Goal: Task Accomplishment & Management: Use online tool/utility

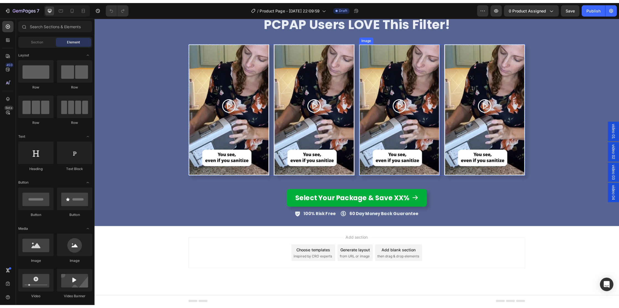
scroll to position [1288, 0]
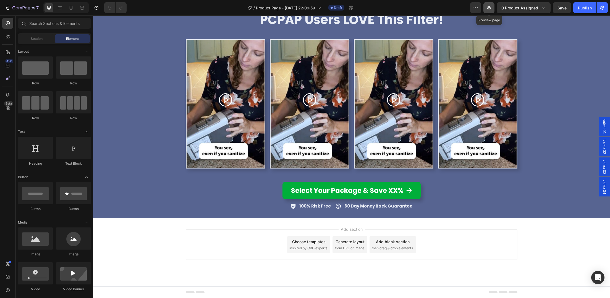
click at [489, 7] on icon "button" at bounding box center [489, 8] width 2 height 2
click at [490, 8] on icon "button" at bounding box center [489, 8] width 2 height 2
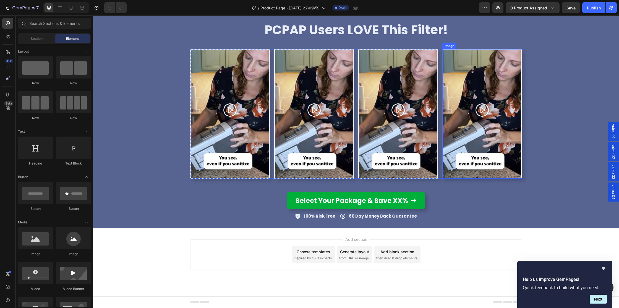
scroll to position [1278, 0]
click at [68, 8] on div at bounding box center [71, 7] width 9 height 9
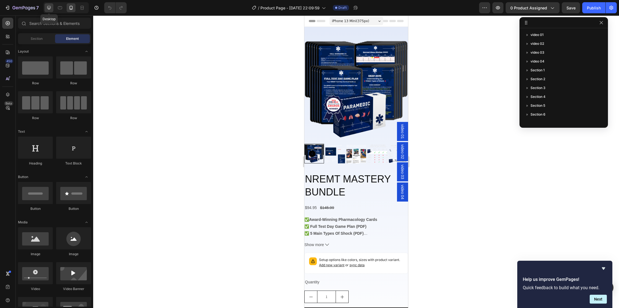
click at [51, 5] on icon at bounding box center [49, 8] width 6 height 6
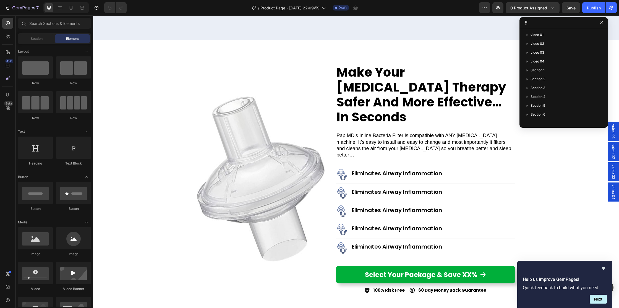
scroll to position [1401, 0]
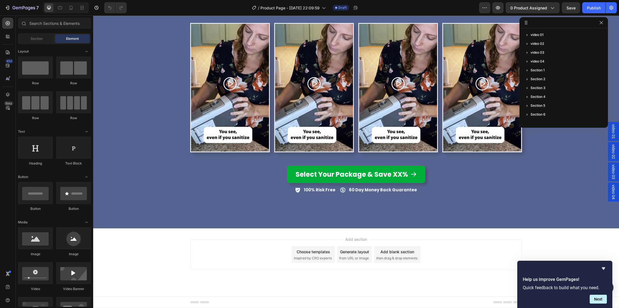
click at [397, 255] on div "Add blank section then drag & drop elements" at bounding box center [397, 254] width 46 height 17
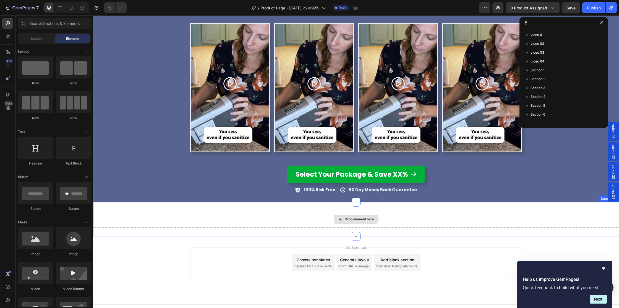
click at [359, 220] on div "Drop element here" at bounding box center [359, 219] width 29 height 4
click at [209, 208] on div "Drop element here Section 12" at bounding box center [356, 219] width 526 height 34
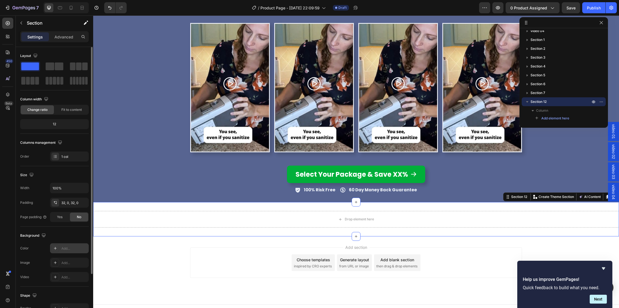
click at [55, 250] on icon at bounding box center [55, 248] width 4 height 4
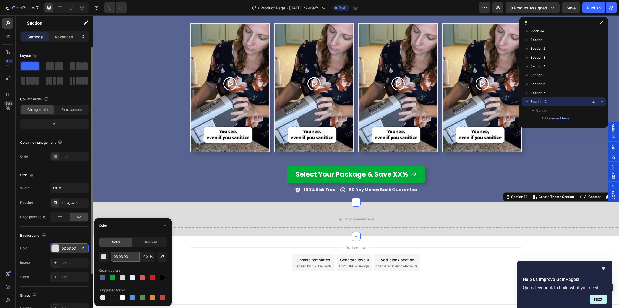
click at [131, 259] on input "DDDDDD" at bounding box center [125, 257] width 29 height 10
paste input "#ebeff5"
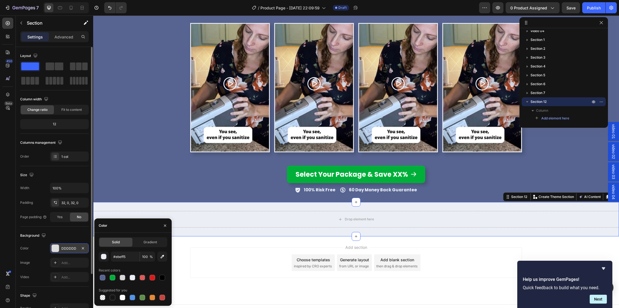
type input "EBEFF5"
click at [137, 264] on div "EBEFF5 100 % Recent colors Suggested for you" at bounding box center [133, 277] width 69 height 50
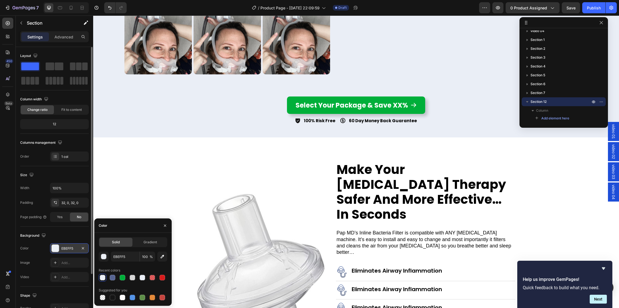
scroll to position [877, 0]
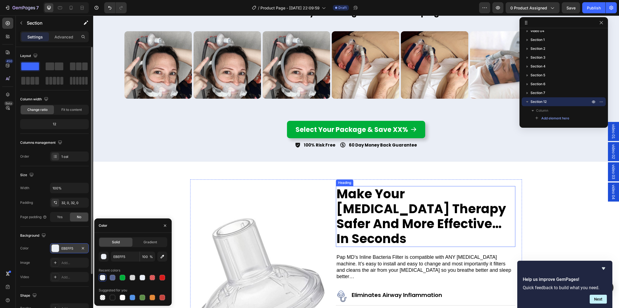
click at [391, 213] on h2 "Make Your [MEDICAL_DATA] Therapy Safer And More Effective… In Seconds" at bounding box center [425, 216] width 179 height 61
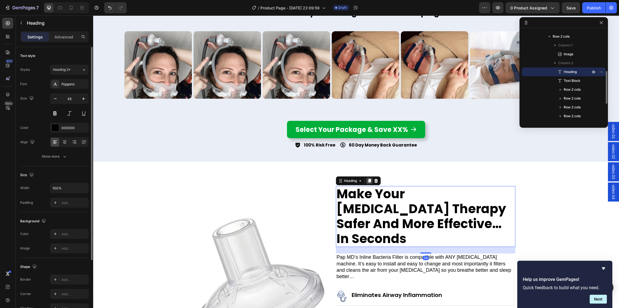
click at [369, 181] on icon at bounding box center [369, 181] width 4 height 4
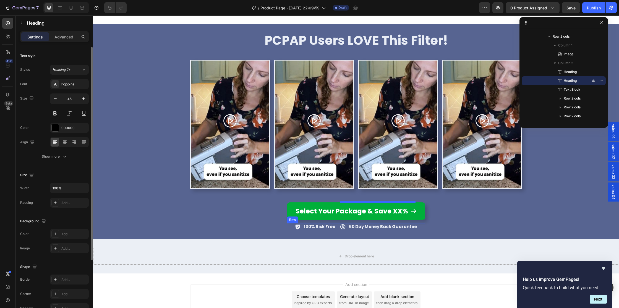
scroll to position [1365, 0]
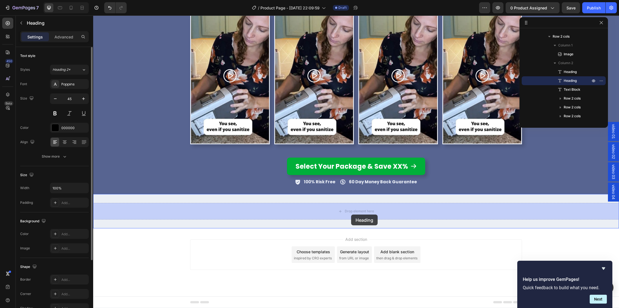
drag, startPoint x: 341, startPoint y: 232, endPoint x: 351, endPoint y: 215, distance: 20.2
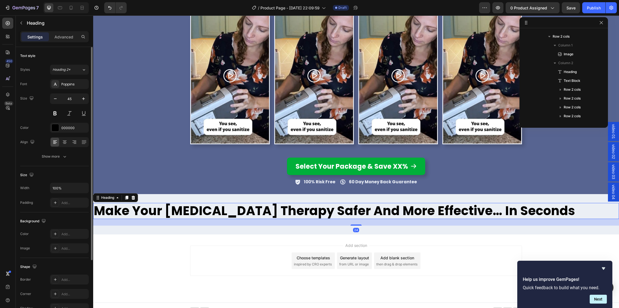
click at [342, 210] on h2 "Make Your [MEDICAL_DATA] Therapy Safer And More Effective… In Seconds" at bounding box center [356, 211] width 526 height 16
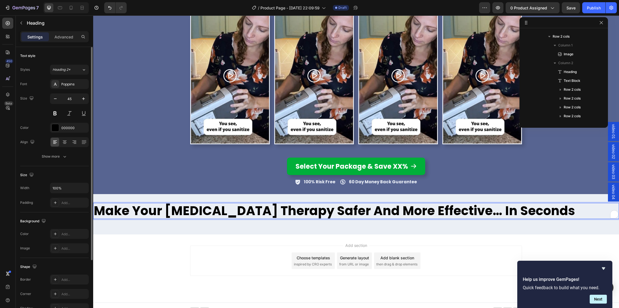
click at [342, 210] on p "Make Your [MEDICAL_DATA] Therapy Safer And More Effective… In Seconds" at bounding box center [356, 211] width 525 height 15
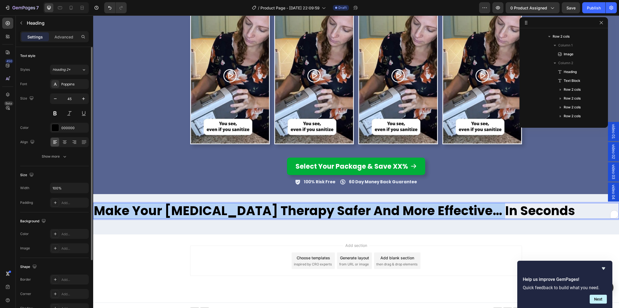
click at [342, 210] on p "Make Your [MEDICAL_DATA] Therapy Safer And More Effective… In Seconds" at bounding box center [356, 211] width 525 height 15
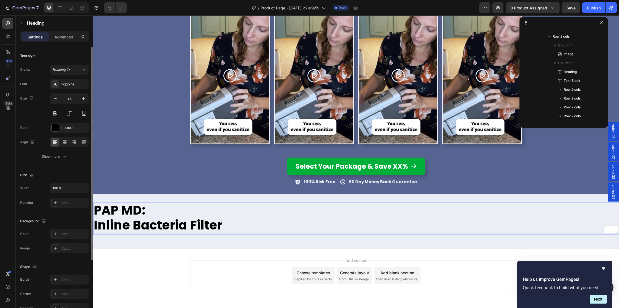
scroll to position [1, 0]
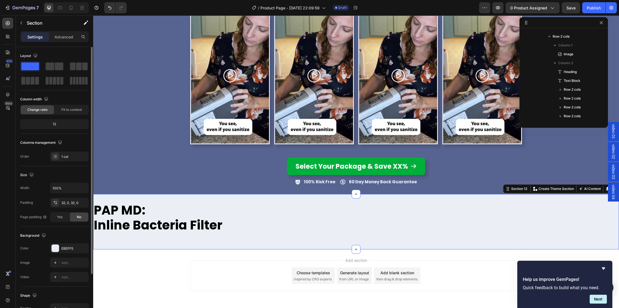
drag, startPoint x: 265, startPoint y: 243, endPoint x: 262, endPoint y: 230, distance: 13.8
click at [265, 243] on div "PAP MD: Inline Bacteria Filter Heading Section 12 You can create reusable secti…" at bounding box center [356, 221] width 526 height 55
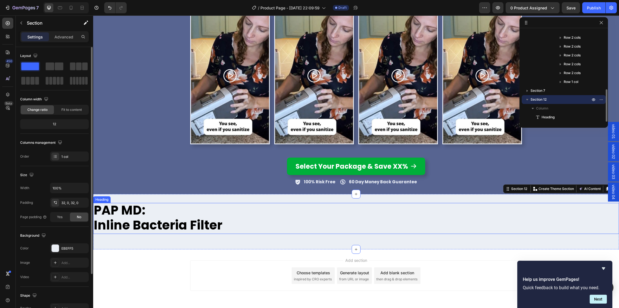
click at [269, 218] on p "PAP MD: Inline Bacteria Filter" at bounding box center [356, 218] width 525 height 30
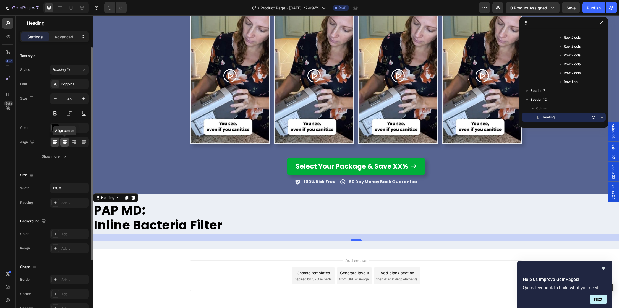
click at [63, 142] on icon at bounding box center [65, 142] width 6 height 6
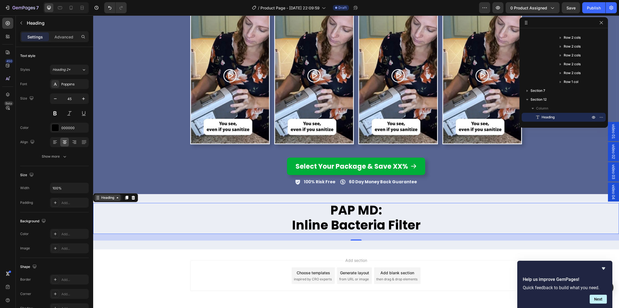
click at [106, 197] on div "Heading" at bounding box center [107, 197] width 15 height 5
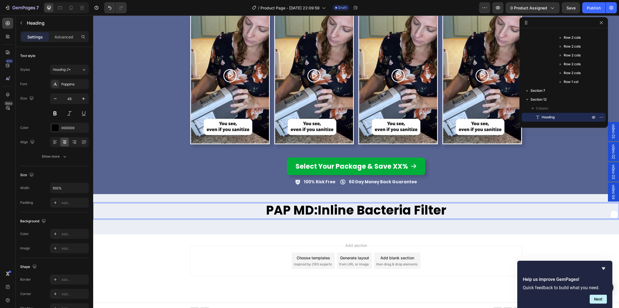
scroll to position [0, 0]
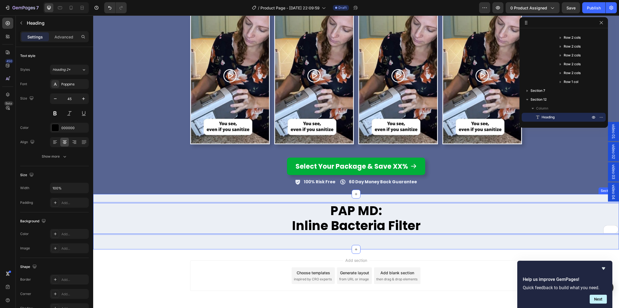
click at [348, 236] on div "PAP MD: Inline Bacteria Filter Heading Section 24" at bounding box center [356, 222] width 526 height 38
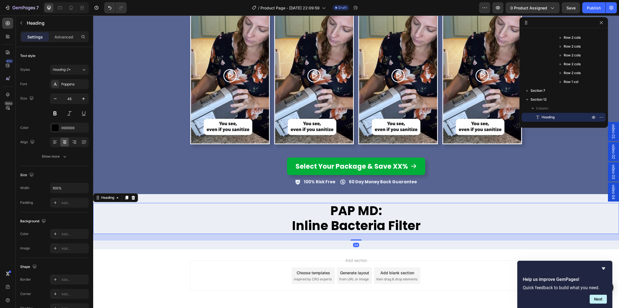
click at [244, 219] on p "PAP MD: Inline Bacteria Filter" at bounding box center [356, 219] width 525 height 30
click at [66, 205] on div "Add..." at bounding box center [69, 203] width 39 height 10
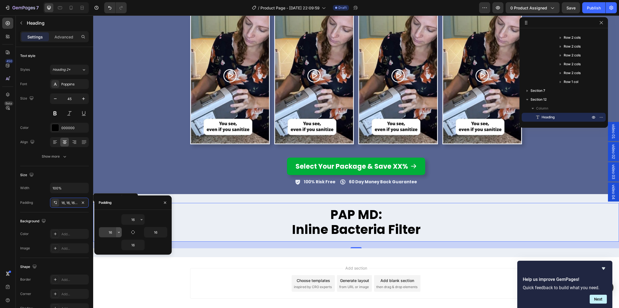
click at [119, 232] on icon "button" at bounding box center [119, 232] width 4 height 4
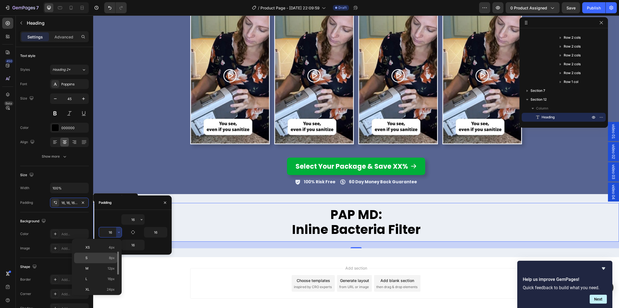
scroll to position [24, 0]
click at [102, 286] on p "XL 24px" at bounding box center [99, 285] width 29 height 5
type input "24"
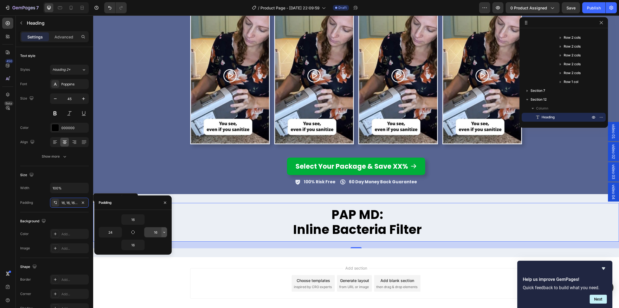
click at [163, 233] on icon "button" at bounding box center [164, 232] width 4 height 4
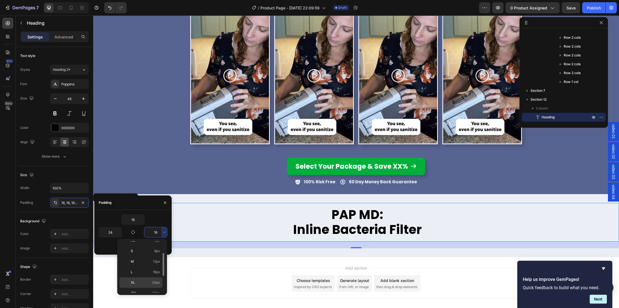
scroll to position [28, 0]
click at [153, 281] on span "24px" at bounding box center [156, 281] width 8 height 5
type input "24"
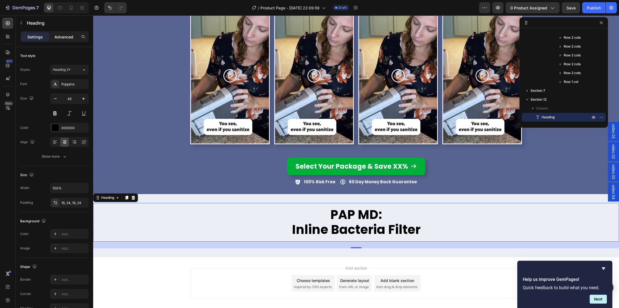
drag, startPoint x: 65, startPoint y: 38, endPoint x: 62, endPoint y: 38, distance: 2.8
click at [65, 38] on p "Advanced" at bounding box center [63, 37] width 19 height 6
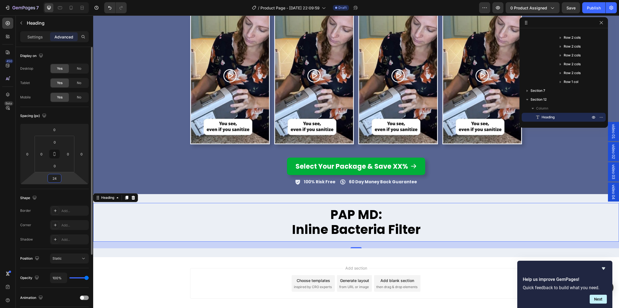
click at [56, 180] on input "24" at bounding box center [54, 178] width 11 height 8
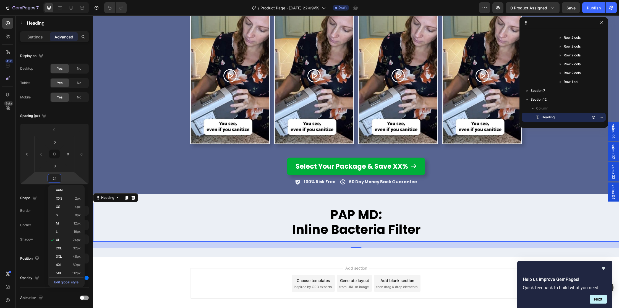
click at [295, 197] on div "PAP MD: Inline Bacteria Filter Heading 24 Section 12" at bounding box center [356, 225] width 526 height 63
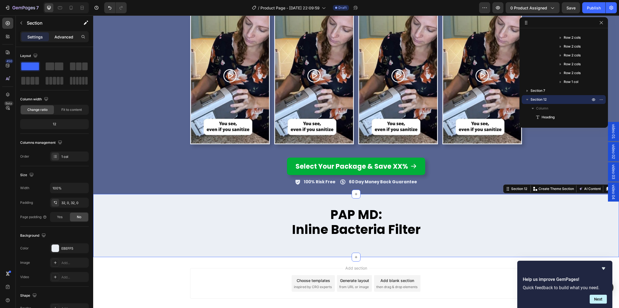
click at [63, 37] on p "Advanced" at bounding box center [63, 37] width 19 height 6
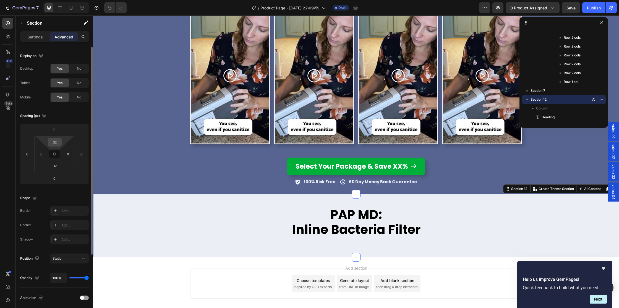
click at [55, 141] on input "32" at bounding box center [54, 142] width 11 height 8
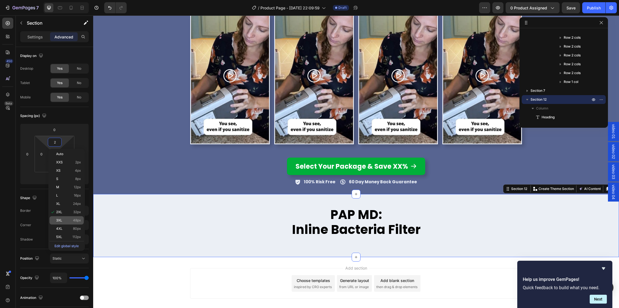
click at [72, 221] on p "3XL 48px" at bounding box center [68, 220] width 25 height 4
type input "48"
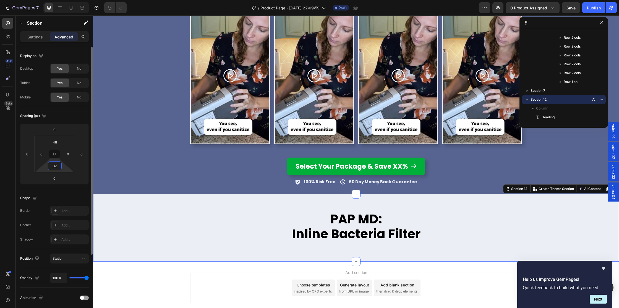
click at [56, 165] on input "32" at bounding box center [54, 166] width 11 height 8
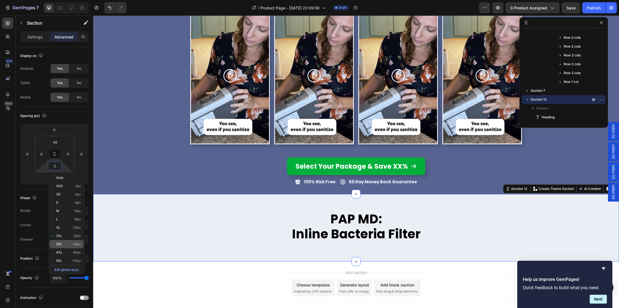
click at [63, 246] on div "3XL 48px" at bounding box center [67, 244] width 34 height 8
type input "48"
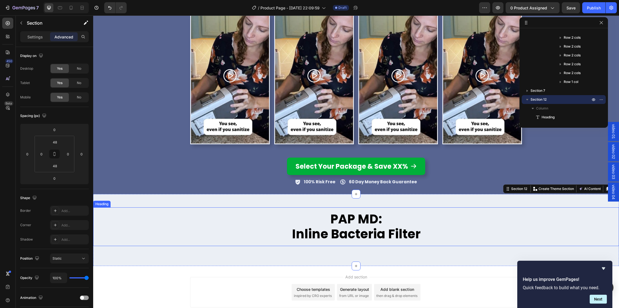
click at [369, 229] on p "PAP MD: Inline Bacteria Filter" at bounding box center [356, 227] width 513 height 30
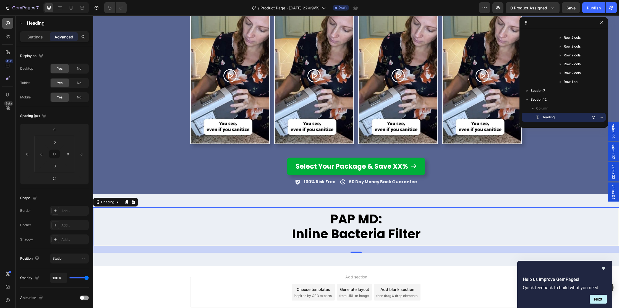
click at [8, 25] on icon at bounding box center [8, 23] width 6 height 6
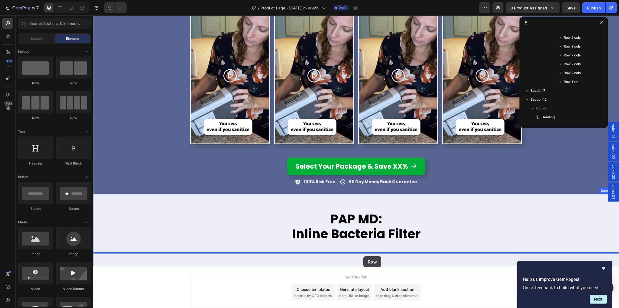
drag, startPoint x: 134, startPoint y: 87, endPoint x: 363, endPoint y: 256, distance: 285.8
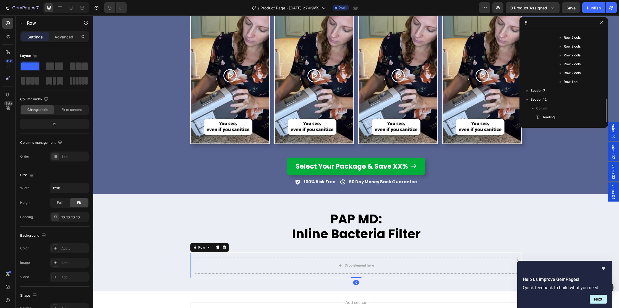
scroll to position [174, 0]
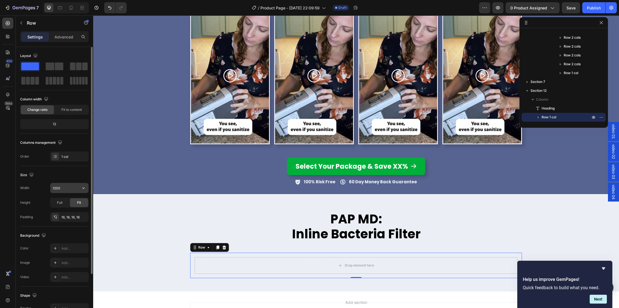
click at [71, 188] on input "1200" at bounding box center [69, 188] width 38 height 10
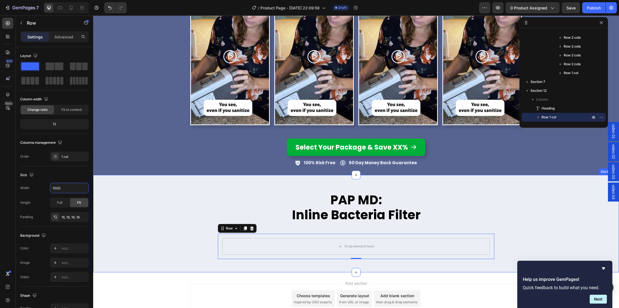
scroll to position [1420, 0]
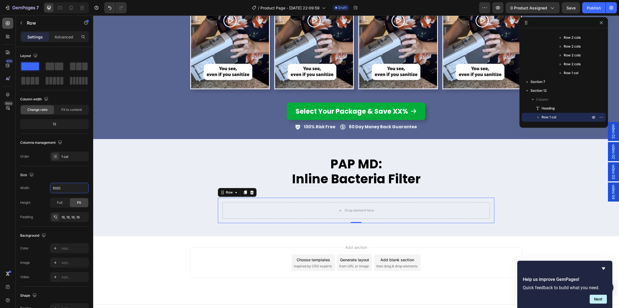
type input "1000"
click at [7, 22] on icon at bounding box center [8, 23] width 6 height 6
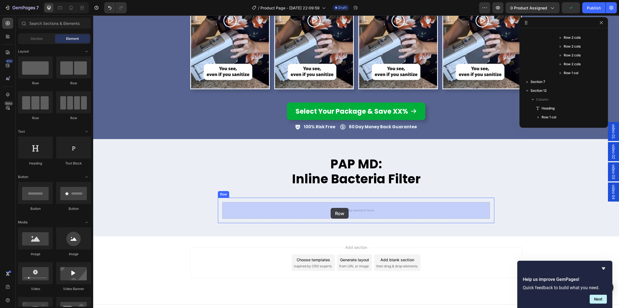
drag, startPoint x: 166, startPoint y: 81, endPoint x: 331, endPoint y: 208, distance: 208.4
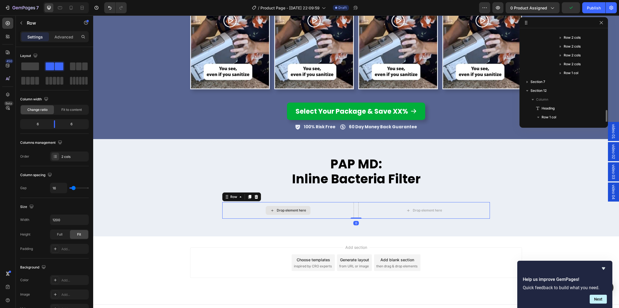
scroll to position [192, 0]
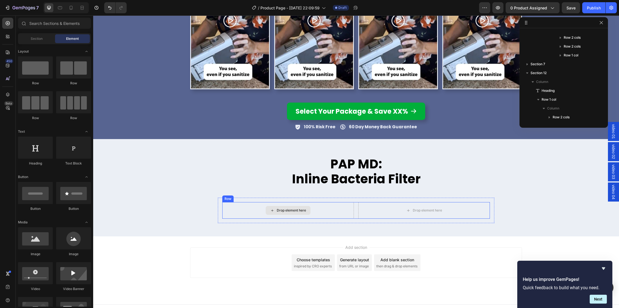
click at [290, 210] on div "Drop element here" at bounding box center [291, 210] width 29 height 4
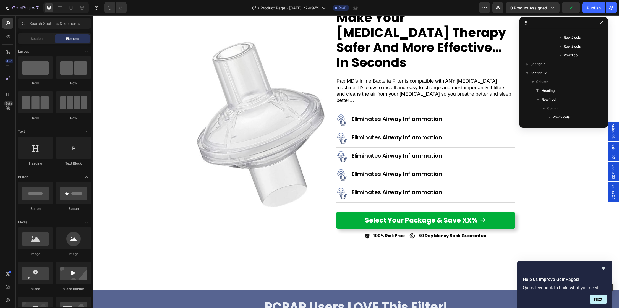
scroll to position [1052, 0]
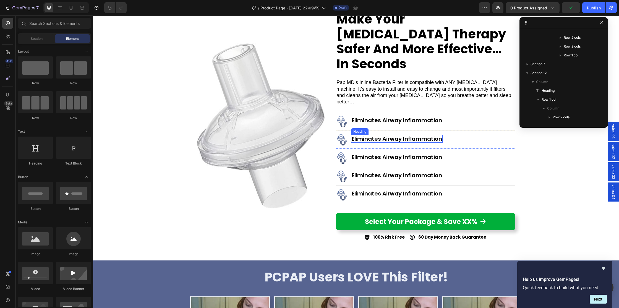
click at [375, 135] on h2 "Eliminates Airway Inflammation" at bounding box center [397, 139] width 92 height 8
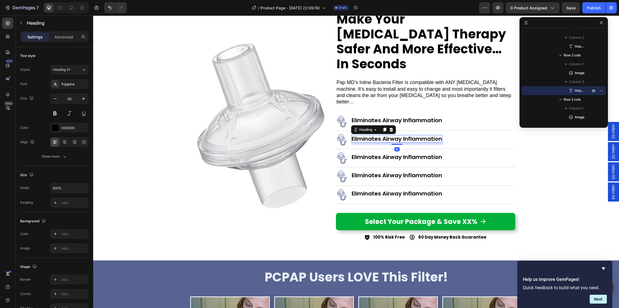
click at [384, 128] on icon at bounding box center [385, 130] width 4 height 4
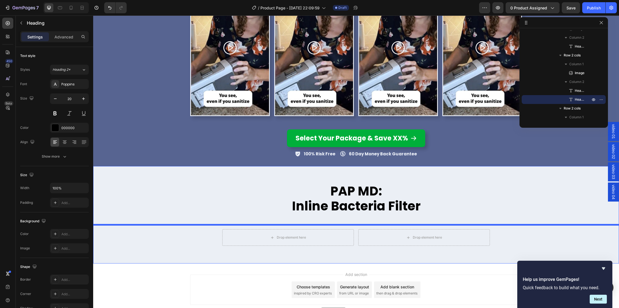
scroll to position [1384, 0]
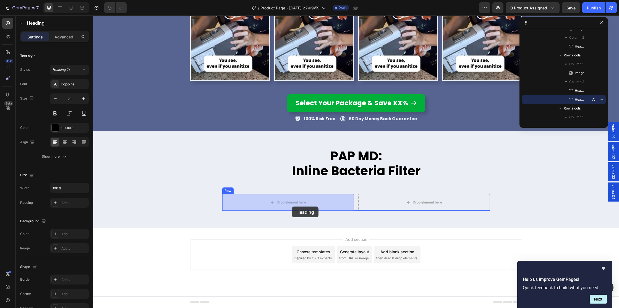
drag, startPoint x: 355, startPoint y: 112, endPoint x: 292, endPoint y: 207, distance: 113.6
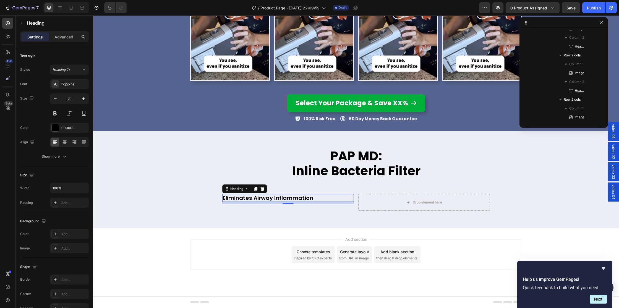
click at [245, 197] on h2 "Eliminates Airway Inflammation" at bounding box center [288, 198] width 132 height 8
click at [245, 197] on p "Eliminates Airway Inflammation" at bounding box center [288, 198] width 131 height 7
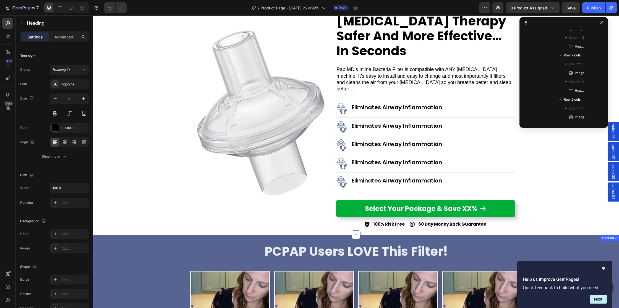
scroll to position [1057, 0]
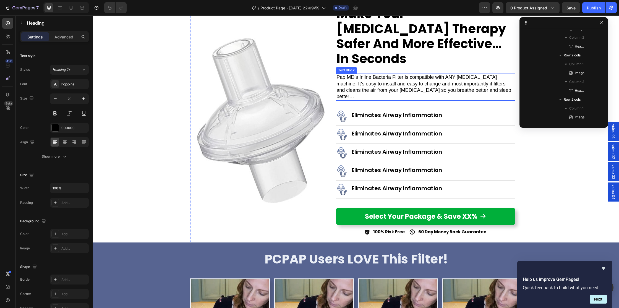
click at [379, 74] on p "Pap MD’s Inline Bacteria Filter is compatible with ANY [MEDICAL_DATA] machine. …" at bounding box center [426, 87] width 178 height 26
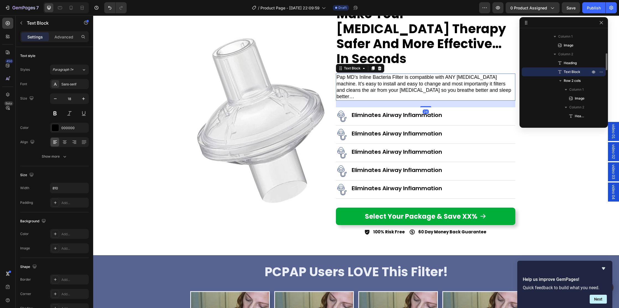
drag, startPoint x: 373, startPoint y: 53, endPoint x: 370, endPoint y: 56, distance: 3.5
click at [373, 66] on icon at bounding box center [373, 68] width 3 height 4
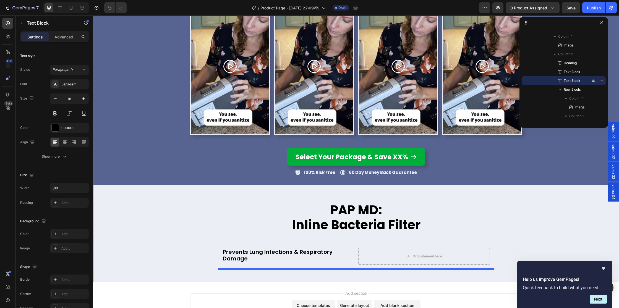
scroll to position [1403, 0]
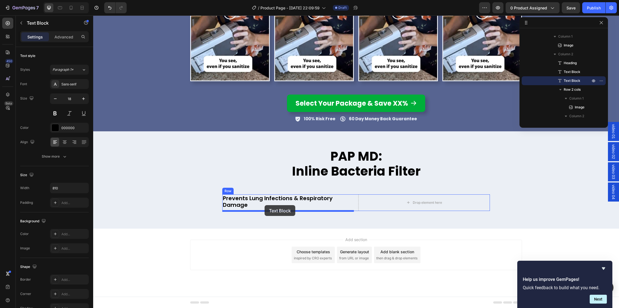
drag, startPoint x: 341, startPoint y: 66, endPoint x: 265, endPoint y: 205, distance: 157.8
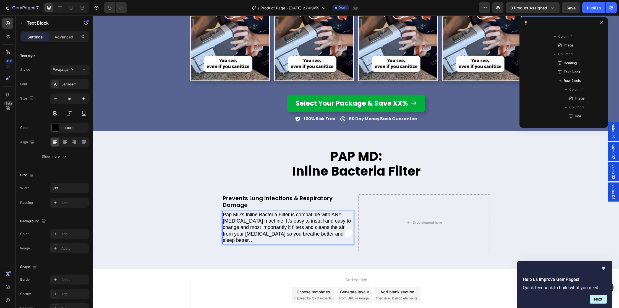
click at [267, 223] on p "Pap MD’s Inline Bacteria Filter is compatible with ANY [MEDICAL_DATA] machine. …" at bounding box center [288, 228] width 131 height 32
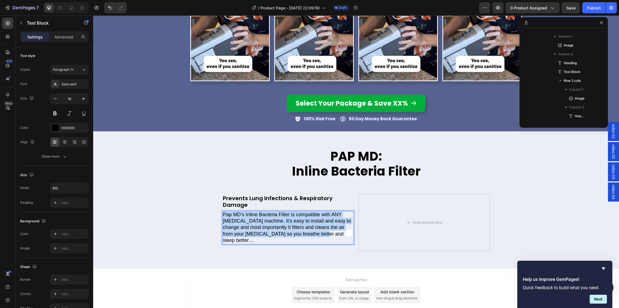
click at [267, 223] on p "Pap MD’s Inline Bacteria Filter is compatible with ANY [MEDICAL_DATA] machine. …" at bounding box center [288, 228] width 131 height 32
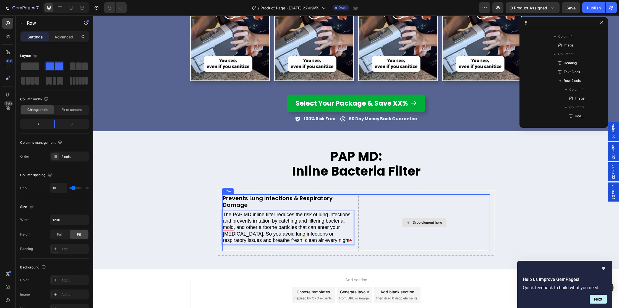
click at [358, 205] on div "Drop element here" at bounding box center [424, 222] width 132 height 57
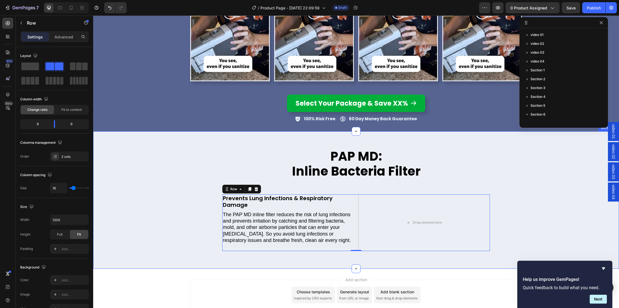
scroll to position [438, 0]
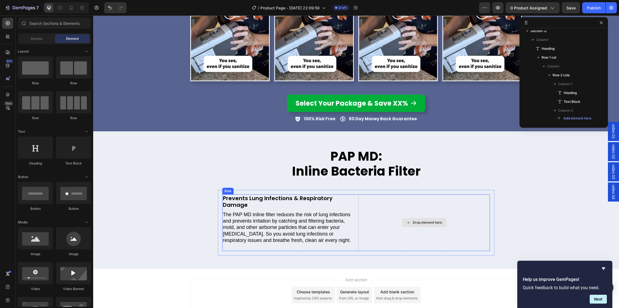
click at [412, 219] on div "Drop element here" at bounding box center [424, 222] width 45 height 9
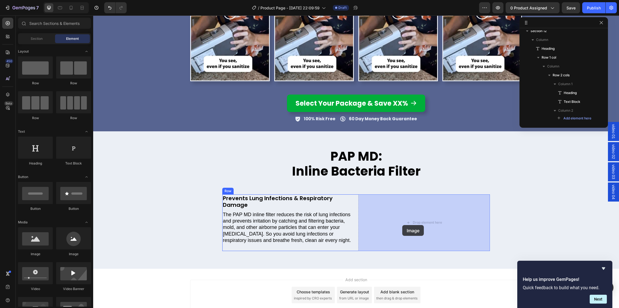
drag, startPoint x: 128, startPoint y: 255, endPoint x: 400, endPoint y: 225, distance: 273.5
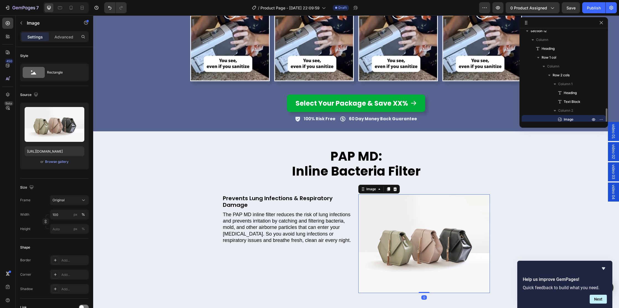
scroll to position [440, 0]
click at [50, 162] on div "Browse gallery" at bounding box center [57, 161] width 24 height 5
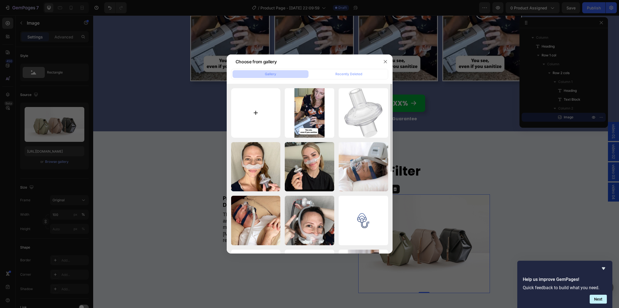
click at [256, 109] on input "file" at bounding box center [256, 113] width 50 height 50
type input "C:\fakepath\se5_img1.jpg"
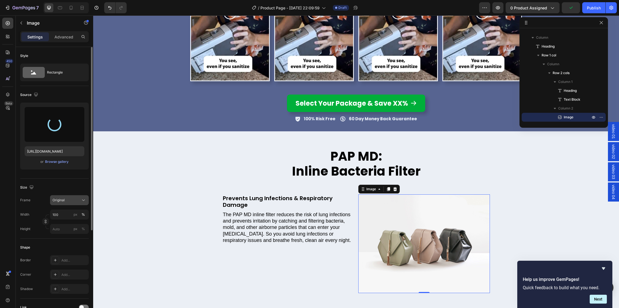
click at [76, 200] on div "Original" at bounding box center [66, 200] width 27 height 5
type input "https://cdn.shopify.com/s/files/1/0830/0036/1153/files/gempages_582237938801181…"
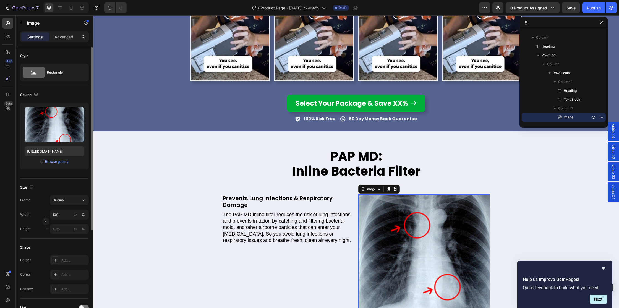
drag, startPoint x: 68, startPoint y: 182, endPoint x: 67, endPoint y: 189, distance: 6.6
click at [68, 183] on div "Size Frame Original Width 100 px % Height px %" at bounding box center [54, 209] width 69 height 60
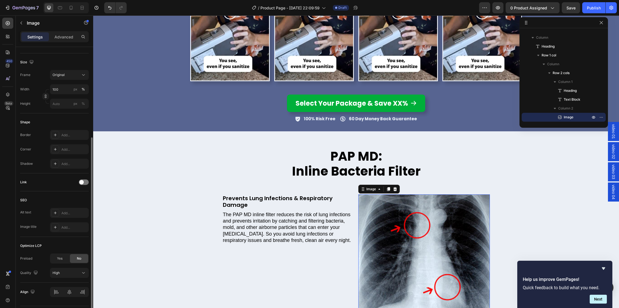
scroll to position [130, 0]
click at [60, 255] on span "Yes" at bounding box center [60, 254] width 6 height 5
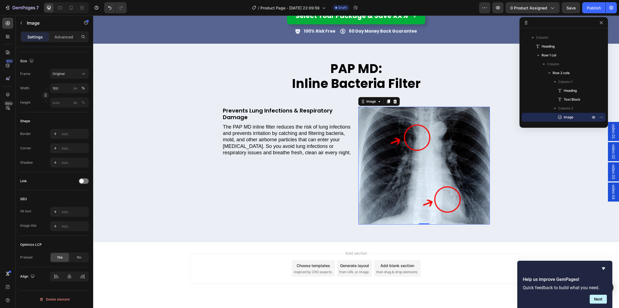
scroll to position [1490, 0]
click at [325, 173] on div "Prevents Lung Infections & Respiratory Damage Heading The PAP MD inline filter …" at bounding box center [288, 165] width 132 height 118
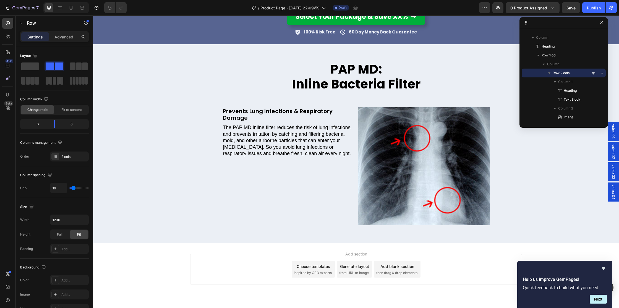
scroll to position [1468, 0]
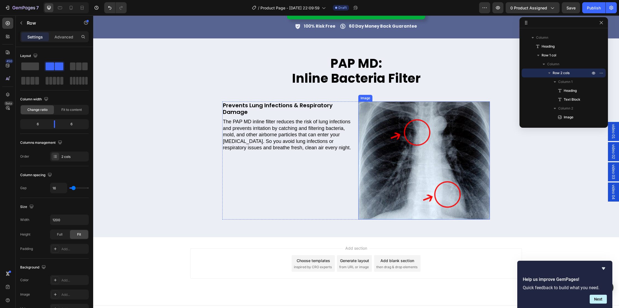
click at [401, 168] on img at bounding box center [424, 161] width 132 height 118
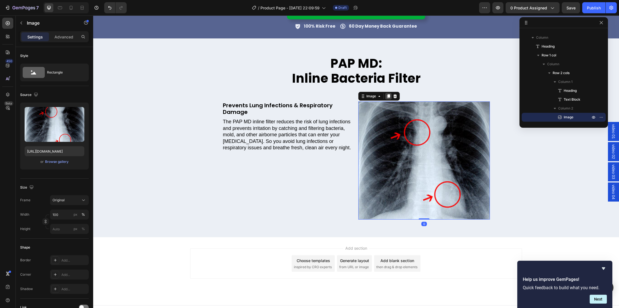
click at [390, 97] on icon at bounding box center [388, 97] width 3 height 4
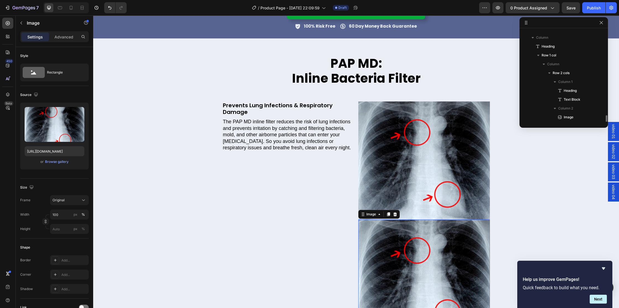
scroll to position [449, 0]
click at [397, 128] on img at bounding box center [424, 161] width 132 height 118
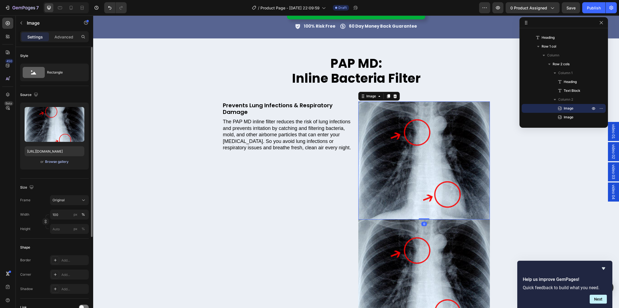
click at [53, 162] on div "Browse gallery" at bounding box center [57, 161] width 24 height 5
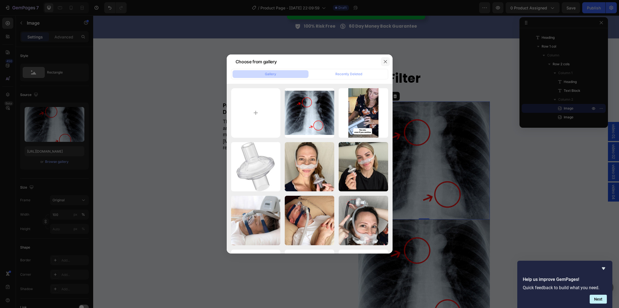
click at [387, 61] on button "button" at bounding box center [385, 61] width 9 height 9
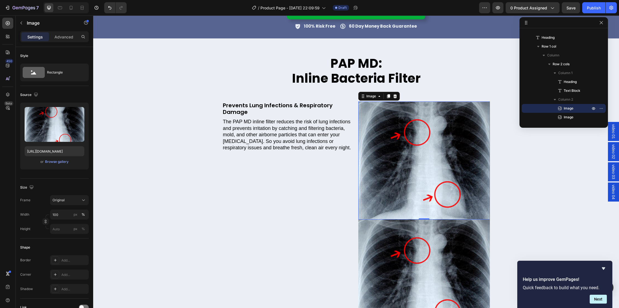
click at [423, 142] on img at bounding box center [424, 161] width 132 height 118
drag, startPoint x: 394, startPoint y: 95, endPoint x: 387, endPoint y: 114, distance: 20.7
click at [394, 95] on icon at bounding box center [395, 96] width 4 height 4
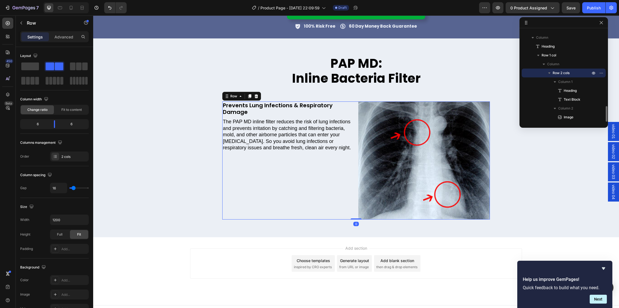
click at [339, 160] on div "Prevents Lung Infections & Respiratory Damage Heading The PAP MD inline filter …" at bounding box center [288, 161] width 132 height 118
click at [76, 66] on span at bounding box center [79, 67] width 6 height 8
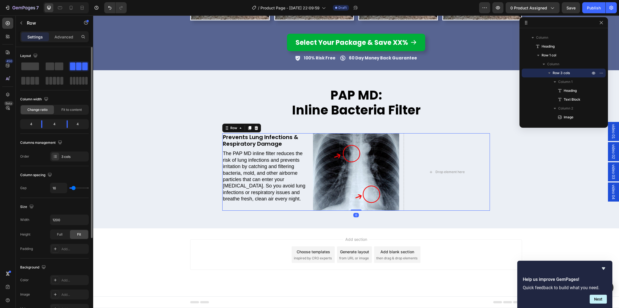
scroll to position [1436, 0]
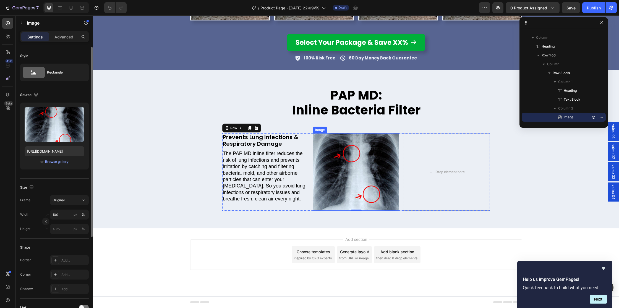
click at [334, 156] on img at bounding box center [356, 171] width 86 height 77
drag, startPoint x: 343, startPoint y: 127, endPoint x: 340, endPoint y: 133, distance: 6.6
click at [343, 127] on icon at bounding box center [343, 128] width 3 height 4
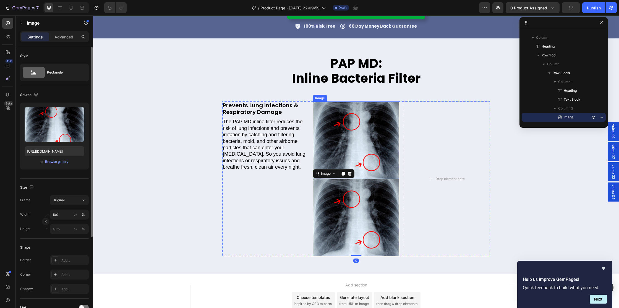
scroll to position [464, 0]
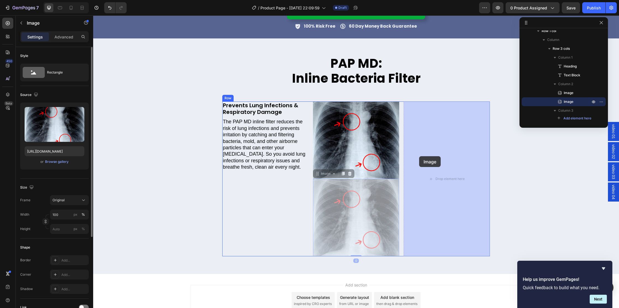
drag, startPoint x: 334, startPoint y: 194, endPoint x: 419, endPoint y: 156, distance: 93.7
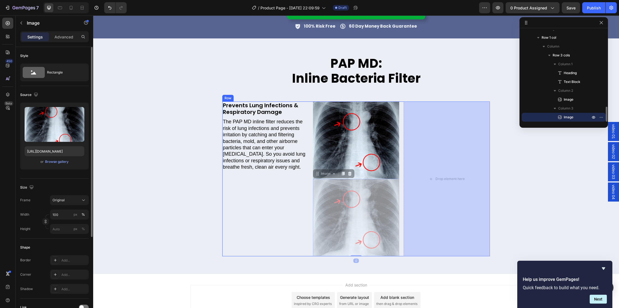
scroll to position [1436, 0]
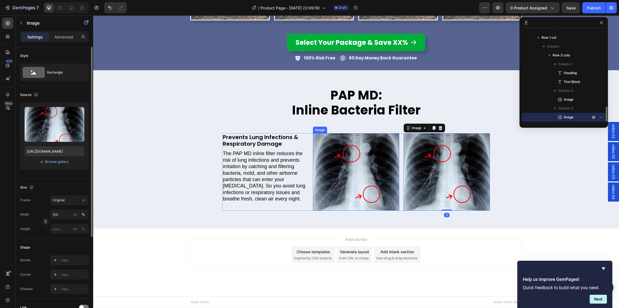
click at [354, 149] on img at bounding box center [356, 171] width 86 height 77
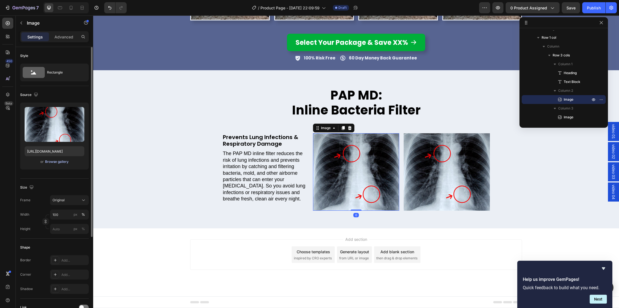
click at [53, 162] on div "Browse gallery" at bounding box center [57, 161] width 24 height 5
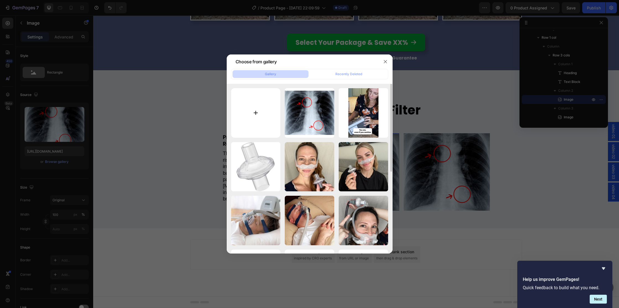
click at [256, 110] on input "file" at bounding box center [256, 113] width 50 height 50
type input "C:\fakepath\se5_icon1.png"
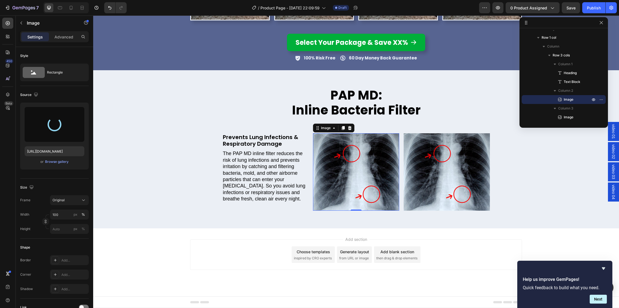
type input "https://cdn.shopify.com/s/files/1/0830/0036/1153/files/gempages_582237938801181…"
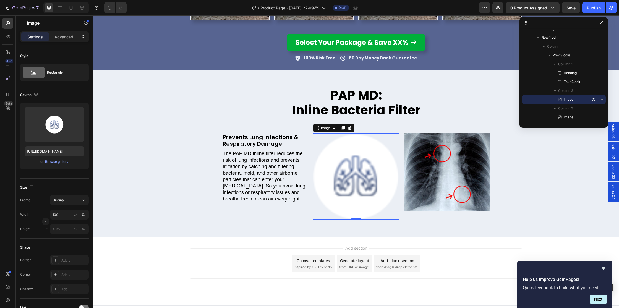
scroll to position [1445, 0]
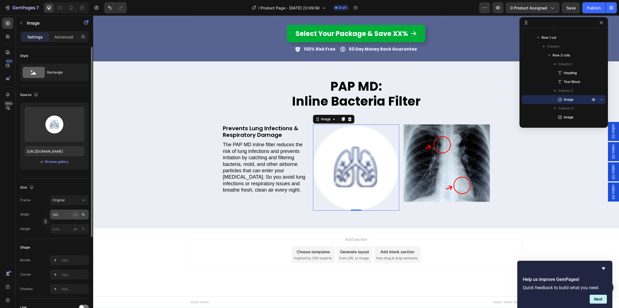
click at [76, 215] on div "px" at bounding box center [76, 214] width 4 height 5
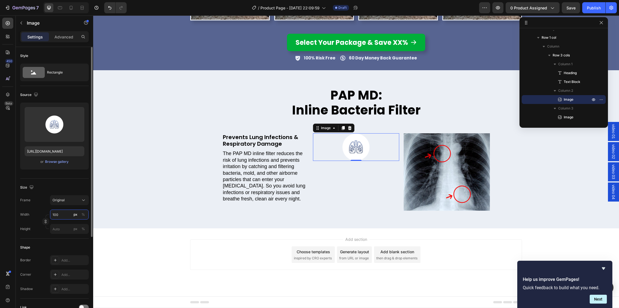
scroll to position [1436, 0]
click at [64, 215] on input "100" at bounding box center [69, 215] width 39 height 10
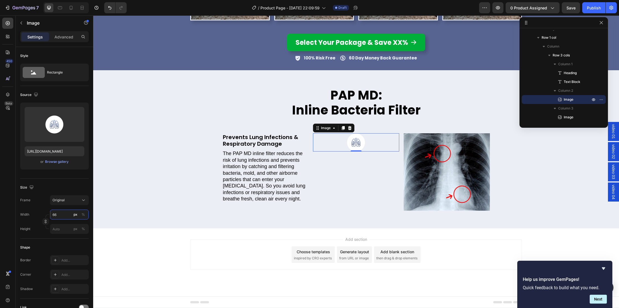
type input "66"
click at [431, 167] on img at bounding box center [447, 171] width 86 height 77
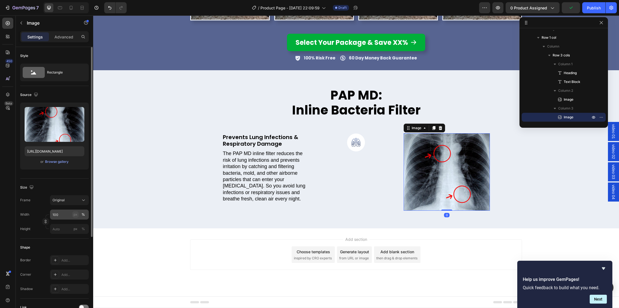
click at [75, 214] on div "px" at bounding box center [76, 214] width 4 height 5
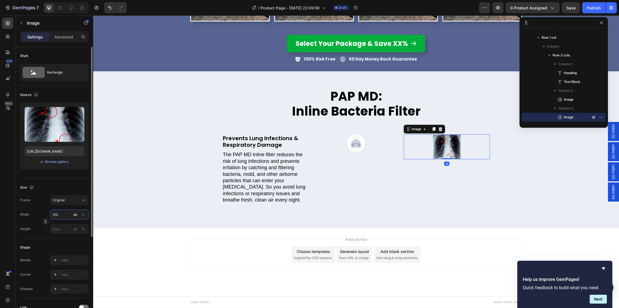
scroll to position [1435, 0]
click at [65, 214] on input "100" at bounding box center [69, 215] width 39 height 10
click at [69, 215] on input "100" at bounding box center [69, 215] width 39 height 10
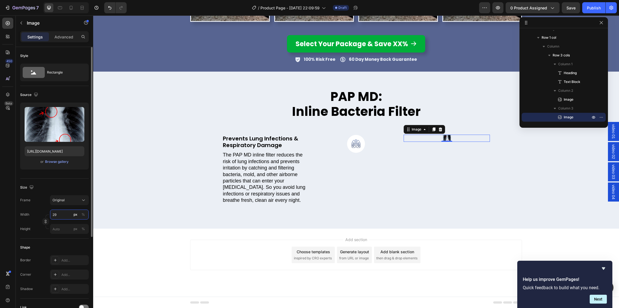
type input "290"
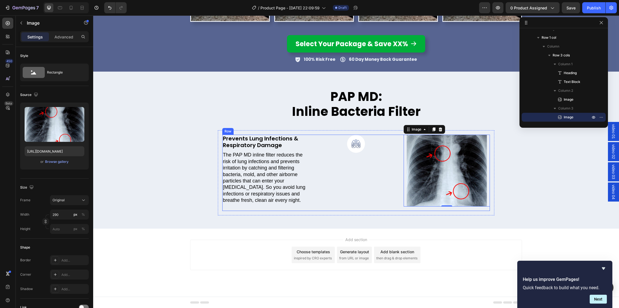
click at [339, 195] on div "Image" at bounding box center [356, 173] width 86 height 76
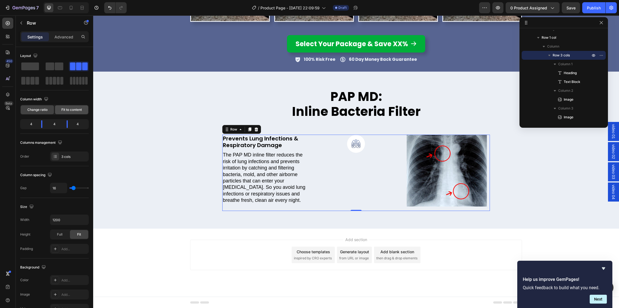
click at [70, 110] on span "Fit to content" at bounding box center [71, 109] width 20 height 5
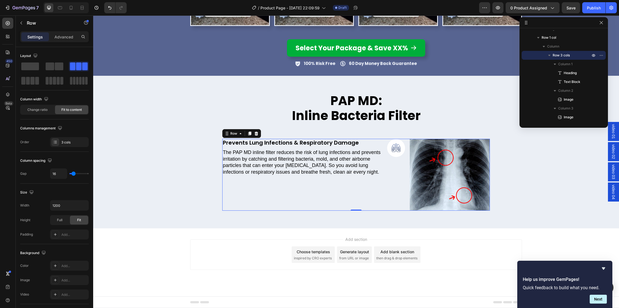
scroll to position [1431, 0]
type input "15"
type input "13"
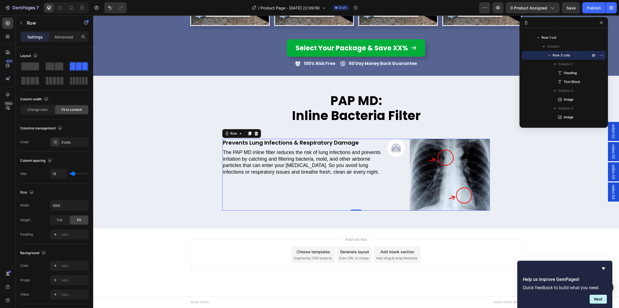
type input "10"
type input "0"
drag, startPoint x: 73, startPoint y: 173, endPoint x: 5, endPoint y: 171, distance: 68.1
type input "0"
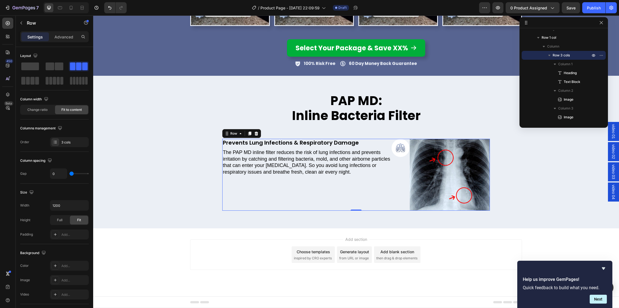
click at [69, 173] on input "range" at bounding box center [78, 173] width 19 height 1
click at [401, 148] on img at bounding box center [401, 148] width 18 height 18
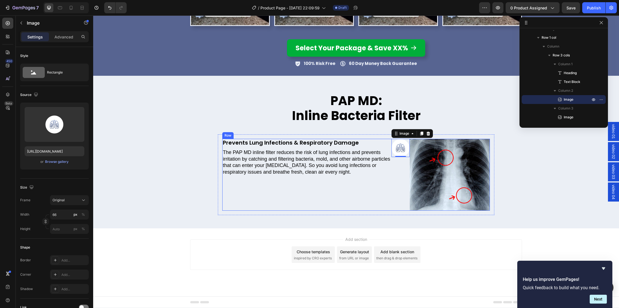
click at [302, 201] on div "Prevents Lung Infections & Respiratory Damage Heading The PAP MD inline filter …" at bounding box center [306, 175] width 169 height 72
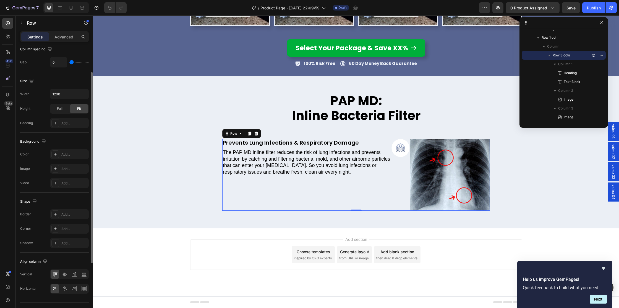
scroll to position [115, 0]
click at [72, 153] on div "Add..." at bounding box center [74, 151] width 26 height 5
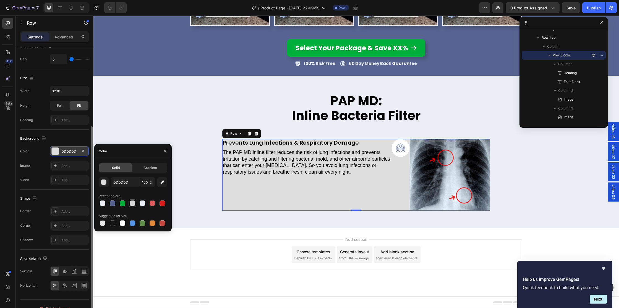
click at [130, 202] on div at bounding box center [133, 204] width 6 height 6
drag, startPoint x: 104, startPoint y: 184, endPoint x: 101, endPoint y: 186, distance: 3.7
click at [104, 184] on div "button" at bounding box center [104, 183] width 6 height 6
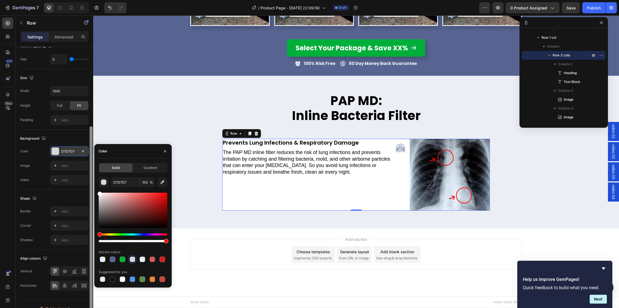
drag, startPoint x: 100, startPoint y: 194, endPoint x: 91, endPoint y: 180, distance: 16.0
click at [91, 180] on div "450 Beta Sections(18) Elements(84) Section Element Hero Section Product Detail …" at bounding box center [46, 161] width 93 height 293
type input "FFFFFF"
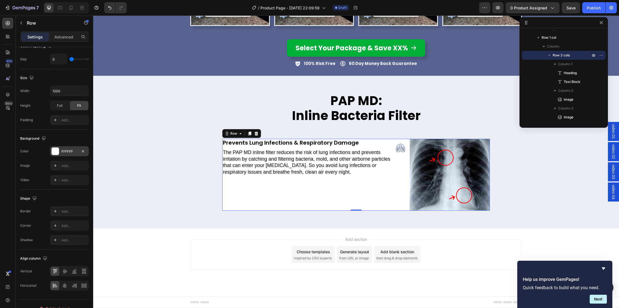
click at [38, 162] on div "Image Add..." at bounding box center [54, 166] width 69 height 10
click at [70, 120] on div "Add..." at bounding box center [74, 120] width 26 height 5
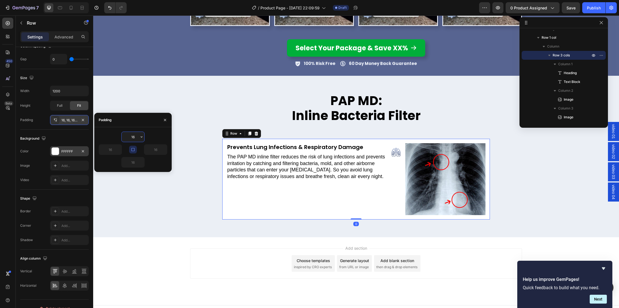
scroll to position [1440, 0]
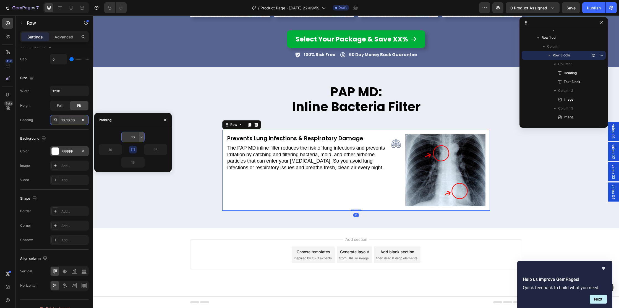
click at [142, 137] on icon "button" at bounding box center [142, 136] width 2 height 1
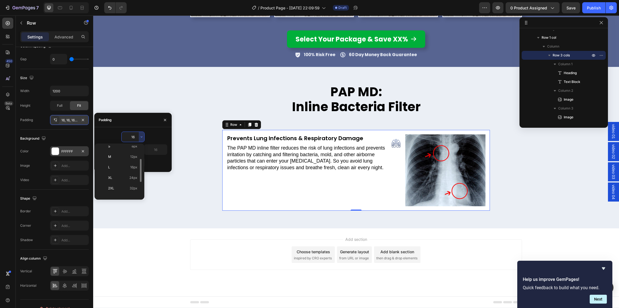
scroll to position [37, 0]
click at [124, 177] on p "XL 24px" at bounding box center [122, 177] width 29 height 5
type input "24"
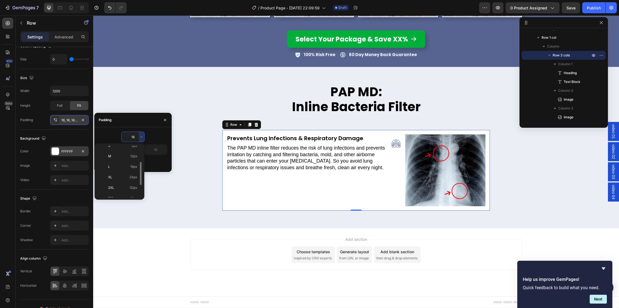
type input "24"
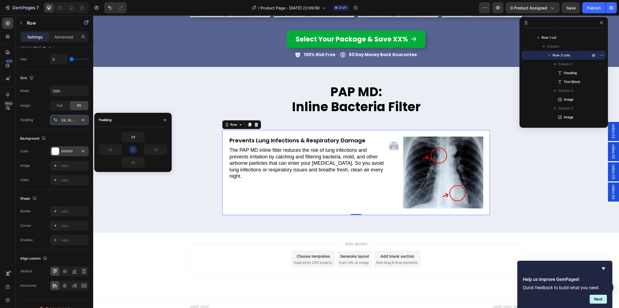
scroll to position [1444, 0]
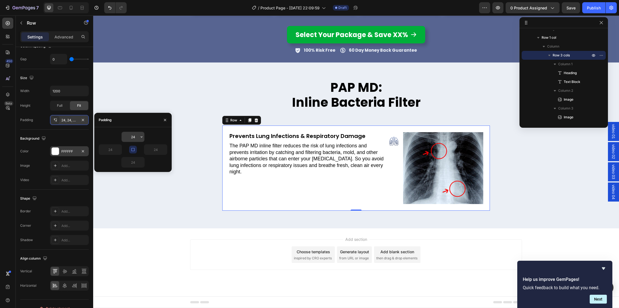
click at [136, 136] on input "24" at bounding box center [133, 137] width 23 height 10
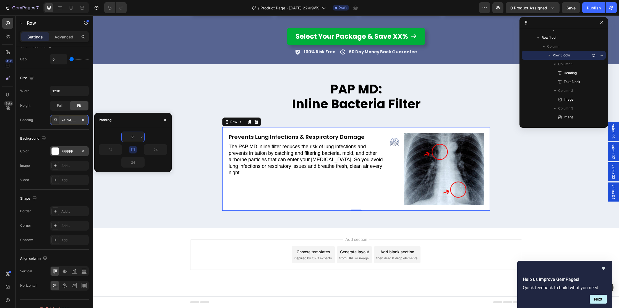
type input "20"
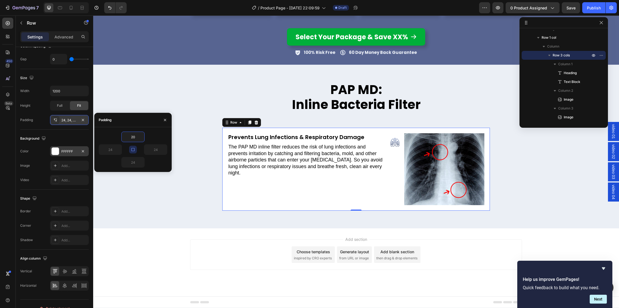
type input "20"
click at [68, 225] on div "Add..." at bounding box center [74, 225] width 26 height 5
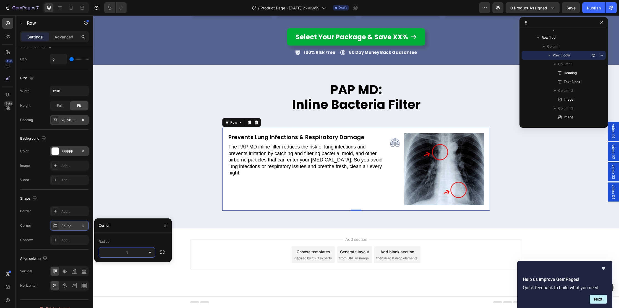
type input "15"
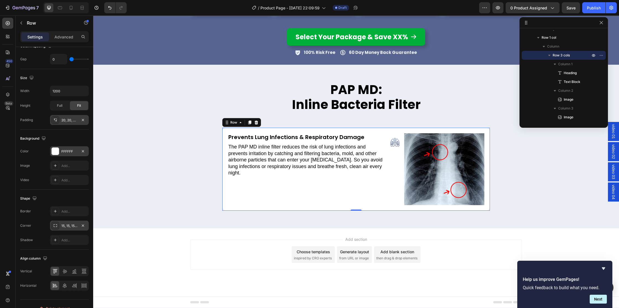
click at [37, 232] on div "Border Add... Corner 15, 15, 15, 15 Shadow Add..." at bounding box center [54, 225] width 69 height 39
click at [61, 240] on div "Add..." at bounding box center [74, 240] width 26 height 5
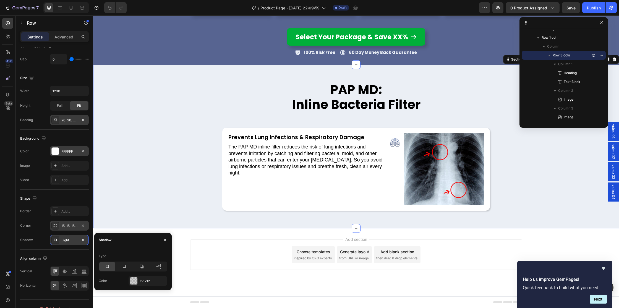
click at [602, 206] on div "PAP MD: Inline Bacteria Filter Heading Prevents Lung Infections & Respiratory D…" at bounding box center [356, 146] width 526 height 137
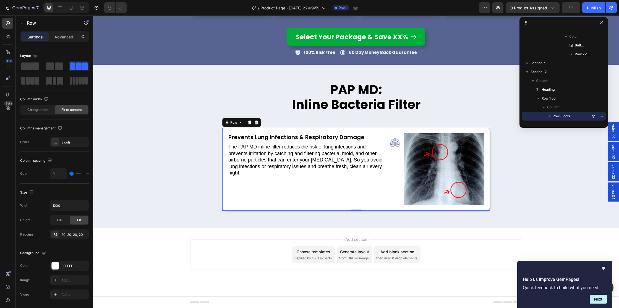
click at [241, 200] on div "Prevents Lung Infections & Respiratory Damage Heading The PAP MD inline filter …" at bounding box center [307, 169] width 158 height 72
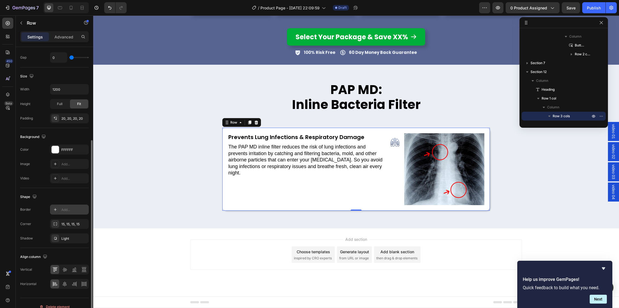
scroll to position [124, 0]
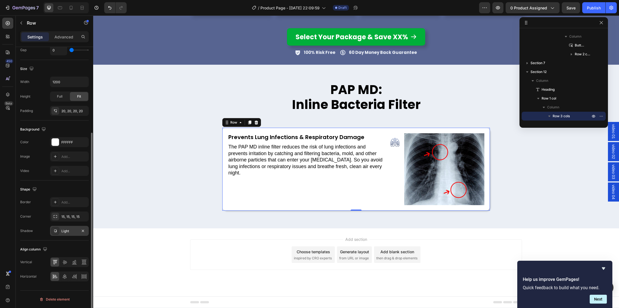
click at [65, 230] on div "Light" at bounding box center [69, 231] width 16 height 5
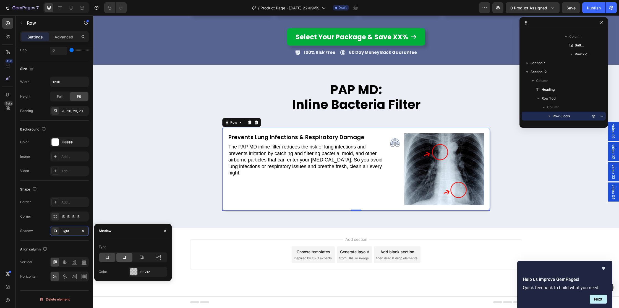
click at [121, 256] on div at bounding box center [124, 257] width 16 height 9
click at [134, 270] on div at bounding box center [133, 271] width 7 height 7
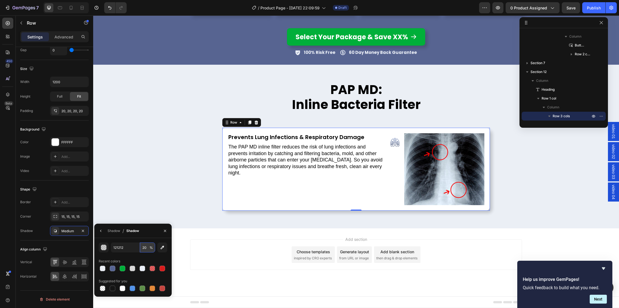
click at [145, 247] on input "20" at bounding box center [147, 248] width 15 height 10
type input "9"
click at [144, 241] on div "121212 9 % Recent colors Suggested for you" at bounding box center [132, 267] width 77 height 59
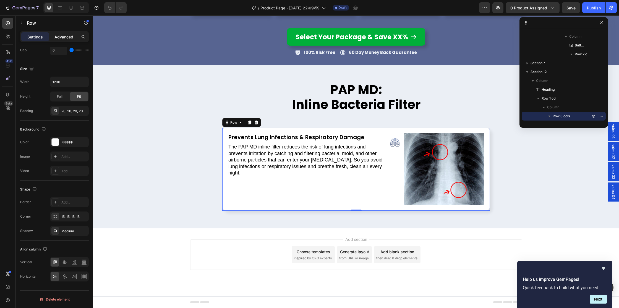
click at [64, 37] on p "Advanced" at bounding box center [63, 37] width 19 height 6
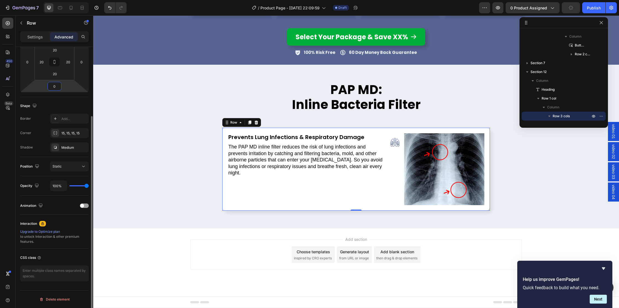
click at [54, 83] on input "0" at bounding box center [54, 86] width 11 height 8
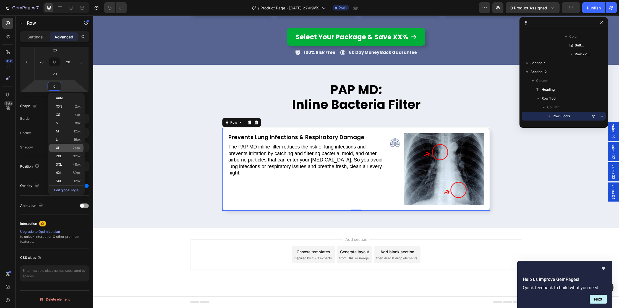
click at [69, 145] on div "XL 24px" at bounding box center [66, 148] width 34 height 8
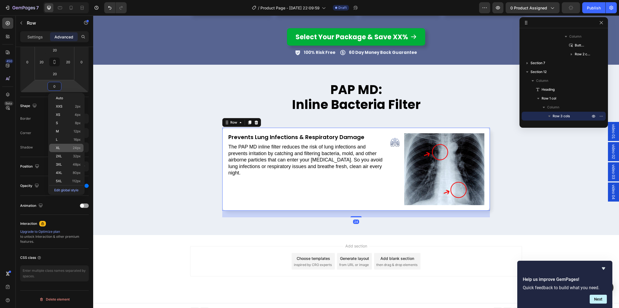
type input "24"
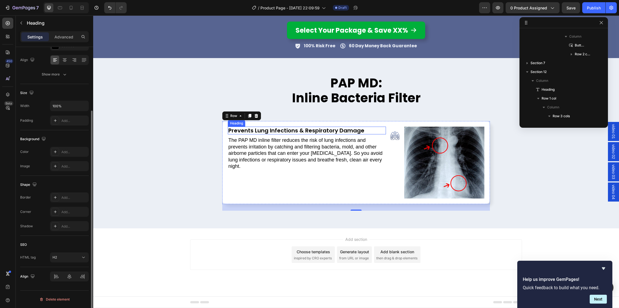
click at [275, 132] on h2 "Prevents Lung Infections & Respiratory Damage" at bounding box center [307, 131] width 158 height 8
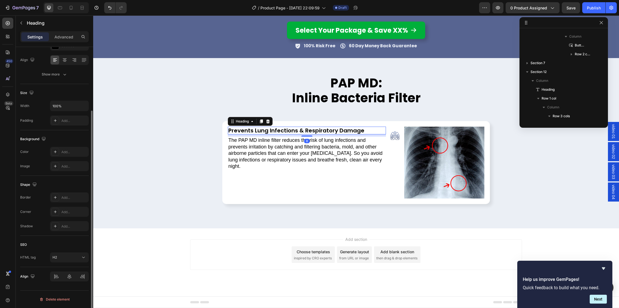
scroll to position [0, 0]
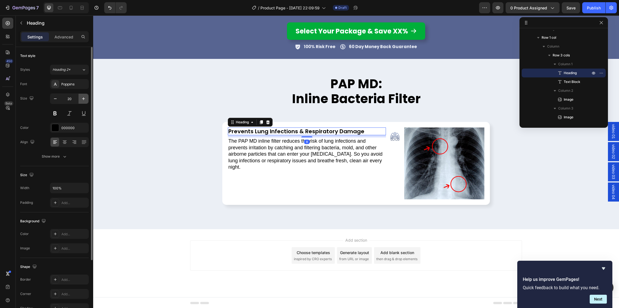
click at [81, 100] on icon "button" at bounding box center [84, 99] width 6 height 6
click at [81, 101] on icon "button" at bounding box center [84, 99] width 6 height 6
click at [81, 100] on icon "button" at bounding box center [84, 99] width 6 height 6
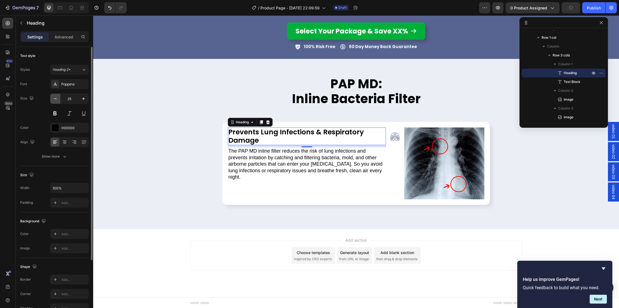
click at [53, 100] on icon "button" at bounding box center [56, 99] width 6 height 6
type input "24"
click at [64, 160] on button "Show more" at bounding box center [54, 157] width 69 height 10
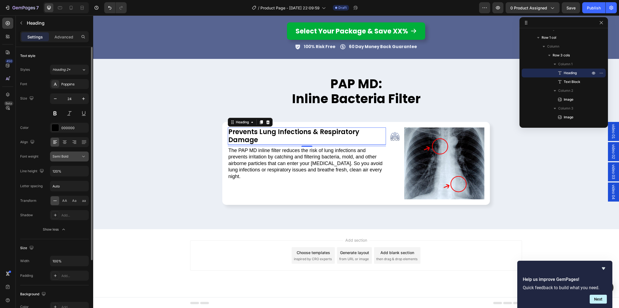
click at [76, 158] on div "Semi Bold" at bounding box center [67, 156] width 28 height 5
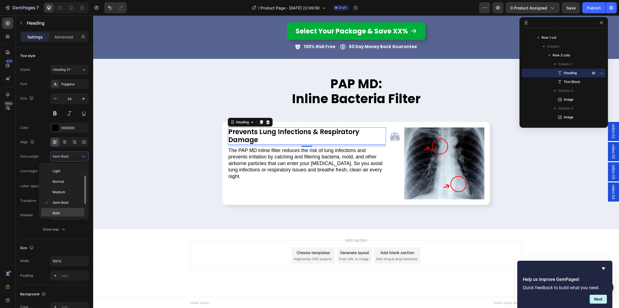
click at [55, 214] on span "Bold" at bounding box center [56, 213] width 7 height 5
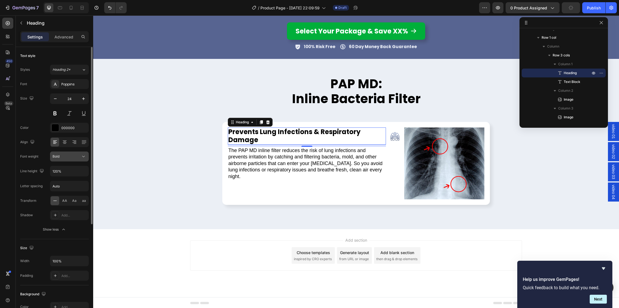
click at [82, 155] on icon at bounding box center [84, 157] width 6 height 6
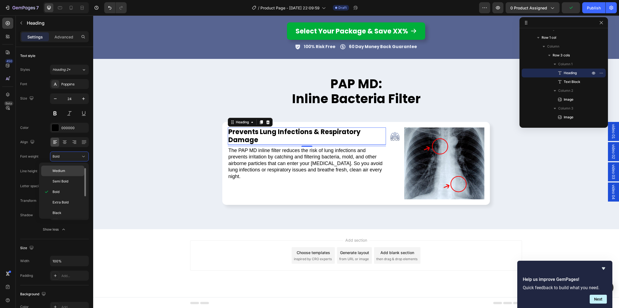
scroll to position [43, 0]
click at [61, 200] on span "Extra Bold" at bounding box center [61, 200] width 16 height 5
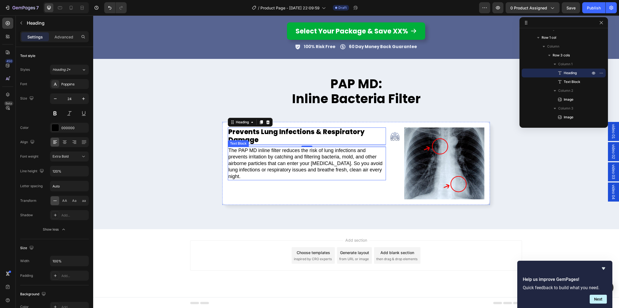
click at [269, 162] on p "The PAP MD inline filter reduces the risk of lung infections and prevents irrit…" at bounding box center [306, 163] width 157 height 32
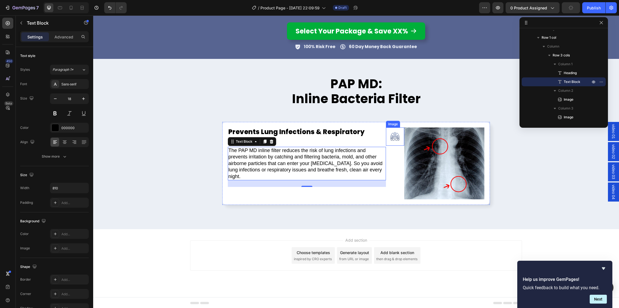
click at [395, 137] on img at bounding box center [395, 137] width 18 height 18
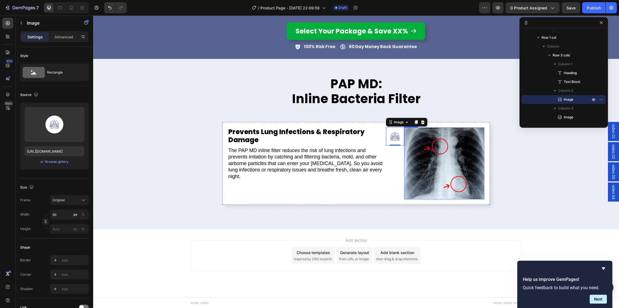
click at [456, 170] on img at bounding box center [444, 164] width 80 height 72
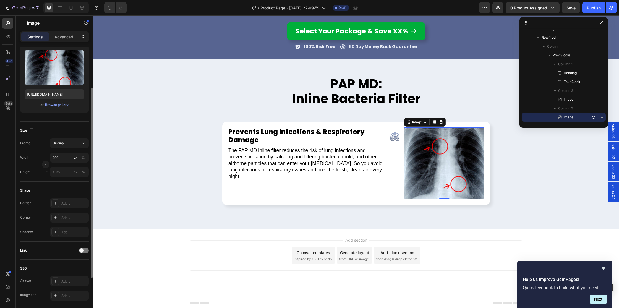
scroll to position [58, 0]
click at [66, 215] on div "Add..." at bounding box center [74, 216] width 26 height 5
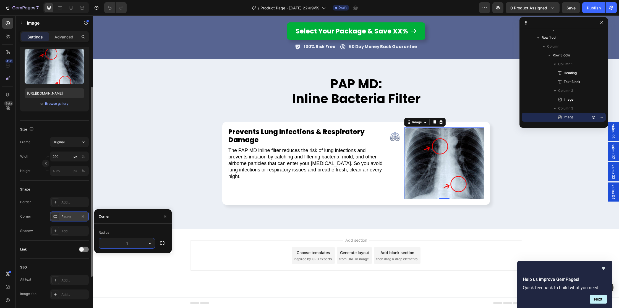
type input "12"
click at [66, 230] on div "Add..." at bounding box center [74, 231] width 26 height 5
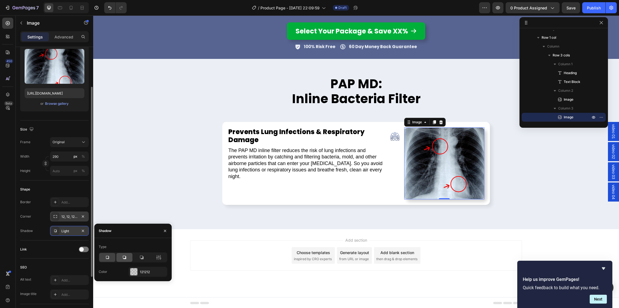
click at [123, 255] on icon at bounding box center [125, 258] width 6 height 6
click at [393, 136] on img at bounding box center [395, 137] width 18 height 18
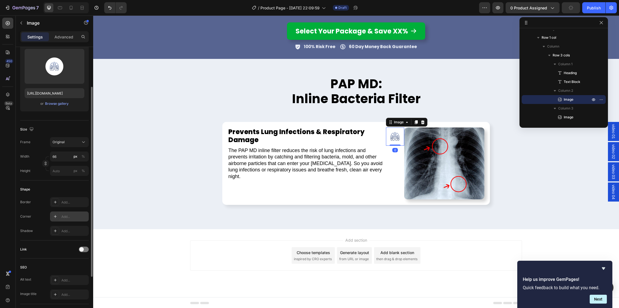
click at [58, 217] on div at bounding box center [55, 217] width 8 height 8
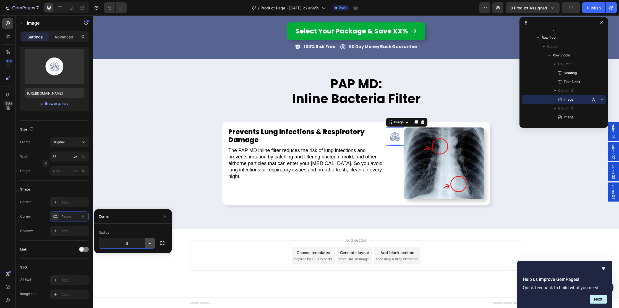
click at [151, 243] on icon "button" at bounding box center [150, 244] width 6 height 6
click at [135, 280] on p "Pill" at bounding box center [135, 279] width 32 height 6
type input "9999"
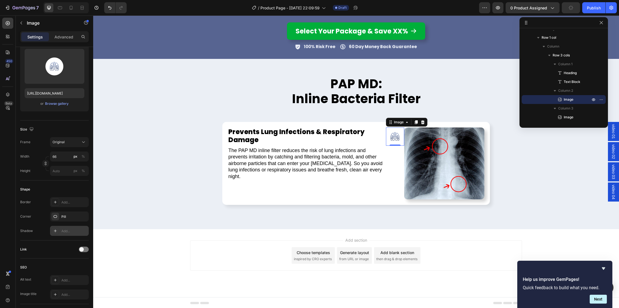
click at [62, 229] on div "Add..." at bounding box center [74, 231] width 26 height 5
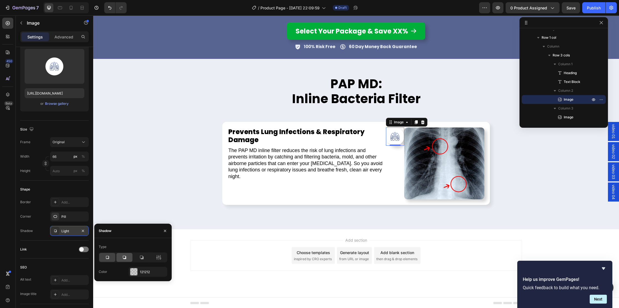
click at [127, 256] on icon at bounding box center [125, 258] width 6 height 6
click at [563, 152] on div "PAP MD: Inline Bacteria Filter Heading Prevents Lung Infections & Respiratory D…" at bounding box center [356, 144] width 526 height 144
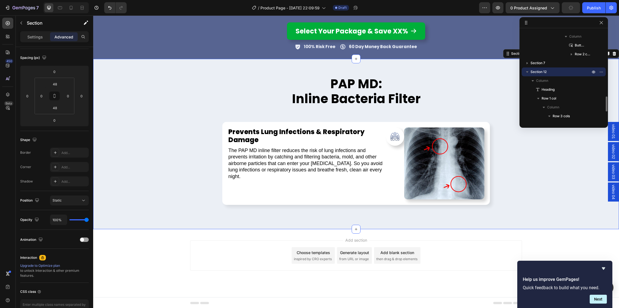
scroll to position [0, 0]
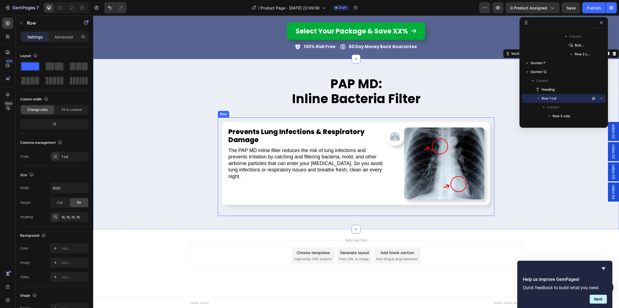
click at [222, 174] on div "Prevents Lung Infections & Respiratory Damage Heading The PAP MD inline filter …" at bounding box center [356, 167] width 277 height 98
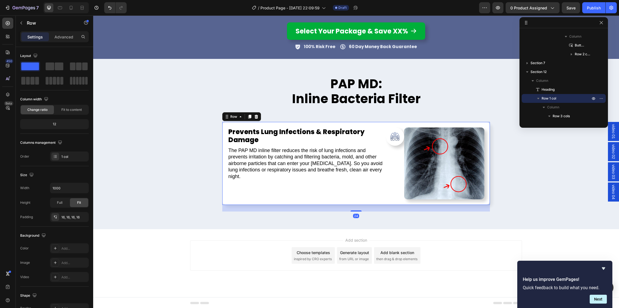
click at [225, 172] on div "Prevents Lung Infections & Respiratory Damage Heading The PAP MD inline filter …" at bounding box center [356, 163] width 268 height 83
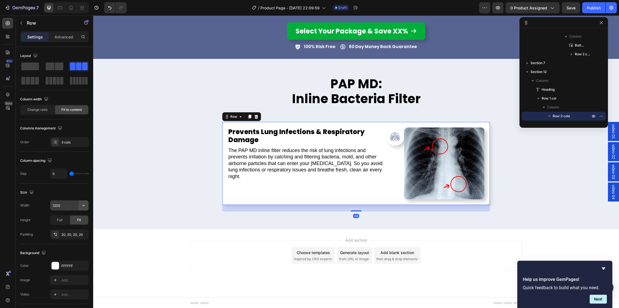
click at [84, 204] on icon "button" at bounding box center [84, 206] width 6 height 6
click at [68, 231] on p "Full 100%" at bounding box center [68, 230] width 32 height 5
type input "100%"
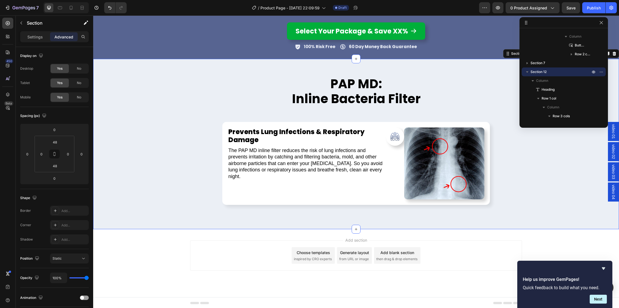
click at [217, 171] on div "PAP MD: Inline Bacteria Filter Heading Prevents Lung Infections & Respiratory D…" at bounding box center [356, 144] width 526 height 144
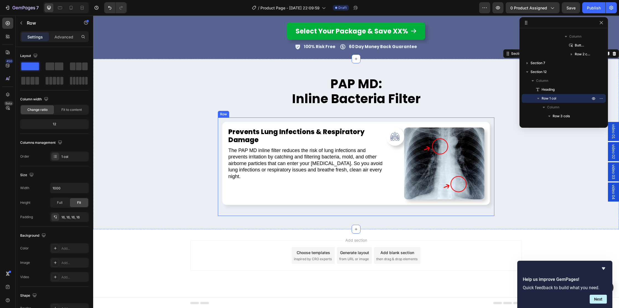
click at [220, 170] on div "Prevents Lung Infections & Respiratory Damage Heading The PAP MD inline filter …" at bounding box center [356, 167] width 277 height 98
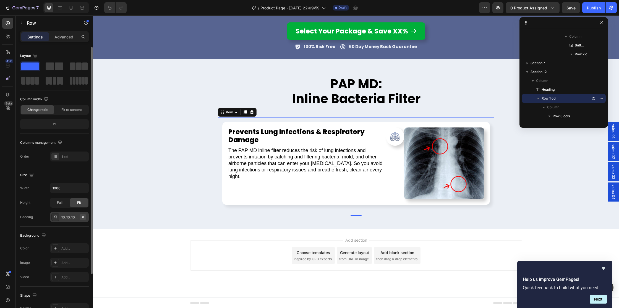
click at [84, 217] on icon "button" at bounding box center [83, 217] width 4 height 4
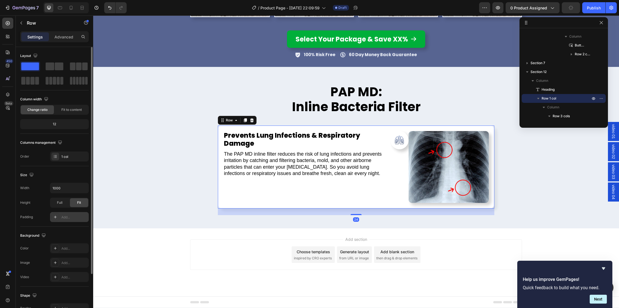
click at [391, 176] on div "Image" at bounding box center [400, 167] width 18 height 72
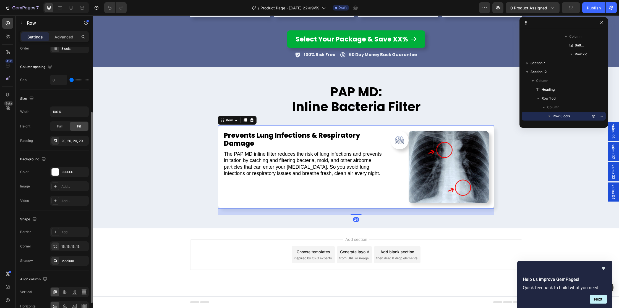
scroll to position [124, 0]
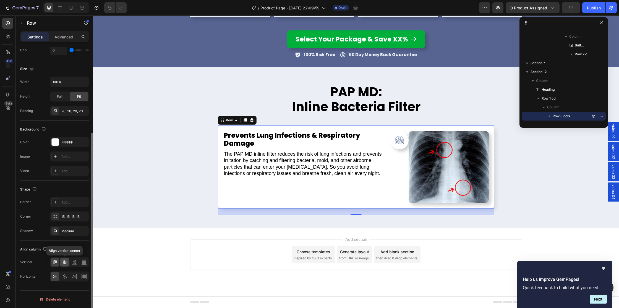
click at [66, 262] on icon at bounding box center [65, 262] width 6 height 6
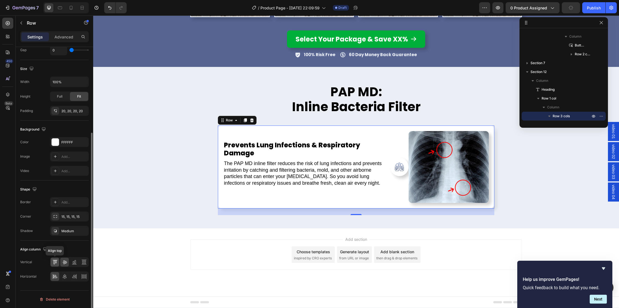
click at [54, 262] on icon at bounding box center [55, 262] width 6 height 6
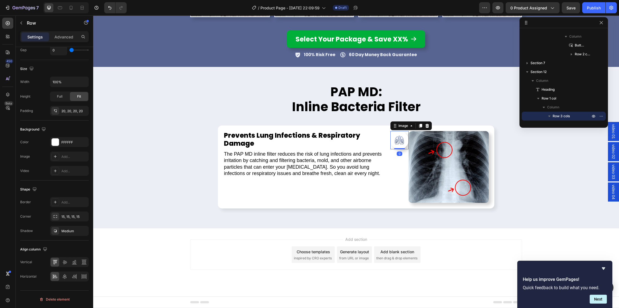
click at [398, 141] on img at bounding box center [400, 140] width 18 height 18
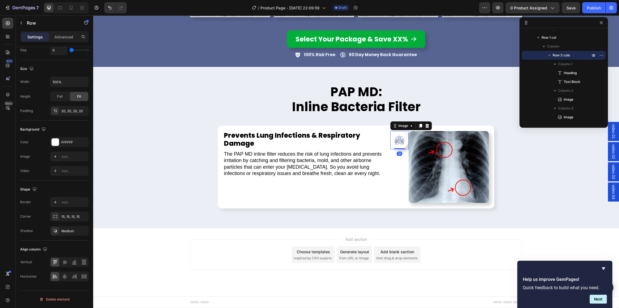
scroll to position [0, 0]
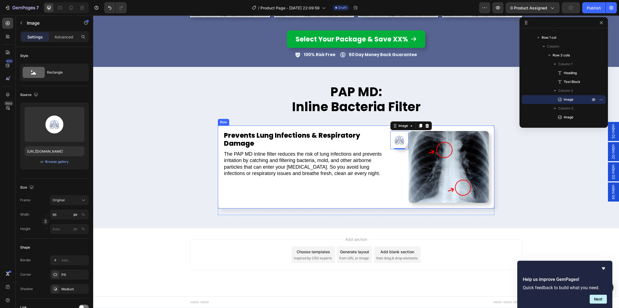
click at [360, 192] on div "Prevents Lung Infections & Respiratory Damage Heading The PAP MD inline filter …" at bounding box center [306, 167] width 167 height 72
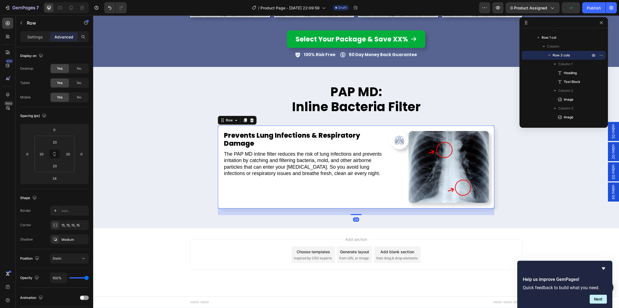
click at [32, 32] on div "Settings Advanced" at bounding box center [54, 36] width 69 height 11
click at [32, 34] on p "Settings" at bounding box center [34, 37] width 15 height 6
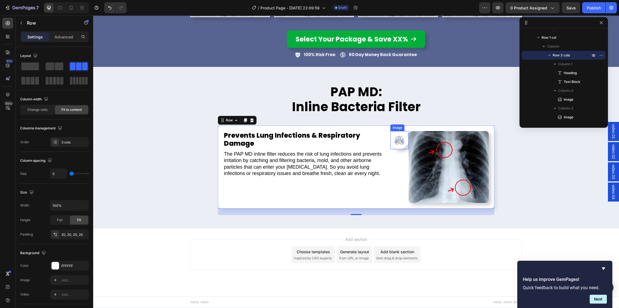
click at [396, 140] on img at bounding box center [400, 140] width 18 height 18
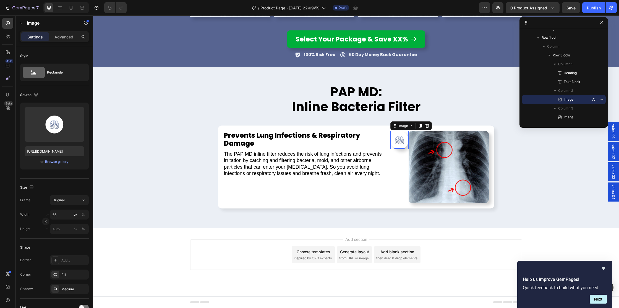
click at [68, 32] on div "Settings Advanced" at bounding box center [54, 36] width 69 height 11
click at [67, 35] on p "Advanced" at bounding box center [63, 37] width 19 height 6
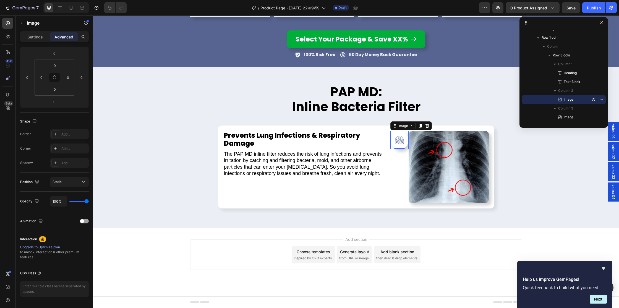
scroll to position [92, 0]
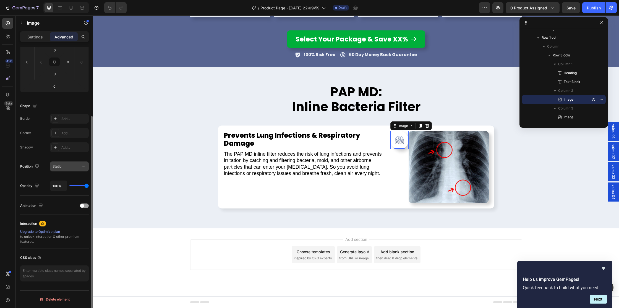
click at [69, 165] on div "Static" at bounding box center [67, 166] width 28 height 5
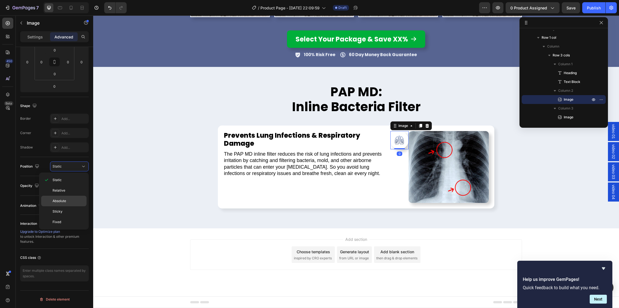
click at [65, 201] on span "Absolute" at bounding box center [60, 201] width 14 height 5
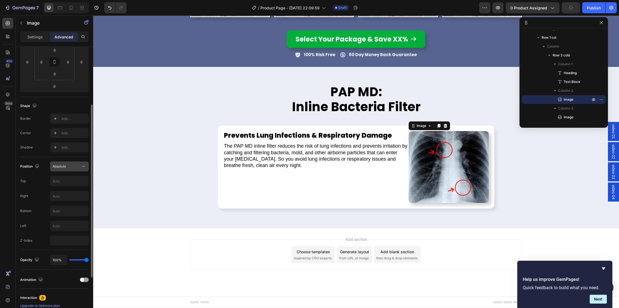
click at [77, 165] on div "Absolute" at bounding box center [67, 166] width 28 height 5
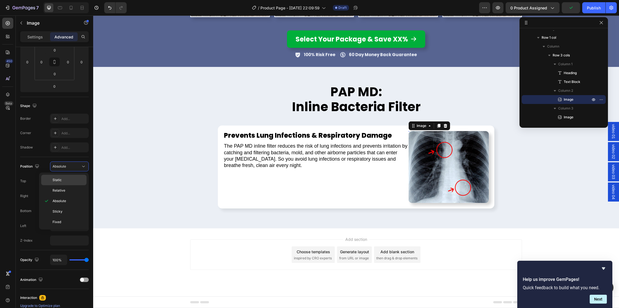
click at [62, 179] on p "Static" at bounding box center [69, 180] width 32 height 5
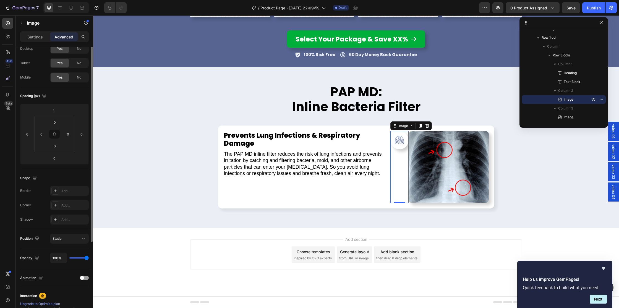
scroll to position [0, 0]
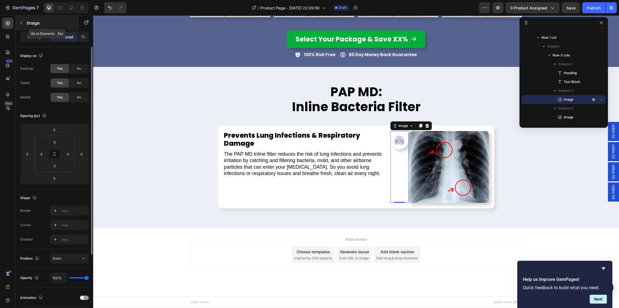
click at [40, 30] on div "Image" at bounding box center [47, 23] width 63 height 14
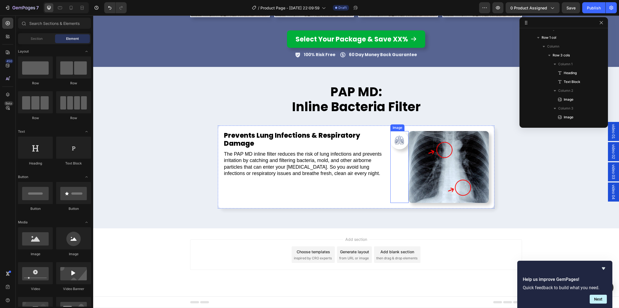
click at [401, 144] on img at bounding box center [400, 140] width 18 height 18
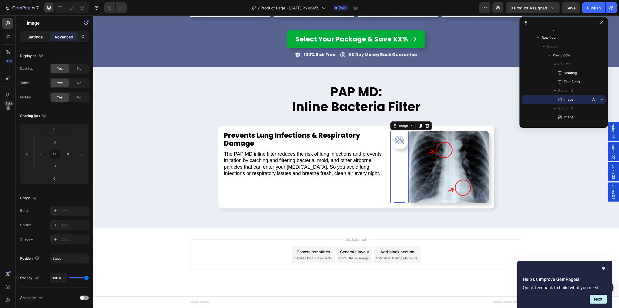
click at [29, 35] on p "Settings" at bounding box center [34, 37] width 15 height 6
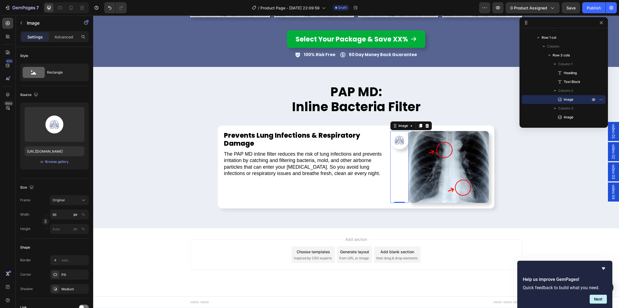
drag, startPoint x: 398, startPoint y: 140, endPoint x: 397, endPoint y: 143, distance: 2.8
click at [398, 140] on img at bounding box center [400, 140] width 18 height 18
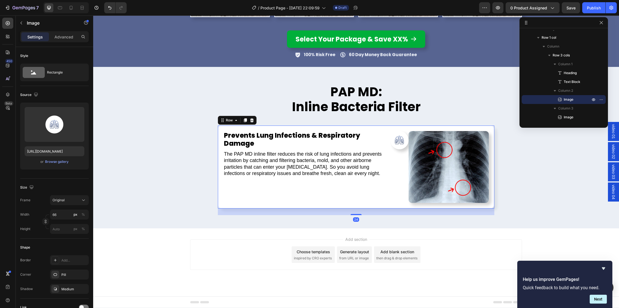
click at [396, 171] on div "Image" at bounding box center [400, 167] width 18 height 72
click at [399, 142] on img at bounding box center [400, 140] width 18 height 18
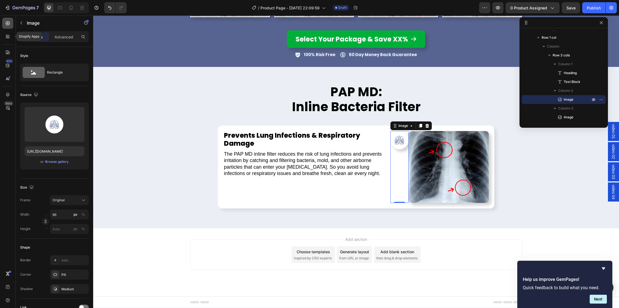
click at [9, 27] on div at bounding box center [7, 23] width 11 height 11
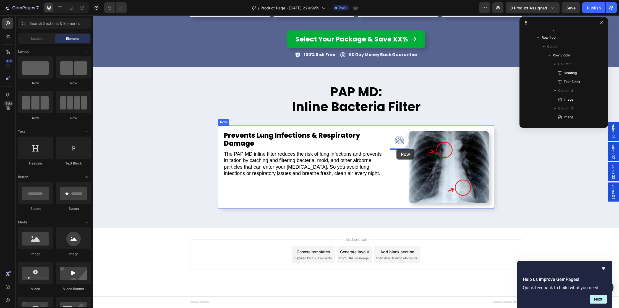
drag, startPoint x: 137, startPoint y: 87, endPoint x: 397, endPoint y: 149, distance: 267.2
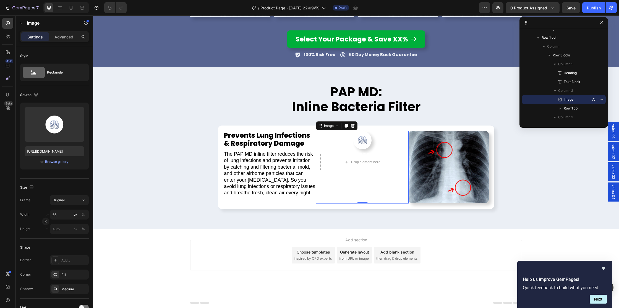
click at [366, 141] on img at bounding box center [362, 140] width 18 height 18
drag, startPoint x: 361, startPoint y: 142, endPoint x: 357, endPoint y: 142, distance: 3.6
click at [359, 142] on img at bounding box center [362, 140] width 18 height 18
click at [361, 141] on img at bounding box center [362, 140] width 18 height 18
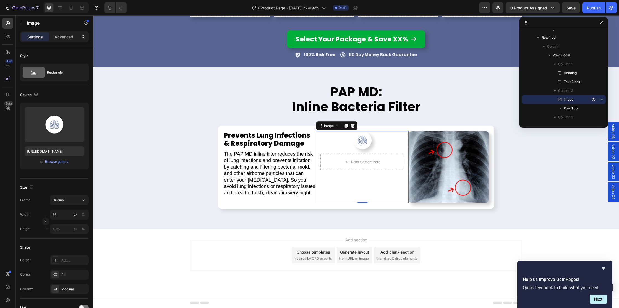
click at [361, 141] on img at bounding box center [362, 140] width 18 height 18
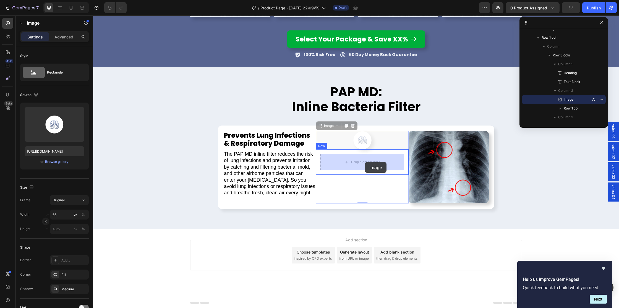
drag, startPoint x: 321, startPoint y: 126, endPoint x: 365, endPoint y: 162, distance: 56.8
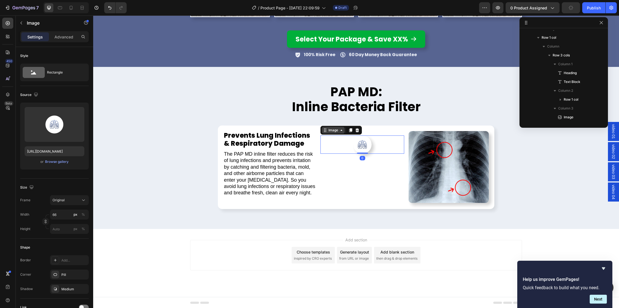
click at [334, 129] on div "Image" at bounding box center [333, 130] width 12 height 5
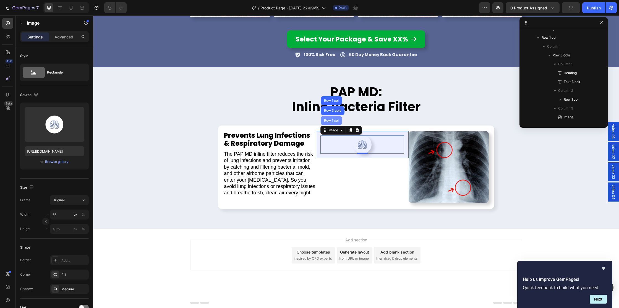
click at [329, 122] on div "Row 1 col" at bounding box center [331, 120] width 17 height 3
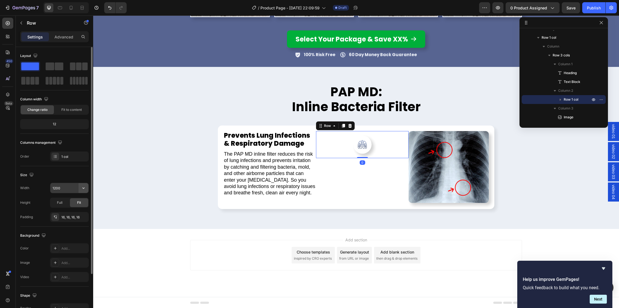
click at [84, 187] on icon "button" at bounding box center [84, 188] width 6 height 6
click at [66, 210] on div "Full 100%" at bounding box center [63, 212] width 45 height 11
type input "100%"
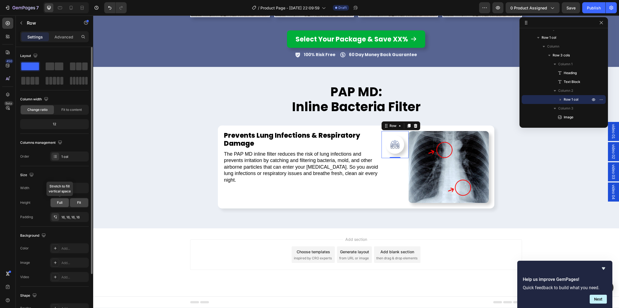
click at [59, 205] on div "Full" at bounding box center [60, 202] width 18 height 9
click at [82, 217] on icon "button" at bounding box center [83, 217] width 4 height 4
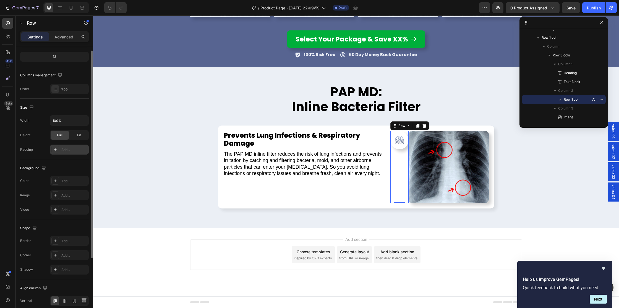
scroll to position [92, 0]
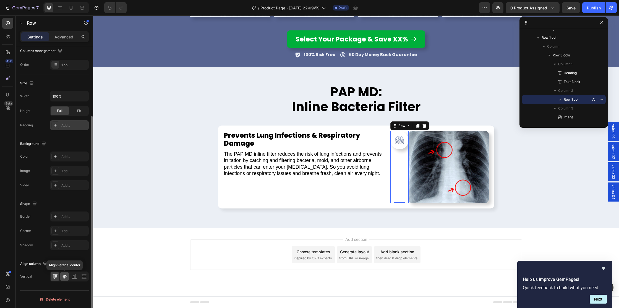
click at [63, 274] on icon at bounding box center [65, 277] width 6 height 6
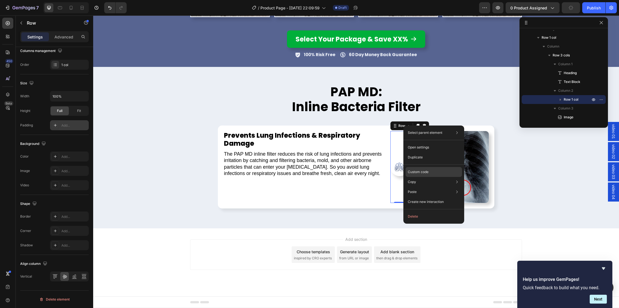
click at [419, 171] on p "Custom code" at bounding box center [418, 172] width 21 height 5
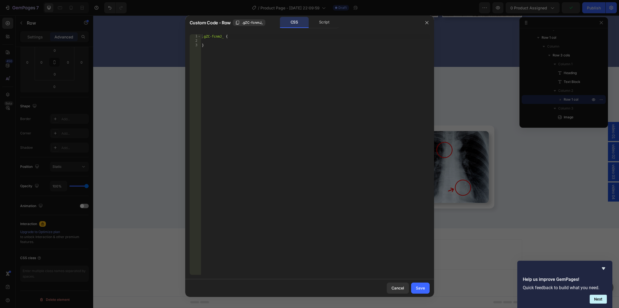
type textarea ".gZC-fcnmJ_ {"
drag, startPoint x: 244, startPoint y: 38, endPoint x: 246, endPoint y: 39, distance: 2.8
click at [244, 38] on div ".gZC-fcnmJ_ { }" at bounding box center [315, 158] width 229 height 249
type textarea "transform: translateX(-33px) !;"
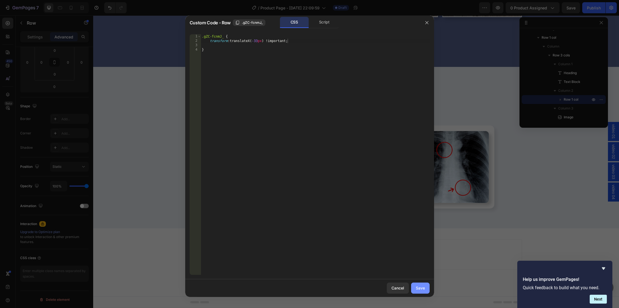
click at [419, 289] on div "Save" at bounding box center [420, 288] width 9 height 6
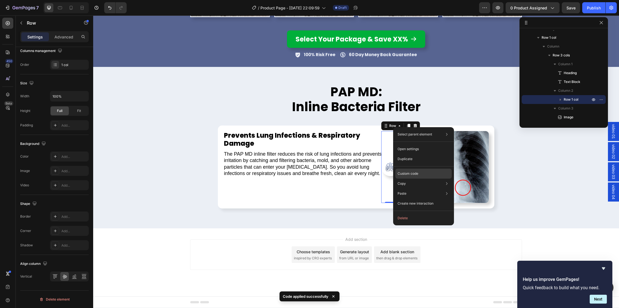
click at [412, 176] on div "Custom code" at bounding box center [424, 174] width 56 height 10
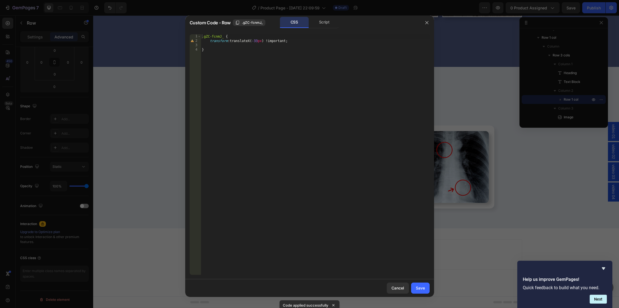
drag, startPoint x: 256, startPoint y: 43, endPoint x: 264, endPoint y: 50, distance: 10.6
click at [258, 45] on div ".gZC-fcnmJ_ { transform : translateX( -33 px ) !important ; }" at bounding box center [315, 158] width 229 height 249
type textarea "transform: translateX(33px) !important;"
click at [422, 286] on div "Save" at bounding box center [420, 288] width 9 height 6
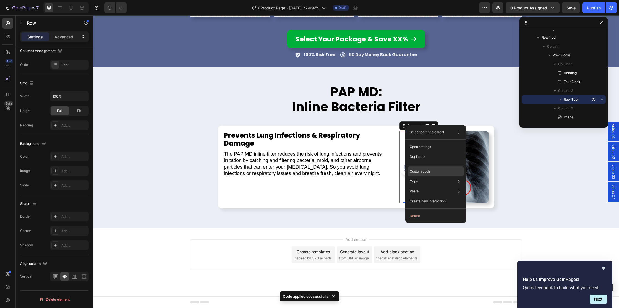
click at [421, 167] on div "Custom code" at bounding box center [436, 171] width 56 height 10
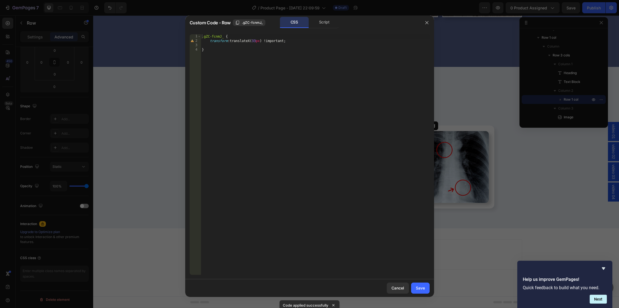
type textarea "transform: translateX(33px) !important;"
click at [295, 41] on div ".gZC-fcnmJ_ { transform : translateX( 33 px ) !important ; }" at bounding box center [315, 158] width 229 height 249
type textarea "position: relative;"
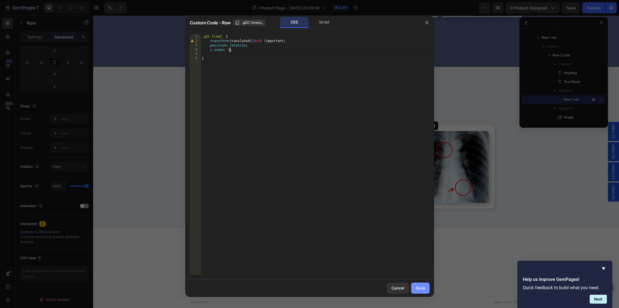
type textarea "z-index: 1;"
click at [420, 290] on div "Save" at bounding box center [420, 288] width 9 height 6
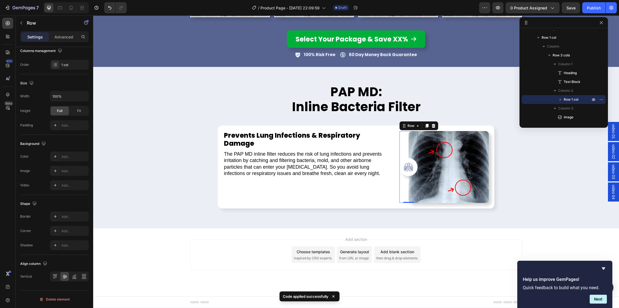
click at [561, 8] on div "Preview 0 product assigned Save Publish" at bounding box center [548, 7] width 138 height 11
click at [571, 8] on span "Save" at bounding box center [571, 8] width 9 height 5
click at [567, 10] on span "Save" at bounding box center [571, 8] width 9 height 5
click at [496, 6] on icon "button" at bounding box center [498, 8] width 6 height 6
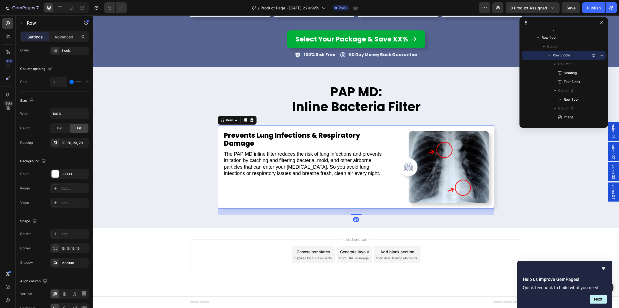
click at [303, 195] on div "Prevents Lung Infections & Respiratory Damage Heading The PAP MD inline filter …" at bounding box center [306, 167] width 167 height 72
click at [61, 7] on icon at bounding box center [60, 8] width 6 height 6
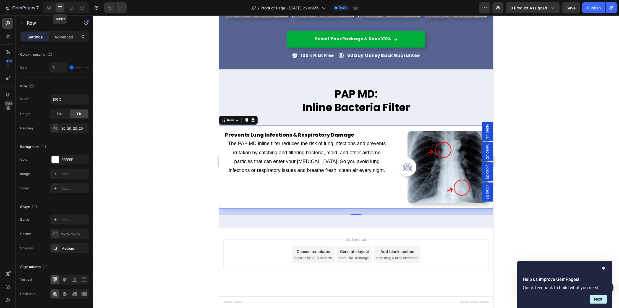
scroll to position [1409, 0]
click at [235, 75] on div "PAP MD: Inline Bacteria Filter Heading Prevents Lung Infections & Respiratory D…" at bounding box center [356, 148] width 274 height 159
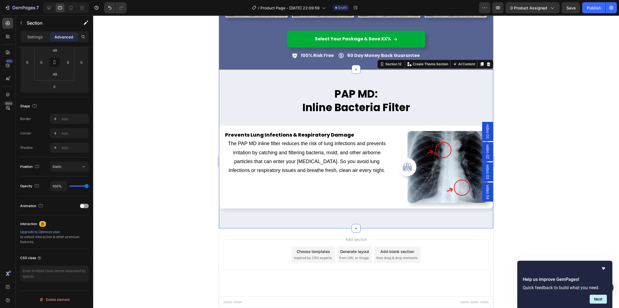
scroll to position [0, 0]
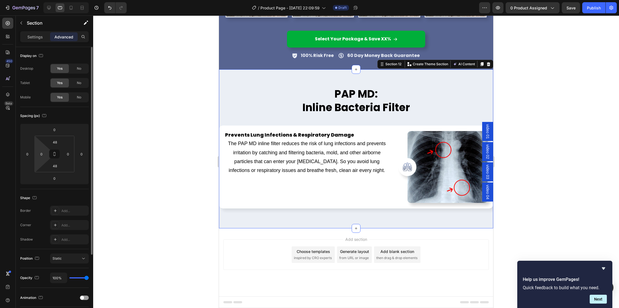
click at [48, 0] on html "7 Version history / Product Page - Sep 23, 22:09:59 Draft Preview 0 product ass…" at bounding box center [309, 0] width 619 height 0
click at [45, 153] on input "0" at bounding box center [41, 154] width 8 height 8
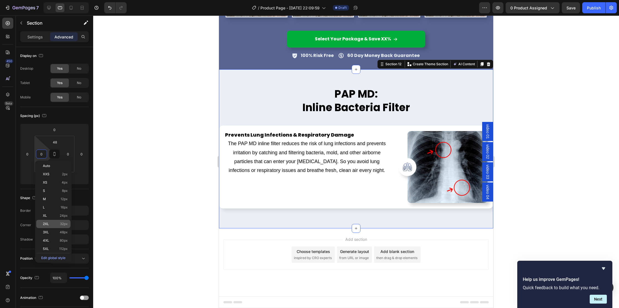
click at [55, 225] on p "2XL 32px" at bounding box center [55, 224] width 25 height 4
type input "32"
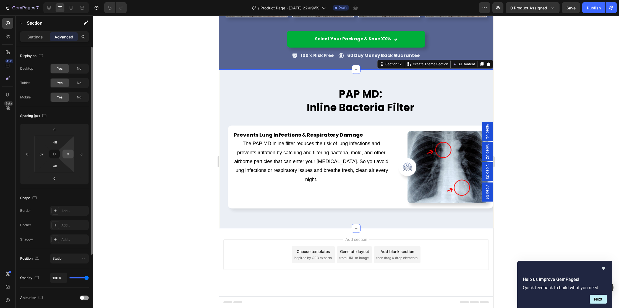
click at [69, 155] on input "0" at bounding box center [68, 154] width 8 height 8
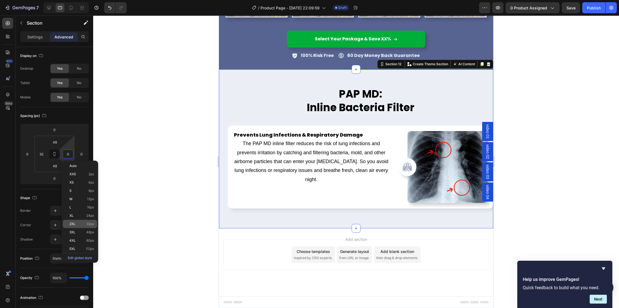
click at [77, 223] on p "2XL 32px" at bounding box center [81, 224] width 25 height 4
type input "32"
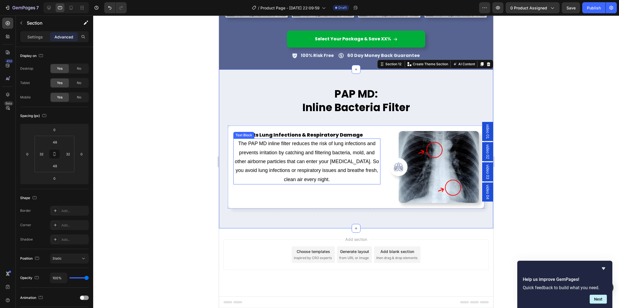
click at [277, 159] on p "The PAP MD inline filter reduces the risk of lung infections and prevents irrit…" at bounding box center [307, 161] width 146 height 45
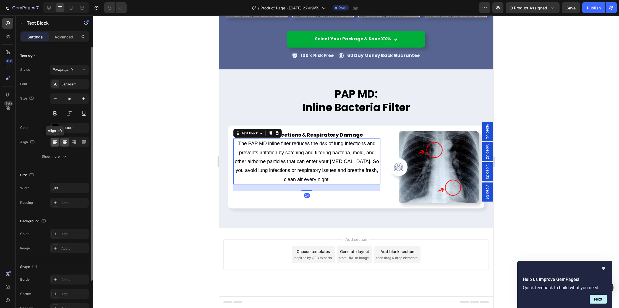
click at [54, 142] on icon at bounding box center [55, 142] width 6 height 6
click at [58, 98] on icon "button" at bounding box center [56, 99] width 6 height 6
click at [57, 98] on icon "button" at bounding box center [56, 99] width 6 height 6
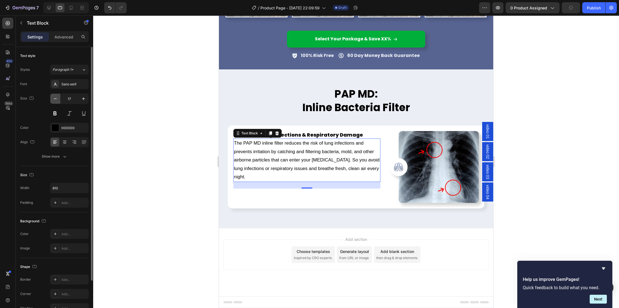
type input "16"
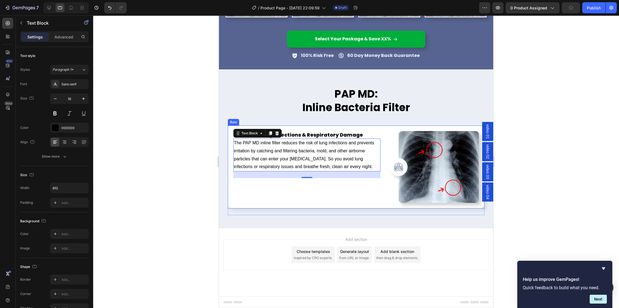
click at [345, 135] on h2 "Prevents Lung Infections & Respiratory Damage" at bounding box center [306, 134] width 147 height 7
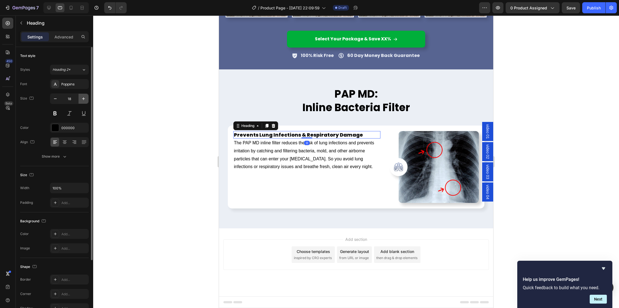
click at [83, 98] on icon "button" at bounding box center [83, 98] width 3 height 3
type input "20"
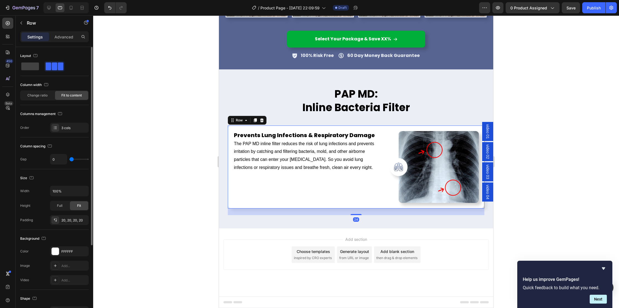
click at [385, 182] on div "Image Row" at bounding box center [390, 167] width 18 height 72
click at [71, 7] on icon at bounding box center [71, 8] width 6 height 6
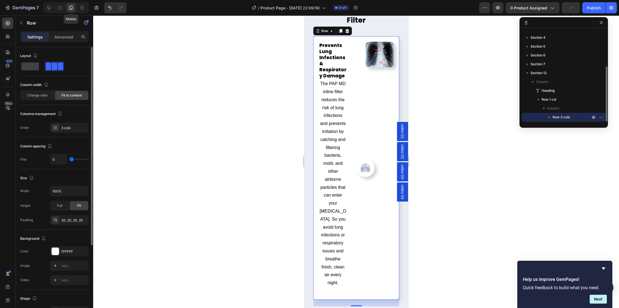
scroll to position [1555, 0]
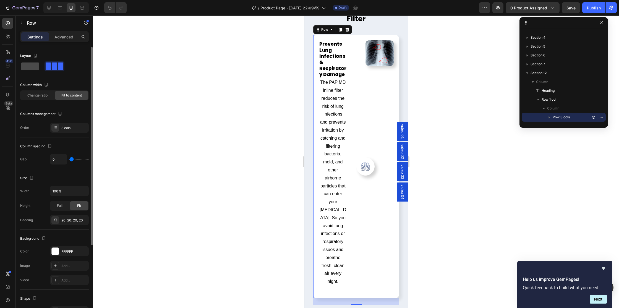
click at [33, 66] on span at bounding box center [30, 67] width 18 height 8
type input "16"
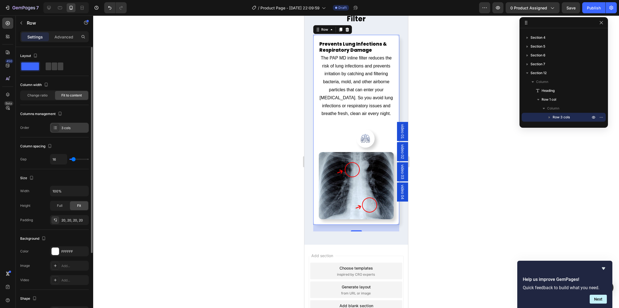
click at [61, 129] on div "3 cols" at bounding box center [69, 128] width 39 height 10
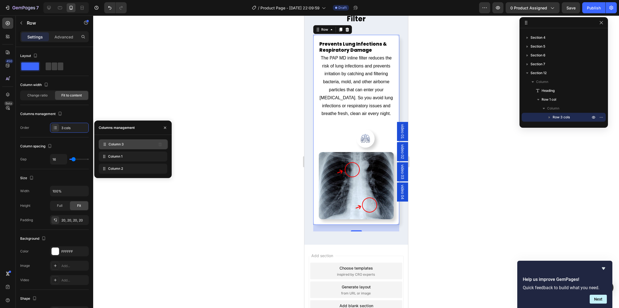
drag, startPoint x: 103, startPoint y: 169, endPoint x: 103, endPoint y: 145, distance: 24.1
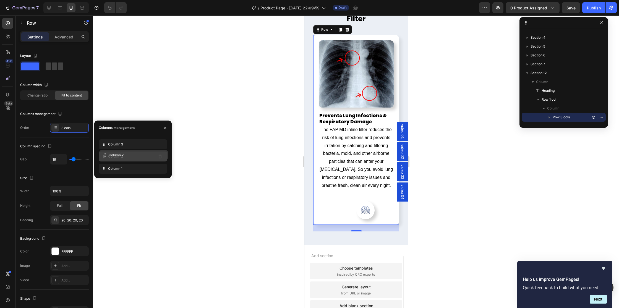
drag, startPoint x: 103, startPoint y: 169, endPoint x: 104, endPoint y: 155, distance: 13.8
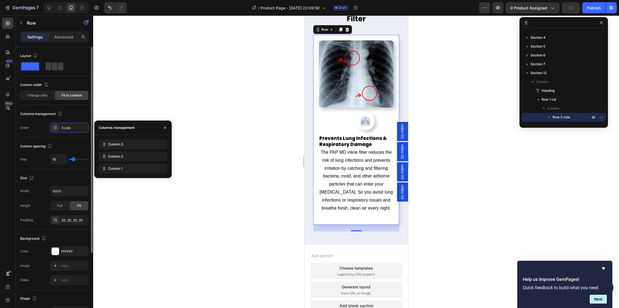
type input "10"
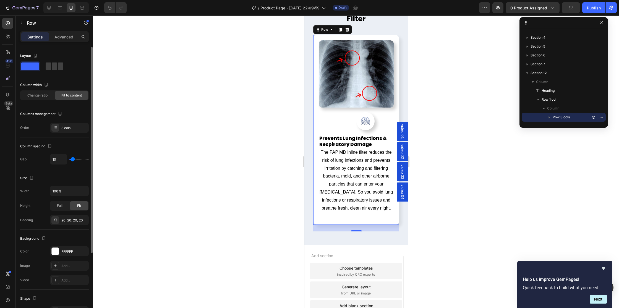
type input "9"
type input "8"
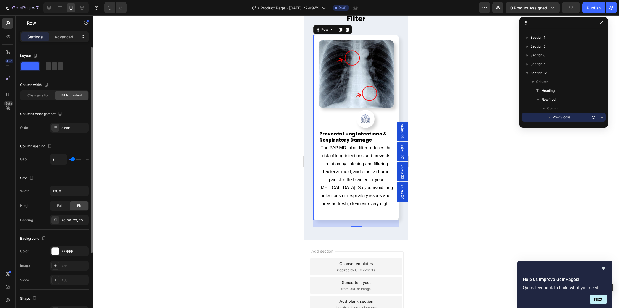
type input "1"
type input "0"
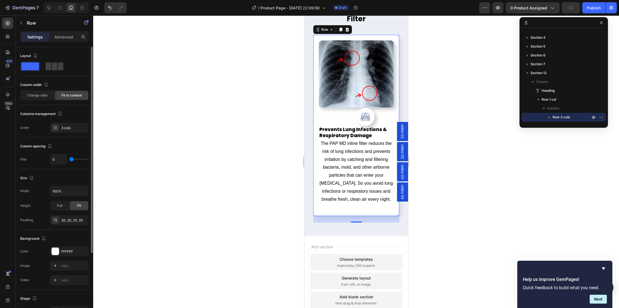
type input "0"
drag, startPoint x: 73, startPoint y: 160, endPoint x: 45, endPoint y: 158, distance: 27.7
click at [45, 158] on div "Gap 0" at bounding box center [54, 159] width 69 height 11
click at [61, 10] on icon at bounding box center [60, 8] width 6 height 6
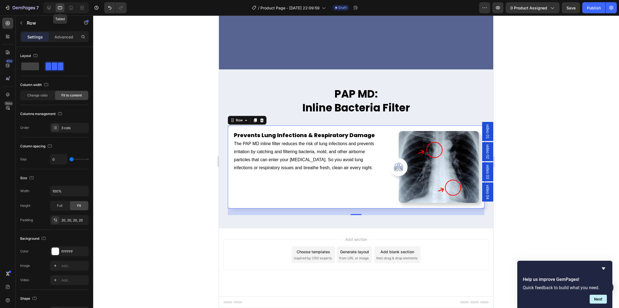
scroll to position [1463, 0]
click at [69, 9] on icon at bounding box center [71, 8] width 6 height 6
type input "16"
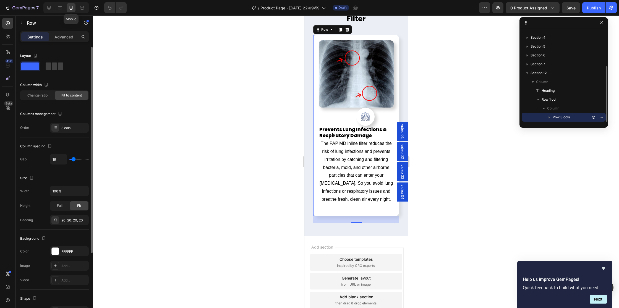
scroll to position [1628, 0]
click at [67, 222] on div "20, 20, 20, 20" at bounding box center [69, 220] width 16 height 5
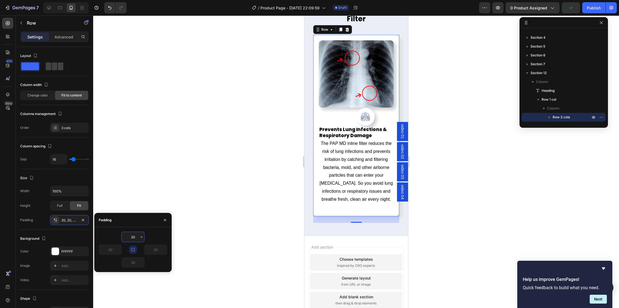
click at [133, 235] on input "20" at bounding box center [133, 237] width 23 height 10
drag, startPoint x: 134, startPoint y: 236, endPoint x: 129, endPoint y: 236, distance: 4.5
click at [129, 236] on input "20" at bounding box center [133, 237] width 23 height 10
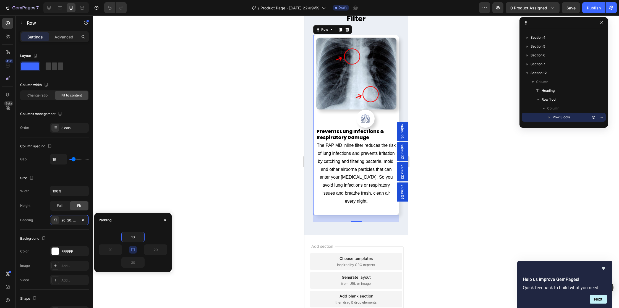
type input "10"
click at [344, 145] on p "The PAP MD inline filter reduces the risk of lung infections and prevents irrit…" at bounding box center [355, 174] width 79 height 64
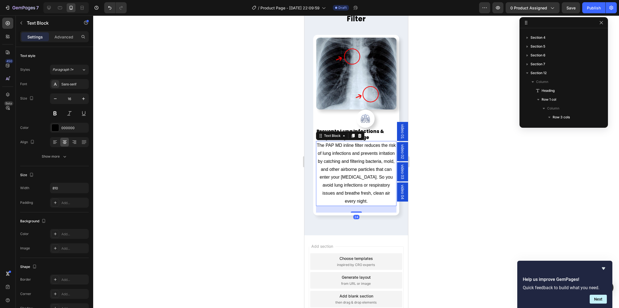
scroll to position [121, 0]
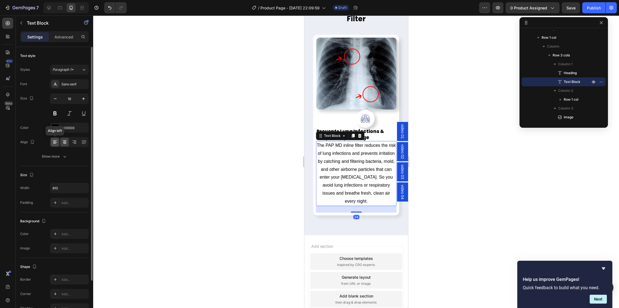
click at [56, 139] on div at bounding box center [55, 142] width 9 height 9
click at [56, 97] on icon "button" at bounding box center [56, 99] width 6 height 6
type input "15"
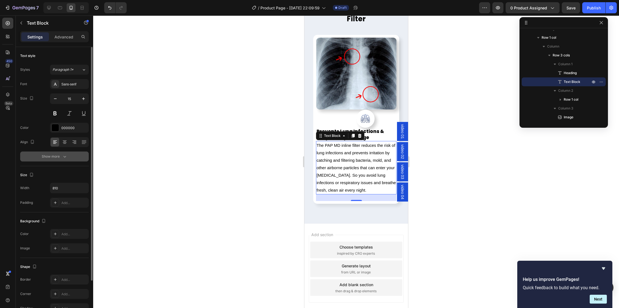
click at [56, 158] on div "Show more" at bounding box center [55, 157] width 26 height 6
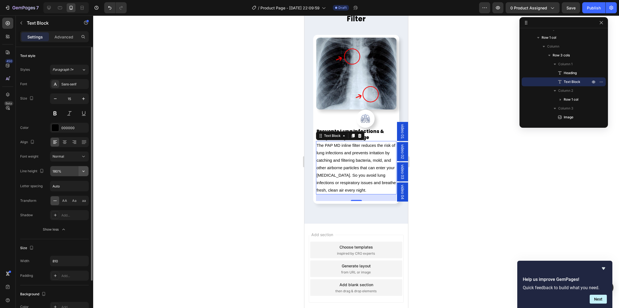
click at [87, 170] on button "button" at bounding box center [84, 171] width 10 height 10
click at [62, 205] on p "130%" at bounding box center [68, 206] width 32 height 5
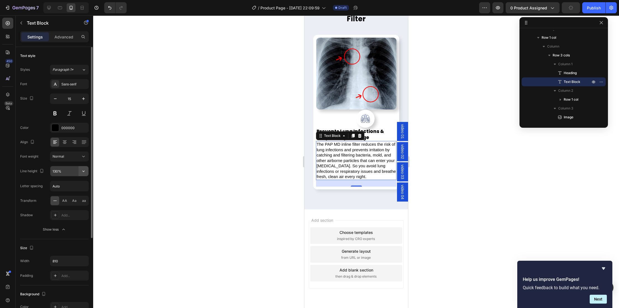
click at [83, 172] on icon "button" at bounding box center [84, 171] width 6 height 6
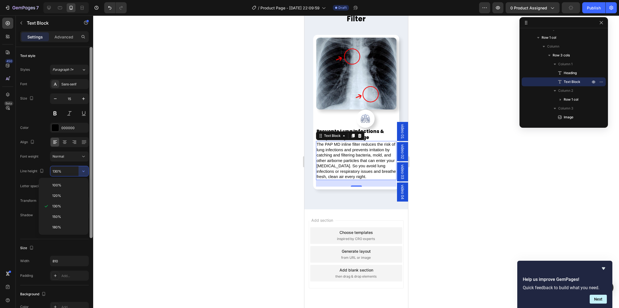
drag, startPoint x: 54, startPoint y: 216, endPoint x: 91, endPoint y: 198, distance: 40.6
click at [54, 216] on span "150%" at bounding box center [56, 216] width 9 height 5
type input "150%"
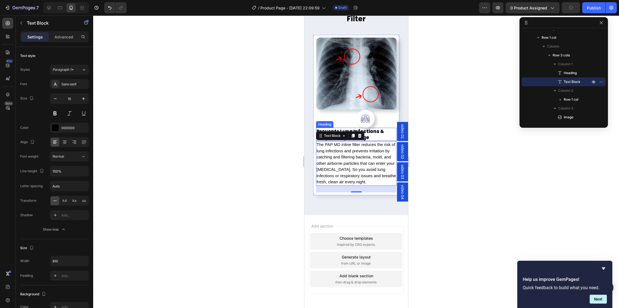
click at [375, 133] on h2 "Prevents Lung Infections & Respiratory Damage" at bounding box center [356, 134] width 80 height 13
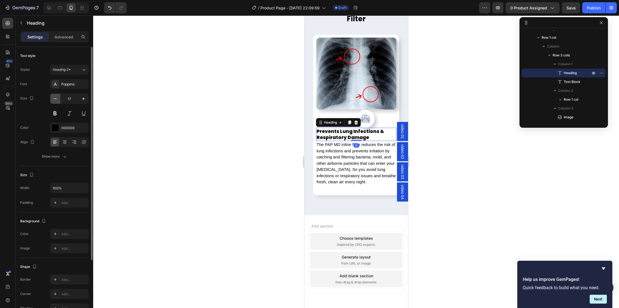
click at [53, 100] on icon "button" at bounding box center [56, 99] width 6 height 6
type input "16"
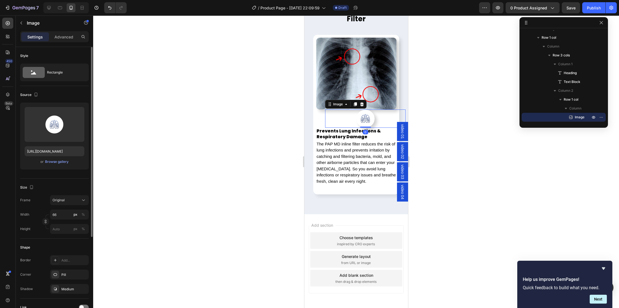
click at [376, 115] on div at bounding box center [365, 119] width 80 height 18
click at [337, 106] on div "Image" at bounding box center [338, 104] width 12 height 5
click at [335, 97] on div "Row 1 col" at bounding box center [335, 94] width 21 height 9
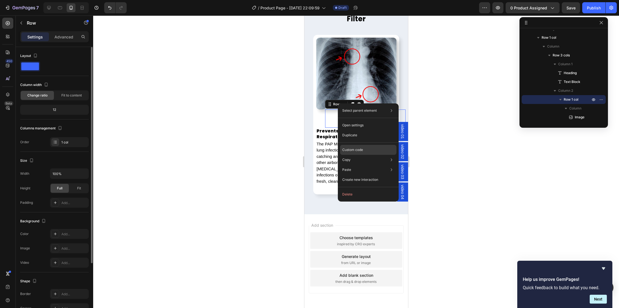
click at [351, 150] on p "Custom code" at bounding box center [352, 149] width 21 height 5
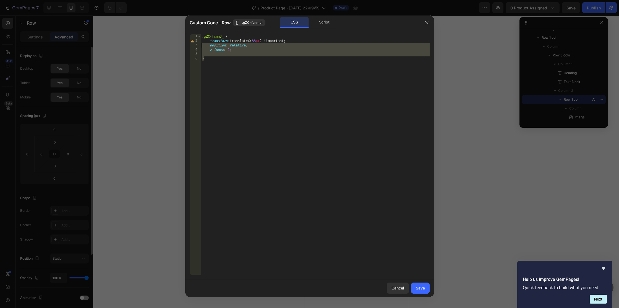
drag, startPoint x: 217, startPoint y: 65, endPoint x: 204, endPoint y: 48, distance: 21.0
click at [199, 46] on div "} 1 2 3 4 5 6 .gZC-fcnmJ_ { transform : translateX( 33 px ) !important ; positi…" at bounding box center [310, 154] width 240 height 241
click at [212, 63] on div ".gZC-fcnmJ_ { transform : translateX( 33 px ) !important ; position : relative …" at bounding box center [315, 158] width 229 height 249
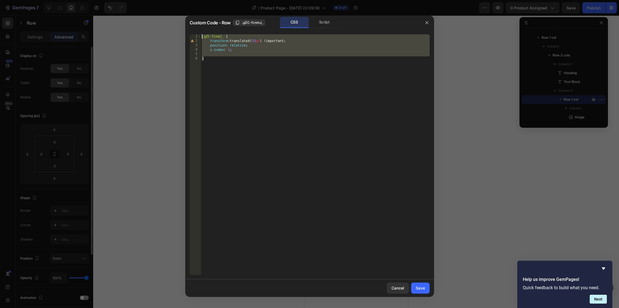
drag, startPoint x: 214, startPoint y: 64, endPoint x: 202, endPoint y: 37, distance: 29.5
click at [201, 36] on div "} 1 2 3 4 5 6 .gZC-fcnmJ_ { transform : translateX( 33 px ) !important ; positi…" at bounding box center [310, 154] width 240 height 241
click at [242, 48] on div ".gZC-fcnmJ_ { transform : translateX( 33 px ) !important ; position : relative …" at bounding box center [315, 158] width 229 height 249
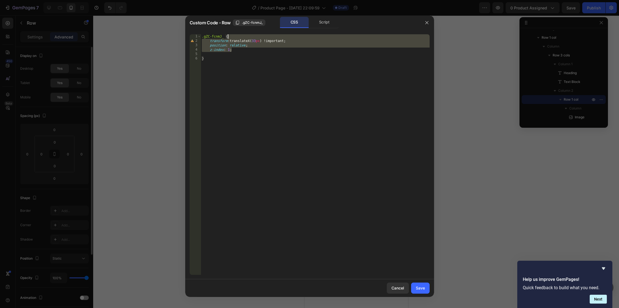
drag, startPoint x: 242, startPoint y: 50, endPoint x: 246, endPoint y: 50, distance: 3.9
click at [251, 36] on div ".gZC-fcnmJ_ { transform : translateX( 33 px ) !important ; position : relative …" at bounding box center [315, 158] width 229 height 249
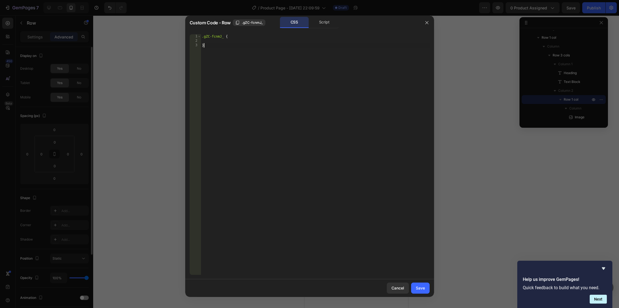
click at [236, 61] on div ".gZC-fcnmJ_ { }" at bounding box center [315, 158] width 229 height 249
type textarea "}"
type textarea "@media(min-width: 768px){"
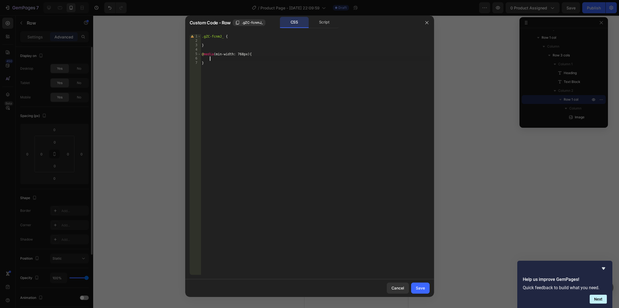
paste textarea "}"
type textarea "}"
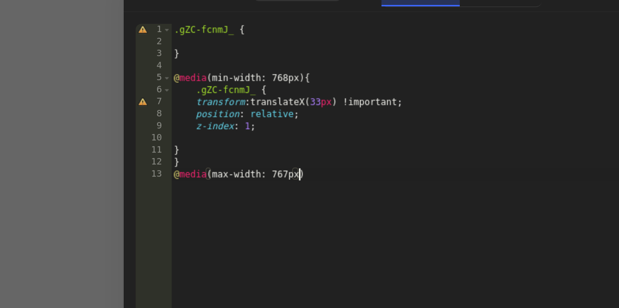
scroll to position [0, 3]
type textarea "@media(max-width: 767px){"
paste textarea "}"
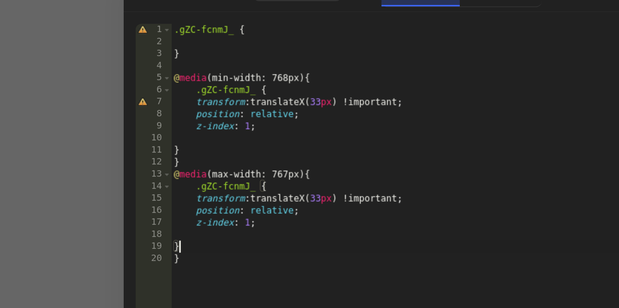
scroll to position [0, 0]
click at [259, 99] on div ".gZC-fcnmJ_ { } @ media (min-width: 768px) { .gZC-fcnmJ_ { transform : translat…" at bounding box center [316, 158] width 227 height 249
click at [258, 99] on div ".gZC-fcnmJ_ { } @ media (min-width: 768px) { .gZC-fcnmJ_ { transform : translat…" at bounding box center [316, 158] width 227 height 249
click at [253, 98] on div ".gZC-fcnmJ_ { } @ media (min-width: 768px) { .gZC-fcnmJ_ { transform : translat…" at bounding box center [316, 158] width 227 height 249
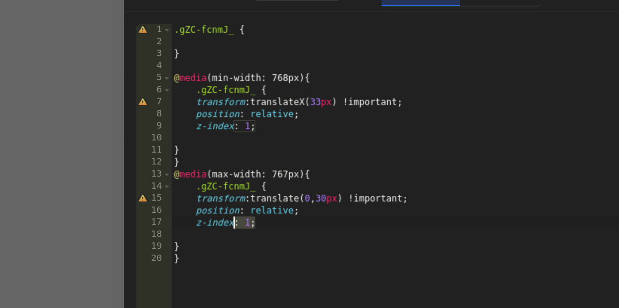
drag, startPoint x: 234, startPoint y: 107, endPoint x: 225, endPoint y: 105, distance: 9.0
click at [225, 106] on div ".gZC-fcnmJ_ { } @ media (min-width: 768px) { .gZC-fcnmJ_ { transform : translat…" at bounding box center [316, 158] width 227 height 249
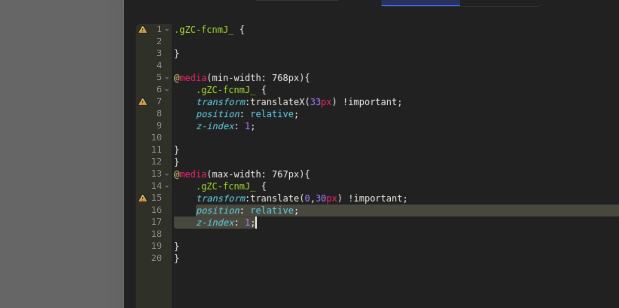
drag, startPoint x: 211, startPoint y: 103, endPoint x: 247, endPoint y: 108, distance: 35.9
click at [247, 108] on div ".gZC-fcnmJ_ { } @ media (min-width: 768px) { .gZC-fcnmJ_ { transform : translat…" at bounding box center [316, 158] width 227 height 249
type textarea "position: relative; z-index: 1;"
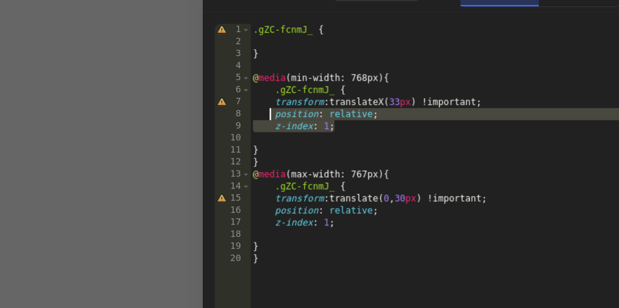
drag, startPoint x: 234, startPoint y: 71, endPoint x: 209, endPoint y: 68, distance: 25.0
click at [209, 68] on div ".gZC-fcnmJ_ { } @ media (min-width: 768px) { .gZC-fcnmJ_ { transform : translat…" at bounding box center [316, 158] width 227 height 249
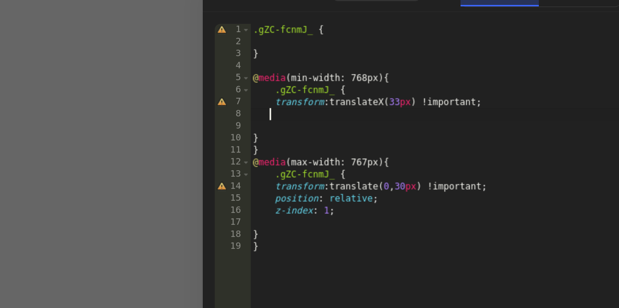
scroll to position [0, 0]
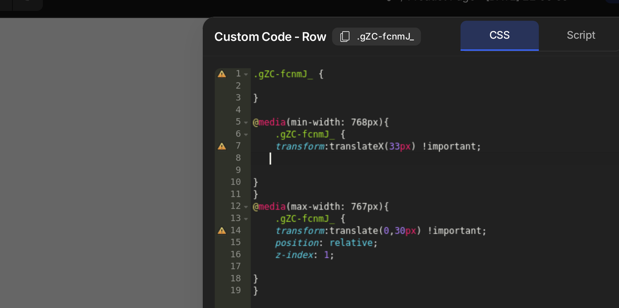
click at [212, 41] on div ".gZC-fcnmJ_ { } @ media (min-width: 768px) { .gZC-fcnmJ_ { transform : translat…" at bounding box center [316, 158] width 227 height 249
paste textarea "z-index: 1;"
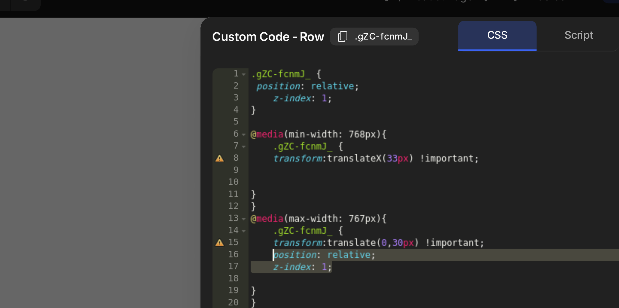
drag, startPoint x: 232, startPoint y: 107, endPoint x: 211, endPoint y: 104, distance: 21.3
click at [211, 104] on div ".gZC-fcnmJ_ { position : relative ; z-index : 1 ; } @ media (min-width: 768px) …" at bounding box center [316, 158] width 227 height 249
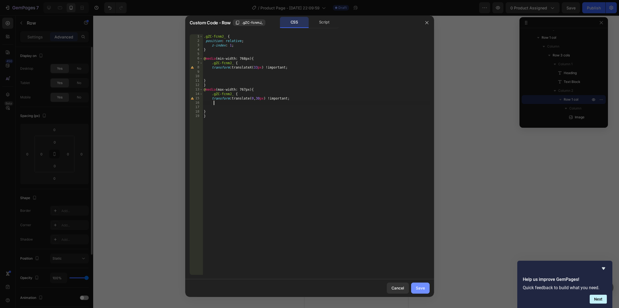
type textarea "z-index: 1;"
click at [421, 289] on div "Save" at bounding box center [420, 288] width 9 height 6
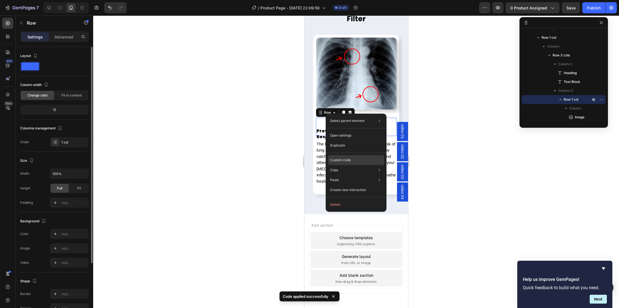
click at [339, 158] on p "Custom code" at bounding box center [340, 160] width 21 height 5
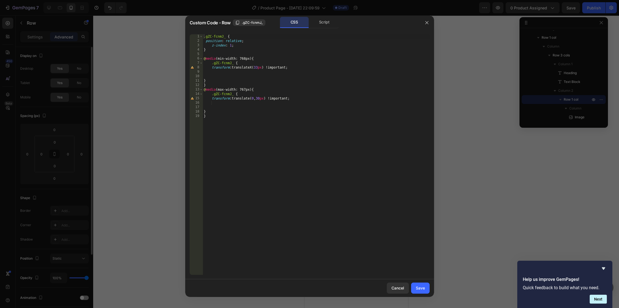
drag, startPoint x: 259, startPoint y: 98, endPoint x: 261, endPoint y: 108, distance: 10.1
click at [259, 98] on div ".gZC-fcnmJ_ { position : relative ; z-index : 1 ; } @ media (min-width: 768px) …" at bounding box center [316, 158] width 227 height 249
type textarea "transform: translate(0, -30px) !important;"
click at [419, 288] on div "Save" at bounding box center [420, 288] width 9 height 6
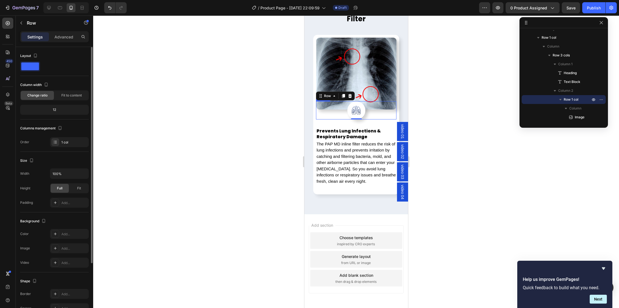
click at [356, 107] on img at bounding box center [356, 110] width 18 height 18
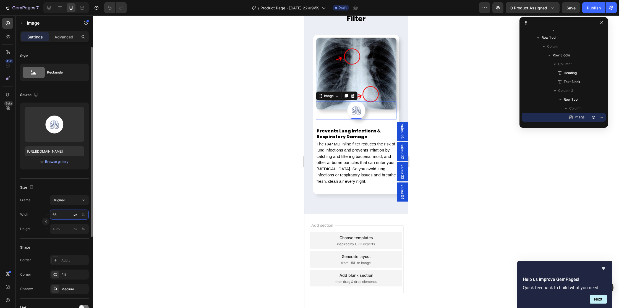
drag, startPoint x: 54, startPoint y: 216, endPoint x: 59, endPoint y: 217, distance: 4.5
click at [54, 216] on input "66" at bounding box center [69, 215] width 39 height 10
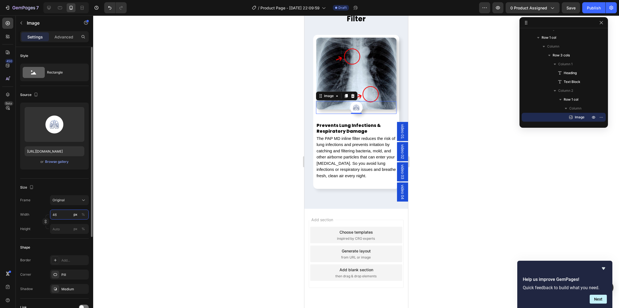
drag, startPoint x: 58, startPoint y: 216, endPoint x: 45, endPoint y: 215, distance: 13.7
click at [45, 215] on div "Width 46 px % Height px %" at bounding box center [54, 222] width 69 height 24
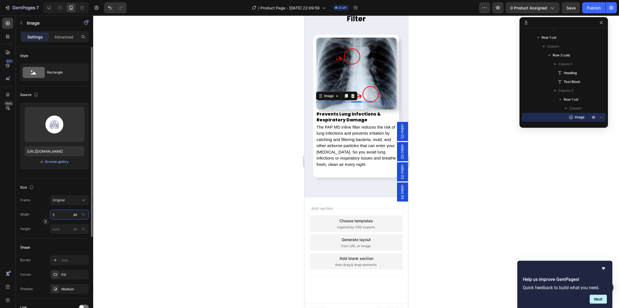
type input "50"
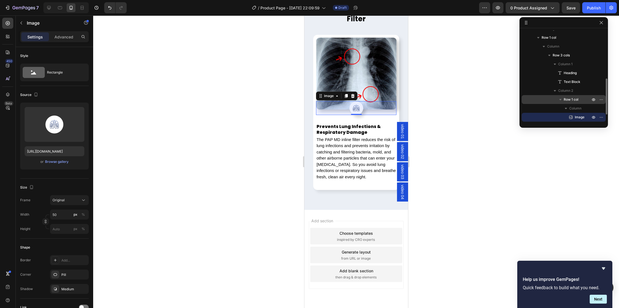
click at [569, 97] on span "Row 1 col" at bounding box center [571, 100] width 15 height 6
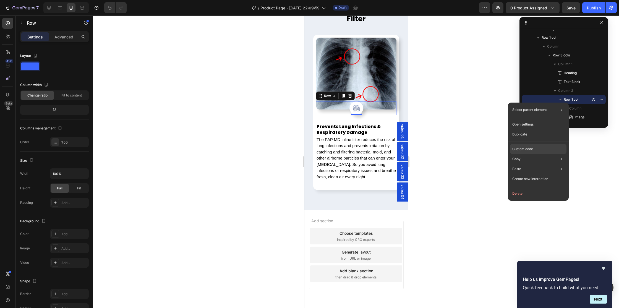
click at [519, 148] on p "Custom code" at bounding box center [522, 149] width 21 height 5
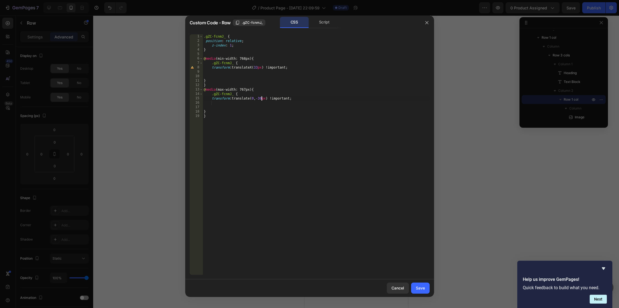
drag, startPoint x: 262, startPoint y: 98, endPoint x: 277, endPoint y: 105, distance: 16.1
click at [262, 98] on div ".gZC-fcnmJ_ { position : relative ; z-index : 1 ; } @ media (min-width: 768px) …" at bounding box center [316, 158] width 227 height 249
type textarea "transform: translate(0, -25px) !important;"
drag, startPoint x: 418, startPoint y: 290, endPoint x: 414, endPoint y: 287, distance: 5.2
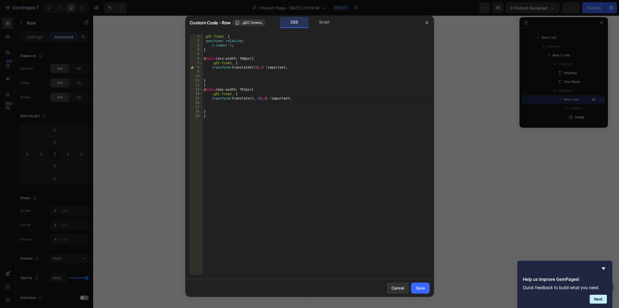
click at [418, 289] on div "Save" at bounding box center [420, 288] width 9 height 6
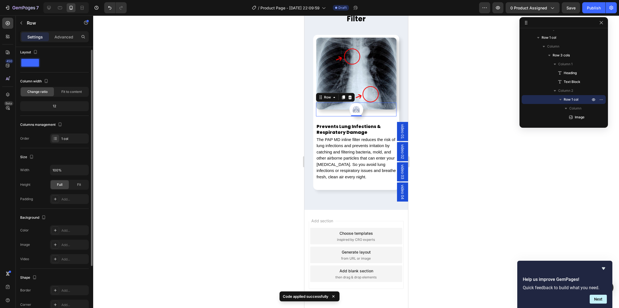
scroll to position [77, 0]
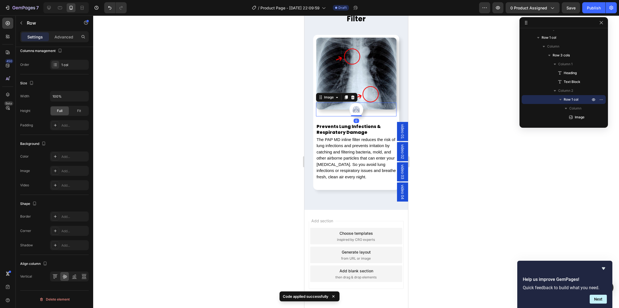
click at [355, 111] on img at bounding box center [356, 110] width 14 height 14
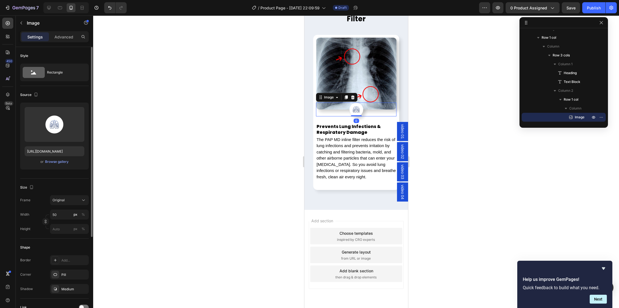
scroll to position [126, 0]
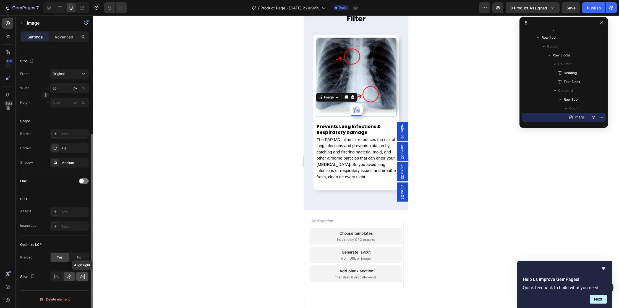
click at [81, 277] on icon at bounding box center [82, 277] width 4 height 1
click at [331, 97] on div "Image" at bounding box center [329, 97] width 12 height 5
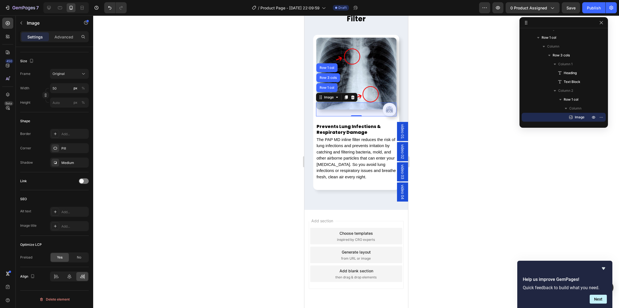
click at [326, 89] on div "Row 1 col" at bounding box center [326, 87] width 17 height 3
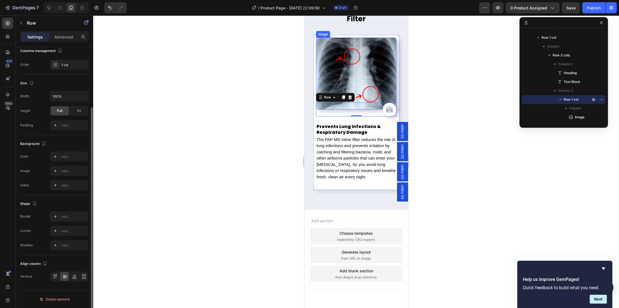
scroll to position [0, 0]
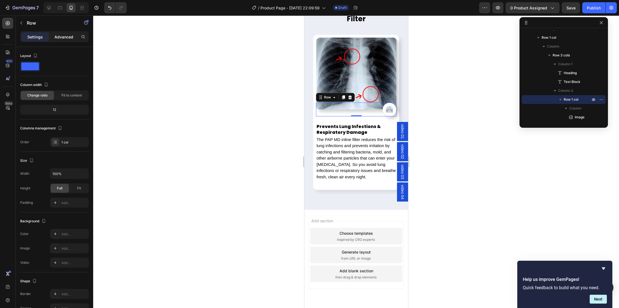
click at [66, 36] on p "Advanced" at bounding box center [63, 37] width 19 height 6
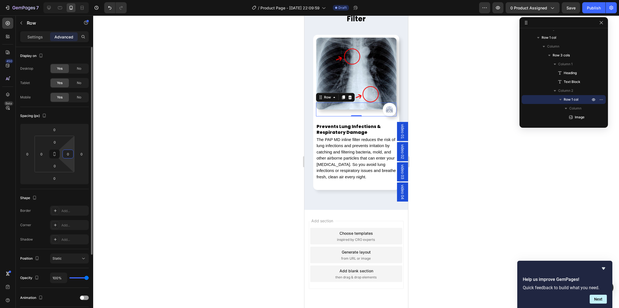
click at [69, 154] on input "0" at bounding box center [68, 154] width 8 height 8
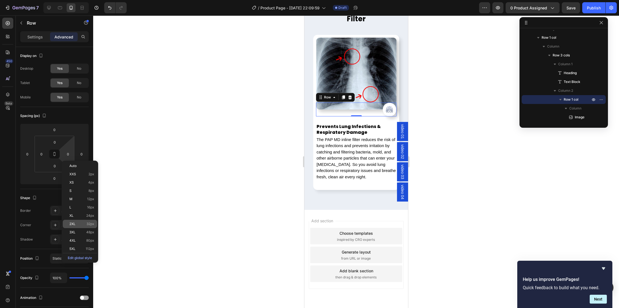
click at [85, 223] on p "2XL 32px" at bounding box center [81, 224] width 25 height 4
type input "32"
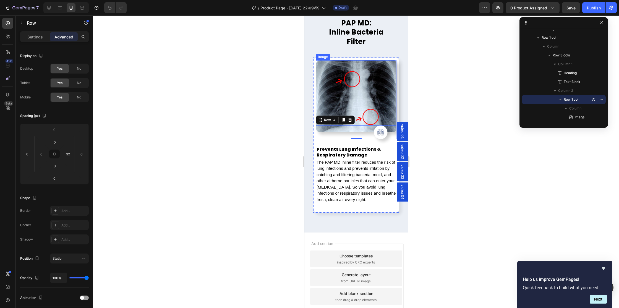
scroll to position [1573, 0]
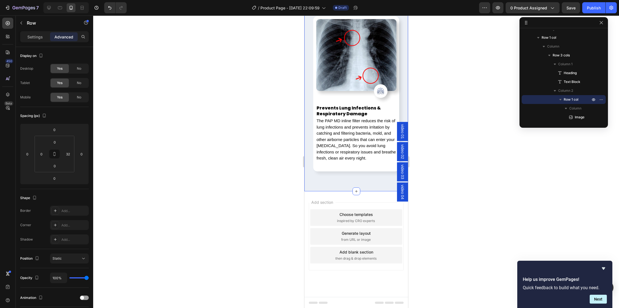
click at [309, 113] on div "PAP MD: Inline Bacteria Filter Heading Prevents Lung Infections & Respiratory D…" at bounding box center [356, 75] width 104 height 232
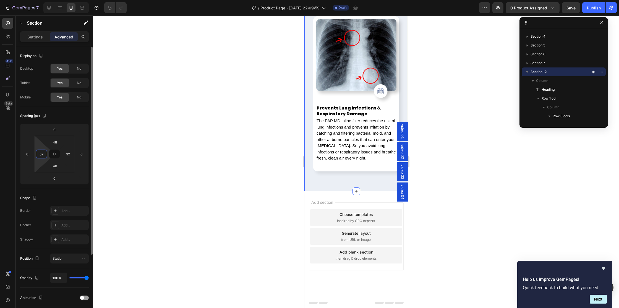
drag, startPoint x: 44, startPoint y: 156, endPoint x: 40, endPoint y: 156, distance: 4.4
click at [44, 156] on input "32" at bounding box center [41, 154] width 8 height 8
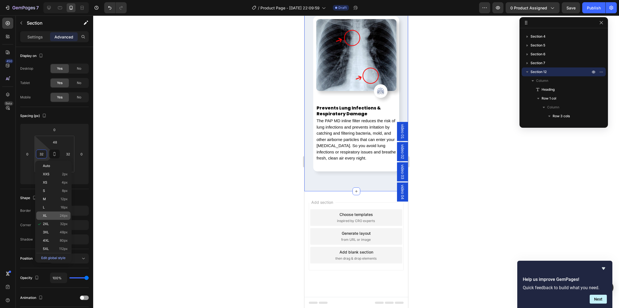
click at [65, 215] on span "24px" at bounding box center [64, 216] width 8 height 4
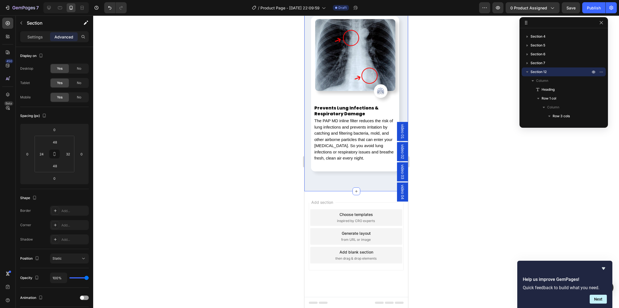
scroll to position [1558, 0]
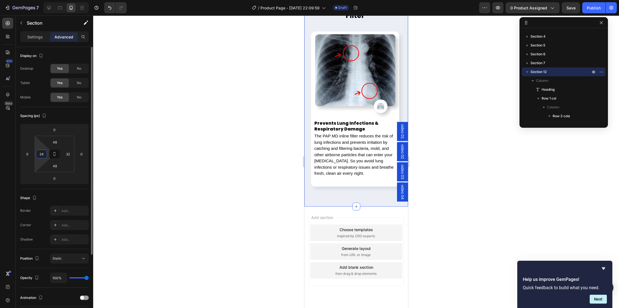
click at [43, 155] on input "24" at bounding box center [41, 154] width 8 height 8
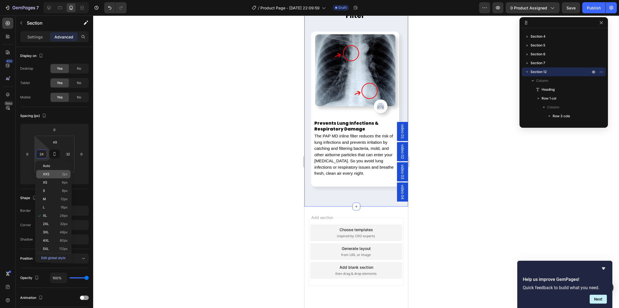
drag, startPoint x: 52, startPoint y: 206, endPoint x: 57, endPoint y: 176, distance: 30.8
click at [52, 206] on p "L 16px" at bounding box center [55, 207] width 25 height 4
type input "16"
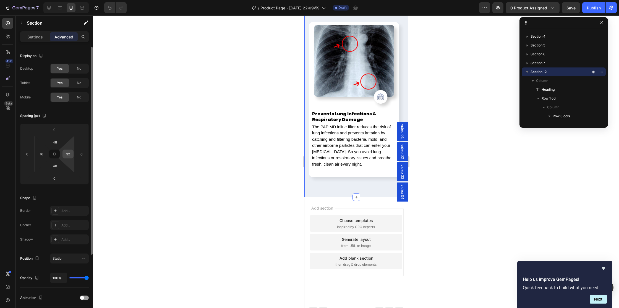
click at [66, 154] on input "32" at bounding box center [68, 154] width 8 height 8
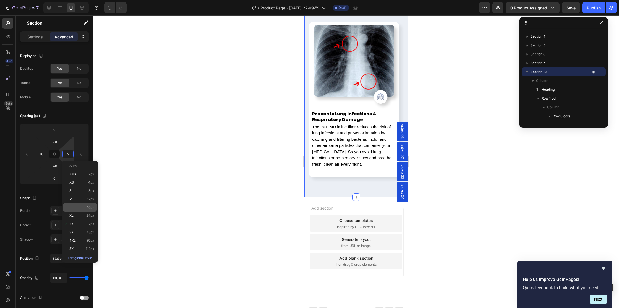
click at [82, 208] on p "L 16px" at bounding box center [81, 207] width 25 height 4
type input "16"
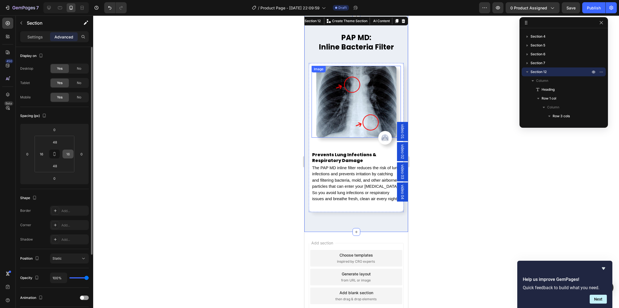
scroll to position [1514, 0]
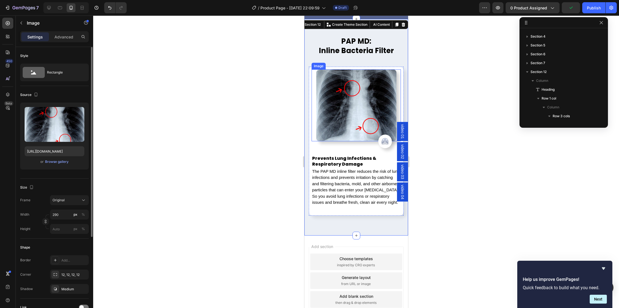
click at [333, 105] on img at bounding box center [356, 105] width 80 height 72
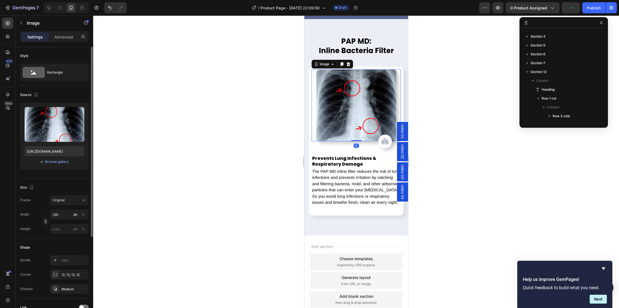
scroll to position [139, 0]
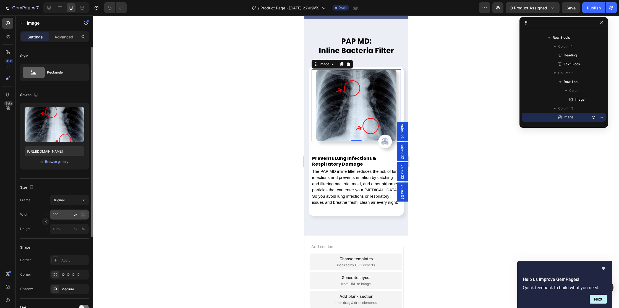
click at [85, 214] on button "%" at bounding box center [83, 214] width 7 height 7
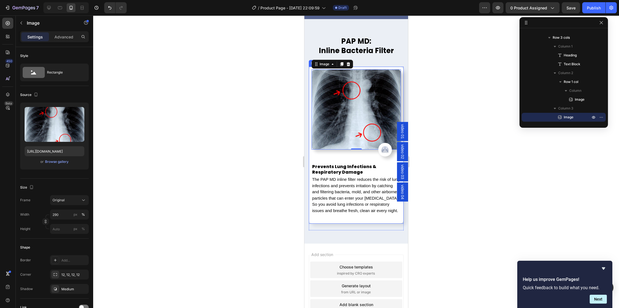
click at [325, 158] on div "Image Row" at bounding box center [355, 157] width 89 height 14
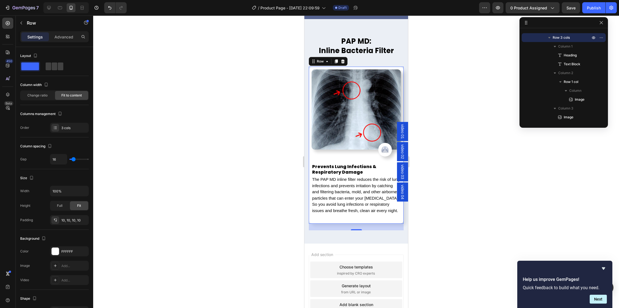
type input "0"
drag, startPoint x: 74, startPoint y: 160, endPoint x: 200, endPoint y: 159, distance: 126.1
type input "0"
click at [69, 159] on input "range" at bounding box center [78, 159] width 19 height 1
click at [329, 167] on h2 "Prevents Lung Infections & Respiratory Damage" at bounding box center [355, 169] width 89 height 13
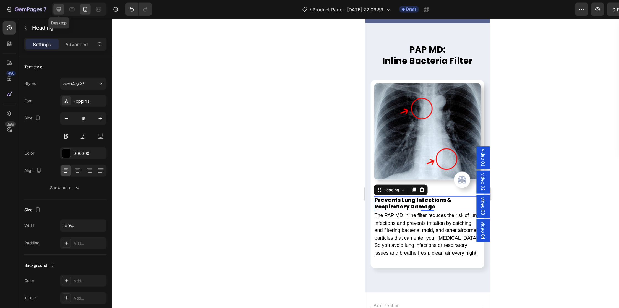
click at [52, 7] on div at bounding box center [49, 7] width 9 height 9
type input "24"
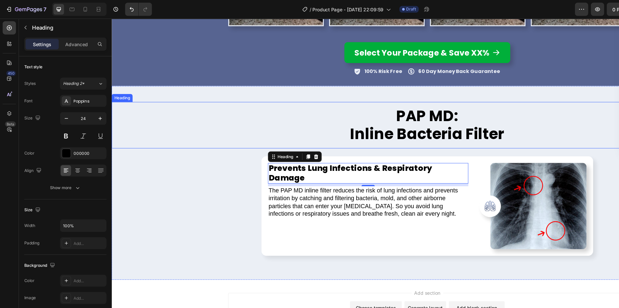
scroll to position [1440, 0]
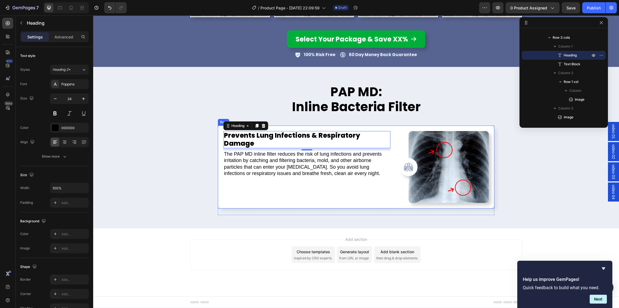
click at [237, 192] on div "Prevents Lung Infections & Respiratory Damage Heading 0 The PAP MD inline filte…" at bounding box center [306, 167] width 167 height 72
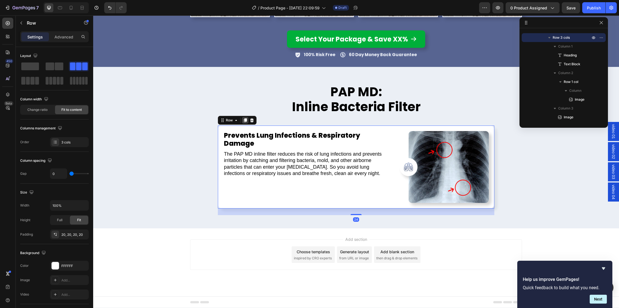
click at [247, 120] on icon at bounding box center [245, 120] width 4 height 4
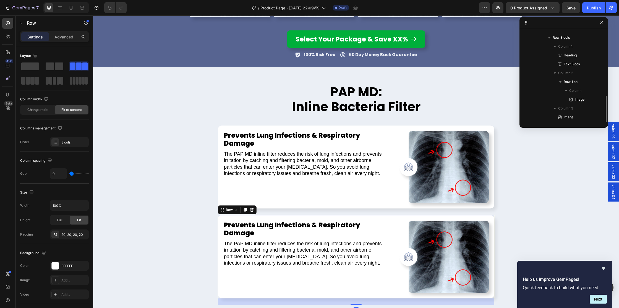
scroll to position [148, 0]
click at [245, 210] on icon at bounding box center [245, 210] width 3 height 4
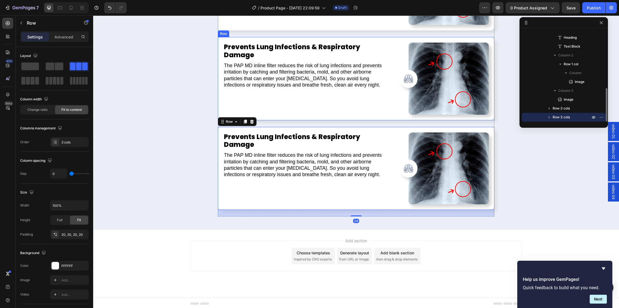
scroll to position [1619, 0]
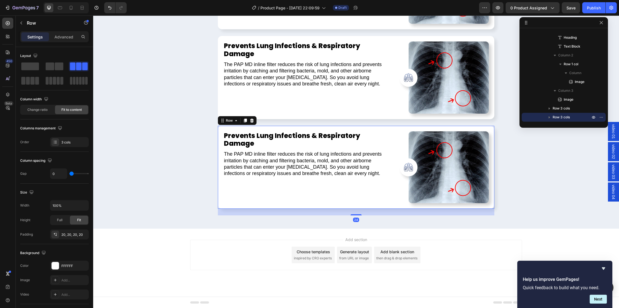
click at [246, 123] on icon at bounding box center [245, 120] width 4 height 4
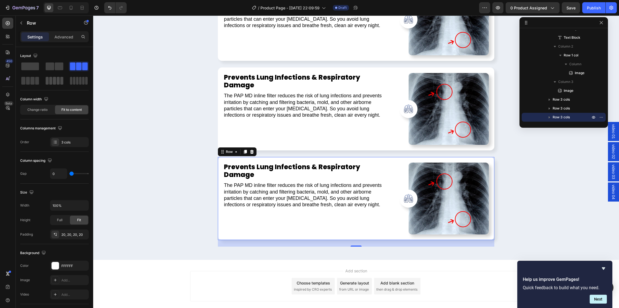
scroll to position [0, 0]
click at [63, 43] on div "Settings Advanced" at bounding box center [54, 39] width 77 height 16
click at [64, 38] on p "Advanced" at bounding box center [63, 37] width 19 height 6
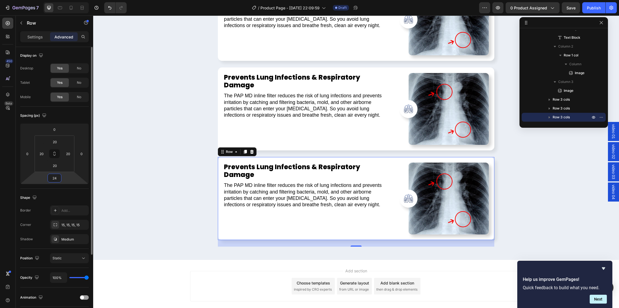
click at [58, 176] on input "24" at bounding box center [54, 178] width 11 height 8
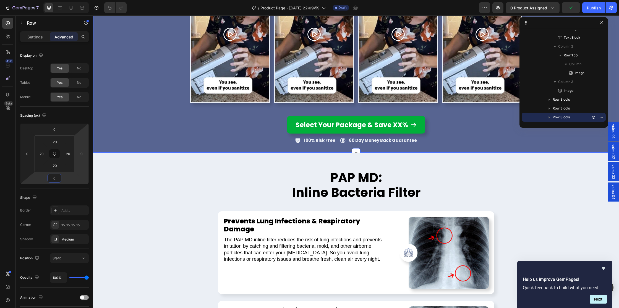
scroll to position [1349, 0]
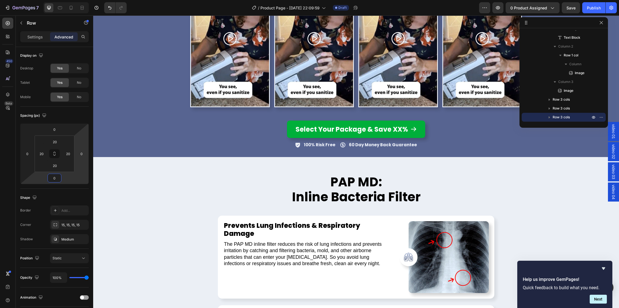
type input "0"
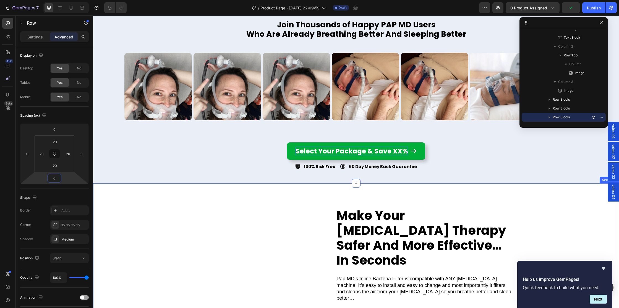
scroll to position [854, 0]
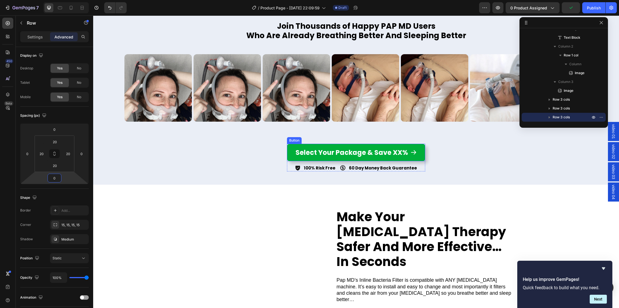
click at [296, 144] on div "Select Your Package & Save XX% Button" at bounding box center [356, 152] width 138 height 17
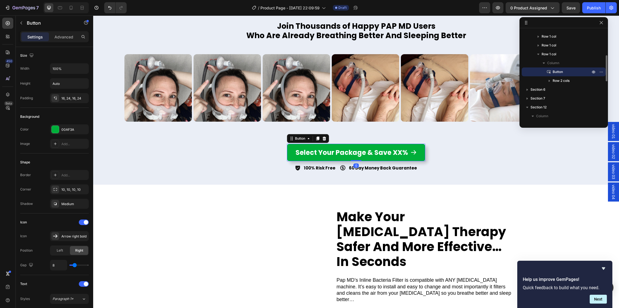
scroll to position [0, 0]
click at [299, 134] on div "Button" at bounding box center [308, 138] width 42 height 9
click at [298, 135] on div "Button" at bounding box center [300, 138] width 24 height 7
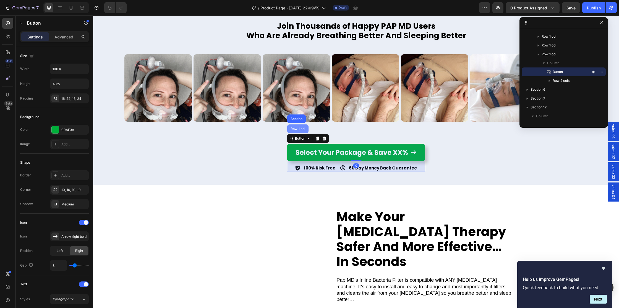
click at [298, 128] on div "Row 1 col" at bounding box center [298, 128] width 17 height 3
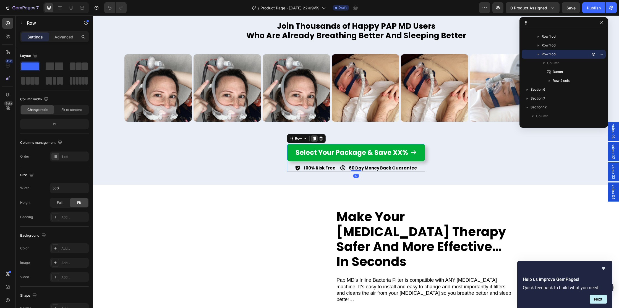
drag, startPoint x: 314, startPoint y: 139, endPoint x: 311, endPoint y: 140, distance: 3.2
click at [313, 139] on icon at bounding box center [314, 138] width 4 height 4
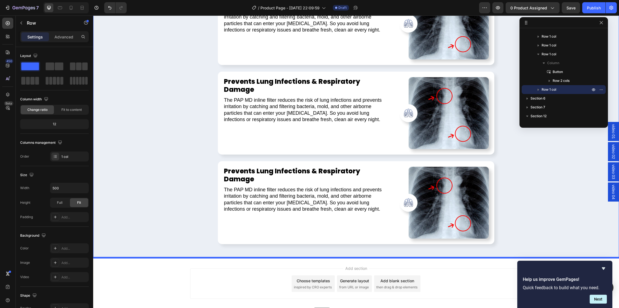
scroll to position [1752, 0]
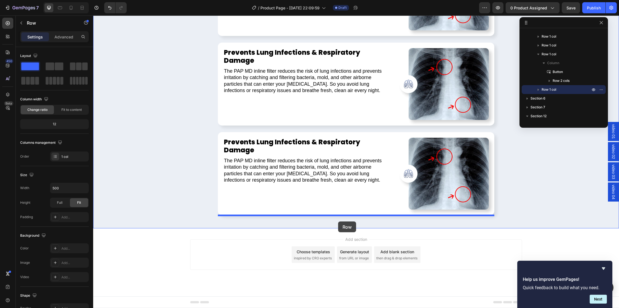
drag, startPoint x: 290, startPoint y: 188, endPoint x: 338, endPoint y: 222, distance: 58.7
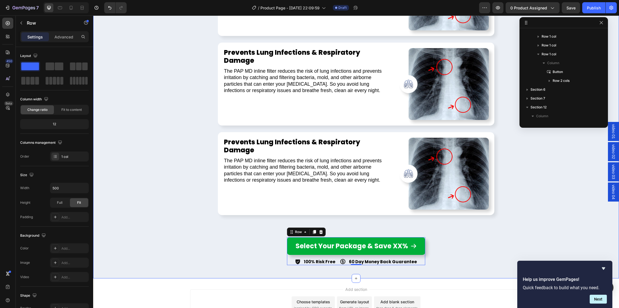
click at [180, 206] on div "PAP MD: Inline Bacteria Filter Heading Prevents Lung Infections & Respiratory D…" at bounding box center [356, 41] width 526 height 447
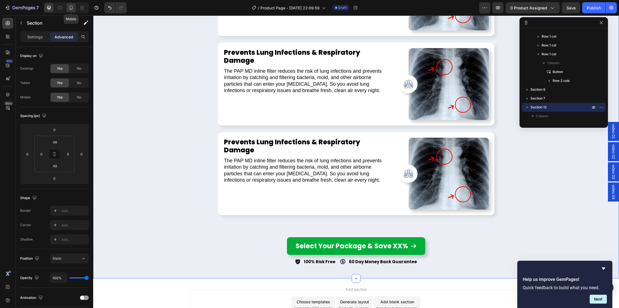
click at [71, 7] on icon at bounding box center [71, 8] width 6 height 6
type input "16"
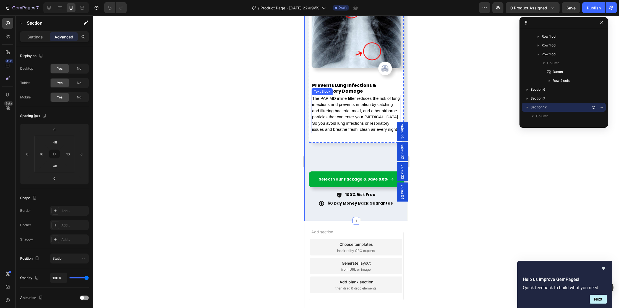
scroll to position [2140, 0]
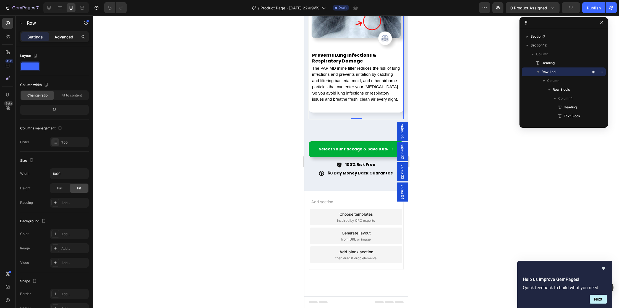
click at [69, 37] on p "Advanced" at bounding box center [63, 37] width 19 height 6
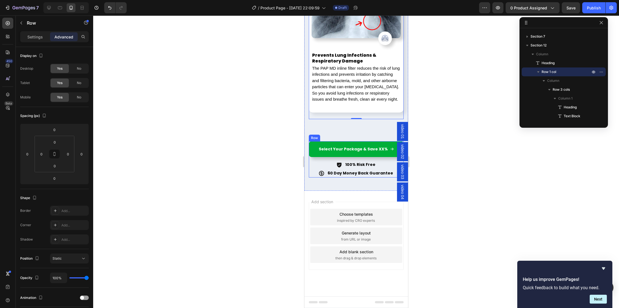
click at [323, 158] on div "Select Your Package & Save XX% Button 100% Risk Free Item List 60 Day Money Bac…" at bounding box center [356, 159] width 95 height 37
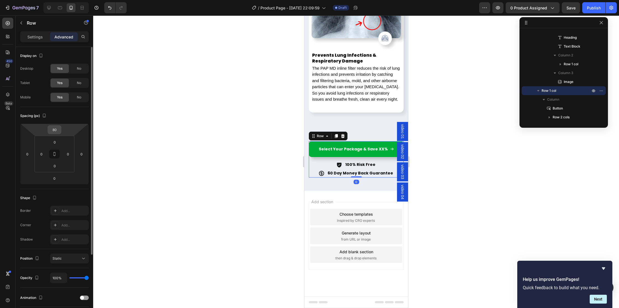
click at [58, 131] on input "80" at bounding box center [54, 130] width 11 height 8
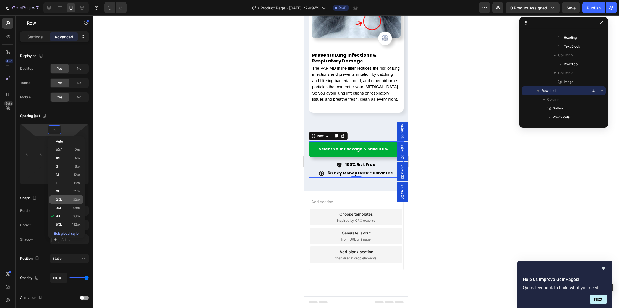
click at [64, 197] on div "2XL 32px" at bounding box center [66, 200] width 34 height 8
type input "32"
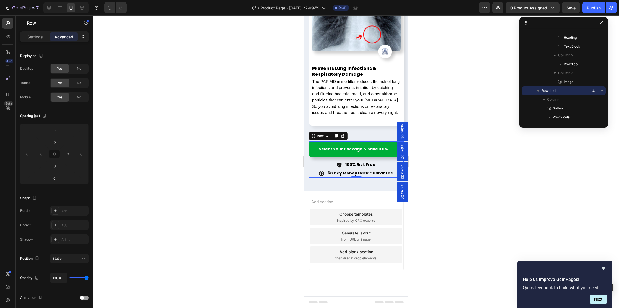
scroll to position [2127, 0]
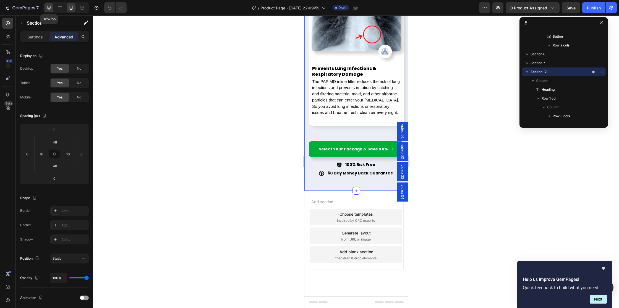
click at [51, 9] on icon at bounding box center [49, 8] width 6 height 6
type input "0"
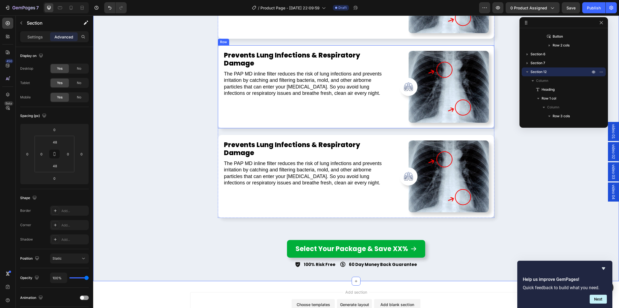
scroll to position [1751, 0]
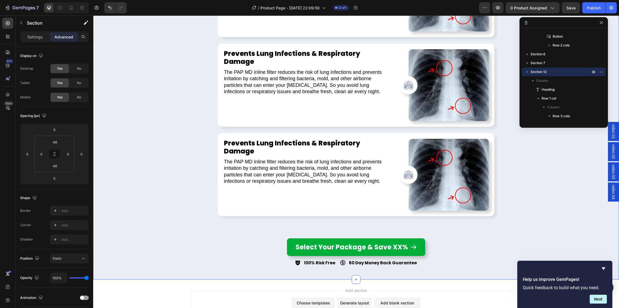
click at [164, 143] on div "PAP MD: Inline Bacteria Filter Heading Prevents Lung Infections & Respiratory D…" at bounding box center [356, 42] width 526 height 447
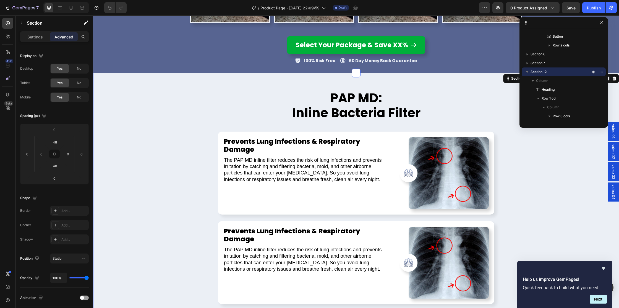
scroll to position [1482, 0]
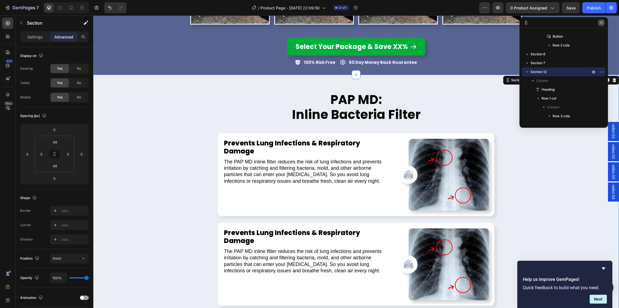
click at [600, 20] on icon "button" at bounding box center [601, 22] width 4 height 4
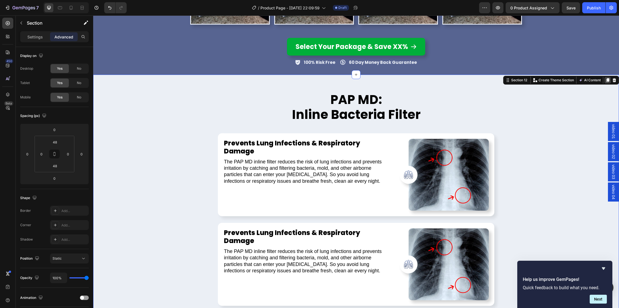
click at [605, 79] on div at bounding box center [608, 80] width 7 height 7
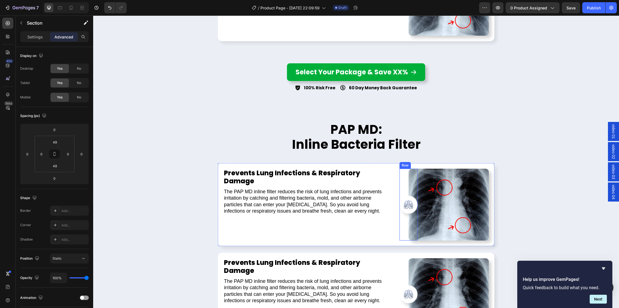
scroll to position [1919, 0]
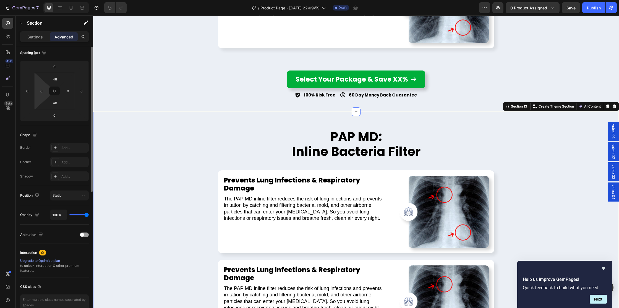
scroll to position [92, 0]
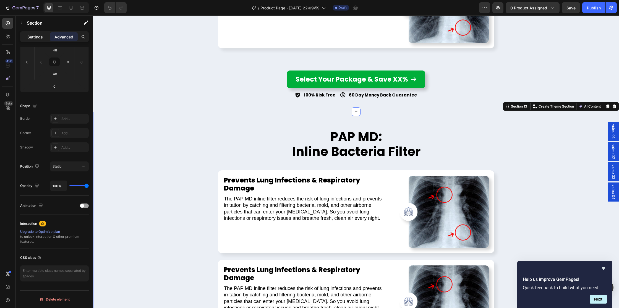
click at [27, 37] on div "Settings" at bounding box center [35, 36] width 28 height 9
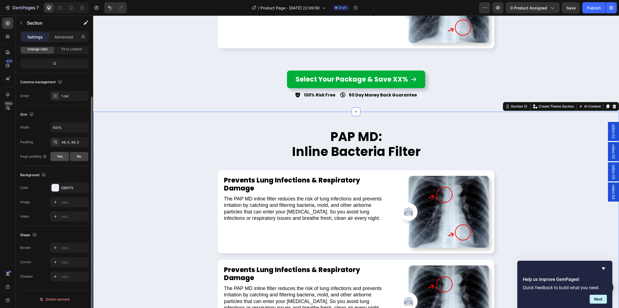
scroll to position [61, 0]
click at [64, 187] on div "EBEFF5" at bounding box center [69, 188] width 16 height 5
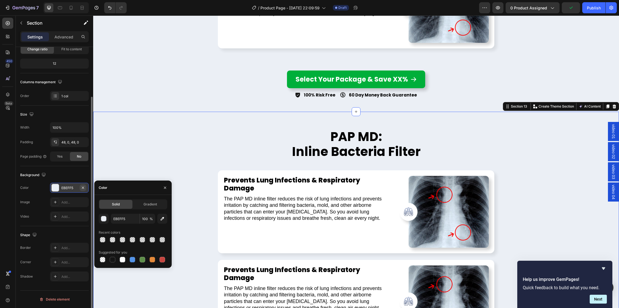
click at [84, 187] on icon "button" at bounding box center [83, 188] width 4 height 4
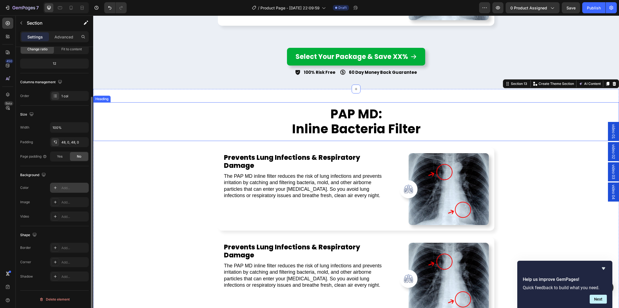
scroll to position [1943, 0]
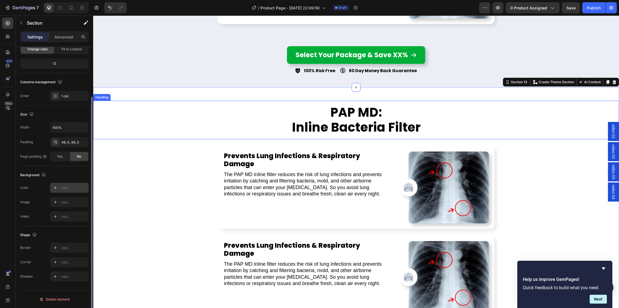
click at [330, 129] on h2 "PAP MD: Inline Bacteria Filter" at bounding box center [356, 120] width 526 height 39
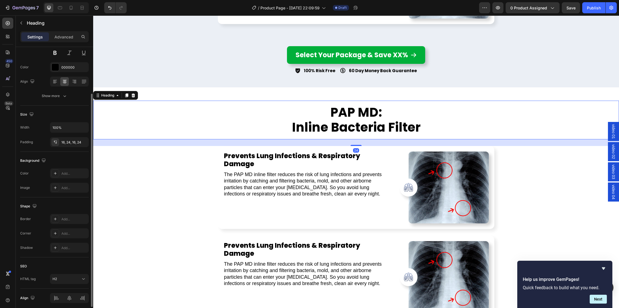
click at [330, 129] on h2 "PAP MD: Inline Bacteria Filter" at bounding box center [356, 120] width 526 height 39
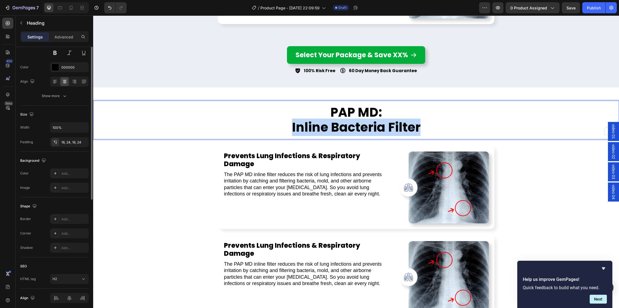
click at [330, 129] on p "PAP MD: Inline Bacteria Filter" at bounding box center [356, 120] width 513 height 30
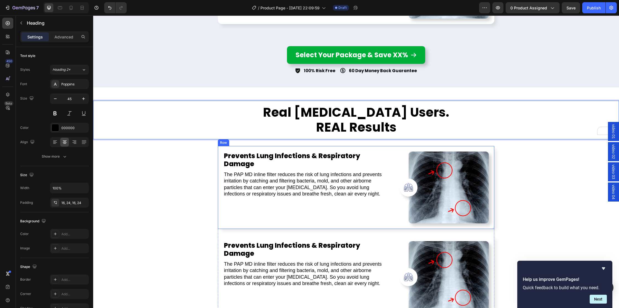
click at [325, 214] on div "Prevents Lung Infections & Respiratory Damage Heading The PAP MD inline filter …" at bounding box center [306, 188] width 167 height 72
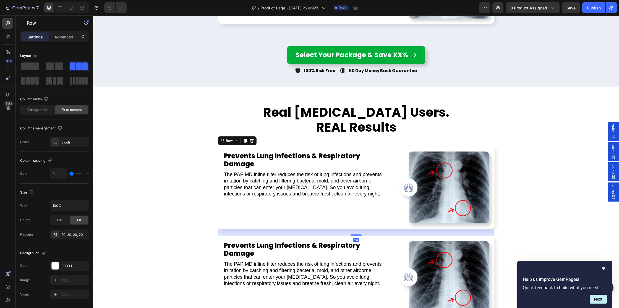
click at [254, 139] on icon at bounding box center [252, 141] width 4 height 4
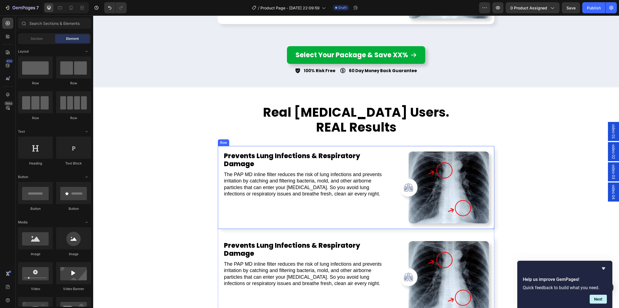
drag, startPoint x: 237, startPoint y: 217, endPoint x: 238, endPoint y: 176, distance: 41.2
click at [237, 217] on div "Prevents Lung Infections & Respiratory Damage Heading The PAP MD inline filter …" at bounding box center [306, 188] width 167 height 72
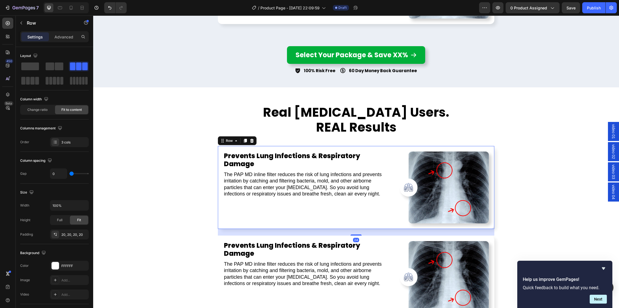
click at [253, 139] on icon at bounding box center [252, 141] width 4 height 4
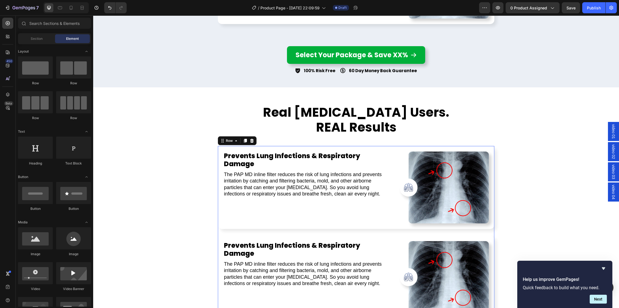
click at [220, 231] on div "Prevents Lung Infections & Respiratory Damage Heading The PAP MD inline filter …" at bounding box center [356, 232] width 277 height 173
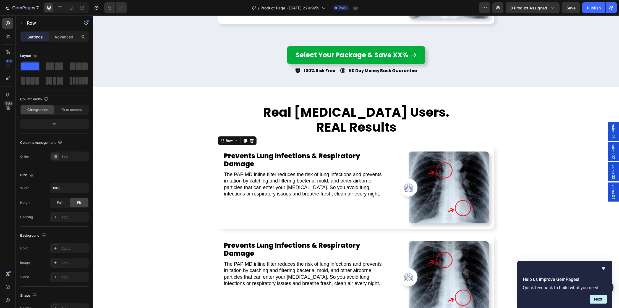
click at [253, 141] on icon at bounding box center [252, 141] width 4 height 4
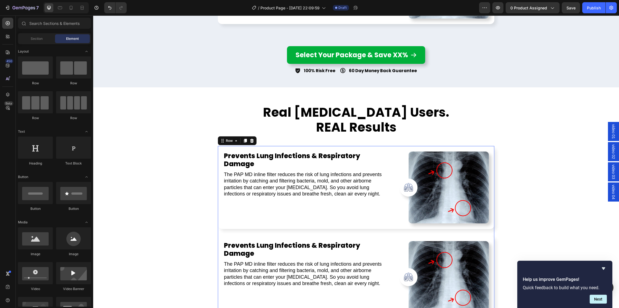
scroll to position [1924, 0]
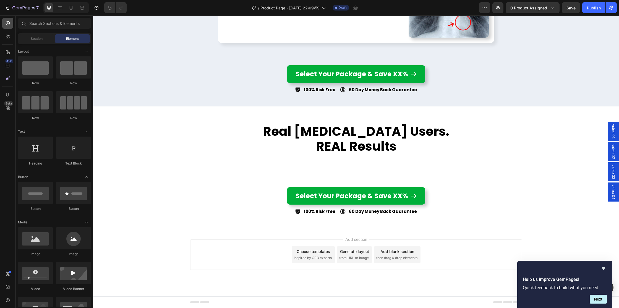
click at [7, 22] on icon at bounding box center [8, 23] width 6 height 6
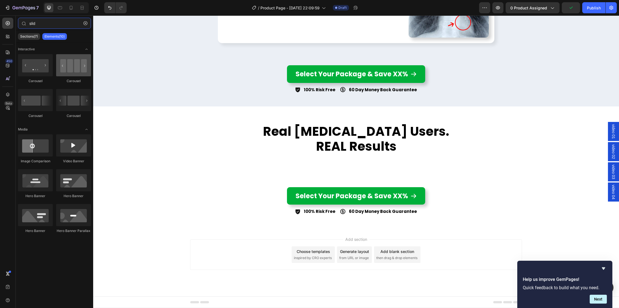
type input "slid"
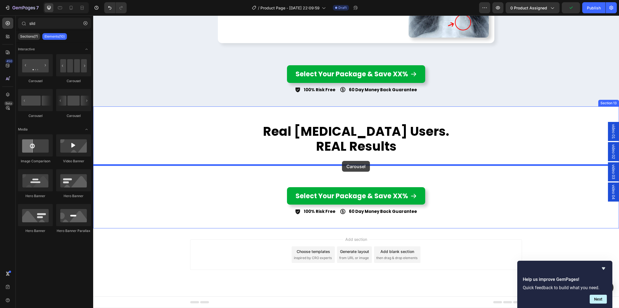
drag, startPoint x: 160, startPoint y: 84, endPoint x: 342, endPoint y: 161, distance: 197.7
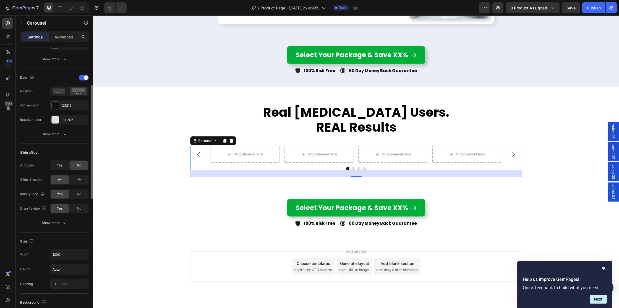
scroll to position [0, 0]
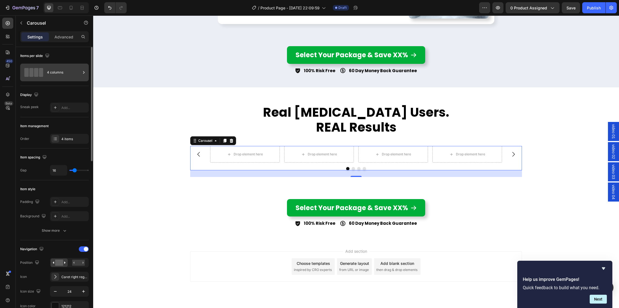
click at [50, 65] on div "4 columns" at bounding box center [54, 73] width 69 height 18
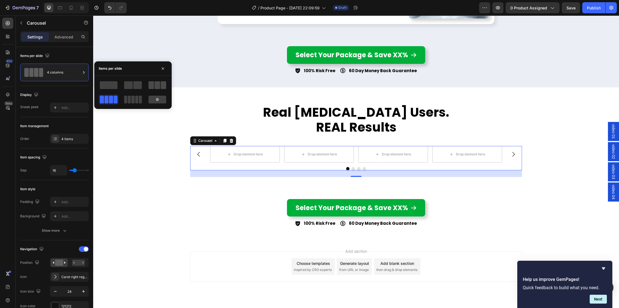
click at [160, 85] on span at bounding box center [158, 85] width 6 height 8
click at [71, 139] on div "4 items" at bounding box center [74, 139] width 26 height 5
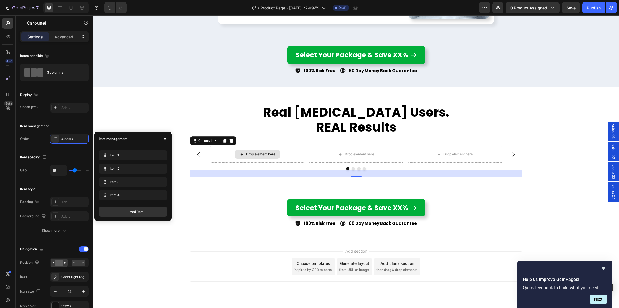
click at [260, 158] on div "Drop element here" at bounding box center [257, 154] width 45 height 9
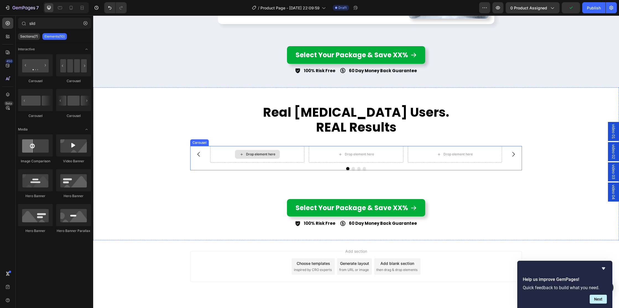
click at [259, 156] on div "Drop element here" at bounding box center [260, 154] width 29 height 4
click at [262, 157] on div "Drop element here" at bounding box center [257, 154] width 45 height 9
click at [6, 27] on div at bounding box center [7, 23] width 11 height 11
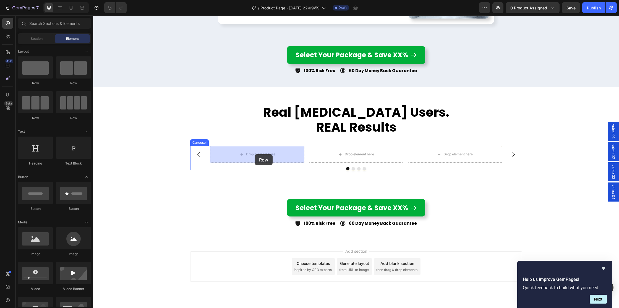
drag, startPoint x: 126, startPoint y: 83, endPoint x: 254, endPoint y: 154, distance: 147.5
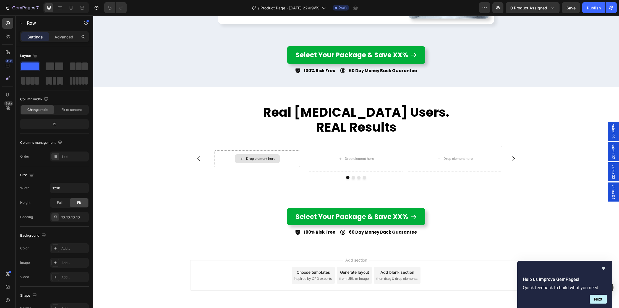
click at [254, 157] on div "Drop element here" at bounding box center [260, 159] width 29 height 4
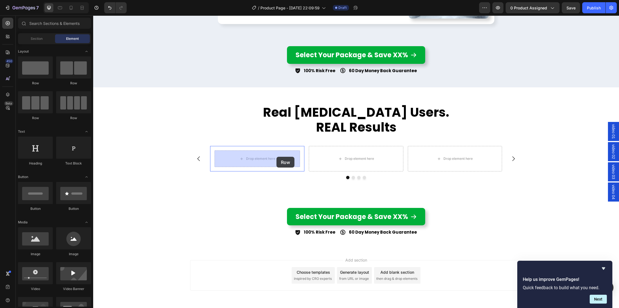
drag, startPoint x: 168, startPoint y: 86, endPoint x: 276, endPoint y: 157, distance: 129.2
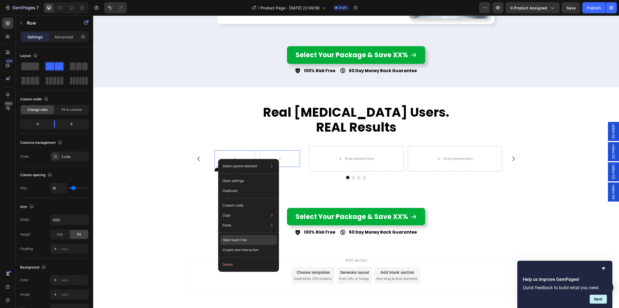
click at [237, 240] on p "Open layer tree" at bounding box center [235, 240] width 24 height 5
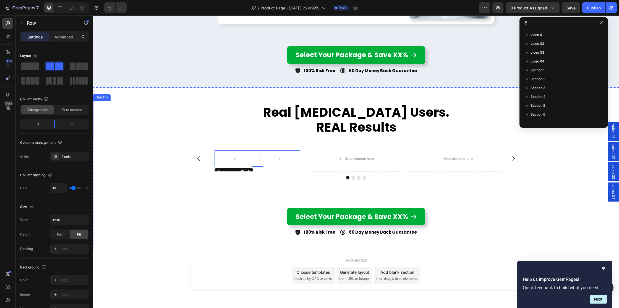
scroll to position [121, 0]
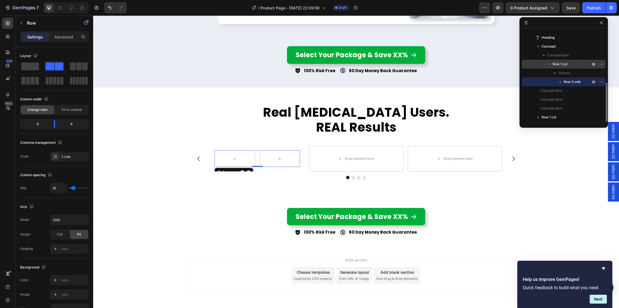
click at [560, 59] on div "Carousel Item" at bounding box center [564, 55] width 80 height 9
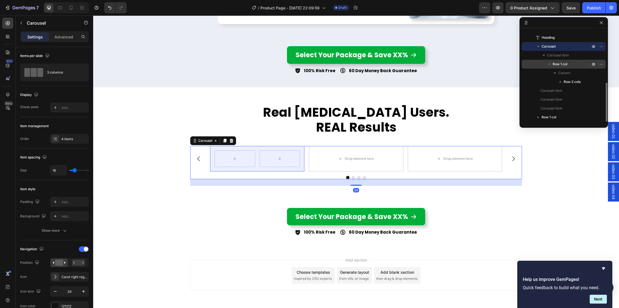
click at [560, 64] on span "Row 1 col" at bounding box center [560, 64] width 15 height 6
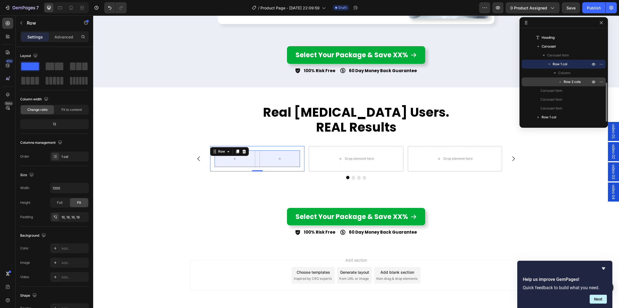
click at [567, 82] on span "Row 2 cols" at bounding box center [572, 82] width 17 height 6
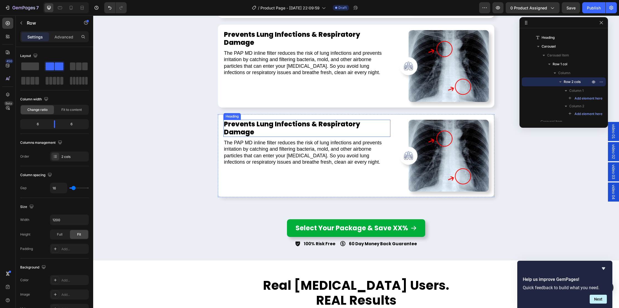
scroll to position [1769, 0]
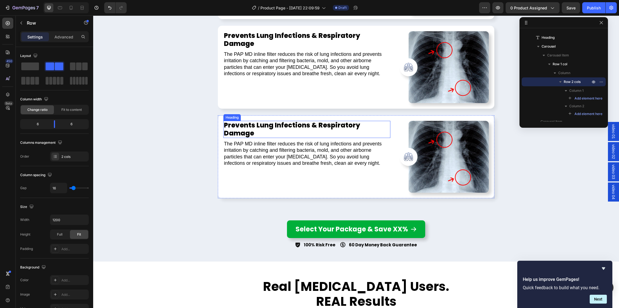
click at [291, 127] on h2 "Prevents Lung Infections & Respiratory Damage" at bounding box center [306, 129] width 167 height 17
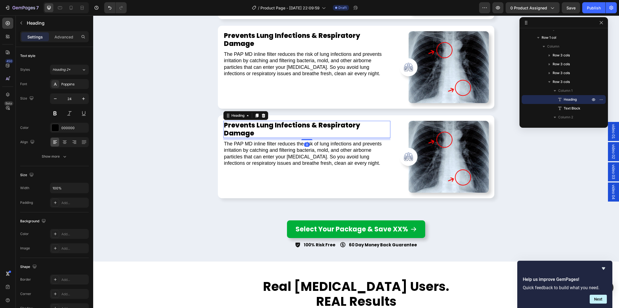
drag, startPoint x: 256, startPoint y: 116, endPoint x: 252, endPoint y: 123, distance: 8.3
click at [256, 116] on icon at bounding box center [257, 115] width 4 height 4
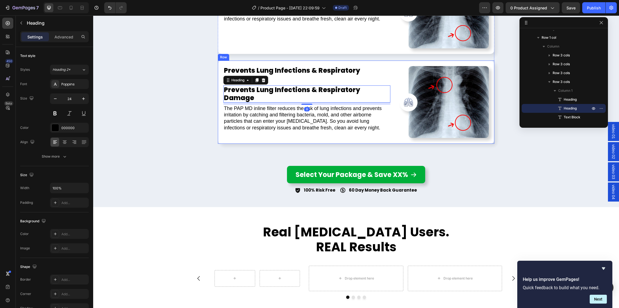
scroll to position [1825, 0]
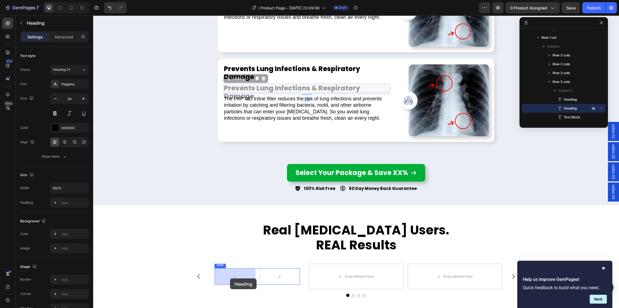
drag, startPoint x: 229, startPoint y: 69, endPoint x: 230, endPoint y: 279, distance: 209.9
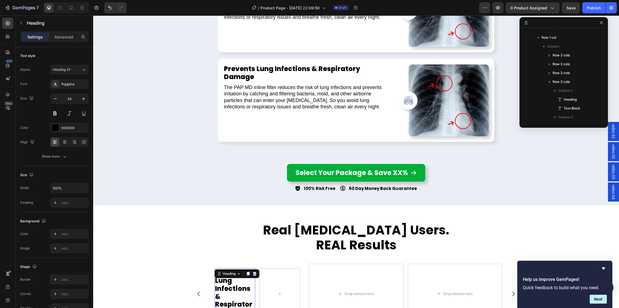
click at [231, 278] on div "Heading" at bounding box center [237, 273] width 45 height 9
click at [224, 284] on h2 "Prevents Lung Infections & Respiratory Damage" at bounding box center [235, 292] width 41 height 49
click at [224, 284] on p "Prevents Lung Infections & Respiratory Damage" at bounding box center [235, 293] width 40 height 48
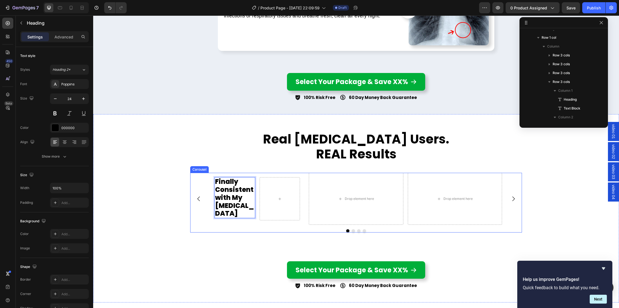
scroll to position [1924, 0]
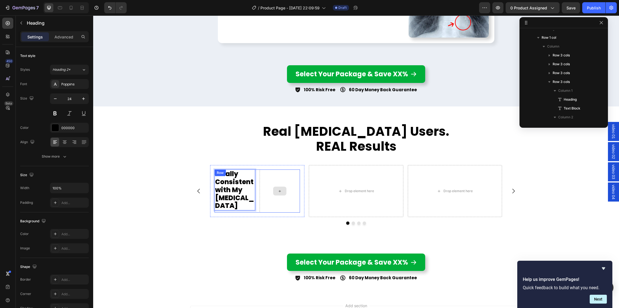
click at [280, 181] on div at bounding box center [280, 191] width 41 height 43
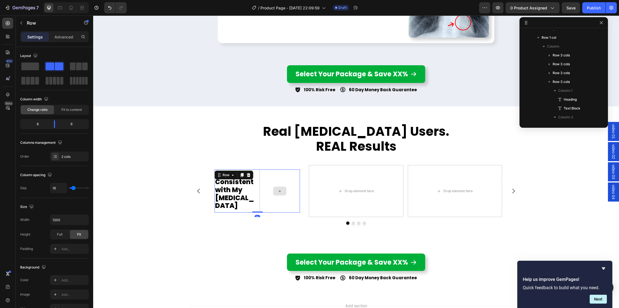
scroll to position [273, 0]
click at [22, 22] on icon "button" at bounding box center [21, 23] width 4 height 4
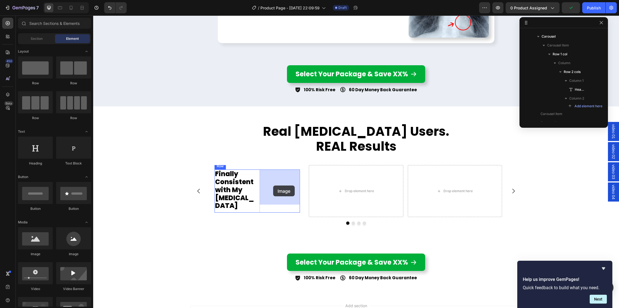
drag, startPoint x: 180, startPoint y: 251, endPoint x: 273, endPoint y: 186, distance: 113.4
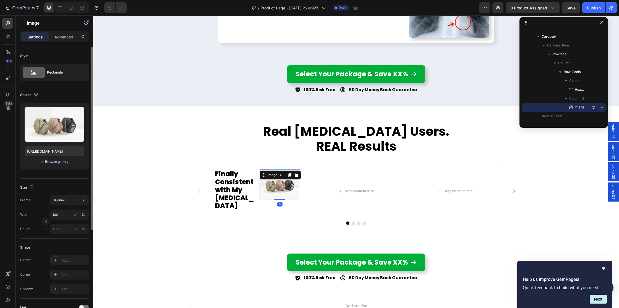
click at [58, 161] on div "Browse gallery" at bounding box center [57, 161] width 24 height 5
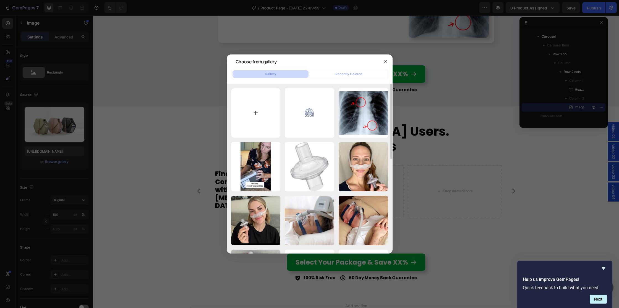
click at [260, 114] on input "file" at bounding box center [256, 113] width 50 height 50
type input "C:\fakepath\s6_col_top_img1.jpg"
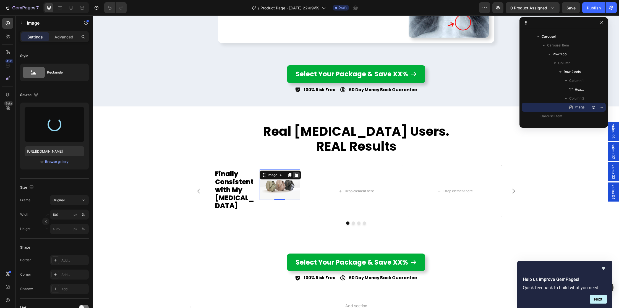
type input "https://cdn.shopify.com/s/files/1/0830/0036/1153/files/gempages_582237938801181…"
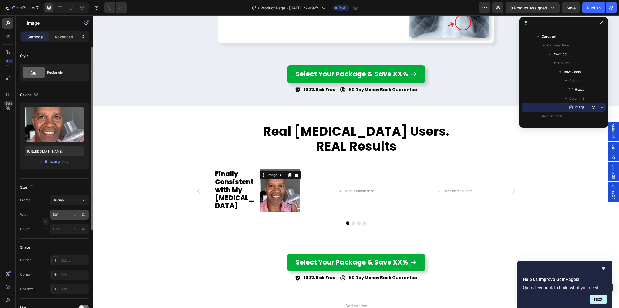
drag, startPoint x: 76, startPoint y: 215, endPoint x: 68, endPoint y: 216, distance: 8.3
click at [76, 215] on div "px" at bounding box center [76, 214] width 4 height 5
type input "90"
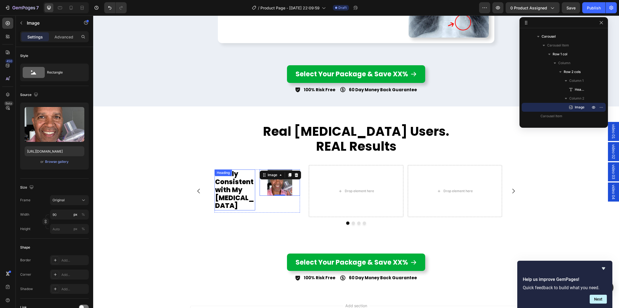
click at [250, 195] on p "Finally Consistent with My CPAP" at bounding box center [235, 190] width 40 height 40
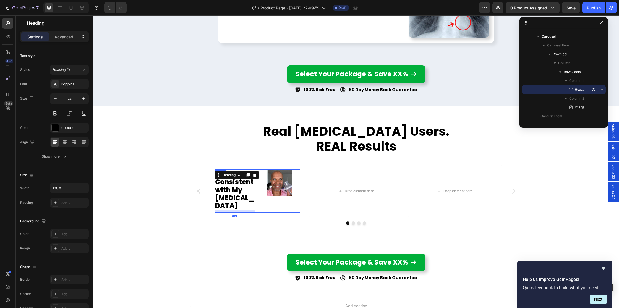
click at [261, 201] on div "Image" at bounding box center [280, 191] width 41 height 43
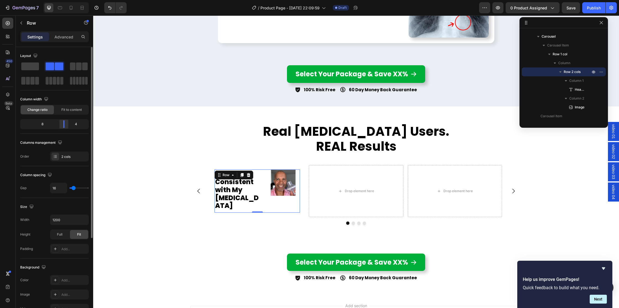
scroll to position [0, 0]
drag, startPoint x: 56, startPoint y: 124, endPoint x: 67, endPoint y: 124, distance: 11.3
click at [67, 124] on div at bounding box center [64, 124] width 10 height 8
click at [73, 110] on span "Fit to content" at bounding box center [71, 109] width 20 height 5
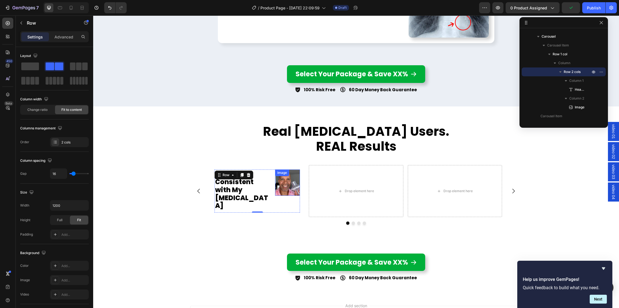
click at [291, 182] on img at bounding box center [287, 183] width 25 height 26
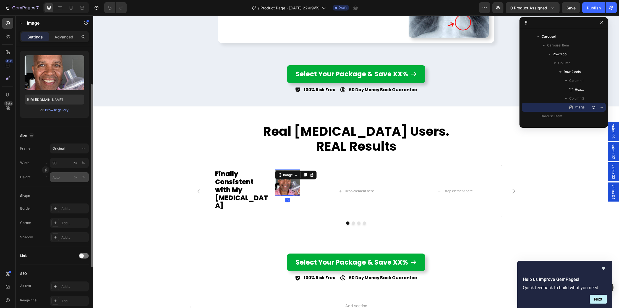
scroll to position [61, 0]
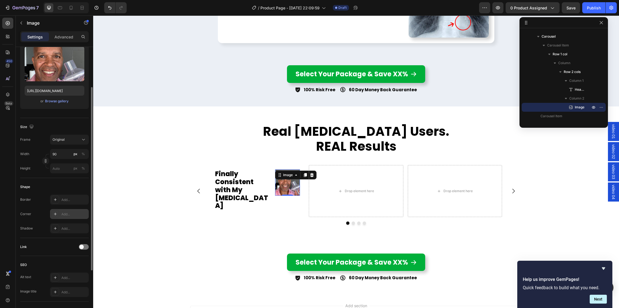
click at [65, 212] on div "Add..." at bounding box center [74, 214] width 26 height 5
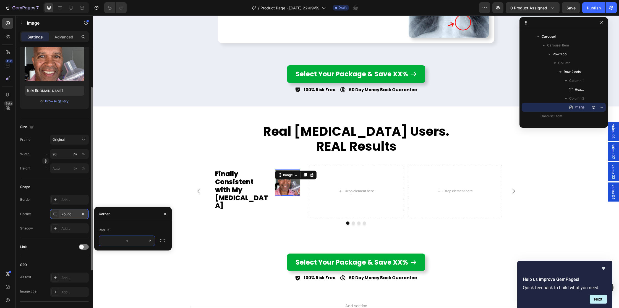
type input "12"
click at [312, 222] on div at bounding box center [356, 223] width 332 height 3
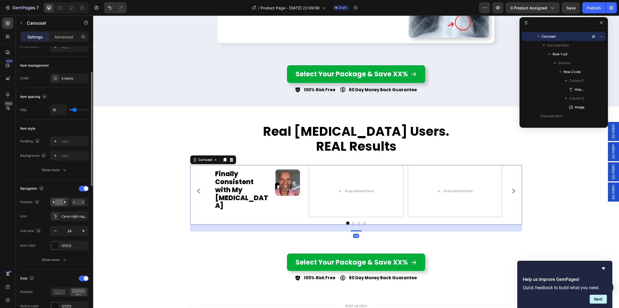
scroll to position [0, 0]
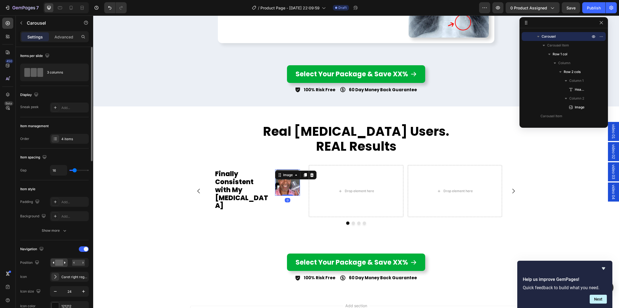
click at [287, 188] on img at bounding box center [287, 183] width 25 height 26
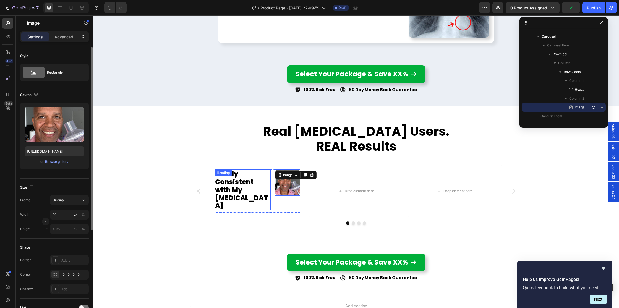
click at [225, 186] on p "Finally Consistent with My CPAP" at bounding box center [242, 190] width 55 height 40
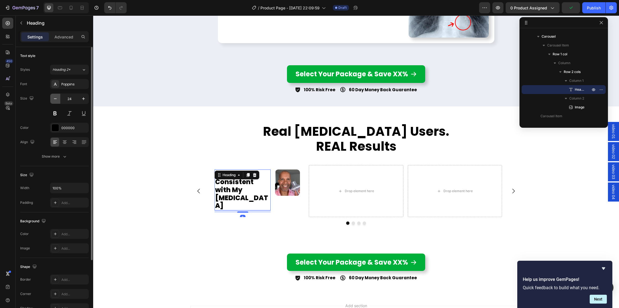
click at [55, 98] on icon "button" at bounding box center [56, 99] width 6 height 6
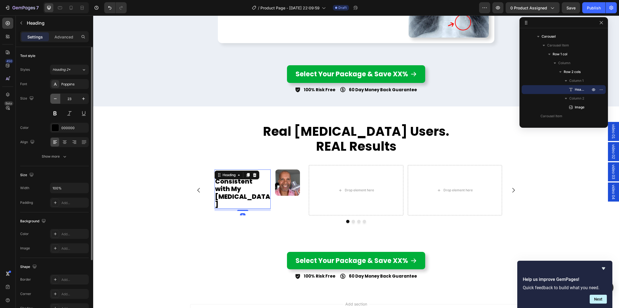
click at [55, 98] on icon "button" at bounding box center [56, 99] width 6 height 6
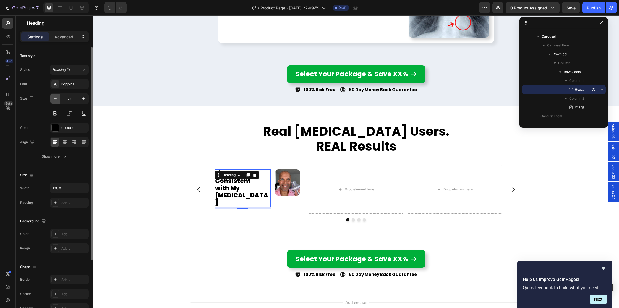
click at [55, 98] on icon "button" at bounding box center [56, 99] width 6 height 6
type input "20"
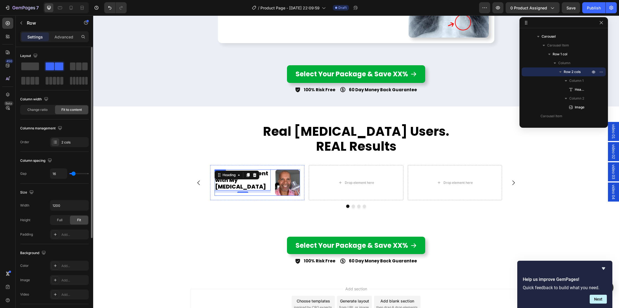
click at [262, 192] on div "Finally Consistent with My CPAP Heading 8" at bounding box center [243, 183] width 56 height 26
click at [59, 174] on input "16" at bounding box center [58, 174] width 17 height 10
type input "2"
type input "20"
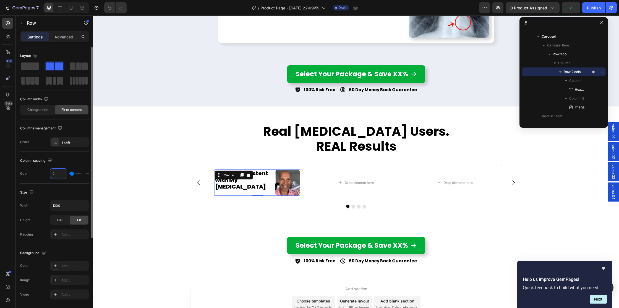
type input "20"
click at [59, 188] on div "Size" at bounding box center [54, 192] width 69 height 9
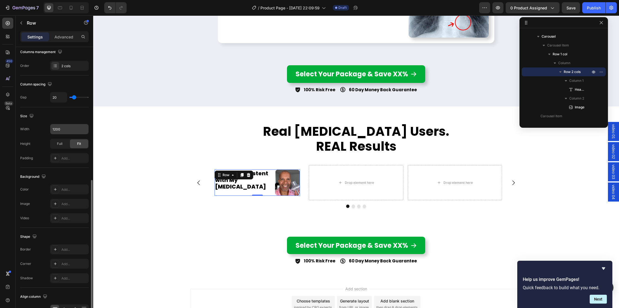
scroll to position [124, 0]
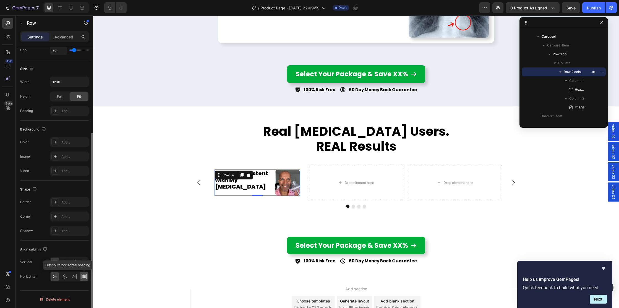
click at [84, 277] on icon at bounding box center [84, 277] width 6 height 6
click at [258, 211] on div "Finally Consistent with My CPAP Heading Image Row 0 Row Drop element here Drop …" at bounding box center [356, 190] width 526 height 50
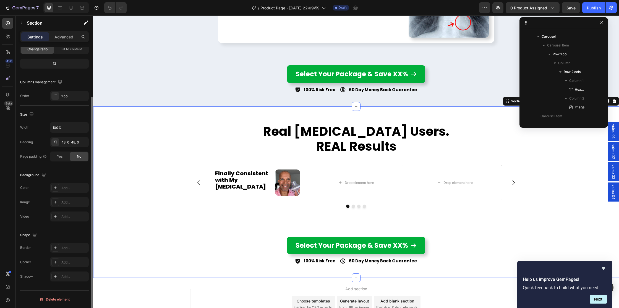
scroll to position [0, 0]
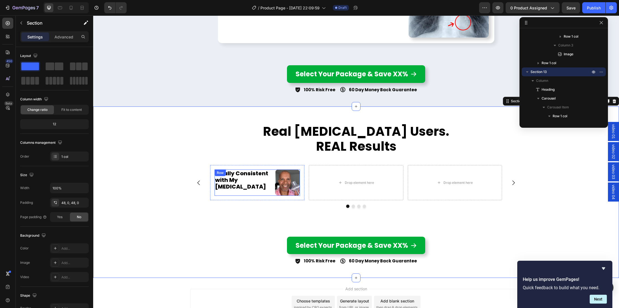
click at [244, 194] on div "Finally Consistent with My CPAP Heading" at bounding box center [242, 183] width 55 height 26
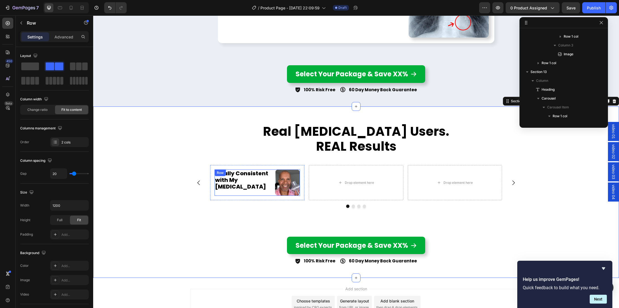
scroll to position [273, 0]
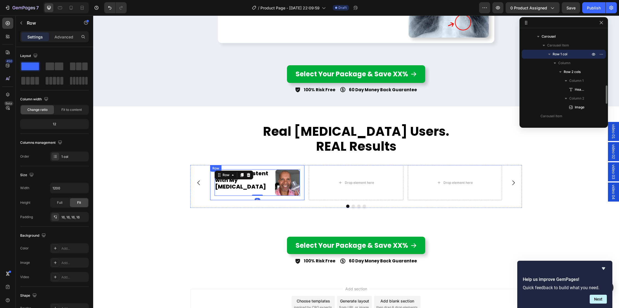
click at [225, 200] on div "Finally Consistent with My CPAP Heading Image Row 0 Row" at bounding box center [257, 182] width 94 height 35
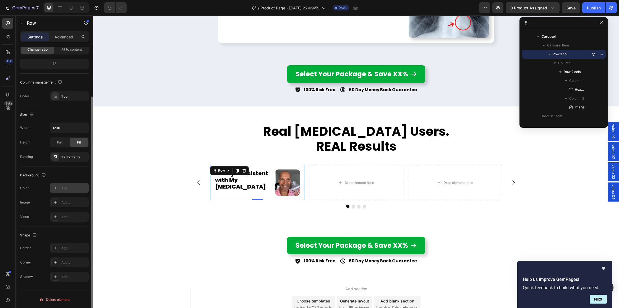
scroll to position [61, 0]
click at [67, 246] on div "Add..." at bounding box center [74, 248] width 26 height 5
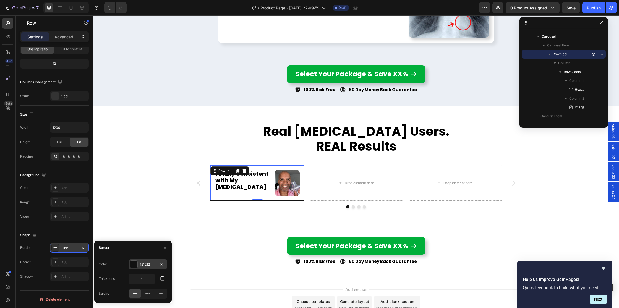
click at [150, 264] on div "121212" at bounding box center [148, 264] width 16 height 5
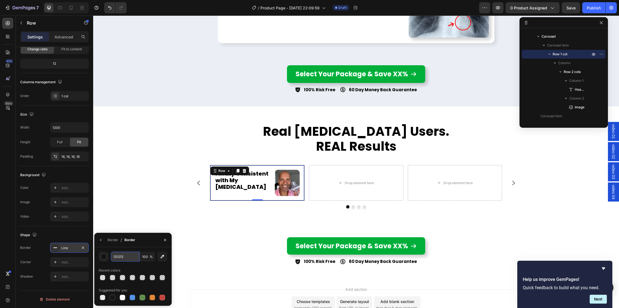
click at [131, 256] on input "121212" at bounding box center [125, 257] width 29 height 10
paste input "435274"
type input "435274"
click at [134, 270] on div "Recent colors" at bounding box center [133, 270] width 69 height 9
click at [63, 250] on div "Line" at bounding box center [69, 248] width 39 height 10
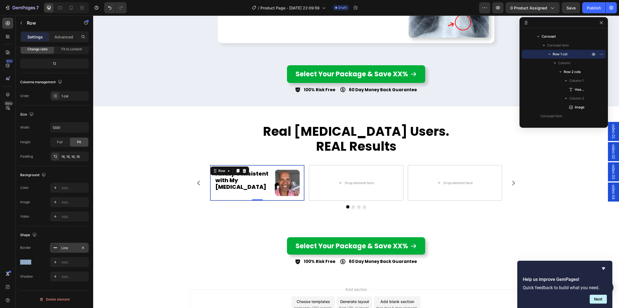
click at [63, 250] on div "Line" at bounding box center [69, 248] width 39 height 10
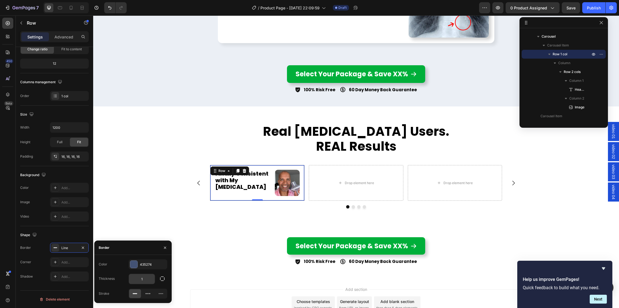
click at [146, 279] on input "1" at bounding box center [142, 279] width 26 height 10
type input "2"
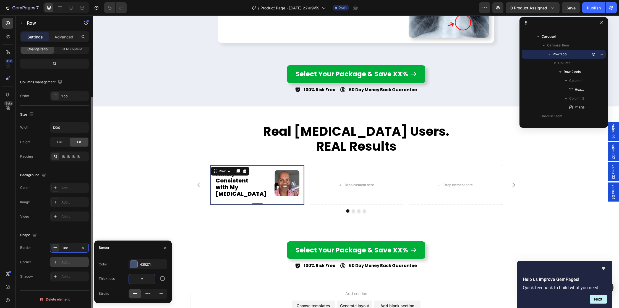
click at [70, 261] on div "Add..." at bounding box center [74, 262] width 26 height 5
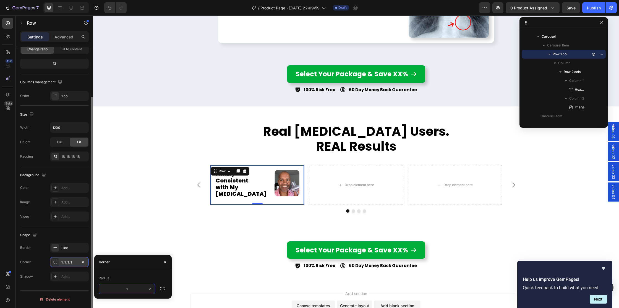
click at [135, 287] on input "1" at bounding box center [127, 289] width 56 height 10
type input "10"
click at [59, 232] on div "Shape" at bounding box center [54, 235] width 69 height 9
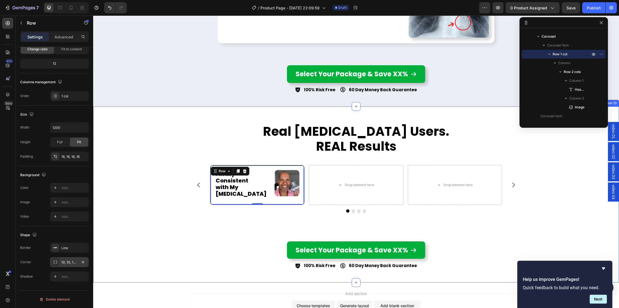
click at [218, 218] on div "Real CPAP Users. REAL Results Heading Finally Consistent with My CPAP Heading I…" at bounding box center [356, 195] width 526 height 150
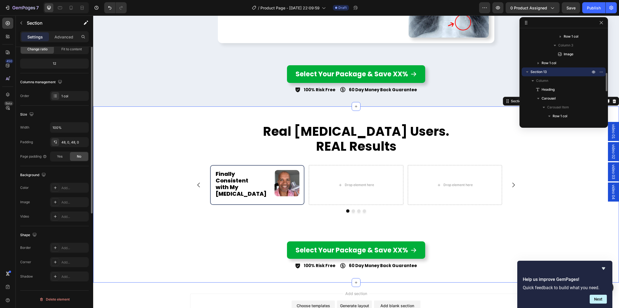
scroll to position [0, 0]
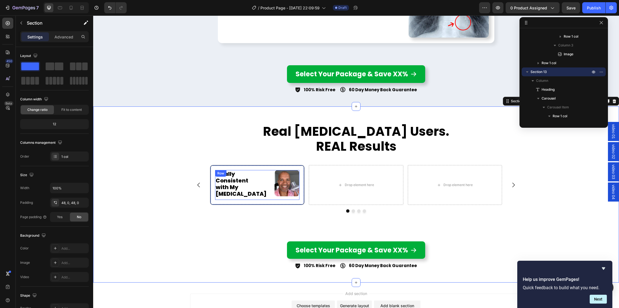
click at [238, 190] on div "Finally Consistent with My CPAP Heading" at bounding box center [242, 185] width 54 height 30
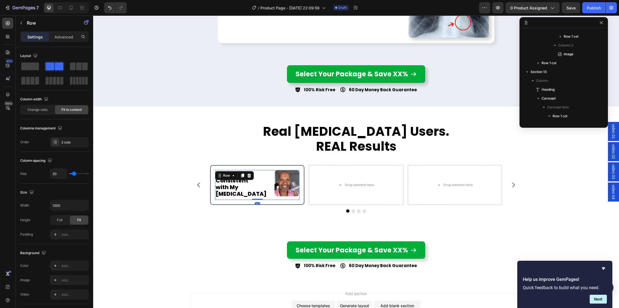
scroll to position [273, 0]
click at [9, 19] on div at bounding box center [7, 23] width 11 height 11
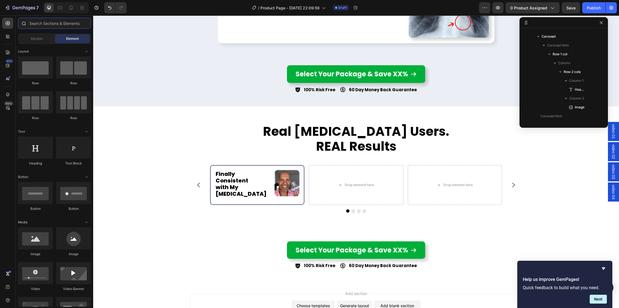
click at [48, 25] on input "text" at bounding box center [54, 23] width 73 height 11
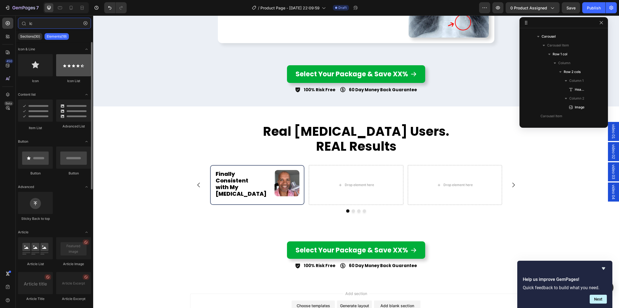
type input "ic"
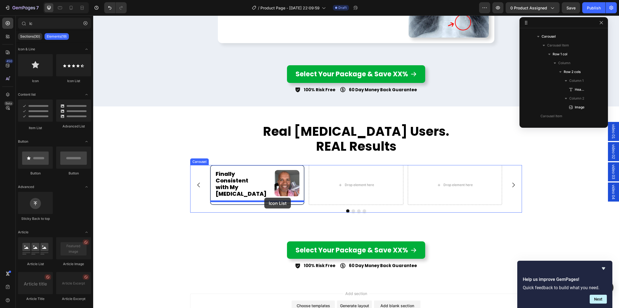
drag, startPoint x: 162, startPoint y: 85, endPoint x: 252, endPoint y: 193, distance: 140.4
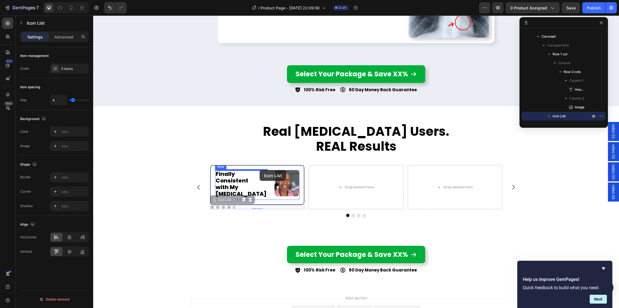
drag, startPoint x: 216, startPoint y: 196, endPoint x: 260, endPoint y: 170, distance: 50.5
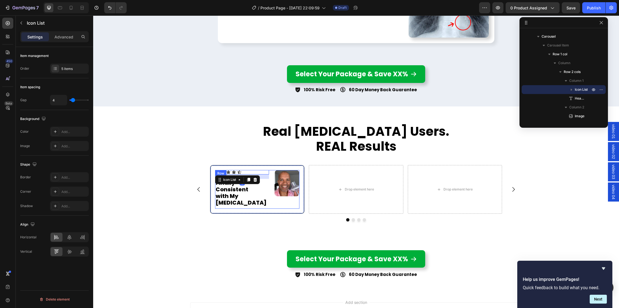
click at [270, 183] on div "Icon Icon Icon Icon Icon Icon List 16 Finally Consistent with My CPAP Heading I…" at bounding box center [257, 189] width 84 height 39
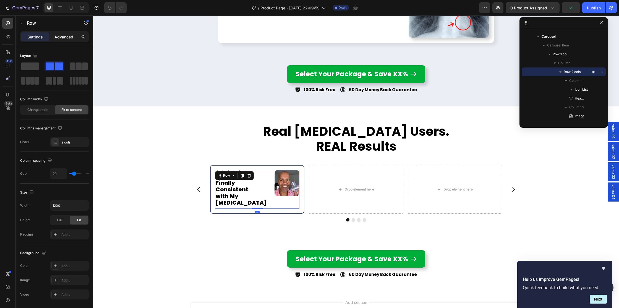
click at [61, 37] on p "Advanced" at bounding box center [63, 37] width 19 height 6
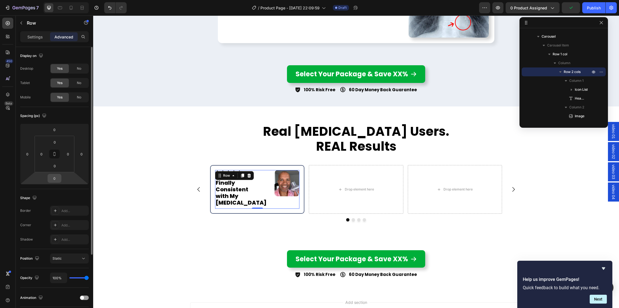
click at [54, 178] on input "0" at bounding box center [54, 178] width 11 height 8
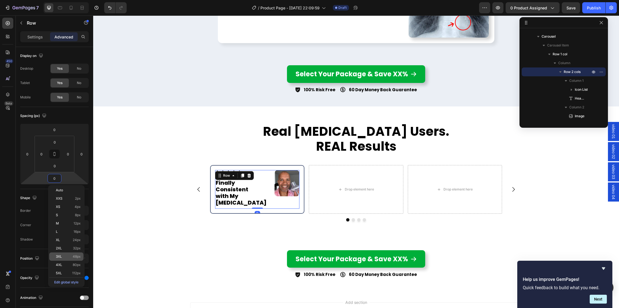
click at [76, 255] on span "48px" at bounding box center [77, 257] width 8 height 4
type input "48"
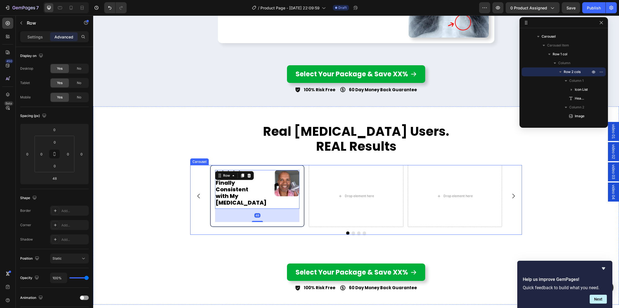
click at [305, 199] on div "Icon Icon Icon Icon Icon Icon List Finally Consistent with My CPAP Heading Imag…" at bounding box center [356, 196] width 292 height 62
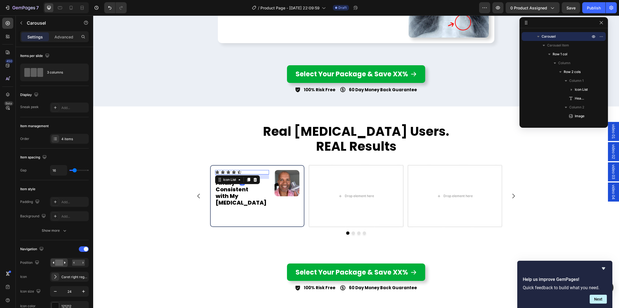
click at [243, 173] on div "Icon Icon Icon Icon Icon" at bounding box center [242, 172] width 54 height 4
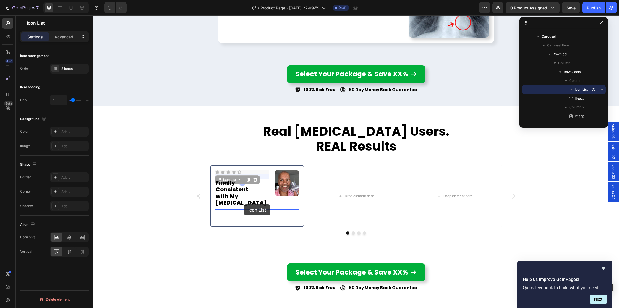
drag, startPoint x: 224, startPoint y: 179, endPoint x: 244, endPoint y: 204, distance: 32.2
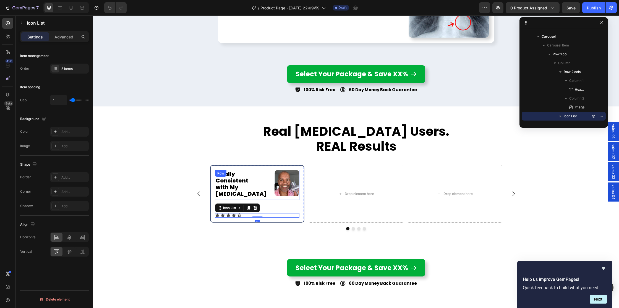
click at [269, 193] on div "Finally Consistent with My CPAP Heading Image Row" at bounding box center [257, 185] width 84 height 30
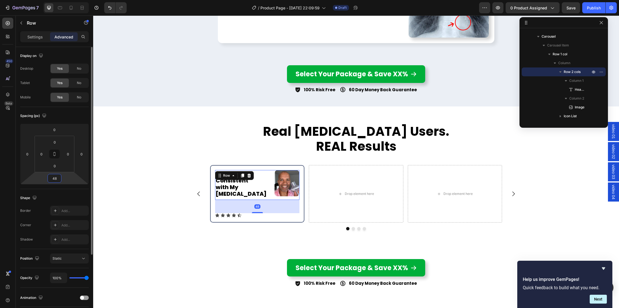
click at [58, 179] on input "48" at bounding box center [54, 178] width 11 height 8
type input "0"
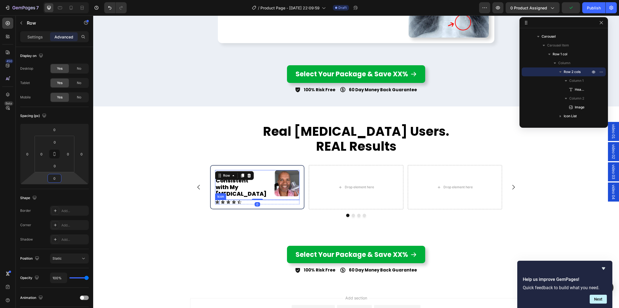
click at [218, 200] on icon at bounding box center [217, 202] width 4 height 4
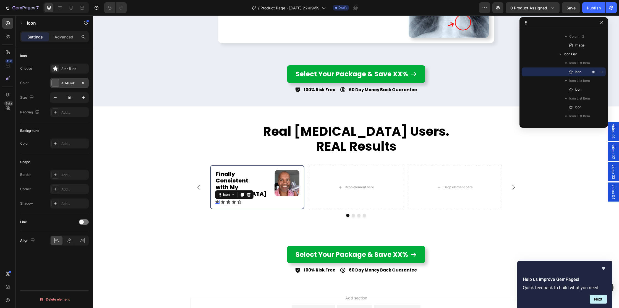
click at [53, 82] on div at bounding box center [55, 82] width 7 height 7
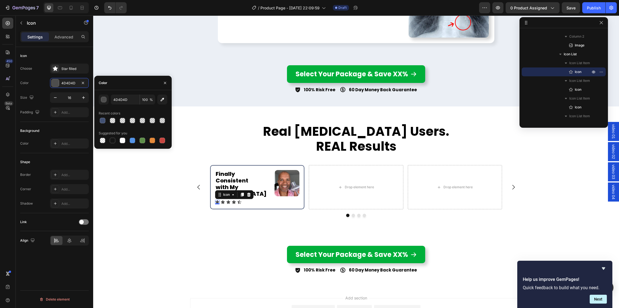
drag, startPoint x: 150, startPoint y: 140, endPoint x: 147, endPoint y: 140, distance: 3.1
click at [150, 140] on div at bounding box center [153, 141] width 6 height 6
click at [104, 99] on div "button" at bounding box center [104, 100] width 6 height 6
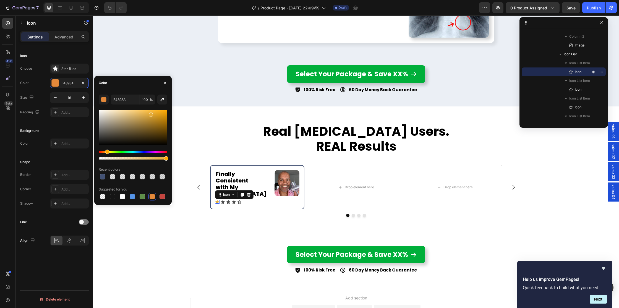
drag, startPoint x: 104, startPoint y: 152, endPoint x: 119, endPoint y: 144, distance: 17.0
click at [107, 151] on div "Hue" at bounding box center [107, 152] width 4 height 4
drag, startPoint x: 261, startPoint y: 129, endPoint x: 180, endPoint y: 106, distance: 83.5
type input "E59C00"
click at [43, 80] on div "Color E59C00" at bounding box center [54, 83] width 69 height 10
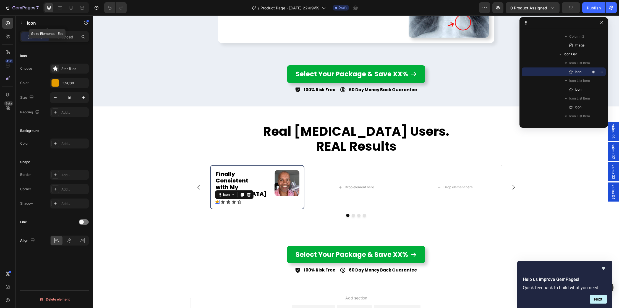
click at [24, 21] on button "button" at bounding box center [21, 23] width 9 height 9
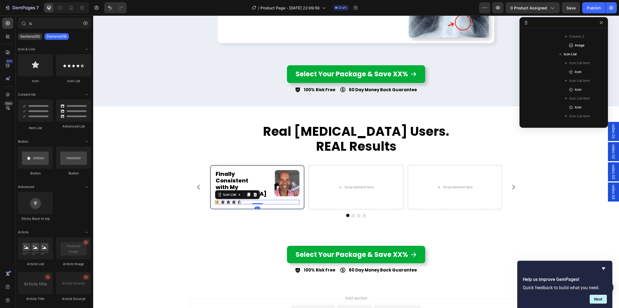
click at [244, 200] on div "Icon Icon Icon Icon Icon" at bounding box center [257, 202] width 84 height 4
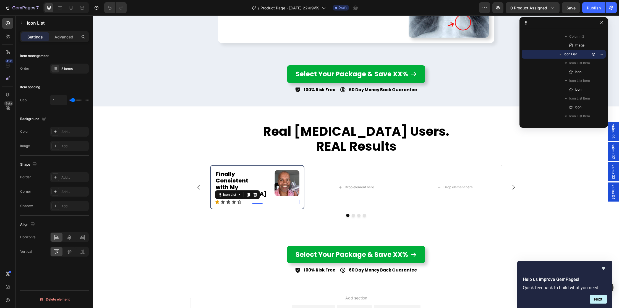
type input "2"
type input "3"
type input "5"
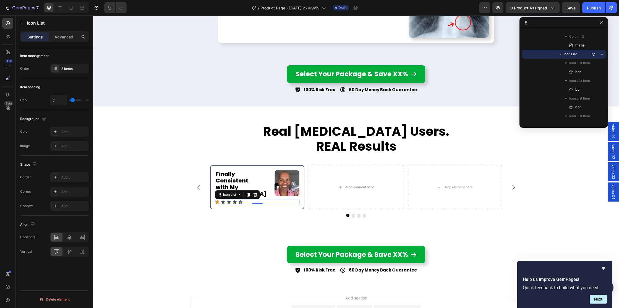
type input "5"
type input "6"
type input "5"
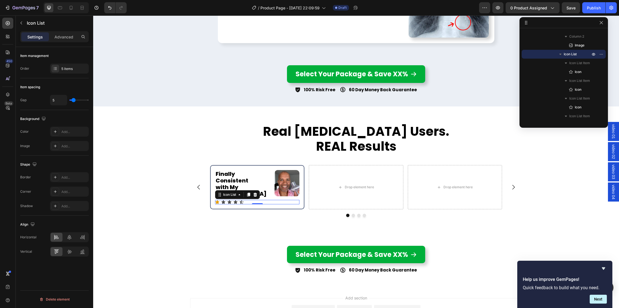
type input "4"
type input "3"
type input "2"
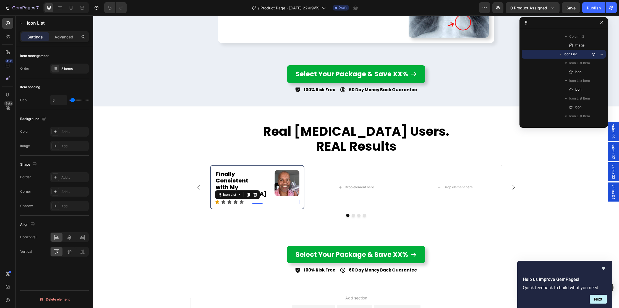
type input "2"
type input "1"
type input "2"
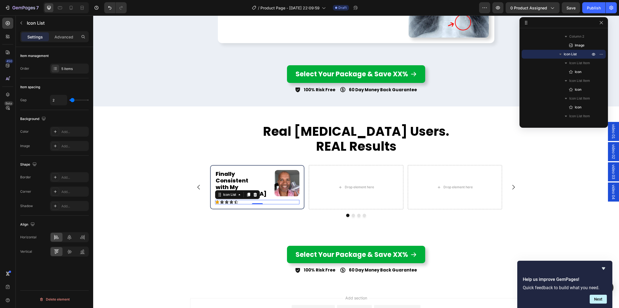
type input "3"
type input "4"
click at [73, 100] on input "range" at bounding box center [78, 100] width 19 height 1
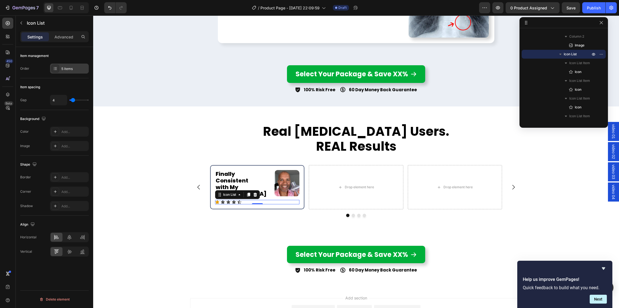
click at [63, 69] on div "5 items" at bounding box center [74, 68] width 26 height 5
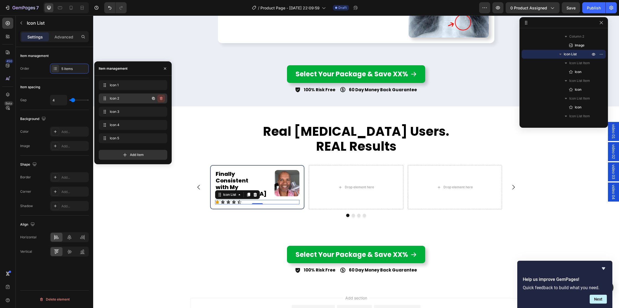
click at [163, 97] on icon "button" at bounding box center [161, 98] width 4 height 4
click at [160, 99] on div "Delete" at bounding box center [157, 98] width 10 height 5
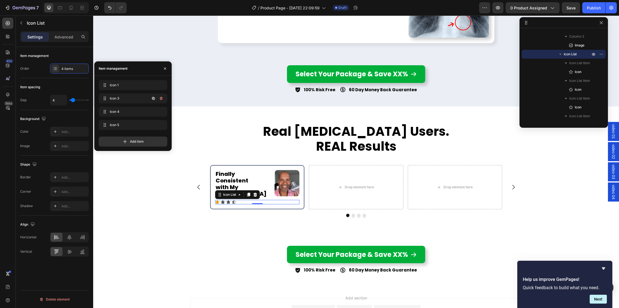
click at [160, 99] on icon "button" at bounding box center [161, 98] width 3 height 3
click at [160, 99] on div "Delete" at bounding box center [157, 98] width 10 height 5
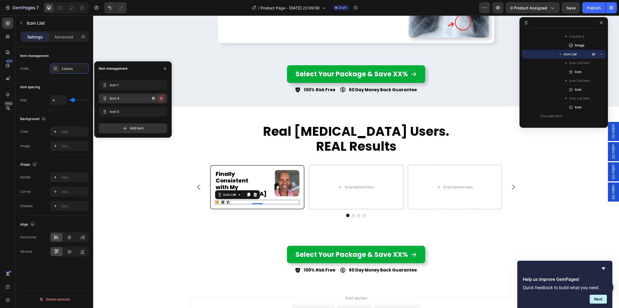
click at [160, 99] on icon "button" at bounding box center [161, 98] width 3 height 3
click at [160, 99] on div "Delete" at bounding box center [157, 98] width 10 height 5
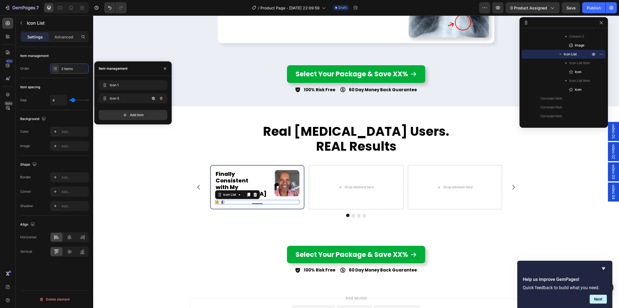
click at [160, 99] on icon "button" at bounding box center [161, 98] width 3 height 3
click at [160, 99] on div "Delete" at bounding box center [157, 98] width 10 height 5
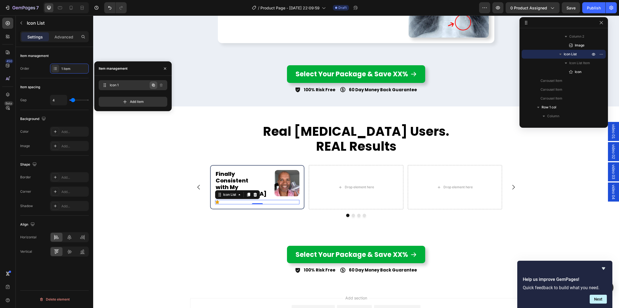
click at [154, 86] on icon "button" at bounding box center [153, 85] width 4 height 4
click at [155, 86] on icon "button" at bounding box center [153, 85] width 4 height 4
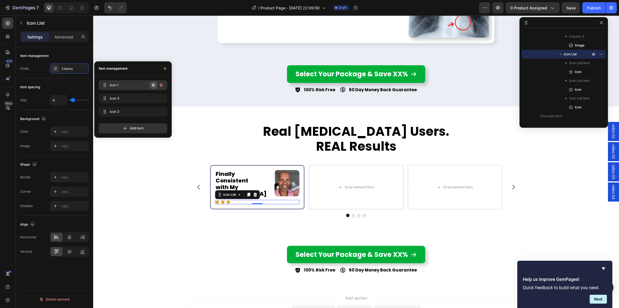
click at [155, 86] on icon "button" at bounding box center [153, 85] width 4 height 4
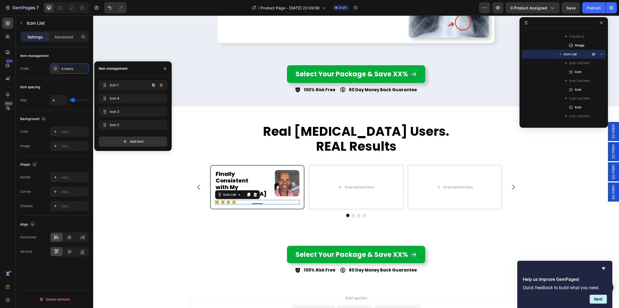
click at [155, 86] on icon "button" at bounding box center [153, 85] width 4 height 4
click at [52, 87] on div "Item spacing" at bounding box center [54, 87] width 69 height 9
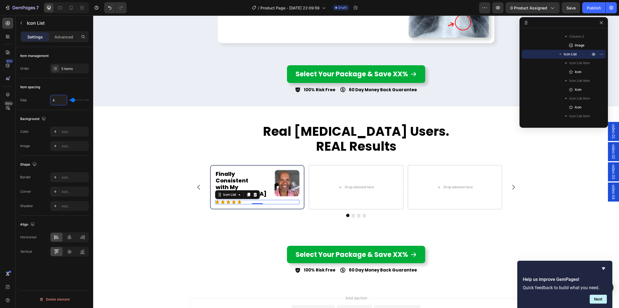
click at [61, 100] on input "4" at bounding box center [58, 100] width 17 height 10
type input "3"
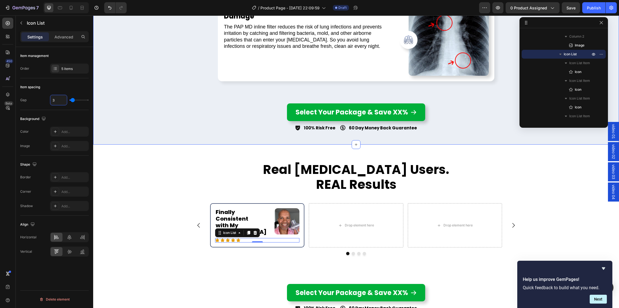
scroll to position [1821, 0]
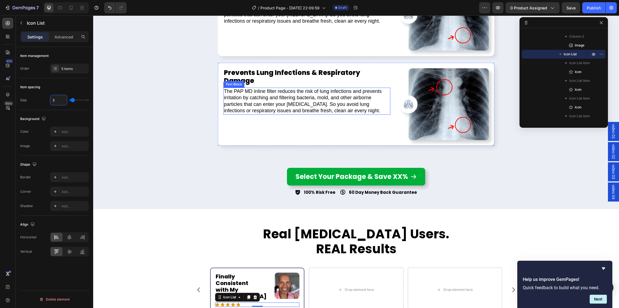
click at [317, 93] on p "The PAP MD inline filter reduces the risk of lung infections and prevents irrit…" at bounding box center [307, 101] width 166 height 26
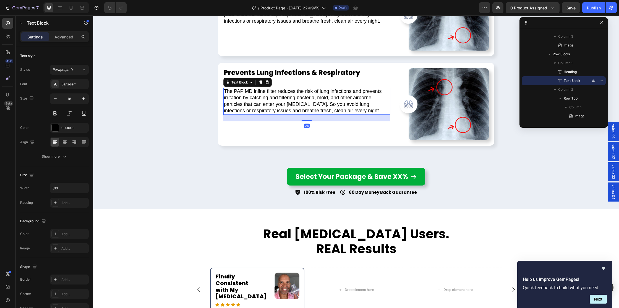
click at [259, 80] on icon at bounding box center [260, 82] width 4 height 4
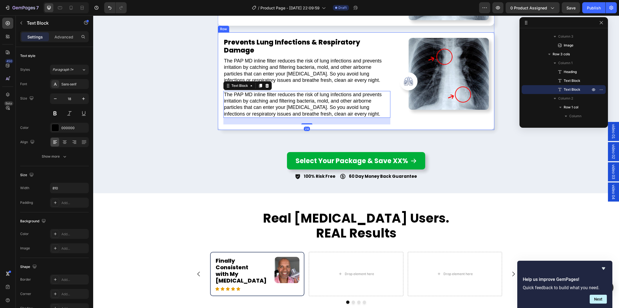
scroll to position [1858, 0]
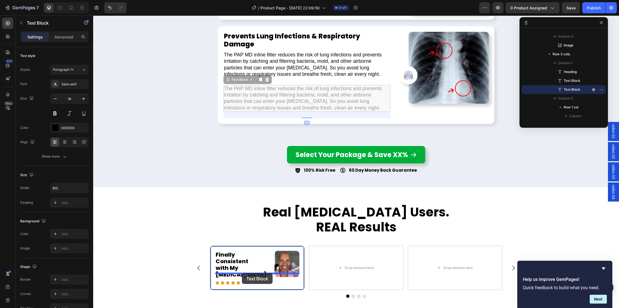
drag, startPoint x: 245, startPoint y: 100, endPoint x: 242, endPoint y: 273, distance: 173.2
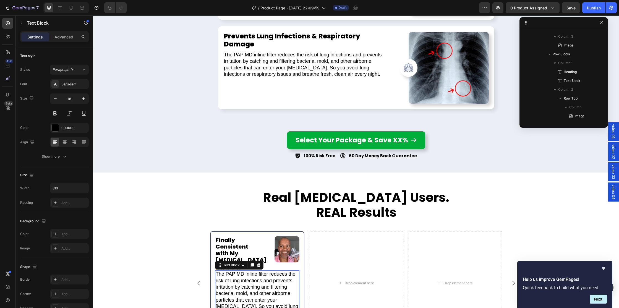
click at [243, 277] on p "The PAP MD inline filter reduces the risk of lung infections and prevents irrit…" at bounding box center [257, 297] width 83 height 52
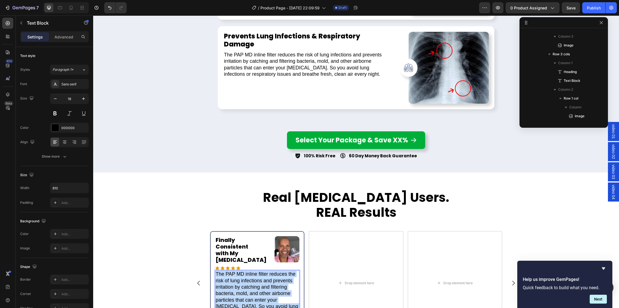
click at [243, 277] on p "The PAP MD inline filter reduces the risk of lung infections and prevents irrit…" at bounding box center [257, 297] width 83 height 52
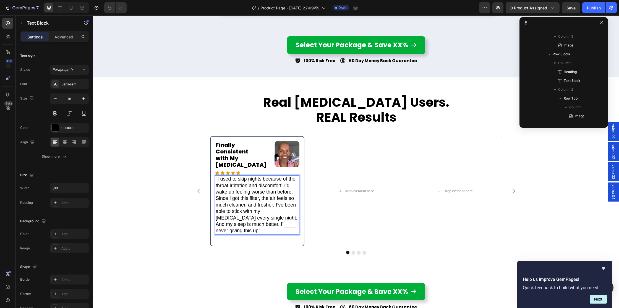
scroll to position [1971, 0]
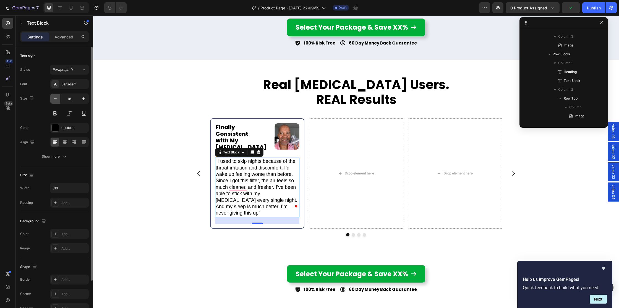
click at [56, 100] on icon "button" at bounding box center [56, 99] width 6 height 6
type input "17"
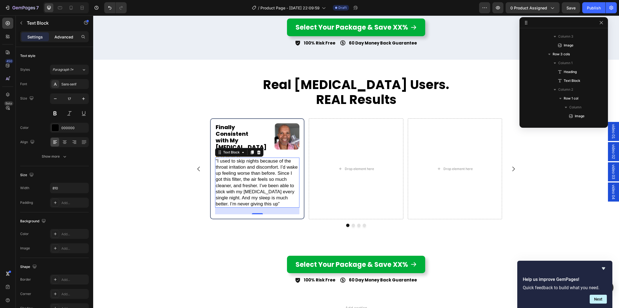
click at [64, 37] on p "Advanced" at bounding box center [63, 37] width 19 height 6
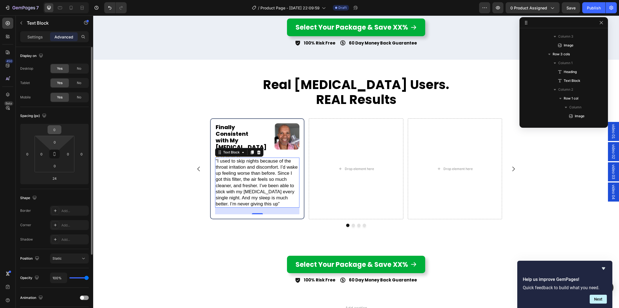
click at [56, 129] on input "0" at bounding box center [54, 130] width 11 height 8
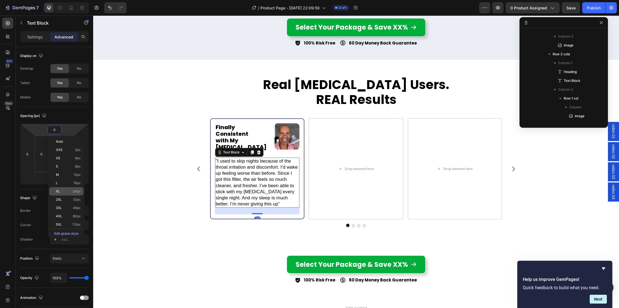
click at [66, 189] on div "XL 24px" at bounding box center [66, 191] width 34 height 8
type input "24"
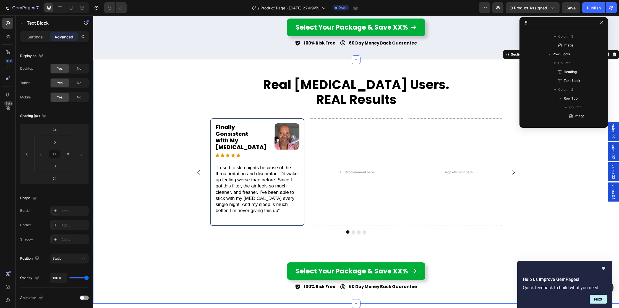
click at [145, 226] on div "Finally Consistent with My CPAP Heading Image Row Icon Icon Icon Icon Icon Icon…" at bounding box center [356, 179] width 526 height 122
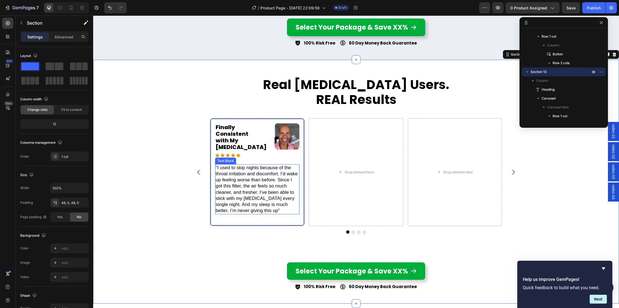
click at [260, 180] on p ""I used to skip nights because of the throat irritation and discomfort. I’d wak…" at bounding box center [257, 189] width 83 height 49
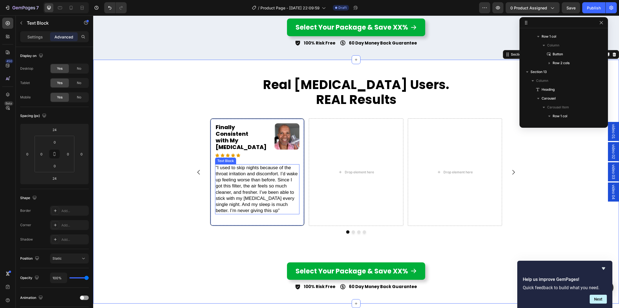
scroll to position [644, 0]
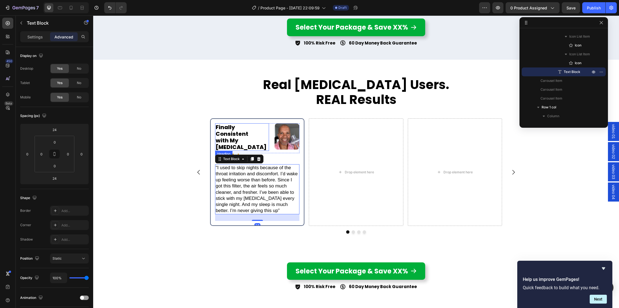
click at [234, 127] on p "Finally Consistent with My [MEDICAL_DATA]" at bounding box center [242, 137] width 53 height 27
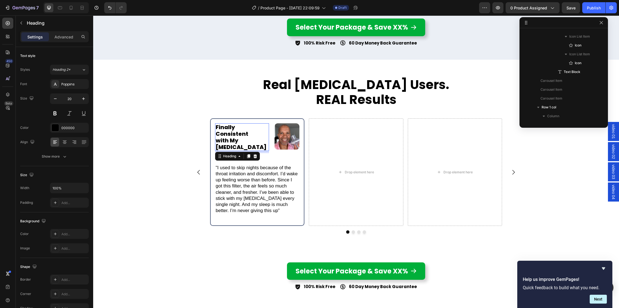
scroll to position [521, 0]
click at [249, 154] on icon at bounding box center [248, 156] width 3 height 4
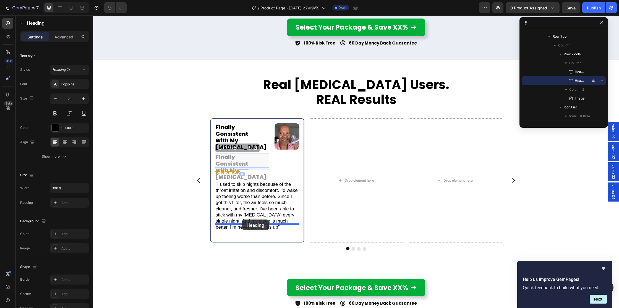
drag, startPoint x: 223, startPoint y: 134, endPoint x: 242, endPoint y: 220, distance: 87.7
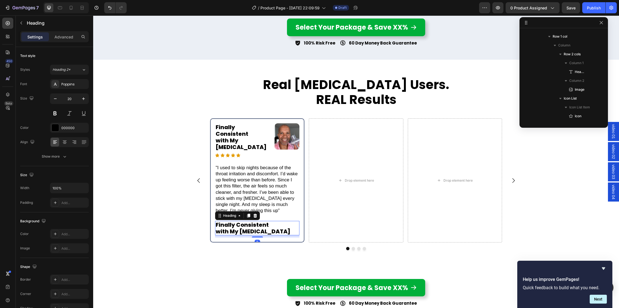
click at [244, 224] on h2 "Finally Consistent with My [MEDICAL_DATA]" at bounding box center [257, 228] width 84 height 14
click at [244, 224] on p "Finally Consistent with My [MEDICAL_DATA]" at bounding box center [257, 228] width 83 height 13
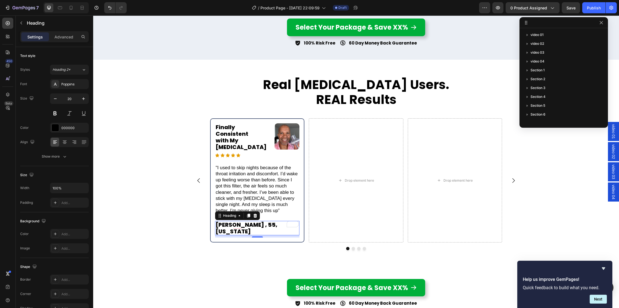
scroll to position [1971, 0]
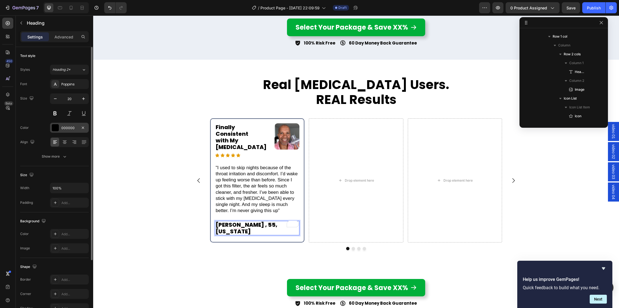
click at [55, 126] on div at bounding box center [55, 127] width 7 height 7
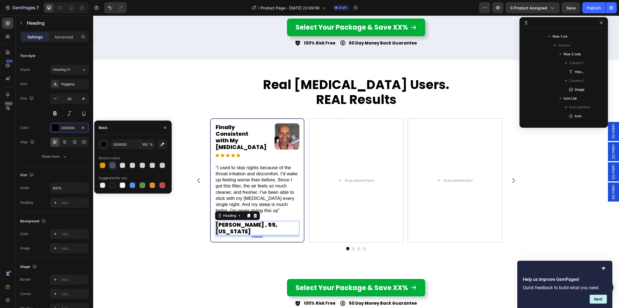
click at [113, 163] on div at bounding box center [113, 166] width 6 height 6
type input "435274"
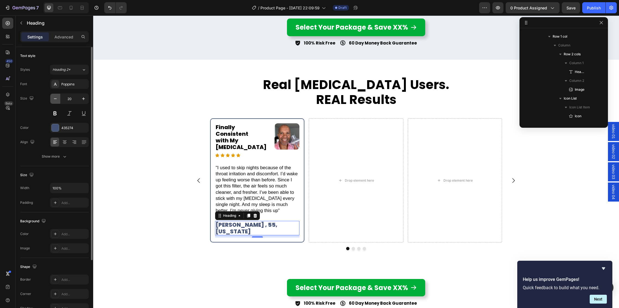
click at [58, 99] on button "button" at bounding box center [55, 99] width 10 height 10
type input "18"
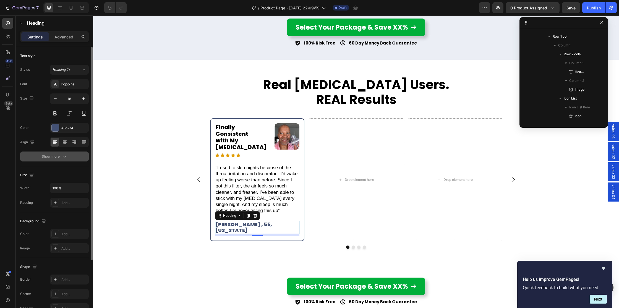
click at [61, 155] on div "Show more" at bounding box center [55, 157] width 26 height 6
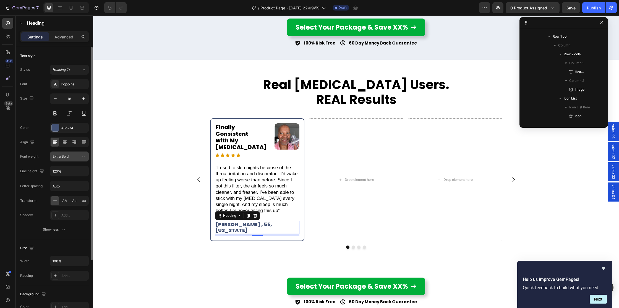
click at [84, 154] on icon at bounding box center [84, 157] width 6 height 6
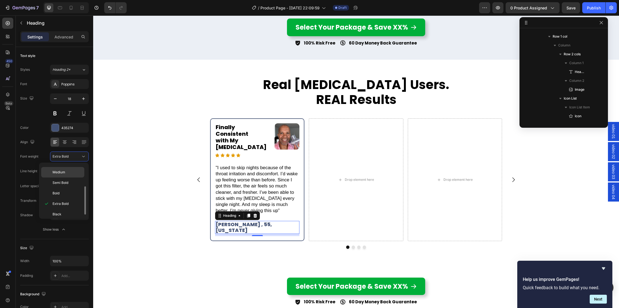
click at [63, 173] on span "Medium" at bounding box center [59, 172] width 13 height 5
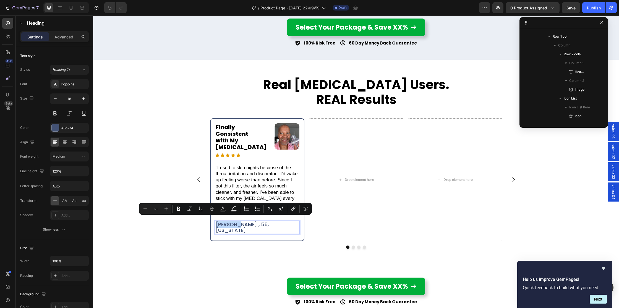
drag, startPoint x: 235, startPoint y: 222, endPoint x: 214, endPoint y: 221, distance: 20.5
click at [217, 222] on p "Kevin H. , 55, Georgia" at bounding box center [257, 228] width 83 height 12
click at [179, 209] on icon "Editor contextual toolbar" at bounding box center [179, 209] width 6 height 6
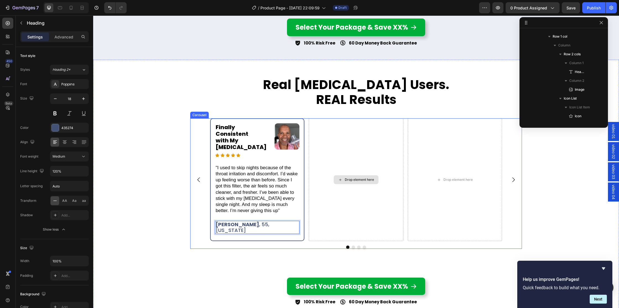
click at [379, 207] on div "Drop element here" at bounding box center [356, 179] width 94 height 123
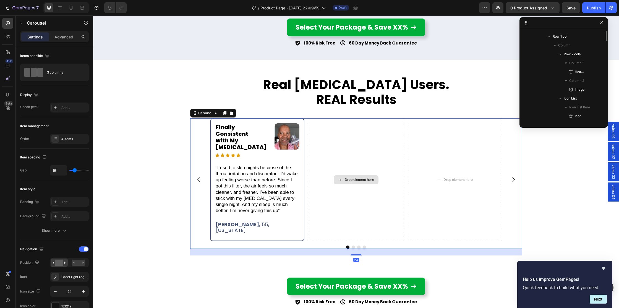
scroll to position [467, 0]
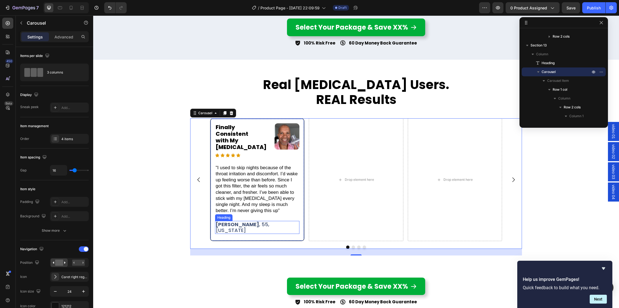
click at [257, 223] on p "⁠⁠⁠⁠⁠⁠⁠ Kevin H. , 55, Georgia" at bounding box center [257, 228] width 83 height 12
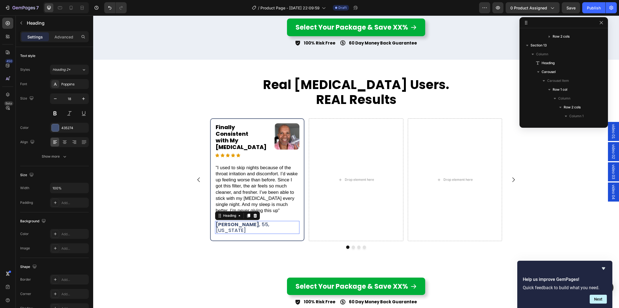
scroll to position [653, 0]
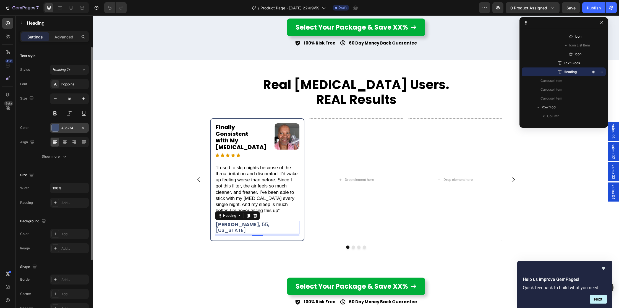
click at [52, 129] on div at bounding box center [55, 127] width 7 height 7
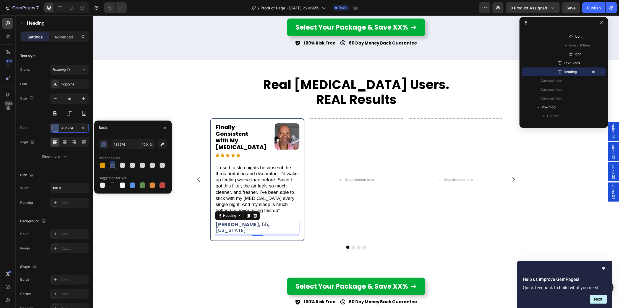
drag, startPoint x: 112, startPoint y: 184, endPoint x: 106, endPoint y: 183, distance: 5.4
click at [112, 184] on div at bounding box center [113, 186] width 6 height 6
type input "151515"
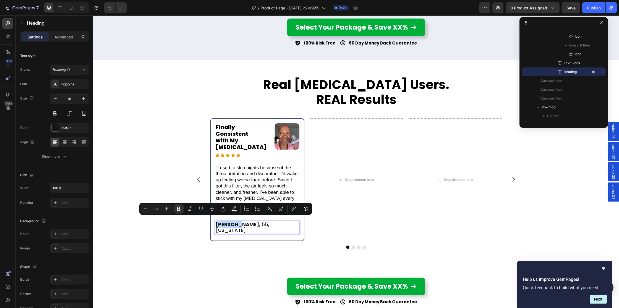
drag, startPoint x: 236, startPoint y: 222, endPoint x: 217, endPoint y: 221, distance: 19.4
click at [217, 221] on strong "[PERSON_NAME]" at bounding box center [237, 224] width 43 height 7
click at [225, 210] on rect "Editor contextual toolbar" at bounding box center [223, 210] width 5 height 1
type input "151515"
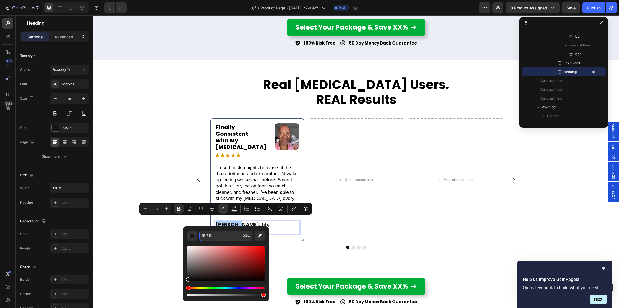
click at [222, 238] on input "151515" at bounding box center [219, 236] width 40 height 10
paste input "#435274"
type input "435274"
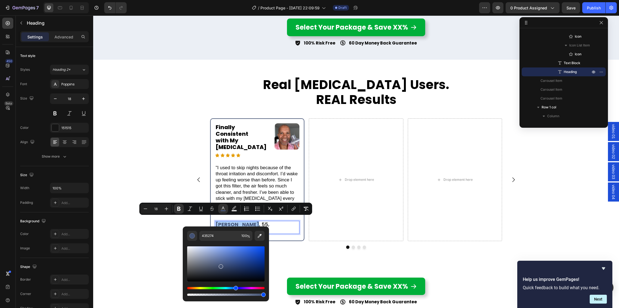
click at [233, 242] on div "Editor contextual toolbar" at bounding box center [225, 269] width 77 height 56
click at [288, 222] on p "Kevin H. , 55, Georgia" at bounding box center [257, 228] width 83 height 12
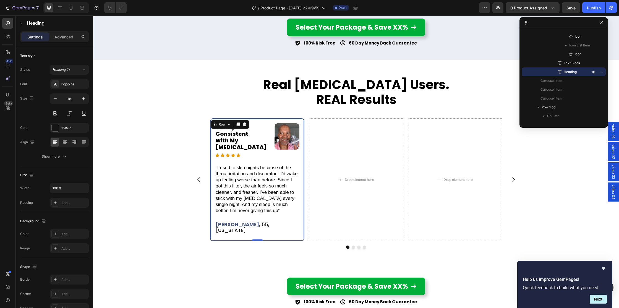
click at [248, 227] on div "Finally Consistent with My CPAP Heading Image Row Icon Icon Icon Icon Icon Icon…" at bounding box center [257, 179] width 94 height 123
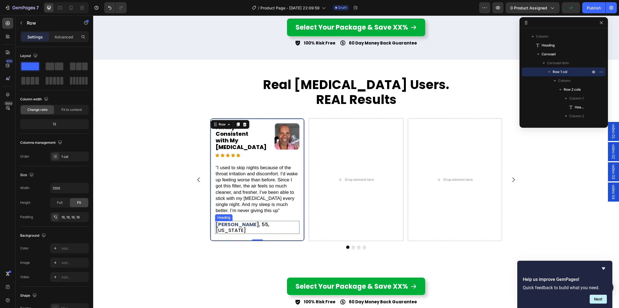
click at [230, 224] on strong "[PERSON_NAME]" at bounding box center [237, 224] width 43 height 7
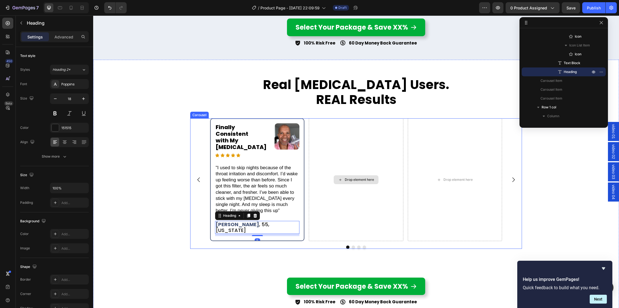
click at [326, 197] on div "Drop element here" at bounding box center [356, 179] width 94 height 123
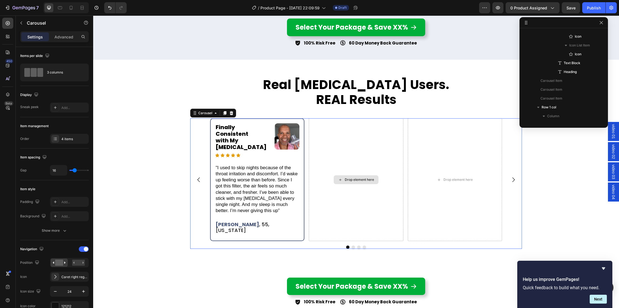
scroll to position [467, 0]
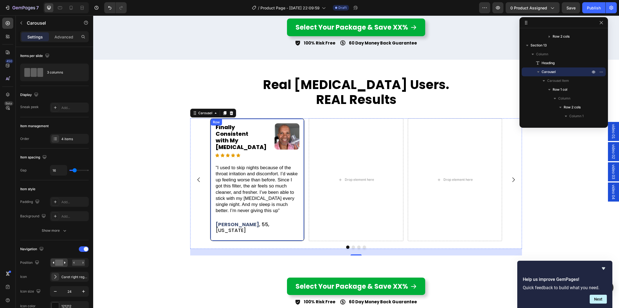
click at [291, 224] on div "Finally Consistent with My CPAP Heading Image Row Icon Icon Icon Icon Icon Icon…" at bounding box center [257, 179] width 84 height 113
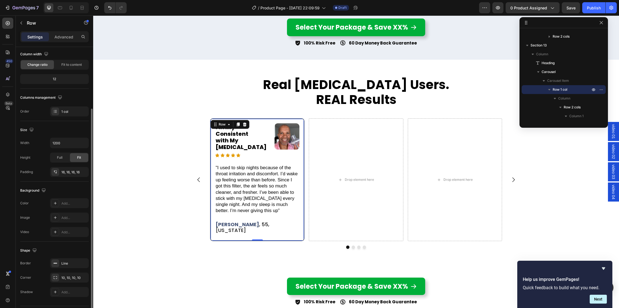
scroll to position [61, 0]
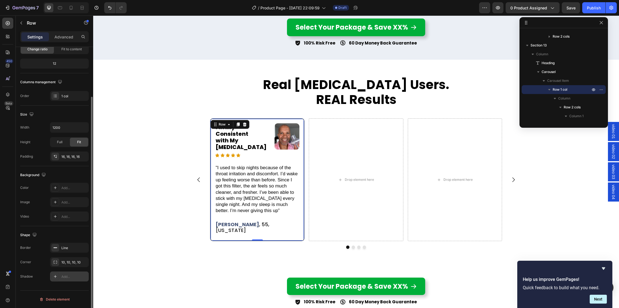
click at [57, 279] on icon at bounding box center [55, 276] width 4 height 4
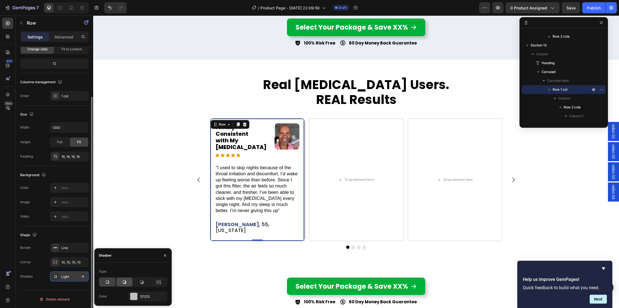
click at [123, 280] on icon at bounding box center [125, 282] width 6 height 6
click at [158, 282] on icon at bounding box center [159, 282] width 6 height 6
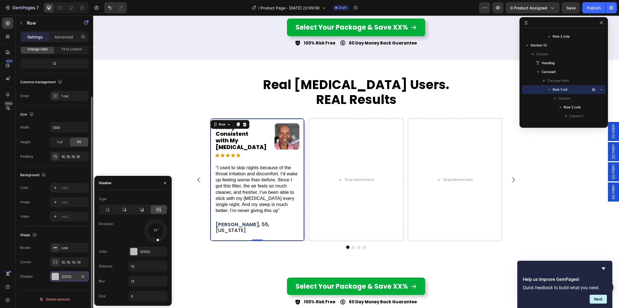
drag, startPoint x: 161, startPoint y: 237, endPoint x: 157, endPoint y: 240, distance: 4.4
click at [157, 240] on span at bounding box center [157, 239] width 3 height 3
click at [42, 211] on div "The changes might be hidden by the video. Color Add... Image Add... Video Add..." at bounding box center [54, 202] width 69 height 39
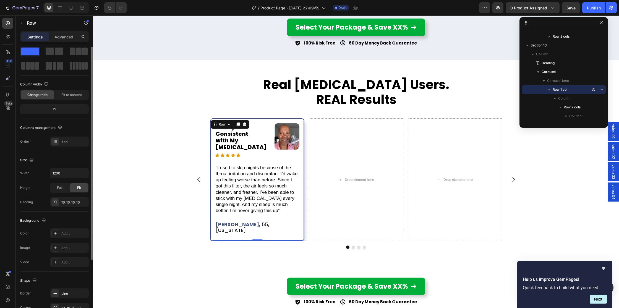
scroll to position [0, 0]
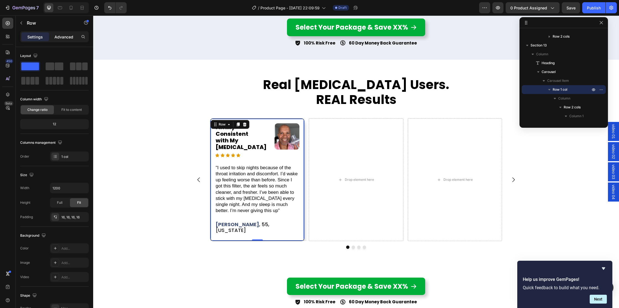
click at [60, 37] on p "Advanced" at bounding box center [63, 37] width 19 height 6
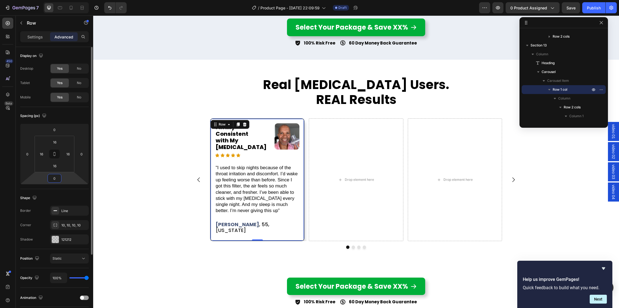
click at [52, 175] on input "0" at bounding box center [54, 178] width 11 height 8
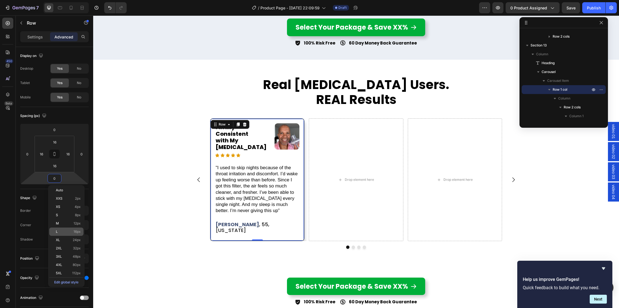
click at [61, 230] on div "L 16px" at bounding box center [66, 232] width 34 height 8
type input "16"
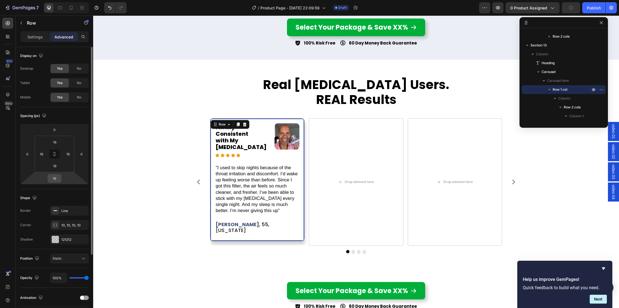
click at [60, 178] on div "16" at bounding box center [55, 178] width 14 height 9
click at [58, 178] on input "16" at bounding box center [54, 178] width 11 height 8
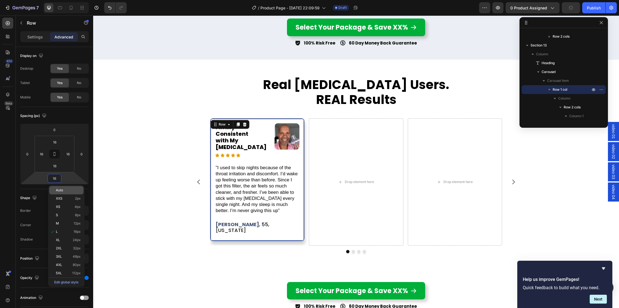
click at [62, 190] on span "Auto" at bounding box center [59, 190] width 7 height 4
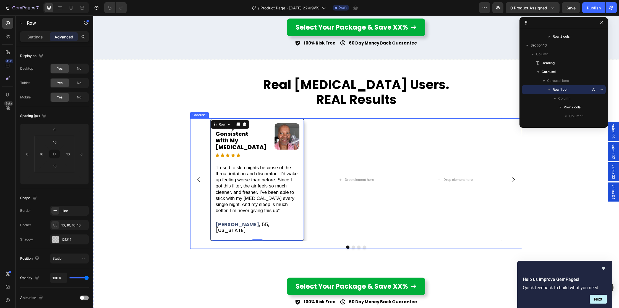
click at [306, 211] on div "Finally Consistent with My CPAP Heading Image Row Icon Icon Icon Icon Icon Icon…" at bounding box center [356, 179] width 292 height 123
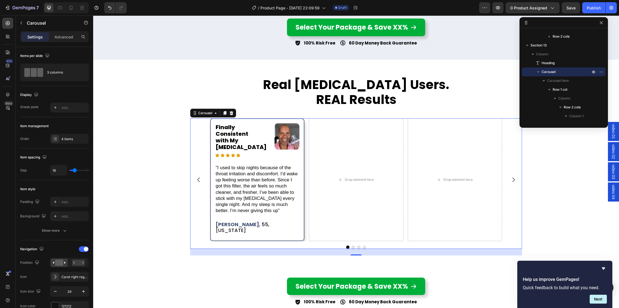
type input "24"
type input "29"
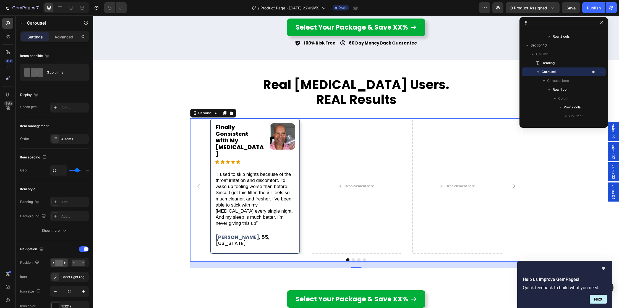
type input "40"
type input "46"
type input "50"
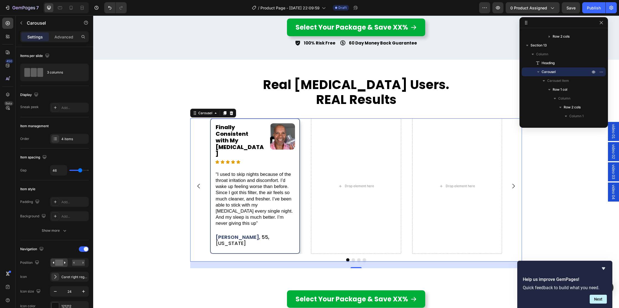
type input "50"
type input "51"
type input "46"
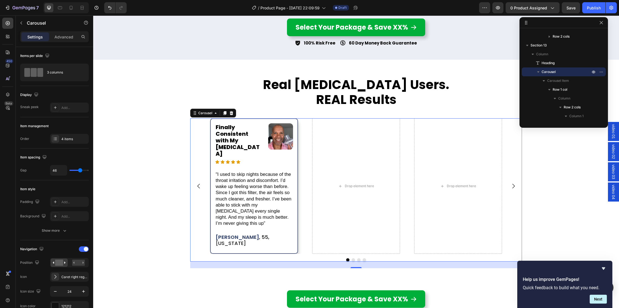
type input "37"
type input "28"
type input "27"
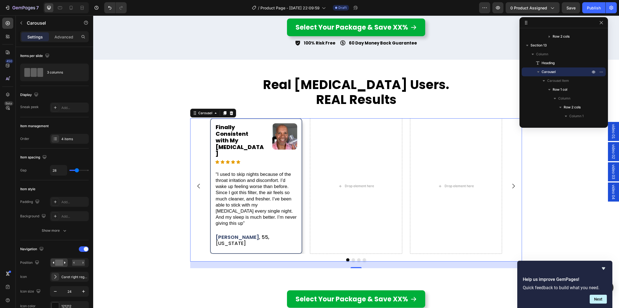
type input "27"
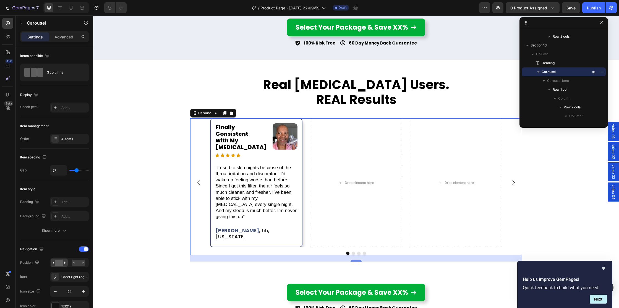
type input "26"
type input "22"
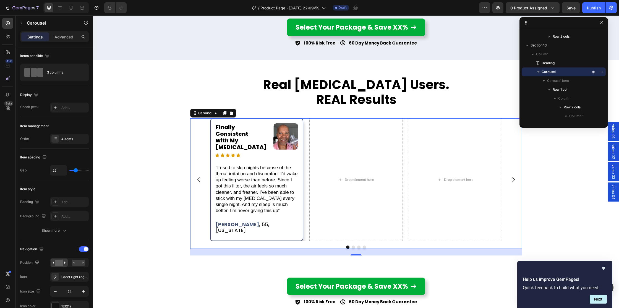
type input "21"
type input "20"
click at [75, 170] on input "range" at bounding box center [78, 170] width 19 height 1
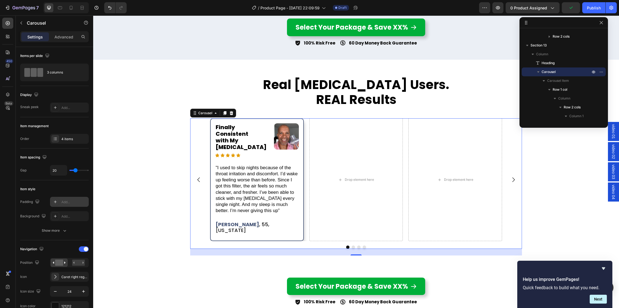
click at [63, 202] on div "Add..." at bounding box center [74, 202] width 26 height 5
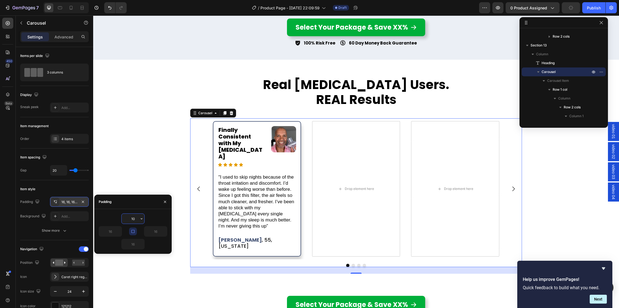
drag, startPoint x: 133, startPoint y: 219, endPoint x: 126, endPoint y: 219, distance: 6.4
click at [126, 219] on input "10" at bounding box center [133, 219] width 23 height 10
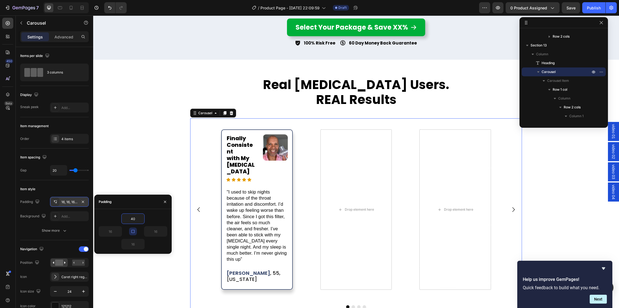
type input "40"
click at [155, 218] on div "40" at bounding box center [133, 219] width 69 height 11
type input "40"
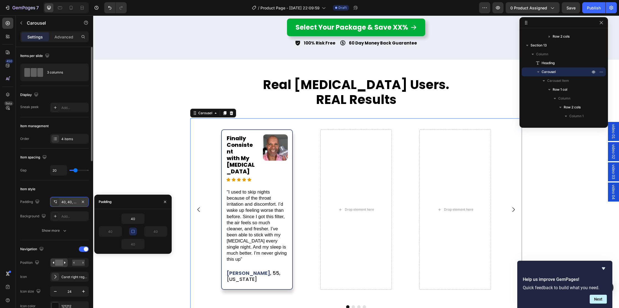
type input "0"
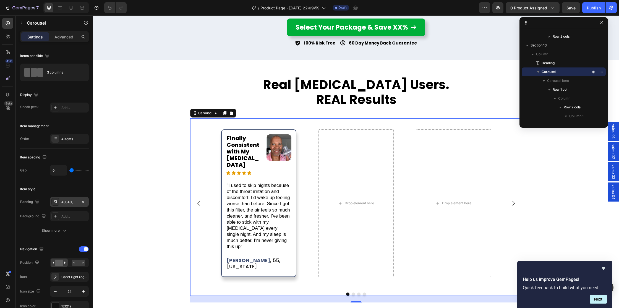
type input "0"
drag, startPoint x: 75, startPoint y: 171, endPoint x: 3, endPoint y: 170, distance: 72.2
click at [3, 170] on div "450 Beta ic Sections(30) Elements(19) Icon & Line Icon Icon List Content list I…" at bounding box center [46, 161] width 93 height 293
click at [67, 202] on div "40, 40, 40, 40" at bounding box center [69, 202] width 16 height 5
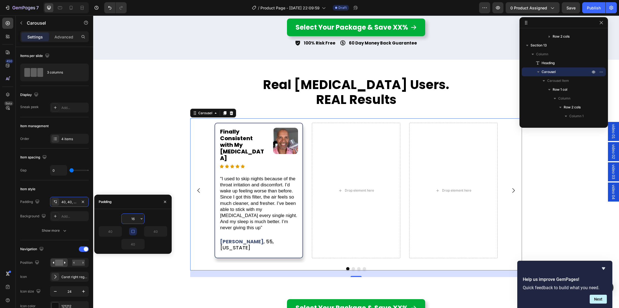
type input "15"
click at [218, 126] on div "Row" at bounding box center [220, 126] width 9 height 5
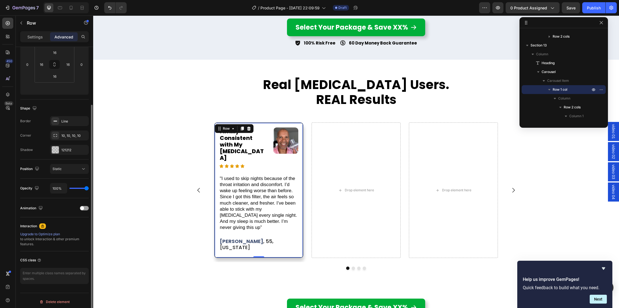
scroll to position [92, 0]
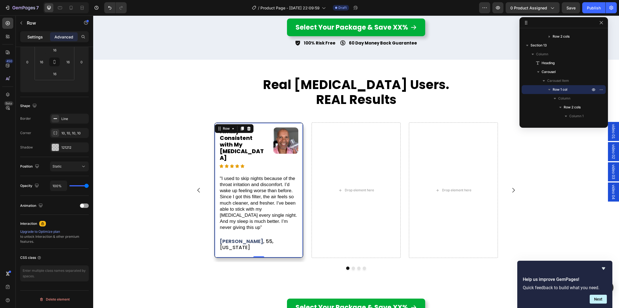
click at [33, 39] on p "Settings" at bounding box center [34, 37] width 15 height 6
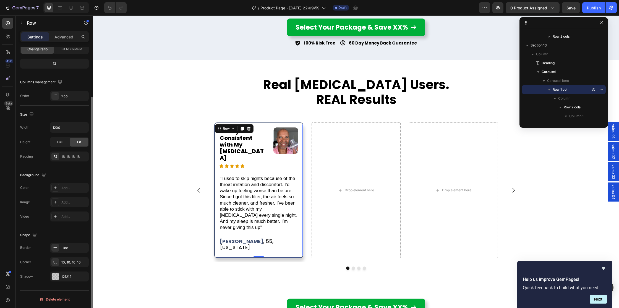
scroll to position [61, 0]
click at [56, 277] on div at bounding box center [55, 276] width 7 height 7
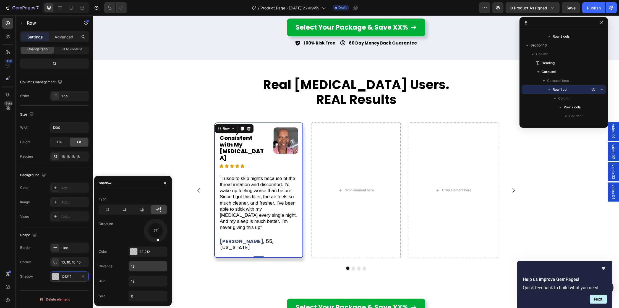
click at [147, 266] on input "12" at bounding box center [148, 266] width 38 height 10
type input "8"
click at [145, 281] on input "12" at bounding box center [148, 281] width 38 height 10
type input "8"
click at [254, 258] on div "Real CPAP Users. REAL Results Heading Finally Consistent with My CPAP Heading I…" at bounding box center [356, 200] width 526 height 254
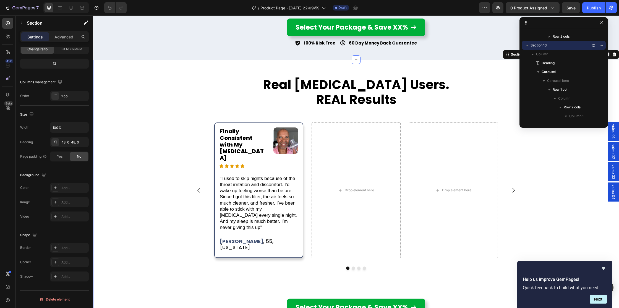
scroll to position [0, 0]
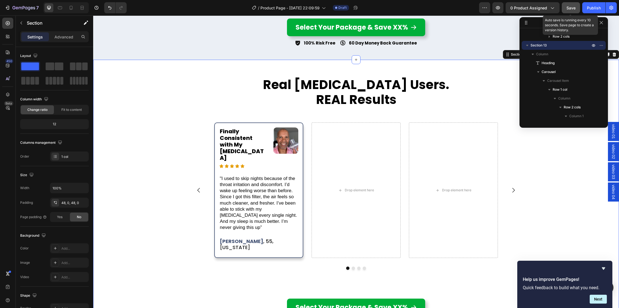
click at [567, 9] on span "Save" at bounding box center [571, 8] width 9 height 5
click at [218, 126] on div "Row" at bounding box center [220, 126] width 9 height 5
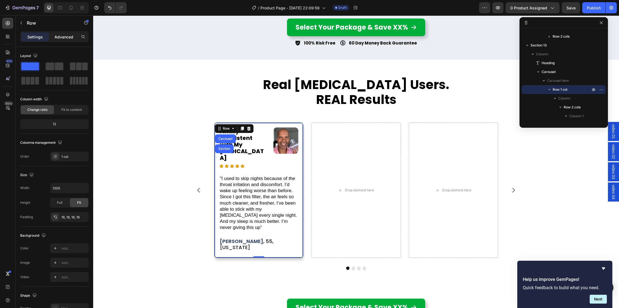
click at [65, 34] on p "Advanced" at bounding box center [63, 37] width 19 height 6
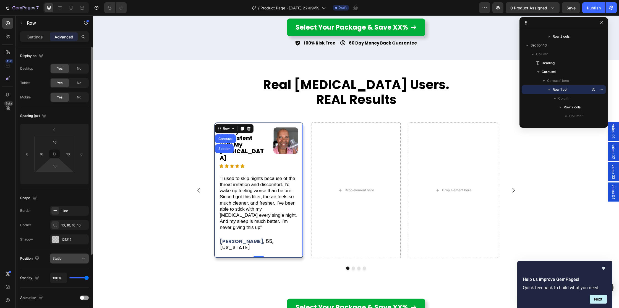
scroll to position [92, 0]
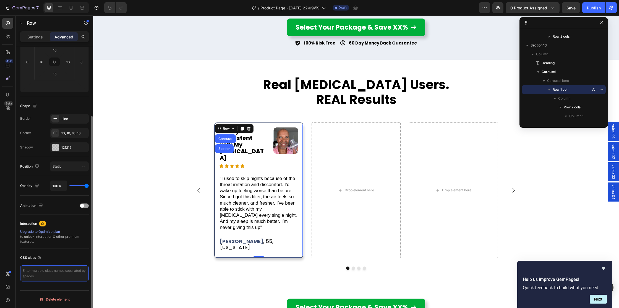
click at [49, 274] on textarea at bounding box center [54, 274] width 69 height 16
type textarea "testimonial"
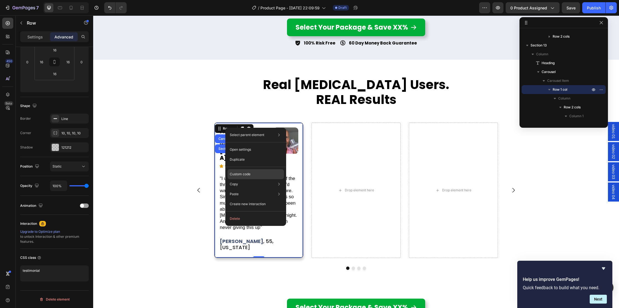
click at [240, 173] on p "Custom code" at bounding box center [240, 174] width 21 height 5
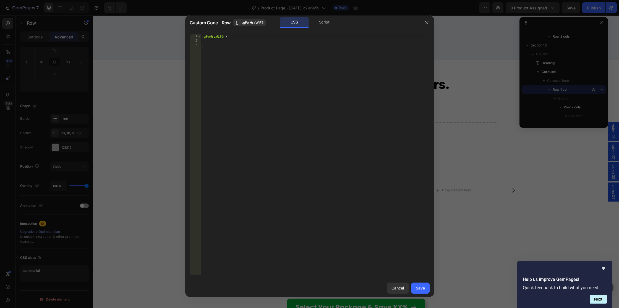
type textarea "}"
click at [253, 93] on div ".gFwHrzWIF5 { }" at bounding box center [315, 158] width 229 height 249
paste textarea "testimonial"
type textarea ".testimonial{}"
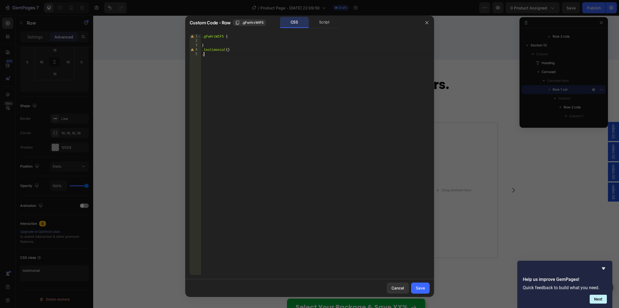
paste textarea "testimonial"
type textarea ".testimonial::after{"
type textarea "content: '';"
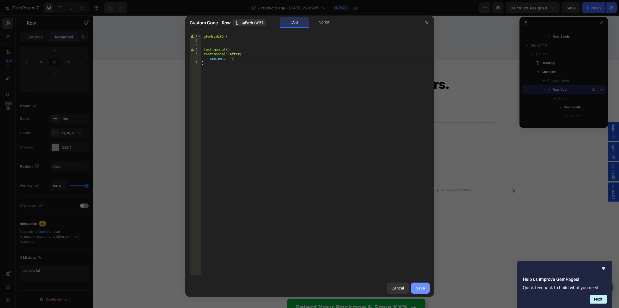
click at [418, 288] on div "Save" at bounding box center [420, 288] width 9 height 6
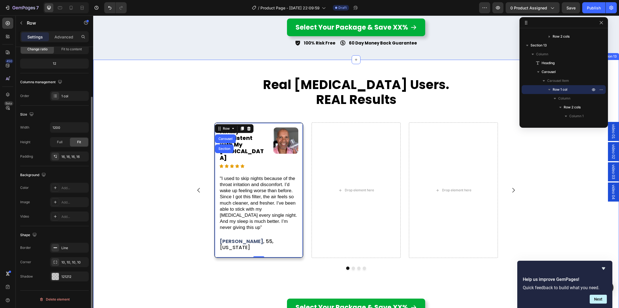
scroll to position [61, 0]
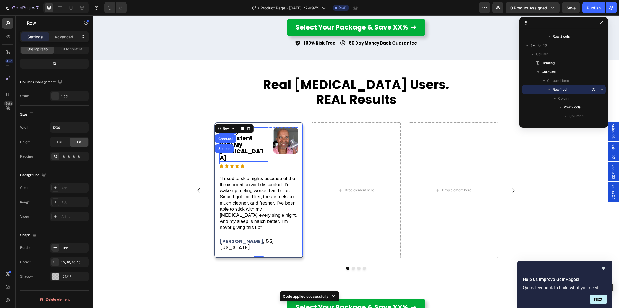
click at [267, 129] on p "Finally Consistent with My CPAP" at bounding box center [244, 144] width 48 height 33
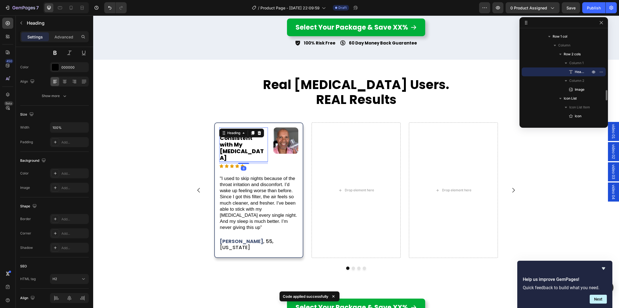
scroll to position [0, 0]
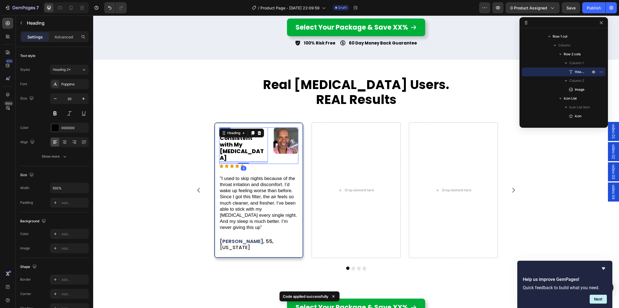
click at [271, 131] on div "Finally Consistent with My CPAP Heading 8 Image Row" at bounding box center [258, 146] width 79 height 37
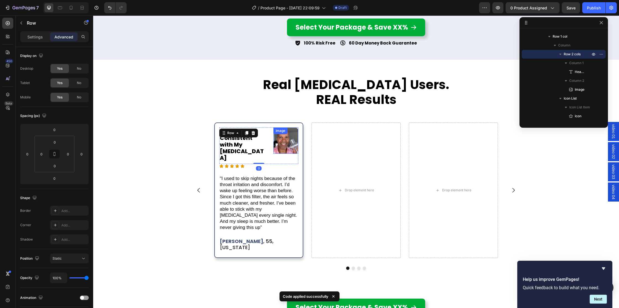
click at [283, 142] on img at bounding box center [286, 141] width 25 height 26
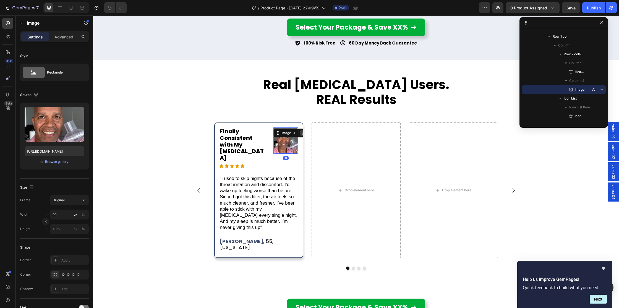
click at [301, 133] on icon at bounding box center [303, 133] width 4 height 4
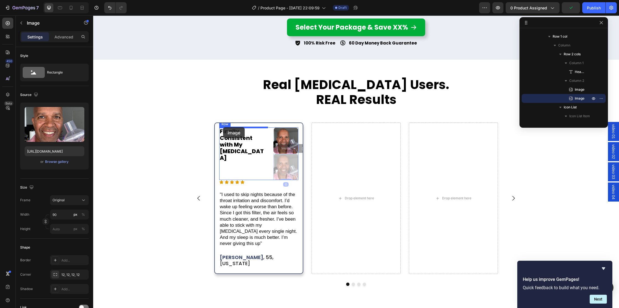
drag, startPoint x: 277, startPoint y: 149, endPoint x: 223, endPoint y: 127, distance: 58.2
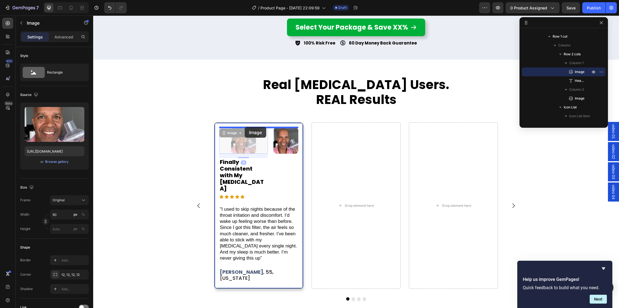
drag, startPoint x: 225, startPoint y: 134, endPoint x: 244, endPoint y: 127, distance: 20.4
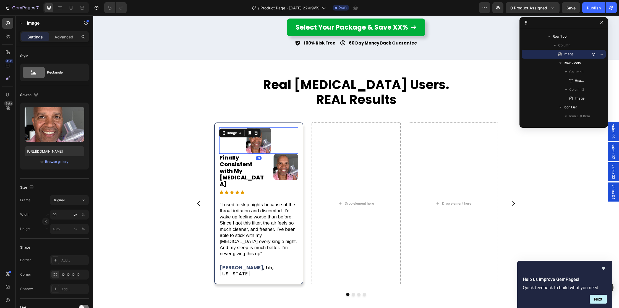
click at [256, 146] on img at bounding box center [258, 141] width 25 height 26
click at [56, 162] on div "Browse gallery" at bounding box center [57, 161] width 24 height 5
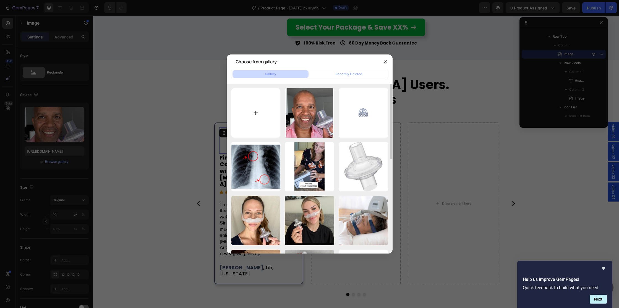
click at [264, 113] on input "file" at bounding box center [256, 113] width 50 height 50
type input "C:\fakepath\quote-icn.png"
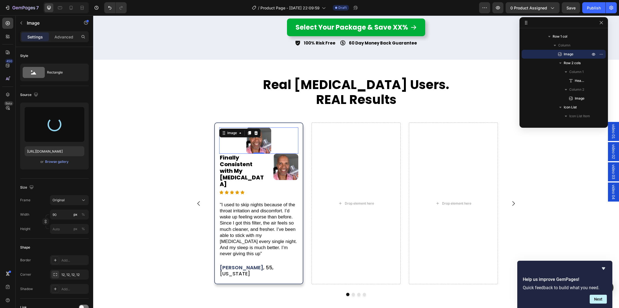
type input "https://cdn.shopify.com/s/files/1/0830/0036/1153/files/gempages_582237938801181…"
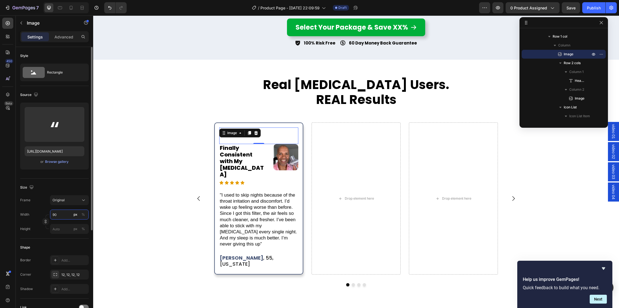
click at [63, 215] on input "90" at bounding box center [69, 215] width 39 height 10
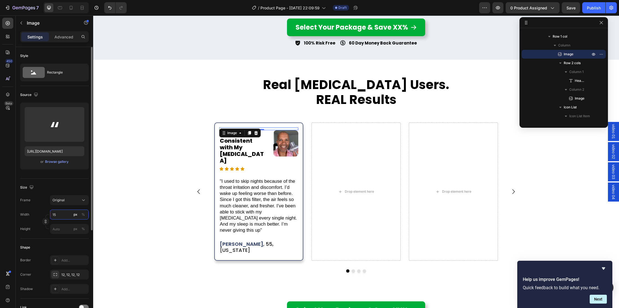
type input "15"
click at [61, 183] on div "Size" at bounding box center [54, 187] width 69 height 9
click at [68, 34] on p "Advanced" at bounding box center [63, 37] width 19 height 6
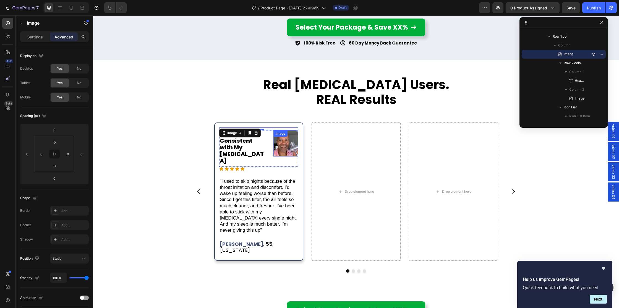
click at [287, 134] on div "Image" at bounding box center [281, 133] width 14 height 7
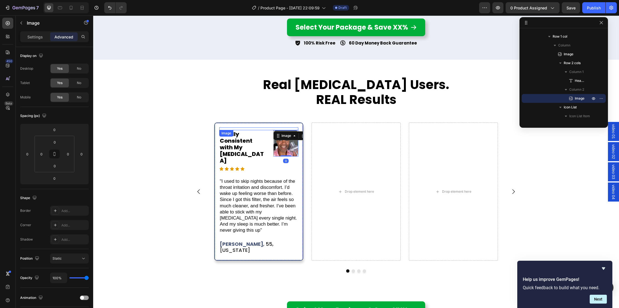
click at [238, 128] on div at bounding box center [258, 129] width 79 height 3
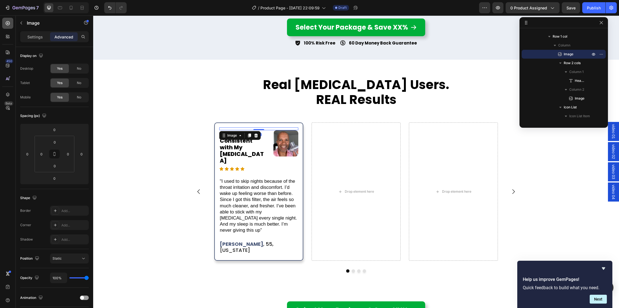
click at [9, 20] on icon at bounding box center [8, 23] width 6 height 6
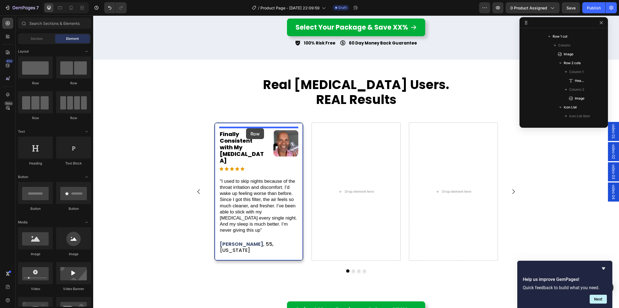
drag, startPoint x: 176, startPoint y: 104, endPoint x: 246, endPoint y: 128, distance: 74.5
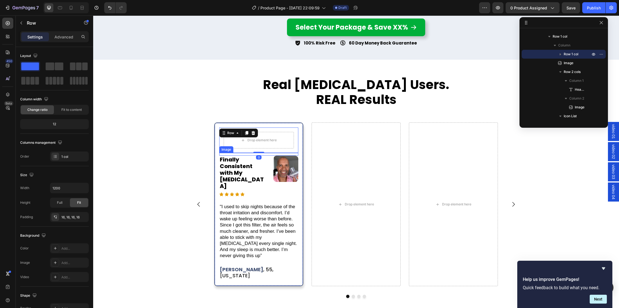
click at [245, 155] on div at bounding box center [258, 154] width 79 height 3
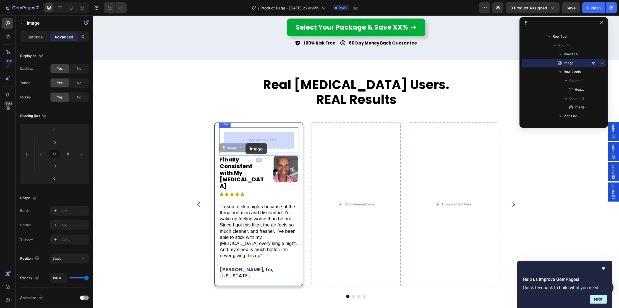
drag, startPoint x: 226, startPoint y: 149, endPoint x: 244, endPoint y: 144, distance: 18.9
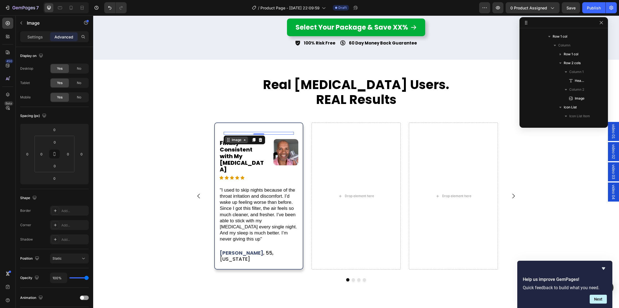
click at [234, 141] on div "Image" at bounding box center [237, 139] width 12 height 5
click at [232, 152] on div "Row 1 col" at bounding box center [234, 150] width 21 height 9
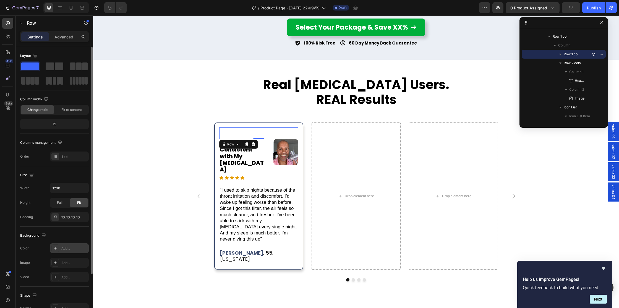
click at [61, 247] on div "Add..." at bounding box center [69, 248] width 39 height 10
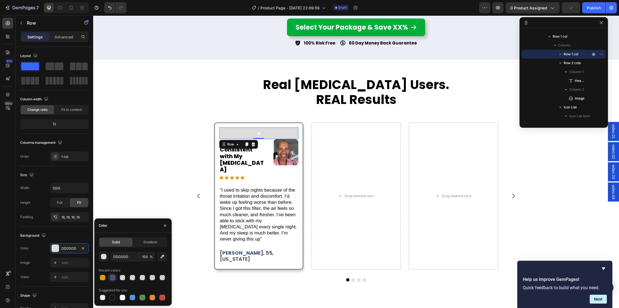
click at [114, 278] on div at bounding box center [113, 278] width 6 height 6
type input "435274"
click at [260, 133] on img at bounding box center [259, 133] width 4 height 3
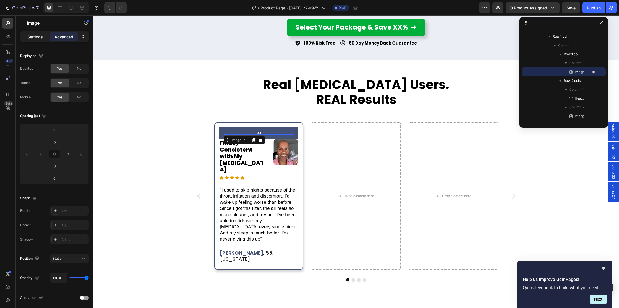
click at [29, 34] on p "Settings" at bounding box center [34, 37] width 15 height 6
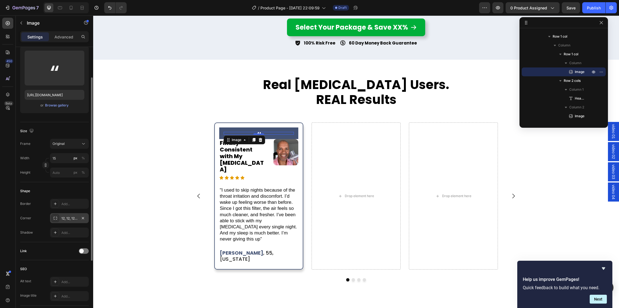
scroll to position [58, 0]
click at [84, 216] on icon "button" at bounding box center [83, 216] width 4 height 4
click at [259, 131] on div "Image 0 Row" at bounding box center [258, 134] width 79 height 12
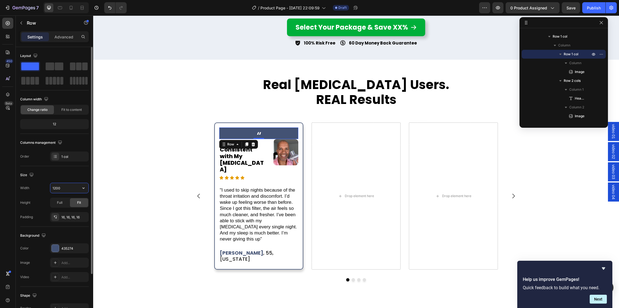
click at [64, 188] on input "1200" at bounding box center [69, 188] width 38 height 10
click at [84, 215] on icon "button" at bounding box center [83, 217] width 4 height 4
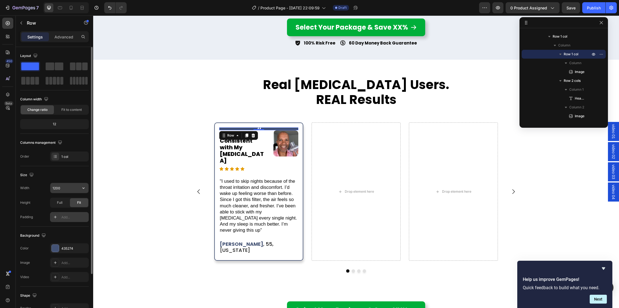
click at [64, 187] on input "1200" at bounding box center [69, 188] width 38 height 10
drag, startPoint x: 71, startPoint y: 187, endPoint x: 30, endPoint y: 187, distance: 40.4
click at [30, 187] on div "Width 1200" at bounding box center [54, 188] width 69 height 11
type input "34"
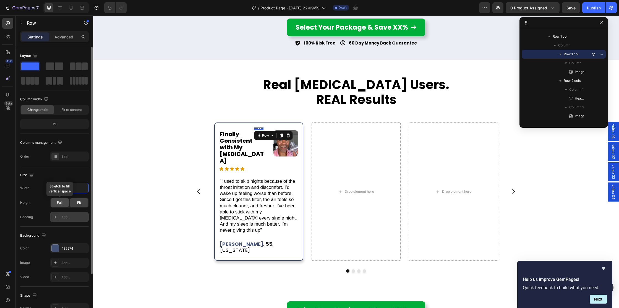
click at [59, 204] on span "Full" at bounding box center [60, 202] width 6 height 5
click at [70, 202] on div "Fit" at bounding box center [79, 202] width 18 height 9
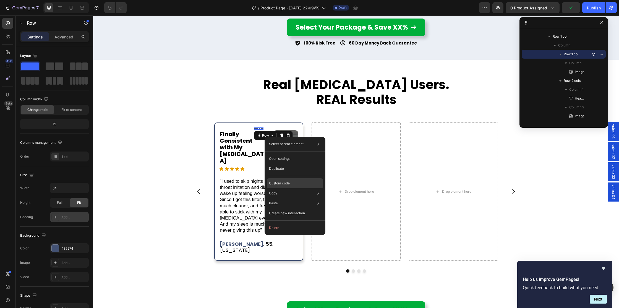
click at [280, 184] on p "Custom code" at bounding box center [279, 183] width 21 height 5
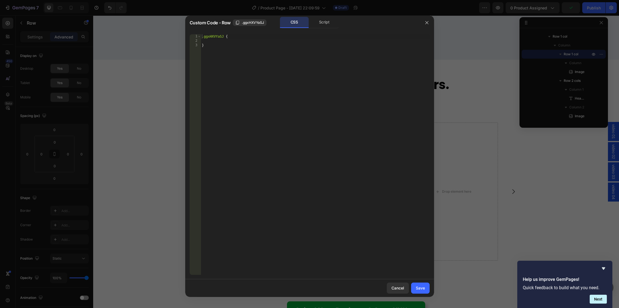
click at [214, 40] on div ".ggxHXVYaSJ { }" at bounding box center [315, 158] width 229 height 249
paste textarea "34"
type textarea "height: 34px;"
click at [420, 291] on button "Save" at bounding box center [420, 288] width 19 height 11
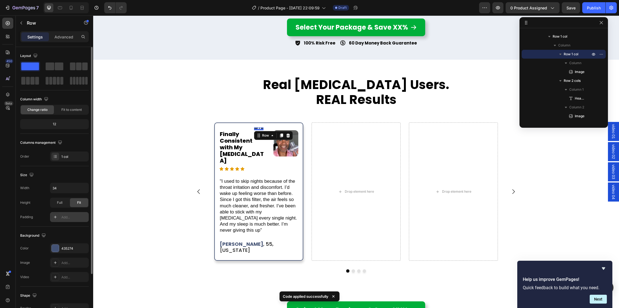
click at [62, 220] on div "Add..." at bounding box center [69, 217] width 39 height 10
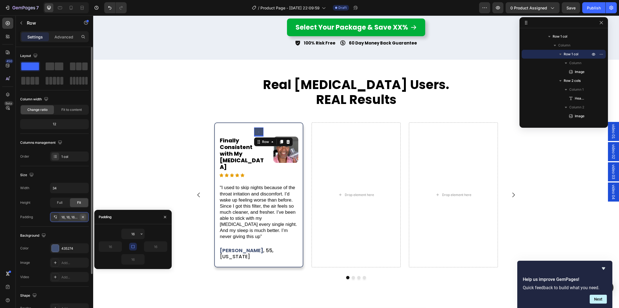
click at [83, 217] on icon "button" at bounding box center [83, 217] width 2 height 2
type input "0"
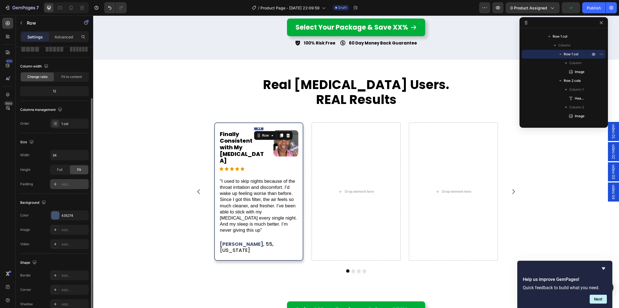
scroll to position [61, 0]
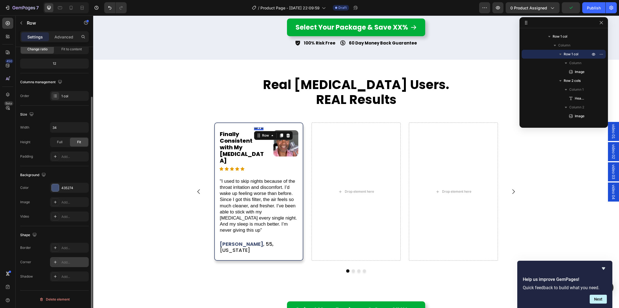
click at [64, 262] on div "Add..." at bounding box center [74, 262] width 26 height 5
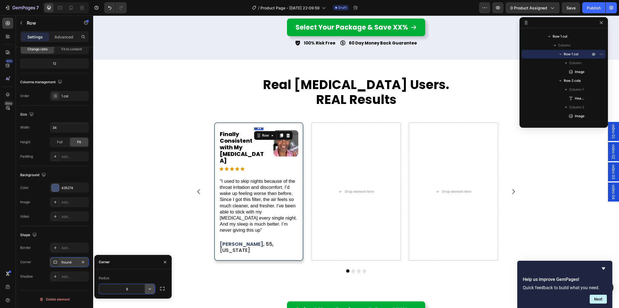
click at [149, 288] on icon "button" at bounding box center [150, 289] width 6 height 6
click at [139, 273] on p "Pill" at bounding box center [135, 274] width 32 height 6
type input "9999"
click at [311, 138] on div "Drop element here" at bounding box center [356, 191] width 97 height 147
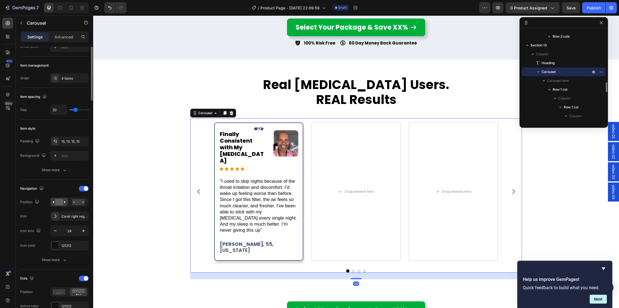
scroll to position [0, 0]
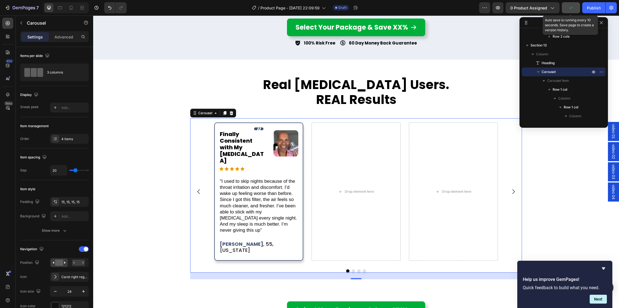
click at [572, 9] on icon "button" at bounding box center [571, 8] width 6 height 6
click at [571, 9] on span "Save" at bounding box center [571, 8] width 9 height 5
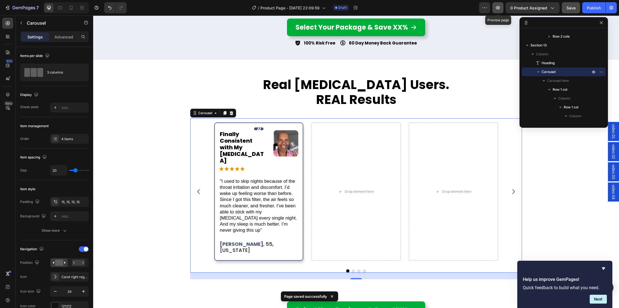
click at [498, 8] on icon "button" at bounding box center [498, 8] width 6 height 6
click at [289, 139] on div "Image" at bounding box center [286, 143] width 25 height 26
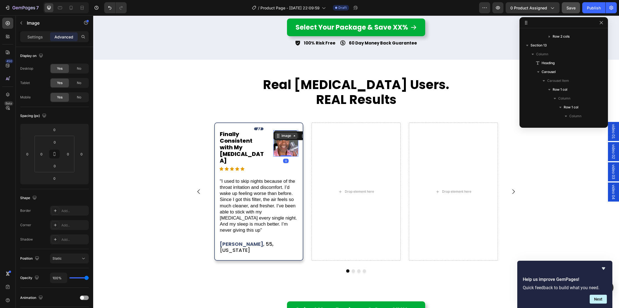
scroll to position [565, 0]
click at [302, 137] on icon at bounding box center [303, 136] width 4 height 4
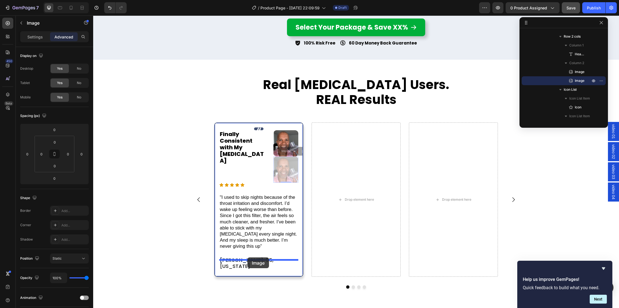
drag, startPoint x: 285, startPoint y: 152, endPoint x: 248, endPoint y: 257, distance: 111.7
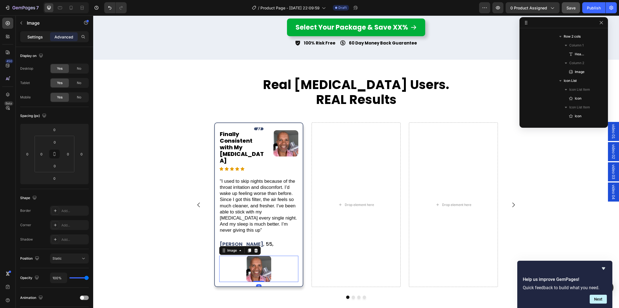
click at [32, 37] on p "Settings" at bounding box center [34, 37] width 15 height 6
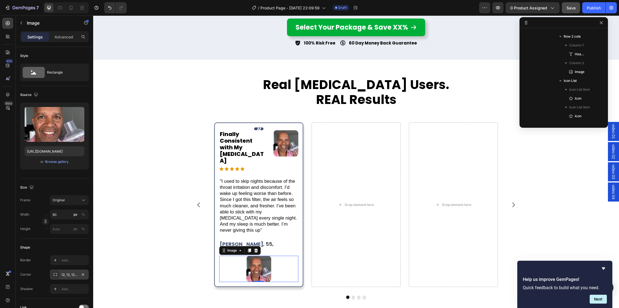
click at [82, 272] on button "button" at bounding box center [83, 274] width 7 height 7
click at [52, 161] on div "Browse gallery" at bounding box center [57, 161] width 24 height 5
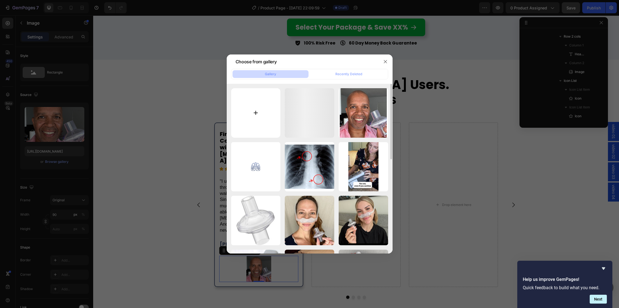
click at [256, 108] on input "file" at bounding box center [256, 113] width 50 height 50
type input "C:\fakepath\s6_col_arw.png"
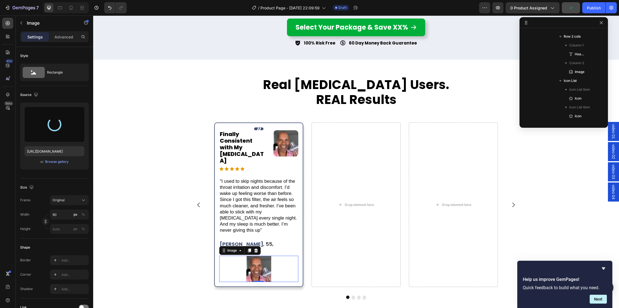
type input "https://cdn.shopify.com/s/files/1/0830/0036/1153/files/gempages_582237938801181…"
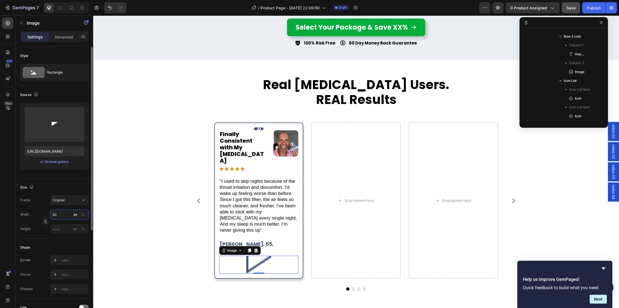
click at [62, 214] on input "90" at bounding box center [69, 215] width 39 height 10
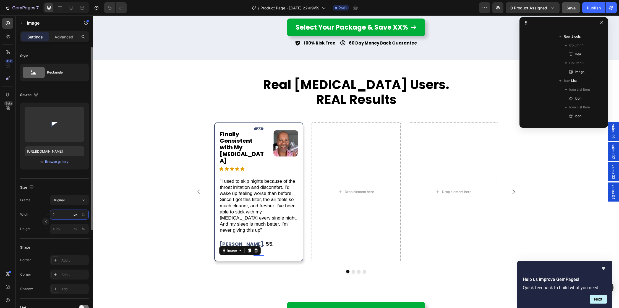
type input "25"
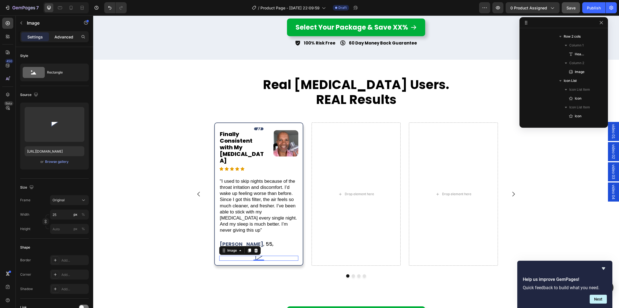
click at [66, 35] on p "Advanced" at bounding box center [63, 37] width 19 height 6
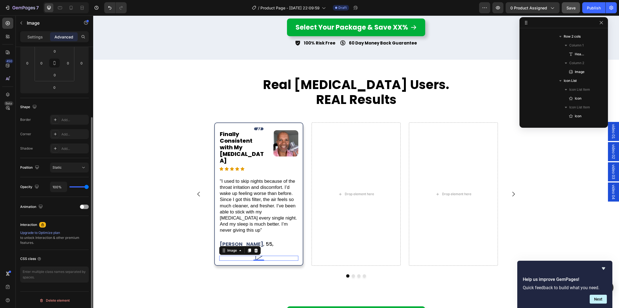
scroll to position [92, 0]
click at [66, 167] on div "Static" at bounding box center [67, 166] width 28 height 5
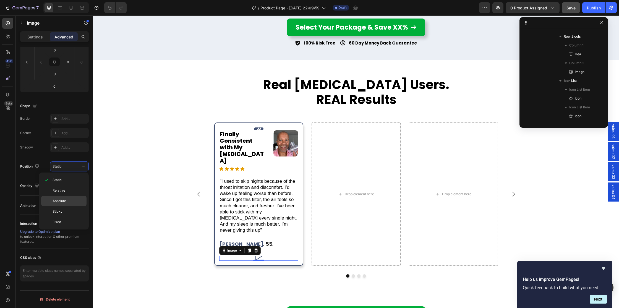
click at [66, 199] on p "Absolute" at bounding box center [69, 201] width 32 height 5
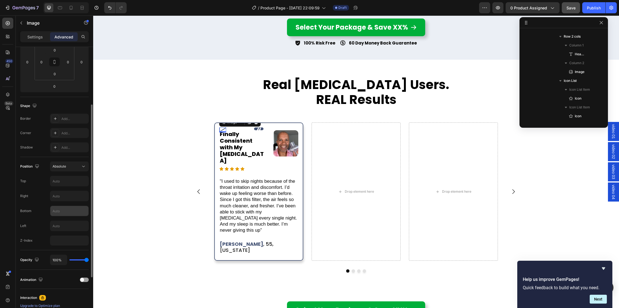
click at [61, 210] on input "text" at bounding box center [69, 211] width 38 height 10
type input "0"
click at [64, 226] on input "text" at bounding box center [69, 226] width 38 height 10
click at [72, 193] on input "text" at bounding box center [69, 196] width 38 height 10
type input "0"
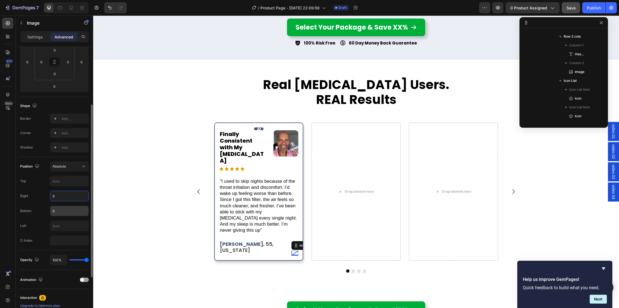
click at [59, 211] on input "0" at bounding box center [69, 211] width 38 height 10
type input "-30"
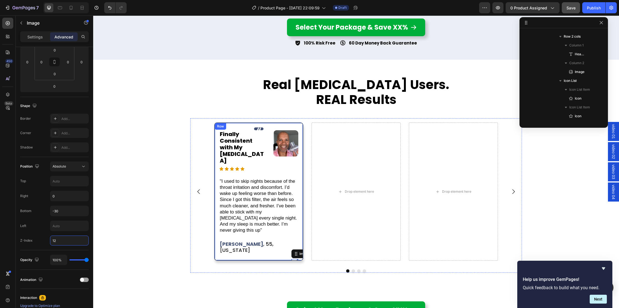
type input "13"
type input "-32"
type input "50"
click at [574, 7] on span "Save" at bounding box center [571, 8] width 9 height 5
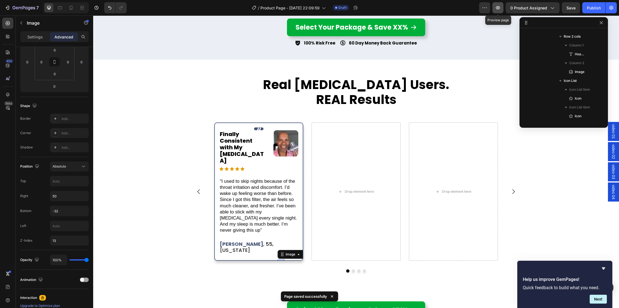
click at [498, 6] on icon "button" at bounding box center [498, 7] width 4 height 3
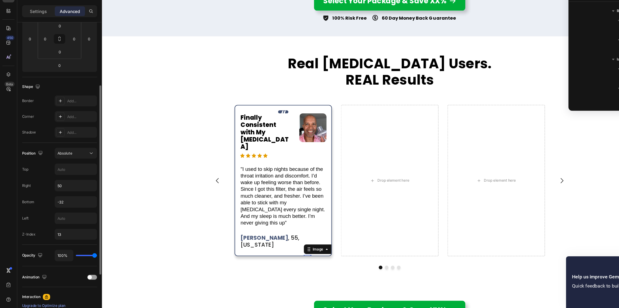
scroll to position [0, 0]
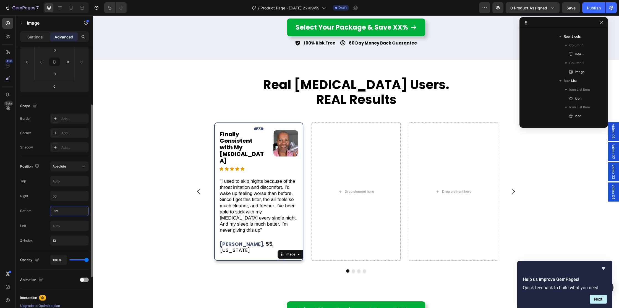
click at [61, 212] on input "-32" at bounding box center [69, 211] width 38 height 10
type input "-34"
click at [222, 127] on div "Row" at bounding box center [220, 126] width 9 height 5
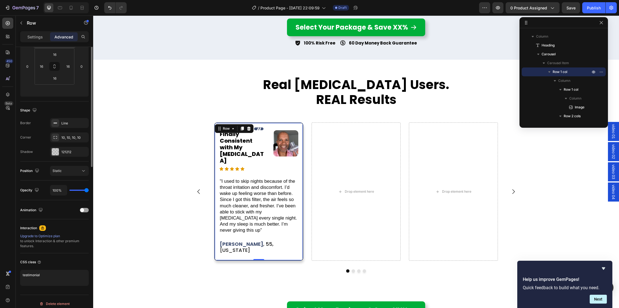
scroll to position [92, 0]
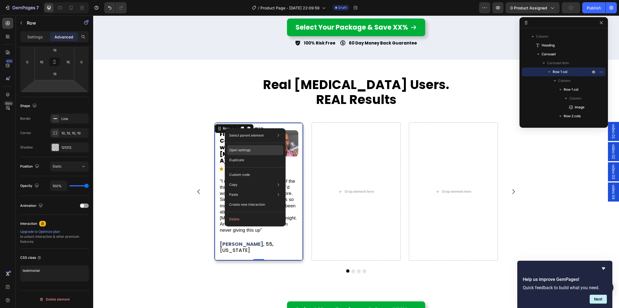
click at [240, 149] on p "Open settings" at bounding box center [239, 150] width 21 height 5
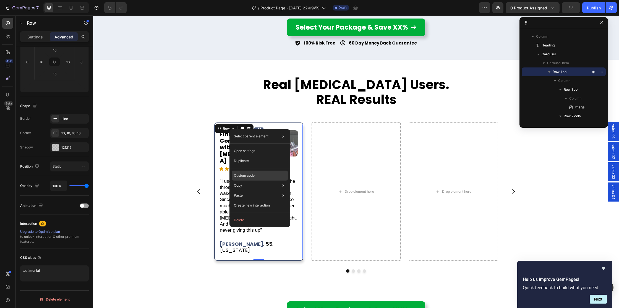
click at [250, 176] on p "Custom code" at bounding box center [244, 175] width 21 height 5
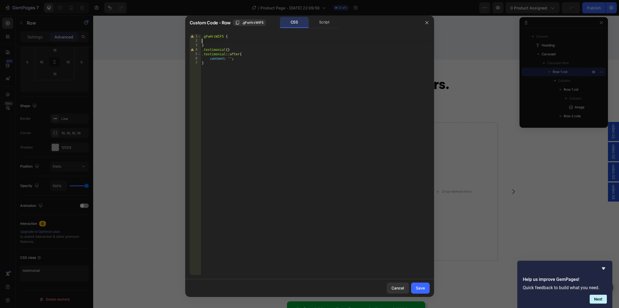
click at [233, 41] on div ".gFwHrzWIF5 { } .testimonial { } .testimonial : :after { content : ' ' ; }" at bounding box center [315, 158] width 229 height 249
paste textarea "overflow: visible;"
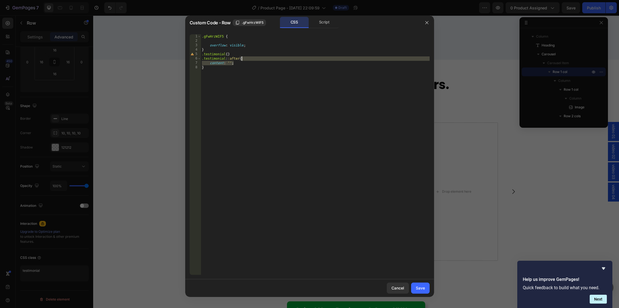
drag, startPoint x: 241, startPoint y: 64, endPoint x: 256, endPoint y: 60, distance: 15.1
click at [256, 60] on div ".gFwHrzWIF5 { overflow : visible ; } .testimonial { } .testimonial : :after { c…" at bounding box center [315, 158] width 229 height 249
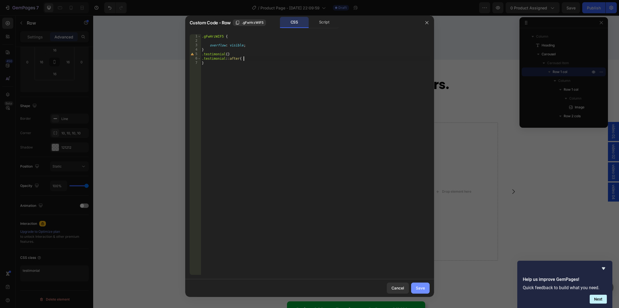
type textarea ".testimonial::after{"
click at [418, 288] on div "Save" at bounding box center [420, 288] width 9 height 6
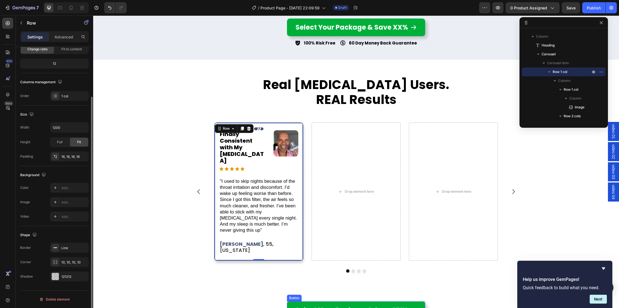
scroll to position [61, 0]
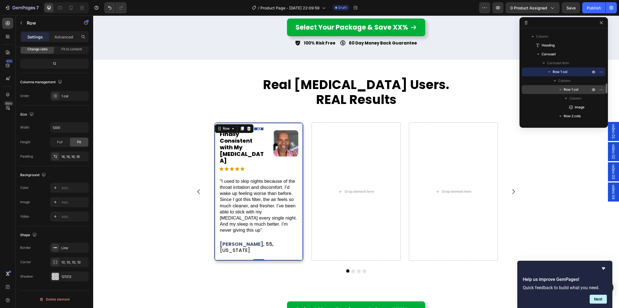
click at [570, 90] on span "Row 1 col" at bounding box center [571, 90] width 15 height 6
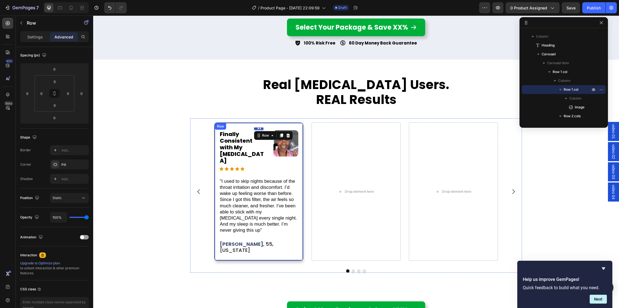
click at [232, 125] on div "Image Row 0 Finally Consistent with My CPAP Heading Image Row Icon Icon Icon Ic…" at bounding box center [258, 192] width 89 height 138
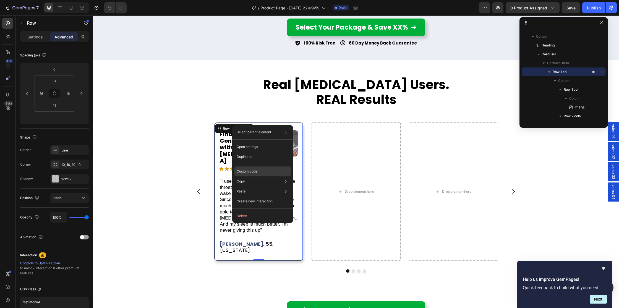
click at [246, 170] on p "Custom code" at bounding box center [247, 171] width 21 height 5
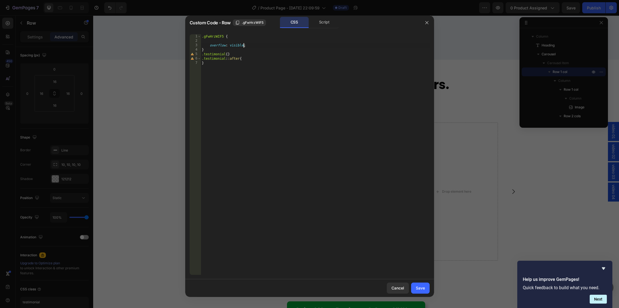
drag, startPoint x: 244, startPoint y: 45, endPoint x: 249, endPoint y: 56, distance: 12.8
click at [244, 45] on div ".gFwHrzWIF5 { overflow : visible ; } .testimonial { } .testimonial : :after { }" at bounding box center [315, 158] width 229 height 249
type textarea "overflow: visible !;"
click at [420, 287] on div "Save" at bounding box center [420, 288] width 9 height 6
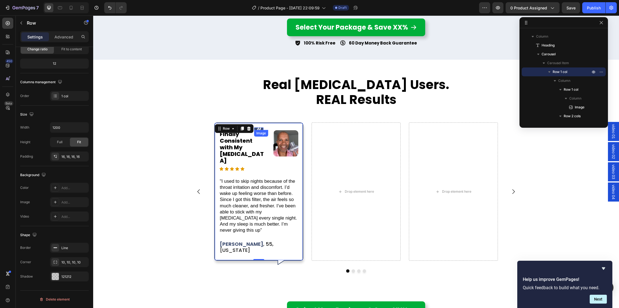
click at [262, 129] on div at bounding box center [258, 129] width 9 height 3
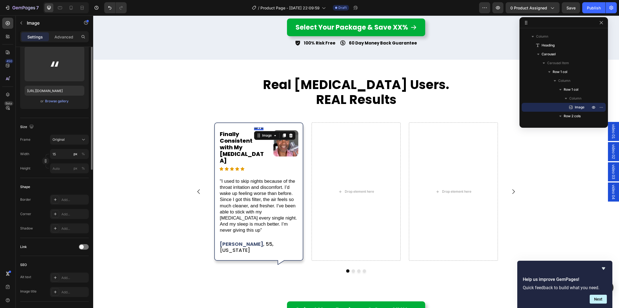
scroll to position [0, 0]
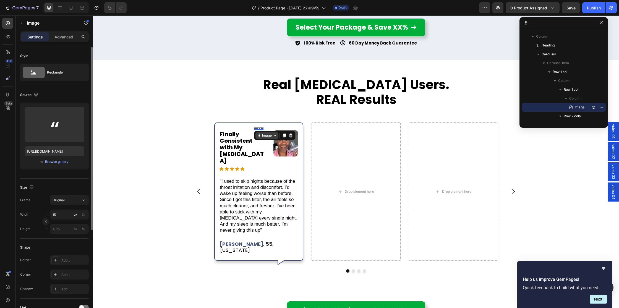
click at [264, 136] on div "Image" at bounding box center [267, 135] width 12 height 5
click at [261, 145] on div "Row 1 col" at bounding box center [265, 145] width 17 height 3
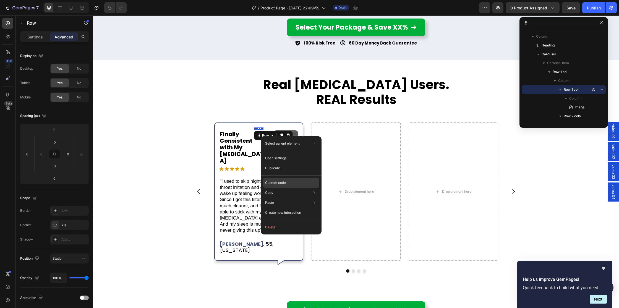
click at [271, 180] on div "Custom code" at bounding box center [291, 183] width 56 height 10
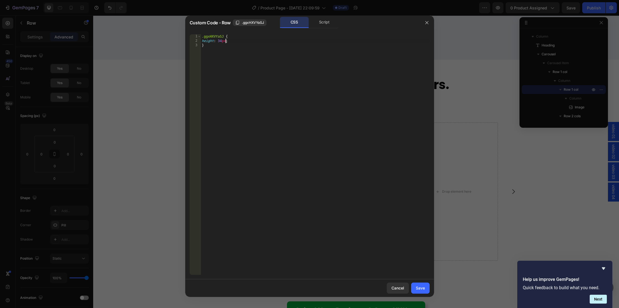
drag, startPoint x: 225, startPoint y: 41, endPoint x: 228, endPoint y: 49, distance: 8.3
click at [226, 41] on div ".ggxHXVYaSJ { height : 34 px ; }" at bounding box center [315, 158] width 229 height 249
type textarea "height: 34px !;"
click at [420, 289] on div "Save" at bounding box center [420, 288] width 9 height 6
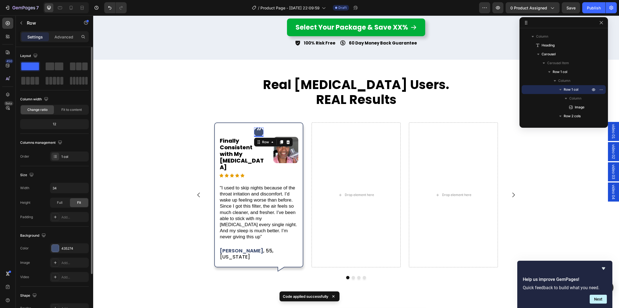
scroll to position [61, 0]
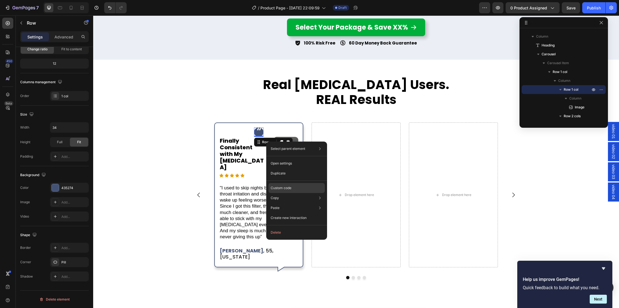
click at [286, 187] on p "Custom code" at bounding box center [281, 188] width 21 height 5
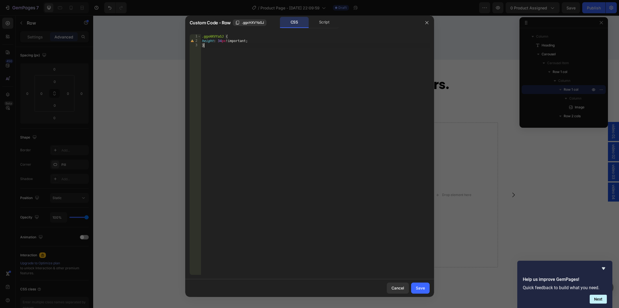
click at [260, 44] on div ".ggxHXVYaSJ { height : 34 px !important ; }" at bounding box center [315, 158] width 229 height 249
click at [261, 39] on div ".ggxHXVYaSJ { height : 34 px !important ; }" at bounding box center [315, 158] width 229 height 249
type textarea "height: 34px !important;"
type textarea "align-items: center!;"
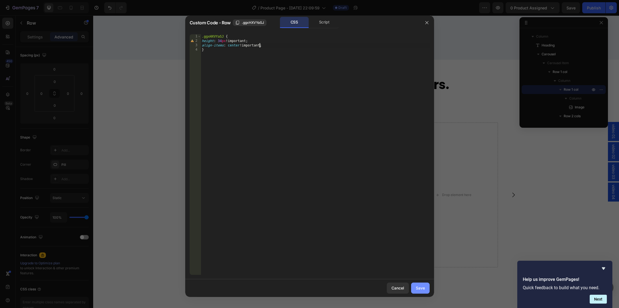
click at [418, 287] on div "Save" at bounding box center [420, 288] width 9 height 6
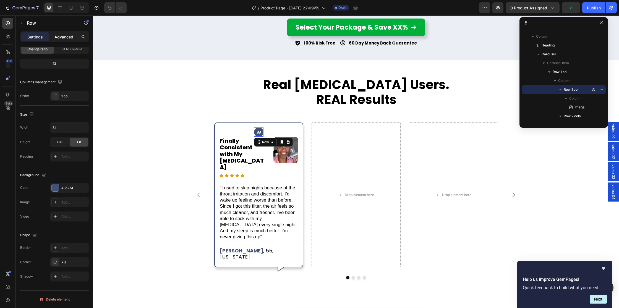
click at [63, 37] on p "Advanced" at bounding box center [63, 37] width 19 height 6
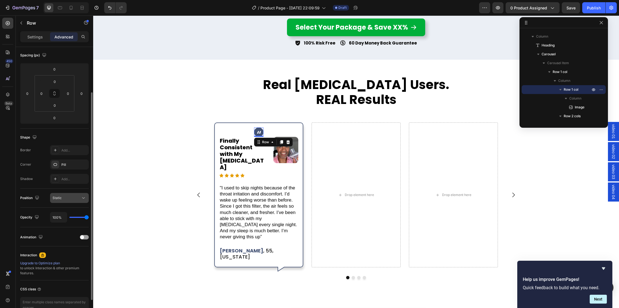
click at [67, 200] on div "Static" at bounding box center [67, 198] width 28 height 5
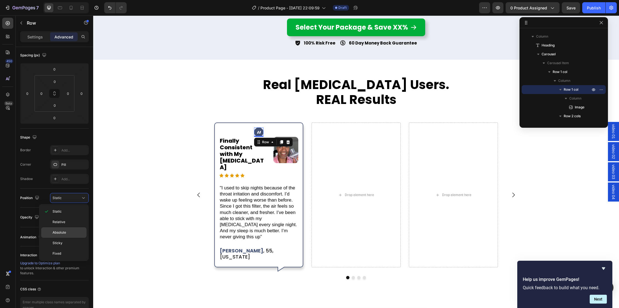
click at [57, 232] on span "Absolute" at bounding box center [60, 232] width 14 height 5
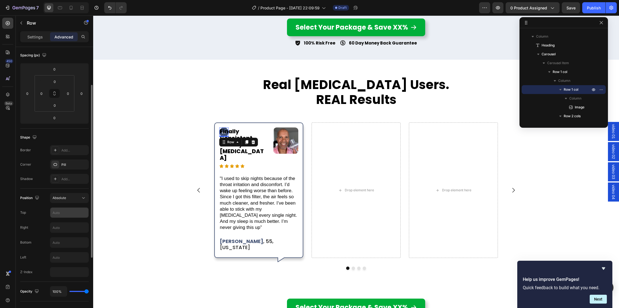
click at [63, 214] on input "text" at bounding box center [69, 213] width 38 height 10
type input "-30"
click at [55, 259] on input "100" at bounding box center [69, 258] width 38 height 10
drag, startPoint x: 56, startPoint y: 258, endPoint x: 52, endPoint y: 257, distance: 4.7
click at [52, 257] on input "100" at bounding box center [69, 258] width 38 height 10
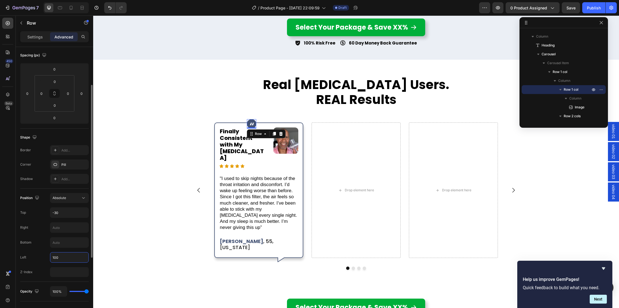
type input "10"
click at [263, 125] on div "Image Row 0 Finally Consistent with My CPAP Heading Image Row Icon Icon Icon Ic…" at bounding box center [258, 191] width 89 height 136
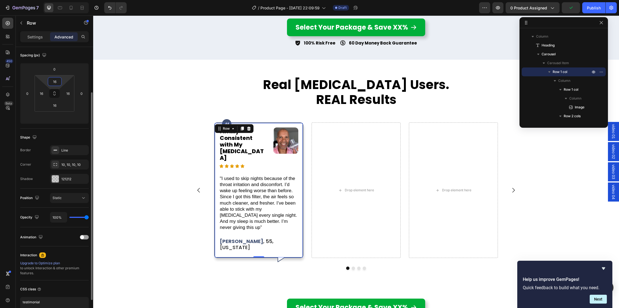
click at [57, 82] on input "16" at bounding box center [54, 81] width 11 height 8
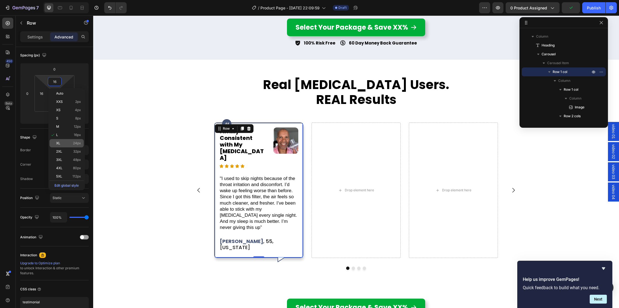
click at [72, 144] on p "XL 24px" at bounding box center [68, 143] width 25 height 4
type input "24"
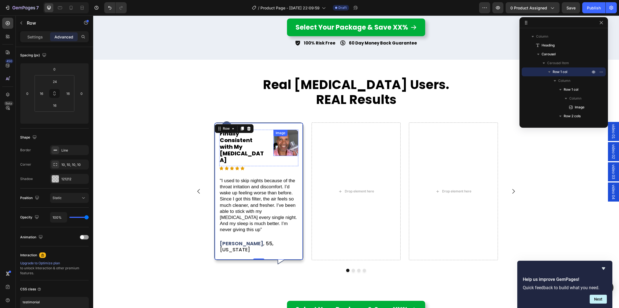
click at [284, 137] on div "Image" at bounding box center [286, 143] width 25 height 26
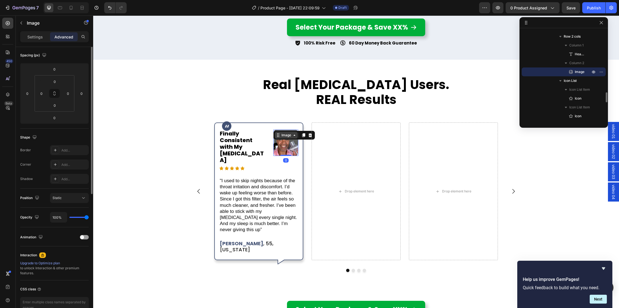
scroll to position [0, 0]
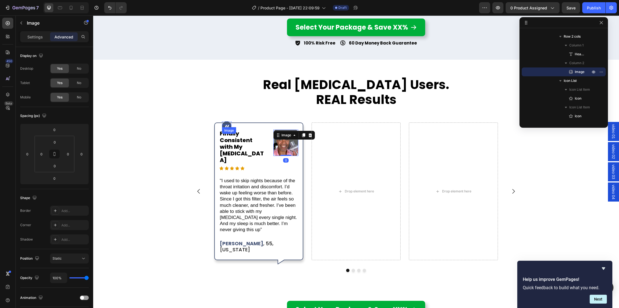
click at [230, 127] on div "Image" at bounding box center [226, 126] width 9 height 3
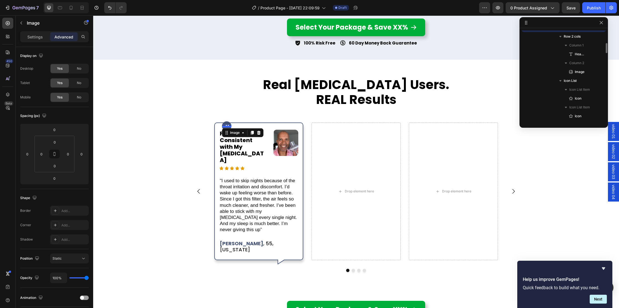
scroll to position [521, 0]
click at [231, 132] on div "Image" at bounding box center [235, 132] width 12 height 5
drag, startPoint x: 235, startPoint y: 142, endPoint x: 139, endPoint y: 135, distance: 96.0
click at [235, 142] on div "Row 1 col" at bounding box center [233, 142] width 17 height 3
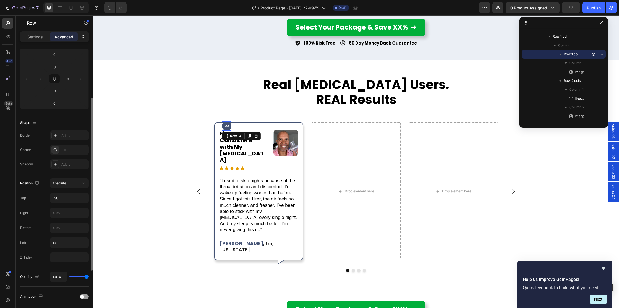
scroll to position [78, 0]
click at [67, 197] on input "-30" at bounding box center [69, 196] width 38 height 10
type input "-40"
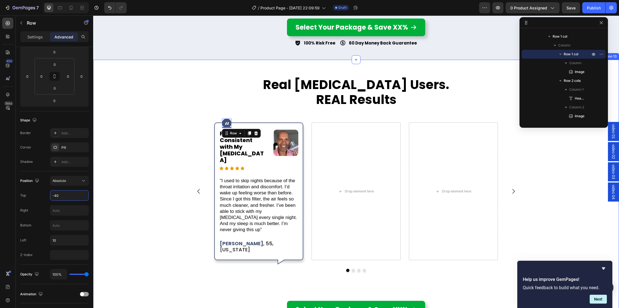
click at [123, 234] on div "Image Row 0 Finally Consistent with My CPAP Heading Image Row Icon Icon Icon Ic…" at bounding box center [356, 198] width 526 height 160
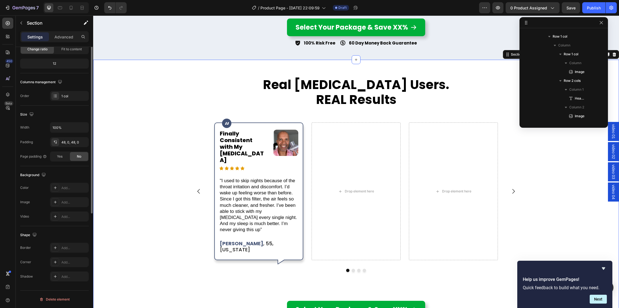
scroll to position [0, 0]
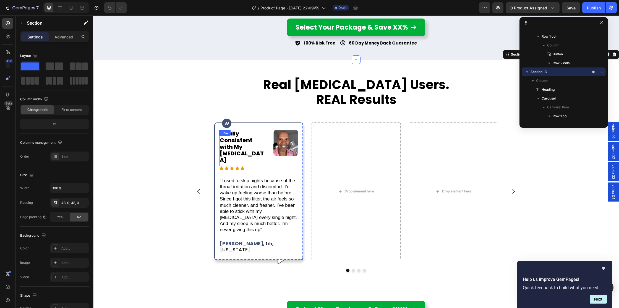
click at [270, 150] on div "Finally Consistent with My CPAP Heading Image Row" at bounding box center [258, 148] width 79 height 37
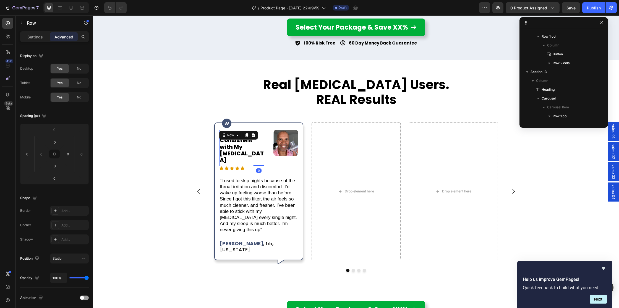
scroll to position [529, 0]
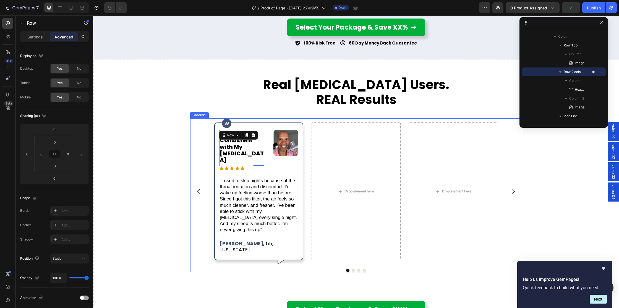
click at [310, 155] on div "Drop element here" at bounding box center [356, 191] width 97 height 146
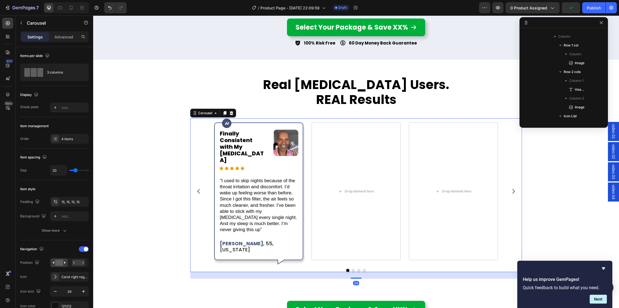
scroll to position [467, 0]
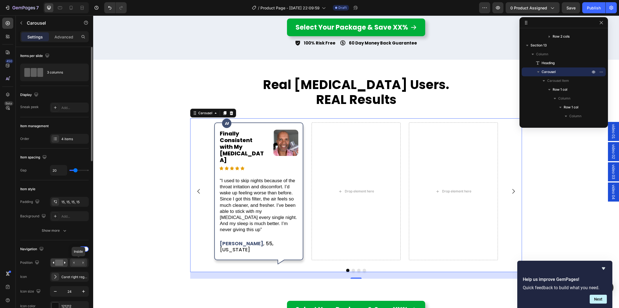
click at [79, 262] on rect at bounding box center [78, 263] width 13 height 6
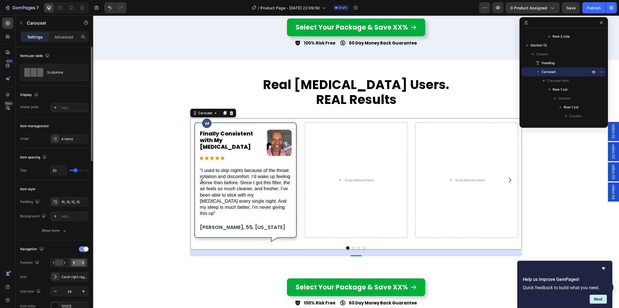
click at [82, 249] on div at bounding box center [84, 249] width 10 height 6
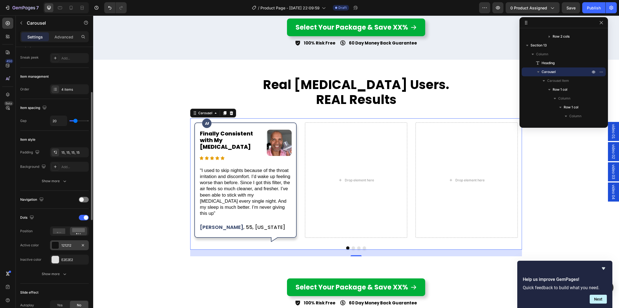
scroll to position [67, 0]
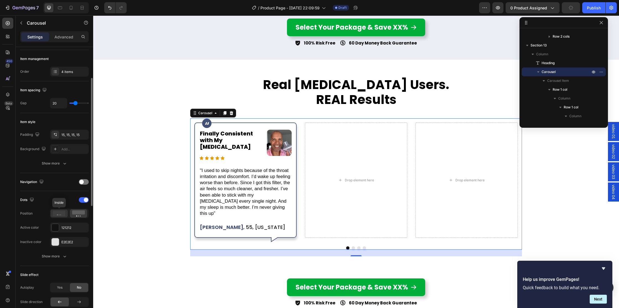
click at [60, 214] on icon at bounding box center [59, 214] width 13 height 6
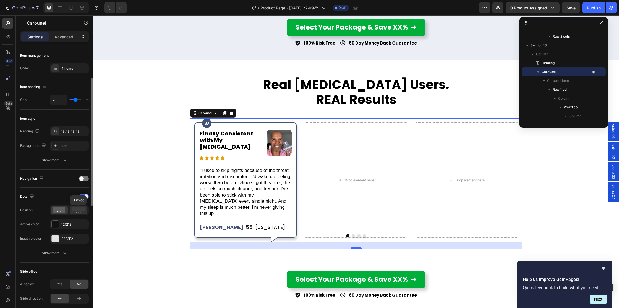
click at [76, 213] on icon at bounding box center [78, 210] width 13 height 6
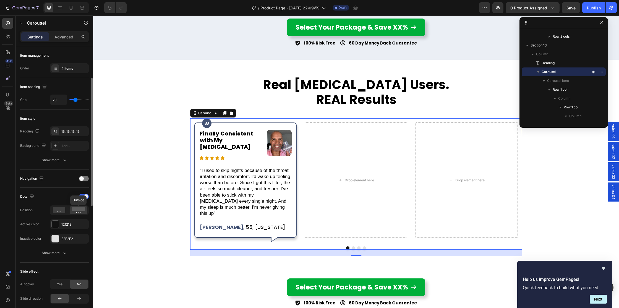
scroll to position [69, 0]
click at [57, 225] on div at bounding box center [55, 225] width 7 height 7
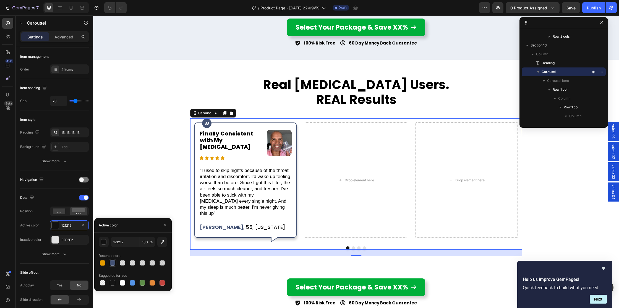
click at [113, 264] on div at bounding box center [113, 263] width 6 height 6
type input "435274"
click at [34, 205] on div "Dots Position Active color 435274 Inactive color E2E2E2" at bounding box center [54, 218] width 69 height 51
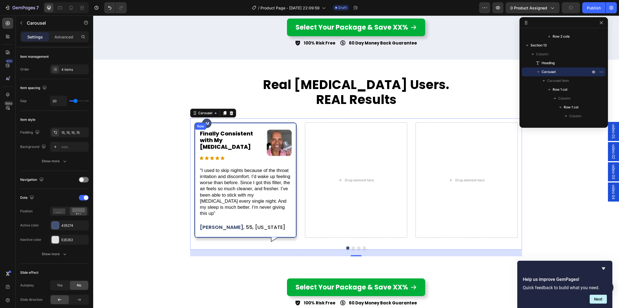
click at [197, 132] on div "Image Row Finally Consistent with My CPAP Heading Image Row Icon Icon Icon Icon…" at bounding box center [245, 180] width 102 height 115
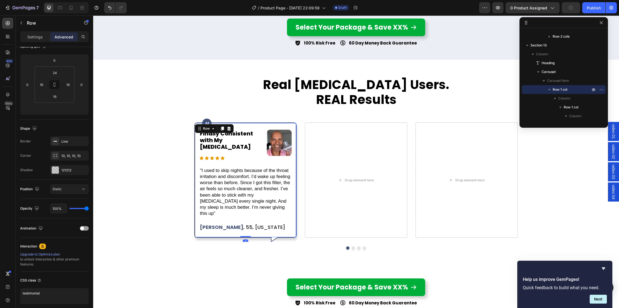
scroll to position [0, 0]
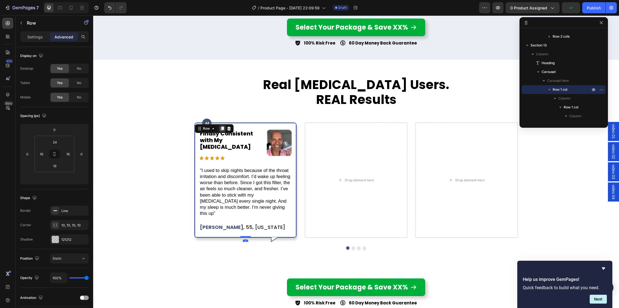
click at [221, 129] on icon at bounding box center [222, 128] width 4 height 4
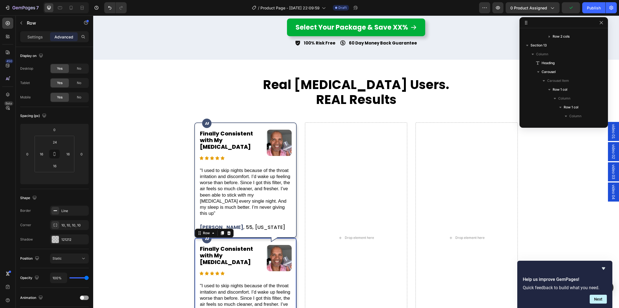
scroll to position [698, 0]
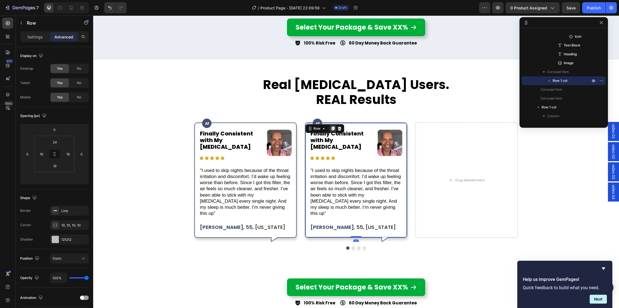
click at [334, 128] on icon at bounding box center [333, 129] width 3 height 4
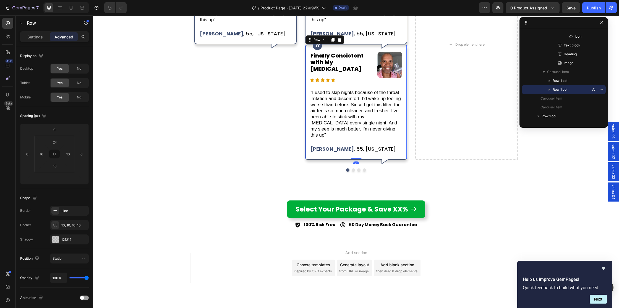
scroll to position [2165, 0]
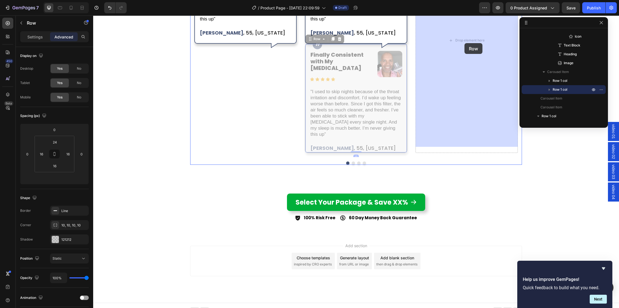
drag, startPoint x: 314, startPoint y: 33, endPoint x: 465, endPoint y: 43, distance: 151.1
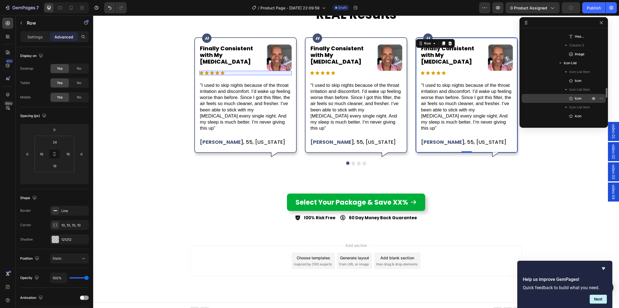
scroll to position [578, 0]
click at [302, 61] on div "Image Row Finally Consistent with My CPAP Heading Image Row Icon Icon Icon Icon…" at bounding box center [356, 95] width 111 height 124
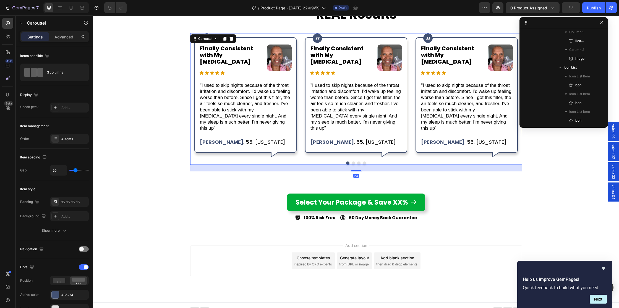
scroll to position [467, 0]
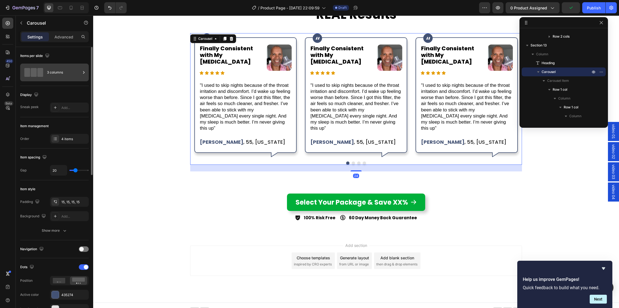
click at [49, 74] on div "3 columns" at bounding box center [64, 72] width 34 height 13
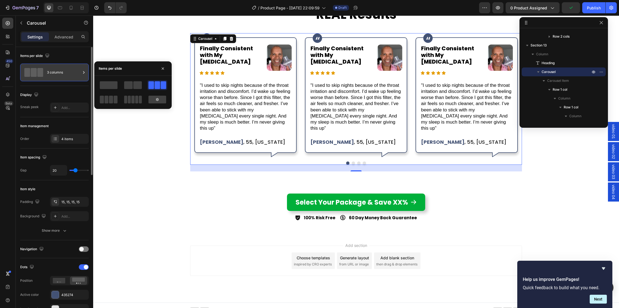
click at [49, 74] on div "3 columns" at bounding box center [64, 72] width 34 height 13
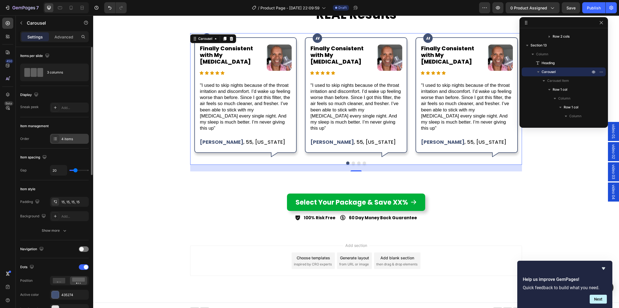
click at [72, 140] on div "4 items" at bounding box center [74, 139] width 26 height 5
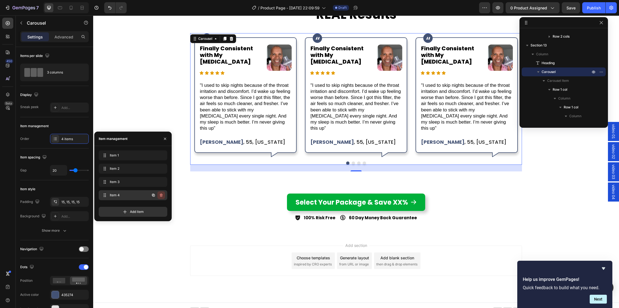
click at [161, 194] on icon "button" at bounding box center [161, 195] width 3 height 3
click at [161, 194] on div "Delete" at bounding box center [157, 195] width 10 height 5
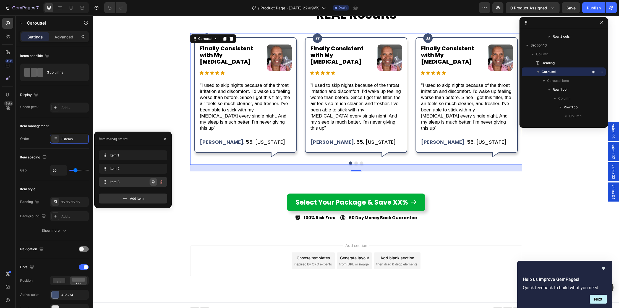
click at [154, 181] on icon "button" at bounding box center [153, 182] width 3 height 3
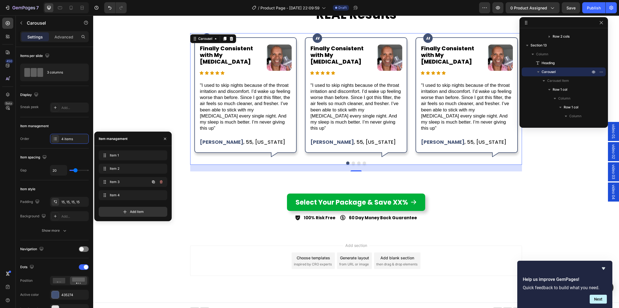
click at [154, 181] on icon "button" at bounding box center [153, 182] width 3 height 3
click at [138, 88] on div "Image Row Finally Consistent with My CPAP Heading Image Row Icon Icon Icon Icon…" at bounding box center [356, 102] width 526 height 138
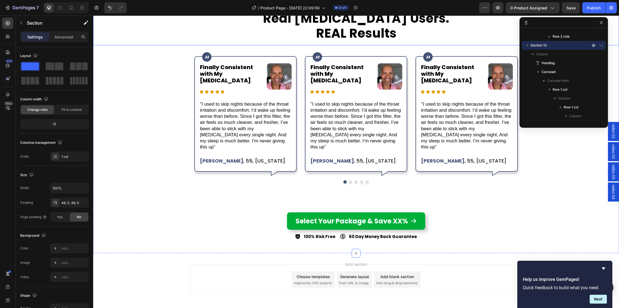
scroll to position [1967, 0]
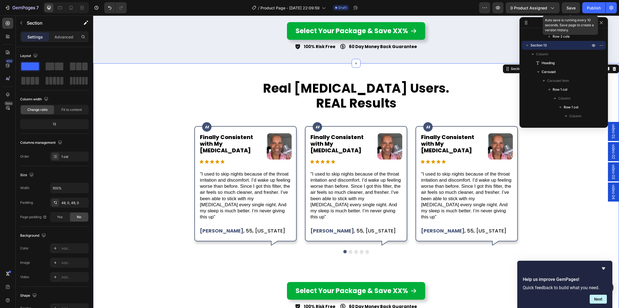
drag, startPoint x: 567, startPoint y: 9, endPoint x: 548, endPoint y: 18, distance: 21.2
click at [567, 9] on span "Save" at bounding box center [571, 8] width 9 height 5
click at [59, 6] on icon at bounding box center [60, 8] width 6 height 6
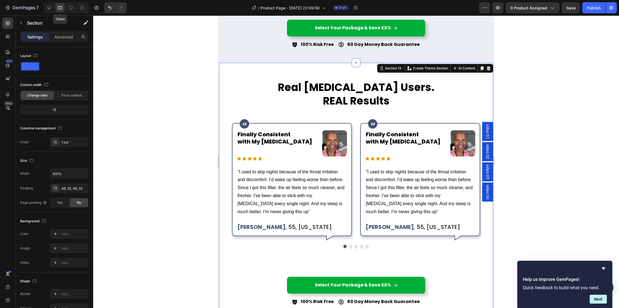
scroll to position [1995, 0]
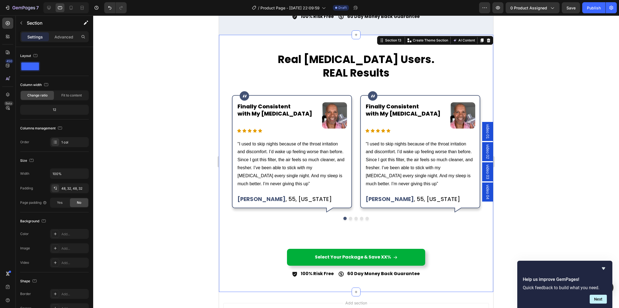
click at [223, 55] on div "Real CPAP Users. REAL Results Heading Image Row Finally Consistent with My CPAP…" at bounding box center [356, 163] width 274 height 257
click at [356, 135] on div "Image Row Finally Consistent with My CPAP Heading Image Row Icon Icon Icon Icon…" at bounding box center [292, 152] width 128 height 122
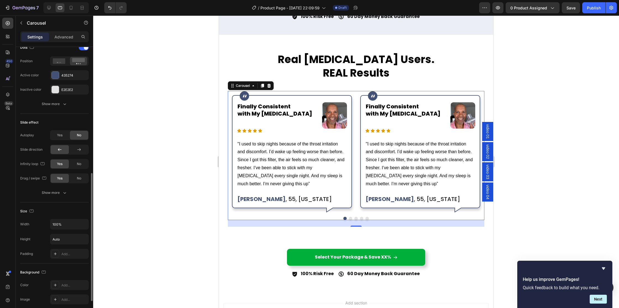
scroll to position [239, 0]
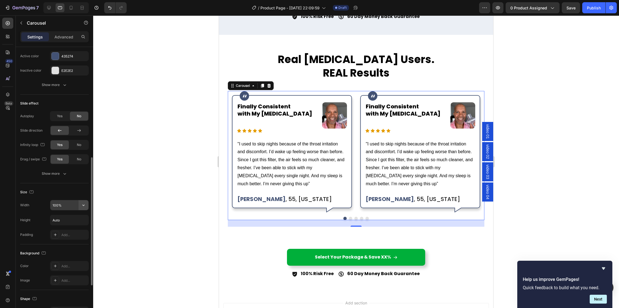
click at [85, 205] on icon "button" at bounding box center [84, 205] width 6 height 6
drag, startPoint x: 32, startPoint y: 198, endPoint x: 43, endPoint y: 203, distance: 12.1
click at [32, 198] on div "Size Width 100% Height Auto Padding Add..." at bounding box center [54, 213] width 69 height 61
click at [66, 204] on input "100%" at bounding box center [69, 205] width 38 height 10
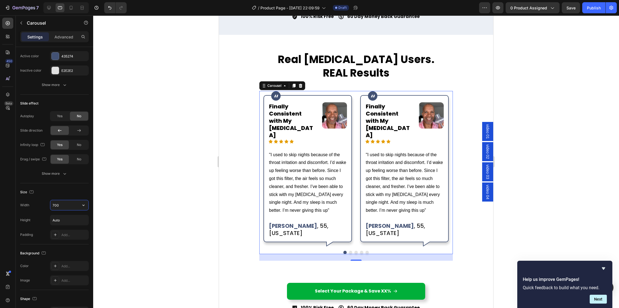
type input "750"
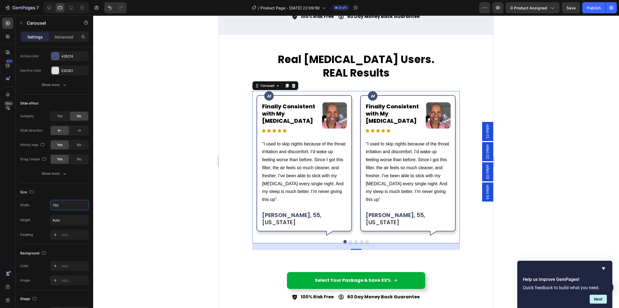
scroll to position [238, 0]
drag, startPoint x: 272, startPoint y: 111, endPoint x: 237, endPoint y: 124, distance: 38.0
click at [272, 111] on p "Finally Consistent with My CPAP" at bounding box center [289, 114] width 54 height 22
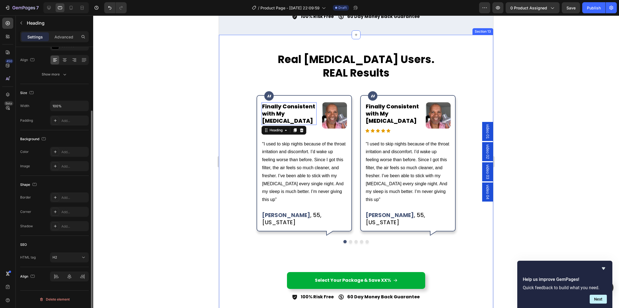
scroll to position [0, 0]
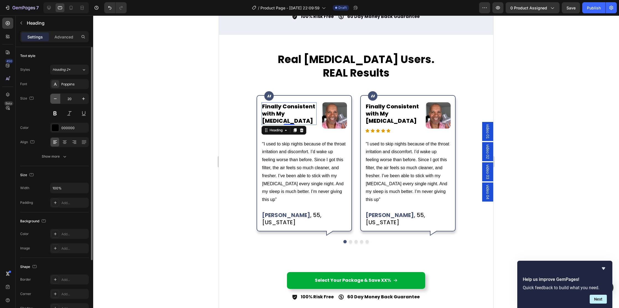
click at [59, 101] on button "button" at bounding box center [55, 99] width 10 height 10
click at [59, 102] on button "button" at bounding box center [55, 99] width 10 height 10
click at [83, 99] on icon "button" at bounding box center [84, 99] width 6 height 6
type input "18"
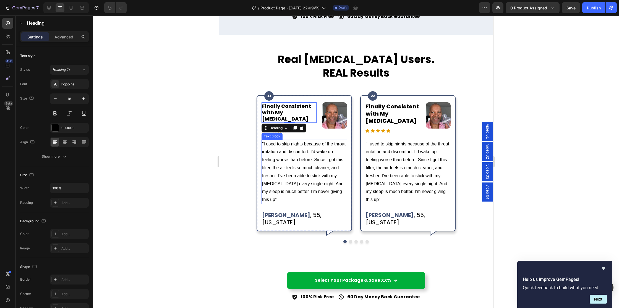
click at [296, 147] on p ""I used to skip nights because of the throat irritation and discomfort. I’d wak…" at bounding box center [304, 172] width 84 height 64
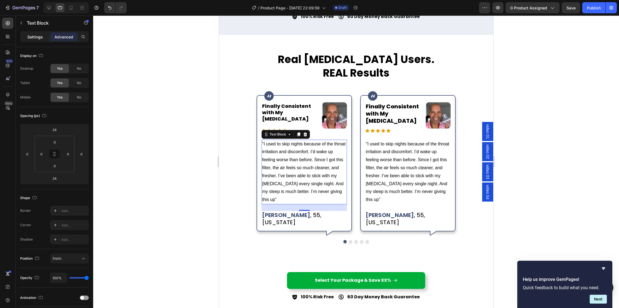
click at [31, 37] on p "Settings" at bounding box center [34, 37] width 15 height 6
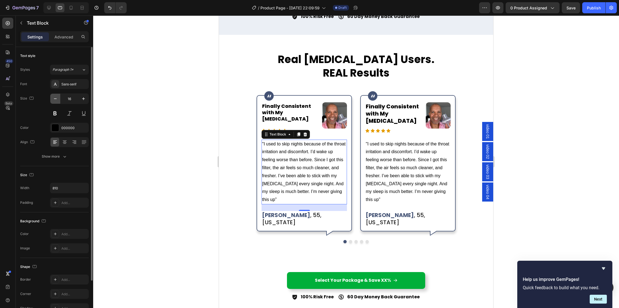
click at [54, 97] on icon "button" at bounding box center [56, 99] width 6 height 6
type input "15"
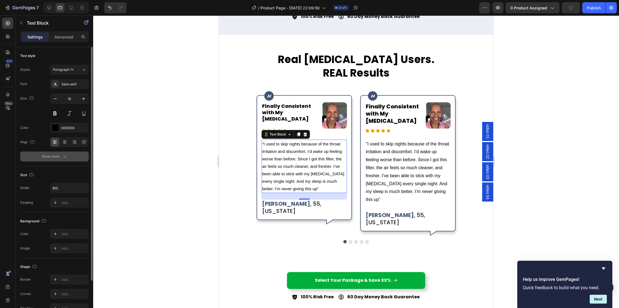
click at [67, 156] on button "Show more" at bounding box center [54, 157] width 69 height 10
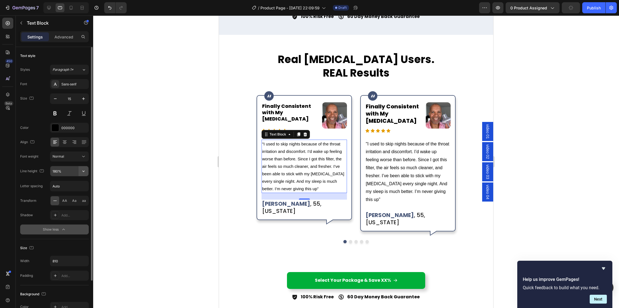
click at [86, 171] on icon "button" at bounding box center [84, 171] width 6 height 6
click at [60, 218] on span "150%" at bounding box center [56, 216] width 9 height 5
type input "150%"
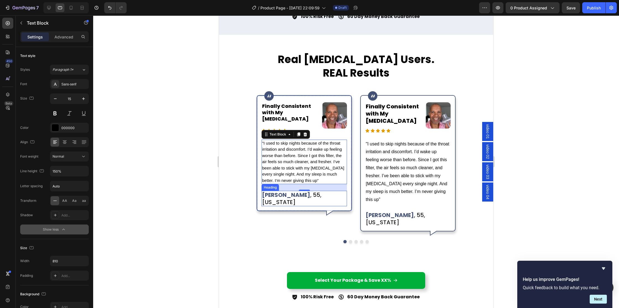
click at [276, 196] on strong "Kevin H." at bounding box center [286, 195] width 48 height 8
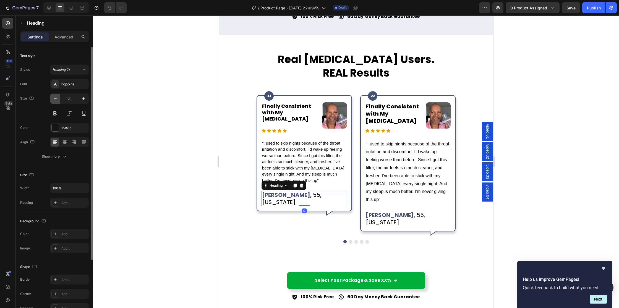
click at [55, 98] on icon "button" at bounding box center [56, 99] width 6 height 6
type input "18"
click at [337, 115] on img at bounding box center [334, 115] width 25 height 26
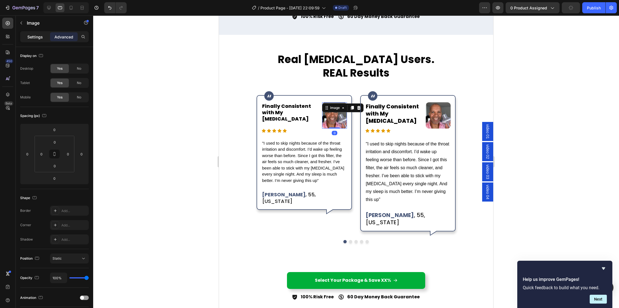
click at [27, 38] on div "Settings" at bounding box center [35, 36] width 28 height 9
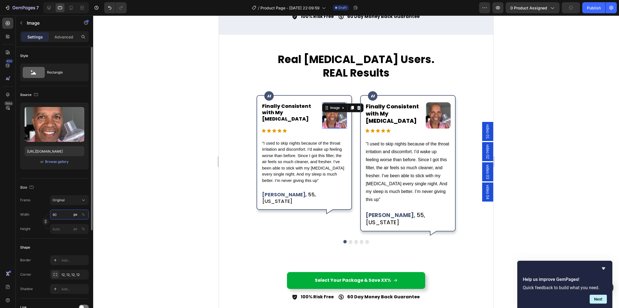
click at [66, 217] on input "90" at bounding box center [69, 215] width 39 height 10
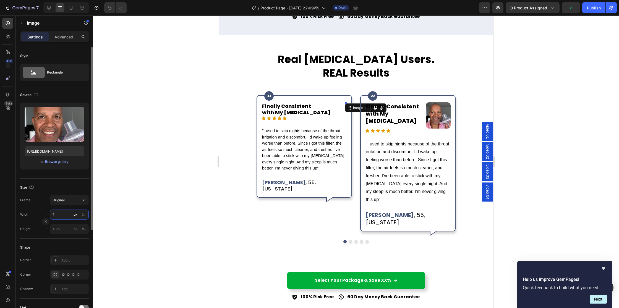
type input "75"
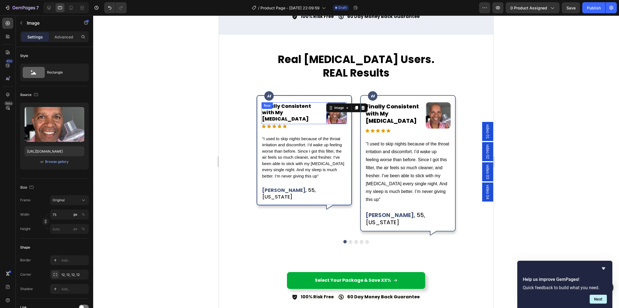
click at [318, 112] on div "Finally Consistent with My CPAP Heading Image 0 Row" at bounding box center [304, 113] width 85 height 22
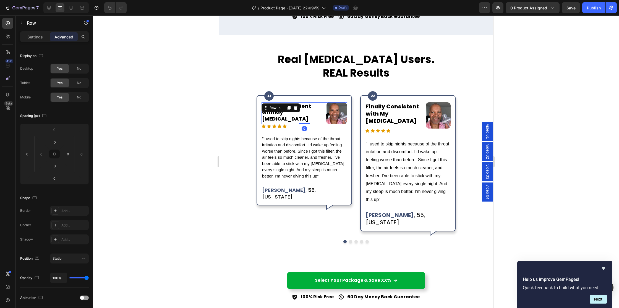
click at [29, 31] on div "Settings Advanced" at bounding box center [54, 36] width 69 height 11
click at [30, 35] on p "Settings" at bounding box center [34, 37] width 15 height 6
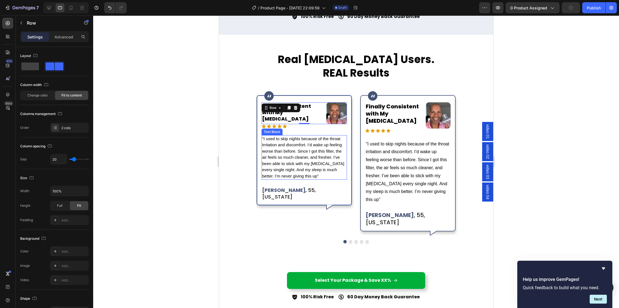
click at [278, 144] on p ""I used to skip nights because of the throat irritation and discomfort. I’d wak…" at bounding box center [304, 158] width 84 height 44
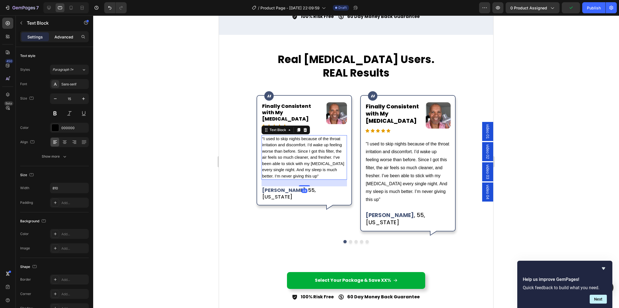
click at [64, 33] on div "Advanced" at bounding box center [64, 36] width 28 height 9
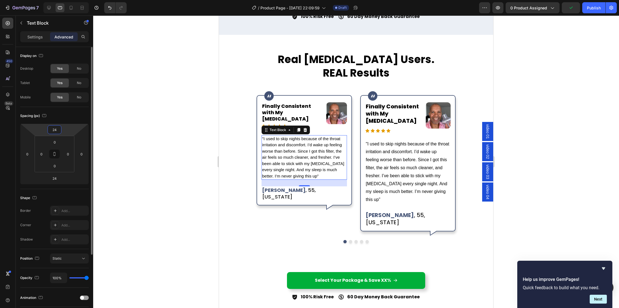
click at [58, 130] on input "24" at bounding box center [54, 130] width 11 height 8
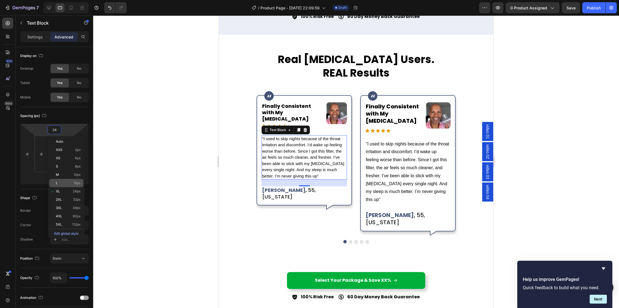
click at [67, 180] on div "L 16px" at bounding box center [66, 183] width 34 height 8
type input "16"
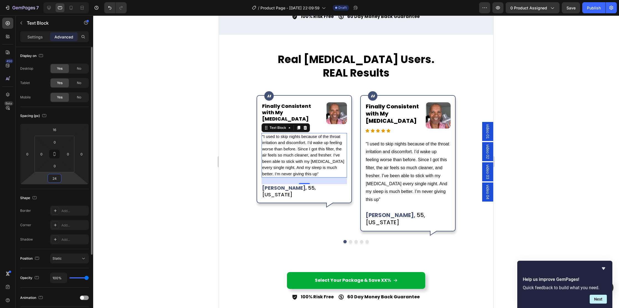
click at [55, 177] on input "24" at bounding box center [54, 178] width 11 height 8
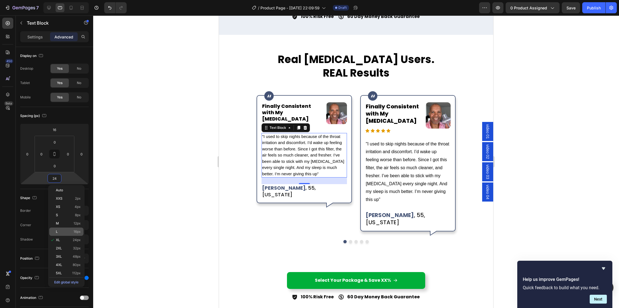
click at [64, 230] on div "L 16px" at bounding box center [66, 232] width 34 height 8
type input "16"
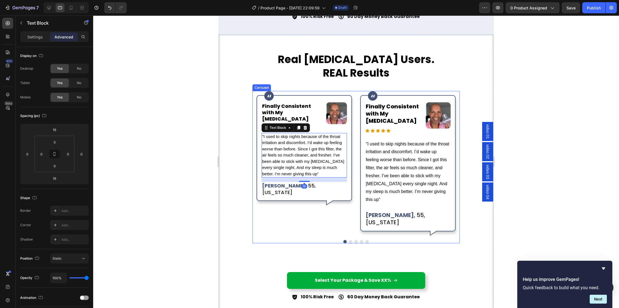
click at [269, 204] on div "Image Row Finally Consistent with My CPAP Heading Image Row Icon Icon Icon Icon…" at bounding box center [304, 163] width 95 height 136
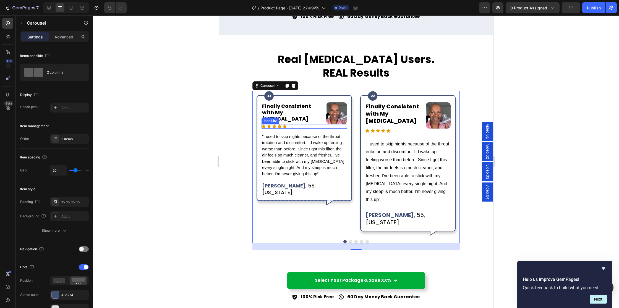
click at [294, 126] on div "Icon Icon Icon Icon Icon" at bounding box center [304, 126] width 85 height 4
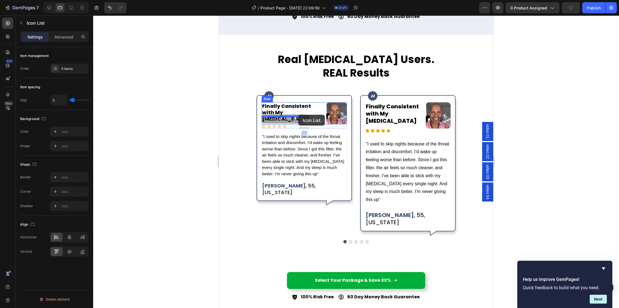
drag, startPoint x: 270, startPoint y: 119, endPoint x: 294, endPoint y: 115, distance: 24.8
click at [330, 110] on div "Image" at bounding box center [336, 113] width 21 height 22
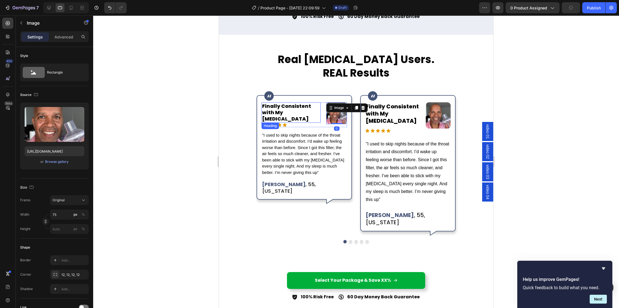
click at [282, 110] on p "Finally Consistent with My [MEDICAL_DATA]" at bounding box center [291, 112] width 58 height 19
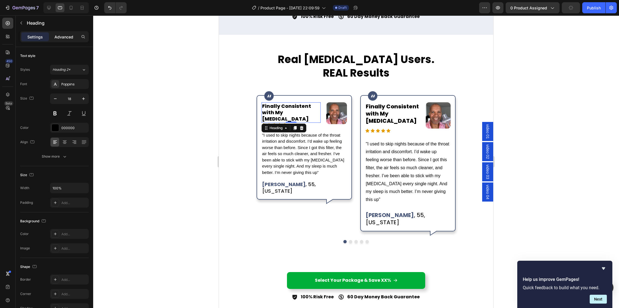
click at [69, 37] on p "Advanced" at bounding box center [63, 37] width 19 height 6
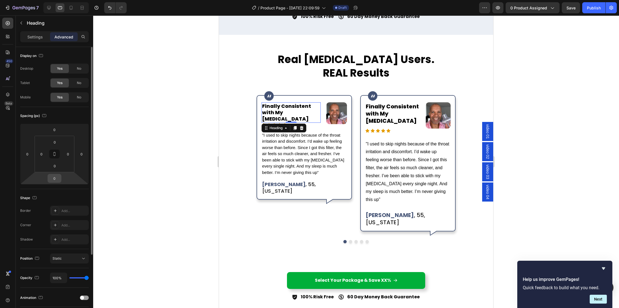
drag, startPoint x: 53, startPoint y: 178, endPoint x: 51, endPoint y: 176, distance: 3.5
click at [53, 178] on input "0" at bounding box center [54, 178] width 11 height 8
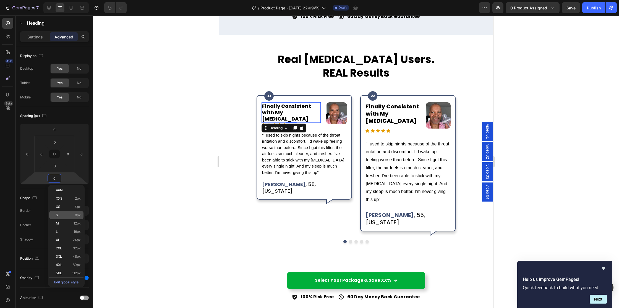
click at [61, 217] on p "S 8px" at bounding box center [68, 215] width 25 height 4
type input "8"
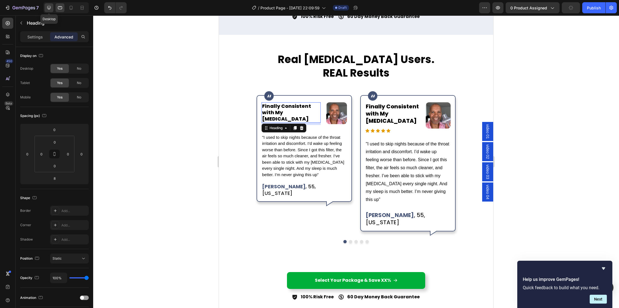
click at [51, 6] on icon at bounding box center [49, 8] width 6 height 6
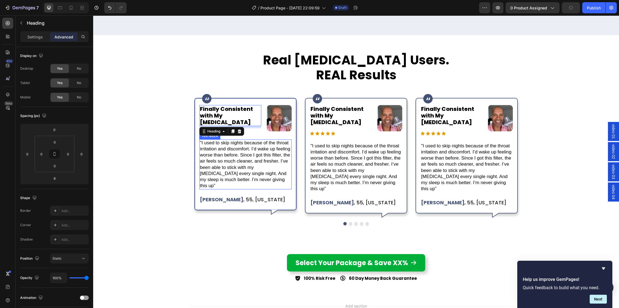
scroll to position [2056, 0]
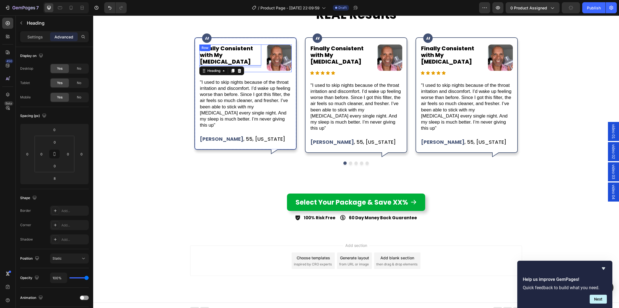
click at [258, 66] on div "Finally Consistent with My [MEDICAL_DATA] Heading 8 Icon Icon Icon Icon Icon Ic…" at bounding box center [245, 59] width 92 height 28
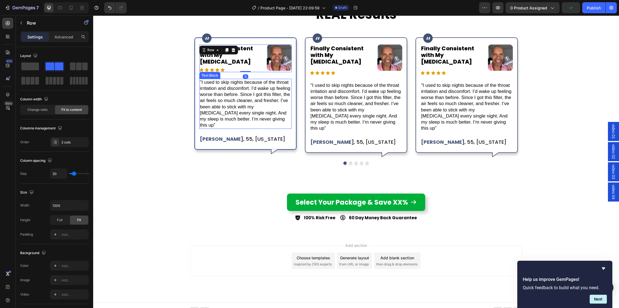
click at [235, 85] on p ""I used to skip nights because of the throat irritation and discomfort. I’d wak…" at bounding box center [245, 103] width 91 height 49
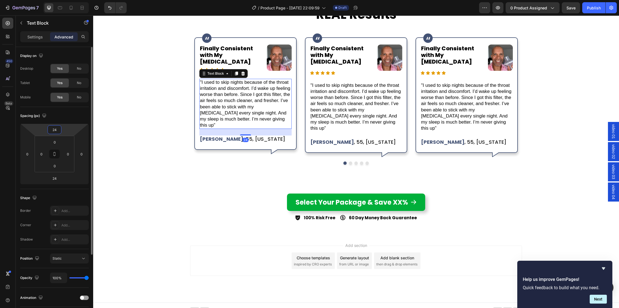
click at [55, 132] on input "24" at bounding box center [54, 130] width 11 height 8
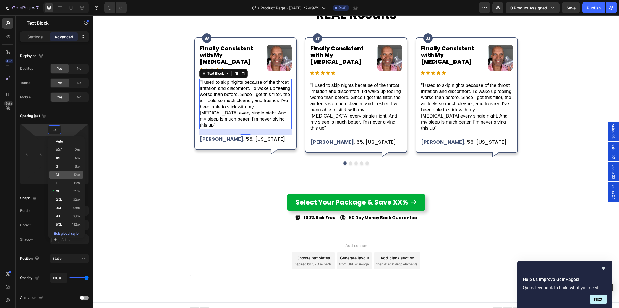
click at [64, 173] on p "M 12px" at bounding box center [68, 175] width 25 height 4
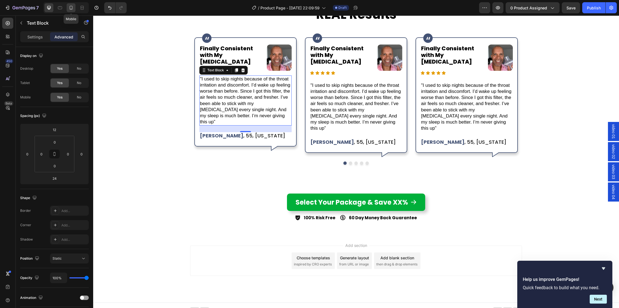
click at [69, 7] on icon at bounding box center [71, 8] width 6 height 6
type input "16"
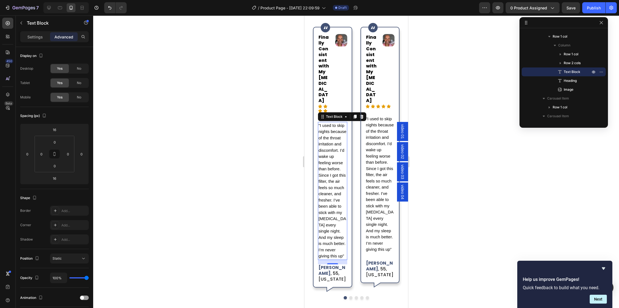
scroll to position [2029, 0]
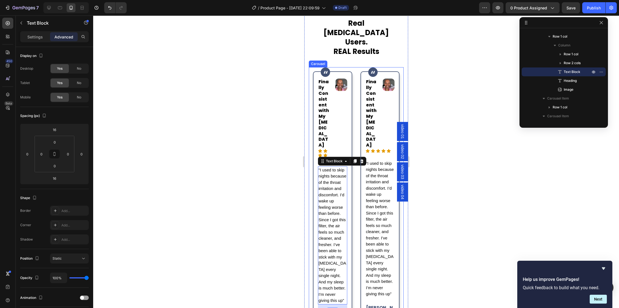
click at [357, 76] on div "Image Row Finally Consistent with My [MEDICAL_DATA] Heading Image Row Icon Icon…" at bounding box center [380, 201] width 48 height 269
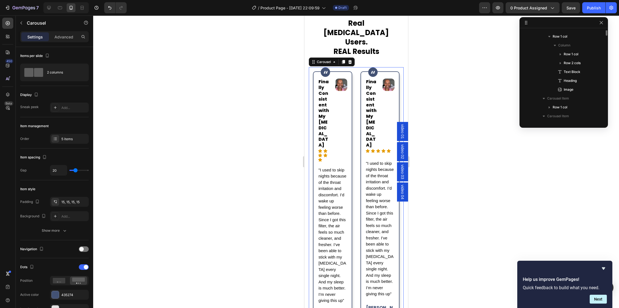
scroll to position [96, 0]
click at [357, 94] on div "Image Row Finally Consistent with My [MEDICAL_DATA] Heading Image Row Icon Icon…" at bounding box center [380, 201] width 48 height 269
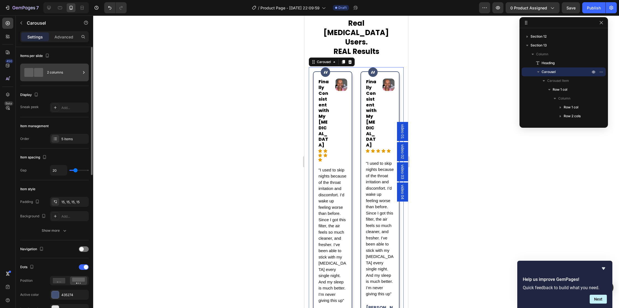
click at [50, 72] on div "2 columns" at bounding box center [64, 72] width 34 height 13
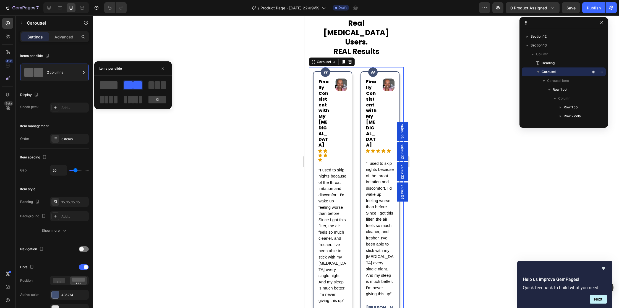
click at [110, 84] on span at bounding box center [109, 85] width 18 height 8
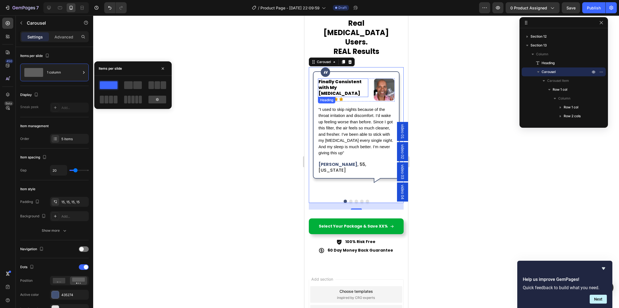
click at [360, 106] on p ""I used to skip nights because of the throat irritation and discomfort. I’d wak…" at bounding box center [356, 131] width 76 height 50
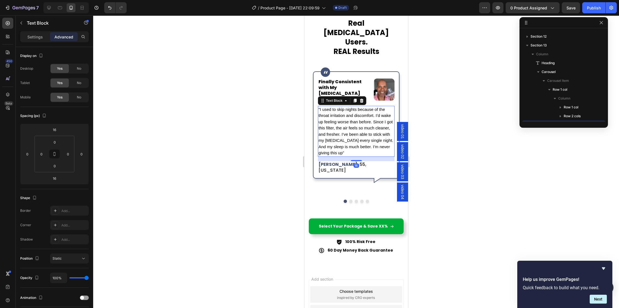
scroll to position [149, 0]
click at [30, 39] on p "Settings" at bounding box center [34, 37] width 15 height 6
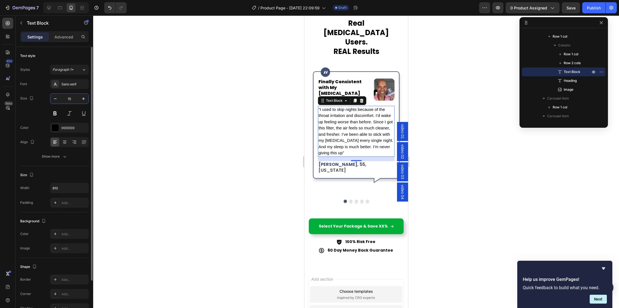
click at [61, 98] on input "15" at bounding box center [69, 99] width 18 height 10
click at [71, 35] on p "Advanced" at bounding box center [63, 37] width 19 height 6
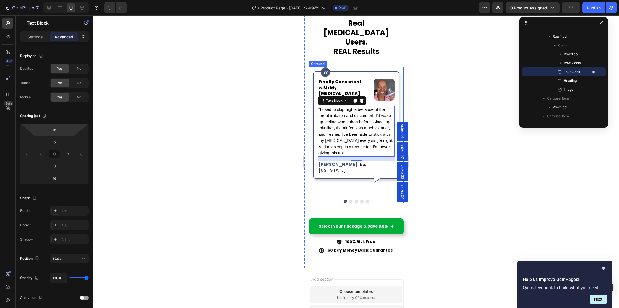
click at [310, 102] on div "Image Row Finally Consistent with My [MEDICAL_DATA] Heading Icon Icon Icon Icon…" at bounding box center [356, 131] width 95 height 128
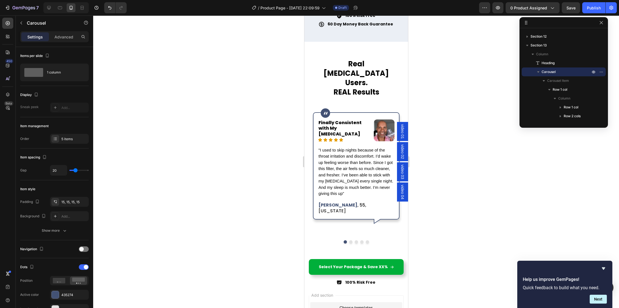
scroll to position [2277, 0]
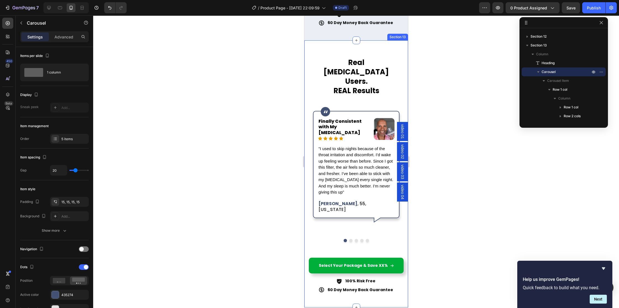
click at [308, 62] on div "Real CPAP Users. REAL Results Heading Image Row Finally Consistent with My CPAP…" at bounding box center [356, 173] width 104 height 267
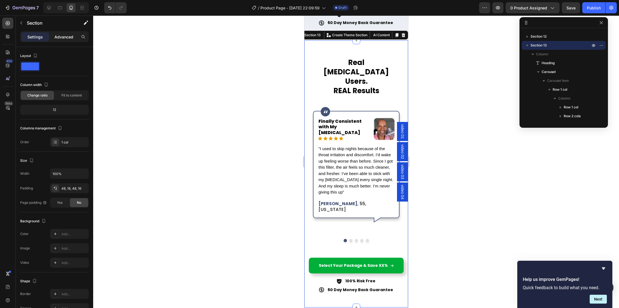
click at [59, 40] on div "Advanced" at bounding box center [64, 36] width 28 height 9
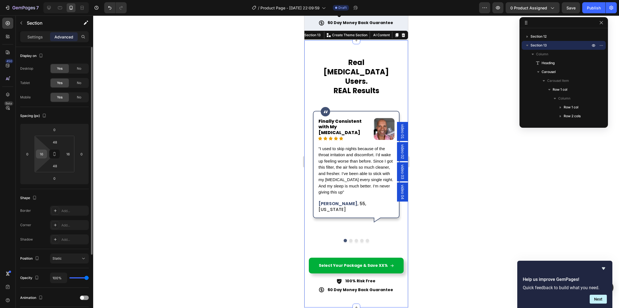
click at [44, 153] on input "16" at bounding box center [41, 154] width 8 height 8
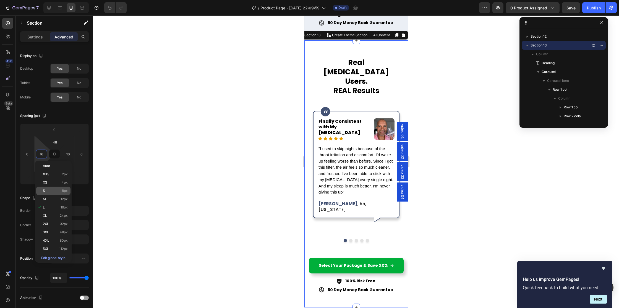
click at [47, 191] on p "S 8px" at bounding box center [55, 191] width 25 height 4
type input "8"
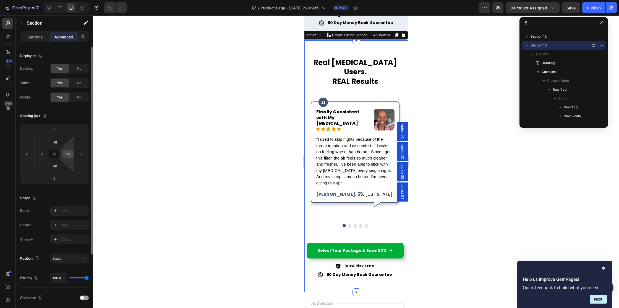
click at [70, 155] on input "16" at bounding box center [68, 154] width 8 height 8
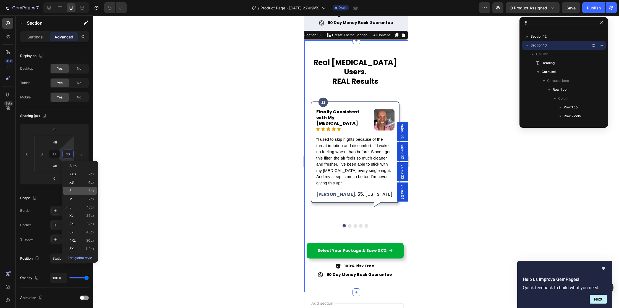
click at [83, 191] on p "S 8px" at bounding box center [81, 191] width 25 height 4
type input "8"
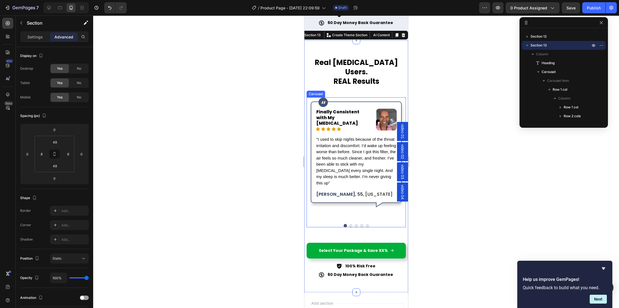
click at [311, 207] on div "Image Row Finally Consistent with My CPAP Heading Icon Icon Icon Icon Icon Icon…" at bounding box center [355, 162] width 99 height 130
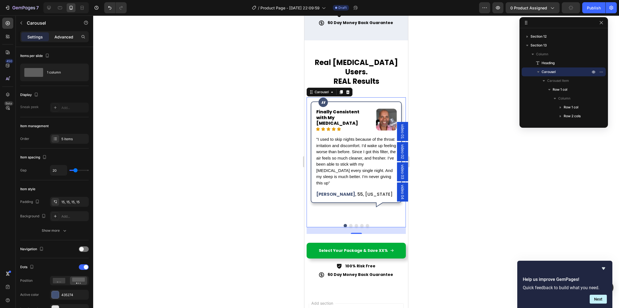
click at [59, 34] on p "Advanced" at bounding box center [63, 37] width 19 height 6
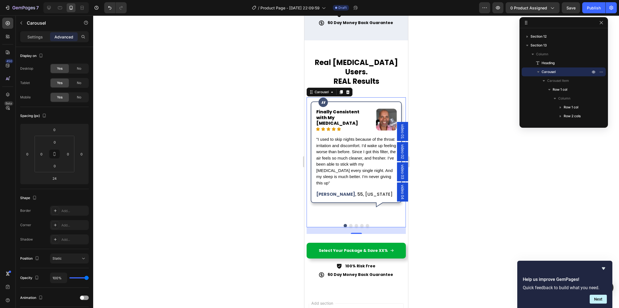
click at [350, 224] on button "Dot" at bounding box center [350, 225] width 3 height 3
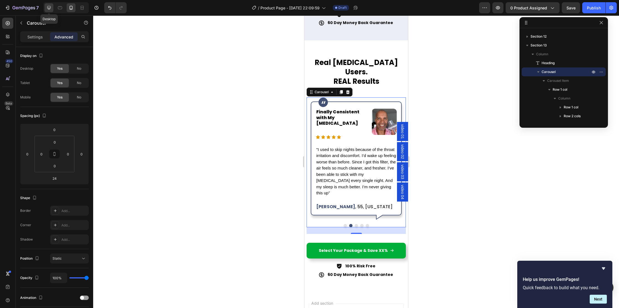
click at [49, 8] on icon at bounding box center [49, 8] width 4 height 4
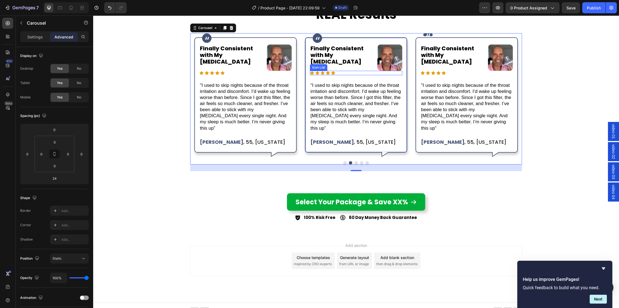
scroll to position [2054, 0]
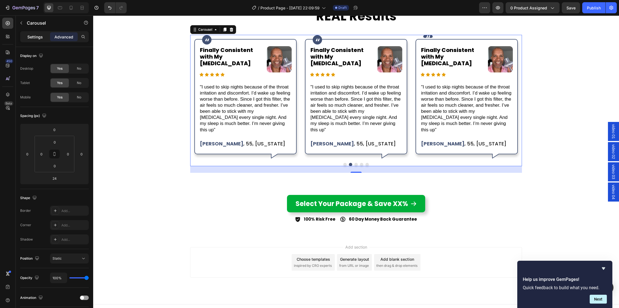
click at [25, 35] on div "Settings" at bounding box center [35, 36] width 28 height 9
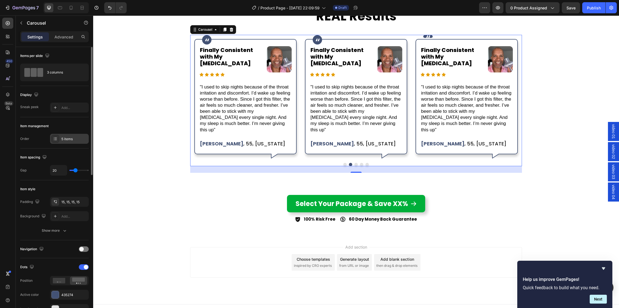
click at [65, 137] on div "5 items" at bounding box center [74, 139] width 26 height 5
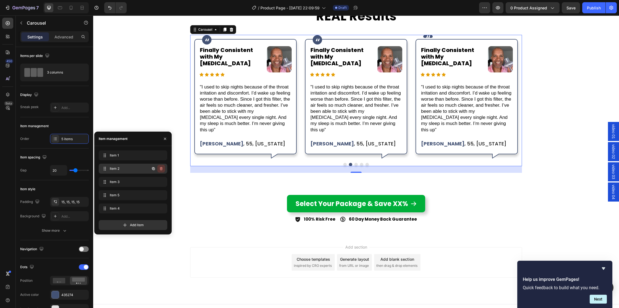
click at [162, 168] on icon "button" at bounding box center [161, 168] width 3 height 3
click at [162, 168] on div "Delete" at bounding box center [157, 168] width 10 height 5
click at [162, 168] on icon "button" at bounding box center [161, 168] width 3 height 3
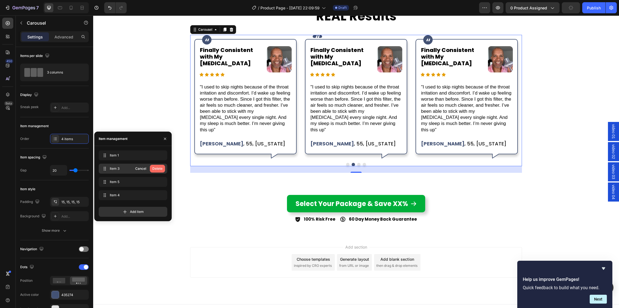
click at [162, 168] on div "Delete" at bounding box center [157, 168] width 10 height 5
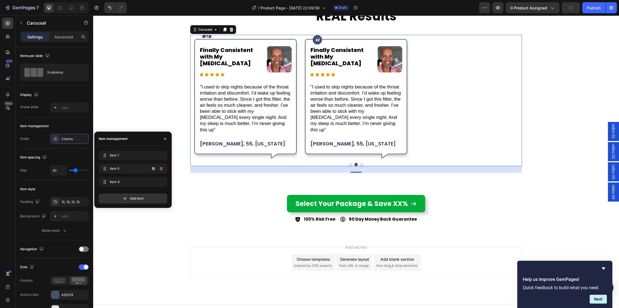
click at [162, 168] on icon "button" at bounding box center [161, 168] width 3 height 3
click at [162, 168] on div "Delete" at bounding box center [157, 168] width 10 height 5
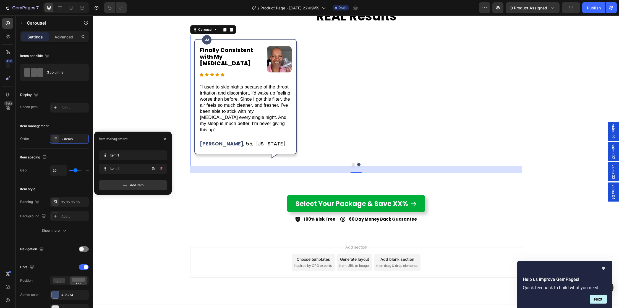
click at [162, 168] on icon "button" at bounding box center [161, 168] width 3 height 3
click at [162, 168] on div "Delete" at bounding box center [157, 168] width 10 height 5
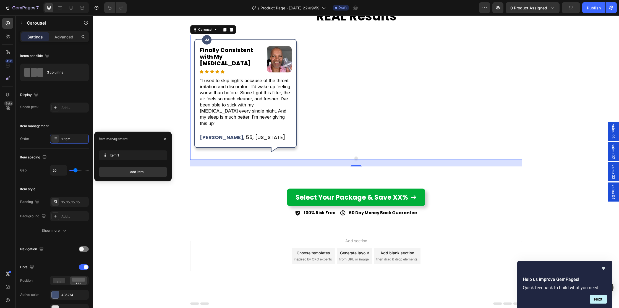
scroll to position [2047, 0]
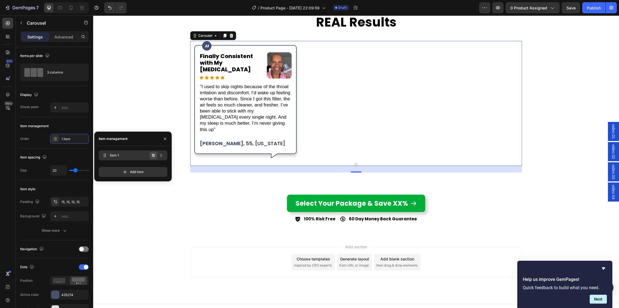
click at [154, 157] on icon "button" at bounding box center [153, 155] width 3 height 3
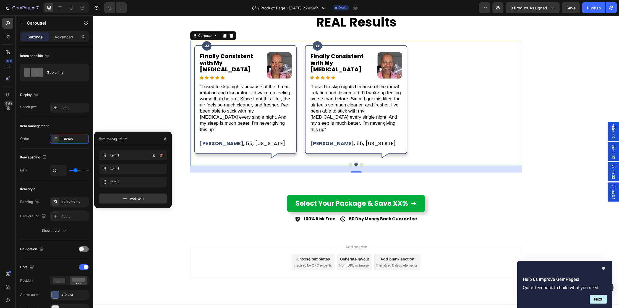
click at [154, 157] on icon "button" at bounding box center [153, 155] width 3 height 3
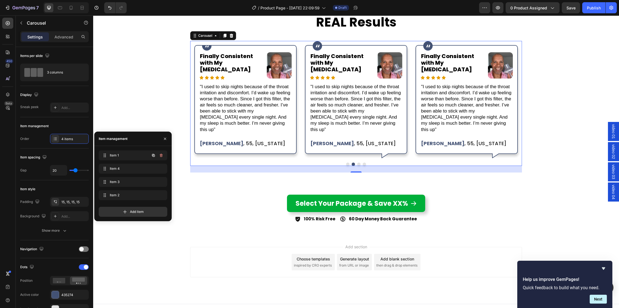
click at [154, 157] on icon "button" at bounding box center [153, 155] width 3 height 3
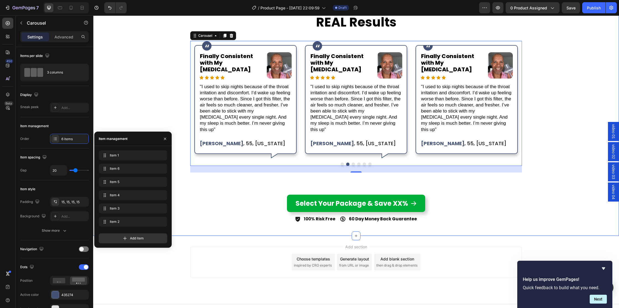
click at [569, 142] on div "Image Row Finally Consistent with My CPAP Heading Icon Icon Icon Icon Icon Icon…" at bounding box center [356, 107] width 526 height 132
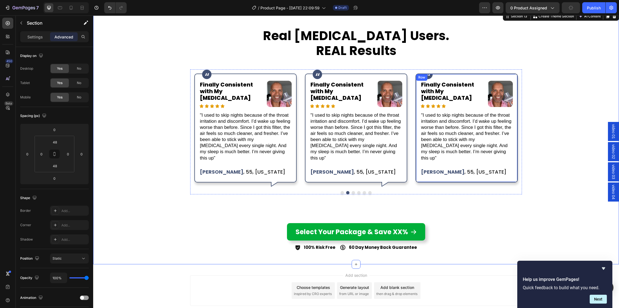
scroll to position [2007, 0]
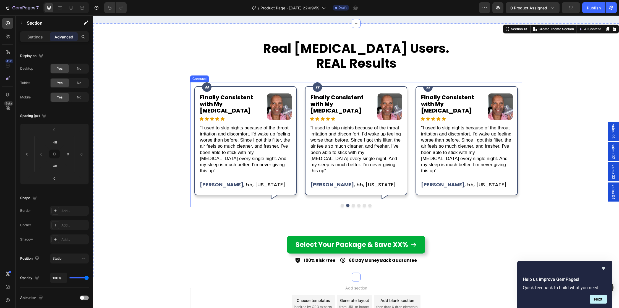
click at [343, 204] on button "Dot" at bounding box center [342, 205] width 3 height 3
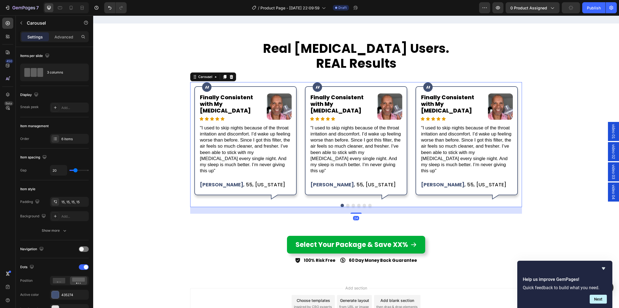
click at [353, 204] on button "Dot" at bounding box center [353, 205] width 3 height 3
click at [359, 204] on button "Dot" at bounding box center [358, 205] width 3 height 3
click at [250, 91] on div "Image Row Finally Consistent with My CPAP Heading Icon Icon Icon Icon Icon Icon…" at bounding box center [245, 140] width 102 height 109
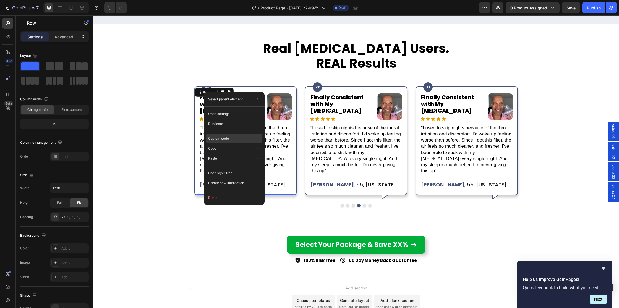
click at [220, 139] on p "Custom code" at bounding box center [218, 138] width 21 height 5
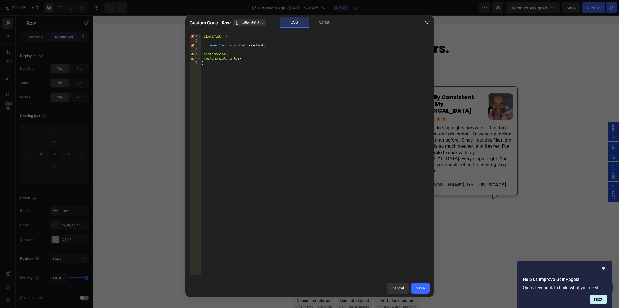
click at [215, 41] on div ".2EwhEYq8J4 { overflow : visible !important ; } .testimonial { } .testimonial :…" at bounding box center [315, 158] width 229 height 249
click at [276, 41] on div ".2EwhEYq8J4 { overflow : visible !important ; } .testimonial { } .testimonial :…" at bounding box center [315, 158] width 229 height 249
type textarea "overflow: visible !important;"
click at [228, 49] on div ".2EwhEYq8J4 { } .testimonial { } .testimonial : :after { }" at bounding box center [315, 158] width 229 height 249
type textarea ".testimonial{}"
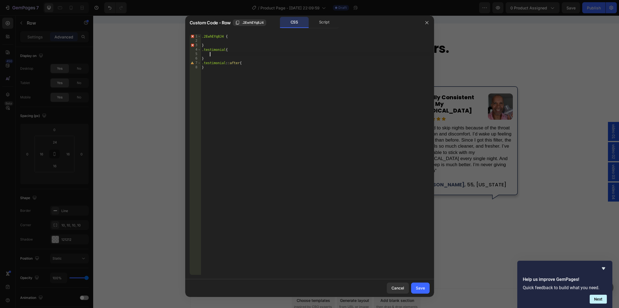
scroll to position [0, 0]
paste textarea "overflow: visible !important;"
click at [310, 101] on div ".2EwhEYq8J4 { } .testimonial { overflow : visible !important ; } .testimonial :…" at bounding box center [315, 158] width 229 height 249
drag, startPoint x: 215, startPoint y: 46, endPoint x: 218, endPoint y: 48, distance: 3.5
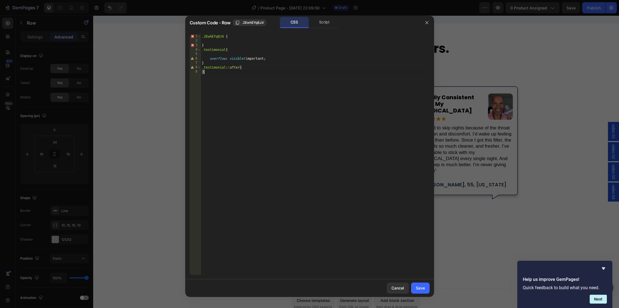
click at [215, 46] on div ".2EwhEYq8J4 { } .testimonial { overflow : visible !important ; } .testimonial :…" at bounding box center [315, 158] width 229 height 249
type textarea "}"
click at [417, 286] on div "Save" at bounding box center [420, 288] width 9 height 6
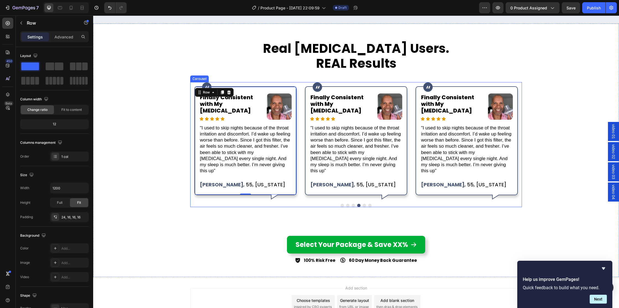
click at [322, 204] on div at bounding box center [356, 205] width 332 height 3
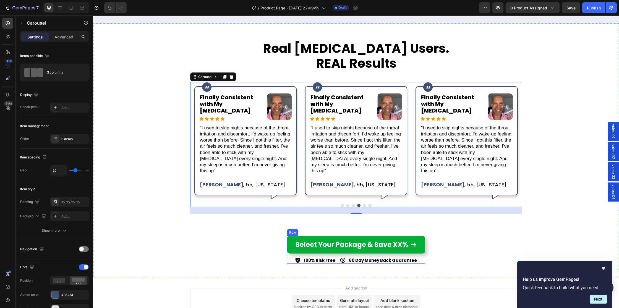
click at [291, 248] on div "Select Your Package & Save XX% Button 100% Risk Free Item List 60 Day Money Bac…" at bounding box center [356, 250] width 138 height 28
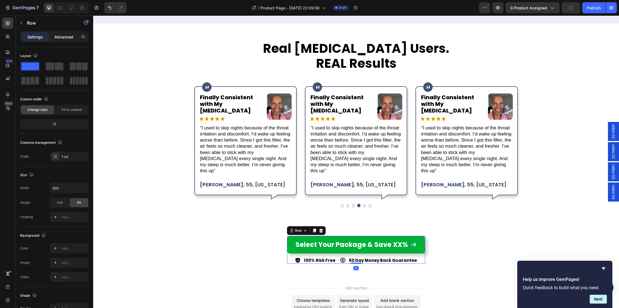
click at [68, 35] on p "Advanced" at bounding box center [63, 37] width 19 height 6
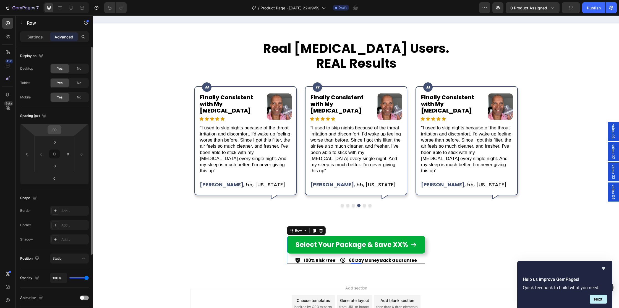
click at [58, 130] on input "80" at bounding box center [54, 130] width 11 height 8
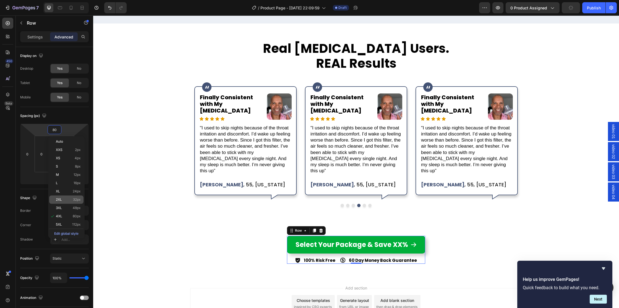
click at [63, 199] on p "2XL 32px" at bounding box center [68, 200] width 25 height 4
type input "32"
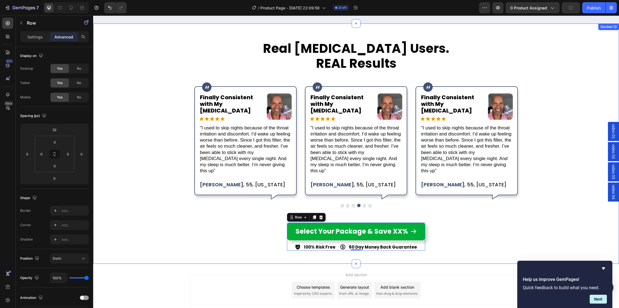
click at [577, 97] on div "Image Row Finally Consistent with My CPAP Heading Icon Icon Icon Icon Icon Icon…" at bounding box center [356, 148] width 526 height 132
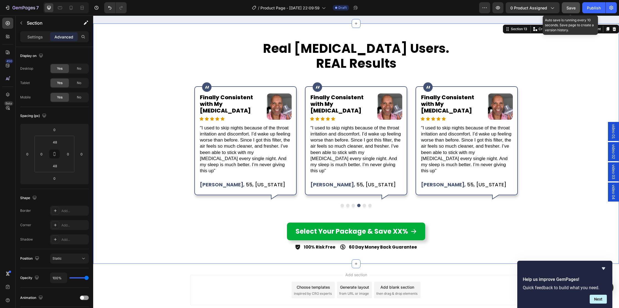
click at [568, 4] on button "Save" at bounding box center [571, 7] width 18 height 11
click at [567, 4] on button "Save" at bounding box center [571, 7] width 18 height 11
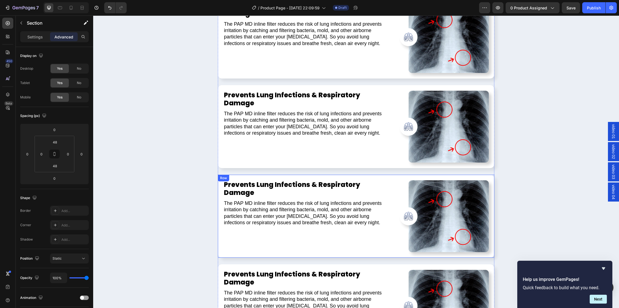
scroll to position [1589, 0]
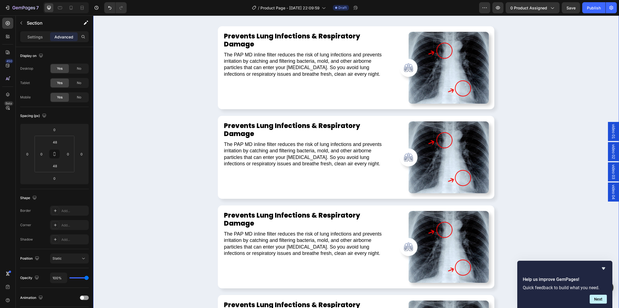
click at [162, 78] on div "PAP MD: Inline Bacteria Filter Heading Prevents Lung Infections & Respiratory D…" at bounding box center [356, 204] width 526 height 447
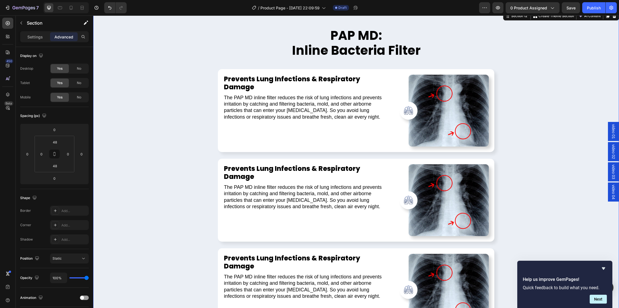
scroll to position [1425, 0]
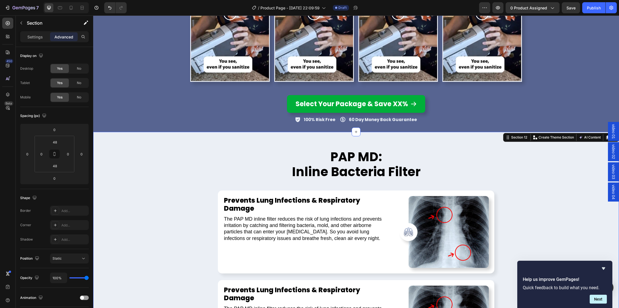
drag, startPoint x: 605, startPoint y: 137, endPoint x: 403, endPoint y: 158, distance: 203.1
click at [605, 137] on div at bounding box center [608, 137] width 7 height 7
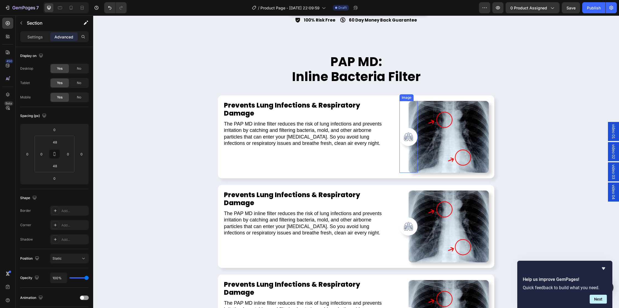
scroll to position [1996, 0]
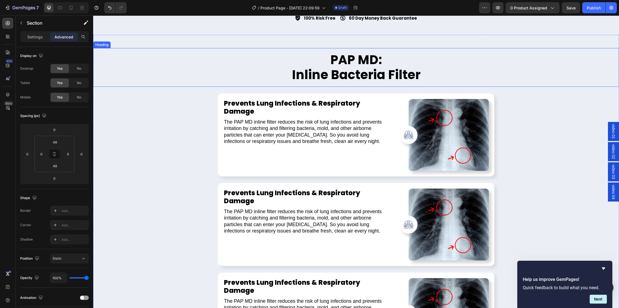
click at [165, 59] on h2 "PAP MD: Inline Bacteria Filter" at bounding box center [356, 67] width 526 height 39
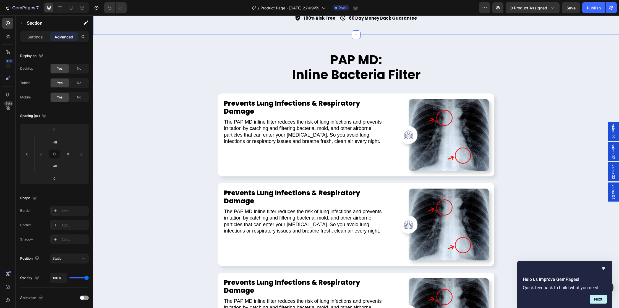
click at [575, 56] on h2 "PAP MD: Inline Bacteria Filter" at bounding box center [356, 67] width 526 height 39
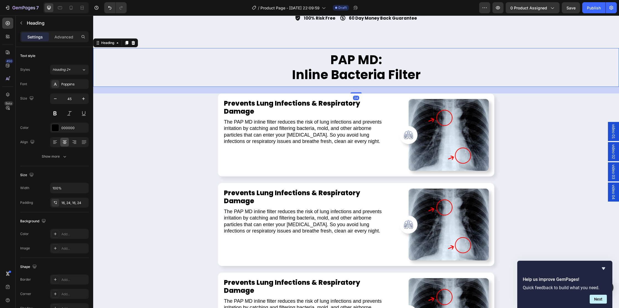
click at [574, 45] on div "PAP MD: Inline Bacteria Filter Heading 24 Prevents Lung Infections & Respirator…" at bounding box center [356, 272] width 526 height 474
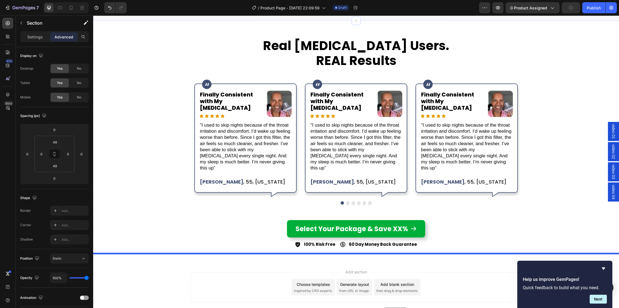
scroll to position [2509, 0]
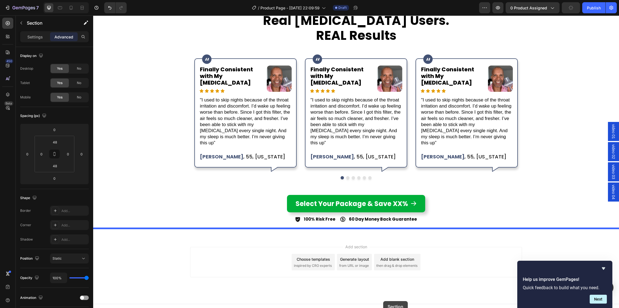
drag, startPoint x: 508, startPoint y: 29, endPoint x: 409, endPoint y: 272, distance: 262.9
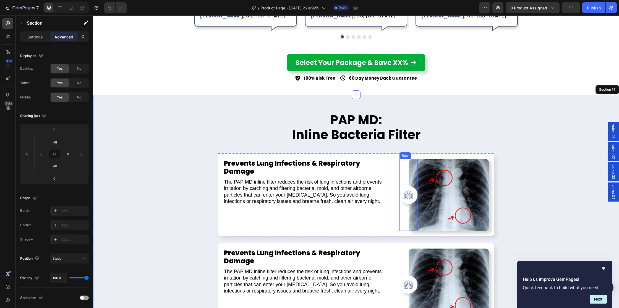
scroll to position [2177, 0]
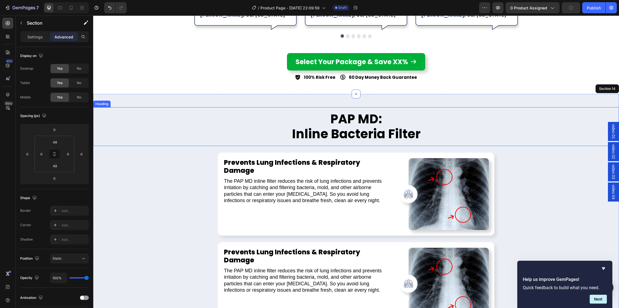
click at [341, 113] on h2 "PAP MD: Inline Bacteria Filter" at bounding box center [356, 126] width 526 height 39
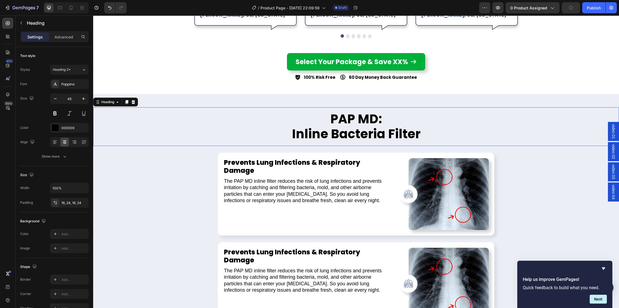
click at [341, 113] on p "PAP MD: Inline Bacteria Filter" at bounding box center [356, 127] width 513 height 30
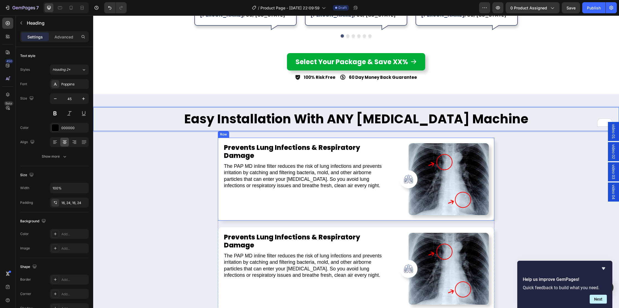
click at [255, 194] on div "Prevents Lung Infections & Respiratory Damage Heading The PAP MD inline filter …" at bounding box center [306, 179] width 167 height 72
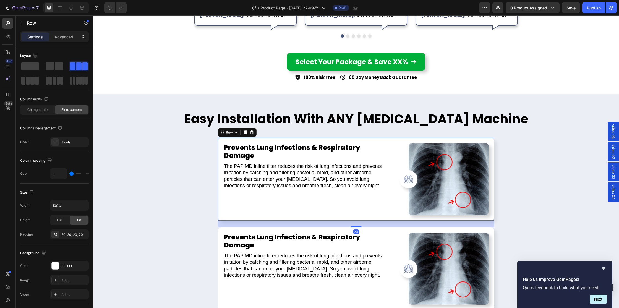
click at [252, 128] on div "Row" at bounding box center [237, 132] width 39 height 9
click at [253, 130] on icon at bounding box center [252, 132] width 4 height 4
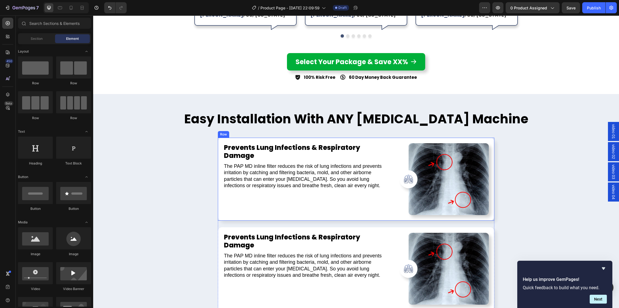
click at [230, 193] on div "Prevents Lung Infections & Respiratory Damage Heading The PAP MD inline filter …" at bounding box center [306, 179] width 167 height 72
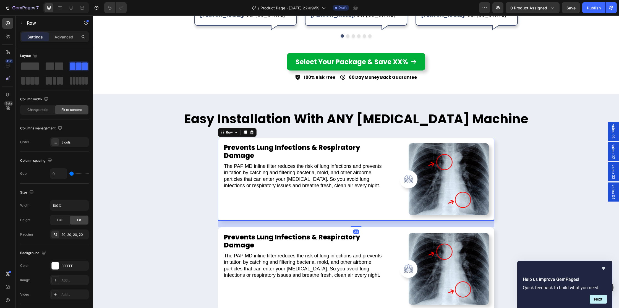
click at [254, 129] on div at bounding box center [252, 132] width 7 height 7
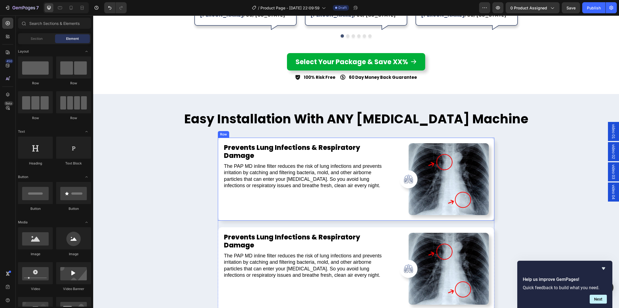
click at [246, 195] on div "Prevents Lung Infections & Respiratory Damage Heading The PAP MD inline filter …" at bounding box center [306, 179] width 167 height 72
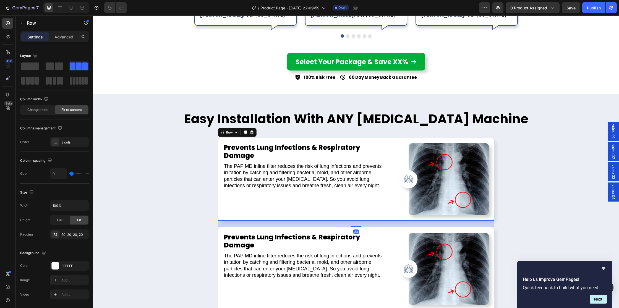
click at [252, 130] on icon at bounding box center [252, 132] width 4 height 4
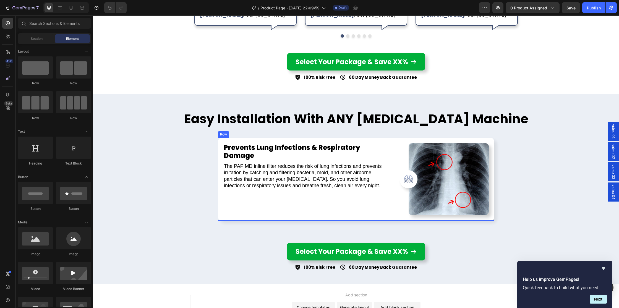
click at [256, 195] on div "Prevents Lung Infections & Respiratory Damage Heading The PAP MD inline filter …" at bounding box center [306, 179] width 167 height 72
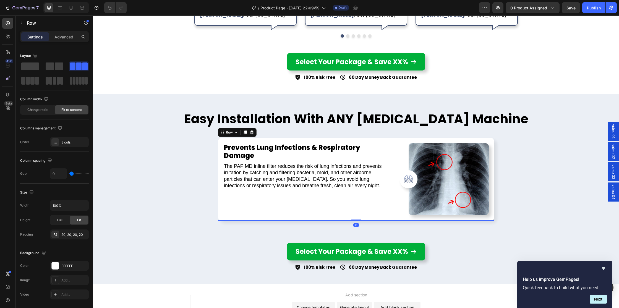
drag, startPoint x: 252, startPoint y: 125, endPoint x: 253, endPoint y: 129, distance: 3.4
click at [252, 130] on icon at bounding box center [252, 132] width 4 height 4
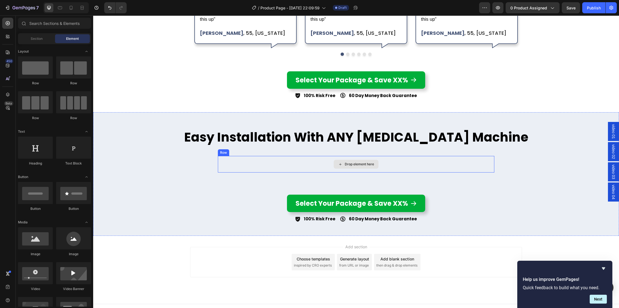
click at [311, 156] on div "Drop element here" at bounding box center [356, 164] width 277 height 17
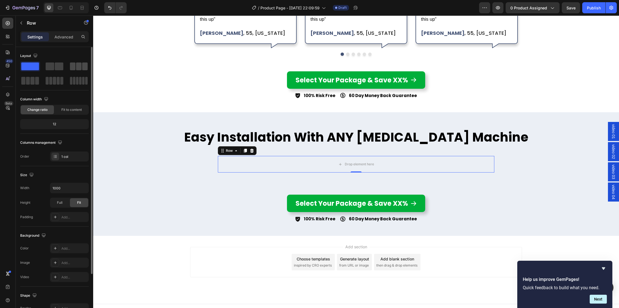
click at [76, 63] on div at bounding box center [79, 67] width 18 height 8
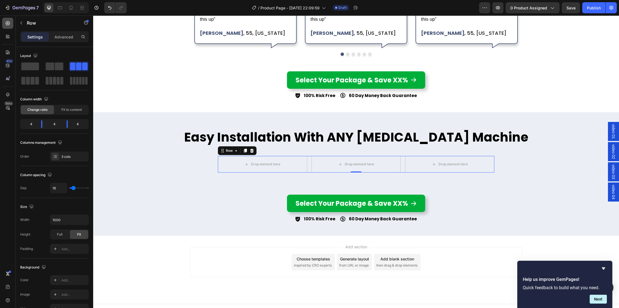
click at [6, 23] on icon at bounding box center [8, 23] width 6 height 6
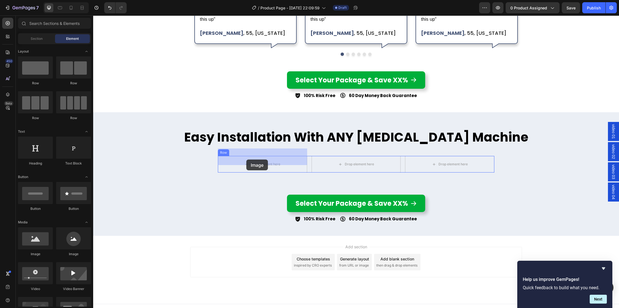
drag, startPoint x: 129, startPoint y: 261, endPoint x: 246, endPoint y: 160, distance: 154.7
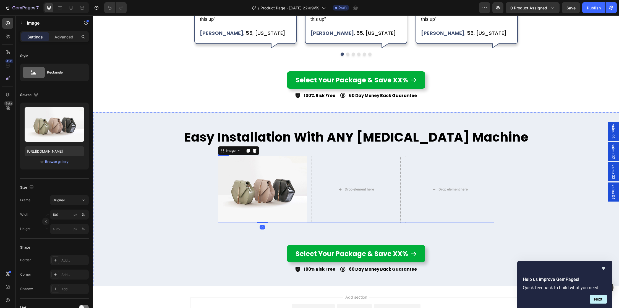
scroll to position [2177, 0]
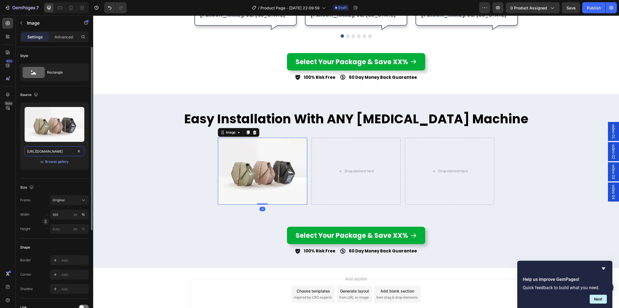
drag, startPoint x: 65, startPoint y: 150, endPoint x: 75, endPoint y: 150, distance: 9.7
click at [65, 150] on input "https://cdn.shopify.com/s/files/1/2005/9307/files/image_demo.jpg" at bounding box center [55, 151] width 60 height 10
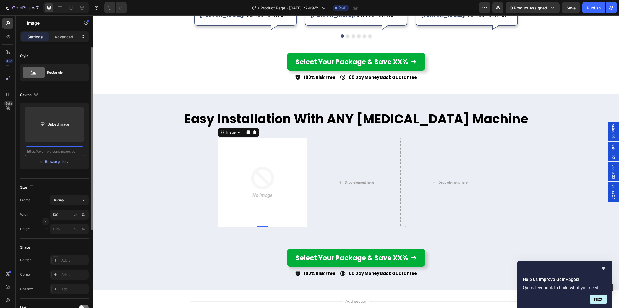
click at [63, 150] on input "text" at bounding box center [55, 151] width 60 height 10
paste input "https://hitsdesignclients.com/PapMD_Bacteria_Filter/New/V2/images/s7_col_img1.g…"
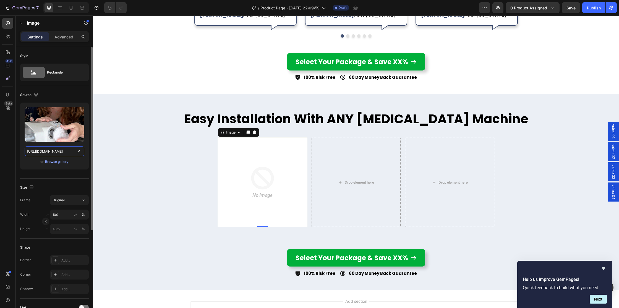
type input "https://hitsdesignclients.com/PapMD_Bacteria_Filter/New/V2/images/s7_col_img1.g…"
click at [61, 174] on div "Upload Image https://hitsdesignclients.com/PapMD_Bacteria_Filter/New/V2/images/…" at bounding box center [54, 138] width 69 height 71
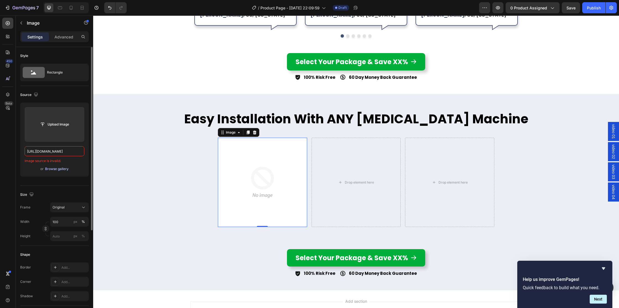
click at [54, 169] on div "Browse gallery" at bounding box center [57, 168] width 24 height 5
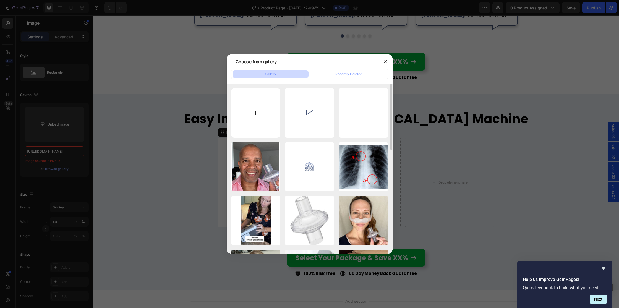
click at [255, 116] on input "file" at bounding box center [256, 113] width 50 height 50
type input "C:\fakepath\s7_col_img1.gif"
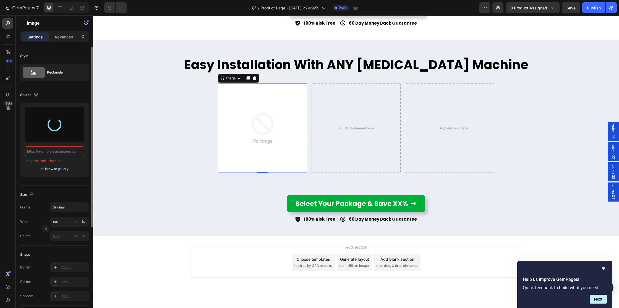
click at [60, 171] on div "Browse gallery" at bounding box center [57, 168] width 24 height 5
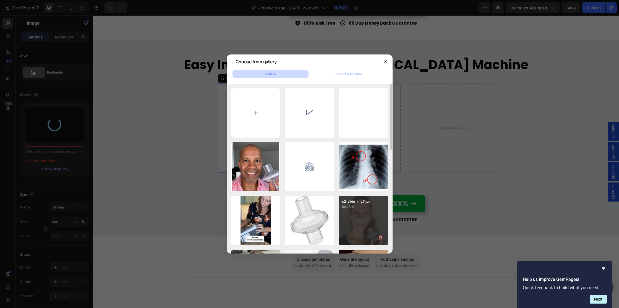
click at [364, 208] on p "66.28 kb" at bounding box center [363, 207] width 43 height 6
type input "[URL][DOMAIN_NAME]"
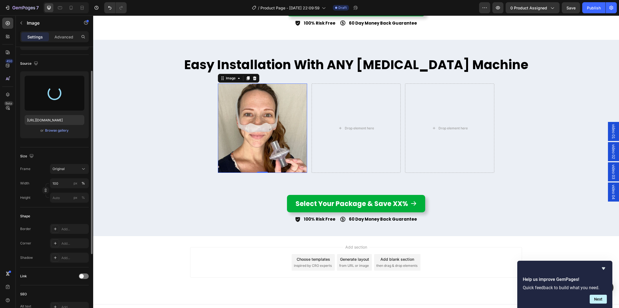
scroll to position [42, 0]
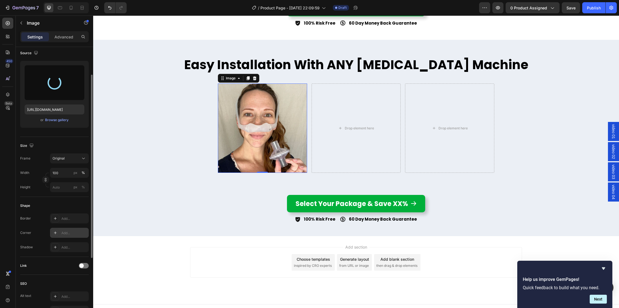
click at [68, 232] on div "Add..." at bounding box center [74, 233] width 26 height 5
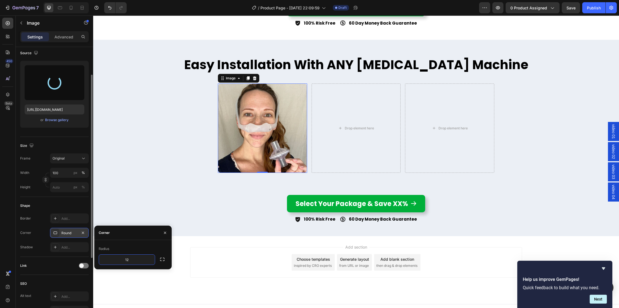
type input "12"
click at [139, 244] on div "Radius" at bounding box center [133, 248] width 69 height 9
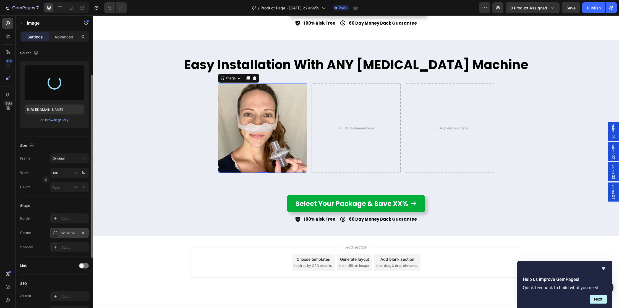
click at [48, 142] on div "Size" at bounding box center [54, 145] width 69 height 9
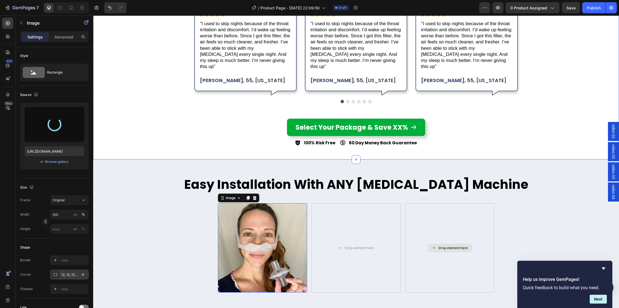
scroll to position [2095, 0]
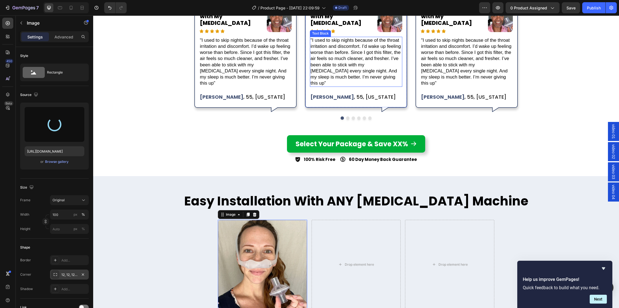
click at [334, 46] on p ""I used to skip nights because of the throat irritation and discomfort. I’d wak…" at bounding box center [356, 61] width 91 height 49
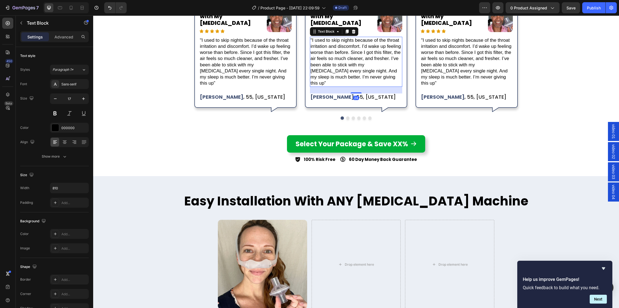
drag, startPoint x: 346, startPoint y: 30, endPoint x: 337, endPoint y: 48, distance: 19.9
click at [346, 30] on icon at bounding box center [347, 31] width 4 height 4
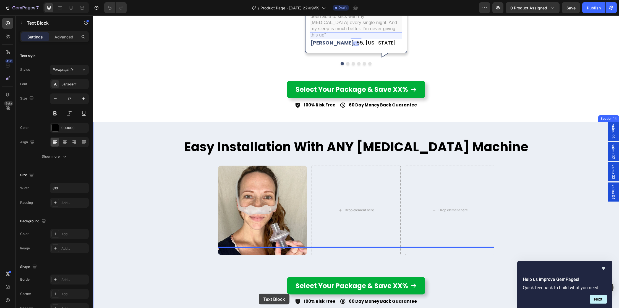
scroll to position [2205, 0]
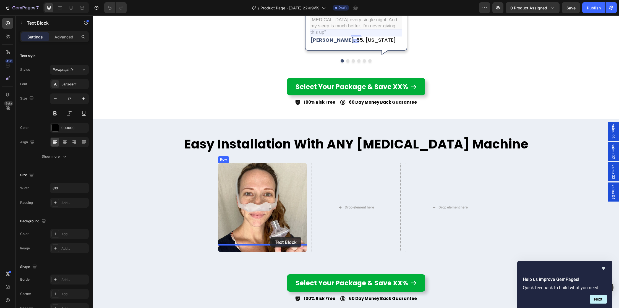
drag, startPoint x: 321, startPoint y: 91, endPoint x: 270, endPoint y: 237, distance: 154.0
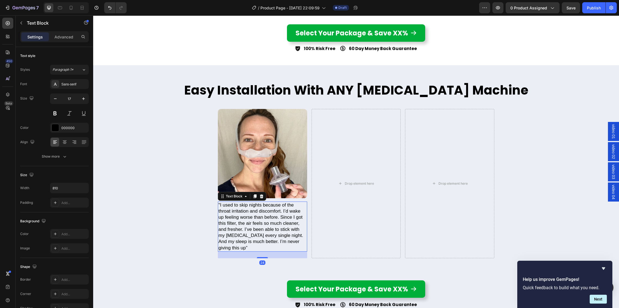
click at [269, 222] on p ""I used to skip nights because of the throat irritation and discomfort. I’d wak…" at bounding box center [262, 226] width 88 height 49
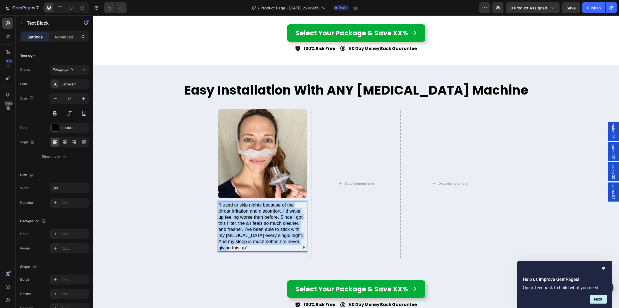
click at [269, 222] on p ""I used to skip nights because of the throat irritation and discomfort. I’d wak…" at bounding box center [262, 226] width 88 height 49
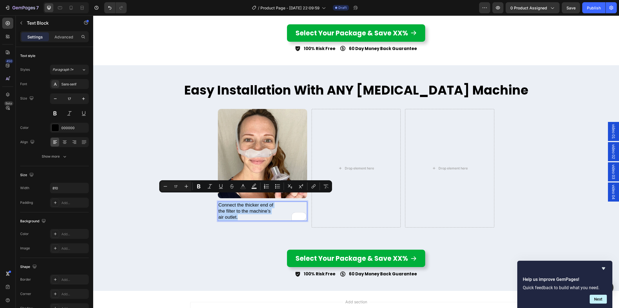
click at [279, 205] on p "Connect the thicker end of the filter to the machine’s air outlet." at bounding box center [262, 211] width 88 height 18
click at [277, 202] on p "Connect the thicker end of the filter to the machine’s air outlet." at bounding box center [262, 211] width 88 height 18
click at [279, 202] on p "Connect the thicker end of the filter to the machine’s air outlet." at bounding box center [262, 211] width 88 height 18
click at [282, 202] on p "Connect the thicker end of the filter to the machine’s air outlet." at bounding box center [262, 211] width 88 height 18
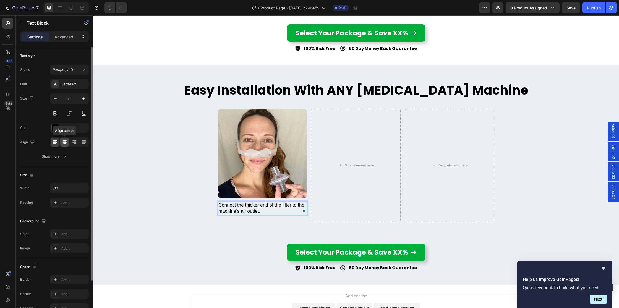
click at [64, 142] on icon at bounding box center [64, 142] width 3 height 1
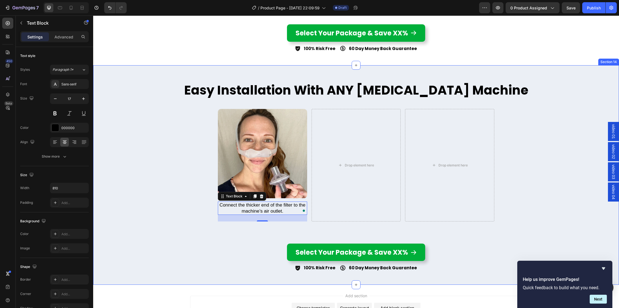
drag, startPoint x: 215, startPoint y: 222, endPoint x: 213, endPoint y: 217, distance: 5.2
click at [215, 222] on div "Easy Installation With ANY CPAP Machine Heading Image Connect the thicker end o…" at bounding box center [356, 175] width 526 height 193
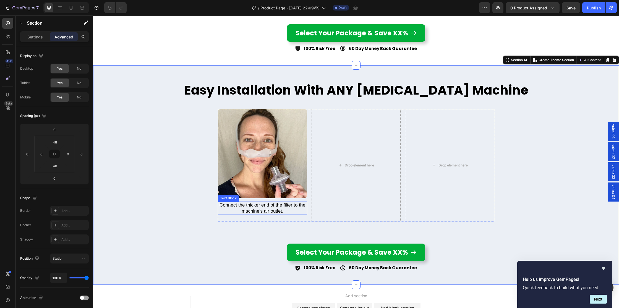
click at [244, 202] on p "Connect the thicker end of the filter to the machine’s air outlet." at bounding box center [262, 208] width 88 height 12
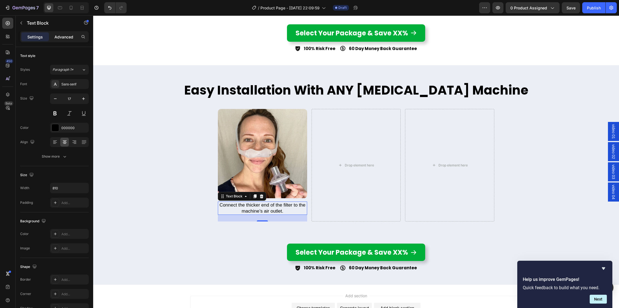
click at [59, 34] on p "Advanced" at bounding box center [63, 37] width 19 height 6
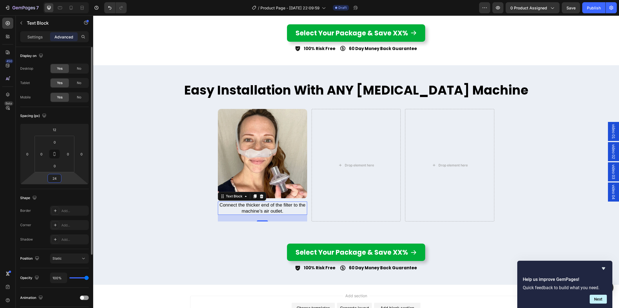
click at [57, 179] on input "24" at bounding box center [54, 178] width 11 height 8
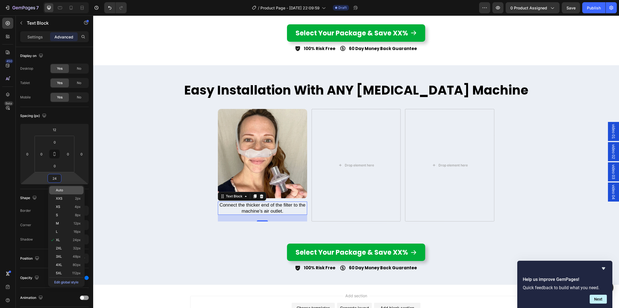
click at [66, 189] on p "Auto" at bounding box center [68, 190] width 25 height 4
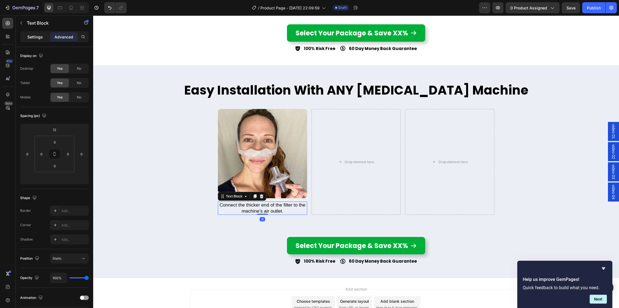
click at [37, 33] on div "Settings" at bounding box center [35, 36] width 28 height 9
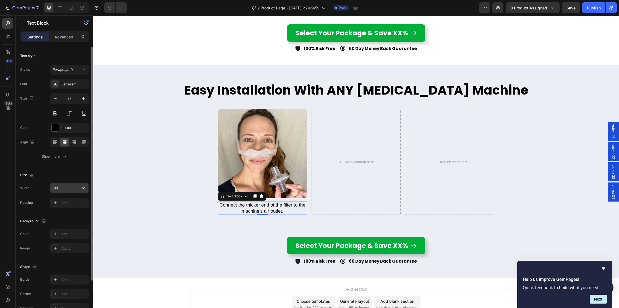
click at [65, 190] on input "810" at bounding box center [69, 188] width 38 height 10
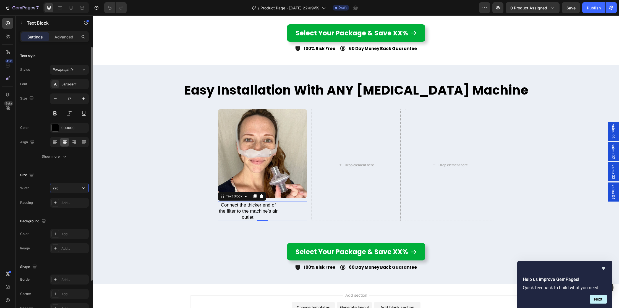
type input "210"
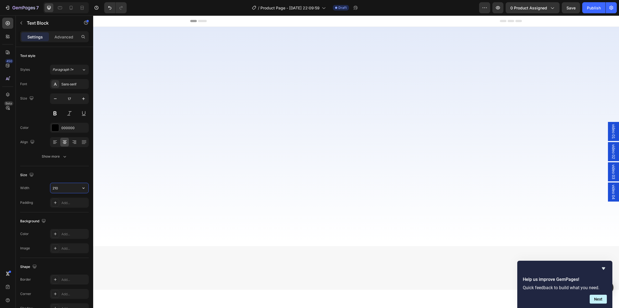
scroll to position [2205, 0]
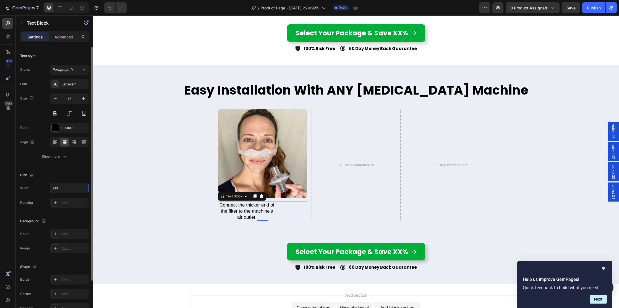
type input "210"
click at [61, 172] on div "Size" at bounding box center [54, 175] width 69 height 9
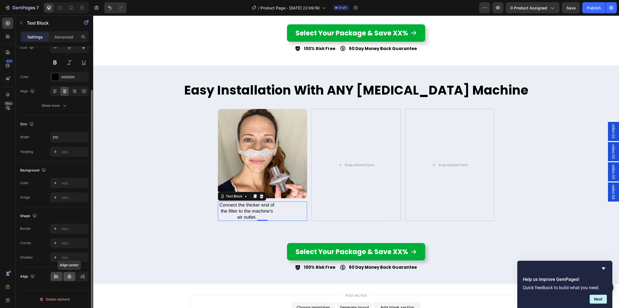
click at [70, 276] on icon at bounding box center [70, 277] width 6 height 6
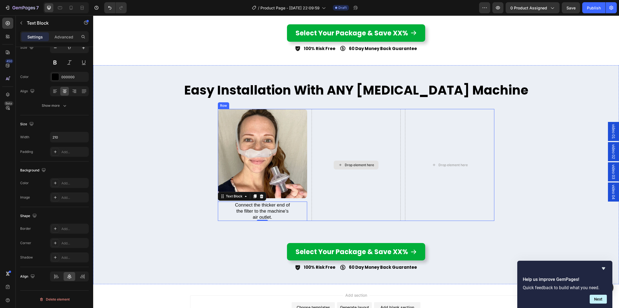
click at [351, 188] on div "Drop element here" at bounding box center [356, 165] width 89 height 112
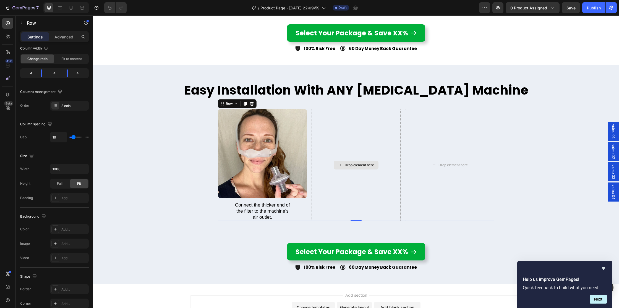
scroll to position [0, 0]
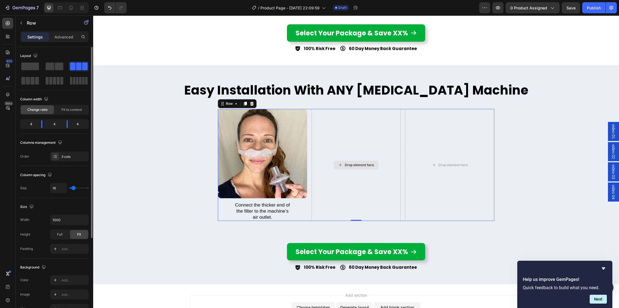
click at [312, 175] on div "Drop element here" at bounding box center [356, 165] width 89 height 112
type input "28"
type input "45"
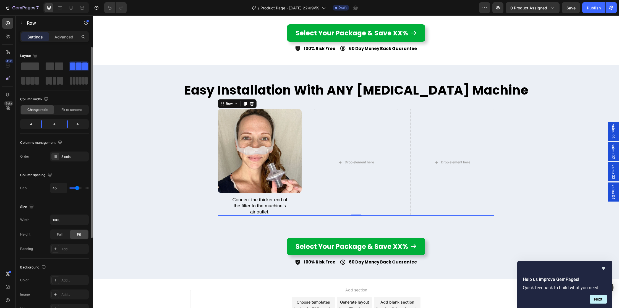
type input "60"
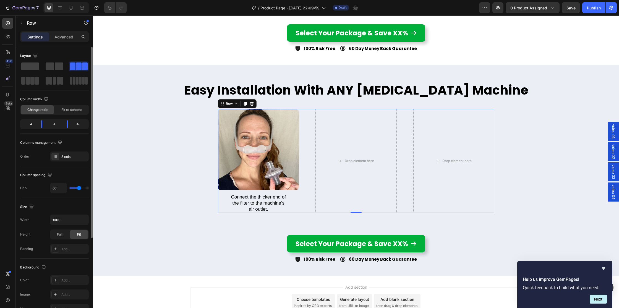
type input "65"
type input "69"
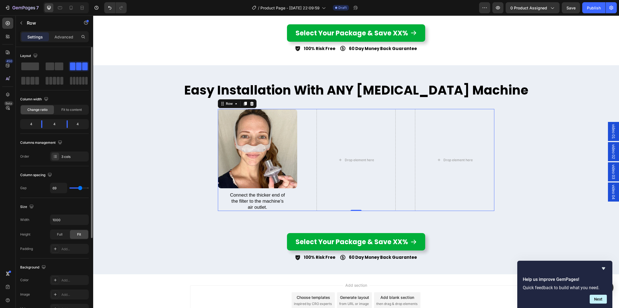
type input "70"
type input "71"
type input "73"
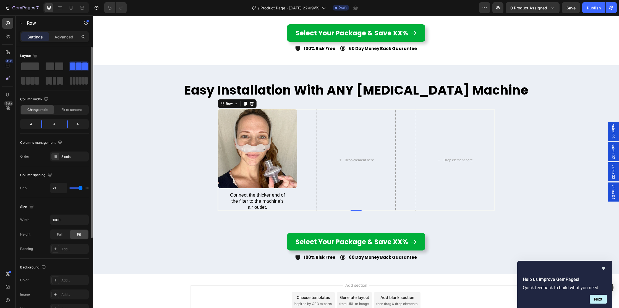
type input "73"
type input "75"
type input "80"
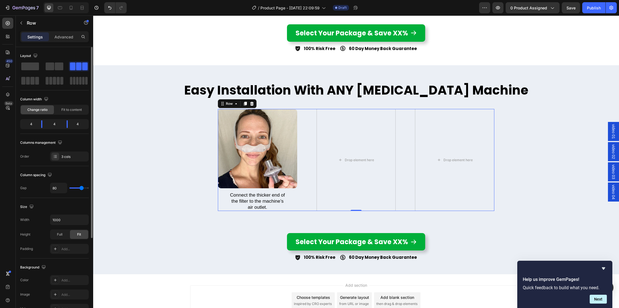
type input "81"
type input "84"
type input "85"
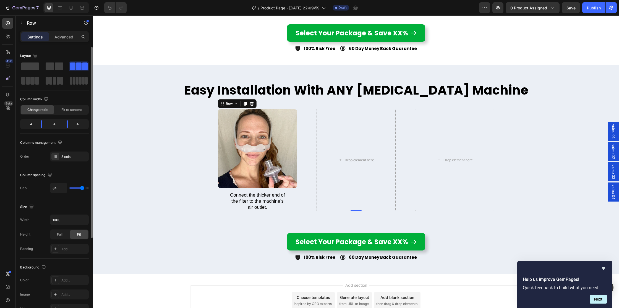
type input "85"
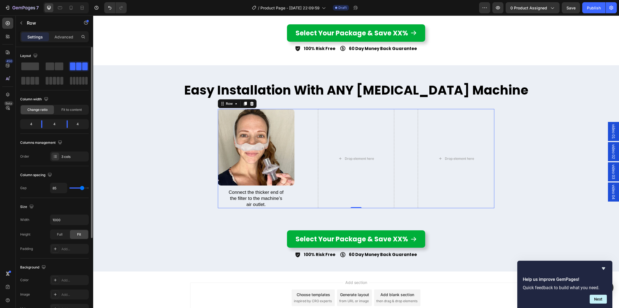
type input "86"
type input "85"
drag, startPoint x: 75, startPoint y: 189, endPoint x: 78, endPoint y: 188, distance: 3.4
click at [82, 188] on input "range" at bounding box center [78, 188] width 19 height 1
type input "63"
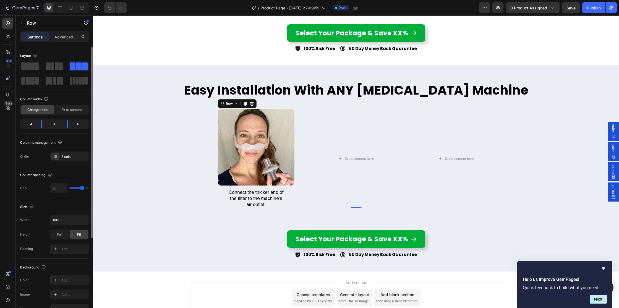
type input "63"
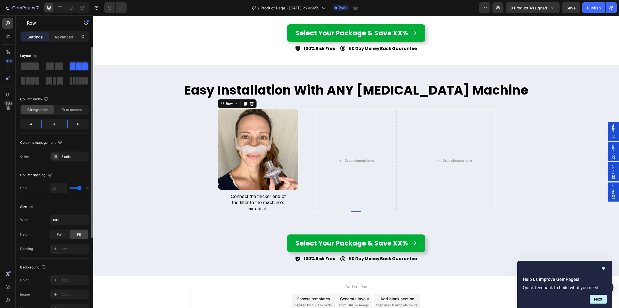
type input "64"
type input "65"
type input "66"
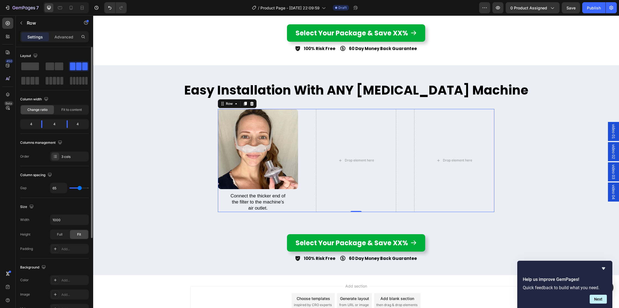
type input "66"
type input "69"
type input "70"
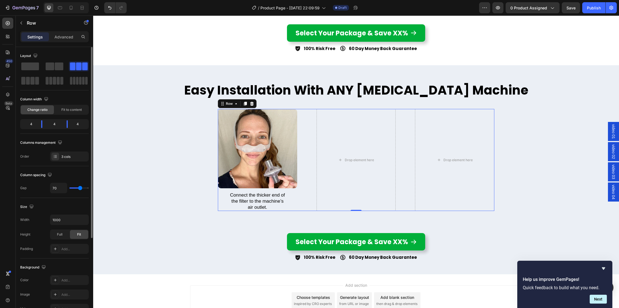
type input "71"
click at [80, 188] on input "range" at bounding box center [78, 188] width 19 height 1
click at [342, 122] on div "Drop element here" at bounding box center [356, 160] width 79 height 102
click at [333, 126] on div "Drop element here" at bounding box center [356, 160] width 79 height 102
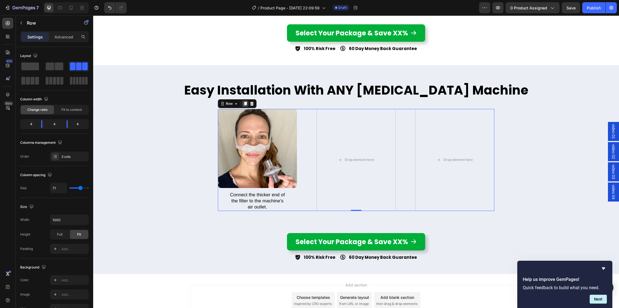
click at [244, 102] on icon at bounding box center [245, 104] width 3 height 4
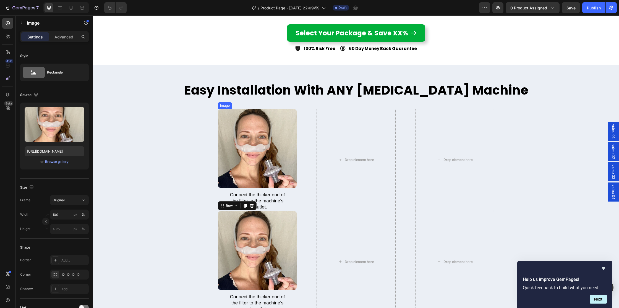
click at [246, 127] on img at bounding box center [257, 148] width 79 height 79
click at [253, 192] on p "Connect the thicker end of the filter to the machine’s air outlet." at bounding box center [257, 201] width 57 height 18
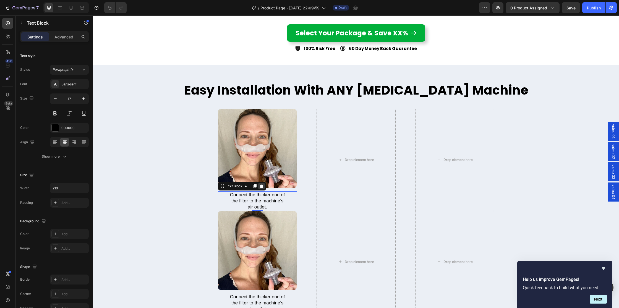
click at [260, 184] on icon at bounding box center [261, 186] width 4 height 4
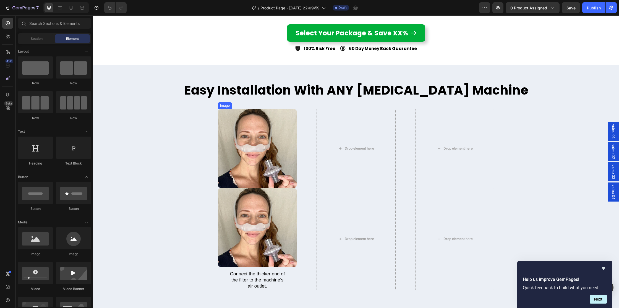
click at [255, 126] on img at bounding box center [257, 148] width 79 height 79
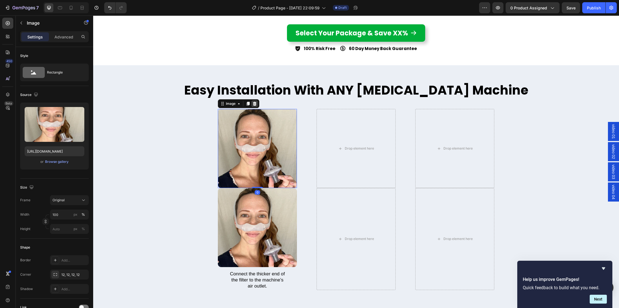
click at [254, 102] on icon at bounding box center [255, 104] width 4 height 4
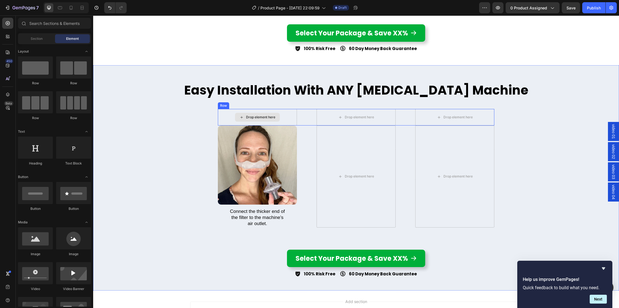
click at [261, 115] on div "Drop element here" at bounding box center [260, 117] width 29 height 4
drag, startPoint x: 259, startPoint y: 105, endPoint x: 199, endPoint y: 112, distance: 60.2
click at [259, 113] on div "Drop element here" at bounding box center [257, 117] width 45 height 9
drag, startPoint x: 166, startPoint y: 171, endPoint x: 268, endPoint y: 109, distance: 119.3
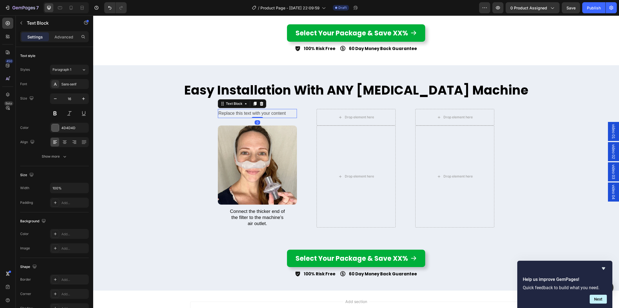
click at [256, 109] on div "Replace this text with your content" at bounding box center [257, 113] width 79 height 9
click at [256, 110] on p "Replace this text with your content" at bounding box center [257, 114] width 78 height 8
click at [355, 115] on div "Drop element here" at bounding box center [359, 117] width 29 height 4
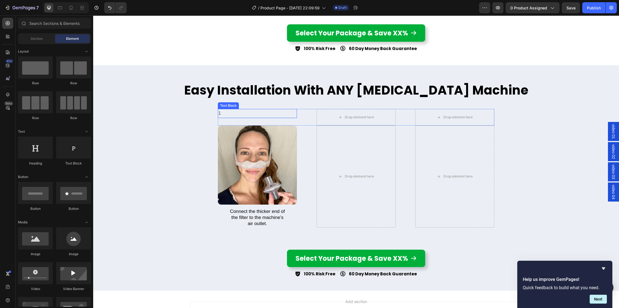
click at [225, 110] on p "1" at bounding box center [257, 114] width 78 height 8
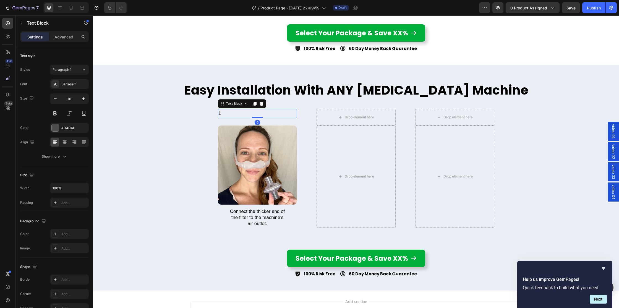
click at [260, 102] on icon at bounding box center [261, 104] width 4 height 4
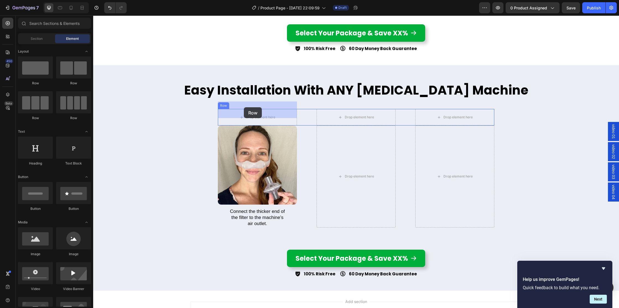
drag, startPoint x: 131, startPoint y: 83, endPoint x: 244, endPoint y: 108, distance: 116.6
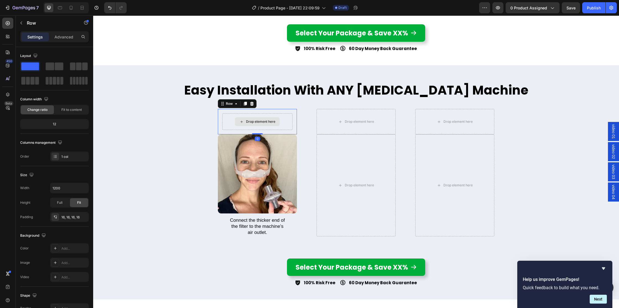
click at [262, 119] on div "Drop element here" at bounding box center [260, 121] width 29 height 4
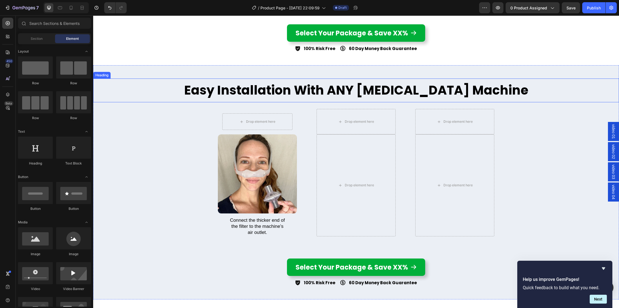
click at [255, 83] on p "Easy Installation With ANY [MEDICAL_DATA] Machine" at bounding box center [356, 90] width 513 height 15
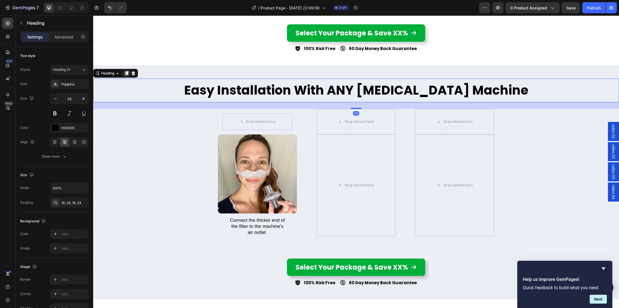
click at [125, 71] on icon at bounding box center [126, 73] width 4 height 4
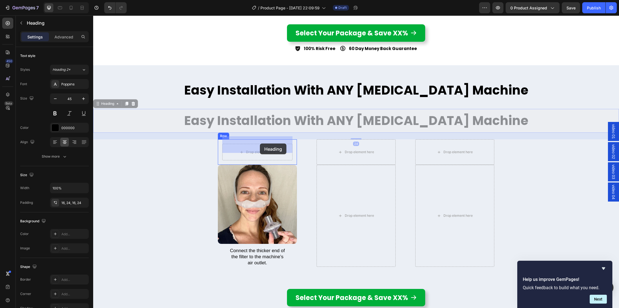
drag, startPoint x: 108, startPoint y: 94, endPoint x: 260, endPoint y: 144, distance: 159.7
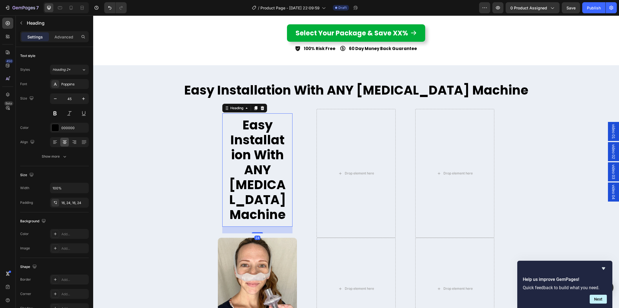
click at [261, 143] on h2 "Easy Installation With ANY [MEDICAL_DATA] Machine" at bounding box center [257, 169] width 70 height 113
click at [261, 144] on p "Easy Installation With ANY [MEDICAL_DATA] Machine" at bounding box center [257, 170] width 57 height 105
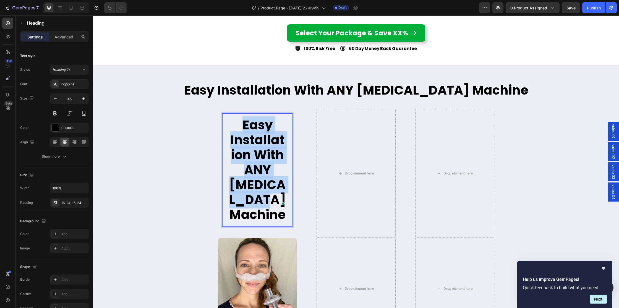
click at [261, 143] on p "Easy Installation With ANY [MEDICAL_DATA] Machine" at bounding box center [257, 170] width 57 height 105
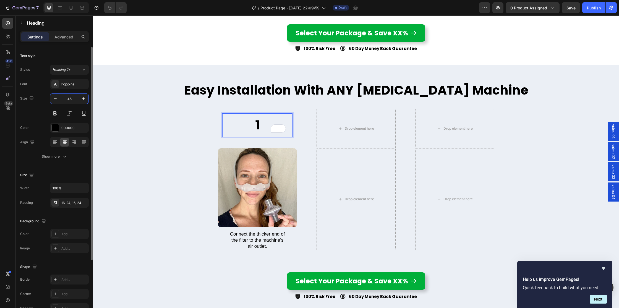
click at [74, 98] on input "45" at bounding box center [69, 99] width 18 height 10
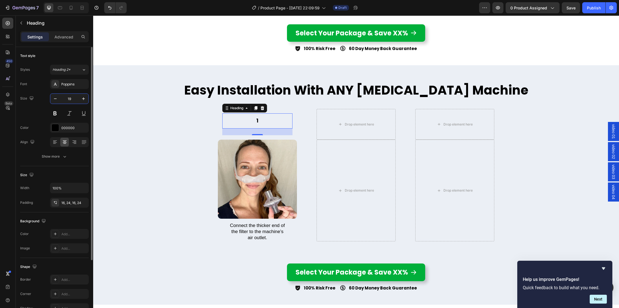
type input "19"
click at [38, 109] on div "Size 19" at bounding box center [54, 105] width 69 height 25
click at [84, 202] on icon "button" at bounding box center [83, 202] width 2 height 2
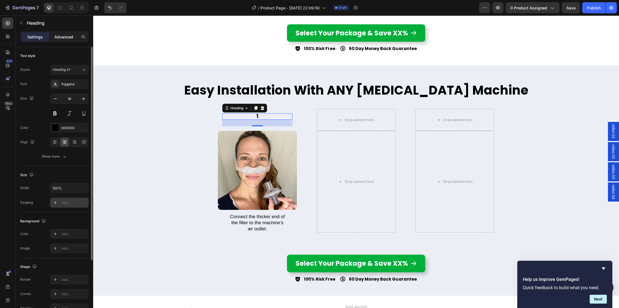
click at [60, 35] on p "Advanced" at bounding box center [63, 37] width 19 height 6
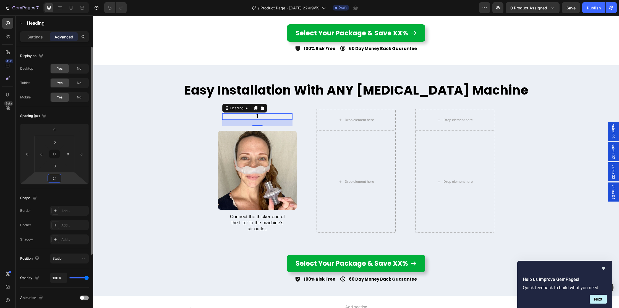
click at [58, 178] on input "24" at bounding box center [54, 178] width 11 height 8
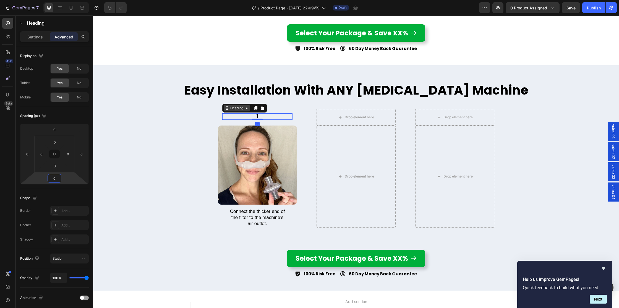
type input "0"
click at [230, 106] on div "Heading" at bounding box center [236, 108] width 15 height 5
click at [231, 97] on div "Row 1 col" at bounding box center [233, 98] width 17 height 3
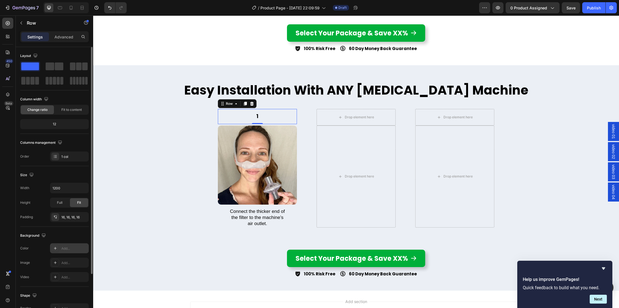
click at [70, 249] on div "Add..." at bounding box center [74, 248] width 26 height 5
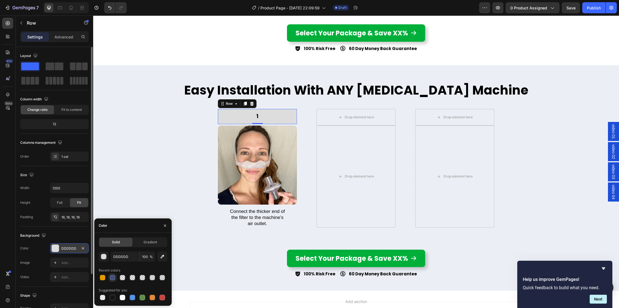
click at [111, 279] on div at bounding box center [113, 278] width 6 height 6
type input "435274"
click at [257, 113] on p "1" at bounding box center [257, 116] width 70 height 6
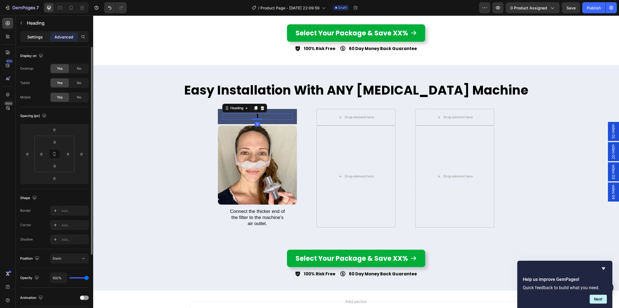
click at [33, 38] on p "Settings" at bounding box center [34, 37] width 15 height 6
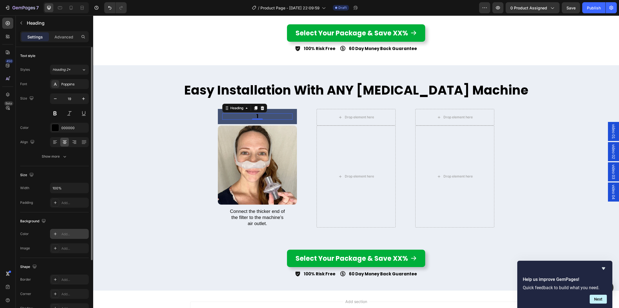
click at [65, 235] on div "Add..." at bounding box center [74, 234] width 26 height 5
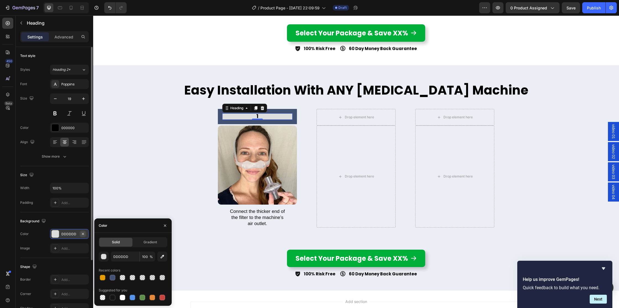
click at [83, 233] on icon "button" at bounding box center [83, 234] width 2 height 2
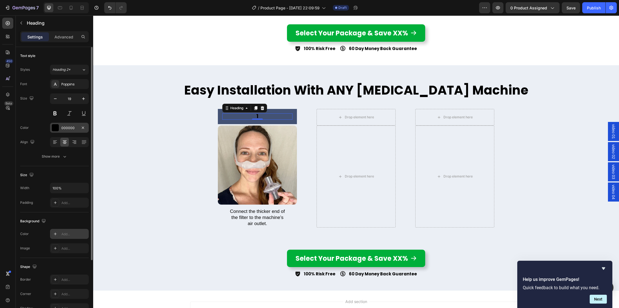
click at [57, 127] on div at bounding box center [55, 127] width 7 height 7
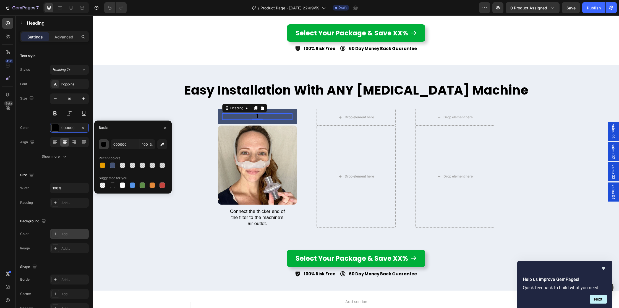
click at [103, 146] on div "button" at bounding box center [104, 145] width 6 height 6
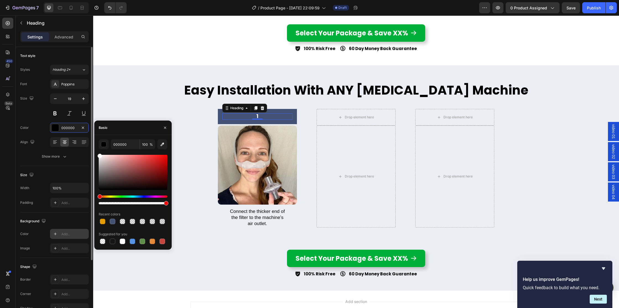
drag, startPoint x: 98, startPoint y: 162, endPoint x: 69, endPoint y: 138, distance: 37.9
click at [82, 131] on div "450 Beta Sections(30) Elements(84) Section Element Hero Section Product Detail …" at bounding box center [46, 161] width 93 height 293
type input "FFFFFF"
drag, startPoint x: 28, startPoint y: 143, endPoint x: 27, endPoint y: 149, distance: 6.0
click at [28, 143] on div "Align" at bounding box center [27, 142] width 15 height 7
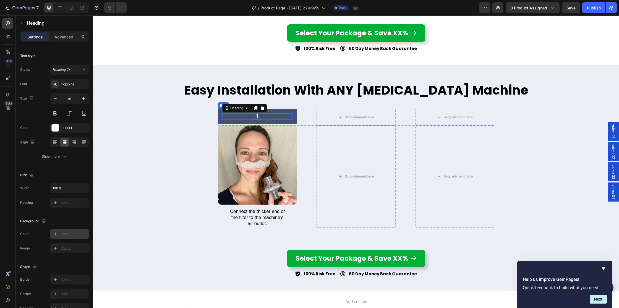
click at [219, 109] on div "1 Heading 0 Row" at bounding box center [257, 116] width 79 height 15
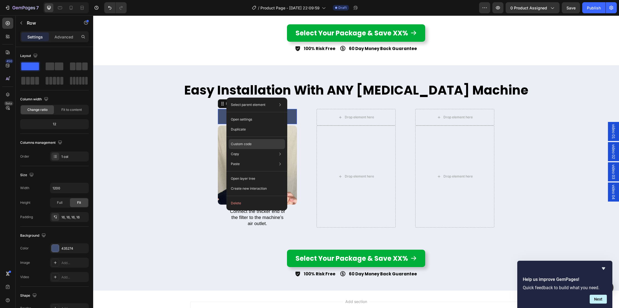
click at [242, 142] on p "Custom code" at bounding box center [241, 144] width 21 height 5
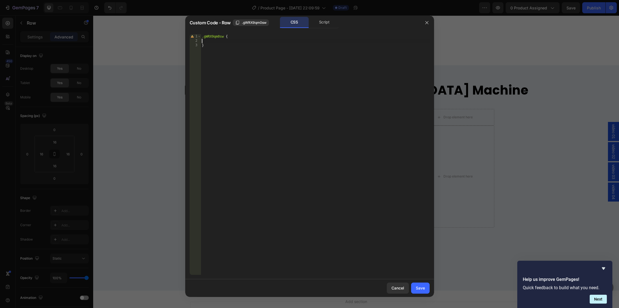
click at [221, 42] on div ".gWRX9qm0sw { }" at bounding box center [315, 158] width 229 height 249
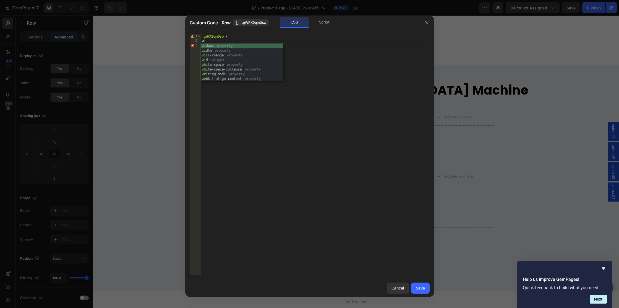
type textarea "w"
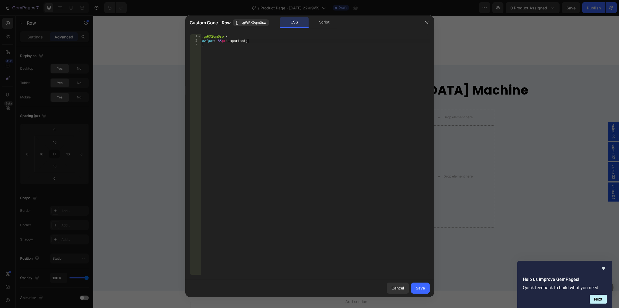
scroll to position [0, 2]
type textarea "height: 35px !important;"
click at [423, 289] on div "Save" at bounding box center [420, 288] width 9 height 6
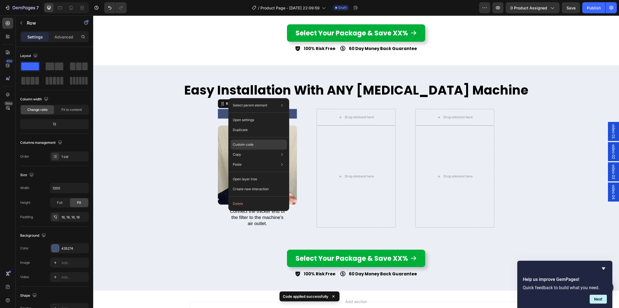
click at [245, 142] on p "Custom code" at bounding box center [243, 144] width 21 height 5
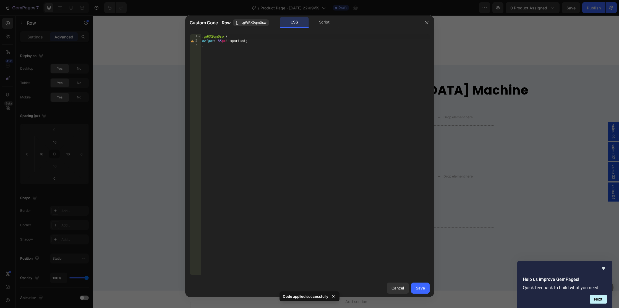
type textarea "height: 35px !important;"
click at [262, 41] on div ".gWRX9qm0sw { height : 35 px !important ; }" at bounding box center [315, 158] width 229 height 249
type textarea "align-items: center !;"
click at [421, 287] on div "Save" at bounding box center [420, 288] width 9 height 6
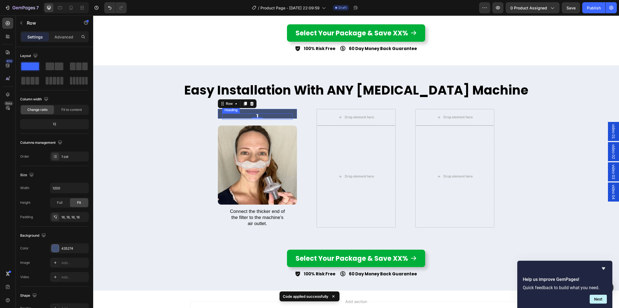
click at [258, 113] on p "1" at bounding box center [257, 116] width 70 height 6
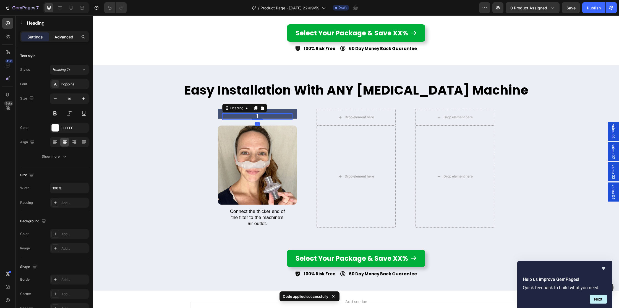
click at [67, 38] on p "Advanced" at bounding box center [63, 37] width 19 height 6
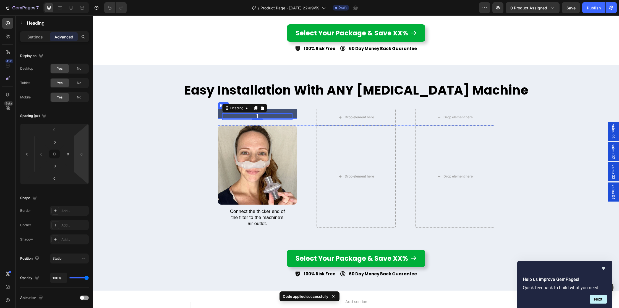
click at [282, 109] on div "1 Heading 0 Row" at bounding box center [257, 114] width 79 height 10
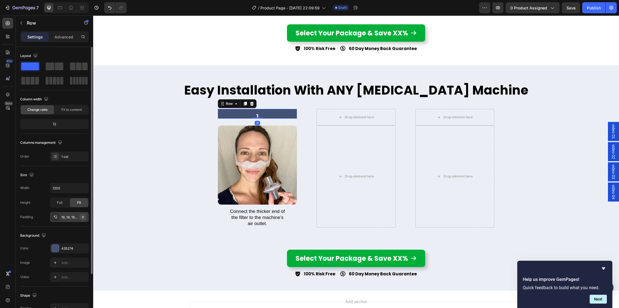
click at [84, 215] on icon "button" at bounding box center [83, 217] width 4 height 4
click at [67, 187] on input "1200" at bounding box center [69, 188] width 38 height 10
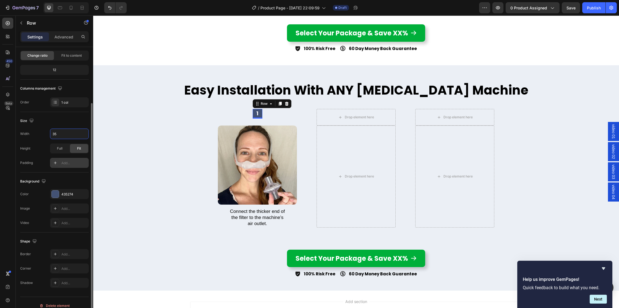
scroll to position [61, 0]
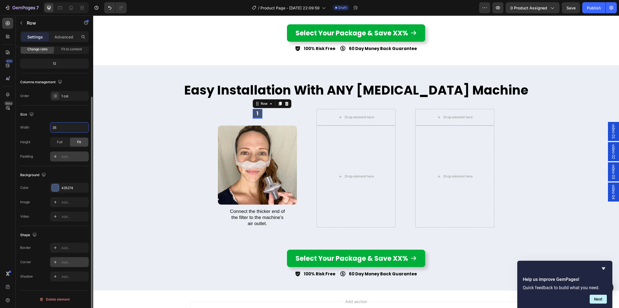
type input "35"
click at [64, 263] on div "Add..." at bounding box center [74, 262] width 26 height 5
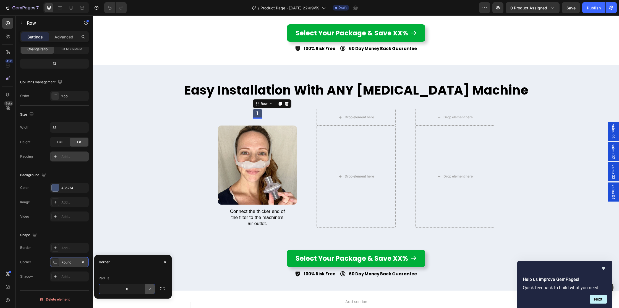
click at [147, 290] on icon "button" at bounding box center [150, 289] width 6 height 6
click at [144, 275] on p "Pill" at bounding box center [135, 274] width 32 height 6
type input "9999"
click at [62, 247] on div "Add..." at bounding box center [74, 248] width 26 height 5
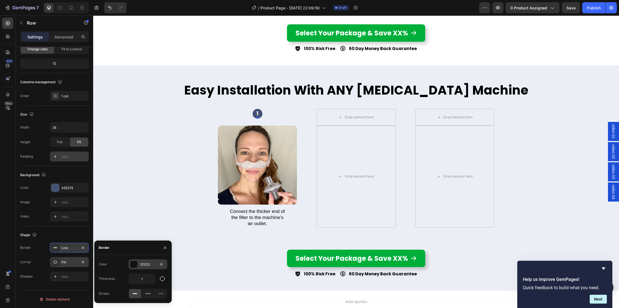
click at [136, 264] on div at bounding box center [133, 264] width 7 height 7
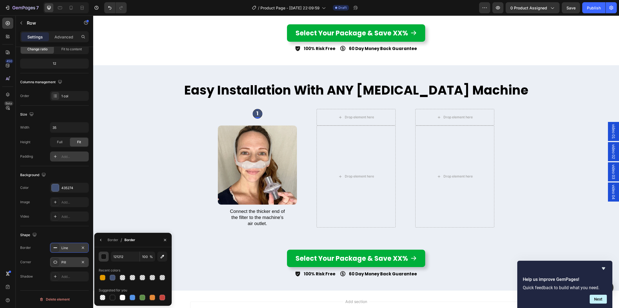
click at [104, 253] on button "button" at bounding box center [104, 257] width 10 height 10
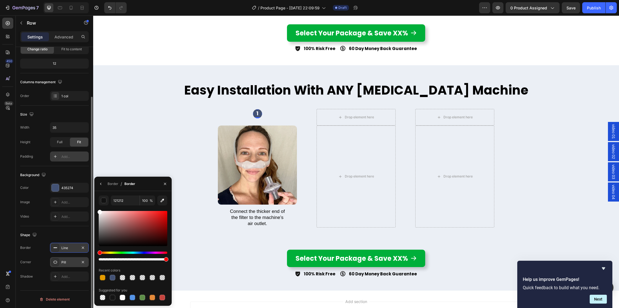
drag, startPoint x: 106, startPoint y: 225, endPoint x: 79, endPoint y: 168, distance: 63.5
click at [78, 168] on div "450 Beta Sections(30) Elements(84) Section Element Hero Section Product Detail …" at bounding box center [46, 161] width 93 height 293
type input "FFFFFF"
click at [38, 217] on div "Video Add..." at bounding box center [54, 217] width 69 height 10
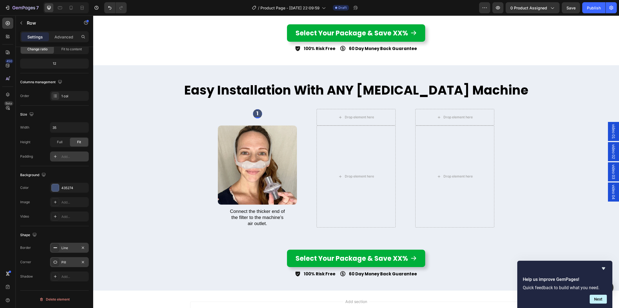
click at [67, 246] on div "Line" at bounding box center [69, 248] width 16 height 5
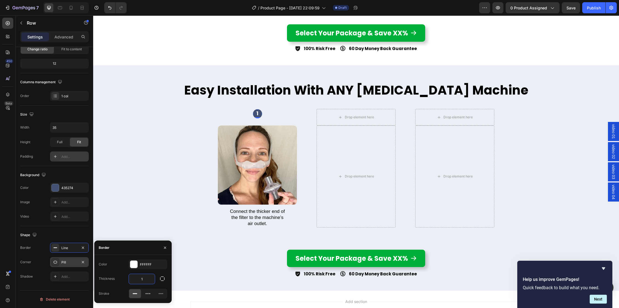
click at [145, 281] on input "1" at bounding box center [142, 279] width 26 height 10
type input "2"
click at [149, 276] on input "2" at bounding box center [142, 279] width 26 height 10
type input "4"
click at [120, 266] on div "Color FFFFFF" at bounding box center [133, 264] width 69 height 10
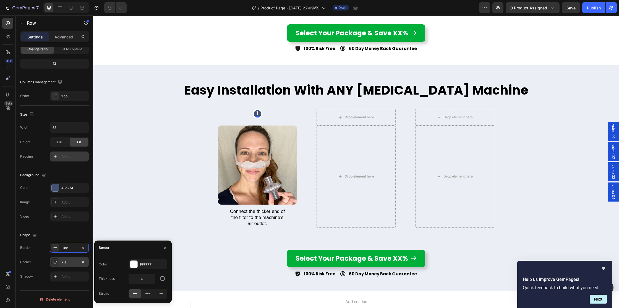
click at [260, 111] on p "1" at bounding box center [257, 114] width 7 height 6
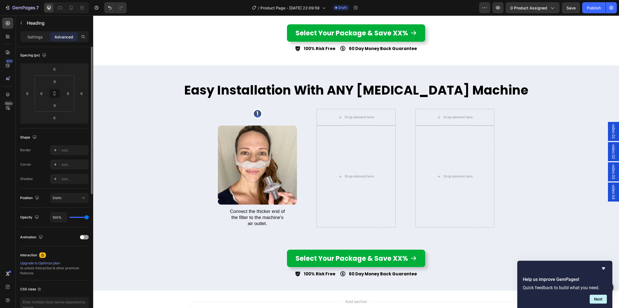
scroll to position [0, 0]
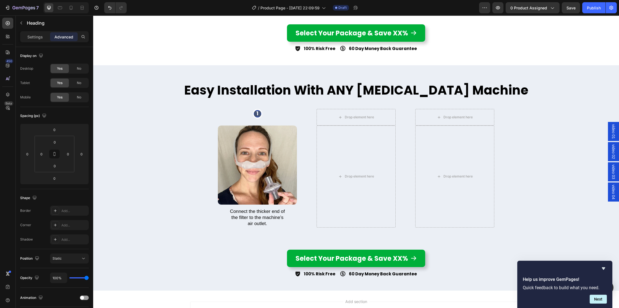
click at [259, 111] on p "1" at bounding box center [257, 114] width 7 height 6
click at [10, 93] on icon at bounding box center [8, 95] width 6 height 6
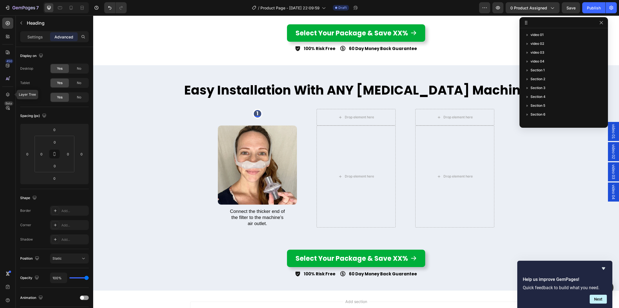
scroll to position [140, 0]
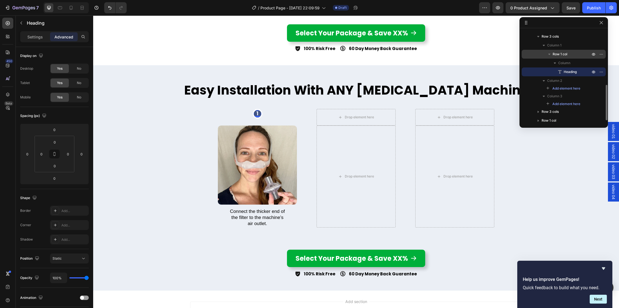
click at [571, 52] on p "Row 1 col" at bounding box center [572, 54] width 39 height 6
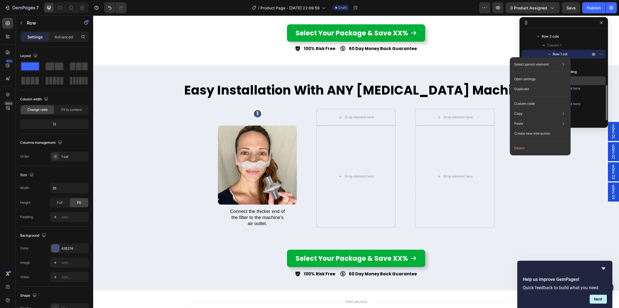
click at [527, 89] on p "Duplicate" at bounding box center [521, 89] width 15 height 5
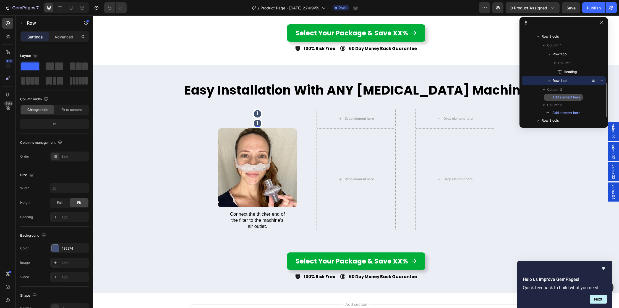
drag, startPoint x: 555, startPoint y: 80, endPoint x: 556, endPoint y: 99, distance: 19.7
click at [556, 99] on div "Column 1 Row 1 col Column Heading Row 1 col Column 2 Add element here Column 3 …" at bounding box center [564, 78] width 84 height 75
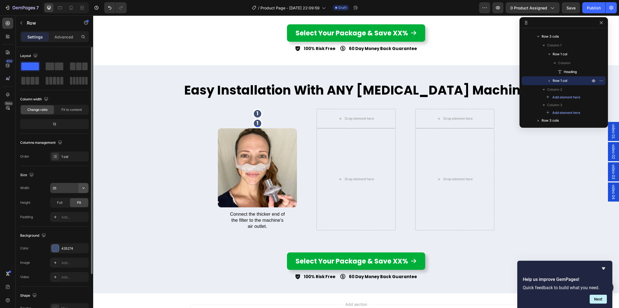
click at [83, 189] on icon "button" at bounding box center [84, 188] width 6 height 6
click at [68, 201] on p "Default 1200px" at bounding box center [68, 202] width 32 height 5
type input "1200"
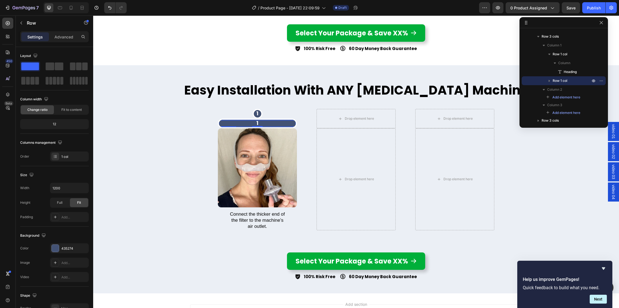
click at [227, 120] on h2 "1" at bounding box center [257, 123] width 77 height 6
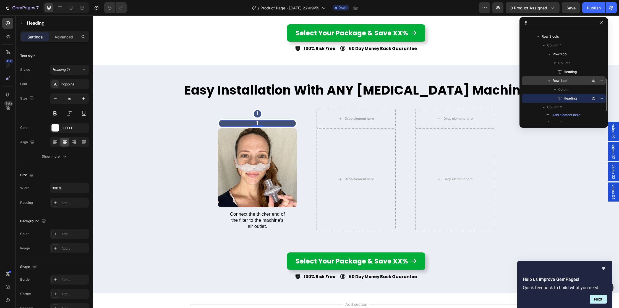
click at [560, 76] on div "Row [STREET_ADDRESS] Heading" at bounding box center [564, 76] width 84 height 53
click at [560, 81] on span "Row 1 col" at bounding box center [560, 81] width 15 height 6
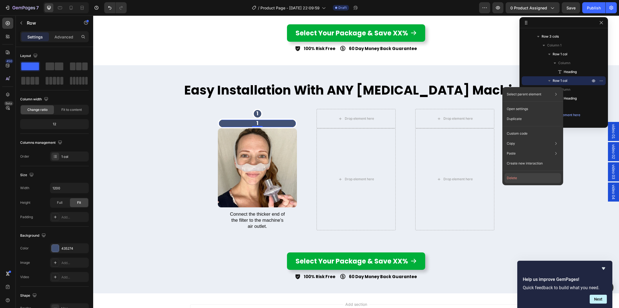
click at [517, 178] on button "Delete" at bounding box center [533, 178] width 56 height 10
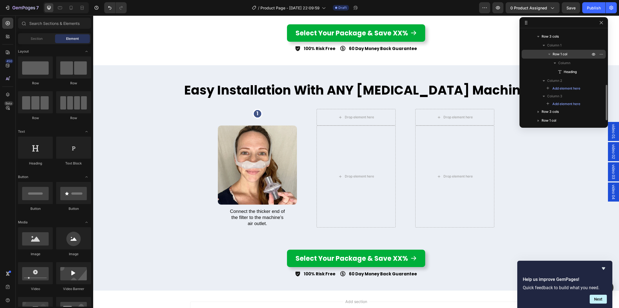
click at [561, 54] on span "Row 1 col" at bounding box center [560, 54] width 15 height 6
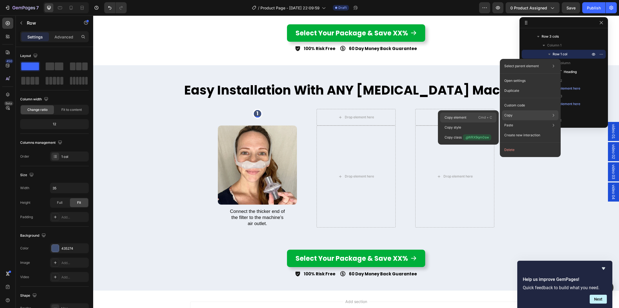
click at [462, 117] on p "Copy element" at bounding box center [456, 117] width 22 height 5
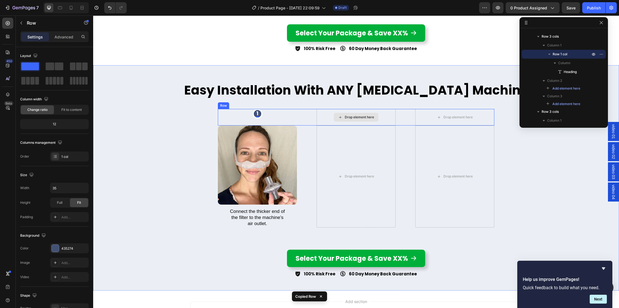
click at [339, 115] on icon at bounding box center [340, 117] width 4 height 5
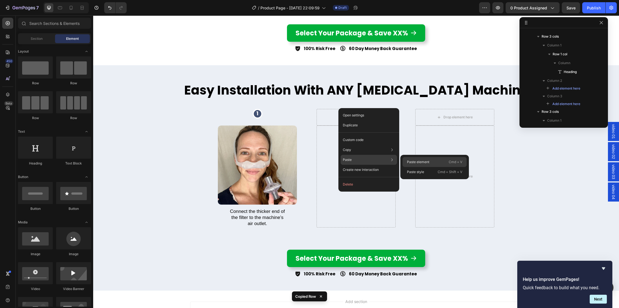
click at [420, 162] on p "Paste element" at bounding box center [418, 162] width 22 height 5
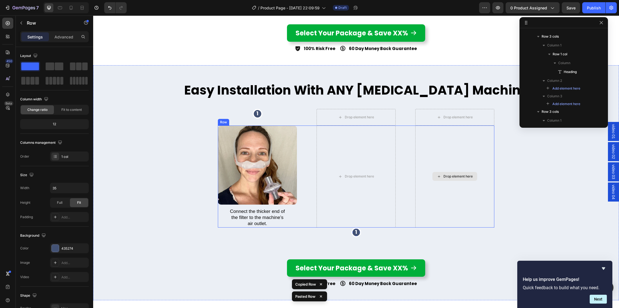
scroll to position [246, 0]
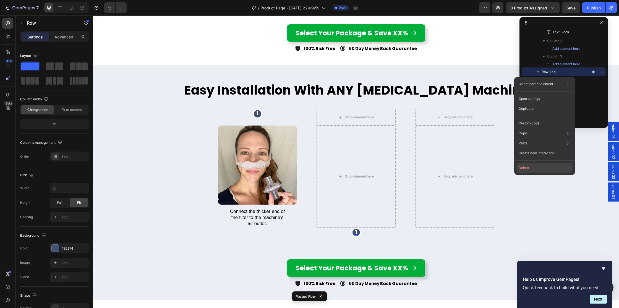
click at [527, 165] on button "Delete" at bounding box center [545, 168] width 56 height 10
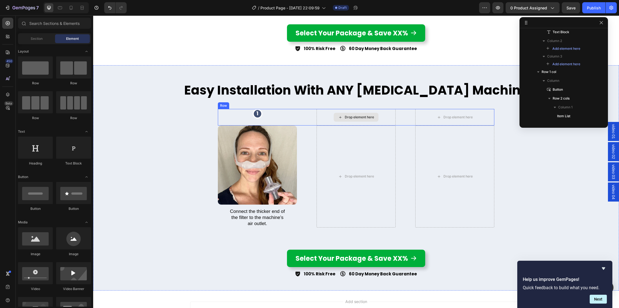
click at [347, 115] on div "Drop element here" at bounding box center [359, 117] width 29 height 4
click at [362, 113] on div "Drop element here" at bounding box center [356, 117] width 45 height 9
click at [259, 111] on p "1" at bounding box center [257, 114] width 7 height 6
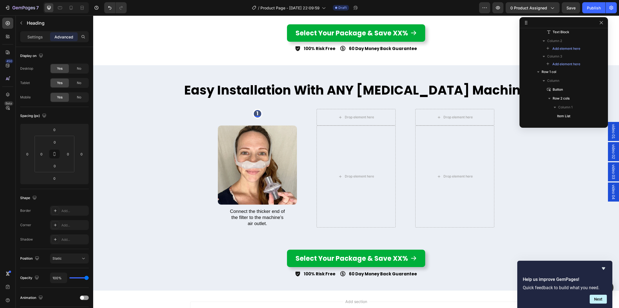
scroll to position [140, 0]
click at [6, 21] on icon at bounding box center [8, 23] width 6 height 6
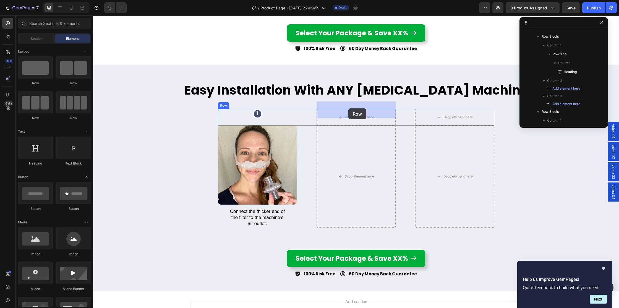
drag, startPoint x: 140, startPoint y: 89, endPoint x: 348, endPoint y: 108, distance: 209.2
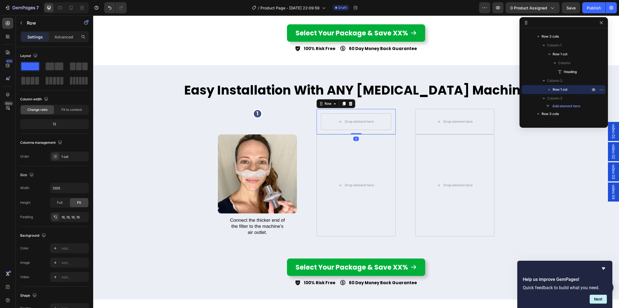
click at [257, 111] on p "1" at bounding box center [257, 114] width 7 height 6
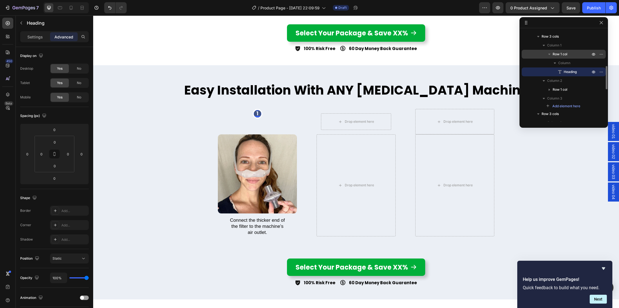
click at [560, 52] on span "Row 1 col" at bounding box center [560, 54] width 15 height 6
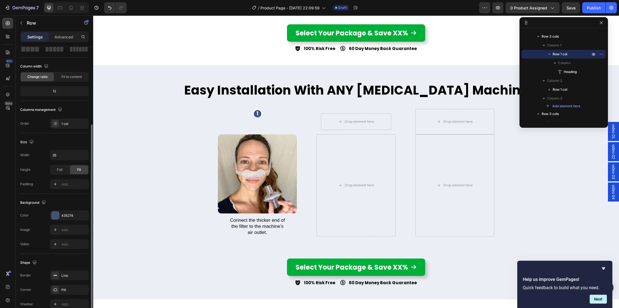
scroll to position [61, 0]
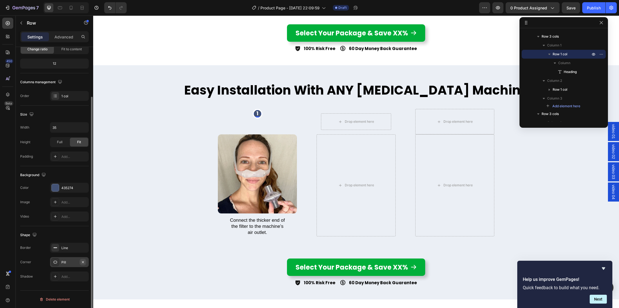
click at [82, 262] on icon "button" at bounding box center [83, 262] width 2 height 2
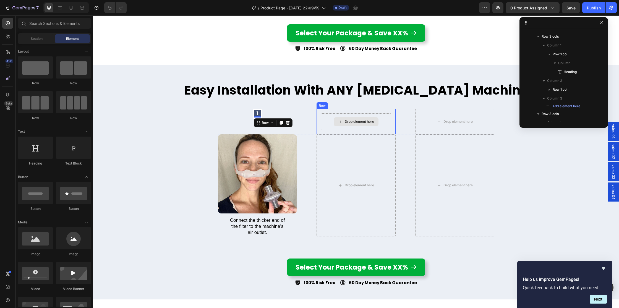
click at [337, 117] on div "Drop element here" at bounding box center [356, 121] width 45 height 9
click at [328, 113] on div "Drop element here" at bounding box center [356, 121] width 70 height 17
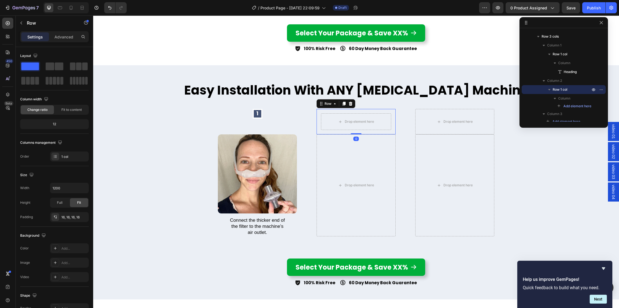
click at [350, 102] on icon at bounding box center [351, 104] width 4 height 4
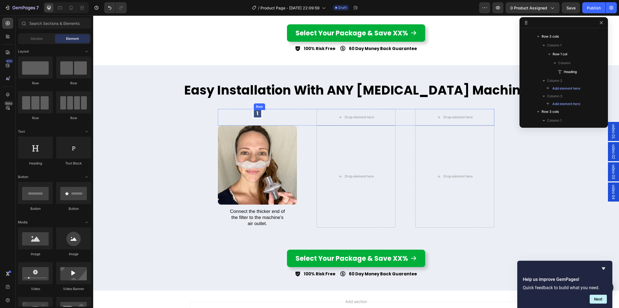
click at [261, 109] on div "[STREET_ADDRESS]" at bounding box center [258, 114] width 10 height 10
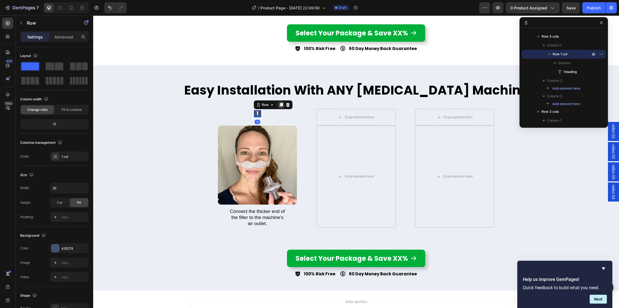
click at [280, 103] on icon at bounding box center [281, 105] width 4 height 4
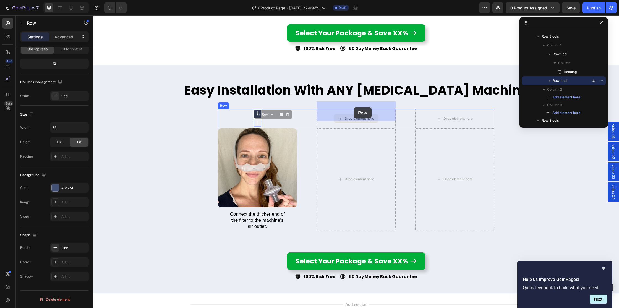
drag, startPoint x: 259, startPoint y: 107, endPoint x: 353, endPoint y: 107, distance: 94.9
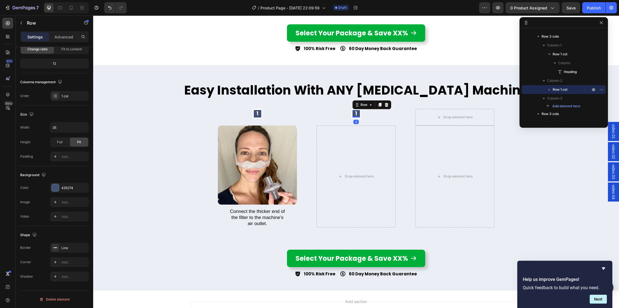
click at [381, 103] on icon at bounding box center [379, 105] width 3 height 4
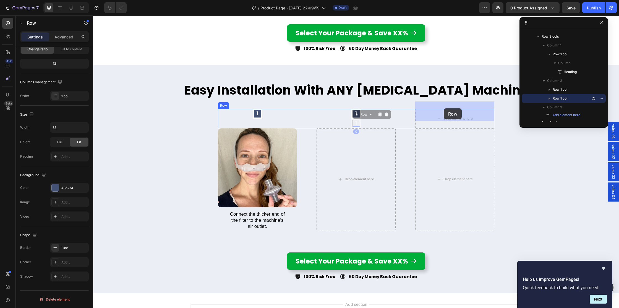
drag, startPoint x: 357, startPoint y: 107, endPoint x: 444, endPoint y: 108, distance: 87.1
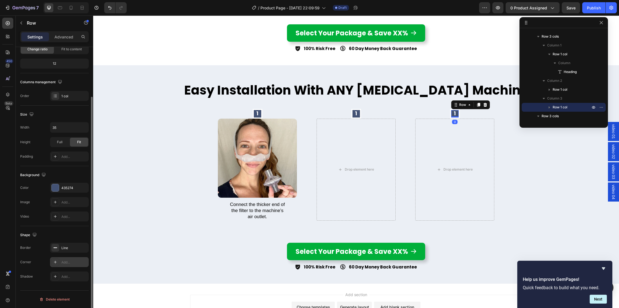
click at [55, 262] on icon at bounding box center [55, 262] width 4 height 4
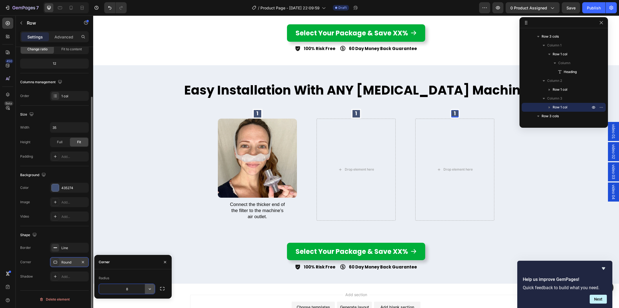
click at [152, 287] on icon "button" at bounding box center [150, 289] width 6 height 6
click at [147, 275] on icon at bounding box center [148, 274] width 6 height 6
type input "9999"
click at [456, 111] on h2 "1" at bounding box center [454, 114] width 7 height 6
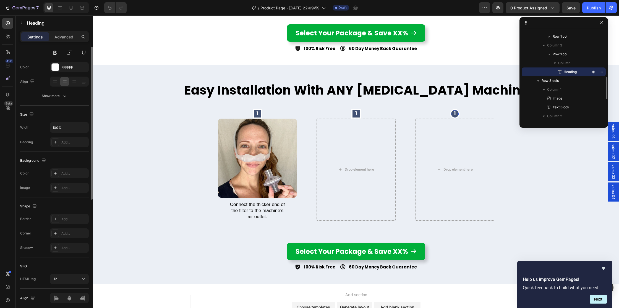
scroll to position [0, 0]
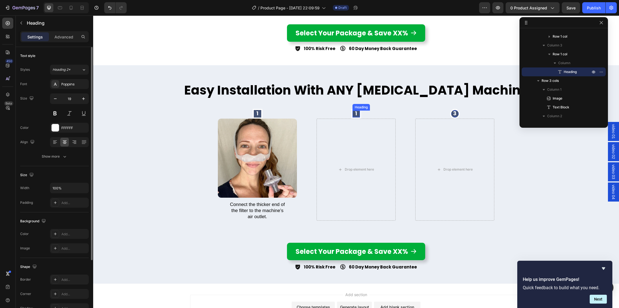
click at [357, 111] on h2 "1" at bounding box center [356, 114] width 7 height 6
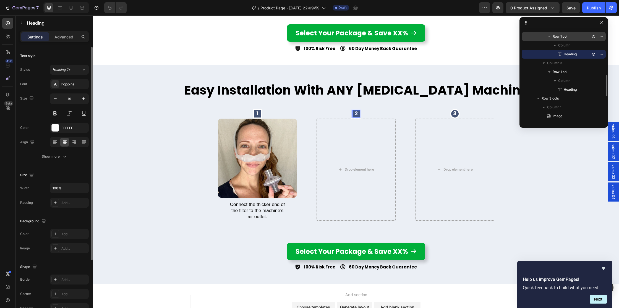
click at [565, 35] on span "Row 1 col" at bounding box center [560, 37] width 15 height 6
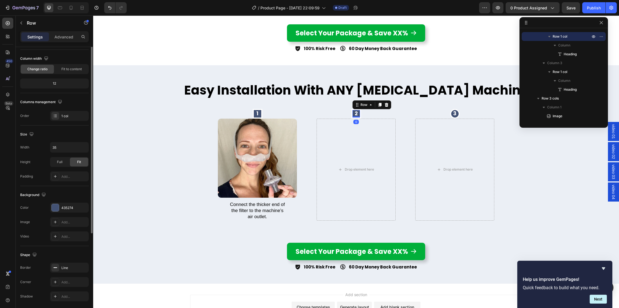
scroll to position [61, 0]
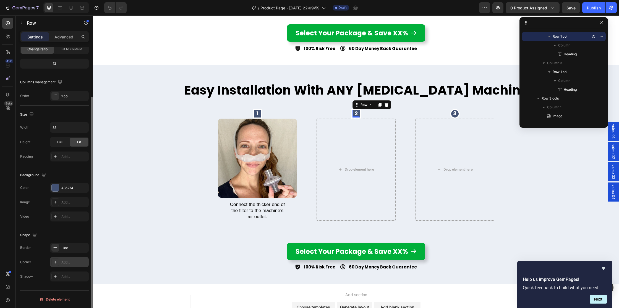
click at [66, 261] on div "Add..." at bounding box center [74, 262] width 26 height 5
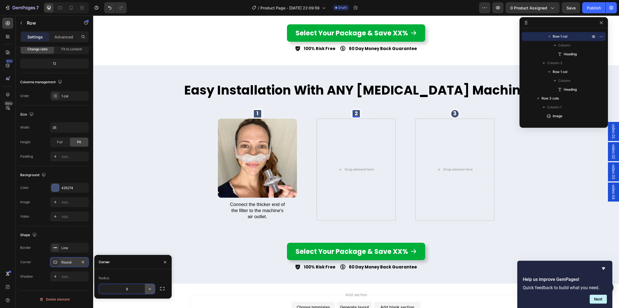
click at [151, 289] on icon "button" at bounding box center [150, 289] width 6 height 6
click at [128, 271] on p "Pill" at bounding box center [135, 274] width 32 height 6
type input "9999"
click at [258, 111] on p "1" at bounding box center [257, 114] width 7 height 6
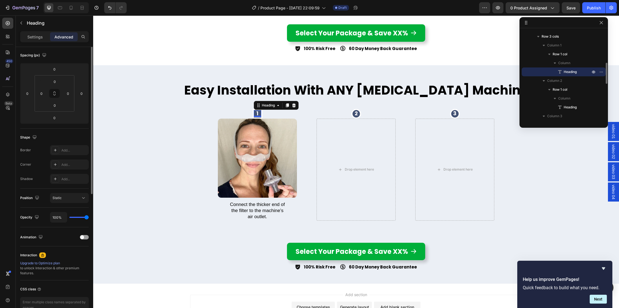
scroll to position [0, 0]
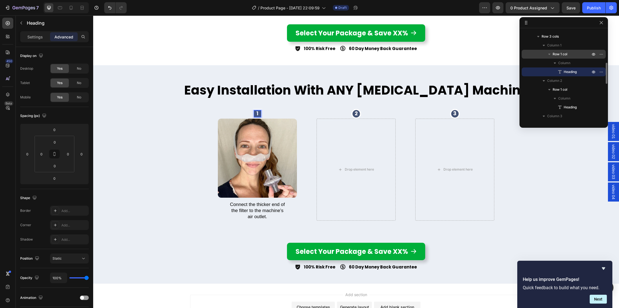
click at [569, 54] on p "Row 1 col" at bounding box center [572, 54] width 39 height 6
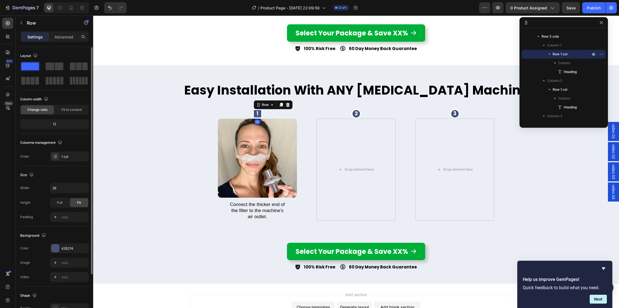
scroll to position [61, 0]
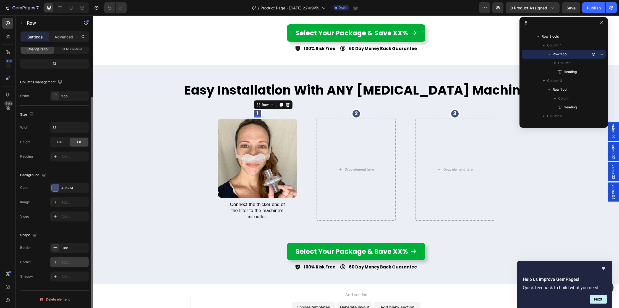
click at [69, 261] on div "Add..." at bounding box center [74, 262] width 26 height 5
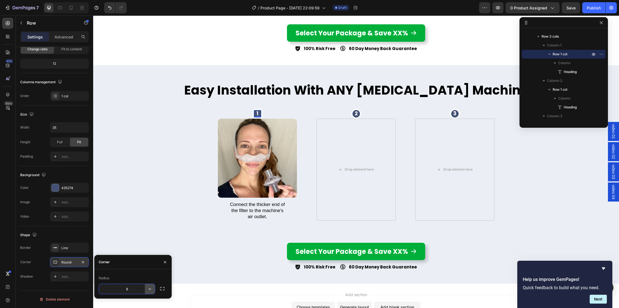
click at [151, 288] on icon "button" at bounding box center [150, 289] width 6 height 6
click at [136, 275] on p "Pill" at bounding box center [135, 274] width 32 height 6
type input "9999"
click at [311, 109] on div "1 Heading Row 0 2 Heading Row 3 Heading Row Row" at bounding box center [356, 114] width 277 height 10
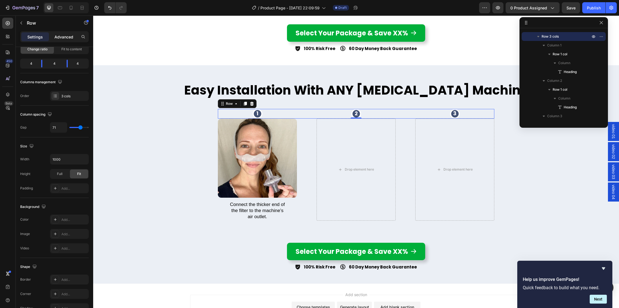
click at [70, 33] on div "Advanced" at bounding box center [64, 36] width 28 height 9
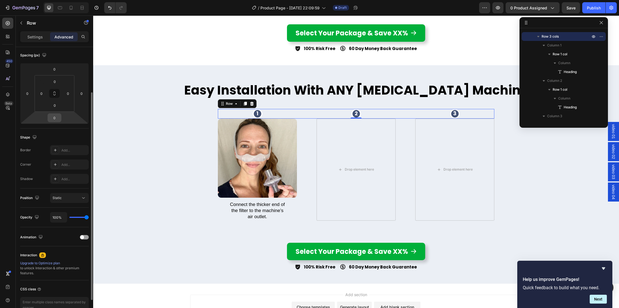
click at [52, 116] on input "0" at bounding box center [54, 118] width 11 height 8
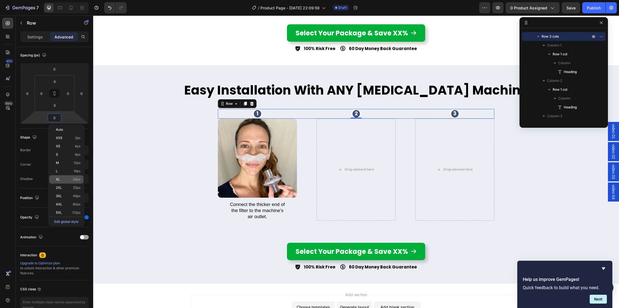
click at [70, 180] on p "XL 24px" at bounding box center [68, 180] width 25 height 4
type input "24"
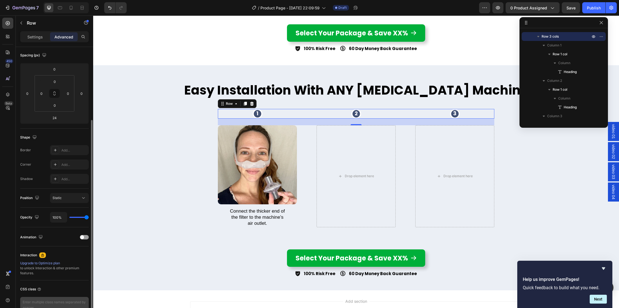
scroll to position [92, 0]
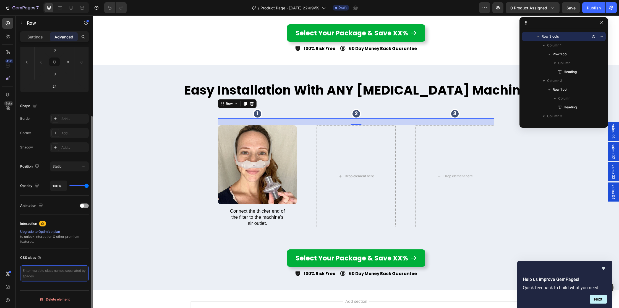
click at [55, 272] on textarea at bounding box center [54, 274] width 69 height 16
type textarea "line"
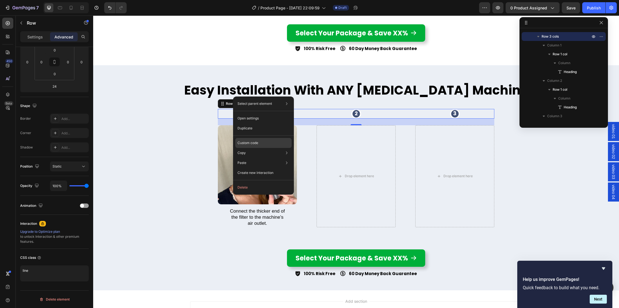
click at [250, 143] on p "Custom code" at bounding box center [248, 143] width 21 height 5
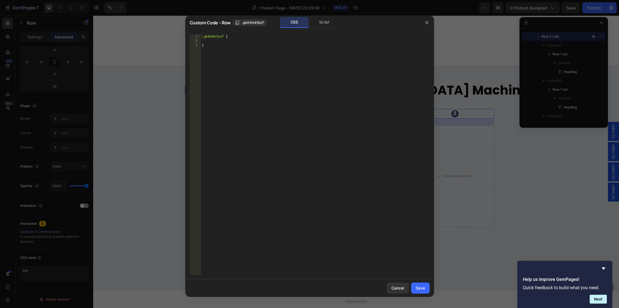
type textarea "}"
click at [223, 55] on div ".gkAXmb7pcF { }" at bounding box center [315, 158] width 229 height 249
paste textarea "line"
type textarea ".line{"
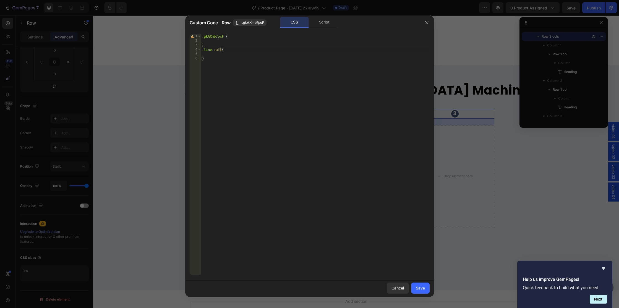
type textarea ".line::after{"
type textarea "content: '';"
click at [418, 289] on div "Save" at bounding box center [420, 288] width 9 height 6
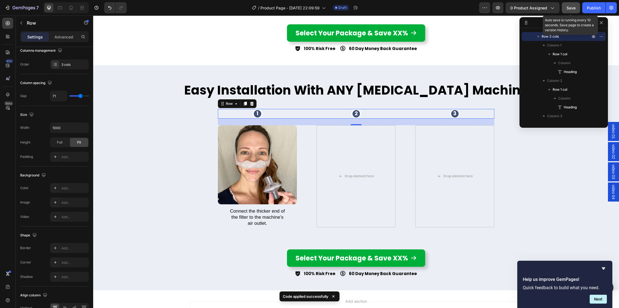
click at [574, 7] on span "Save" at bounding box center [571, 8] width 9 height 5
click at [498, 8] on icon "button" at bounding box center [498, 8] width 2 height 2
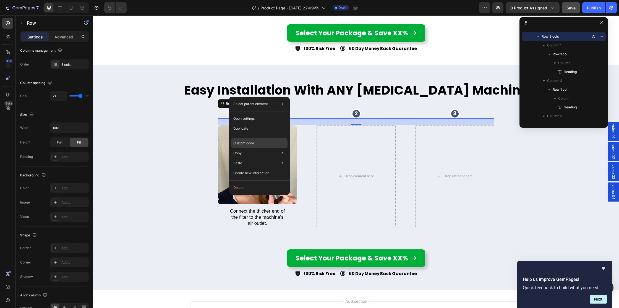
click at [244, 140] on div "Custom code" at bounding box center [259, 143] width 56 height 10
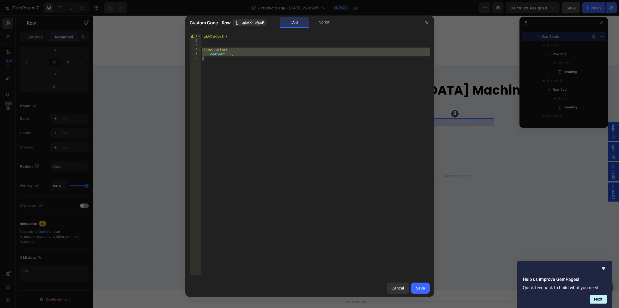
drag, startPoint x: 229, startPoint y: 64, endPoint x: 209, endPoint y: 102, distance: 43.4
click at [196, 50] on div "} 1 2 3 4 5 6 .gkAXmb7pcF { } .line : :after { content : ' ' ; } הההההההההההההה…" at bounding box center [310, 154] width 240 height 241
paste textarea "}"
type textarea "}"
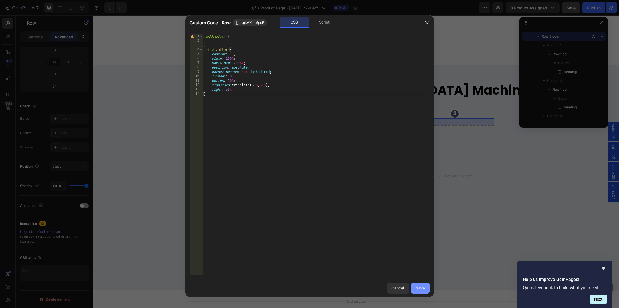
click at [423, 290] on div "Save" at bounding box center [420, 288] width 9 height 6
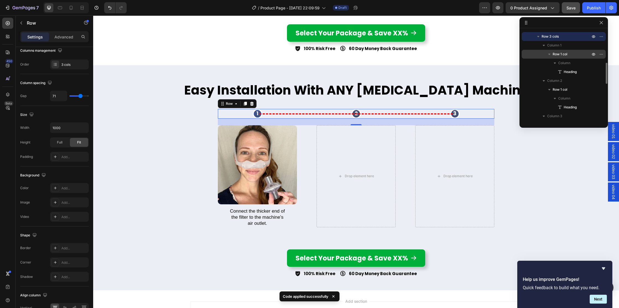
click at [557, 53] on span "Row 1 col" at bounding box center [560, 54] width 15 height 6
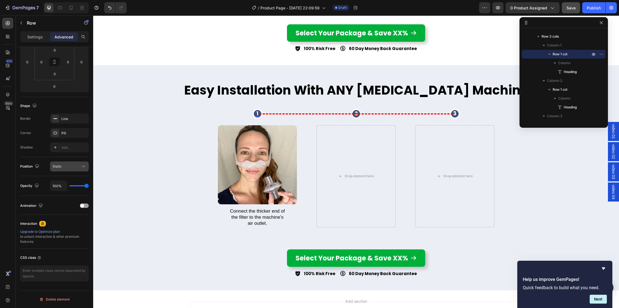
click at [74, 166] on div "Static" at bounding box center [67, 166] width 28 height 5
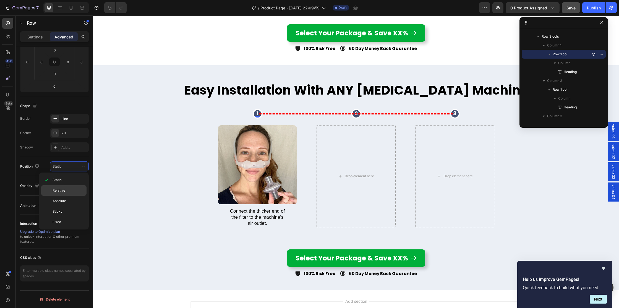
click at [59, 187] on div "Relative" at bounding box center [63, 190] width 45 height 11
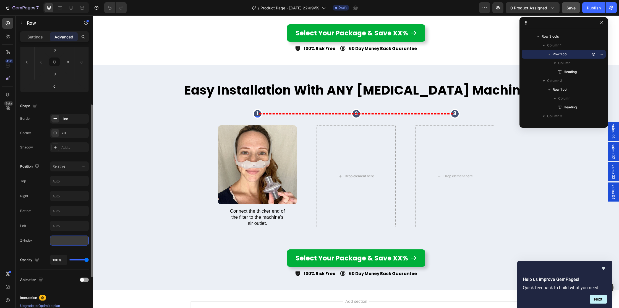
click at [58, 240] on input "number" at bounding box center [69, 241] width 39 height 10
type input "1"
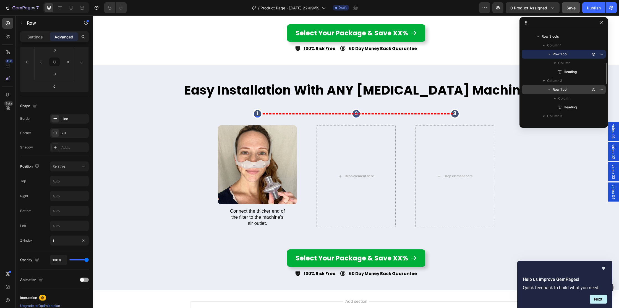
click at [557, 91] on span "Row 1 col" at bounding box center [560, 90] width 15 height 6
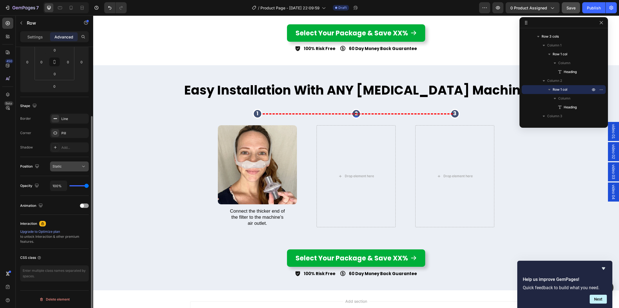
click at [66, 166] on div "Static" at bounding box center [67, 166] width 28 height 5
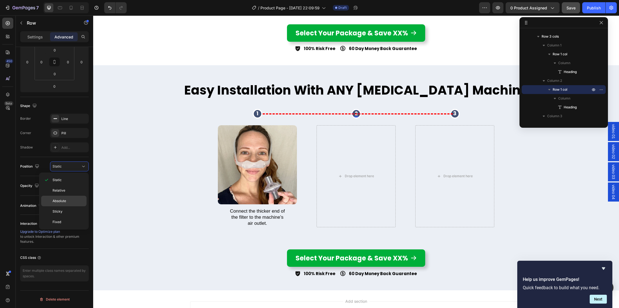
drag, startPoint x: 64, startPoint y: 188, endPoint x: 54, endPoint y: 205, distance: 19.2
click at [64, 188] on span "Relative" at bounding box center [59, 190] width 13 height 5
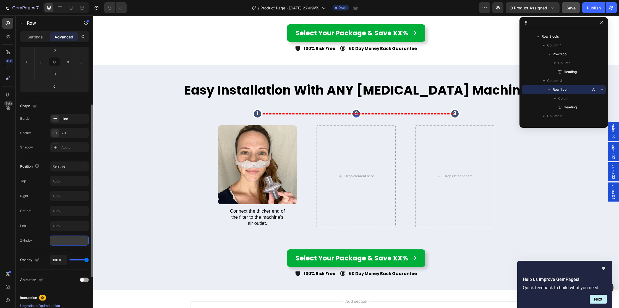
click at [61, 240] on input "number" at bounding box center [69, 241] width 39 height 10
type input "1"
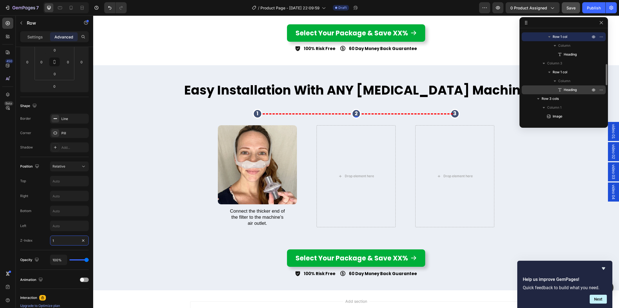
scroll to position [207, 0]
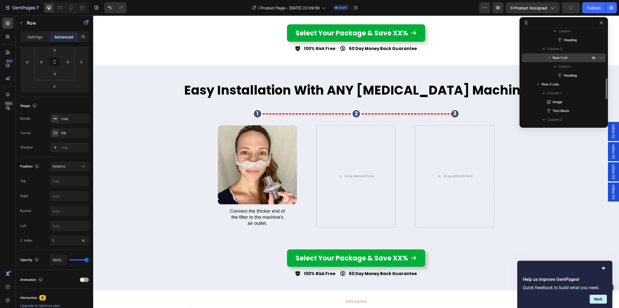
drag, startPoint x: 257, startPoint y: 124, endPoint x: 563, endPoint y: 57, distance: 312.8
click at [563, 57] on span "Row 1 col" at bounding box center [560, 58] width 15 height 6
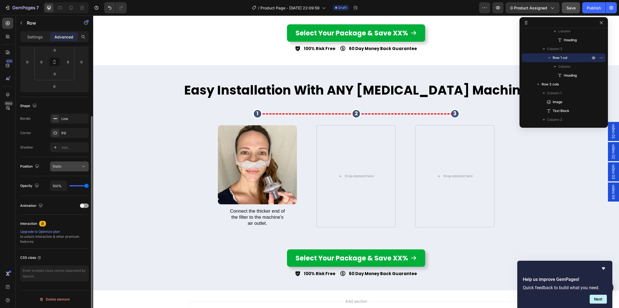
click at [61, 169] on div "Static" at bounding box center [70, 167] width 34 height 6
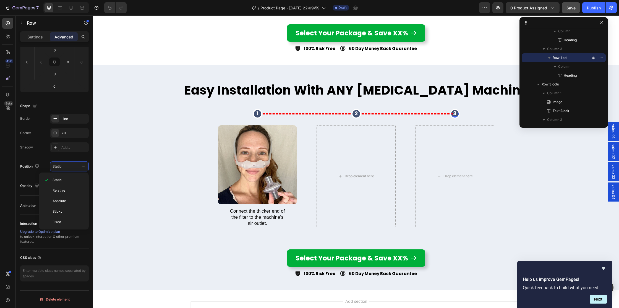
drag, startPoint x: 64, startPoint y: 189, endPoint x: 62, endPoint y: 228, distance: 38.5
click at [64, 189] on span "Relative" at bounding box center [59, 190] width 13 height 5
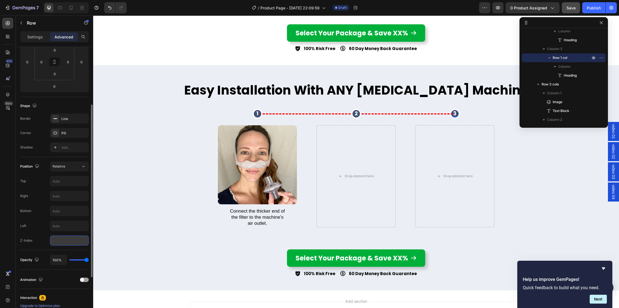
click at [63, 240] on input "number" at bounding box center [69, 241] width 39 height 10
type input "1"
click at [400, 109] on div "1 Heading Row 2 Heading Row 3 Heading Row 0 Row" at bounding box center [356, 114] width 277 height 10
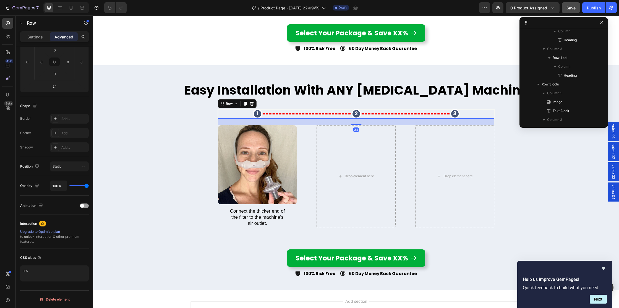
scroll to position [105, 0]
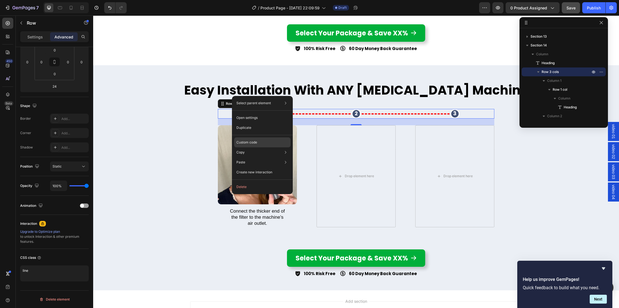
click at [250, 139] on div "Custom code" at bounding box center [262, 142] width 56 height 10
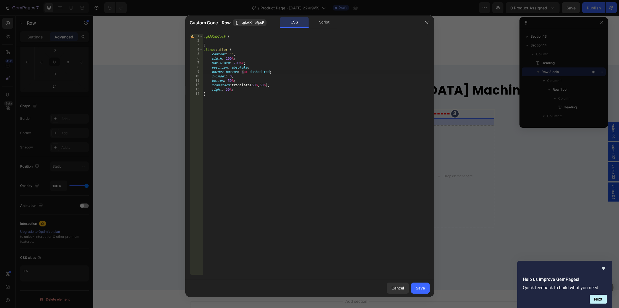
click at [242, 72] on div ".gkAXmb7pcF { } .line : :after { content : ' ' ; width : 100 % ; max-width : 70…" at bounding box center [316, 158] width 227 height 249
click at [331, 192] on div ".gkAXmb7pcF { } .line : :after { content : ' ' ; width : 100 % ; max-width : 70…" at bounding box center [316, 158] width 227 height 249
type textarea "}"
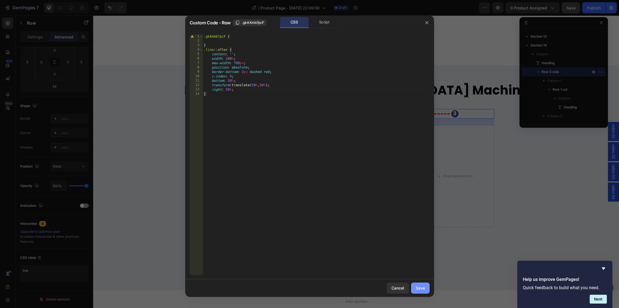
click at [418, 289] on div "Save" at bounding box center [420, 288] width 9 height 6
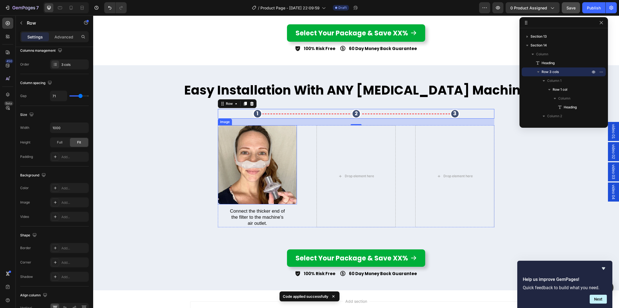
click at [250, 153] on img at bounding box center [257, 164] width 79 height 79
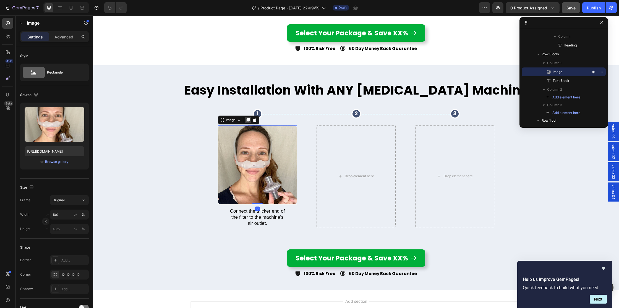
click at [248, 118] on icon at bounding box center [248, 120] width 3 height 4
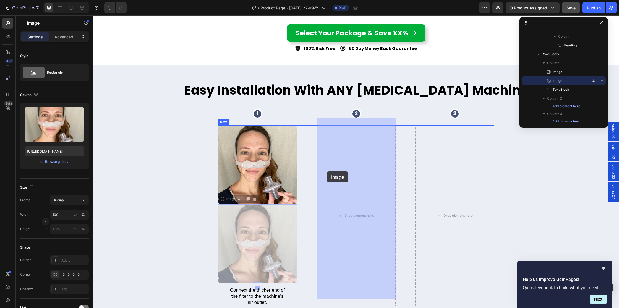
drag, startPoint x: 226, startPoint y: 189, endPoint x: 327, endPoint y: 171, distance: 102.9
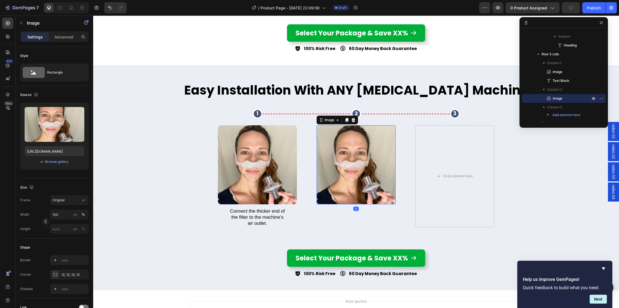
click at [346, 118] on icon at bounding box center [347, 120] width 4 height 4
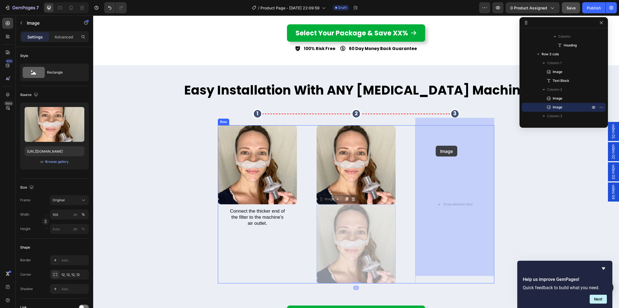
drag, startPoint x: 326, startPoint y: 192, endPoint x: 239, endPoint y: 198, distance: 87.1
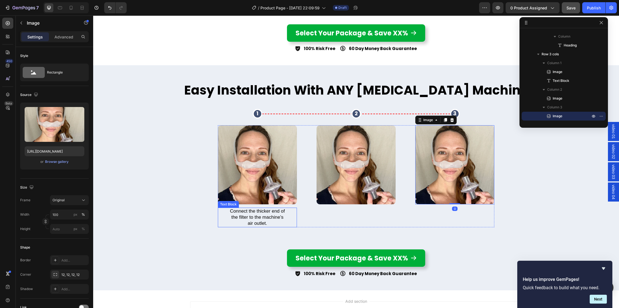
click at [251, 208] on p "Connect the thicker end of the filter to the machine’s air outlet." at bounding box center [257, 217] width 57 height 18
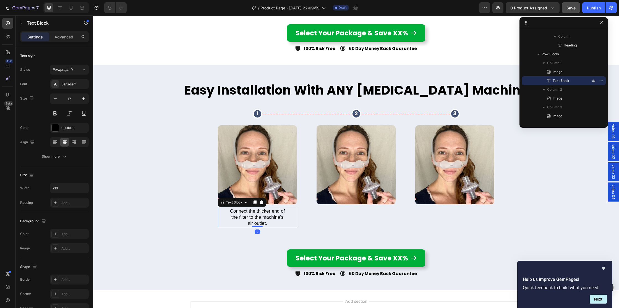
click at [254, 201] on icon at bounding box center [255, 203] width 3 height 4
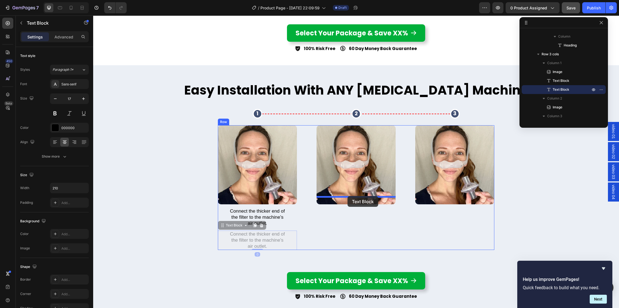
drag, startPoint x: 223, startPoint y: 218, endPoint x: 347, endPoint y: 196, distance: 125.0
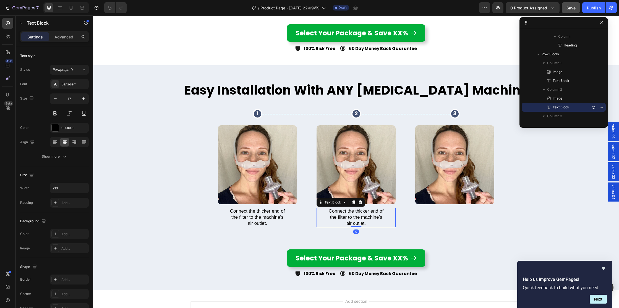
click at [355, 201] on icon at bounding box center [353, 203] width 3 height 4
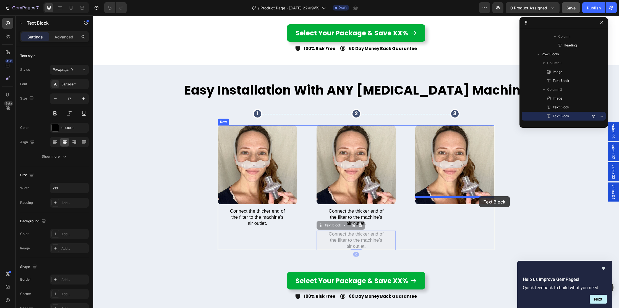
drag, startPoint x: 330, startPoint y: 217, endPoint x: 403, endPoint y: 174, distance: 85.0
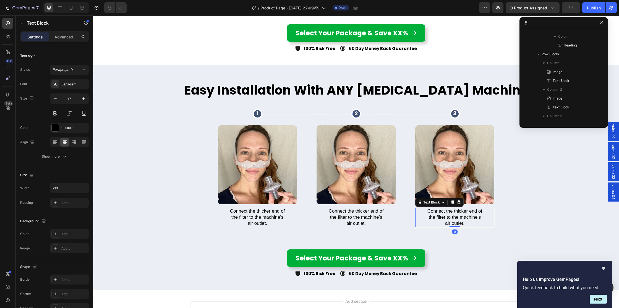
click at [357, 111] on p "2" at bounding box center [356, 114] width 7 height 6
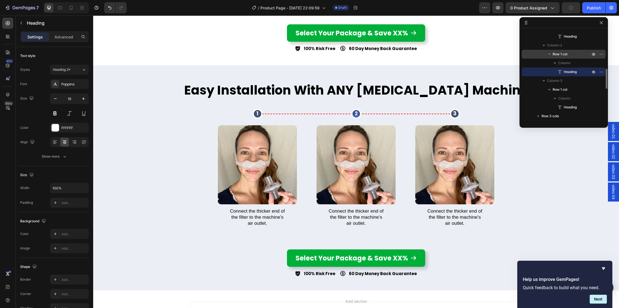
click at [568, 55] on p "Row 1 col" at bounding box center [572, 54] width 39 height 6
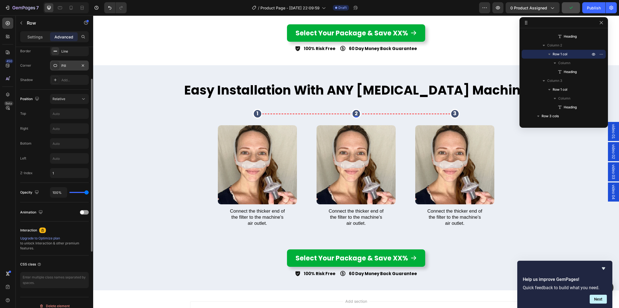
scroll to position [166, 0]
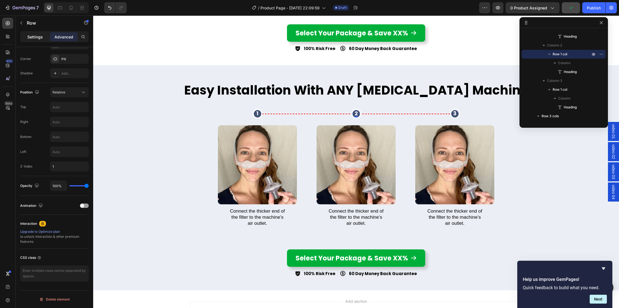
click at [32, 39] on p "Settings" at bounding box center [34, 37] width 15 height 6
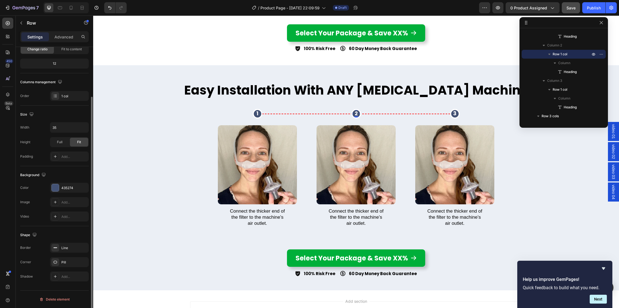
scroll to position [61, 0]
click at [68, 191] on div "435274" at bounding box center [69, 188] width 39 height 10
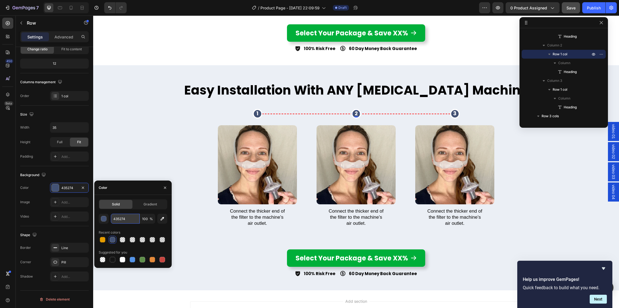
click at [131, 222] on input "435274" at bounding box center [125, 219] width 29 height 10
click at [225, 109] on div "[STREET_ADDRESS]" at bounding box center [257, 114] width 79 height 10
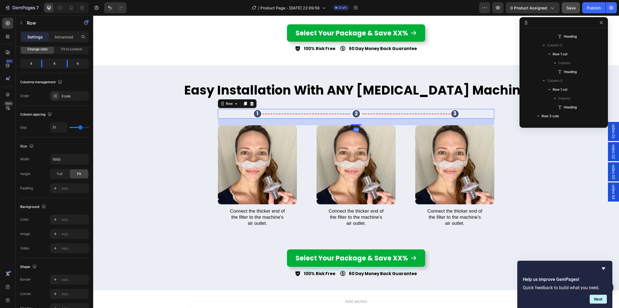
scroll to position [105, 0]
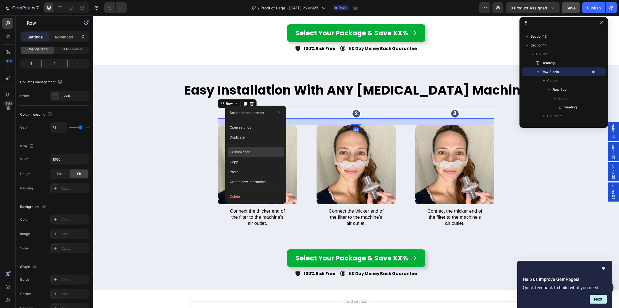
click at [241, 154] on p "Custom code" at bounding box center [240, 152] width 21 height 5
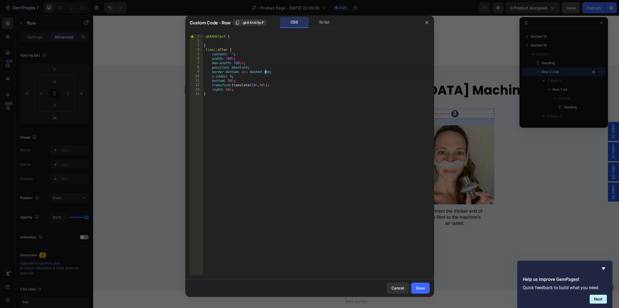
click at [266, 71] on div ".gkAXmb7pcF { } .line : :after { content : ' ' ; width : 100 % ; max-width : 70…" at bounding box center [316, 158] width 227 height 249
paste textarea "435274"
drag, startPoint x: 264, startPoint y: 73, endPoint x: 265, endPoint y: 78, distance: 5.0
click at [264, 73] on div ".gkAXmb7pcF { } .line : :after { content : ' ' ; width : 100 % ; max-width : 70…" at bounding box center [316, 158] width 227 height 249
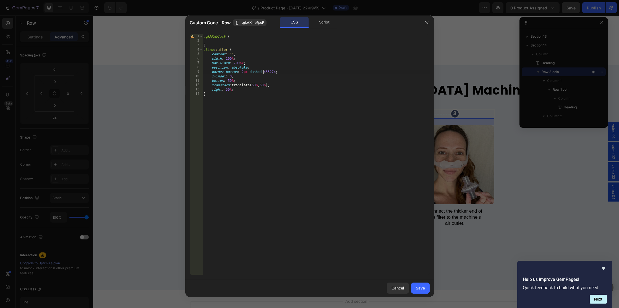
scroll to position [0, 5]
type textarea "border-bottom: 2px dashed #435274;"
click at [420, 285] on div "Save" at bounding box center [420, 288] width 9 height 6
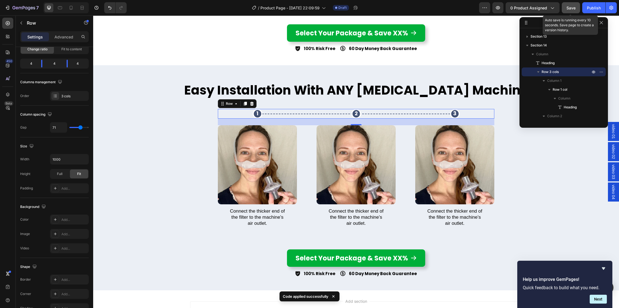
click at [574, 12] on button "Save" at bounding box center [571, 7] width 18 height 11
click at [402, 191] on div "Image Connect the thicker end of the filter to the machine’s air outlet. Text B…" at bounding box center [356, 176] width 277 height 102
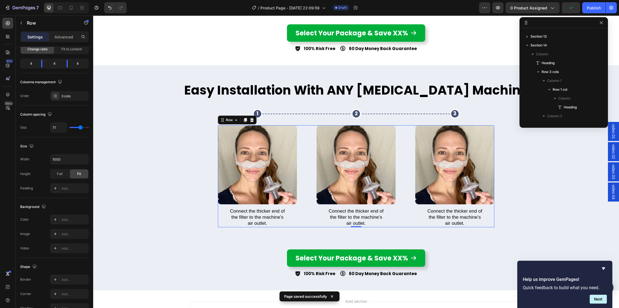
scroll to position [220, 0]
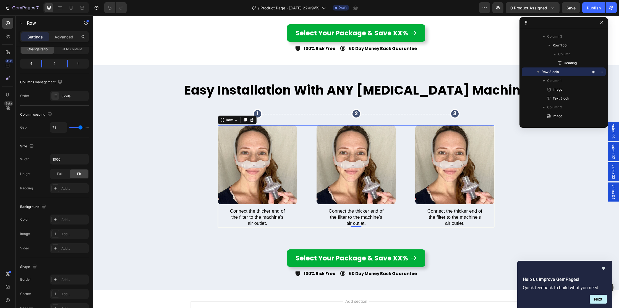
click at [307, 138] on div "Image Connect the thicker end of the filter to the machine’s air outlet. Text B…" at bounding box center [356, 176] width 277 height 102
click at [245, 118] on icon at bounding box center [245, 120] width 3 height 4
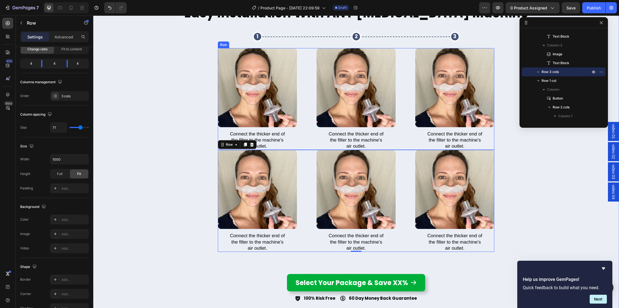
scroll to position [2276, 0]
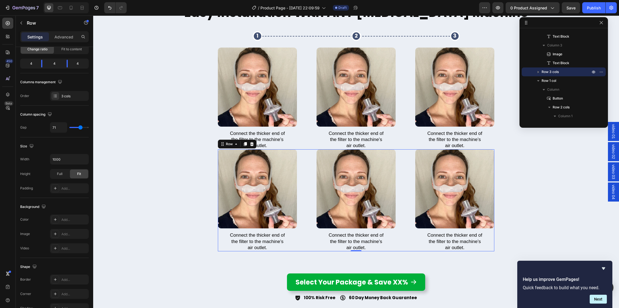
click at [305, 168] on div "Image Connect the thicker end of the filter to the machine’s air outlet. Text B…" at bounding box center [356, 200] width 277 height 102
drag, startPoint x: 252, startPoint y: 145, endPoint x: 289, endPoint y: 168, distance: 43.4
click at [252, 145] on icon at bounding box center [252, 144] width 4 height 4
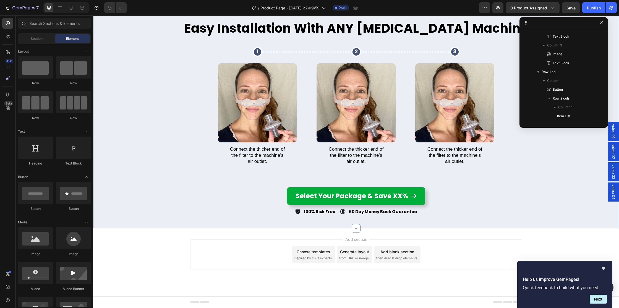
scroll to position [2260, 0]
drag, startPoint x: 277, startPoint y: 79, endPoint x: 274, endPoint y: 77, distance: 3.6
click at [277, 79] on img at bounding box center [257, 102] width 79 height 79
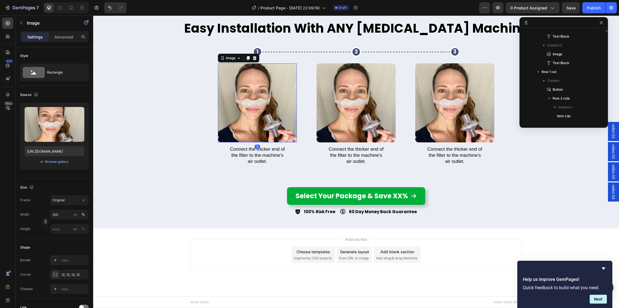
scroll to position [237, 0]
click at [8, 25] on icon at bounding box center [8, 23] width 4 height 4
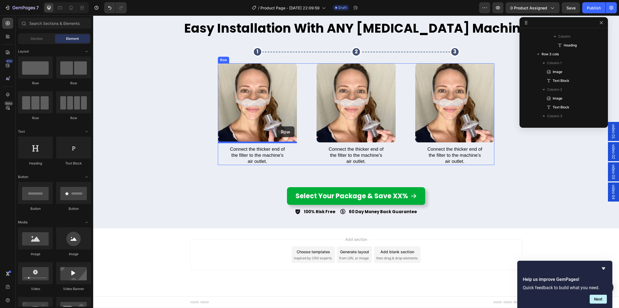
drag, startPoint x: 165, startPoint y: 87, endPoint x: 274, endPoint y: 124, distance: 115.3
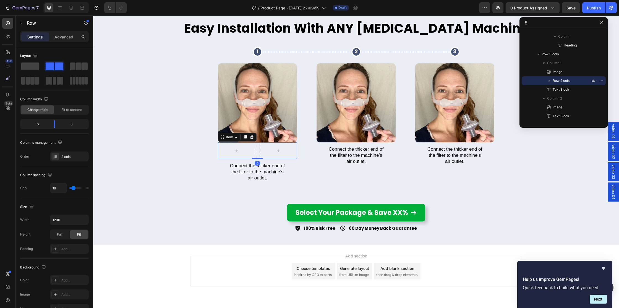
scroll to position [2276, 0]
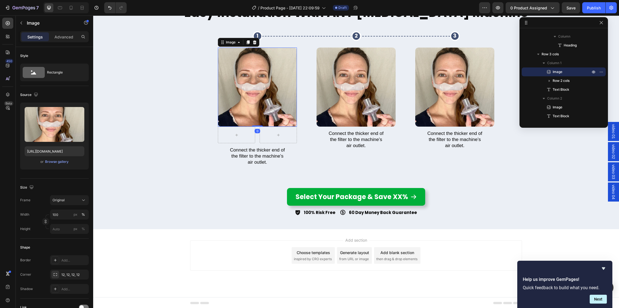
drag, startPoint x: 262, startPoint y: 85, endPoint x: 256, endPoint y: 85, distance: 5.5
click at [262, 85] on img at bounding box center [257, 87] width 79 height 79
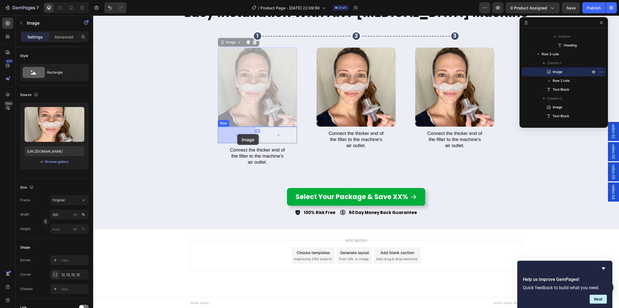
drag, startPoint x: 229, startPoint y: 42, endPoint x: 237, endPoint y: 134, distance: 93.0
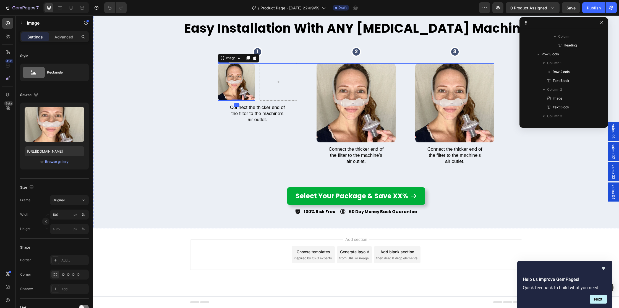
scroll to position [2260, 0]
click at [262, 109] on p "Connect the thicker end of the filter to the machine’s air outlet." at bounding box center [257, 114] width 57 height 18
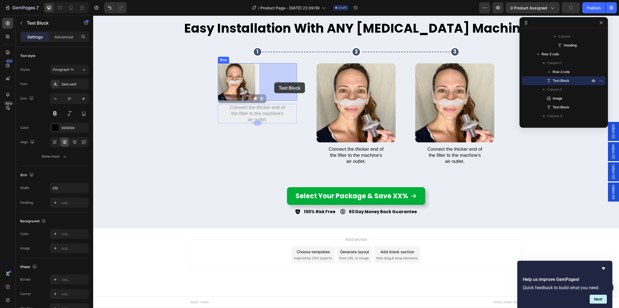
drag, startPoint x: 226, startPoint y: 97, endPoint x: 274, endPoint y: 82, distance: 50.8
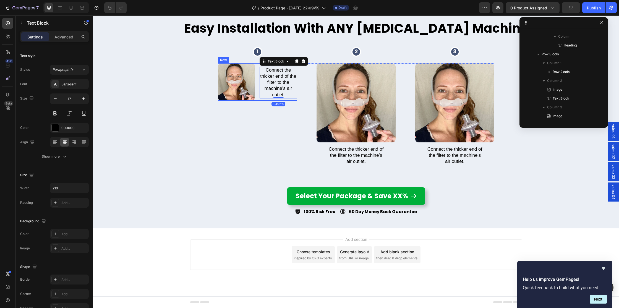
click at [257, 84] on div "Image Connect the thicker end of the filter to the machine’s air outlet. Text B…" at bounding box center [257, 81] width 79 height 37
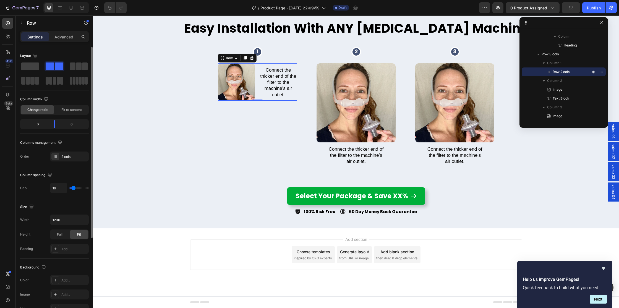
type input "13"
type input "0"
drag, startPoint x: 67, startPoint y: 186, endPoint x: 0, endPoint y: 177, distance: 67.6
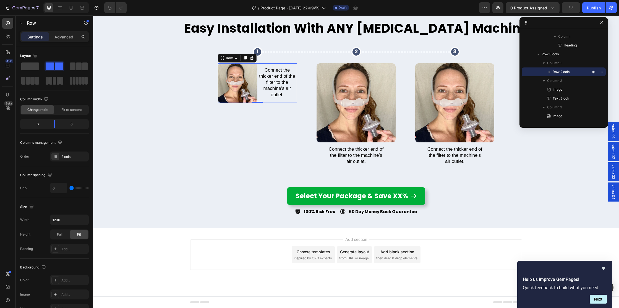
click at [0, 178] on div "450 Beta Sections(30) Elements(84) Section Element Hero Section Product Detail …" at bounding box center [46, 161] width 93 height 293
click at [33, 65] on span at bounding box center [30, 67] width 18 height 8
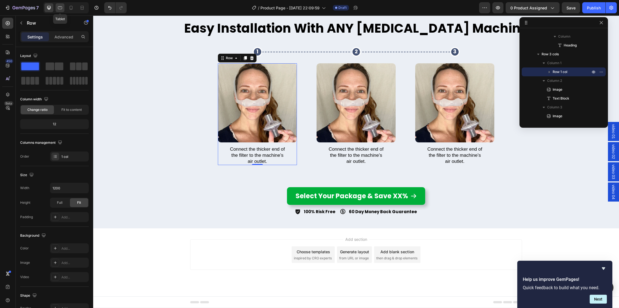
click at [59, 5] on div at bounding box center [60, 7] width 9 height 9
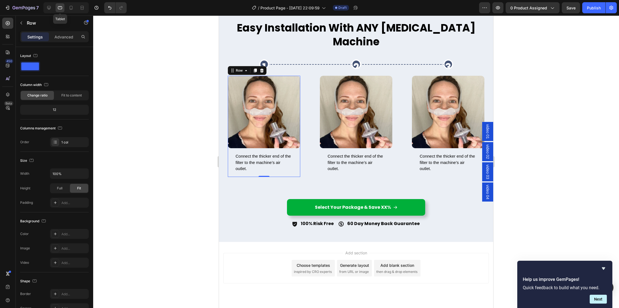
scroll to position [2260, 0]
click at [49, 4] on div at bounding box center [49, 7] width 9 height 9
type input "1200"
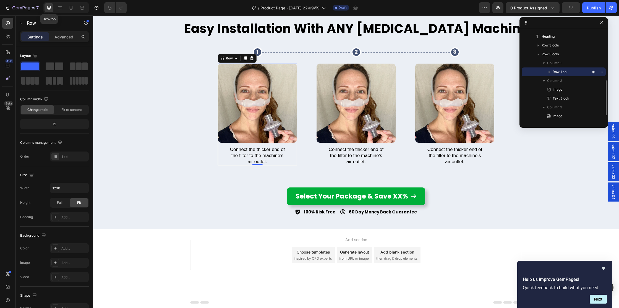
scroll to position [2260, 0]
click at [59, 66] on span at bounding box center [59, 67] width 9 height 8
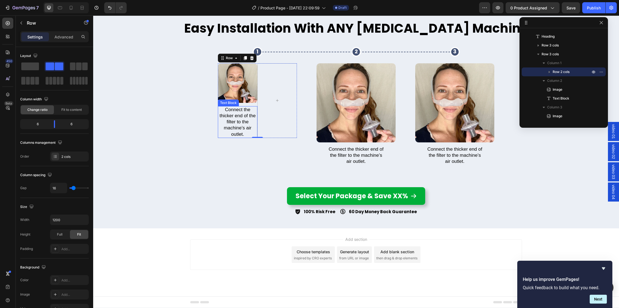
click at [218, 126] on p "Connect the thicker end of the filter to the machine’s air outlet." at bounding box center [237, 122] width 38 height 30
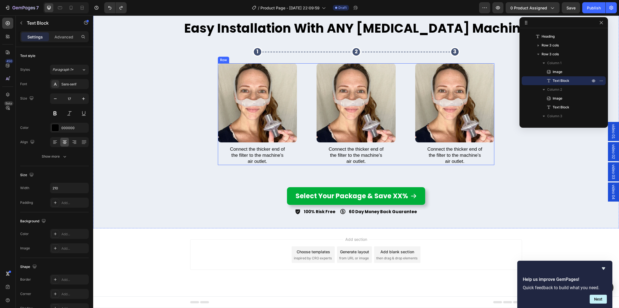
click at [307, 153] on div "Image Connect the thicker end of the filter to the machine’s air outlet. Text B…" at bounding box center [356, 114] width 277 height 102
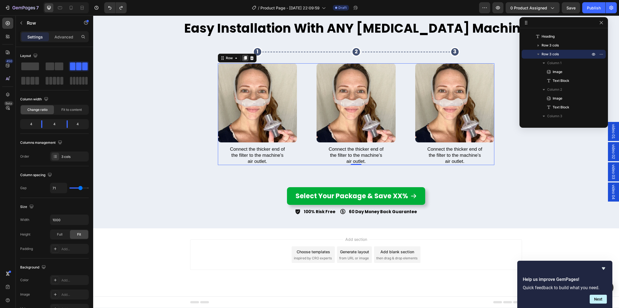
click at [244, 58] on icon at bounding box center [245, 58] width 4 height 4
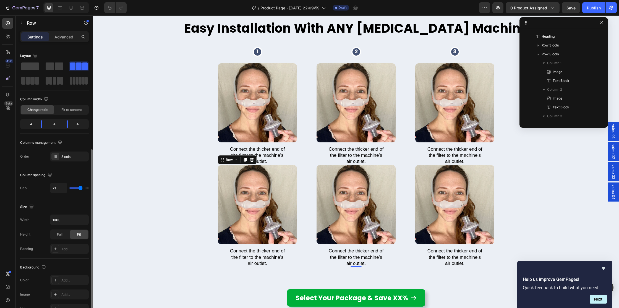
scroll to position [165, 0]
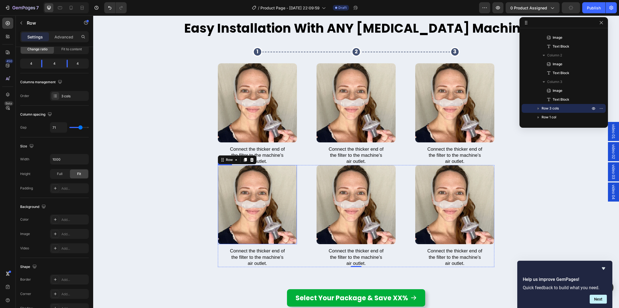
click at [258, 230] on img at bounding box center [257, 204] width 79 height 79
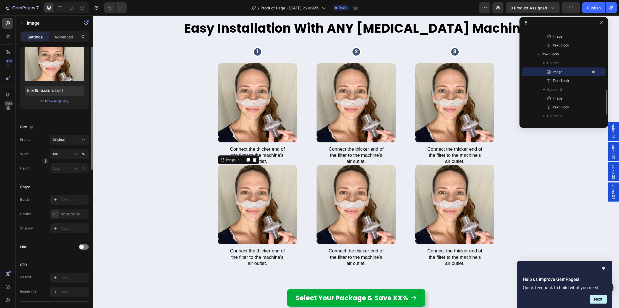
scroll to position [0, 0]
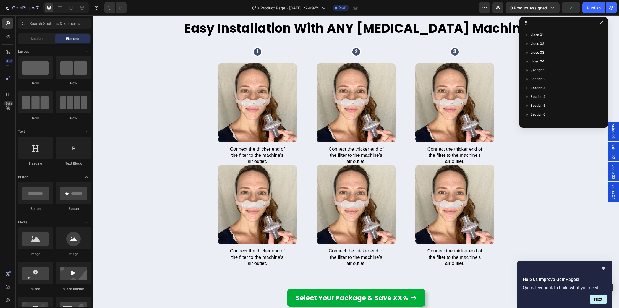
scroll to position [220, 0]
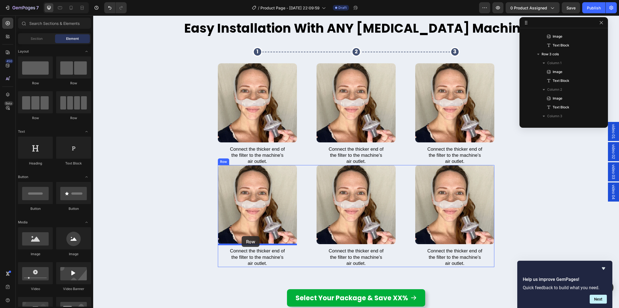
drag, startPoint x: 183, startPoint y: 124, endPoint x: 244, endPoint y: 233, distance: 125.2
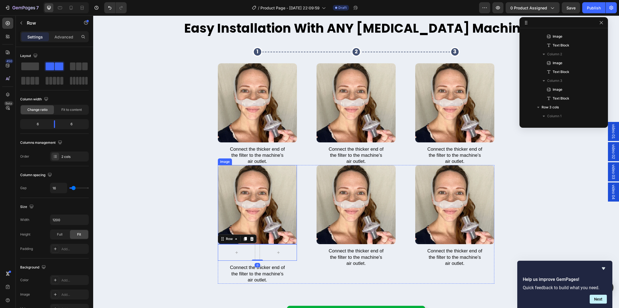
scroll to position [282, 0]
click at [275, 215] on img at bounding box center [257, 204] width 79 height 79
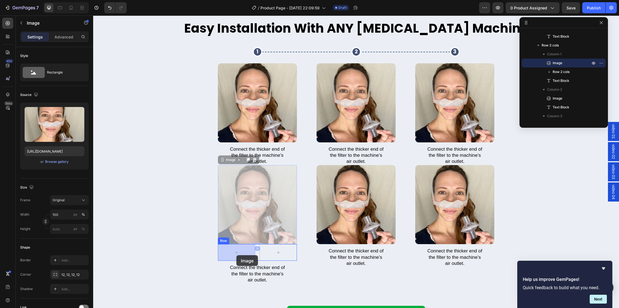
drag, startPoint x: 227, startPoint y: 160, endPoint x: 253, endPoint y: 264, distance: 107.3
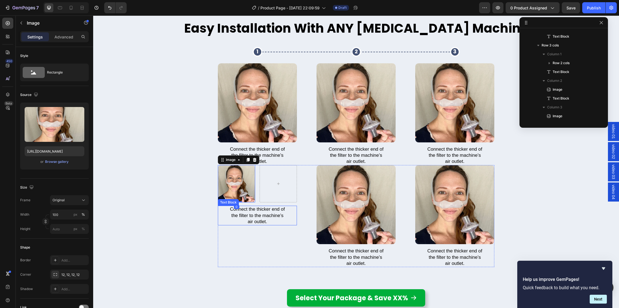
click at [252, 219] on p "Connect the thicker end of the filter to the machine’s air outlet." at bounding box center [257, 215] width 57 height 18
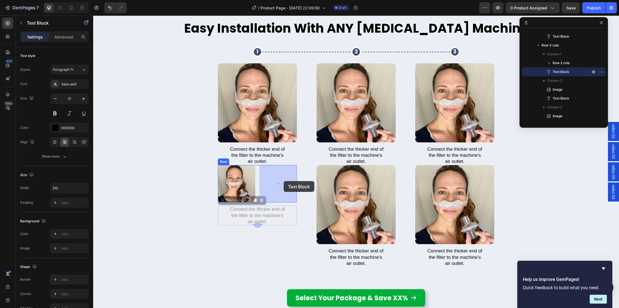
drag, startPoint x: 228, startPoint y: 201, endPoint x: 283, endPoint y: 181, distance: 59.3
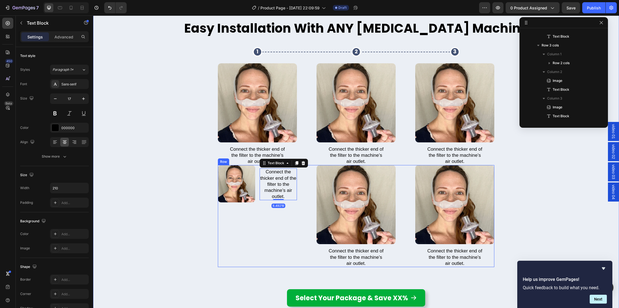
click at [305, 186] on div "Image Connect the thicker end of the filter to the machine’s air outlet. Text B…" at bounding box center [356, 216] width 277 height 102
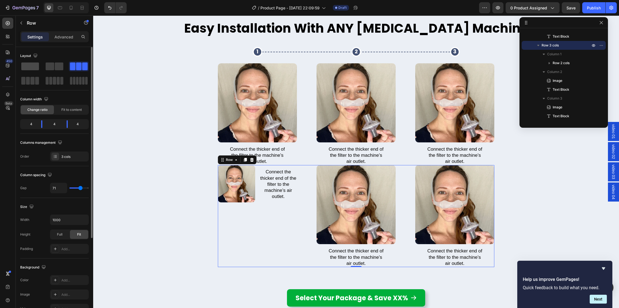
click at [32, 66] on span at bounding box center [30, 67] width 18 height 8
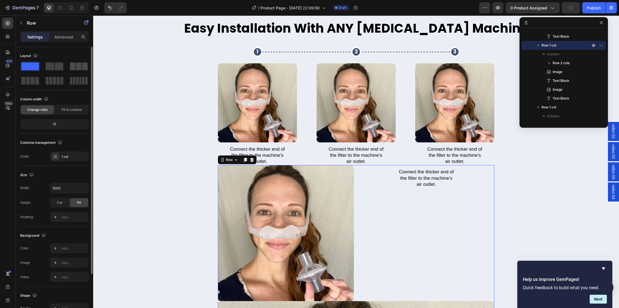
click at [79, 65] on span at bounding box center [79, 67] width 6 height 8
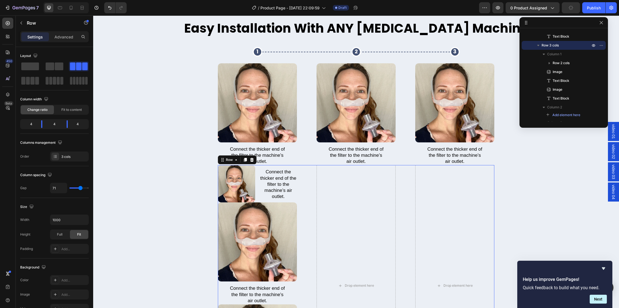
scroll to position [0, 0]
click at [243, 282] on div "Image Connect the thicker end of the filter to the machine’s air outlet. Text B…" at bounding box center [257, 285] width 79 height 241
click at [258, 219] on img at bounding box center [257, 241] width 79 height 79
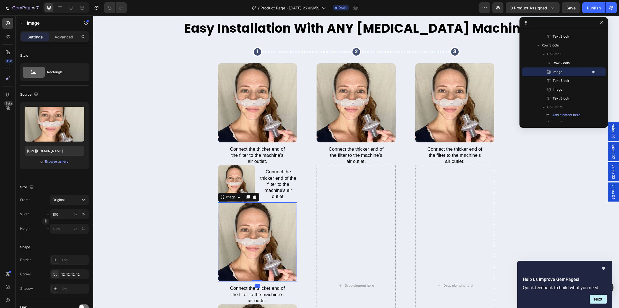
scroll to position [0, 0]
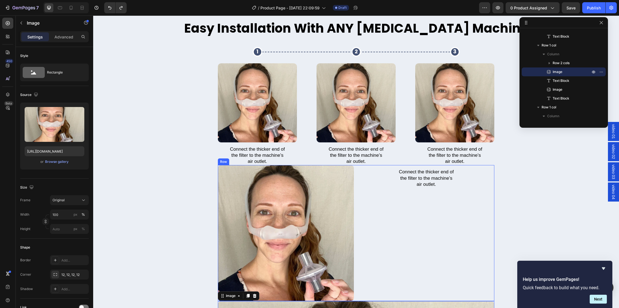
click at [365, 194] on div "Connect the thicker end of the filter to the machine’s air outlet. Text Block" at bounding box center [426, 233] width 136 height 136
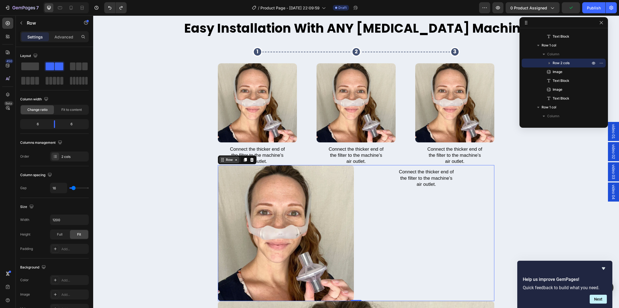
click at [227, 159] on div "Row" at bounding box center [229, 159] width 9 height 5
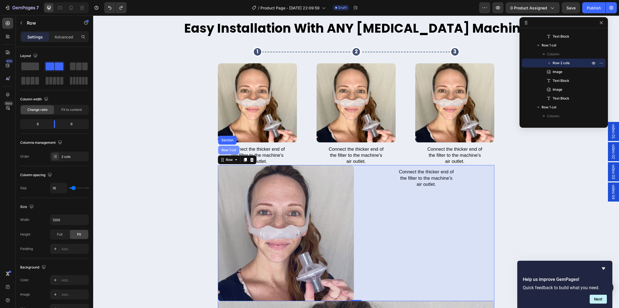
click at [227, 151] on div "Row 1 col" at bounding box center [228, 150] width 17 height 3
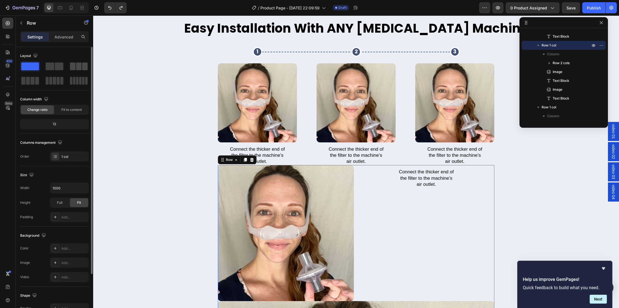
click at [76, 68] on span at bounding box center [79, 67] width 6 height 8
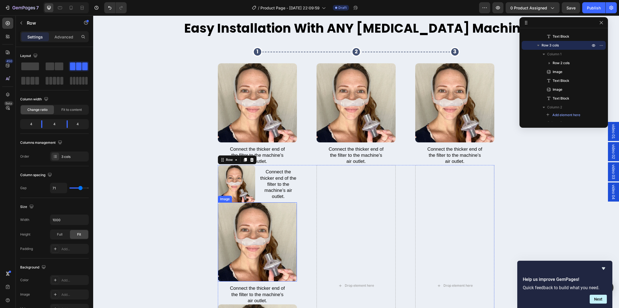
click at [276, 232] on img at bounding box center [257, 241] width 79 height 79
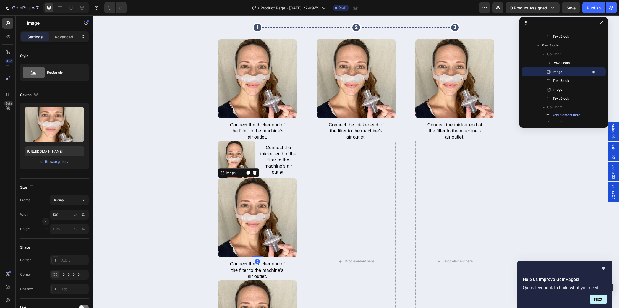
scroll to position [2302, 0]
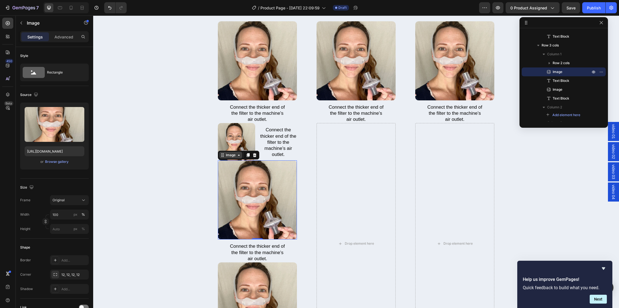
click at [227, 155] on div "Image" at bounding box center [231, 155] width 12 height 5
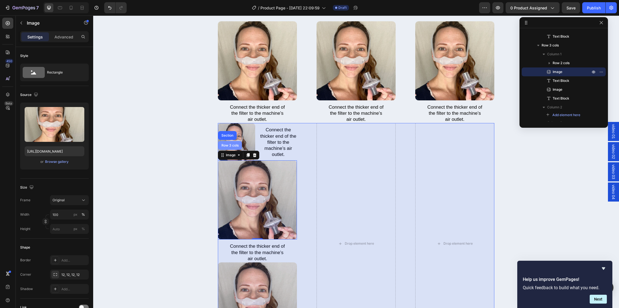
click at [228, 145] on div "Row 3 cols" at bounding box center [229, 145] width 19 height 3
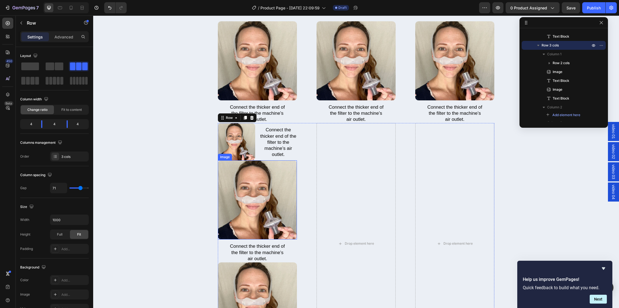
click at [263, 188] on img at bounding box center [257, 199] width 79 height 79
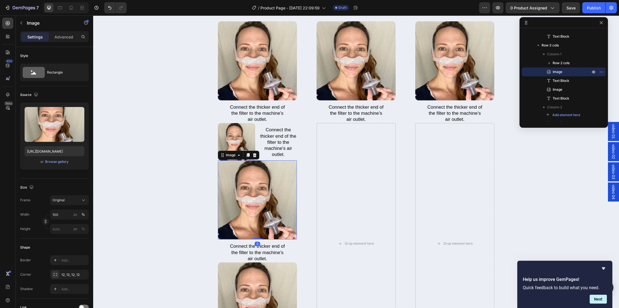
click at [255, 158] on div at bounding box center [254, 155] width 7 height 7
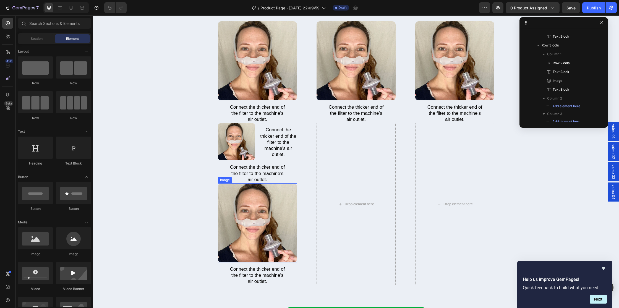
click at [253, 177] on p "Connect the thicker end of the filter to the machine’s air outlet." at bounding box center [257, 173] width 57 height 18
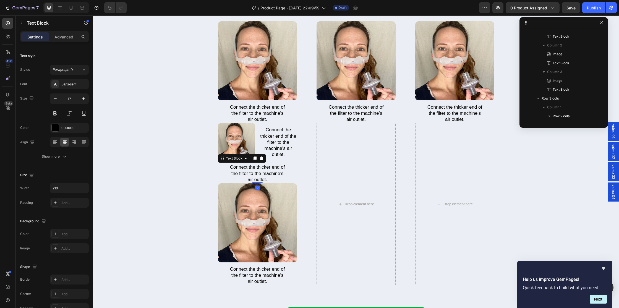
scroll to position [370, 0]
drag, startPoint x: 259, startPoint y: 158, endPoint x: 247, endPoint y: 198, distance: 41.6
click at [259, 158] on icon at bounding box center [261, 158] width 4 height 4
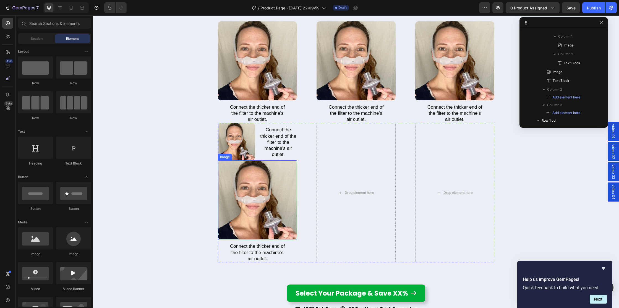
click at [246, 200] on img at bounding box center [257, 199] width 79 height 79
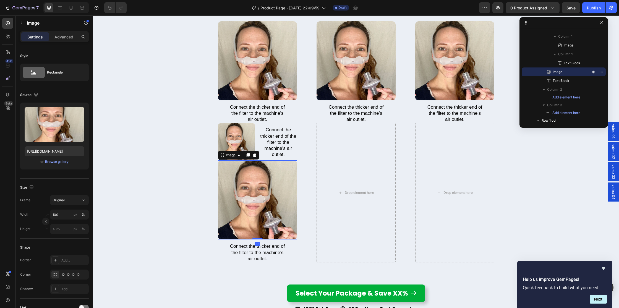
click at [253, 156] on icon at bounding box center [255, 155] width 4 height 4
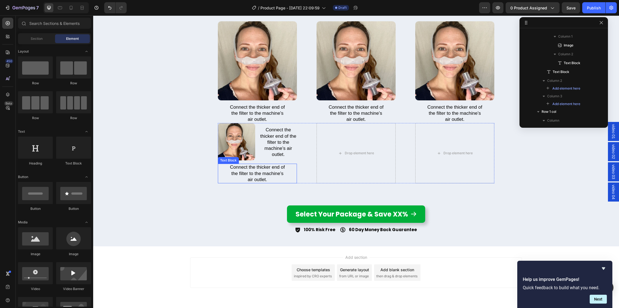
click at [251, 176] on p "Connect the thicker end of the filter to the machine’s air outlet." at bounding box center [257, 173] width 57 height 18
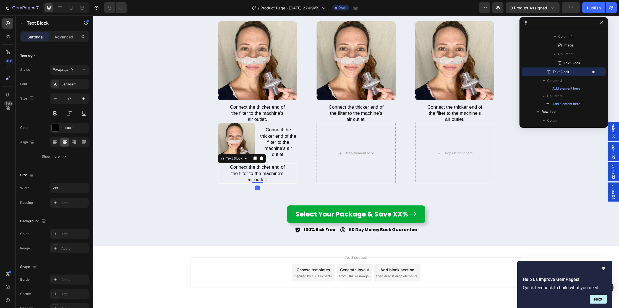
drag, startPoint x: 261, startPoint y: 158, endPoint x: 258, endPoint y: 158, distance: 3.1
click at [261, 158] on icon at bounding box center [262, 159] width 4 height 4
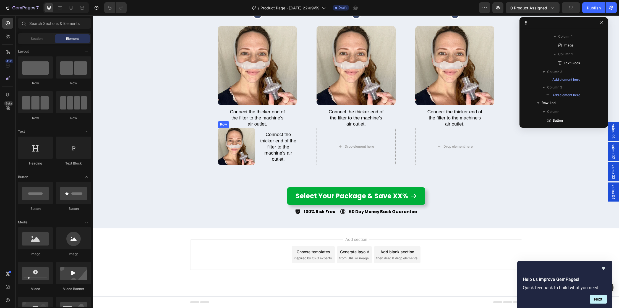
scroll to position [2297, 0]
click at [257, 152] on div "Image Connect the thicker end of the filter to the machine’s air outlet. Text B…" at bounding box center [257, 146] width 79 height 37
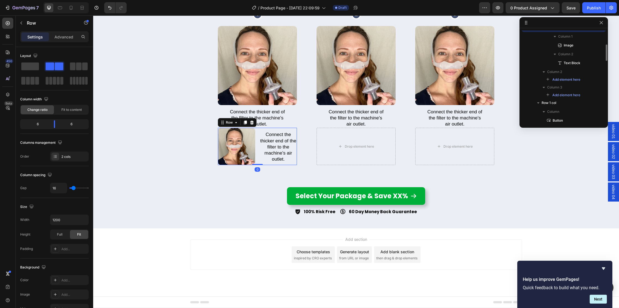
scroll to position [326, 0]
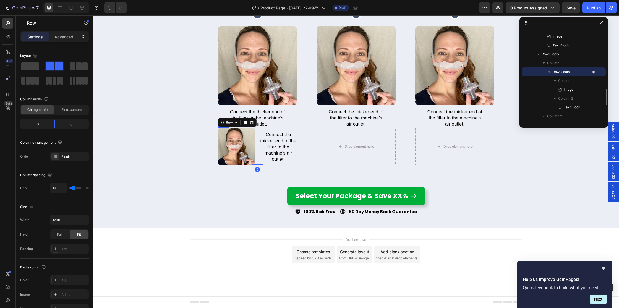
click at [311, 156] on div "Image Connect the thicker end of the filter to the machine’s air outlet. Text B…" at bounding box center [356, 146] width 277 height 37
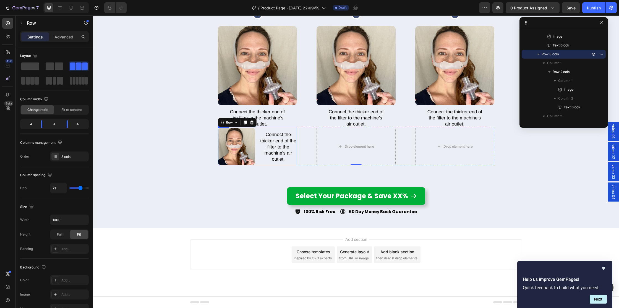
click at [257, 158] on div "Image Connect the thicker end of the filter to the machine’s air outlet. Text B…" at bounding box center [257, 146] width 79 height 37
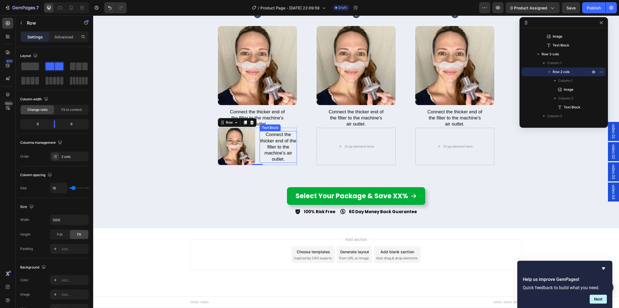
click at [266, 148] on p "Connect the thicker end of the filter to the machine’s air outlet." at bounding box center [278, 147] width 36 height 30
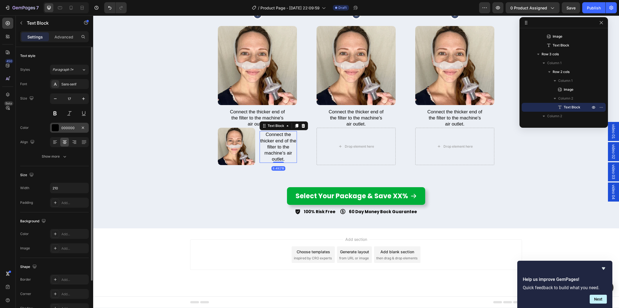
scroll to position [1, 0]
click at [52, 145] on div at bounding box center [55, 141] width 9 height 9
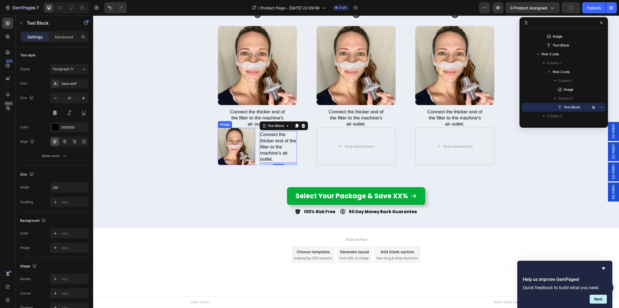
click at [239, 148] on img at bounding box center [236, 146] width 37 height 37
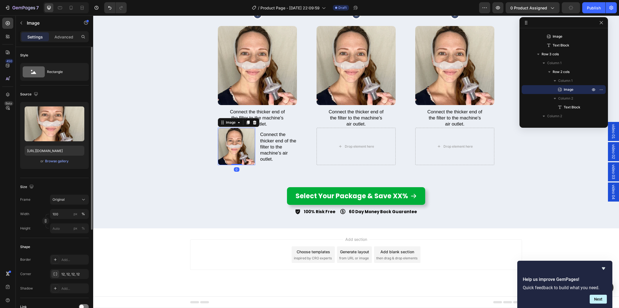
scroll to position [0, 0]
click at [63, 216] on input "100" at bounding box center [69, 215] width 39 height 10
click at [77, 216] on button "px" at bounding box center [75, 214] width 7 height 7
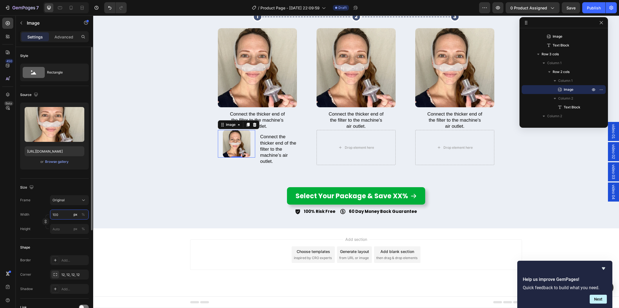
click at [56, 214] on input "100" at bounding box center [69, 215] width 39 height 10
type input "120"
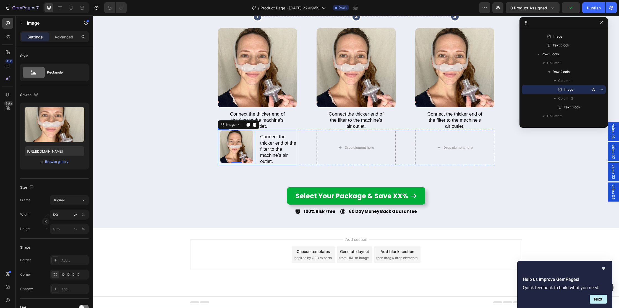
click at [256, 145] on div "Image 0 Connect the thicker end of the filter to the machine’s air outlet. Text…" at bounding box center [257, 147] width 79 height 35
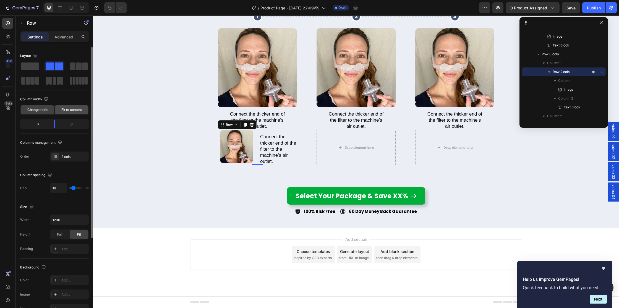
click at [69, 111] on span "Fit to content" at bounding box center [71, 109] width 20 height 5
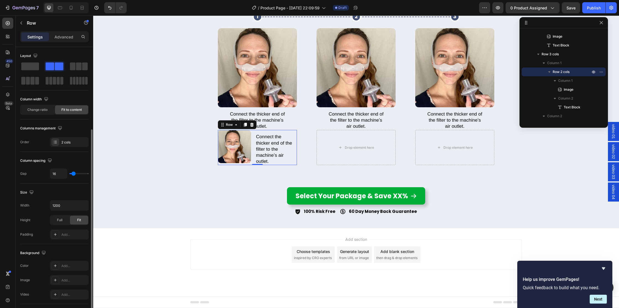
scroll to position [124, 0]
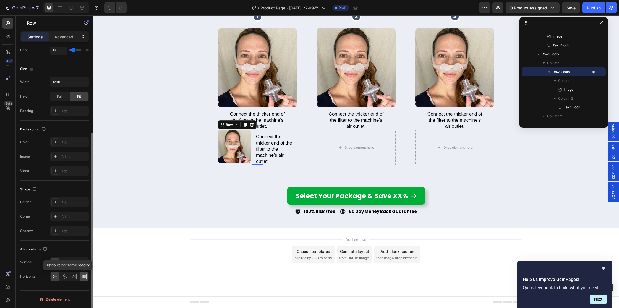
click at [81, 276] on icon at bounding box center [84, 277] width 6 height 6
click at [61, 263] on div at bounding box center [64, 262] width 9 height 9
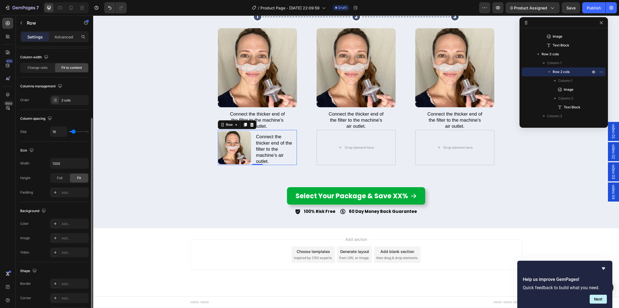
scroll to position [0, 0]
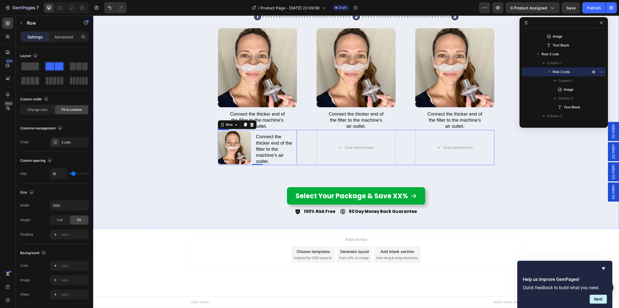
click at [307, 139] on div "Image Connect the thicker end of the filter to the machine’s air outlet. Text B…" at bounding box center [356, 147] width 277 height 35
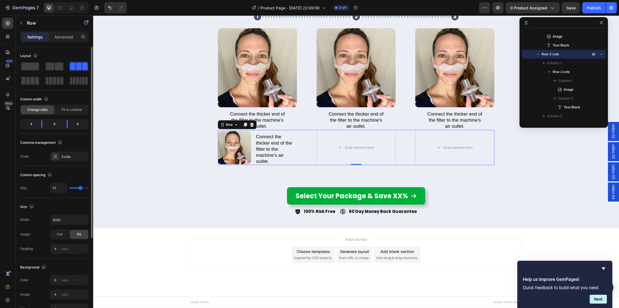
type input "0"
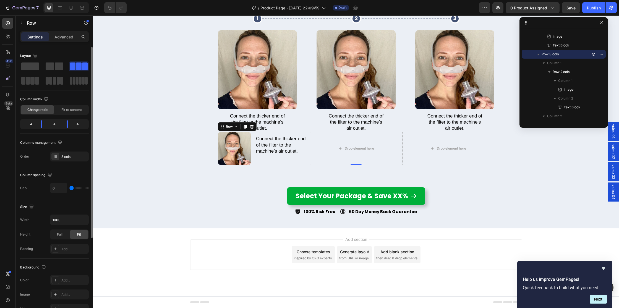
scroll to position [2293, 0]
type input "0"
drag, startPoint x: 67, startPoint y: 188, endPoint x: 0, endPoint y: 186, distance: 67.0
click at [0, 186] on div "450 Beta Sections(30) Elements(84) Section Element Hero Section Product Detail …" at bounding box center [46, 161] width 93 height 293
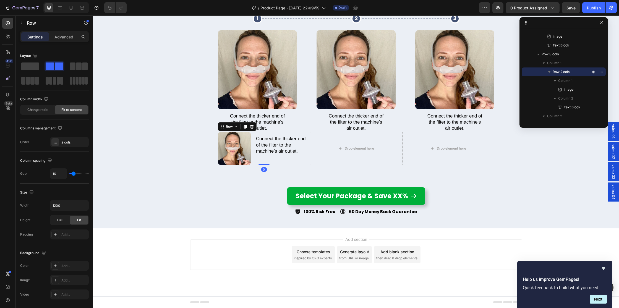
click at [253, 147] on div "Image Connect the thicker end of the filter to the machine’s air outlet. Text B…" at bounding box center [264, 148] width 92 height 33
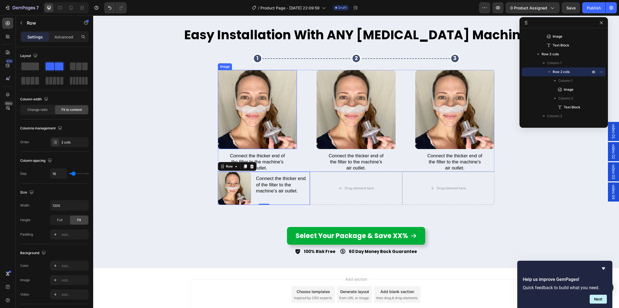
scroll to position [2253, 0]
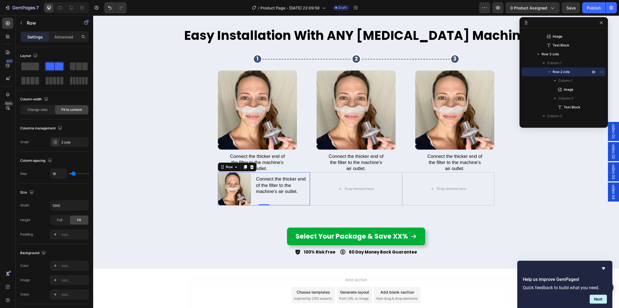
click at [259, 59] on p "1" at bounding box center [257, 59] width 7 height 6
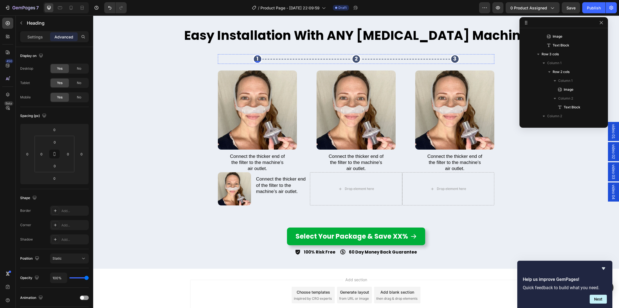
scroll to position [140, 0]
click at [557, 53] on span "Row 1 col" at bounding box center [560, 54] width 15 height 6
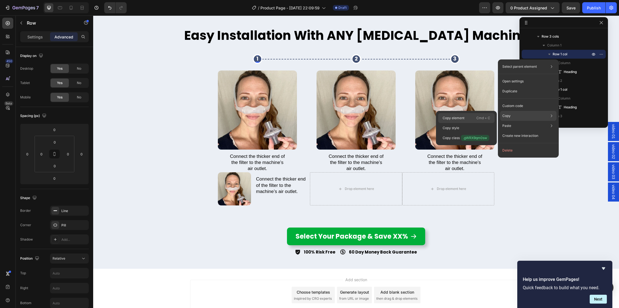
click at [465, 117] on div "Copy element Cmd + C" at bounding box center [466, 118] width 56 height 10
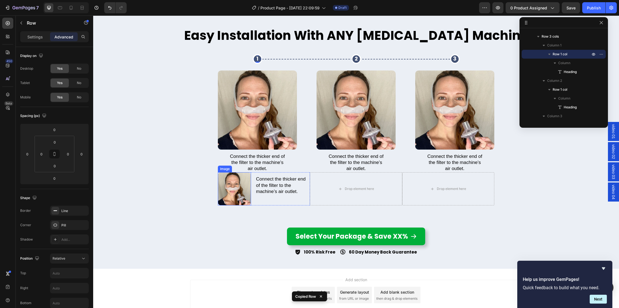
click at [236, 177] on img at bounding box center [234, 188] width 33 height 33
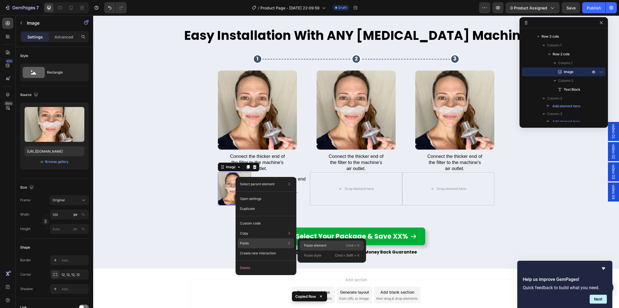
click at [306, 244] on p "Paste element" at bounding box center [315, 245] width 22 height 5
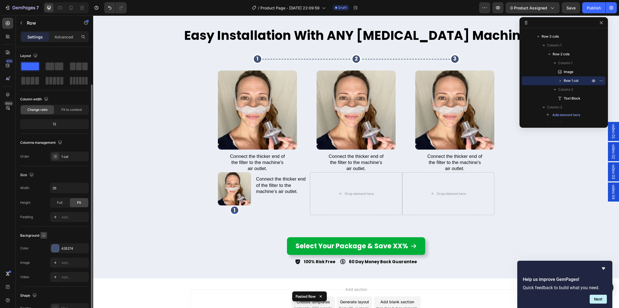
scroll to position [61, 0]
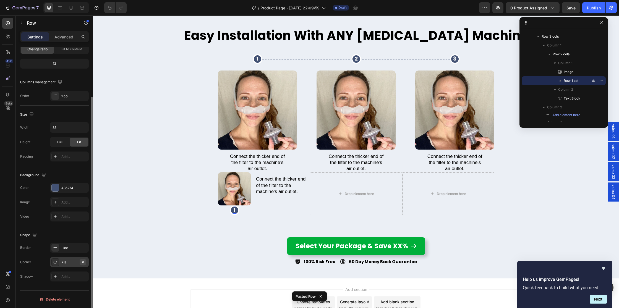
click at [84, 262] on icon "button" at bounding box center [83, 262] width 4 height 4
drag, startPoint x: 234, startPoint y: 218, endPoint x: 231, endPoint y: 174, distance: 44.6
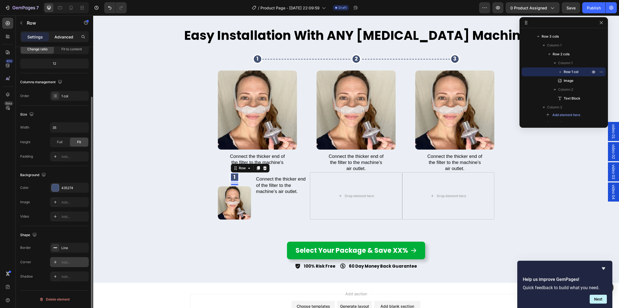
click at [63, 33] on div "Advanced" at bounding box center [64, 36] width 28 height 9
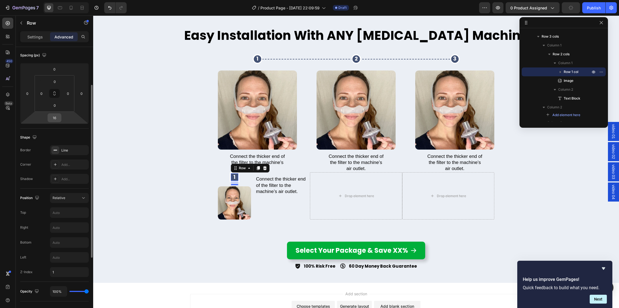
click at [58, 117] on input "16" at bounding box center [54, 118] width 11 height 8
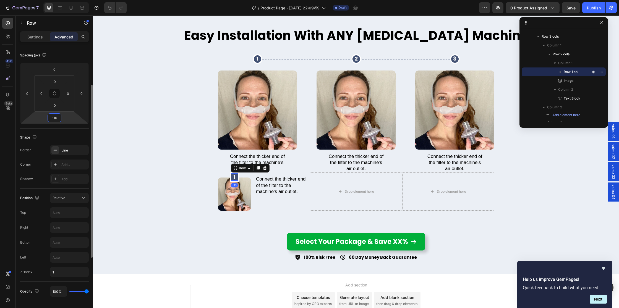
type input "-15"
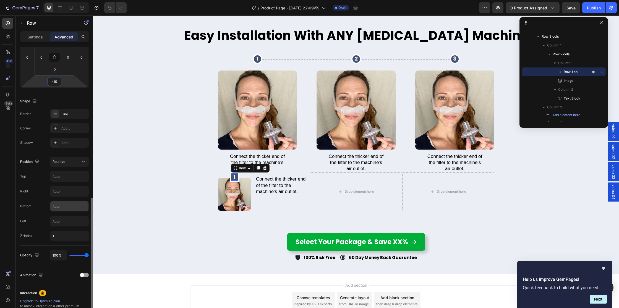
scroll to position [166, 0]
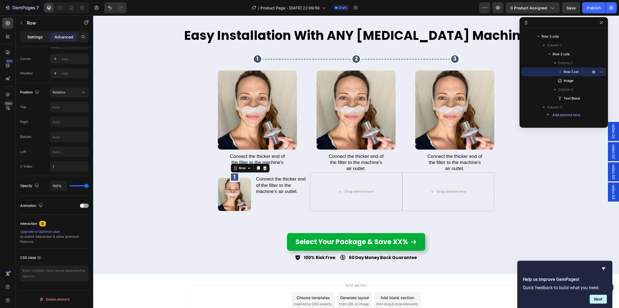
click at [35, 37] on p "Settings" at bounding box center [34, 37] width 15 height 6
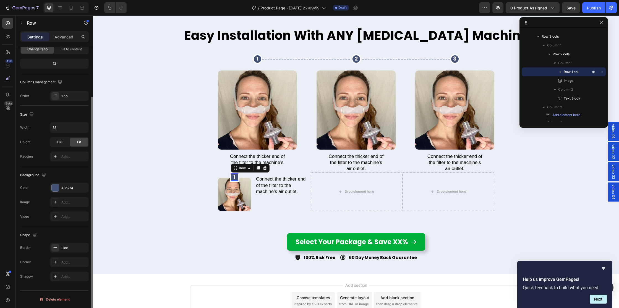
scroll to position [61, 0]
click at [69, 261] on div "Add..." at bounding box center [74, 262] width 26 height 5
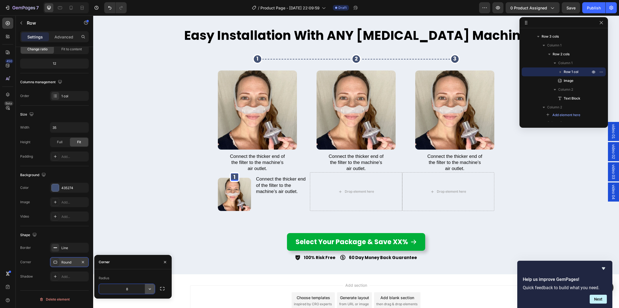
click at [150, 288] on icon "button" at bounding box center [150, 289] width 6 height 6
click at [122, 276] on span "Pill" at bounding box center [121, 273] width 5 height 5
type input "9999"
click at [258, 199] on div "Connect the thicker end of the filter to the machine’s air outlet. Text Block" at bounding box center [283, 191] width 54 height 39
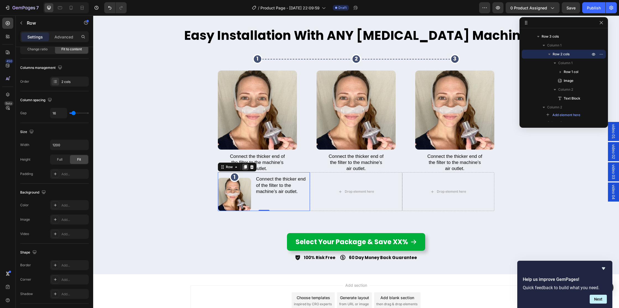
click at [247, 166] on div at bounding box center [245, 167] width 7 height 7
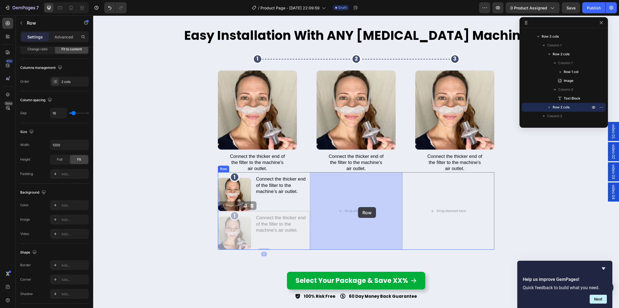
drag, startPoint x: 223, startPoint y: 206, endPoint x: 358, endPoint y: 207, distance: 134.7
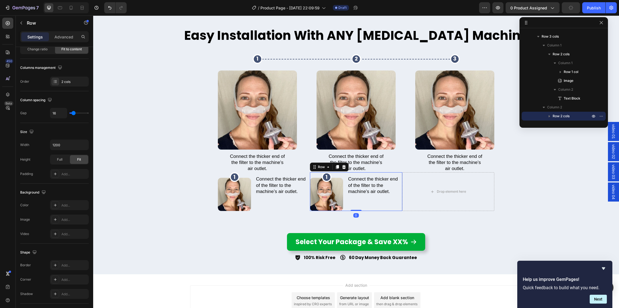
drag, startPoint x: 339, startPoint y: 164, endPoint x: 339, endPoint y: 170, distance: 6.1
click at [339, 164] on div at bounding box center [337, 167] width 7 height 7
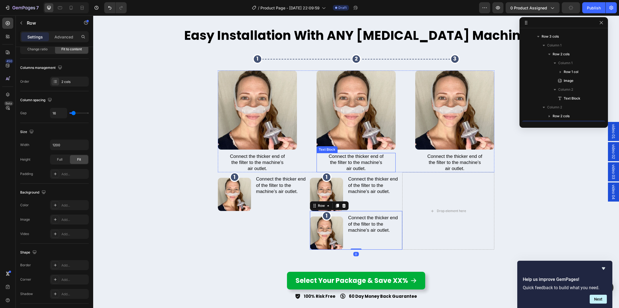
scroll to position [397, 0]
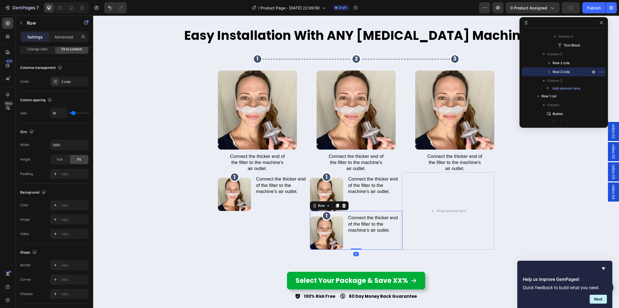
drag, startPoint x: 314, startPoint y: 204, endPoint x: 444, endPoint y: 197, distance: 130.5
click at [445, 197] on div "1 Heading Row Image Connect the thicker end of the filter to the machine’s air …" at bounding box center [356, 210] width 277 height 77
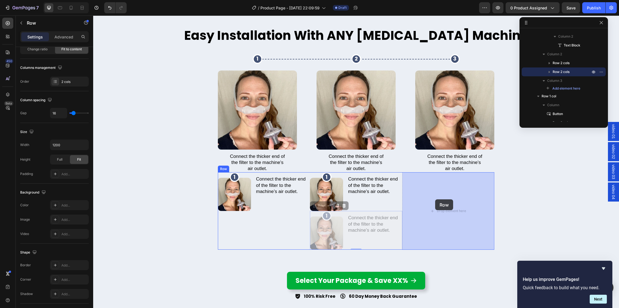
drag, startPoint x: 318, startPoint y: 208, endPoint x: 371, endPoint y: 185, distance: 58.0
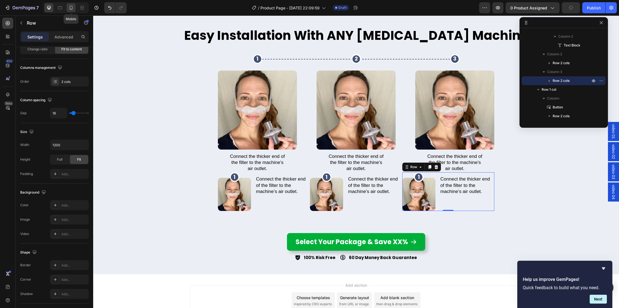
click at [69, 7] on icon at bounding box center [71, 8] width 6 height 6
type input "100%"
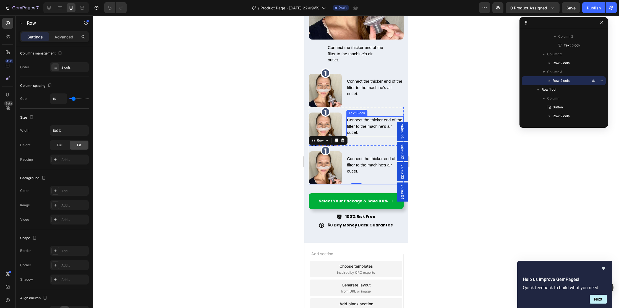
scroll to position [2663, 0]
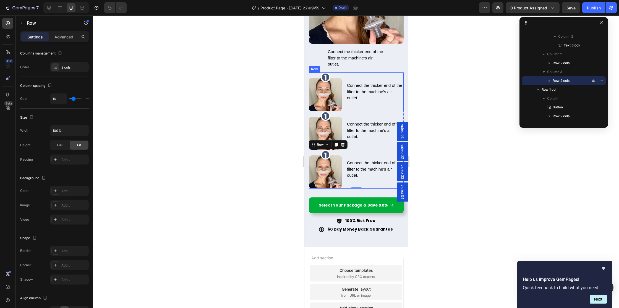
click at [350, 92] on div "Connect the thicker end of the filter to the machine’s air outlet. Text Block" at bounding box center [374, 91] width 57 height 39
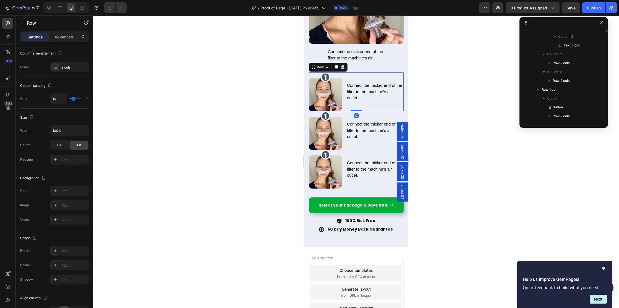
scroll to position [326, 0]
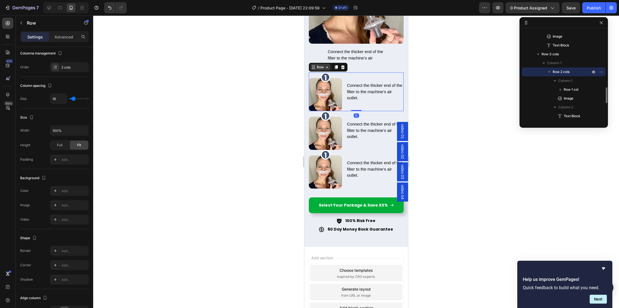
click at [322, 65] on div "Row" at bounding box center [320, 67] width 9 height 5
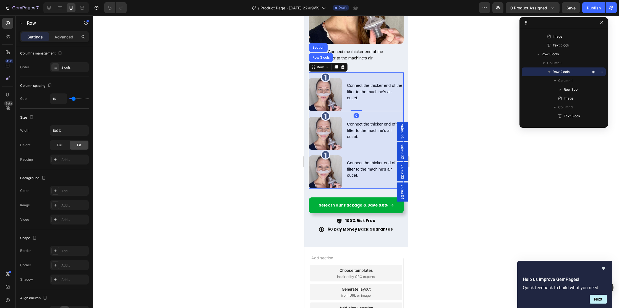
click at [318, 56] on div "Row 3 cols" at bounding box center [320, 57] width 19 height 3
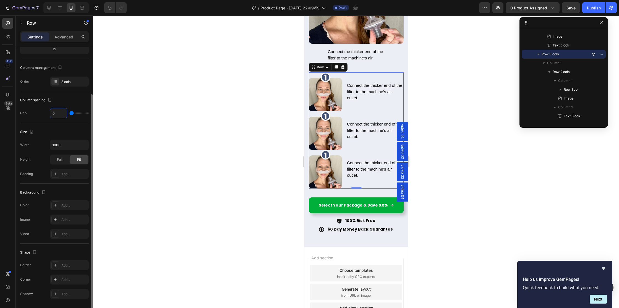
click at [53, 112] on input "0" at bounding box center [58, 113] width 17 height 10
click at [50, 112] on div "Gap 0" at bounding box center [54, 113] width 69 height 11
click at [53, 115] on input "0" at bounding box center [58, 113] width 17 height 10
drag, startPoint x: 53, startPoint y: 113, endPoint x: 48, endPoint y: 122, distance: 10.6
click at [53, 113] on input "0" at bounding box center [58, 113] width 17 height 10
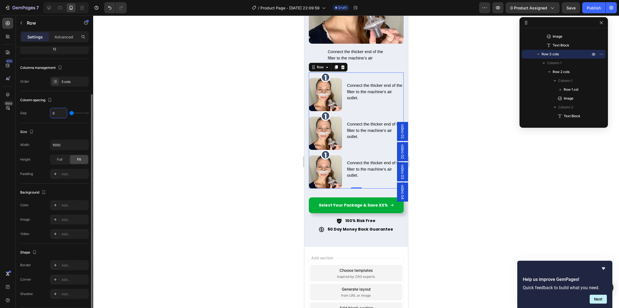
type input "30"
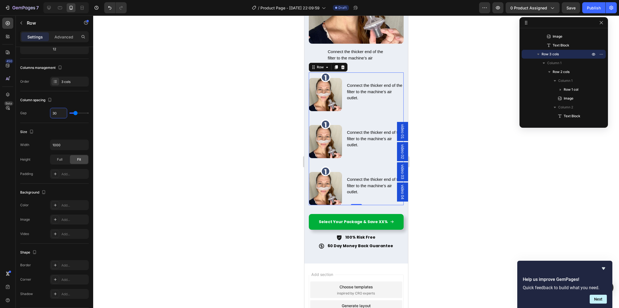
type input "30"
click at [317, 65] on div "Row" at bounding box center [320, 67] width 9 height 5
drag, startPoint x: 64, startPoint y: 38, endPoint x: 38, endPoint y: 225, distance: 188.7
click at [64, 38] on p "Advanced" at bounding box center [63, 37] width 19 height 6
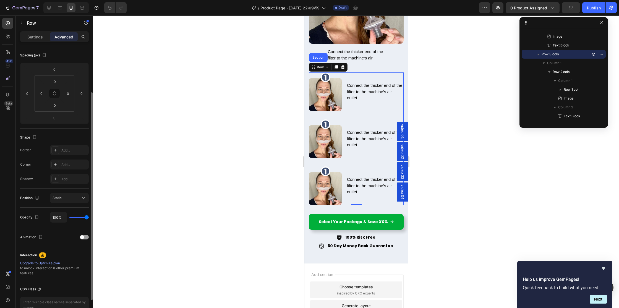
scroll to position [92, 0]
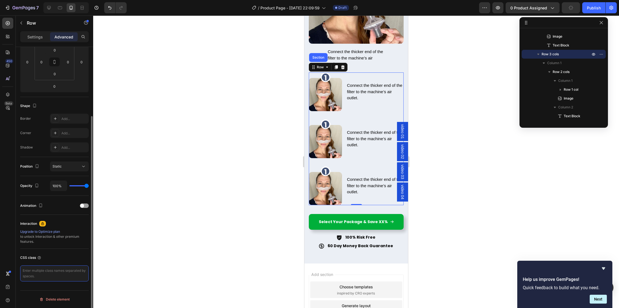
click at [42, 270] on textarea at bounding box center [54, 274] width 69 height 16
type textarea "vline"
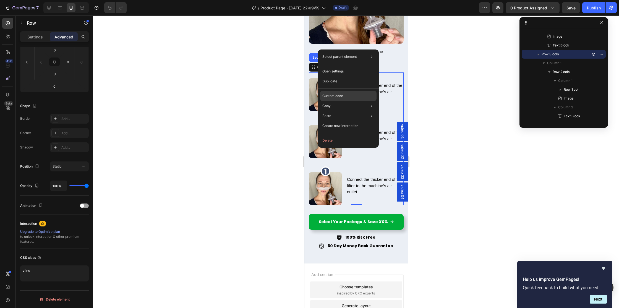
click at [337, 96] on p "Custom code" at bounding box center [332, 95] width 21 height 5
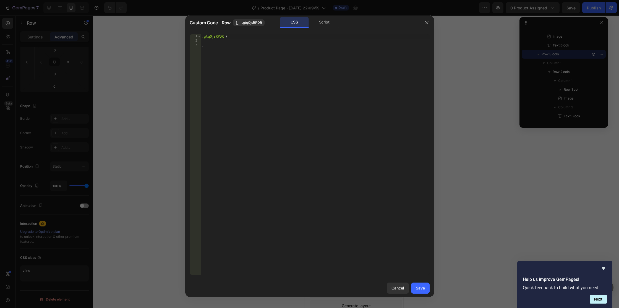
type textarea "}"
click at [269, 98] on div ".gtqOjsRPDR { }" at bounding box center [315, 158] width 229 height 249
paste textarea "vline"
type textarea ".vline::before{"
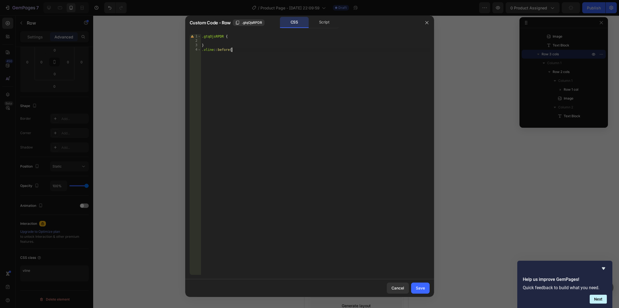
scroll to position [0, 0]
drag, startPoint x: 426, startPoint y: 286, endPoint x: 265, endPoint y: 224, distance: 172.7
click at [426, 286] on button "Save" at bounding box center [420, 288] width 19 height 11
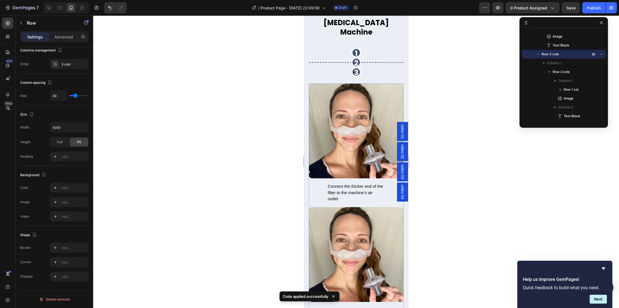
scroll to position [2273, 0]
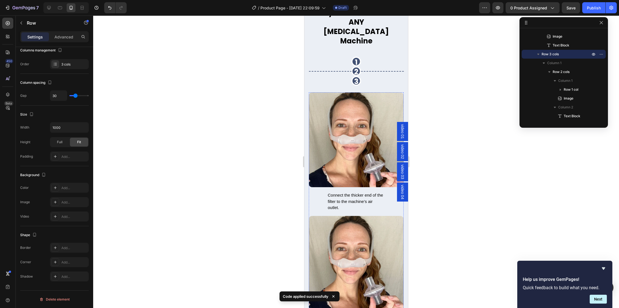
click at [344, 155] on img at bounding box center [356, 139] width 95 height 95
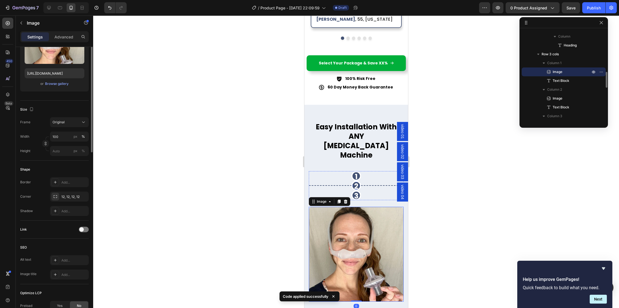
scroll to position [0, 0]
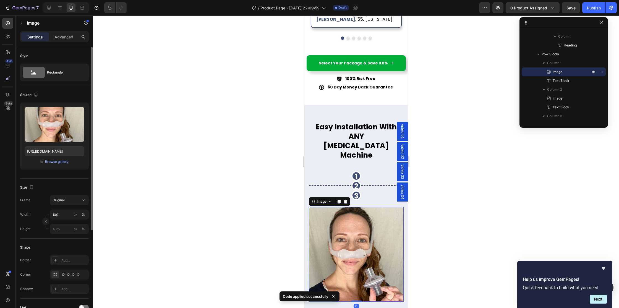
click at [357, 172] on p "1" at bounding box center [355, 176] width 7 height 9
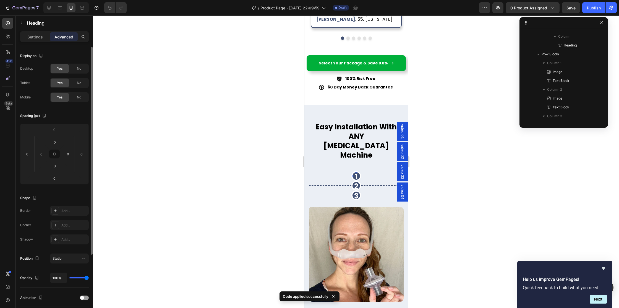
scroll to position [140, 0]
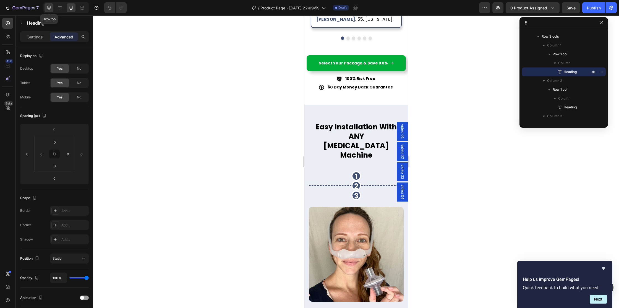
click at [52, 7] on div at bounding box center [49, 7] width 9 height 9
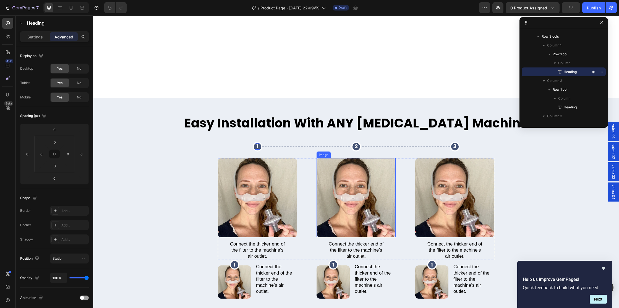
scroll to position [2274, 0]
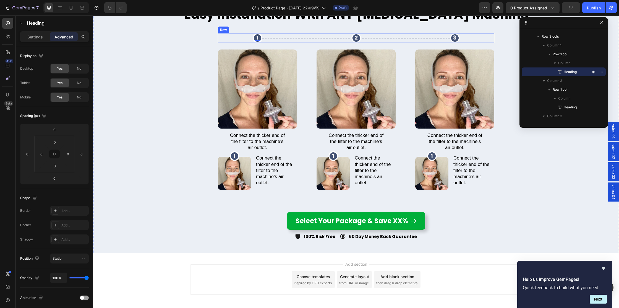
click at [328, 40] on div "2 Heading Row" at bounding box center [356, 38] width 79 height 10
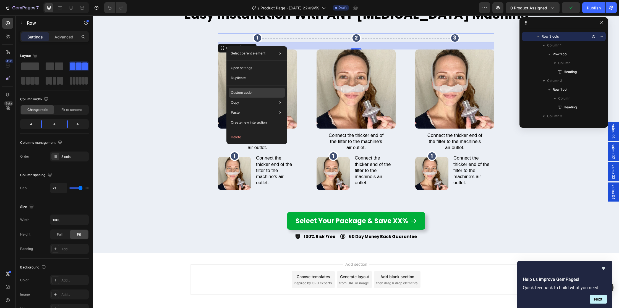
click at [240, 93] on p "Custom code" at bounding box center [241, 92] width 21 height 5
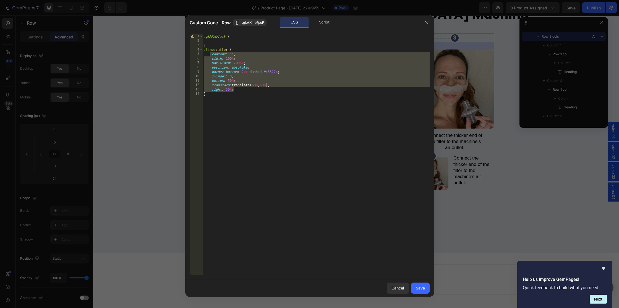
drag, startPoint x: 234, startPoint y: 85, endPoint x: 336, endPoint y: 213, distance: 163.5
click at [210, 53] on div ".gkAXmb7pcF { } .line : :after { content : ' ' ; width : 100 % ; max-width : 70…" at bounding box center [316, 158] width 227 height 249
type textarea "content: ''; width: 100%;"
click at [399, 290] on div "Cancel" at bounding box center [398, 288] width 13 height 6
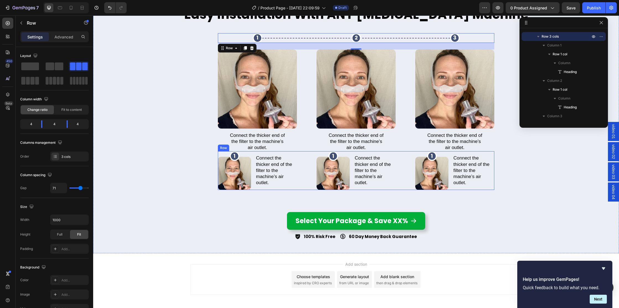
click at [403, 173] on div "1 Heading Row Image Connect the thicker end of the filter to the machine’s air …" at bounding box center [356, 170] width 277 height 39
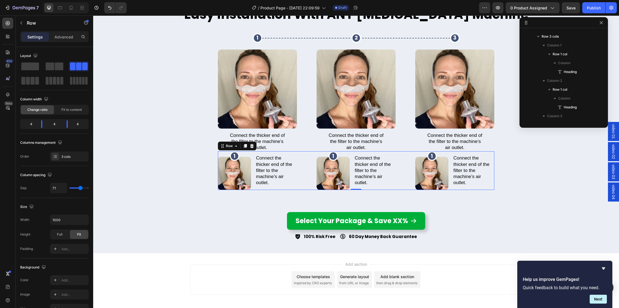
scroll to position [308, 0]
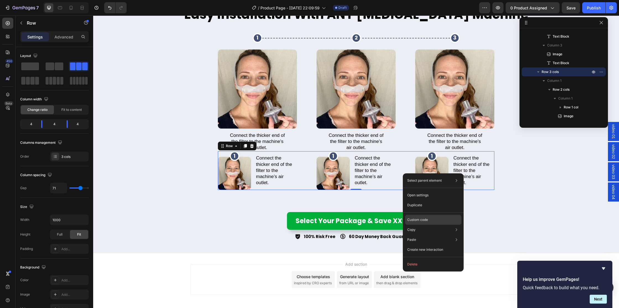
click at [421, 220] on p "Custom code" at bounding box center [417, 219] width 21 height 5
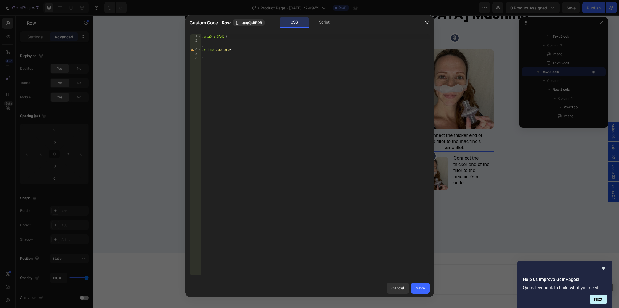
type textarea ".vline::before{"
click at [223, 52] on div ".gtqOjsRPDR { } .vline : :before { }" at bounding box center [315, 158] width 229 height 249
click at [221, 53] on div ".gtqOjsRPDR { } .vline : :before { }" at bounding box center [315, 158] width 229 height 249
paste textarea "right: 50%;"
type textarea "right: 50%;"
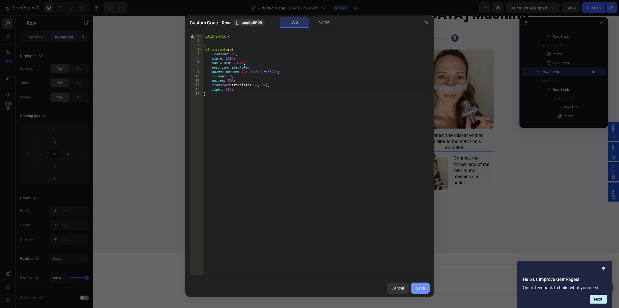
click at [421, 288] on div "Save" at bounding box center [420, 288] width 9 height 6
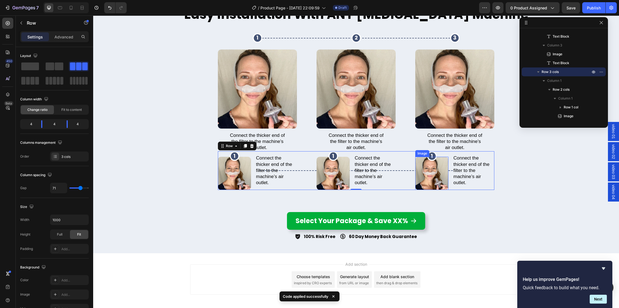
scroll to position [2259, 0]
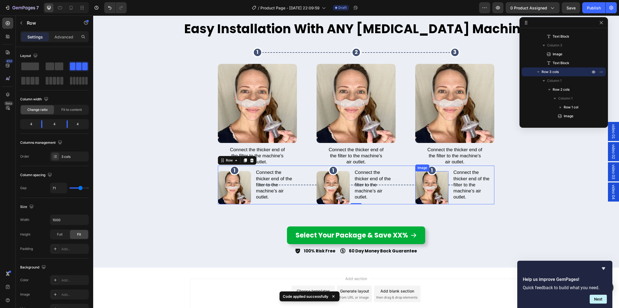
click at [301, 129] on div "Image Connect the thicker end of the filter to the machine’s air outlet. Text B…" at bounding box center [356, 115] width 277 height 102
click at [339, 123] on img at bounding box center [356, 103] width 79 height 79
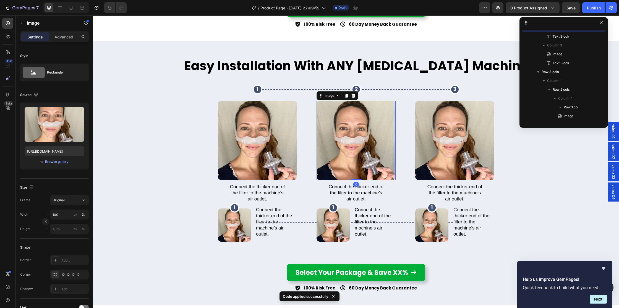
scroll to position [220, 0]
click at [306, 114] on div "Image Connect the thicker end of the filter to the machine’s air outlet. Text B…" at bounding box center [356, 152] width 277 height 102
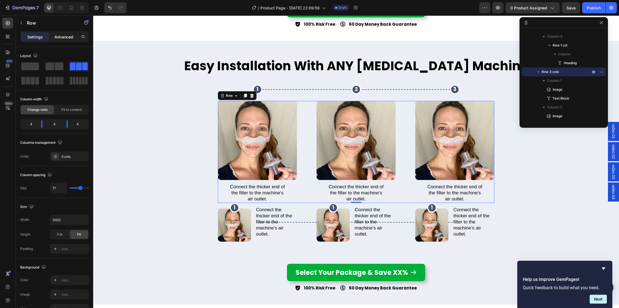
click at [58, 35] on p "Advanced" at bounding box center [63, 37] width 19 height 6
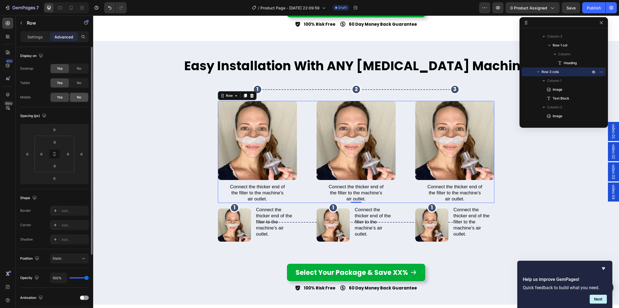
click at [78, 99] on span "No" at bounding box center [79, 97] width 4 height 5
click at [238, 85] on div "1 Heading Row" at bounding box center [257, 90] width 79 height 10
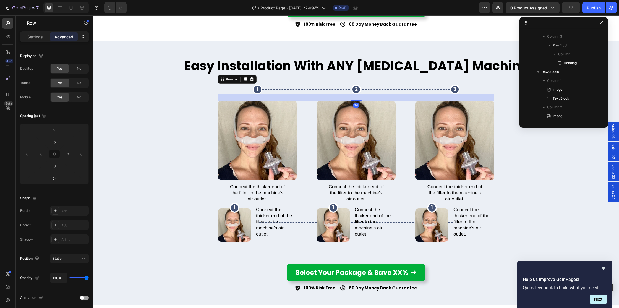
scroll to position [105, 0]
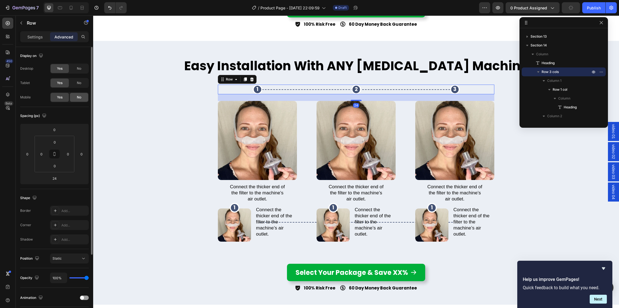
click at [72, 94] on div "No" at bounding box center [79, 97] width 18 height 9
click at [306, 225] on div "1 Heading Row Image Connect the thicker end of the filter to the machine’s air …" at bounding box center [356, 222] width 277 height 39
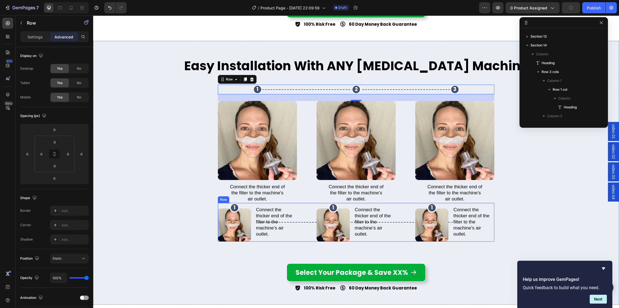
scroll to position [308, 0]
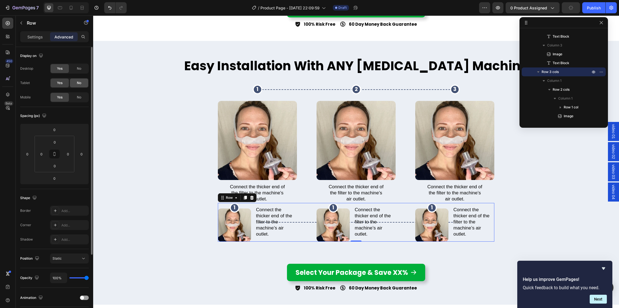
click at [75, 83] on div "No" at bounding box center [79, 83] width 18 height 9
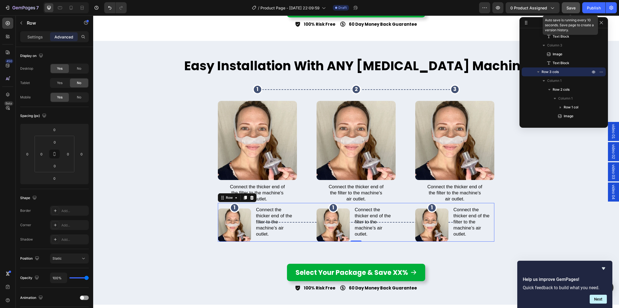
click at [572, 7] on span "Save" at bounding box center [571, 8] width 9 height 5
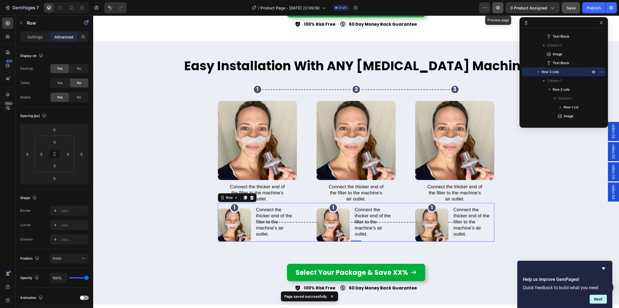
click at [499, 10] on icon "button" at bounding box center [498, 8] width 6 height 6
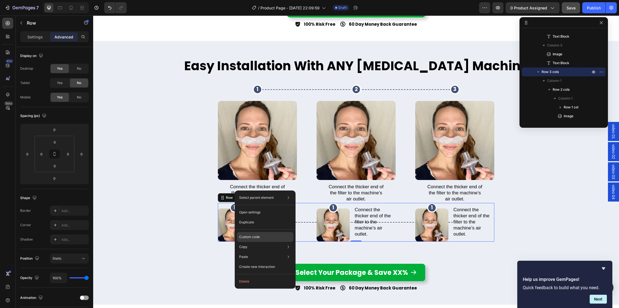
click at [251, 237] on p "Custom code" at bounding box center [249, 237] width 21 height 5
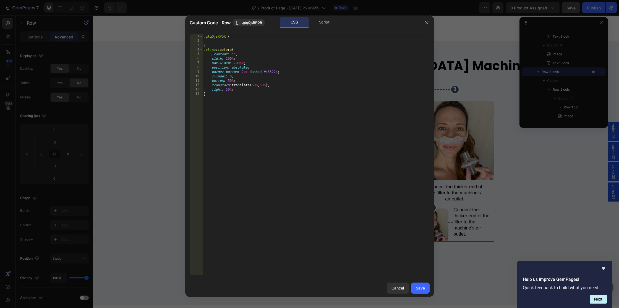
click at [231, 107] on div ".gtqOjsRPDR { } .vline : :before { content : ' ' ; width : 100 % ; max-width : …" at bounding box center [316, 158] width 227 height 249
paste textarea
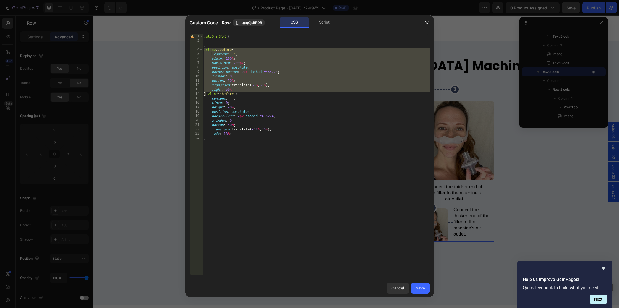
drag, startPoint x: 206, startPoint y: 94, endPoint x: 200, endPoint y: 63, distance: 31.6
click at [195, 51] on div "} 1 2 3 4 5 6 7 8 9 10 11 12 13 14 15 16 17 18 19 20 21 22 23 24 .gtqOjsRPDR { …" at bounding box center [310, 154] width 240 height 241
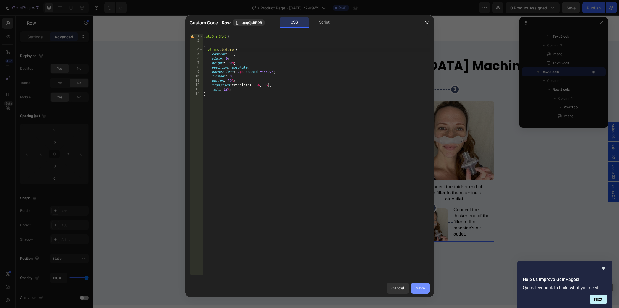
type textarea "}"
click at [418, 288] on div "Save" at bounding box center [420, 288] width 9 height 6
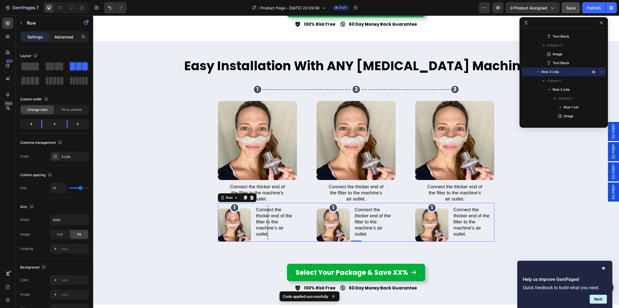
click at [66, 38] on p "Advanced" at bounding box center [63, 37] width 19 height 6
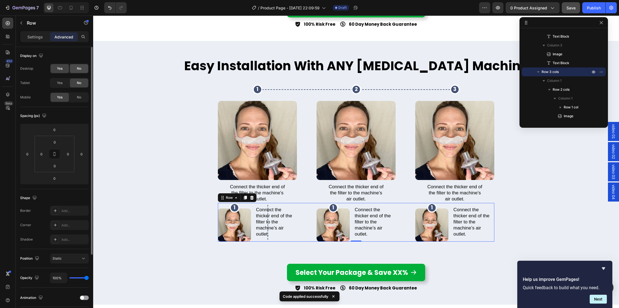
click at [82, 66] on div "No" at bounding box center [79, 68] width 18 height 9
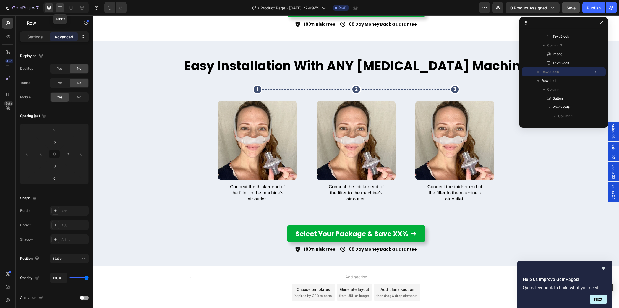
click at [62, 7] on icon at bounding box center [60, 7] width 4 height 3
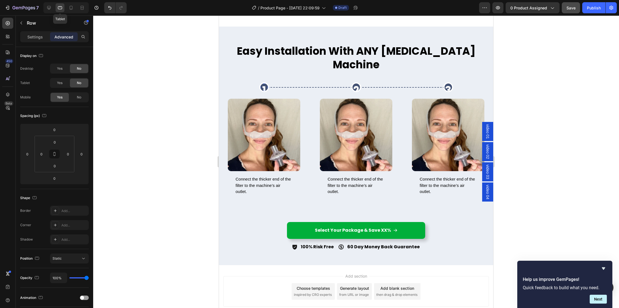
scroll to position [2224, 0]
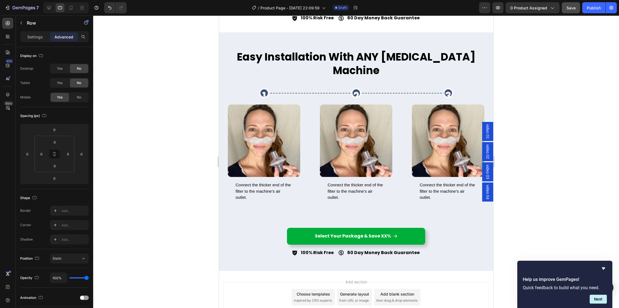
click at [265, 89] on p "1" at bounding box center [264, 96] width 7 height 14
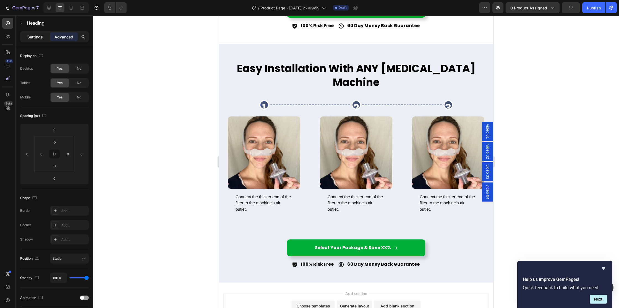
click at [33, 37] on p "Settings" at bounding box center [34, 37] width 15 height 6
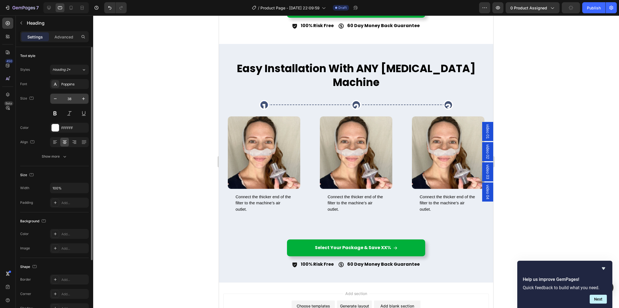
click at [73, 97] on input "38" at bounding box center [69, 99] width 18 height 10
type input "17"
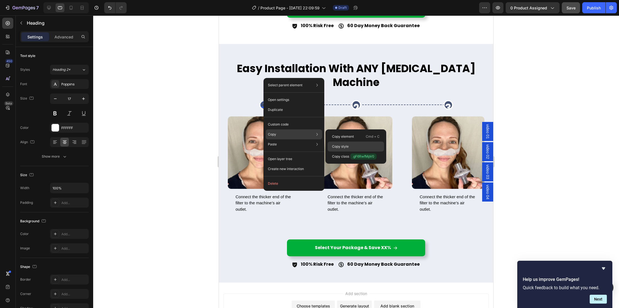
click at [343, 144] on p "Copy style" at bounding box center [340, 146] width 17 height 5
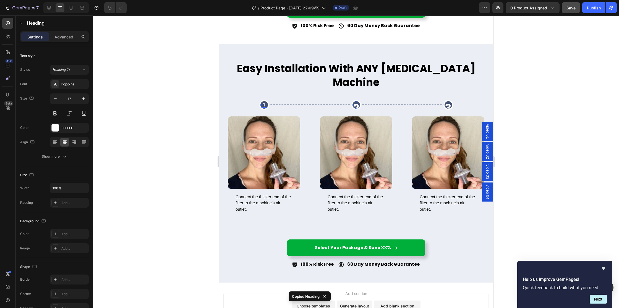
click at [357, 101] on p "2" at bounding box center [356, 108] width 7 height 14
type input "17"
click at [449, 101] on p "3" at bounding box center [448, 108] width 7 height 14
click at [72, 6] on icon at bounding box center [71, 8] width 6 height 6
type input "26"
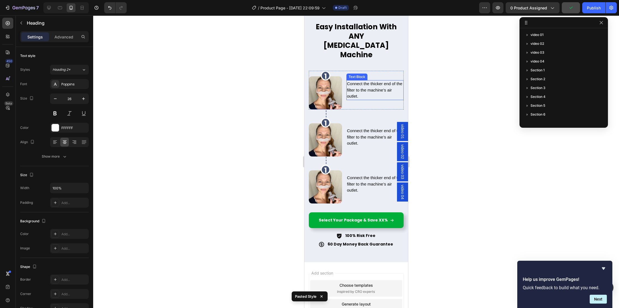
scroll to position [2205, 0]
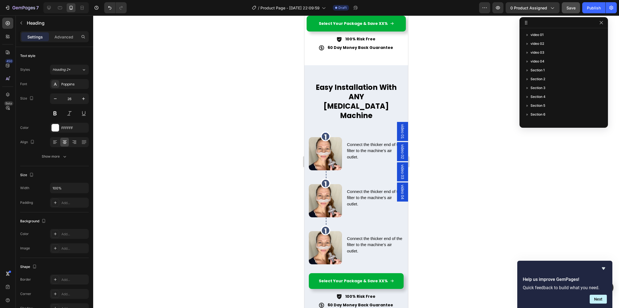
click at [325, 133] on h2 "1" at bounding box center [325, 137] width 7 height 9
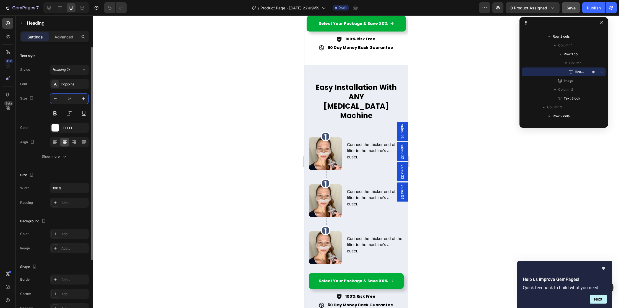
click at [72, 98] on input "26" at bounding box center [69, 99] width 18 height 10
type input "15"
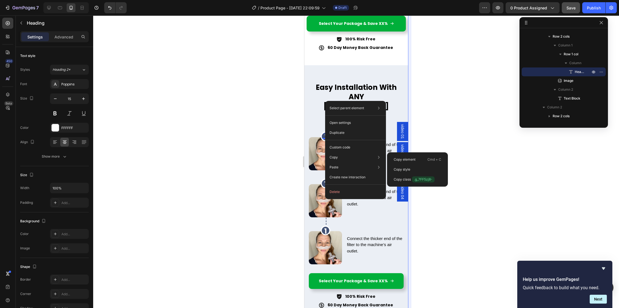
drag, startPoint x: 412, startPoint y: 170, endPoint x: 408, endPoint y: 168, distance: 3.5
click at [411, 169] on div "Copy style" at bounding box center [417, 170] width 56 height 10
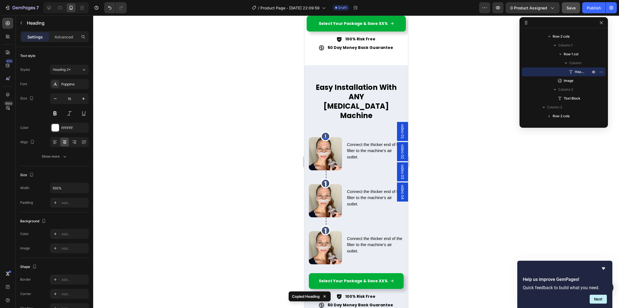
click at [326, 180] on h2 "1" at bounding box center [325, 184] width 7 height 9
type input "15"
click at [324, 227] on h2 "1" at bounding box center [325, 231] width 7 height 9
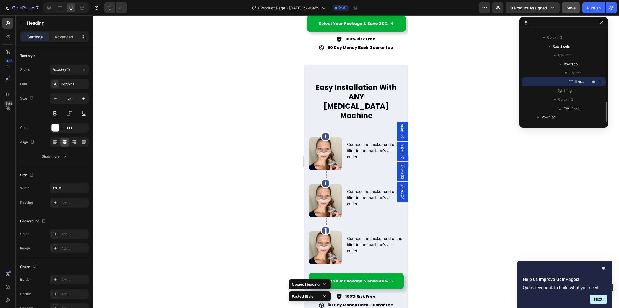
type input "15"
click at [363, 226] on div "Connect the thicker end of the filter to the machine’s air outlet. Text Block" at bounding box center [374, 245] width 57 height 39
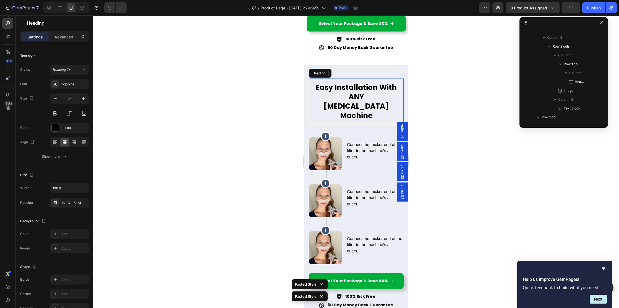
click at [344, 83] on p "Easy Installation With ANY [MEDICAL_DATA] Machine" at bounding box center [356, 101] width 82 height 37
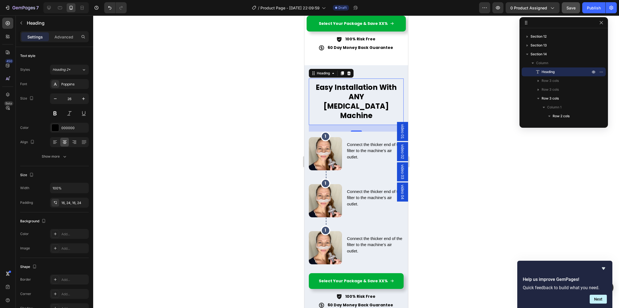
click at [44, 6] on div at bounding box center [65, 7] width 45 height 11
click at [50, 7] on icon at bounding box center [49, 8] width 6 height 6
type input "45"
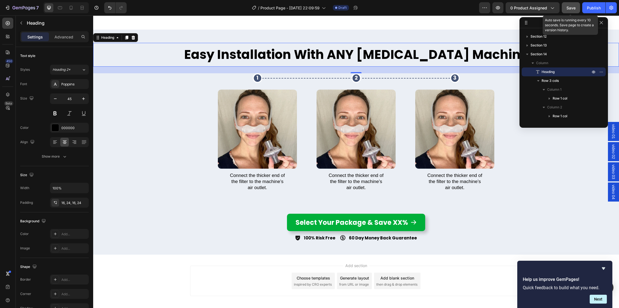
scroll to position [2242, 0]
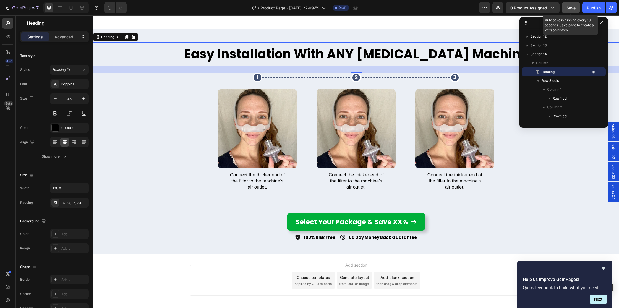
click at [569, 6] on span "Save" at bounding box center [571, 8] width 9 height 5
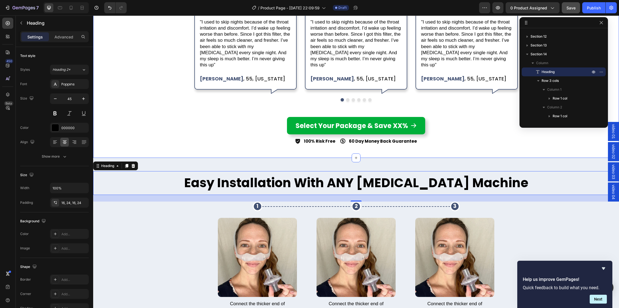
click at [176, 115] on div "Real CPAP Users. REAL Results Heading Image Row Finally Consistent with My CPAP…" at bounding box center [356, 38] width 526 height 214
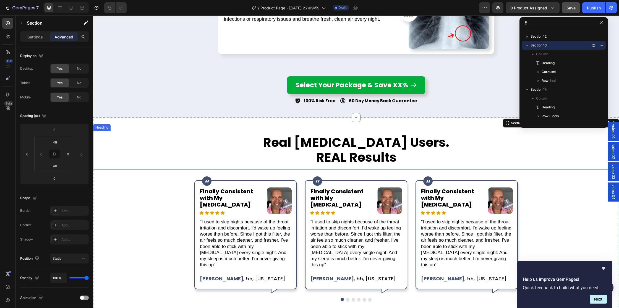
scroll to position [1870, 0]
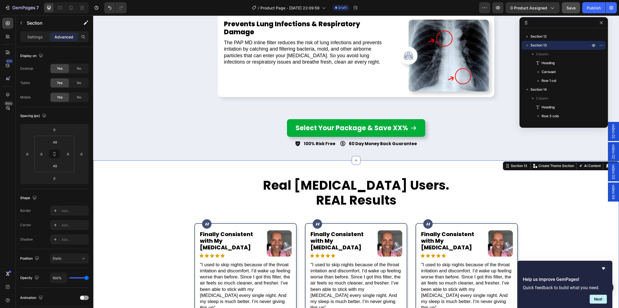
drag, startPoint x: 607, startPoint y: 166, endPoint x: 427, endPoint y: 141, distance: 182.0
click at [607, 166] on icon at bounding box center [608, 166] width 3 height 4
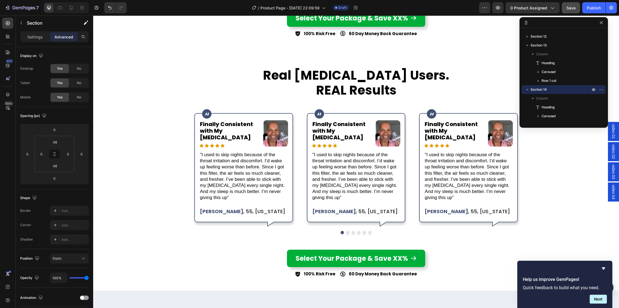
scroll to position [1959, 0]
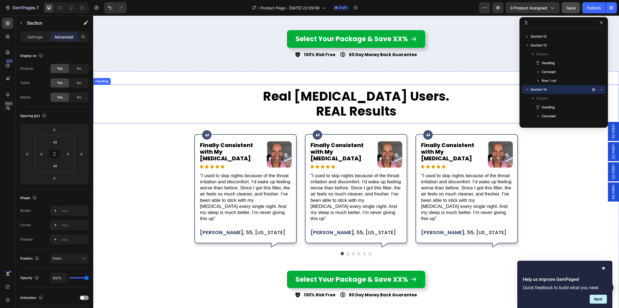
click at [182, 90] on h2 "Real CPAP Users. REAL Results" at bounding box center [356, 104] width 526 height 39
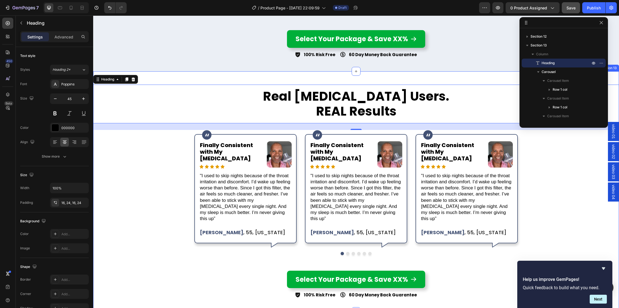
click at [191, 80] on div "Real CPAP Users. REAL Results Heading 0 Image Row Finally Consistent with My CP…" at bounding box center [356, 191] width 526 height 240
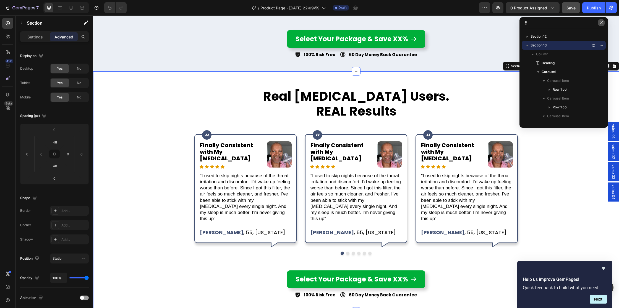
click at [602, 21] on icon "button" at bounding box center [601, 22] width 4 height 4
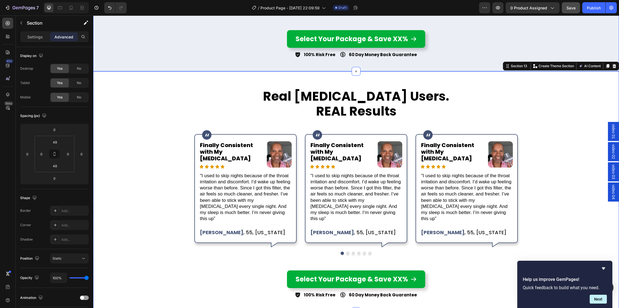
click at [468, 76] on div "Real CPAP Users. REAL Results Heading Image Row Finally Consistent with My CPAP…" at bounding box center [356, 191] width 526 height 240
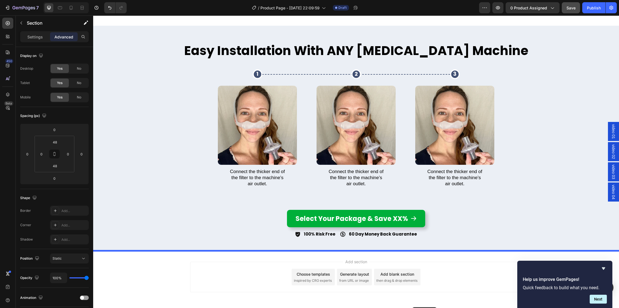
scroll to position [2499, 0]
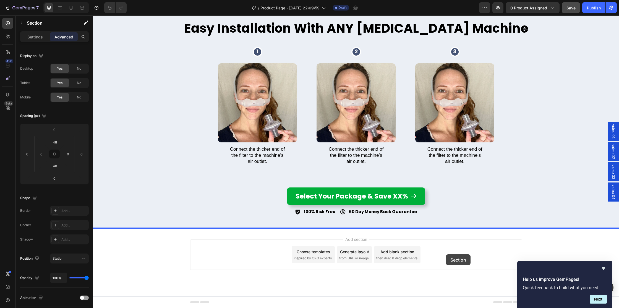
drag, startPoint x: 506, startPoint y: 65, endPoint x: 409, endPoint y: 234, distance: 194.4
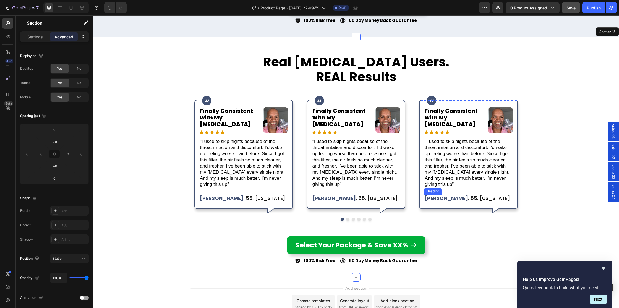
scroll to position [2462, 0]
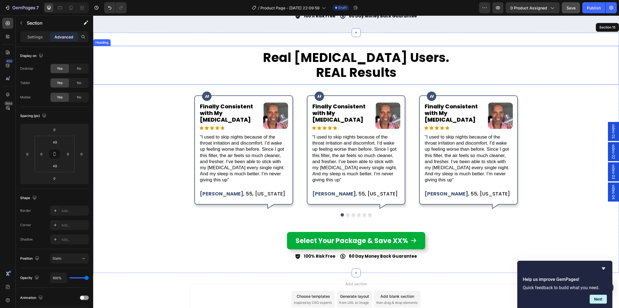
click at [359, 71] on h2 "Real CPAP Users. REAL Results" at bounding box center [356, 65] width 526 height 39
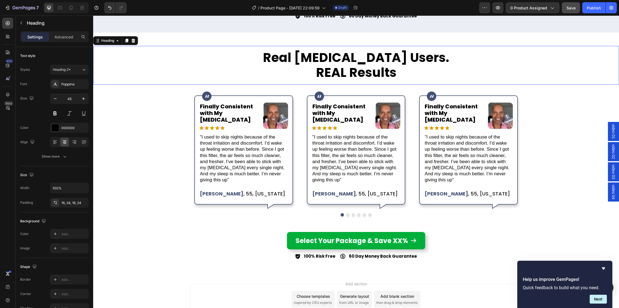
click at [359, 71] on p "Real CPAP Users. REAL Results" at bounding box center [356, 65] width 513 height 30
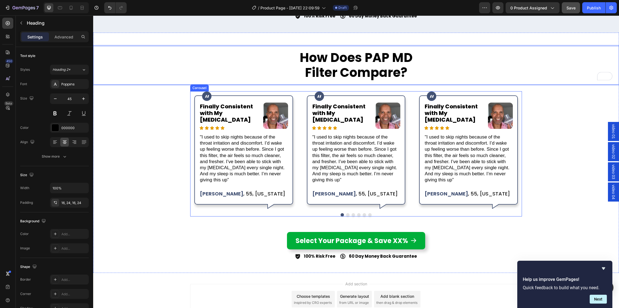
click at [302, 140] on div "Image Row Finally Consistent with My CPAP Heading Icon Icon Icon Icon Icon Icon…" at bounding box center [356, 149] width 332 height 117
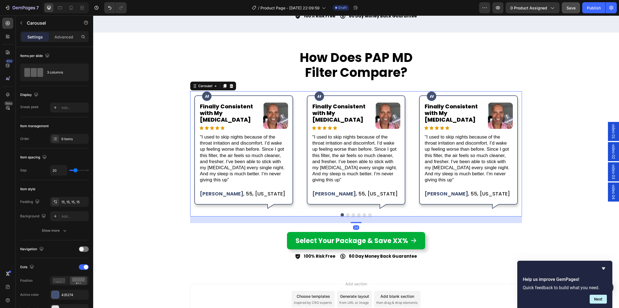
click at [231, 85] on icon at bounding box center [232, 86] width 4 height 4
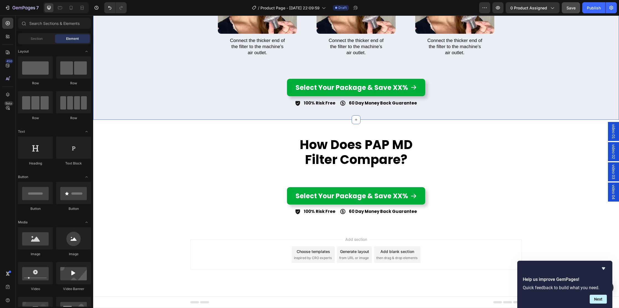
scroll to position [2375, 0]
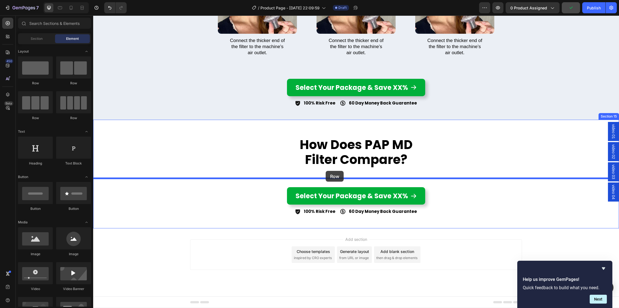
drag, startPoint x: 124, startPoint y: 83, endPoint x: 326, endPoint y: 171, distance: 220.3
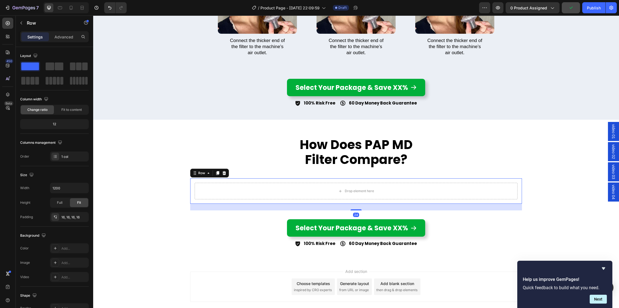
scroll to position [2407, 0]
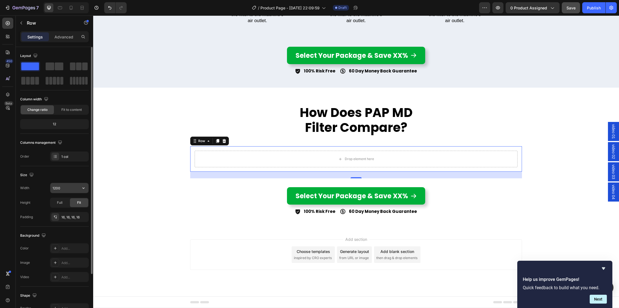
click at [68, 189] on input "1200" at bounding box center [69, 188] width 38 height 10
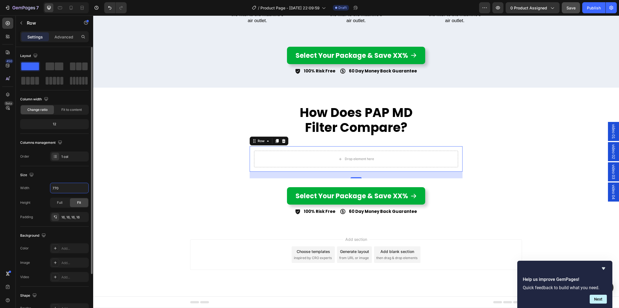
type input "770"
click at [63, 175] on div "Size" at bounding box center [54, 175] width 69 height 9
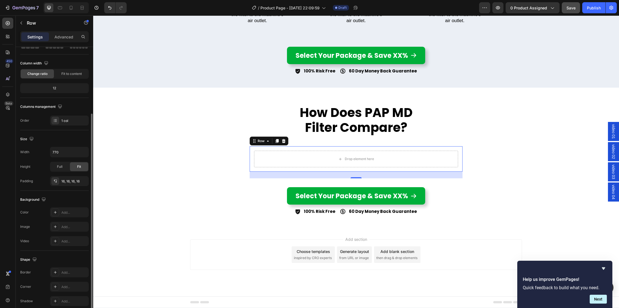
scroll to position [61, 0]
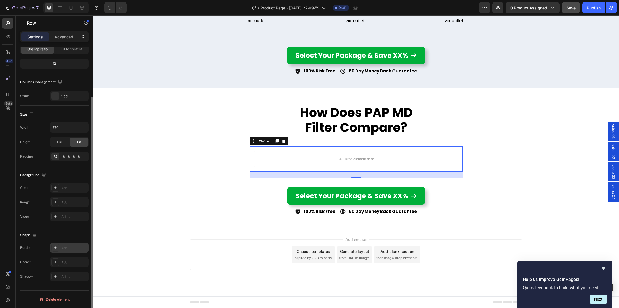
click at [66, 247] on div "Add..." at bounding box center [74, 248] width 26 height 5
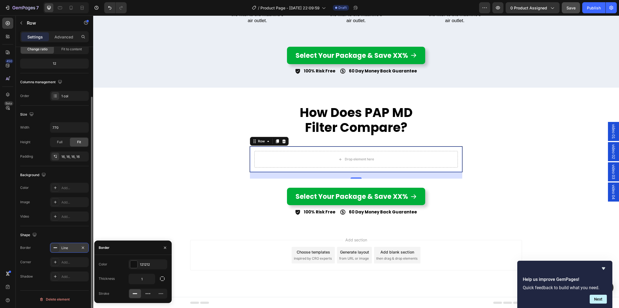
scroll to position [2407, 0]
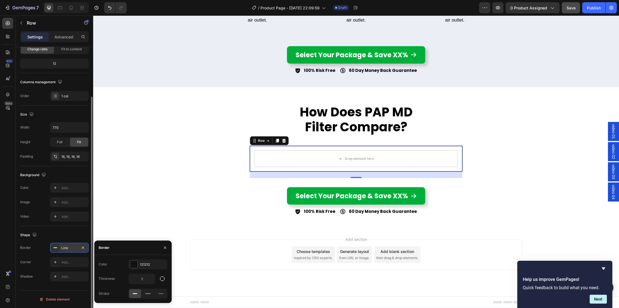
click at [137, 259] on div "Color 121212 Thickness 1 Stroke" at bounding box center [132, 279] width 77 height 48
click at [146, 264] on div "121212" at bounding box center [148, 264] width 16 height 5
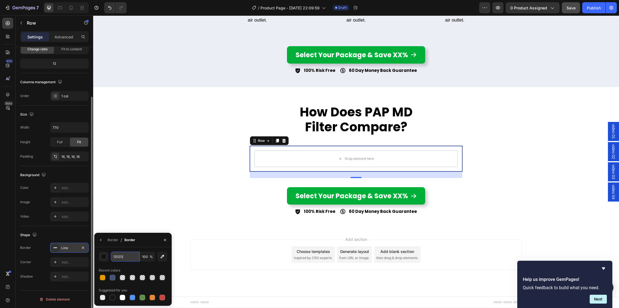
click at [130, 258] on input "121212" at bounding box center [125, 257] width 29 height 10
paste input "d9d9d9"
click at [137, 269] on div "Recent colors" at bounding box center [133, 270] width 69 height 9
type input "D9D9D9"
click at [69, 262] on div "Add..." at bounding box center [74, 262] width 26 height 5
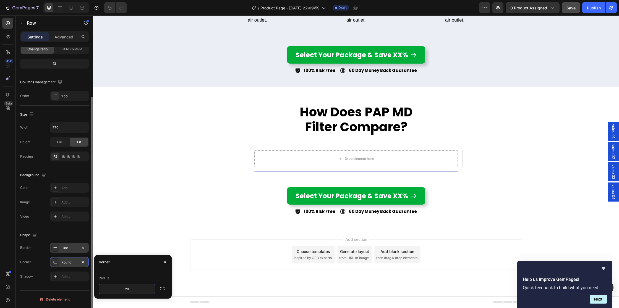
type input "20"
click at [66, 248] on div "Line" at bounding box center [69, 248] width 16 height 5
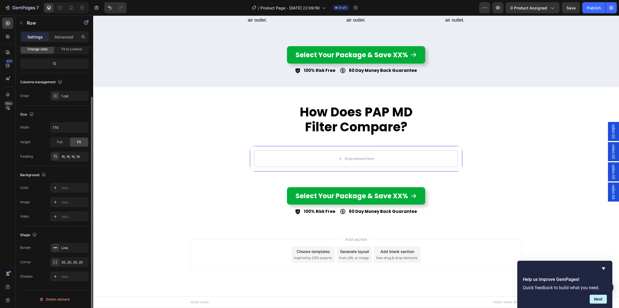
click at [37, 204] on div "Image Add..." at bounding box center [54, 202] width 69 height 10
click at [75, 183] on div "Add..." at bounding box center [69, 188] width 39 height 10
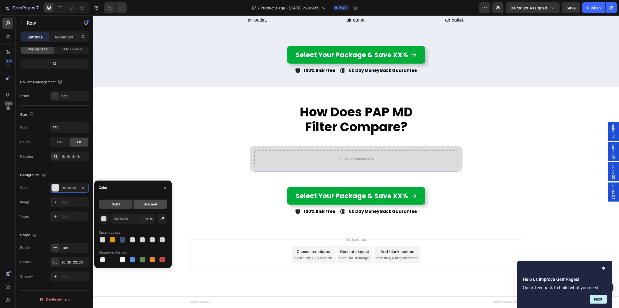
click at [150, 203] on span "Gradient" at bounding box center [151, 204] width 14 height 5
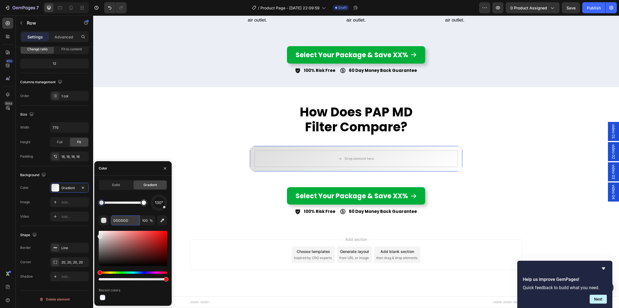
click at [131, 220] on input "DDDDDD" at bounding box center [125, 220] width 29 height 10
paste input "e5ebfb"
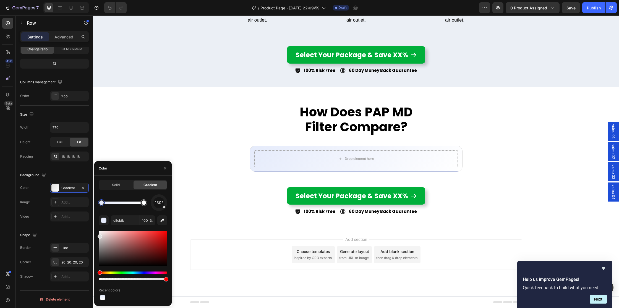
click at [137, 215] on div "130° e5ebfb 100 % Recent colors" at bounding box center [133, 247] width 69 height 107
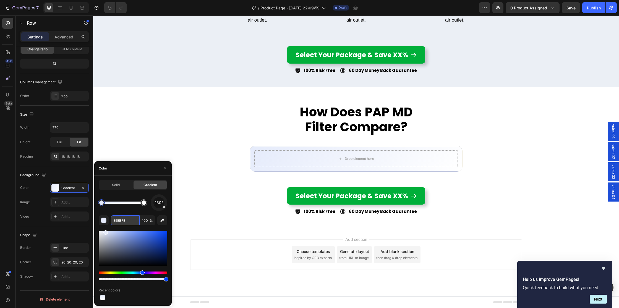
click at [129, 222] on input "E5EBFB" at bounding box center [125, 220] width 29 height 10
paste input "e5ebfb"
click at [142, 213] on div "130° e5ebfb 100 % Recent colors" at bounding box center [133, 247] width 69 height 107
click at [144, 202] on div at bounding box center [144, 203] width 4 height 4
click at [131, 218] on input "FFFFFF" at bounding box center [125, 220] width 29 height 10
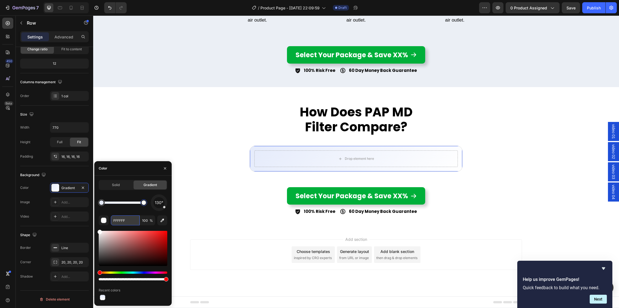
paste input "f8f8f8"
click at [149, 215] on input "100" at bounding box center [147, 220] width 15 height 10
click at [153, 213] on div "130° F8F8F8 100 % Recent colors" at bounding box center [133, 247] width 69 height 107
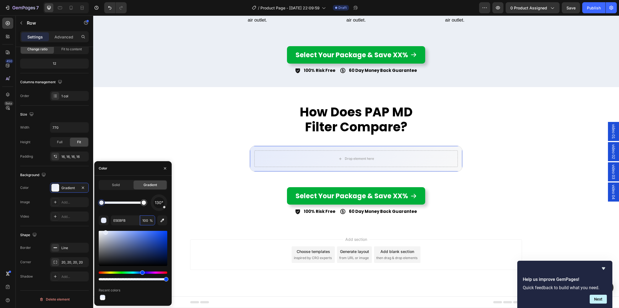
click at [100, 204] on div at bounding box center [101, 203] width 4 height 4
click at [149, 221] on input "100" at bounding box center [147, 220] width 15 height 10
click at [143, 202] on div at bounding box center [144, 203] width 4 height 4
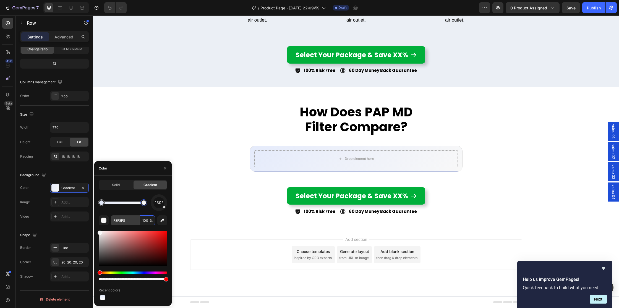
drag, startPoint x: 149, startPoint y: 220, endPoint x: 137, endPoint y: 220, distance: 11.3
click at [137, 220] on div "F8F8F8 100 %" at bounding box center [133, 220] width 44 height 10
click at [152, 213] on div "130° F8F8F8 100 % Recent colors" at bounding box center [133, 247] width 69 height 107
click at [101, 203] on div at bounding box center [101, 203] width 4 height 4
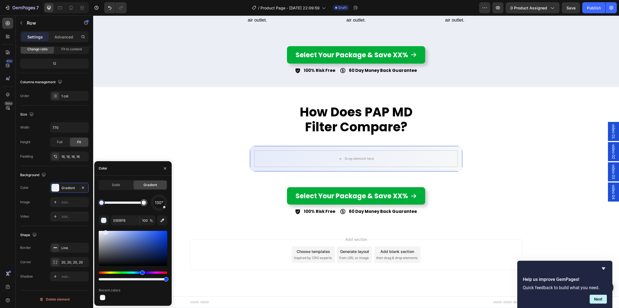
type input "F8F8F8"
click at [145, 204] on div at bounding box center [144, 203] width 4 height 4
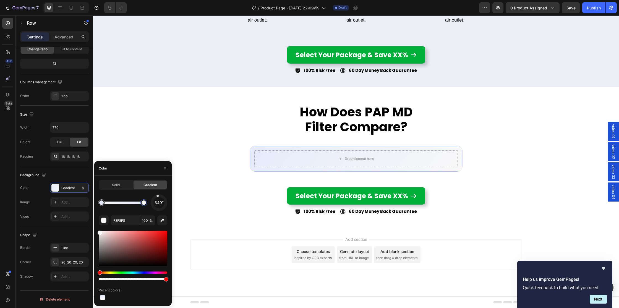
drag, startPoint x: 165, startPoint y: 208, endPoint x: 157, endPoint y: 193, distance: 17.1
click at [157, 193] on div "Solid Gradient 349° F8F8F8 100 % Recent colors" at bounding box center [133, 240] width 69 height 121
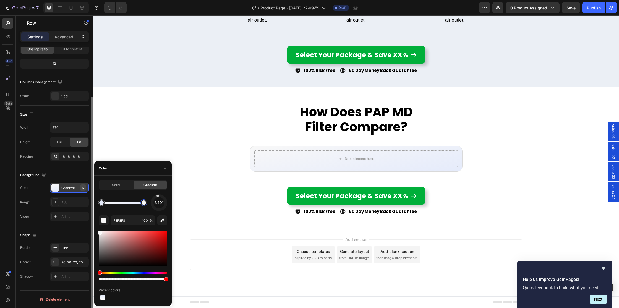
click at [84, 188] on icon "button" at bounding box center [83, 188] width 4 height 4
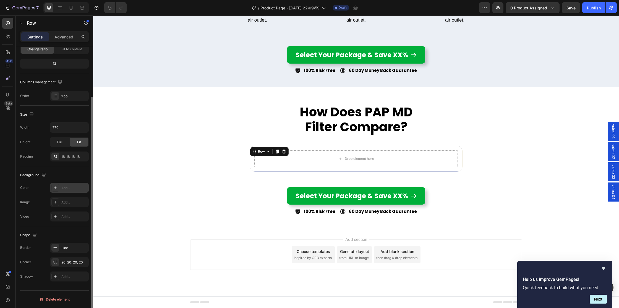
click at [258, 148] on div "Drop element here Row 24" at bounding box center [356, 159] width 213 height 26
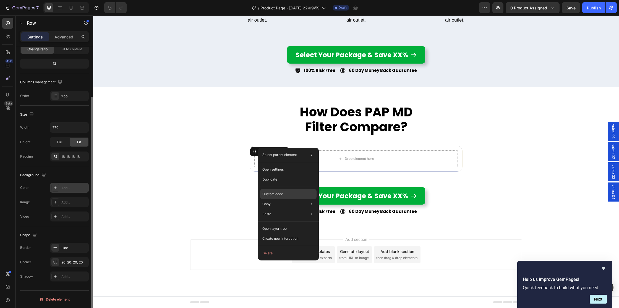
click at [273, 194] on p "Custom code" at bounding box center [272, 194] width 21 height 5
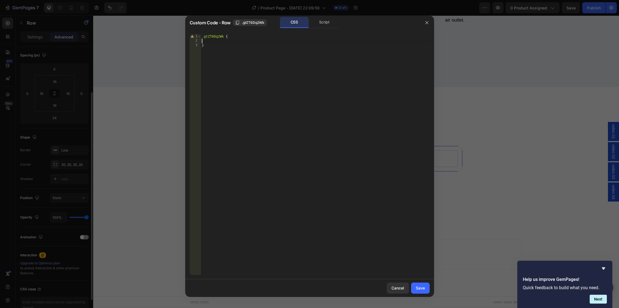
click at [215, 42] on div ".gtZT6Dq2Wk { }" at bounding box center [315, 158] width 229 height 249
paste textarea "background: linear-gradient(90deg, #E5EBFC 50%, #f8f8f8 50%);"
click at [329, 44] on div ".gtZT6Dq2Wk { background : linear-gradient( 90 deg , #E5EBFC 50 % , #f8f8f8 50 …" at bounding box center [315, 158] width 229 height 249
type textarea "background: linear-gradient(90deg, #E5EBFC 50%, #f8f8f8 50%) !;"
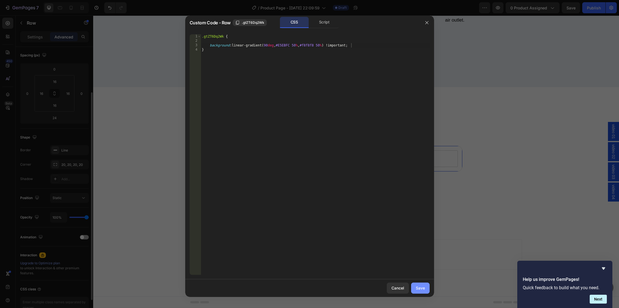
click at [425, 290] on button "Save" at bounding box center [420, 288] width 19 height 11
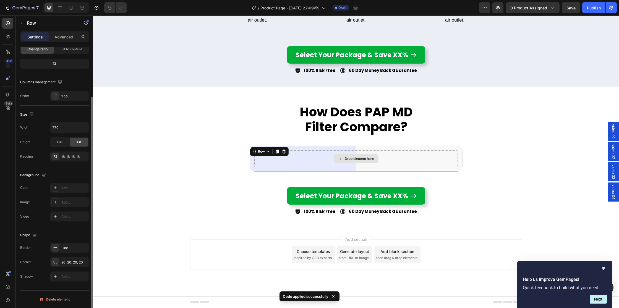
click at [329, 157] on div "Drop element here" at bounding box center [356, 158] width 204 height 17
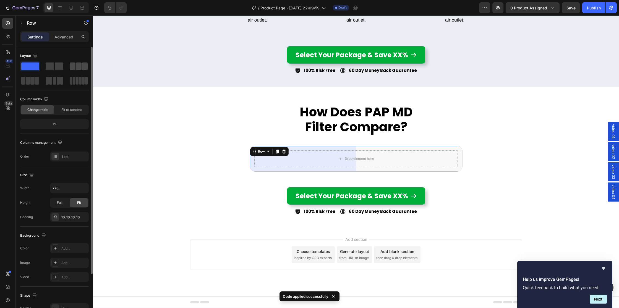
click at [72, 66] on span at bounding box center [73, 67] width 6 height 8
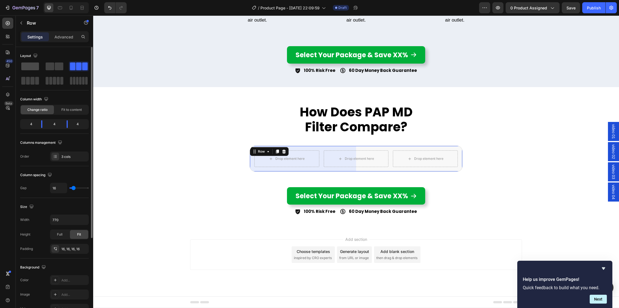
click at [28, 68] on span at bounding box center [30, 67] width 18 height 8
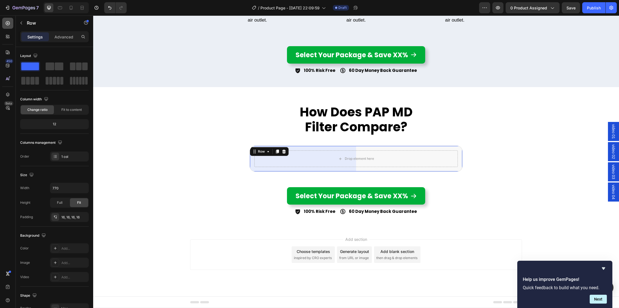
click at [9, 23] on icon at bounding box center [8, 23] width 4 height 4
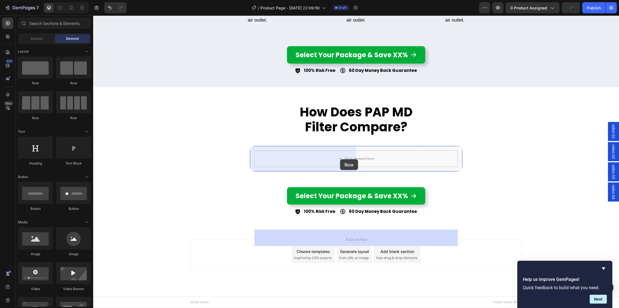
drag, startPoint x: 131, startPoint y: 118, endPoint x: 342, endPoint y: 159, distance: 215.0
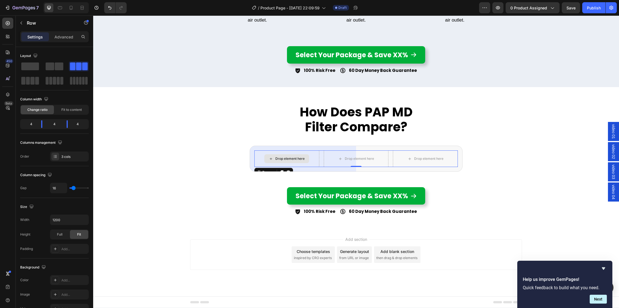
drag, startPoint x: 293, startPoint y: 160, endPoint x: 296, endPoint y: 153, distance: 7.2
click at [293, 160] on div "Drop element here" at bounding box center [289, 159] width 29 height 4
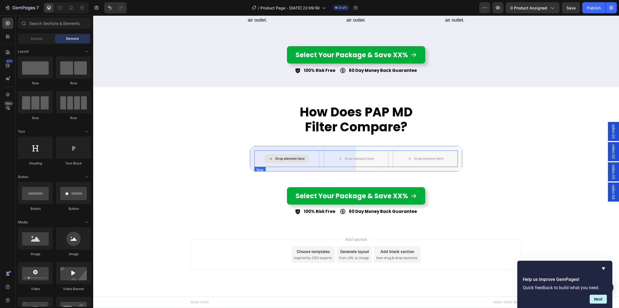
click at [329, 118] on p "How Does PAP MD Filter Compare?" at bounding box center [356, 120] width 513 height 30
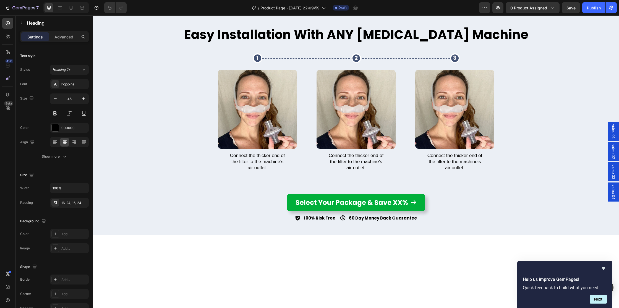
scroll to position [2015, 0]
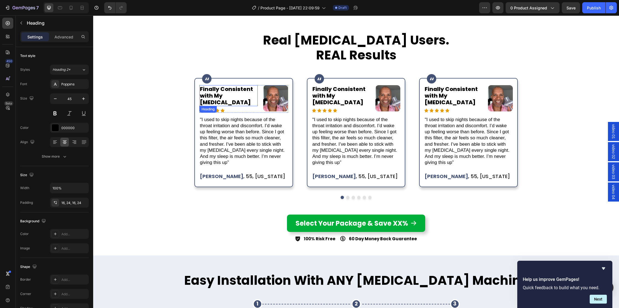
click at [216, 96] on h2 "Finally Consistent with My [MEDICAL_DATA]" at bounding box center [228, 95] width 58 height 21
drag, startPoint x: 234, startPoint y: 104, endPoint x: 229, endPoint y: 103, distance: 5.0
click at [234, 110] on icon at bounding box center [232, 112] width 3 height 4
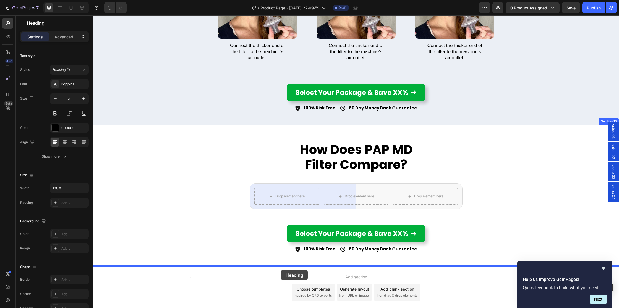
scroll to position [2395, 0]
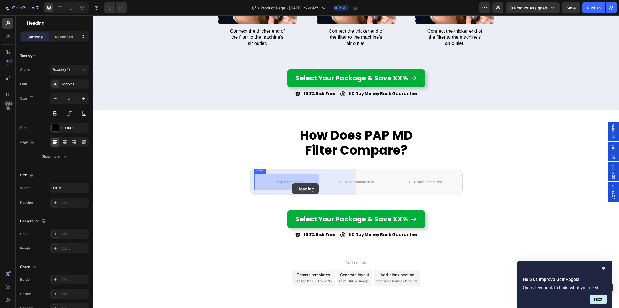
drag, startPoint x: 269, startPoint y: 308, endPoint x: 292, endPoint y: 183, distance: 126.6
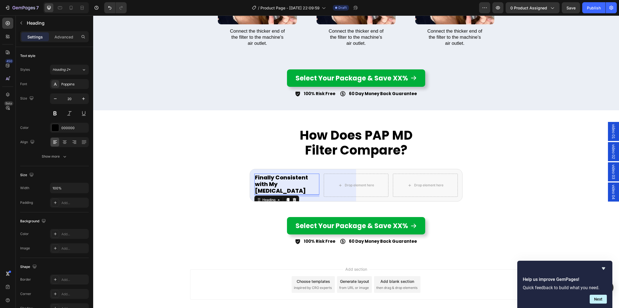
scroll to position [2395, 0]
click at [289, 181] on h2 "Finally Consistent with My [MEDICAL_DATA]" at bounding box center [286, 184] width 65 height 21
click at [289, 181] on p "Finally Consistent with My [MEDICAL_DATA]" at bounding box center [287, 185] width 64 height 20
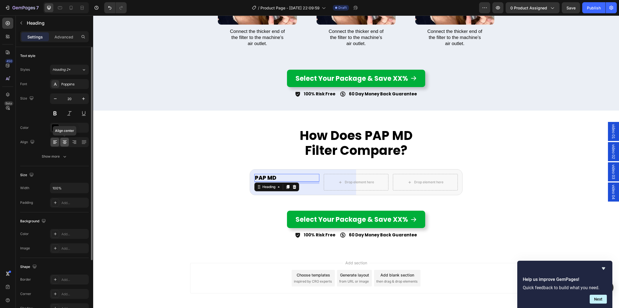
click at [65, 140] on icon at bounding box center [65, 142] width 6 height 6
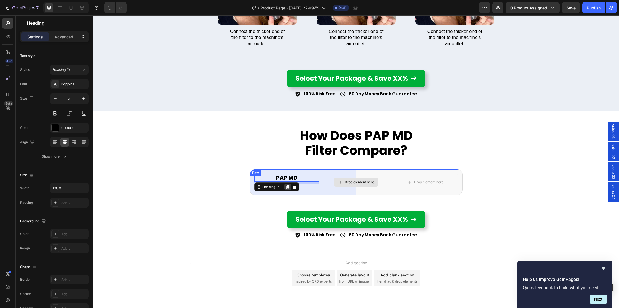
click at [289, 189] on div at bounding box center [288, 187] width 7 height 7
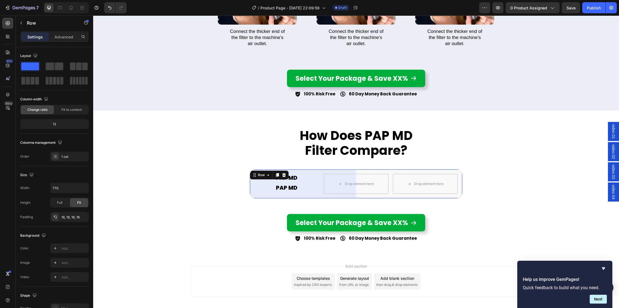
click at [273, 187] on p "PAP MD" at bounding box center [287, 187] width 64 height 7
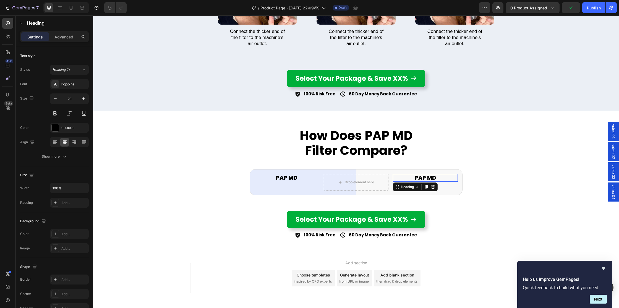
click at [420, 178] on h2 "PAP MD" at bounding box center [425, 178] width 65 height 8
click at [420, 178] on p "PAP MD" at bounding box center [426, 178] width 64 height 7
click at [354, 185] on div "Drop element here" at bounding box center [356, 182] width 45 height 9
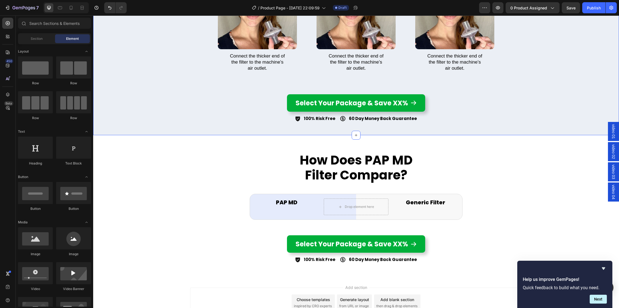
scroll to position [2257, 0]
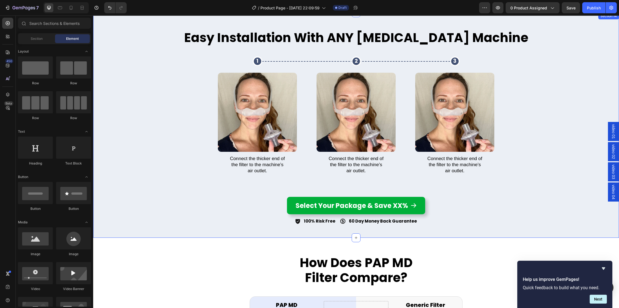
click at [355, 145] on img at bounding box center [356, 112] width 79 height 79
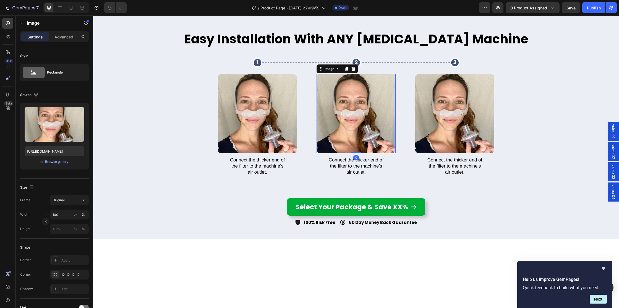
scroll to position [2171, 0]
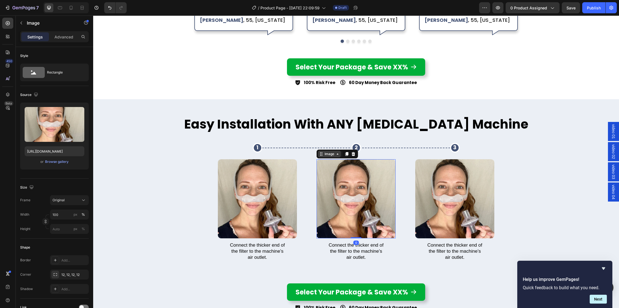
click at [334, 153] on div "Image" at bounding box center [330, 154] width 12 height 5
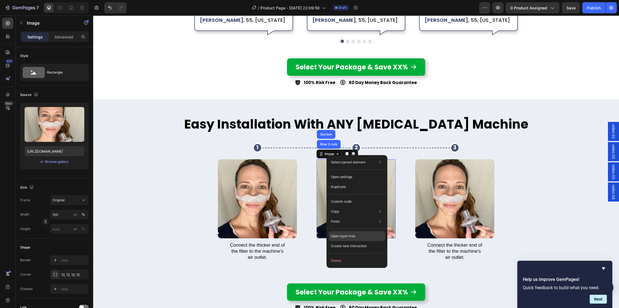
click at [344, 235] on p "Open layer tree" at bounding box center [343, 236] width 24 height 5
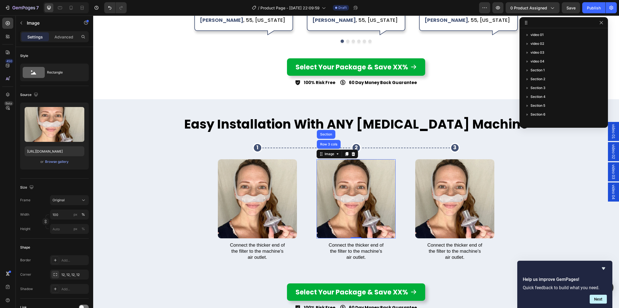
scroll to position [158, 0]
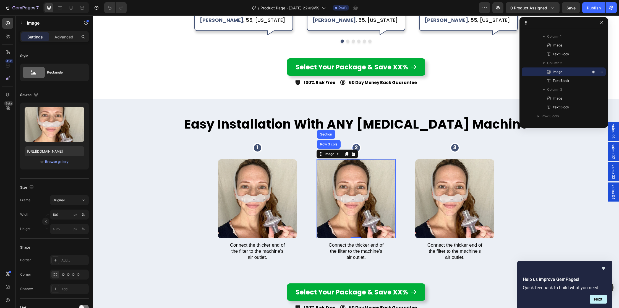
click at [358, 145] on h2 "2" at bounding box center [356, 148] width 7 height 6
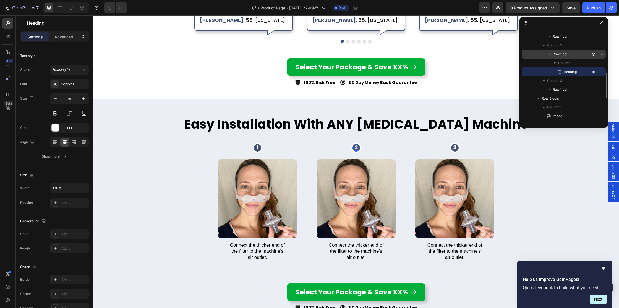
click at [560, 54] on span "Row 1 col" at bounding box center [560, 54] width 15 height 6
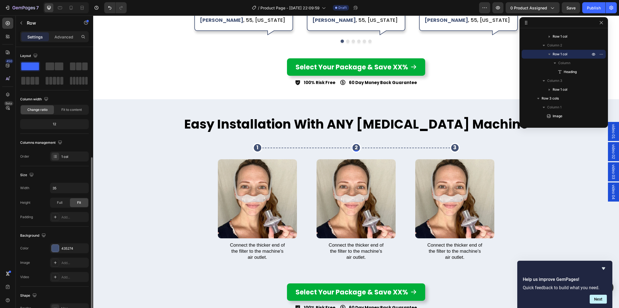
scroll to position [61, 0]
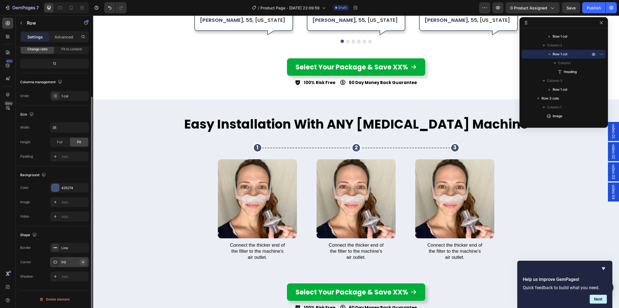
click at [81, 261] on icon "button" at bounding box center [83, 262] width 4 height 4
click at [378, 155] on icon at bounding box center [379, 157] width 3 height 4
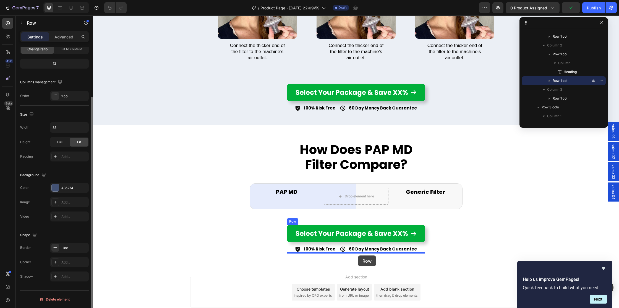
scroll to position [2417, 0]
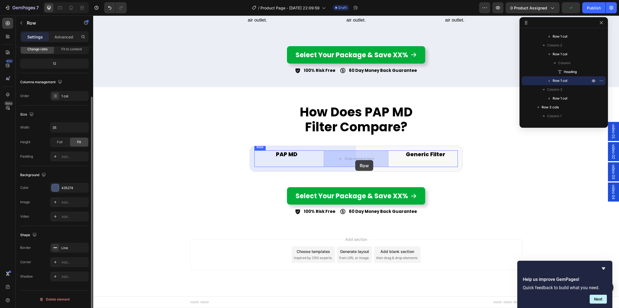
drag, startPoint x: 356, startPoint y: 146, endPoint x: 394, endPoint y: 125, distance: 44.1
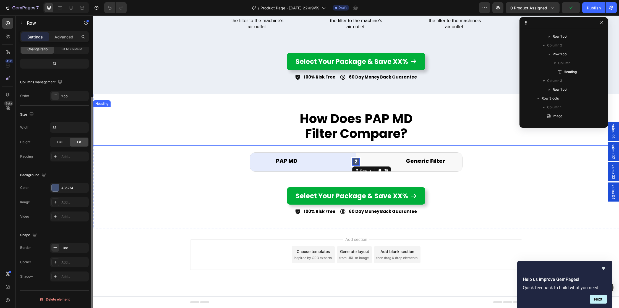
scroll to position [2401, 0]
click at [356, 162] on h2 "2" at bounding box center [355, 162] width 7 height 6
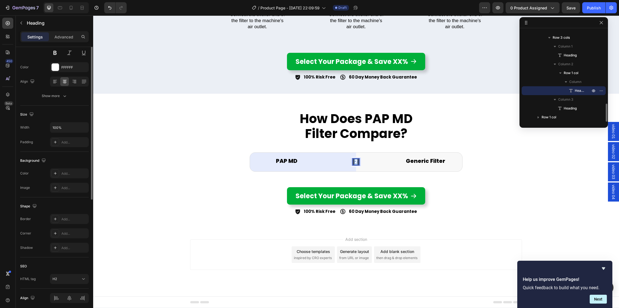
scroll to position [0, 0]
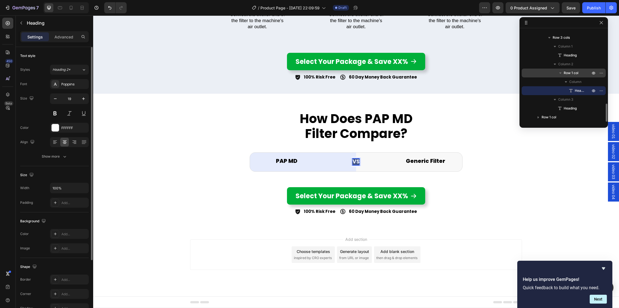
click at [577, 73] on span "Row 1 col" at bounding box center [571, 73] width 15 height 6
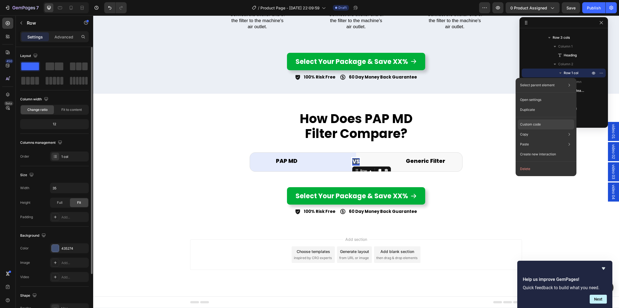
click at [533, 125] on p "Custom code" at bounding box center [530, 124] width 21 height 5
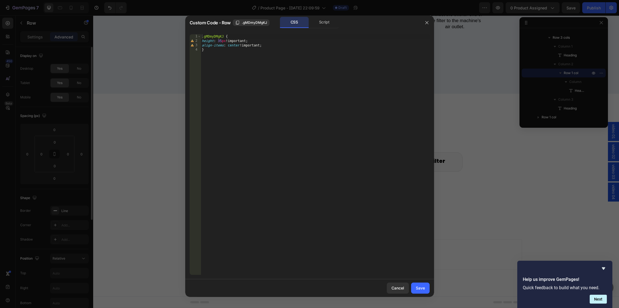
click at [221, 41] on div ".gMDmyDMgKJ { height : 35 px !important ; align-items : center !important ; }" at bounding box center [315, 158] width 229 height 249
type textarea "height: 50px !important;"
click at [419, 290] on div "Save" at bounding box center [420, 288] width 9 height 6
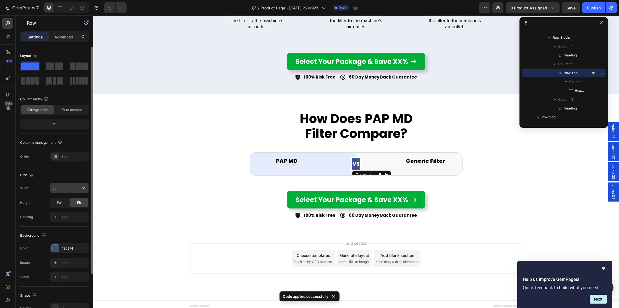
click at [56, 186] on input "35" at bounding box center [69, 188] width 38 height 10
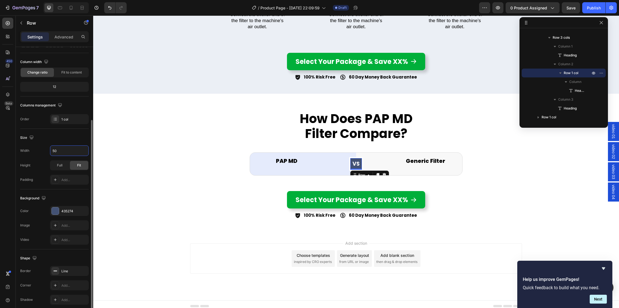
scroll to position [61, 0]
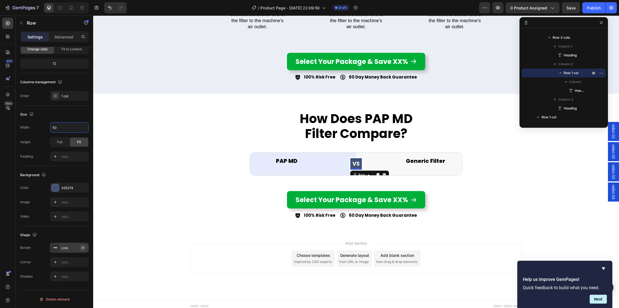
type input "50"
click at [81, 246] on icon "button" at bounding box center [83, 248] width 4 height 4
click at [66, 259] on div "Add..." at bounding box center [69, 262] width 39 height 10
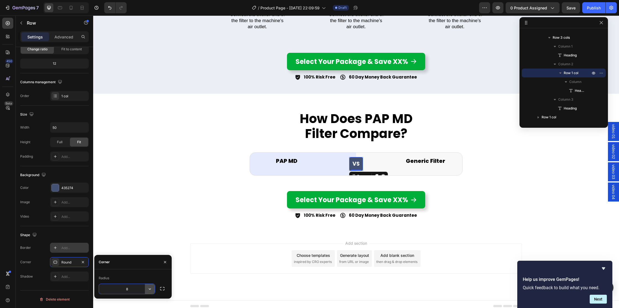
click at [150, 289] on icon "button" at bounding box center [150, 288] width 2 height 1
click at [129, 274] on p "Pill" at bounding box center [135, 274] width 32 height 6
type input "9999"
click at [529, 178] on div "How Does PAP MD Filter Compare? Heading PAP MD Heading VS Heading Row 0 Generic…" at bounding box center [356, 163] width 526 height 112
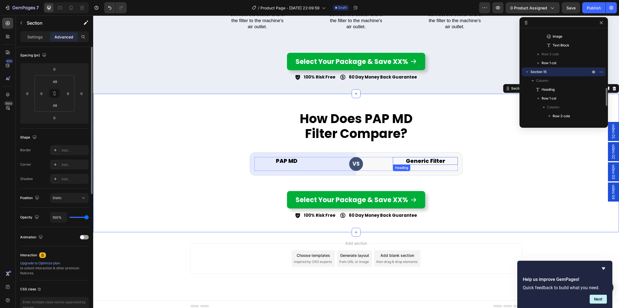
scroll to position [0, 0]
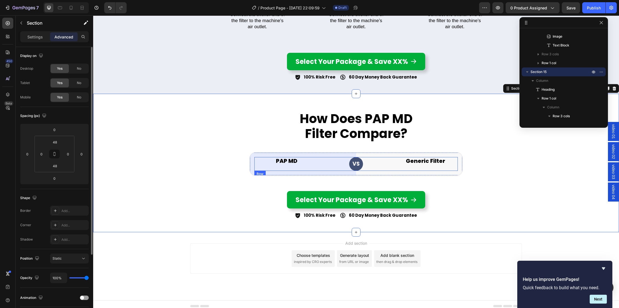
click at [386, 163] on div "VS Heading Row" at bounding box center [356, 164] width 65 height 14
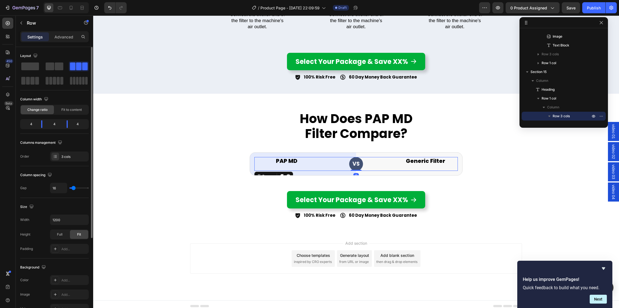
scroll to position [124, 0]
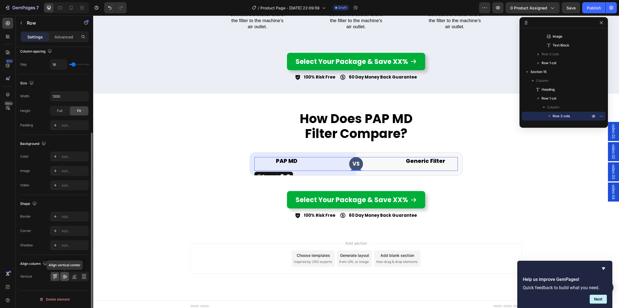
click at [64, 276] on icon at bounding box center [65, 277] width 4 height 4
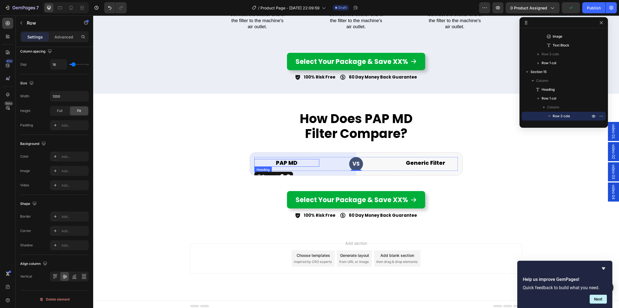
click at [285, 161] on h2 "PAP MD" at bounding box center [286, 163] width 65 height 8
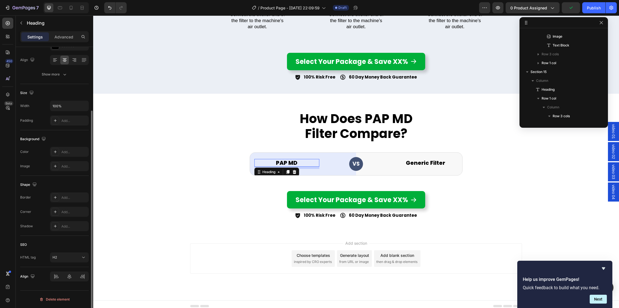
scroll to position [0, 0]
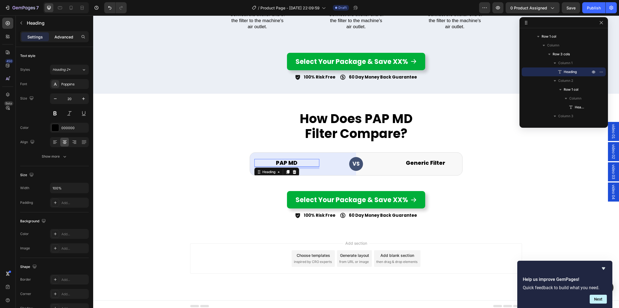
click at [66, 35] on p "Advanced" at bounding box center [63, 37] width 19 height 6
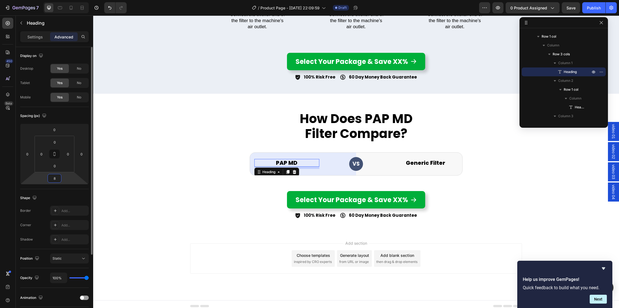
click at [56, 181] on input "8" at bounding box center [54, 178] width 11 height 8
type input "0"
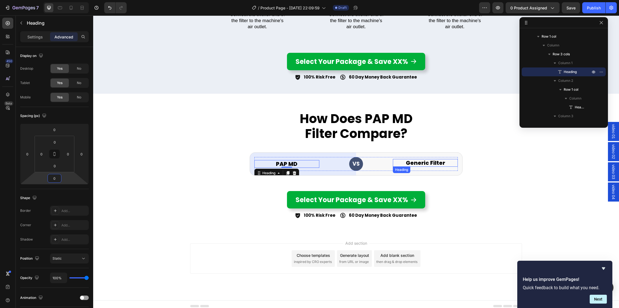
click at [423, 163] on h2 "Generic Filter" at bounding box center [425, 163] width 65 height 8
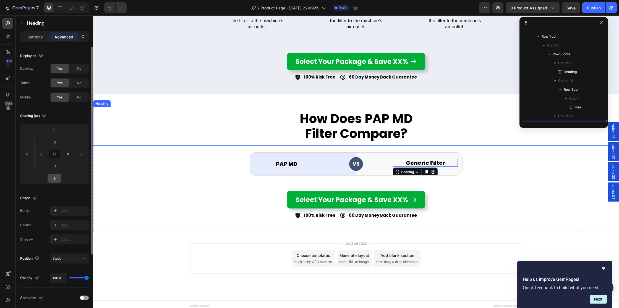
scroll to position [369, 0]
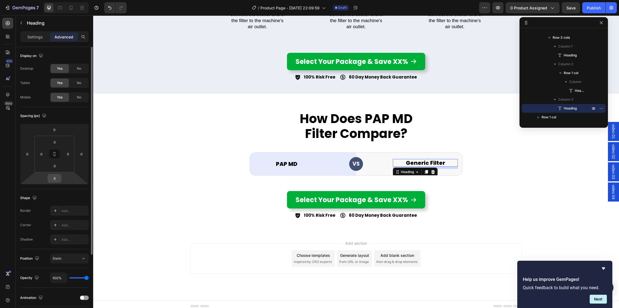
click at [56, 178] on input "8" at bounding box center [54, 178] width 11 height 8
type input "0"
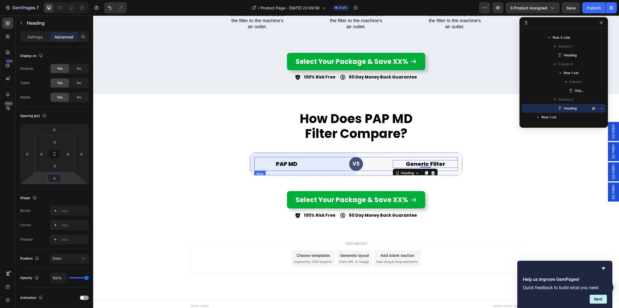
click at [376, 166] on div "VS Heading Row" at bounding box center [356, 164] width 65 height 14
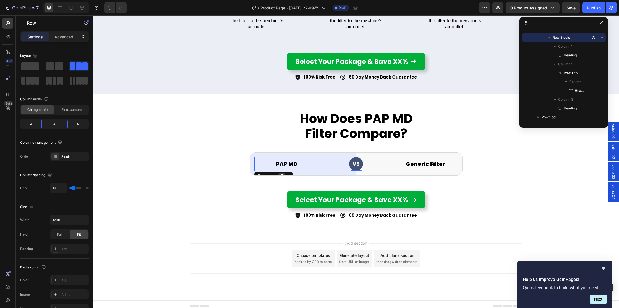
click at [282, 174] on icon at bounding box center [282, 176] width 4 height 4
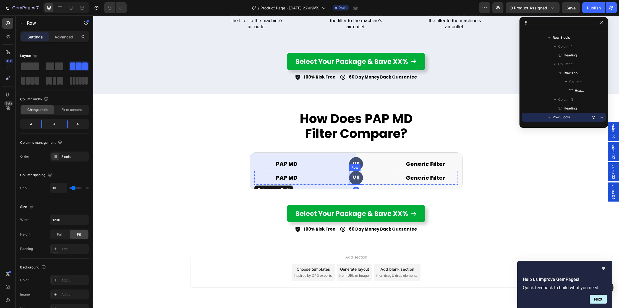
click at [353, 174] on div "VS Heading Row" at bounding box center [356, 178] width 14 height 14
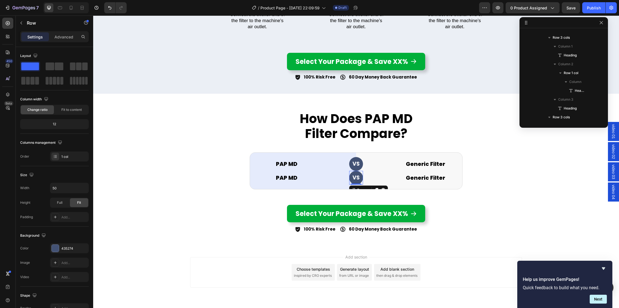
scroll to position [431, 0]
click at [384, 188] on icon at bounding box center [383, 190] width 4 height 4
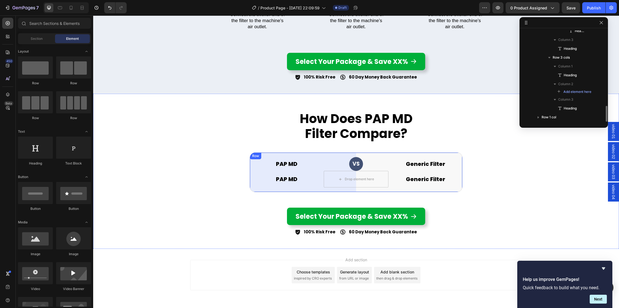
scroll to position [429, 0]
click at [389, 179] on div "PAP MD Heading Drop element here Generic Filter Heading Row" at bounding box center [356, 179] width 204 height 17
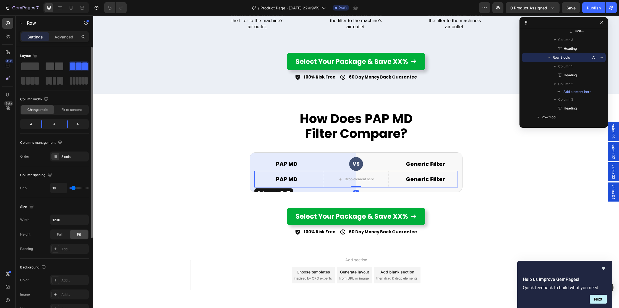
click at [55, 66] on span at bounding box center [59, 67] width 9 height 8
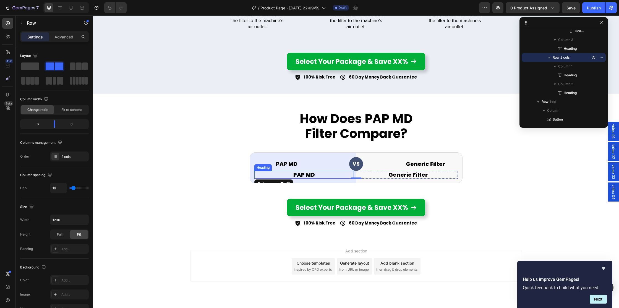
click at [301, 175] on h2 "PAP MD" at bounding box center [304, 175] width 100 height 8
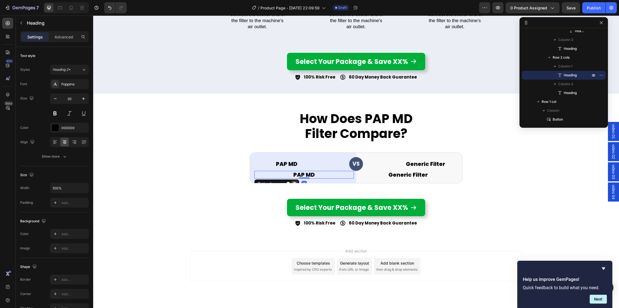
click at [294, 181] on div at bounding box center [294, 184] width 7 height 7
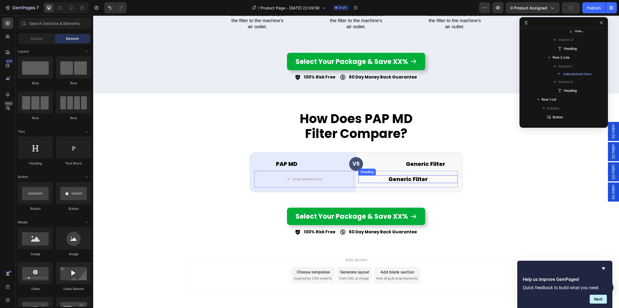
click at [397, 178] on h2 "Generic Filter" at bounding box center [408, 179] width 100 height 8
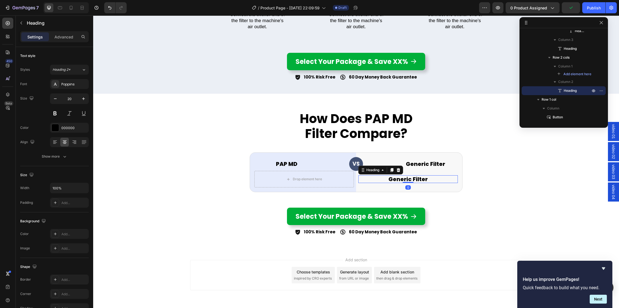
click at [398, 169] on icon at bounding box center [399, 170] width 4 height 4
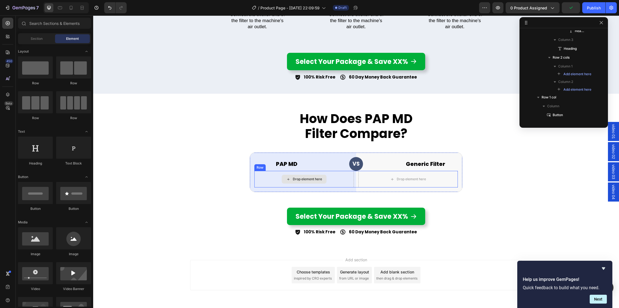
click at [296, 179] on div "Drop element here" at bounding box center [307, 179] width 29 height 4
click at [310, 180] on div "Drop element here" at bounding box center [307, 179] width 29 height 4
drag, startPoint x: 131, startPoint y: 254, endPoint x: 286, endPoint y: 178, distance: 172.4
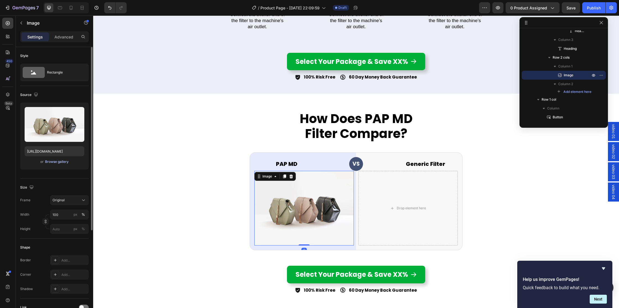
click at [62, 160] on div "Browse gallery" at bounding box center [57, 161] width 24 height 5
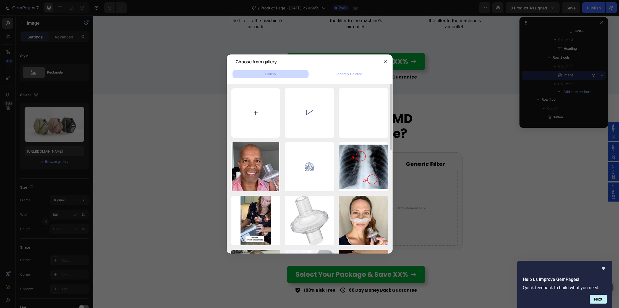
click at [255, 105] on input "file" at bounding box center [256, 113] width 50 height 50
type input "C:\fakepath\compare_img1.jpg"
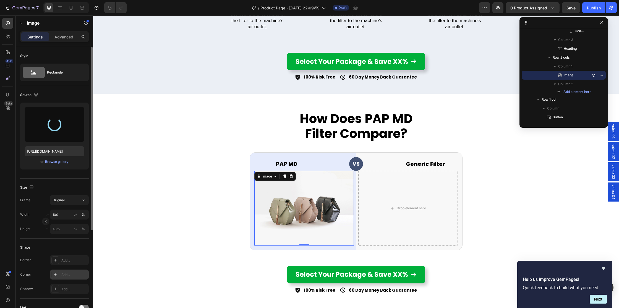
click at [65, 274] on div "Add..." at bounding box center [74, 274] width 26 height 5
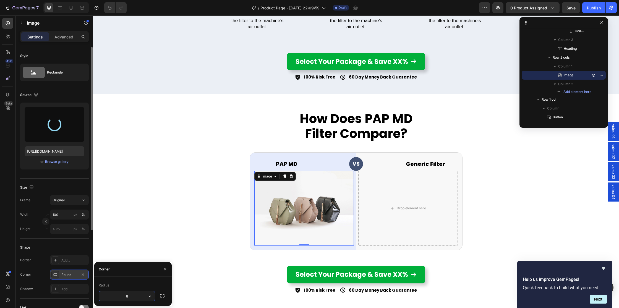
type input "https://cdn.shopify.com/s/files/1/0830/0036/1153/files/gempages_582237938801181…"
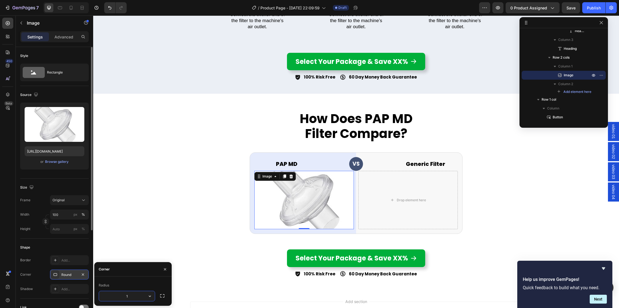
type input "12"
click at [285, 175] on icon at bounding box center [284, 177] width 3 height 4
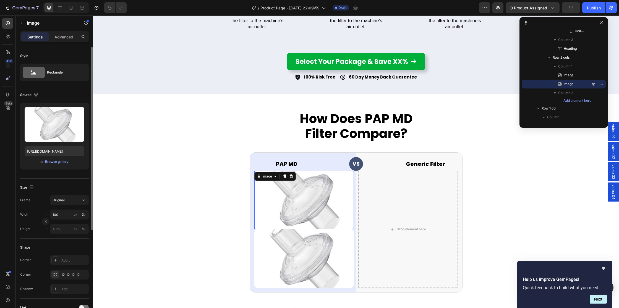
drag, startPoint x: 300, startPoint y: 220, endPoint x: 254, endPoint y: 179, distance: 60.9
click at [299, 221] on img at bounding box center [304, 200] width 100 height 58
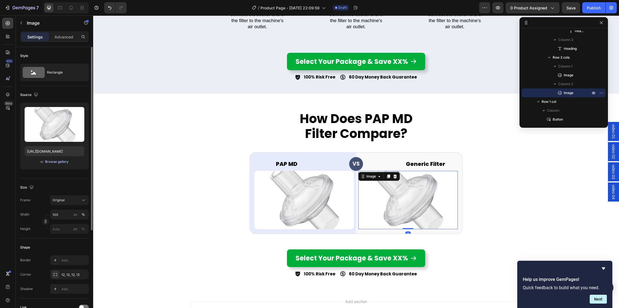
click at [57, 163] on div "Browse gallery" at bounding box center [57, 161] width 24 height 5
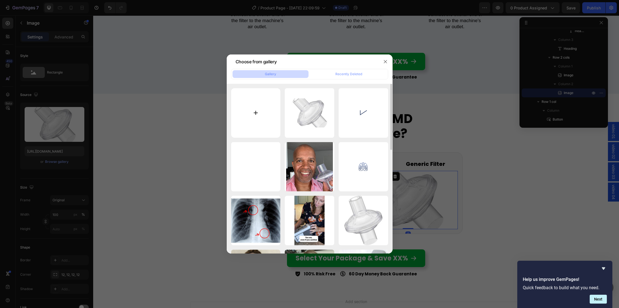
click at [256, 111] on input "file" at bounding box center [256, 113] width 50 height 50
type input "C:\fakepath\compare_img2.jpg"
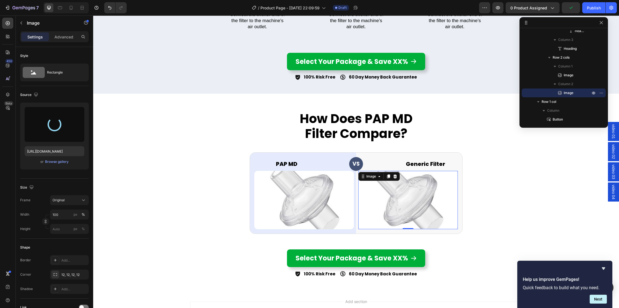
type input "https://cdn.shopify.com/s/files/1/0830/0036/1153/files/gempages_582237938801181…"
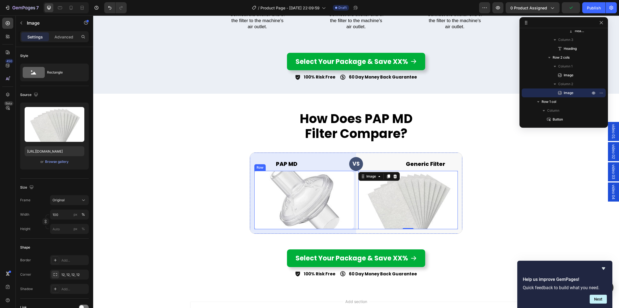
click at [356, 192] on div "Image Image 0 Row" at bounding box center [356, 200] width 204 height 58
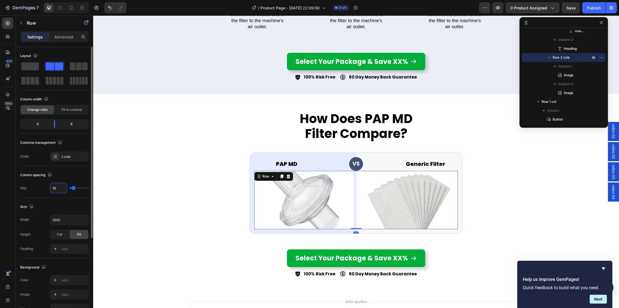
click at [60, 188] on input "16" at bounding box center [58, 188] width 17 height 10
type input "3"
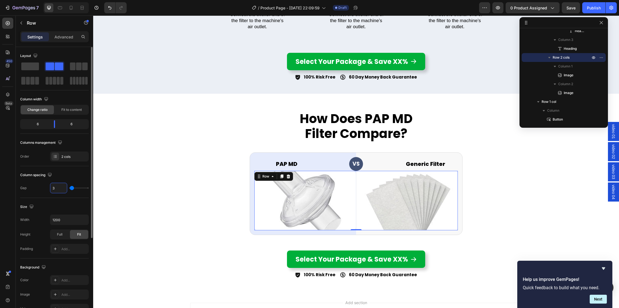
type input "30"
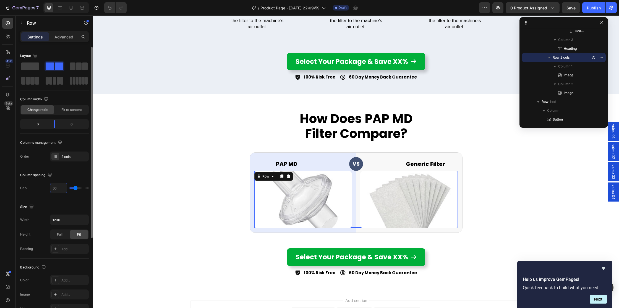
drag, startPoint x: 54, startPoint y: 187, endPoint x: 50, endPoint y: 187, distance: 4.4
click at [50, 187] on div "Gap 30" at bounding box center [54, 188] width 69 height 11
type input "40"
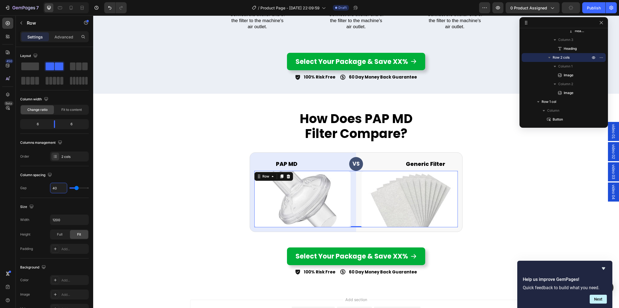
type input "40"
click at [64, 34] on p "Advanced" at bounding box center [63, 37] width 19 height 6
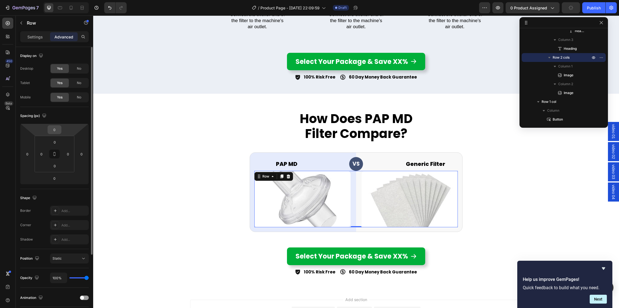
click at [53, 132] on input "0" at bounding box center [54, 130] width 11 height 8
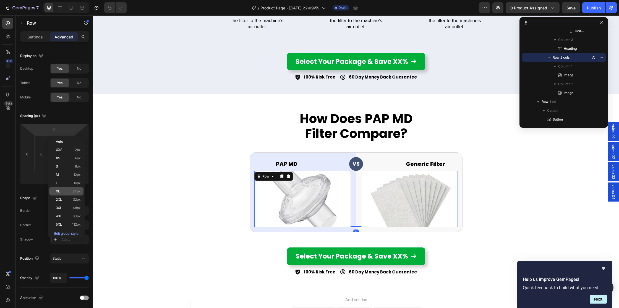
click at [66, 192] on p "XL 24px" at bounding box center [68, 191] width 25 height 4
type input "24"
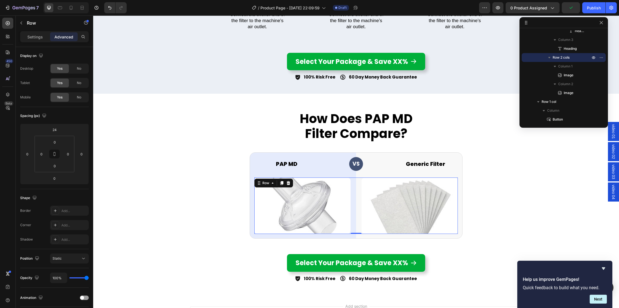
click at [281, 183] on icon at bounding box center [281, 183] width 3 height 4
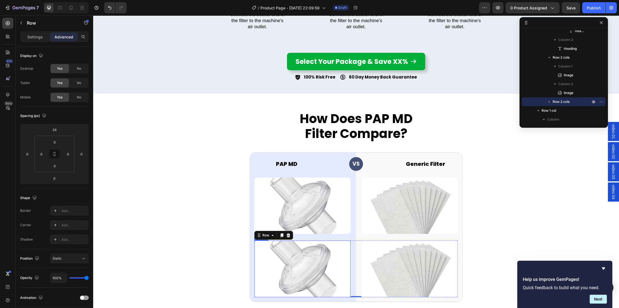
click at [295, 248] on img at bounding box center [302, 269] width 96 height 56
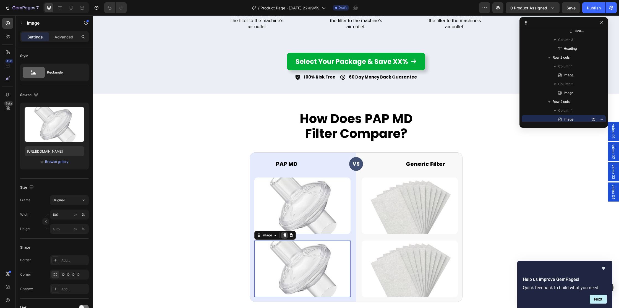
scroll to position [476, 0]
drag, startPoint x: 291, startPoint y: 235, endPoint x: 378, endPoint y: 259, distance: 90.7
click at [290, 235] on icon at bounding box center [291, 235] width 4 height 4
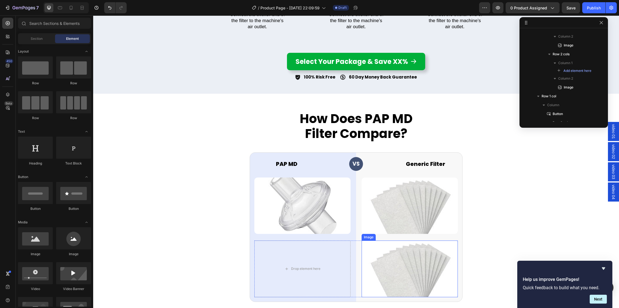
drag, startPoint x: 395, startPoint y: 259, endPoint x: 380, endPoint y: 235, distance: 28.7
click at [395, 259] on img at bounding box center [410, 269] width 96 height 56
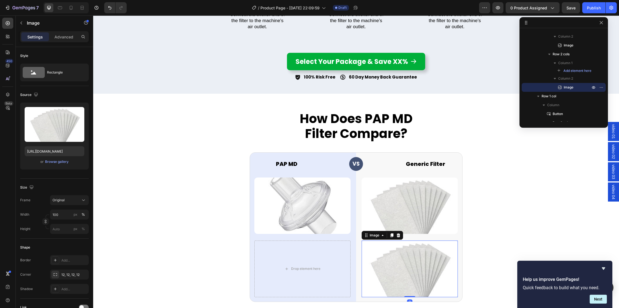
drag, startPoint x: 399, startPoint y: 236, endPoint x: 392, endPoint y: 237, distance: 6.2
click at [399, 236] on icon at bounding box center [399, 235] width 4 height 4
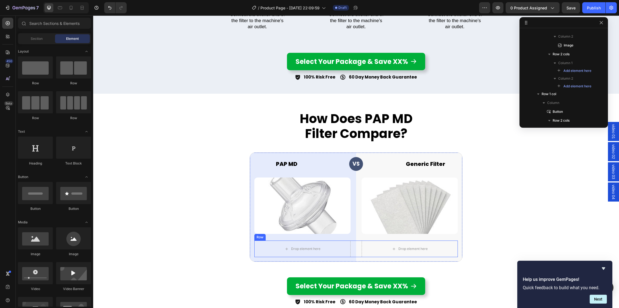
click at [353, 249] on div "Drop element here Drop element here Row" at bounding box center [356, 249] width 204 height 17
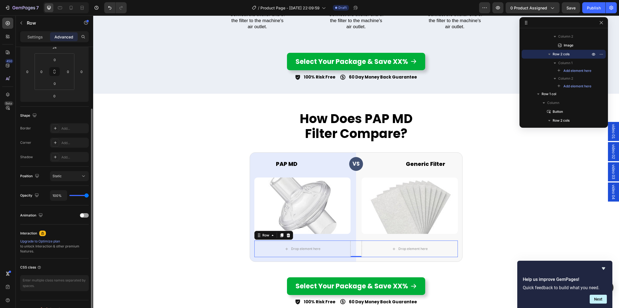
scroll to position [92, 0]
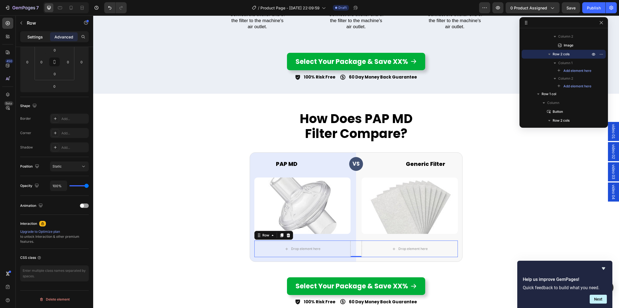
click at [35, 40] on div "Settings" at bounding box center [35, 36] width 28 height 9
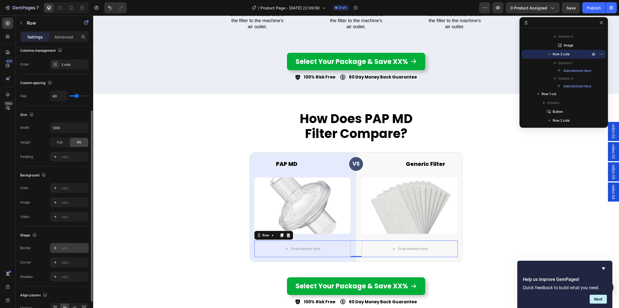
drag, startPoint x: 66, startPoint y: 244, endPoint x: 70, endPoint y: 244, distance: 4.4
click at [66, 244] on div "Add..." at bounding box center [69, 248] width 39 height 10
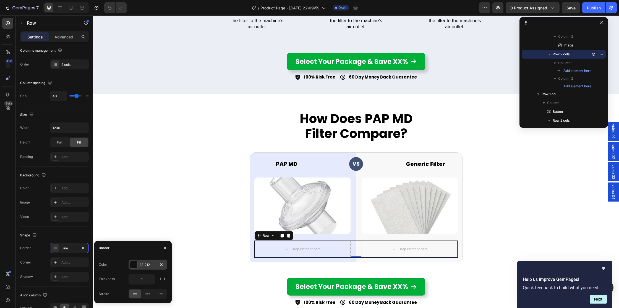
click at [137, 264] on div at bounding box center [133, 264] width 7 height 7
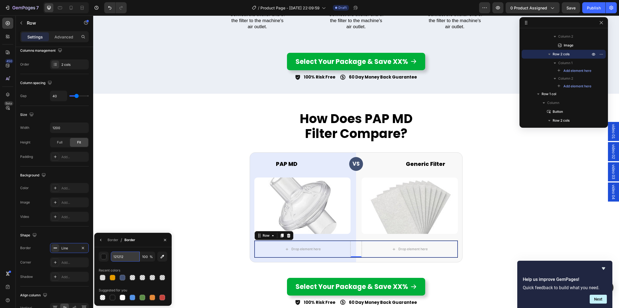
click at [133, 258] on input "121212" at bounding box center [125, 257] width 29 height 10
paste input "ccc"
click at [141, 269] on div "Recent colors" at bounding box center [133, 270] width 69 height 9
type input "CCCCCC"
click at [67, 245] on div "Line" at bounding box center [69, 248] width 39 height 10
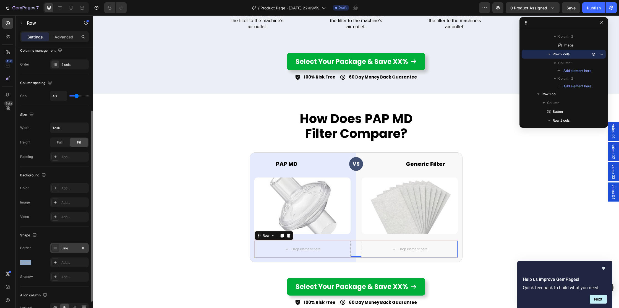
click at [67, 245] on div "Line" at bounding box center [69, 248] width 39 height 10
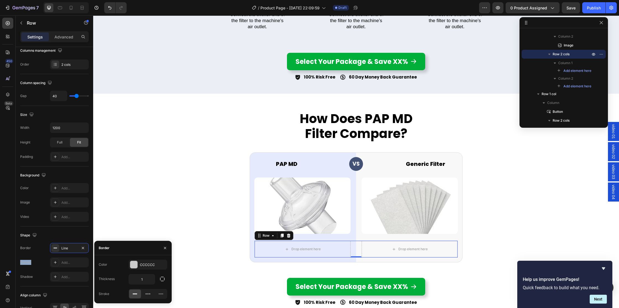
click at [161, 280] on icon "button" at bounding box center [163, 279] width 6 height 6
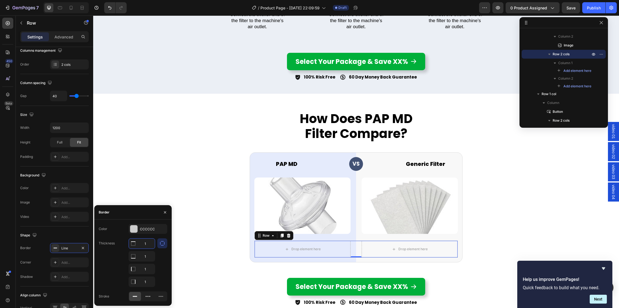
click at [148, 246] on input "1" at bounding box center [142, 244] width 26 height 10
type input "0"
click at [149, 269] on input "1" at bounding box center [142, 269] width 26 height 10
type input "0"
click at [148, 283] on input "1" at bounding box center [142, 282] width 26 height 10
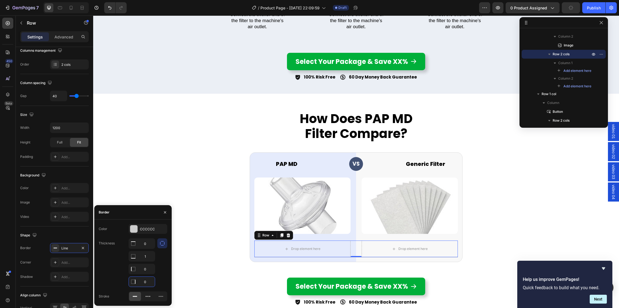
type input "0"
click at [165, 276] on div at bounding box center [162, 262] width 10 height 49
click at [516, 241] on div "How Does PAP MD Filter Compare? Heading PAP MD Heading VS Heading Row Generic F…" at bounding box center [356, 206] width 526 height 199
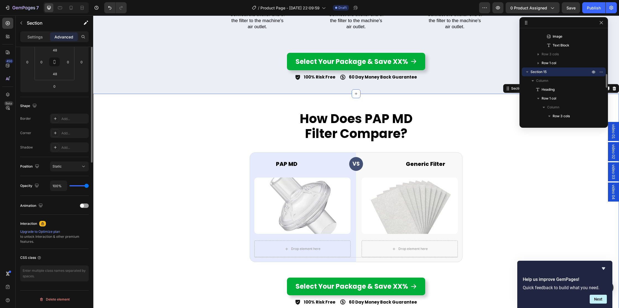
scroll to position [0, 0]
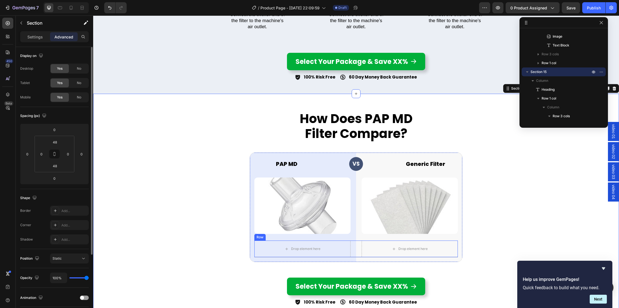
click at [355, 244] on div "Drop element here Drop element here Row" at bounding box center [356, 249] width 204 height 17
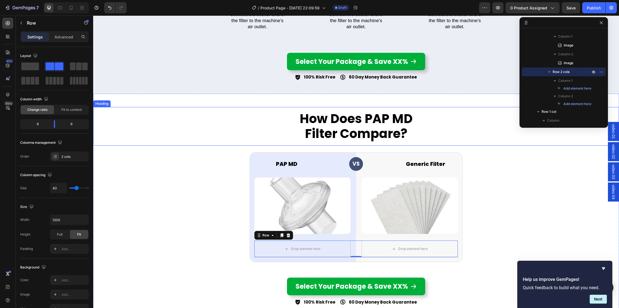
scroll to position [2267, 0]
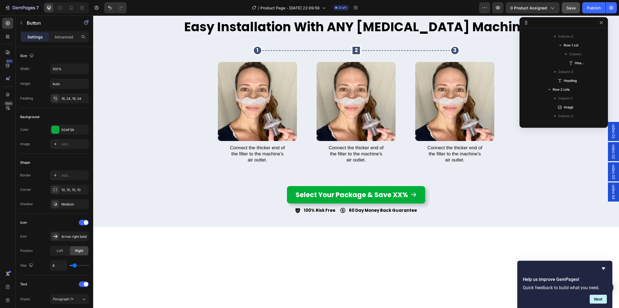
click at [575, 8] on span "Save" at bounding box center [571, 8] width 9 height 5
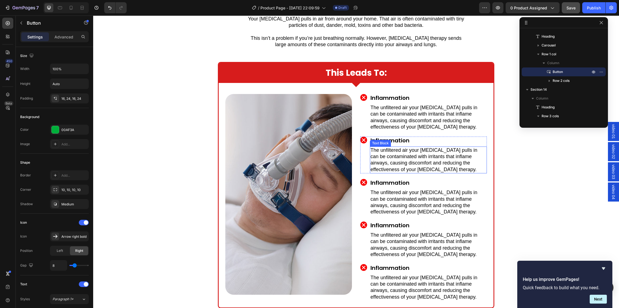
scroll to position [393, 0]
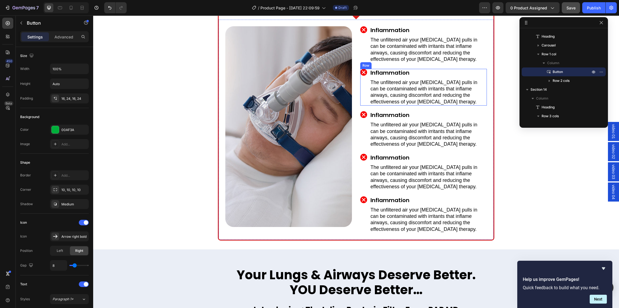
click at [366, 87] on div "Image" at bounding box center [363, 87] width 7 height 37
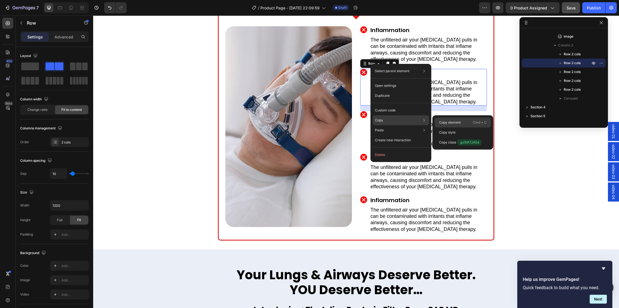
click at [447, 121] on p "Copy element" at bounding box center [450, 122] width 22 height 5
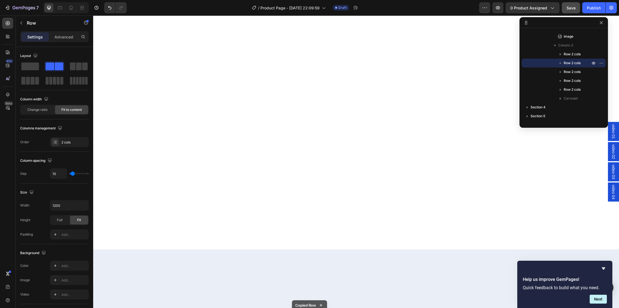
scroll to position [2511, 0]
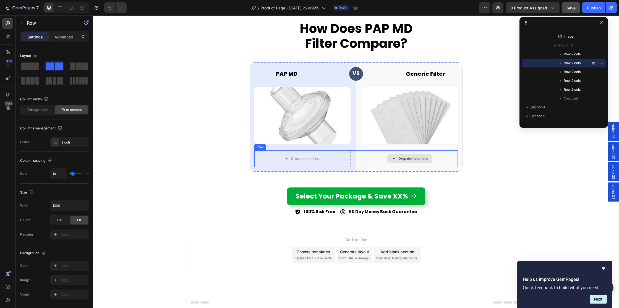
click at [381, 156] on div "Drop element here" at bounding box center [410, 158] width 96 height 17
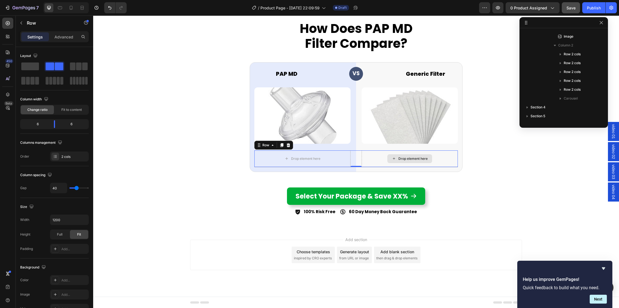
scroll to position [653, 0]
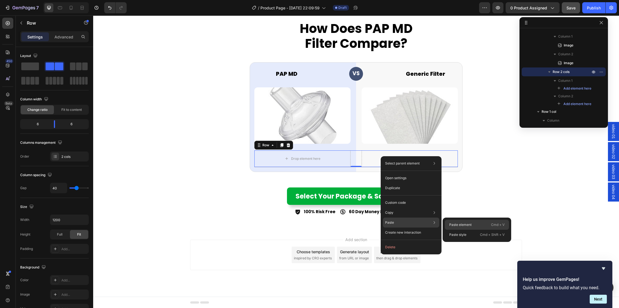
click at [454, 225] on p "Paste element" at bounding box center [460, 224] width 22 height 5
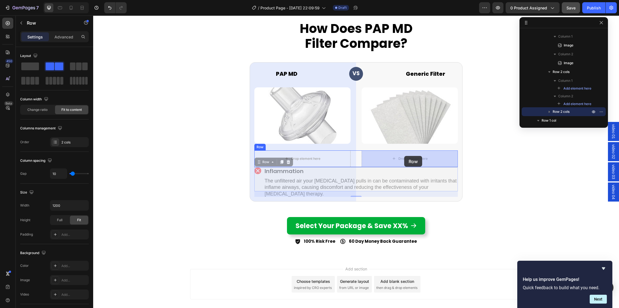
drag, startPoint x: 261, startPoint y: 161, endPoint x: 404, endPoint y: 156, distance: 143.4
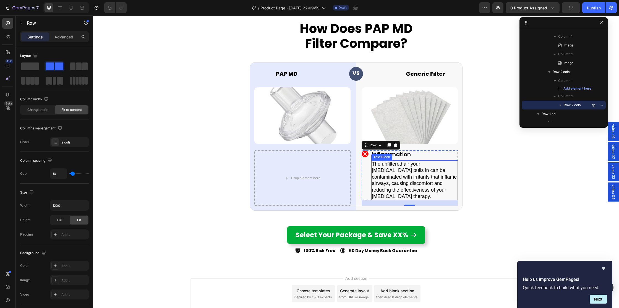
click at [404, 176] on p "The unfiltered air your cpap pulls in can be contaminated with irritants that i…" at bounding box center [414, 180] width 85 height 39
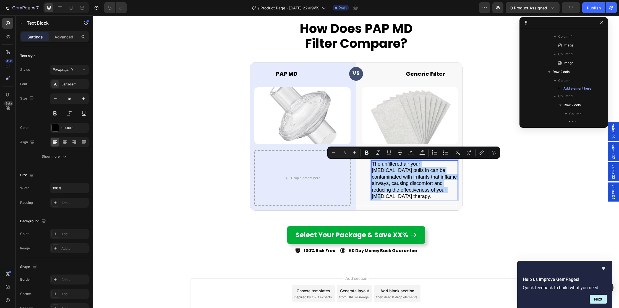
scroll to position [731, 0]
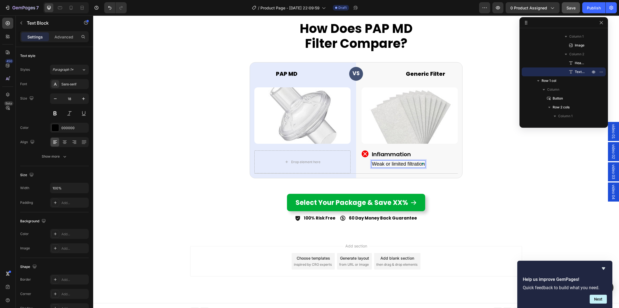
click at [396, 154] on h2 "Inflammation" at bounding box center [398, 154] width 54 height 8
click at [412, 145] on icon at bounding box center [412, 145] width 4 height 4
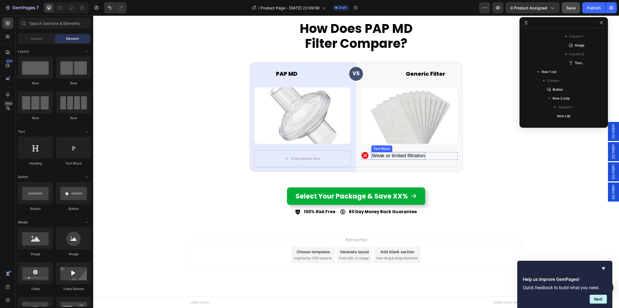
click at [381, 155] on p "Weak or limited filtration" at bounding box center [398, 156] width 53 height 6
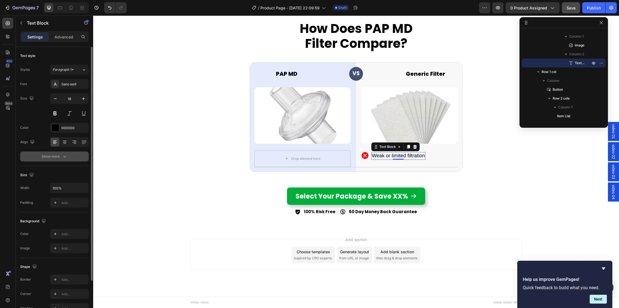
click at [54, 156] on div "Show more" at bounding box center [55, 157] width 26 height 6
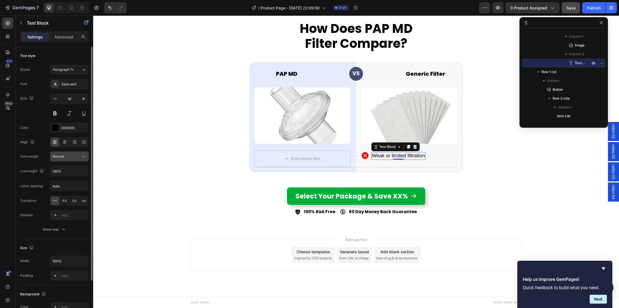
click at [84, 155] on icon at bounding box center [84, 157] width 6 height 6
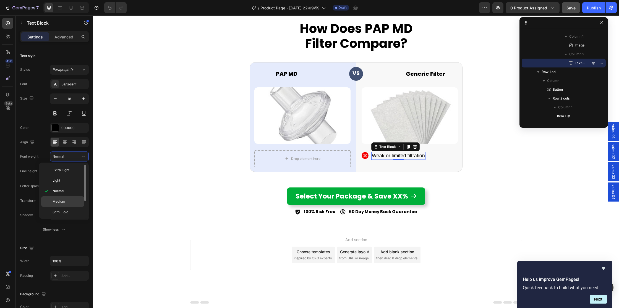
click at [58, 203] on span "Medium" at bounding box center [59, 201] width 13 height 5
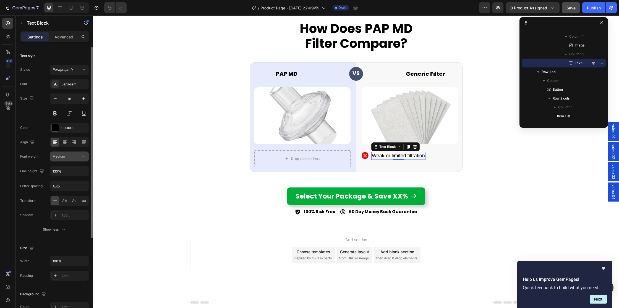
click at [78, 157] on div "Medium" at bounding box center [67, 156] width 28 height 5
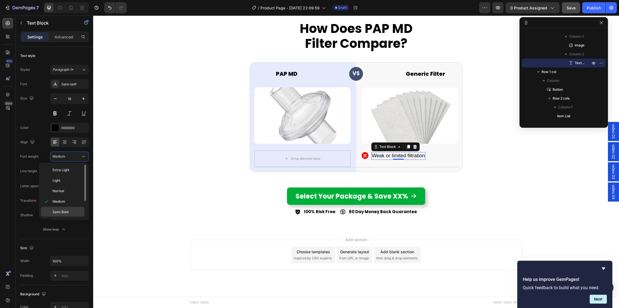
click at [58, 210] on span "Semi Bold" at bounding box center [61, 212] width 16 height 5
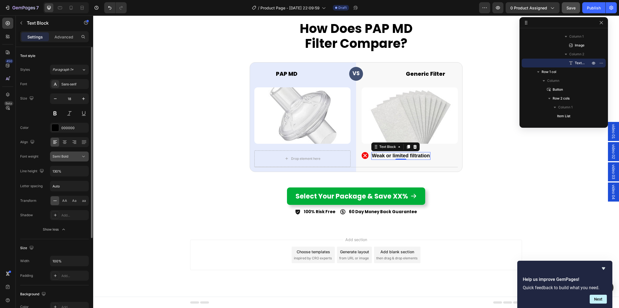
click at [74, 156] on div "Semi Bold" at bounding box center [67, 156] width 28 height 5
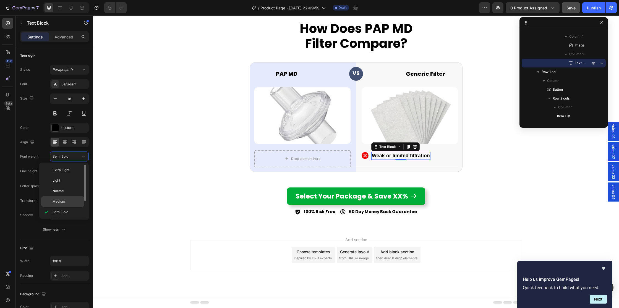
click at [62, 202] on span "Medium" at bounding box center [59, 201] width 13 height 5
click at [366, 157] on img at bounding box center [365, 155] width 7 height 7
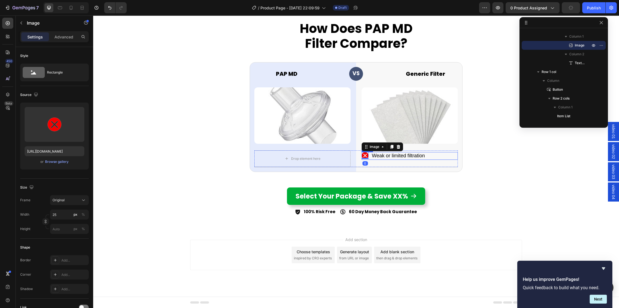
click at [370, 157] on div "Image 0 Weak or limited filtration Text Block Row" at bounding box center [410, 155] width 96 height 7
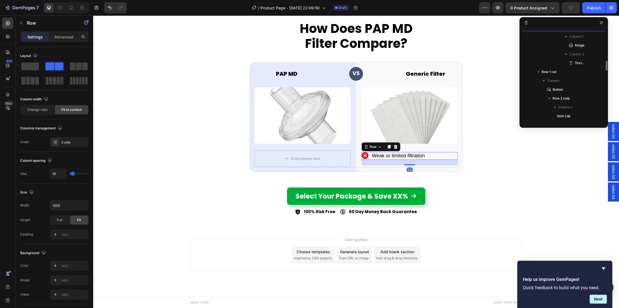
scroll to position [686, 0]
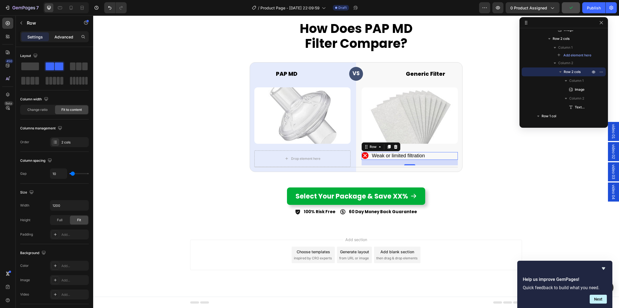
click at [66, 38] on p "Advanced" at bounding box center [63, 37] width 19 height 6
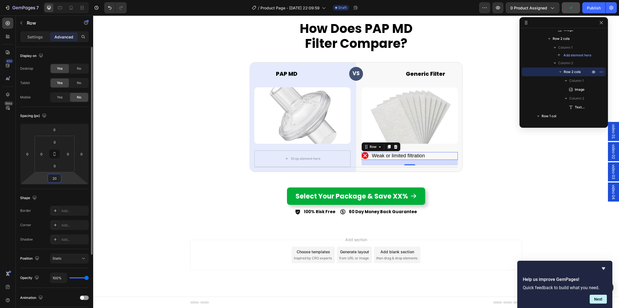
click at [58, 177] on input "20" at bounding box center [54, 178] width 11 height 8
type input "0"
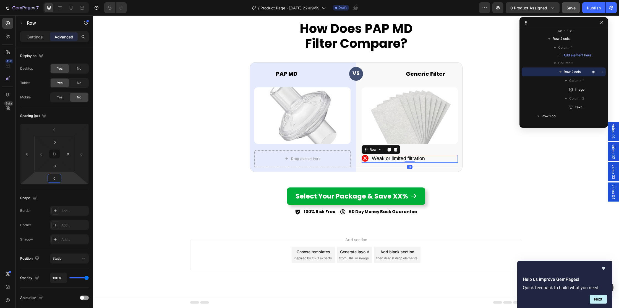
click at [388, 148] on icon at bounding box center [389, 150] width 3 height 4
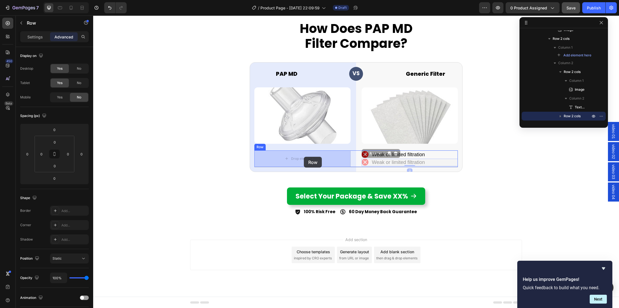
drag, startPoint x: 367, startPoint y: 152, endPoint x: 304, endPoint y: 157, distance: 63.2
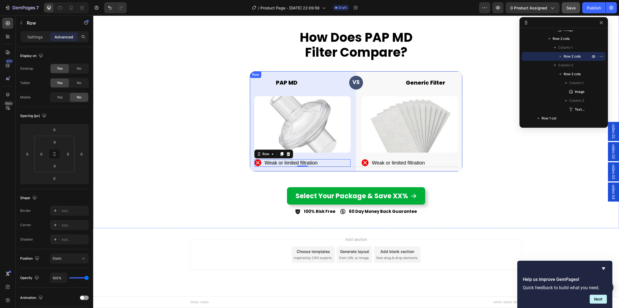
scroll to position [2502, 0]
click at [259, 163] on img at bounding box center [257, 162] width 7 height 7
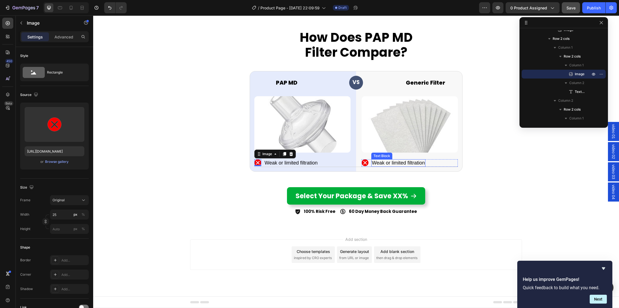
click at [385, 163] on p "Weak or limited filtration" at bounding box center [398, 163] width 53 height 6
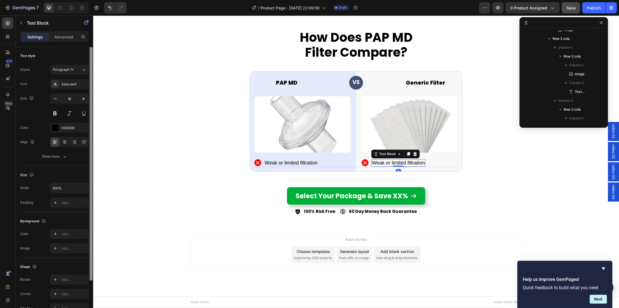
scroll to position [759, 0]
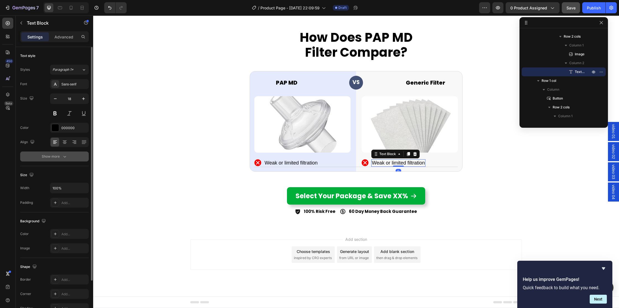
click at [67, 154] on icon "button" at bounding box center [65, 157] width 6 height 6
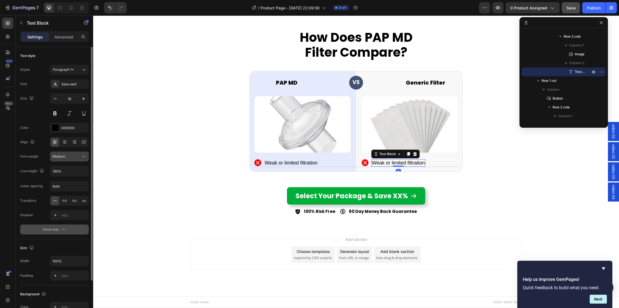
click at [80, 156] on div "Medium" at bounding box center [67, 156] width 28 height 5
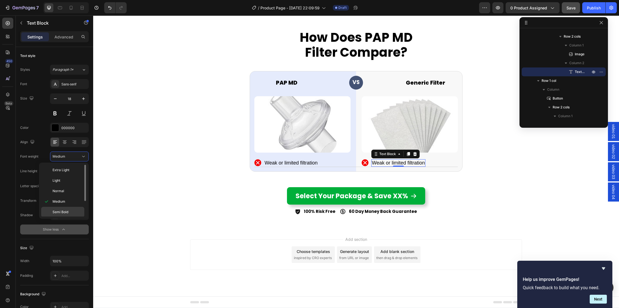
click at [56, 210] on span "Semi Bold" at bounding box center [61, 212] width 16 height 5
click at [298, 163] on p "Weak or limited filtration" at bounding box center [291, 163] width 53 height 6
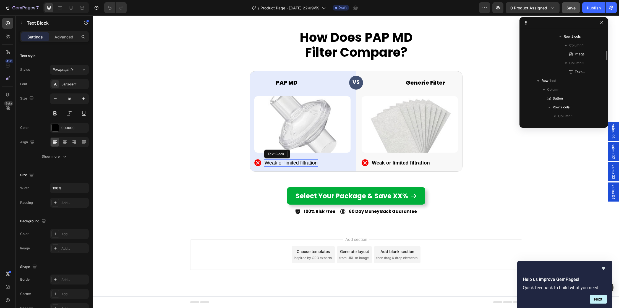
click at [298, 163] on p "Weak or limited filtration" at bounding box center [291, 163] width 53 height 6
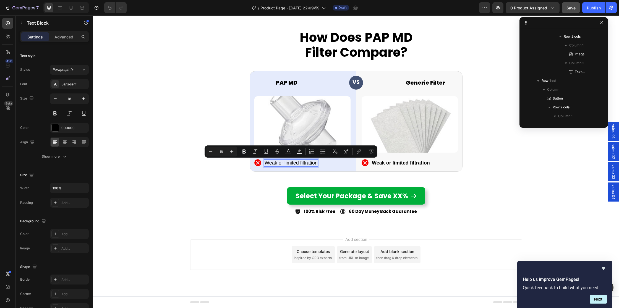
scroll to position [706, 0]
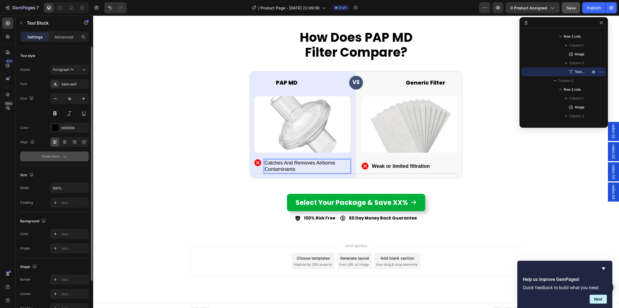
click at [72, 157] on button "Show more" at bounding box center [54, 157] width 69 height 10
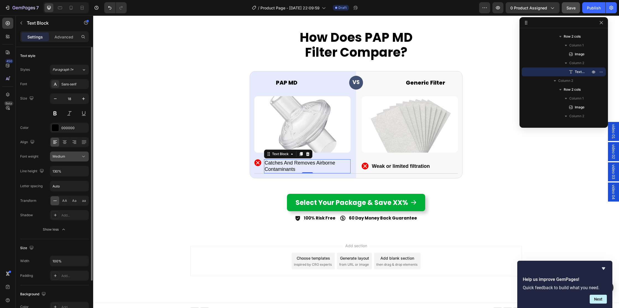
click at [78, 156] on div "Medium" at bounding box center [67, 156] width 28 height 5
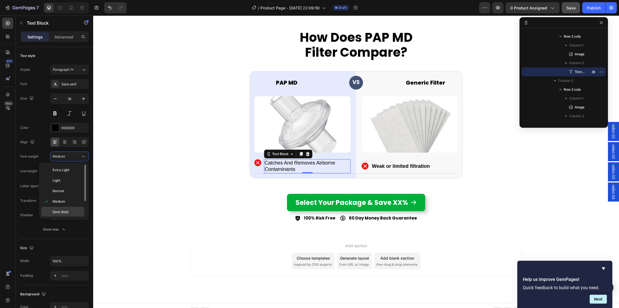
click at [61, 210] on span "Semi Bold" at bounding box center [61, 212] width 16 height 5
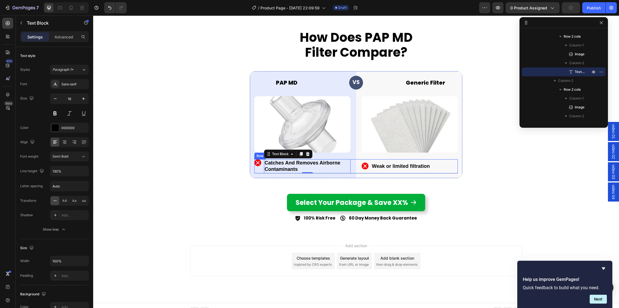
click at [355, 167] on div "Image Catches And Removes Airborne Contaminants Text Block 0 Row Image Weak or …" at bounding box center [356, 166] width 204 height 14
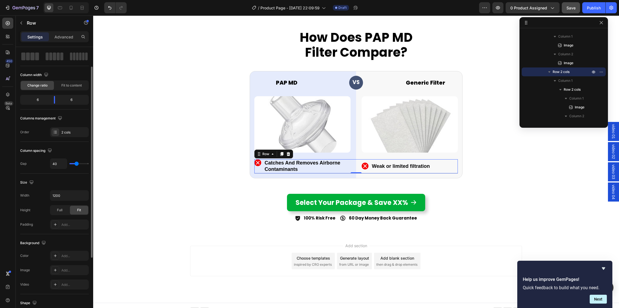
scroll to position [28, 0]
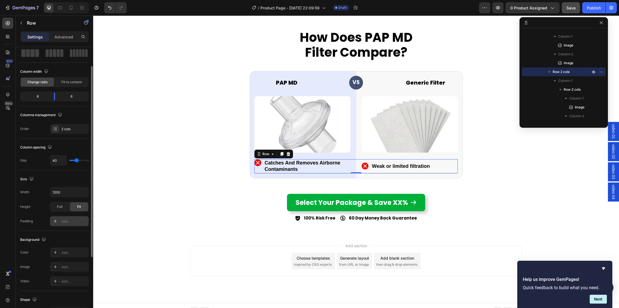
click at [65, 222] on div "Add..." at bounding box center [74, 221] width 26 height 5
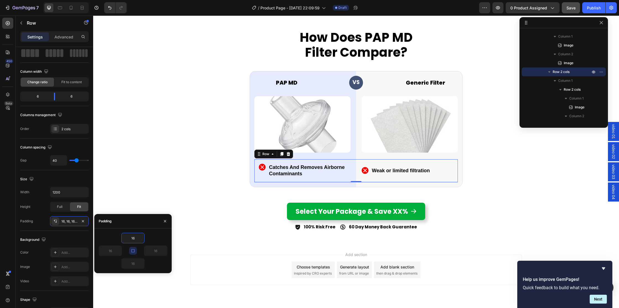
click at [137, 249] on div "16" at bounding box center [150, 251] width 34 height 11
click at [134, 251] on icon "button" at bounding box center [133, 251] width 4 height 4
click at [115, 251] on input "16" at bounding box center [110, 251] width 23 height 10
type input "0"
click at [158, 251] on input "16" at bounding box center [155, 251] width 23 height 10
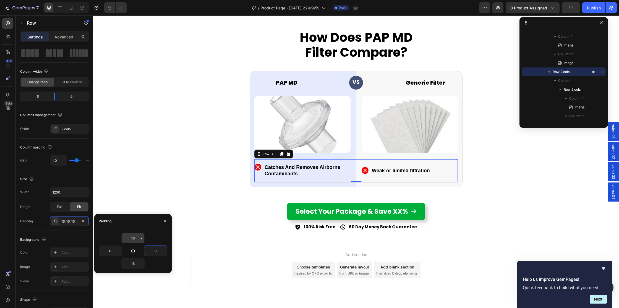
type input "0"
drag, startPoint x: 136, startPoint y: 238, endPoint x: 139, endPoint y: 238, distance: 3.3
click at [136, 238] on input "16" at bounding box center [133, 238] width 23 height 10
click at [142, 236] on icon "button" at bounding box center [141, 238] width 4 height 4
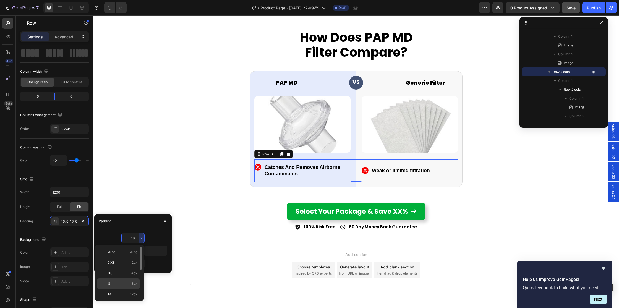
click at [126, 282] on p "S 8px" at bounding box center [122, 283] width 29 height 5
type input "8"
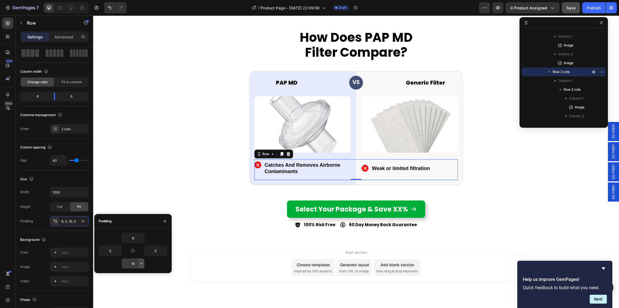
click at [142, 264] on icon "button" at bounding box center [141, 263] width 4 height 4
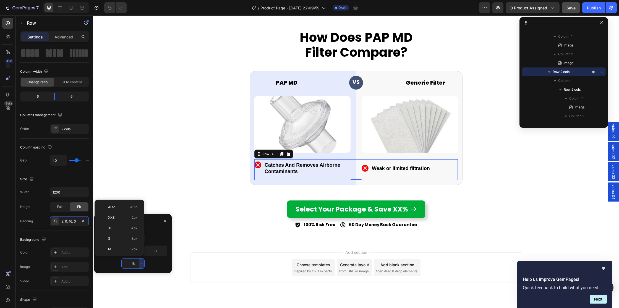
click at [128, 241] on p "S 8px" at bounding box center [122, 238] width 29 height 5
type input "8"
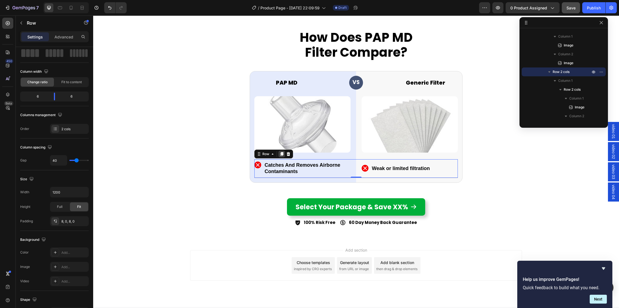
click at [283, 153] on icon at bounding box center [282, 154] width 4 height 4
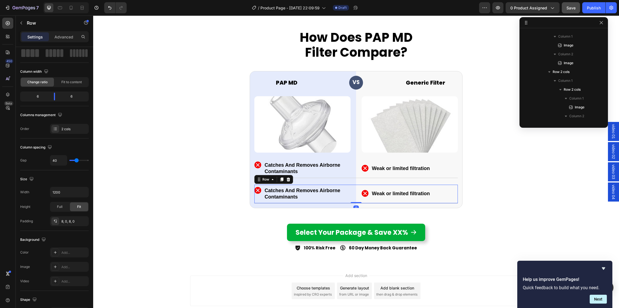
scroll to position [768, 0]
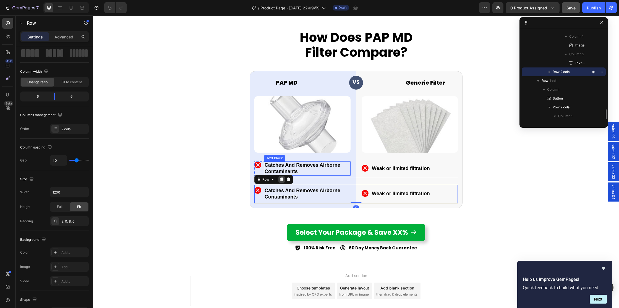
click at [280, 180] on icon at bounding box center [282, 179] width 4 height 4
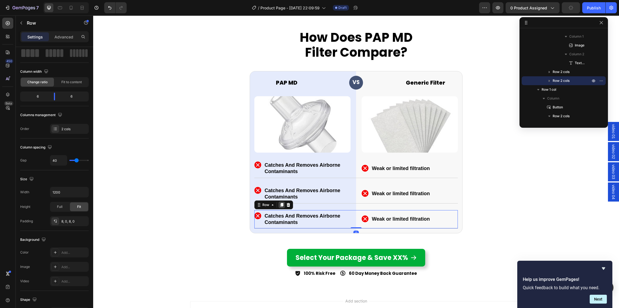
click at [282, 204] on icon at bounding box center [281, 205] width 3 height 4
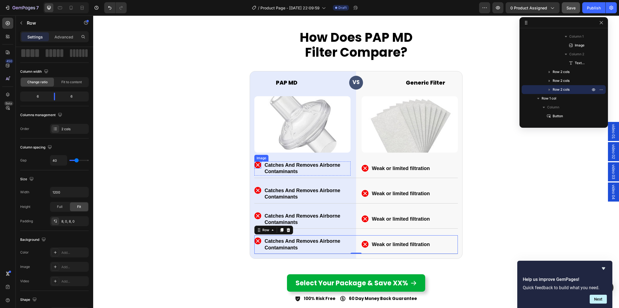
click at [256, 167] on img at bounding box center [257, 165] width 7 height 7
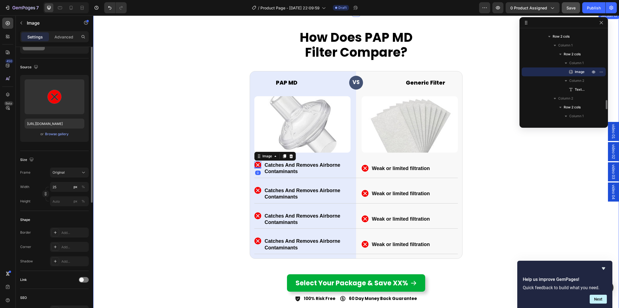
scroll to position [0, 0]
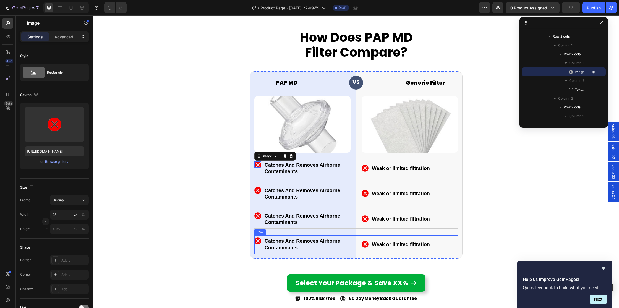
click at [351, 253] on div "Image Catches And Removes Airborne Contaminants Text Block Row Image Weak or li…" at bounding box center [356, 244] width 204 height 19
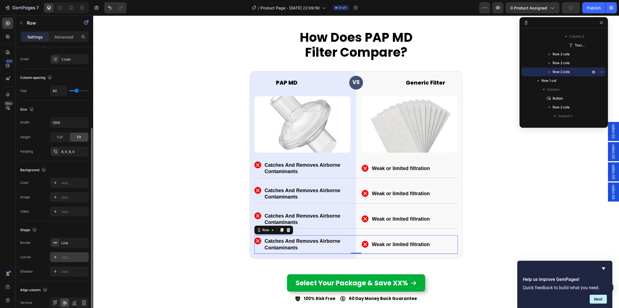
scroll to position [105, 0]
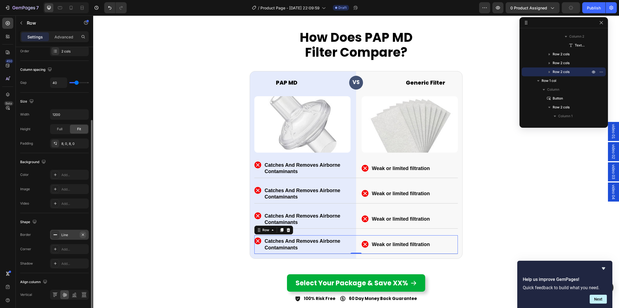
click at [82, 233] on icon "button" at bounding box center [83, 235] width 4 height 4
click at [511, 187] on div "How Does PAP MD Filter Compare? Heading PAP MD Heading VS Heading Row Generic F…" at bounding box center [356, 164] width 526 height 276
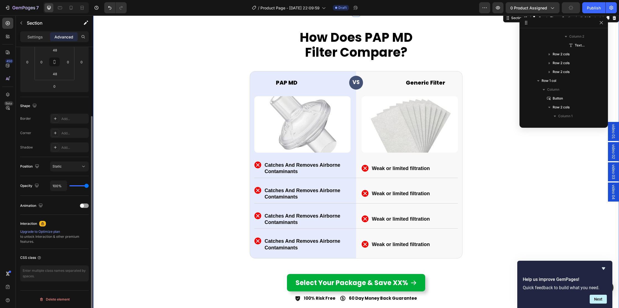
scroll to position [0, 0]
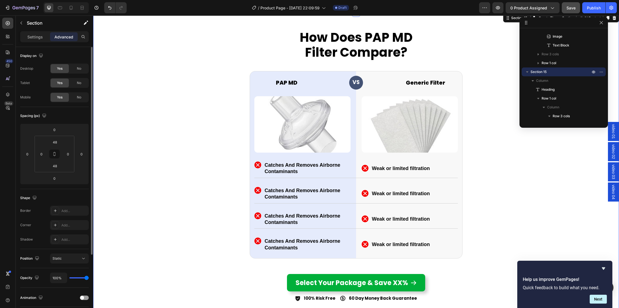
click at [471, 96] on div "How Does PAP MD Filter Compare? Heading PAP MD Heading VS Heading Row Generic F…" at bounding box center [356, 164] width 526 height 276
click at [61, 8] on icon at bounding box center [60, 8] width 6 height 6
type input "32"
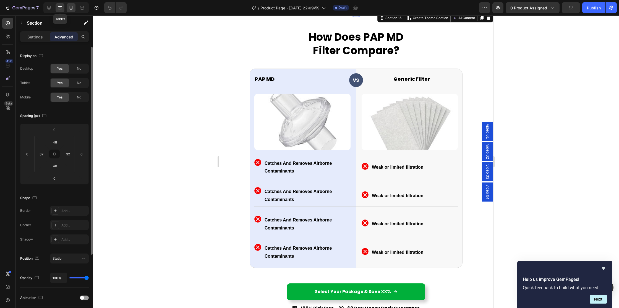
click at [71, 6] on icon at bounding box center [71, 8] width 6 height 6
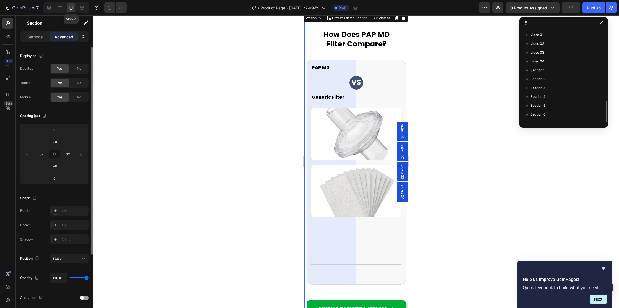
type input "8"
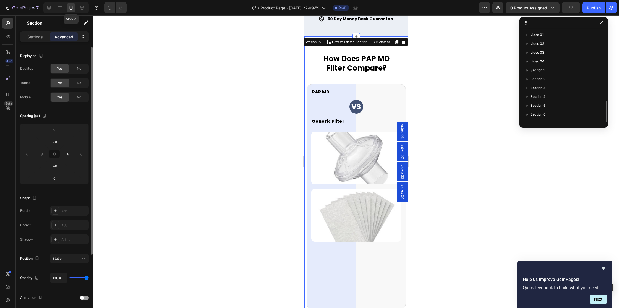
scroll to position [2493, 0]
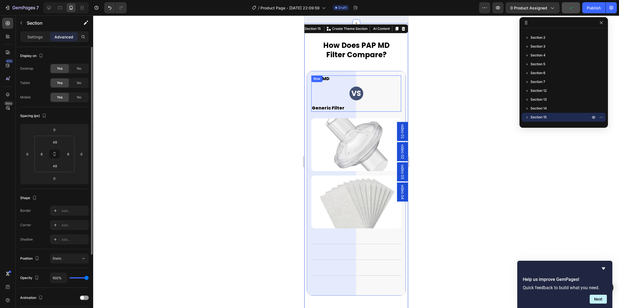
click at [347, 100] on div "VS Heading Row" at bounding box center [356, 94] width 90 height 14
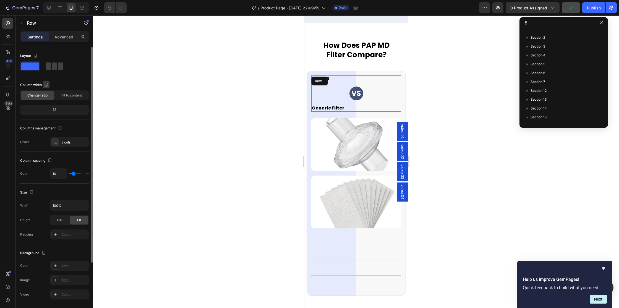
scroll to position [131, 0]
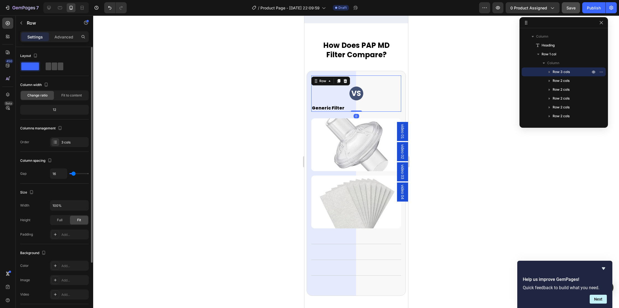
click at [54, 64] on span at bounding box center [55, 67] width 6 height 8
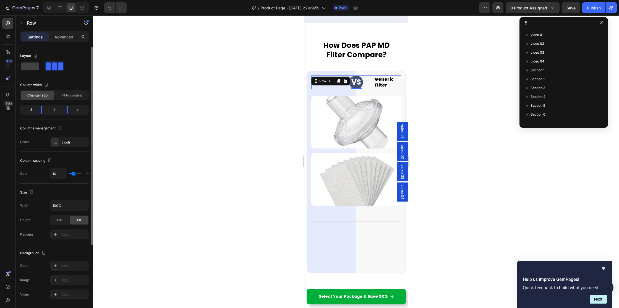
scroll to position [131, 0]
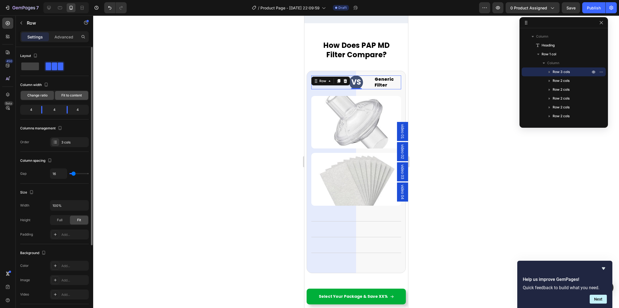
click at [75, 93] on span "Fit to content" at bounding box center [71, 95] width 20 height 5
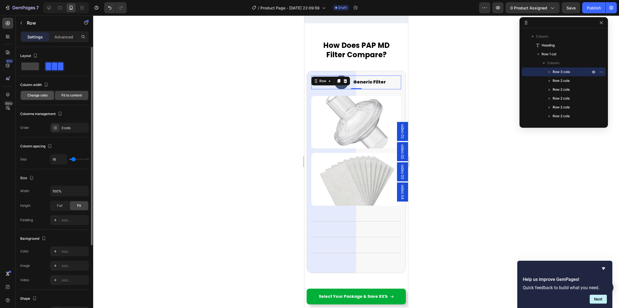
click at [37, 95] on span "Change ratio" at bounding box center [37, 95] width 20 height 5
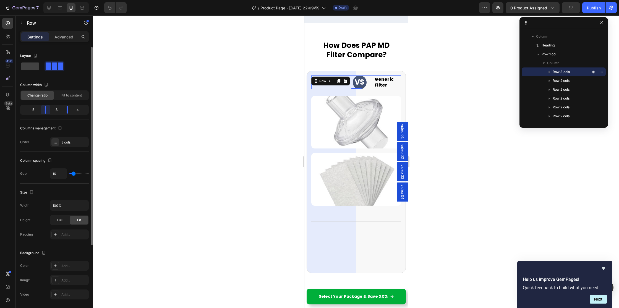
drag, startPoint x: 41, startPoint y: 110, endPoint x: 59, endPoint y: 109, distance: 18.3
click at [46, 109] on div at bounding box center [46, 110] width 10 height 8
drag, startPoint x: 66, startPoint y: 110, endPoint x: 62, endPoint y: 111, distance: 4.4
click at [61, 111] on div at bounding box center [63, 110] width 10 height 8
click at [393, 86] on h2 "Generic Filter" at bounding box center [384, 82] width 34 height 7
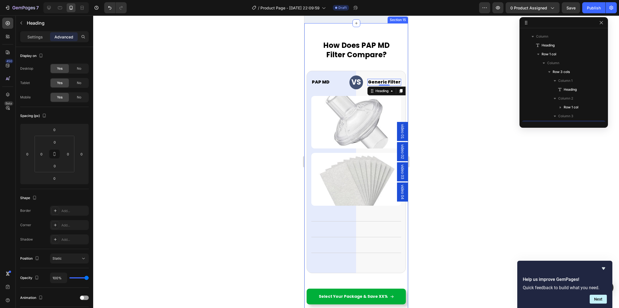
scroll to position [184, 0]
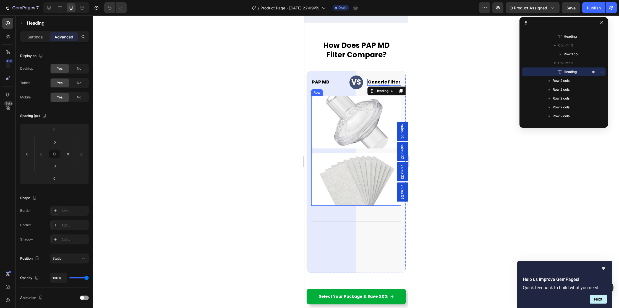
click at [329, 161] on div "Image Image Row" at bounding box center [356, 151] width 90 height 110
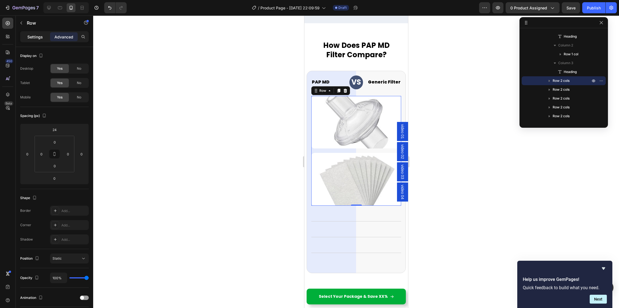
click at [31, 37] on p "Settings" at bounding box center [34, 37] width 15 height 6
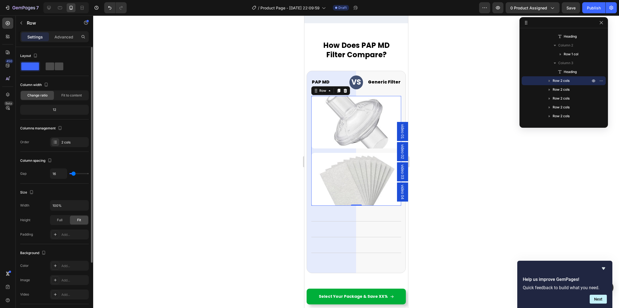
click at [54, 69] on span at bounding box center [50, 67] width 9 height 8
type input "40"
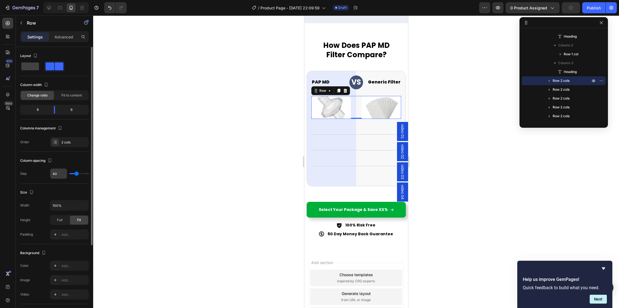
click at [54, 172] on input "40" at bounding box center [58, 174] width 17 height 10
type input "30"
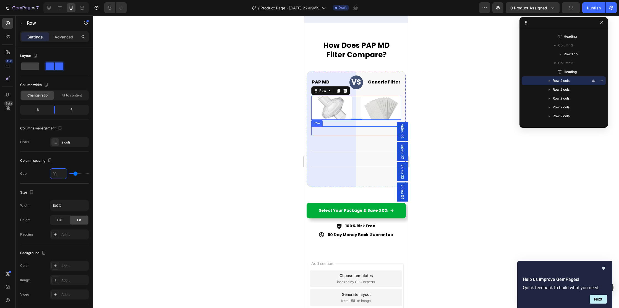
click at [350, 136] on div "Image Catches And Removes Airborne Contaminants Text Block Row Image Weak or li…" at bounding box center [356, 130] width 90 height 9
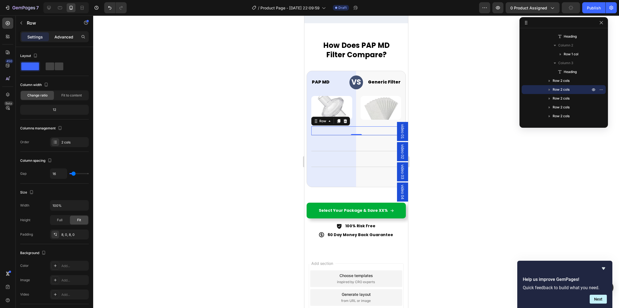
click at [63, 37] on p "Advanced" at bounding box center [63, 37] width 19 height 6
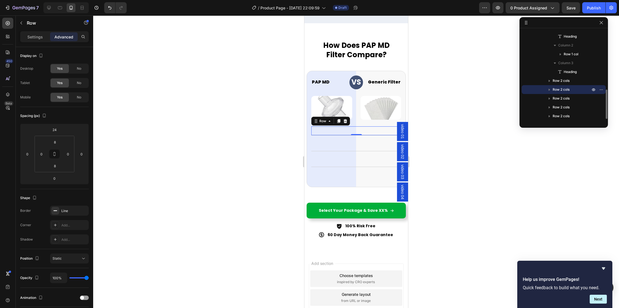
click at [550, 89] on icon "button" at bounding box center [550, 90] width 6 height 6
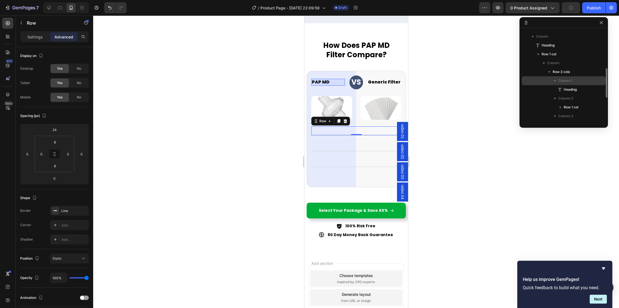
scroll to position [127, 0]
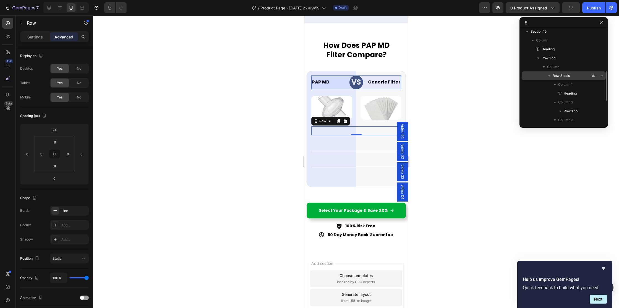
click at [555, 73] on span "Row 3 cols" at bounding box center [561, 76] width 17 height 6
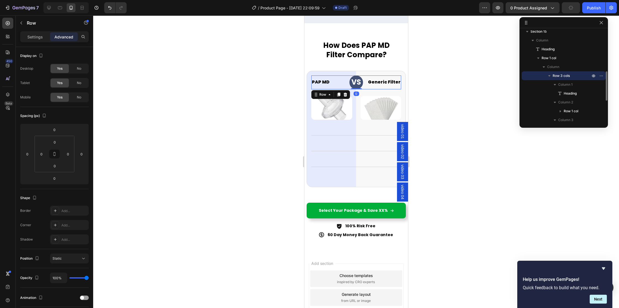
click at [548, 74] on icon "button" at bounding box center [550, 76] width 6 height 6
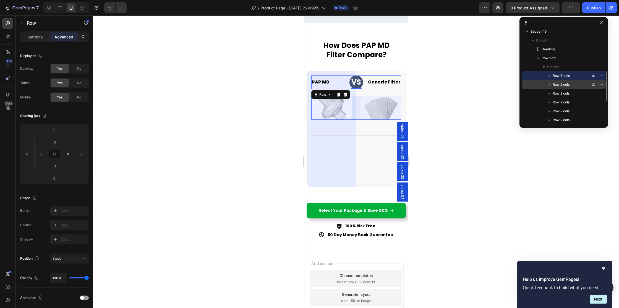
click at [557, 82] on span "Row 2 cols" at bounding box center [561, 85] width 17 height 6
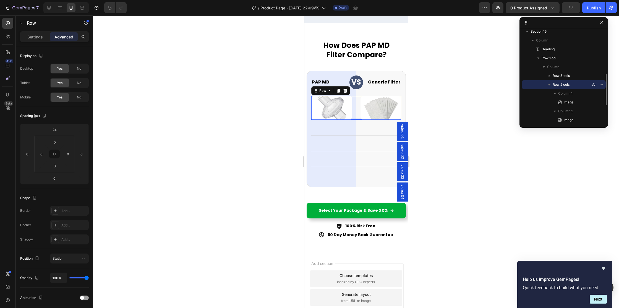
click at [550, 84] on icon "button" at bounding box center [549, 84] width 2 height 1
click at [558, 94] on span "Row 2 cols" at bounding box center [561, 94] width 17 height 6
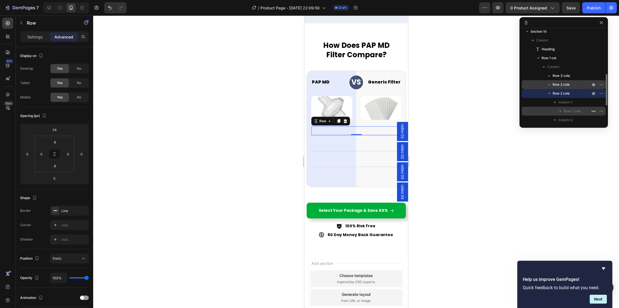
click at [567, 109] on span "Row 2 cols" at bounding box center [572, 111] width 17 height 6
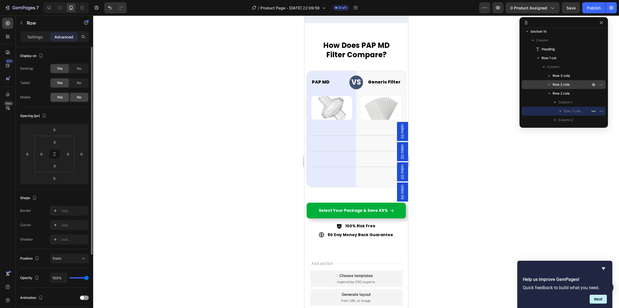
click at [60, 97] on span "Yes" at bounding box center [60, 97] width 6 height 5
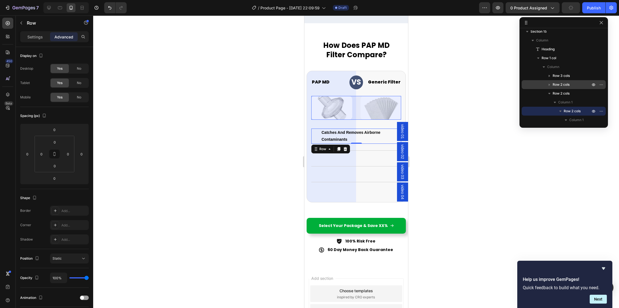
scroll to position [183, 0]
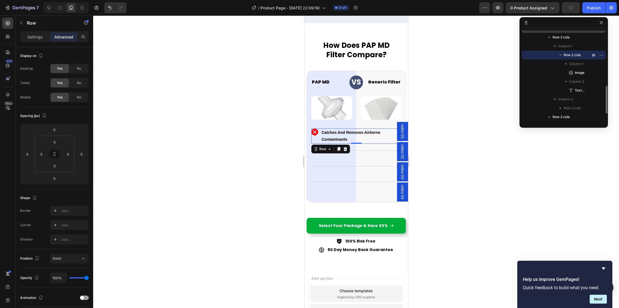
click at [563, 54] on icon "button" at bounding box center [561, 55] width 6 height 6
drag, startPoint x: 568, startPoint y: 70, endPoint x: 101, endPoint y: 82, distance: 467.3
click at [568, 70] on span "Row 2 cols" at bounding box center [572, 73] width 17 height 6
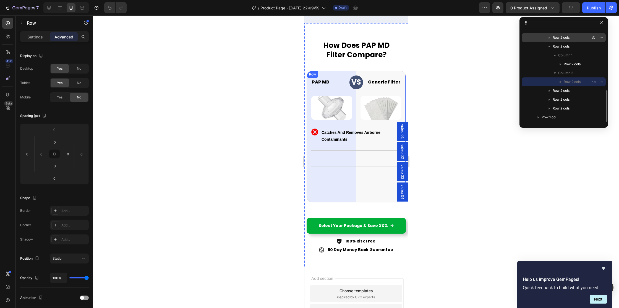
scroll to position [174, 0]
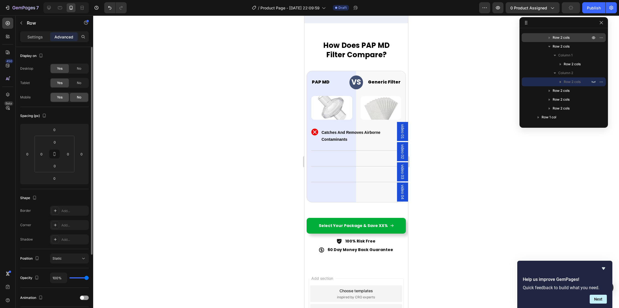
click at [62, 98] on span "Yes" at bounding box center [60, 97] width 6 height 5
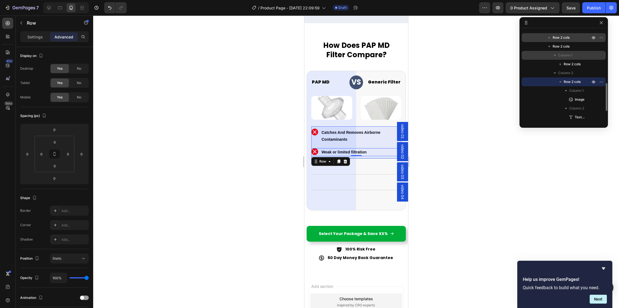
drag, startPoint x: 565, startPoint y: 45, endPoint x: 556, endPoint y: 52, distance: 11.8
click at [565, 45] on span "Row 2 cols" at bounding box center [561, 47] width 17 height 6
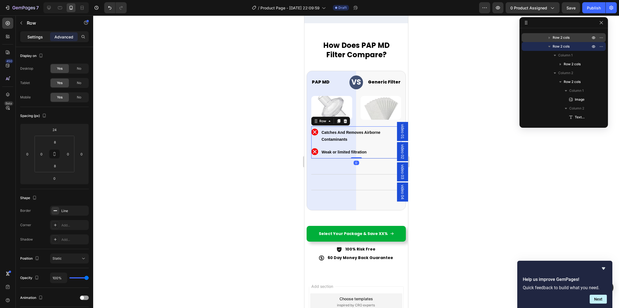
click at [32, 36] on p "Settings" at bounding box center [34, 37] width 15 height 6
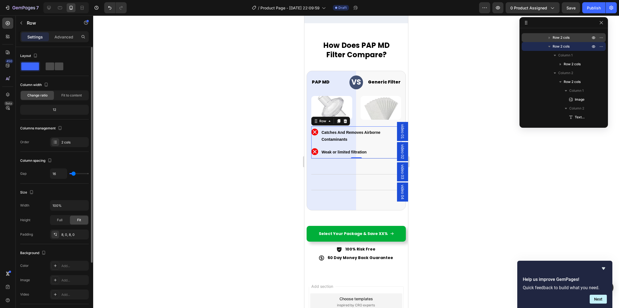
click at [54, 67] on div at bounding box center [55, 67] width 18 height 8
type input "40"
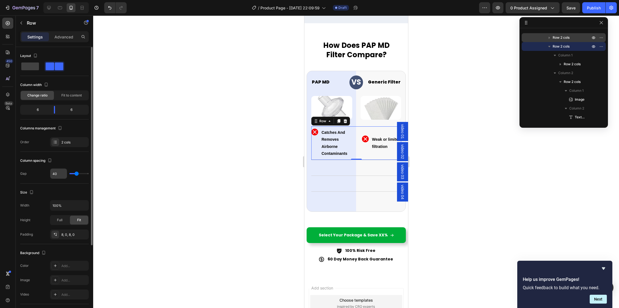
click at [54, 175] on input "40" at bounding box center [58, 174] width 17 height 10
type input "30"
click at [315, 136] on img at bounding box center [314, 132] width 7 height 7
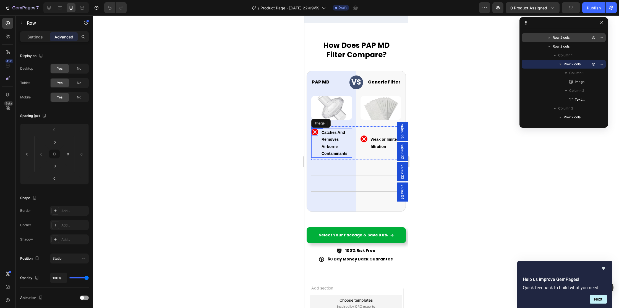
click at [316, 153] on div "Image" at bounding box center [314, 143] width 7 height 29
click at [32, 35] on p "Settings" at bounding box center [34, 37] width 15 height 6
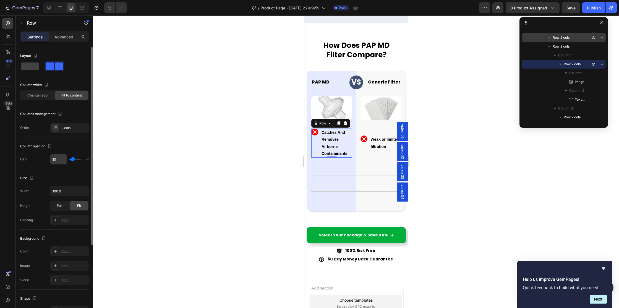
click at [59, 157] on input "10" at bounding box center [58, 159] width 17 height 10
drag, startPoint x: 59, startPoint y: 159, endPoint x: 36, endPoint y: 158, distance: 22.7
click at [36, 158] on div "Gap 10" at bounding box center [54, 159] width 69 height 11
type input "5"
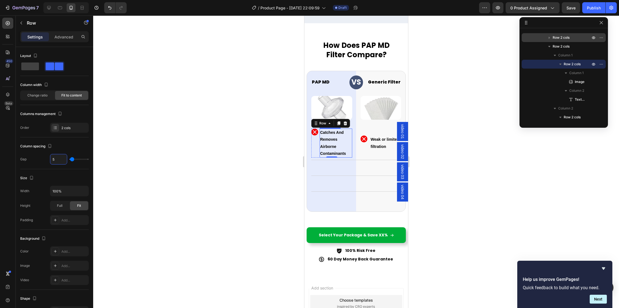
click at [330, 151] on p "Catches And Removes Airborne Contaminants" at bounding box center [336, 143] width 32 height 28
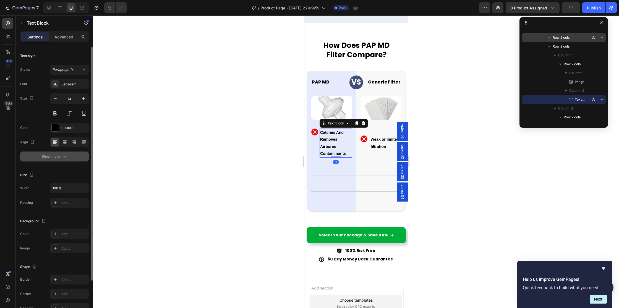
click at [59, 157] on div "Show more" at bounding box center [55, 157] width 26 height 6
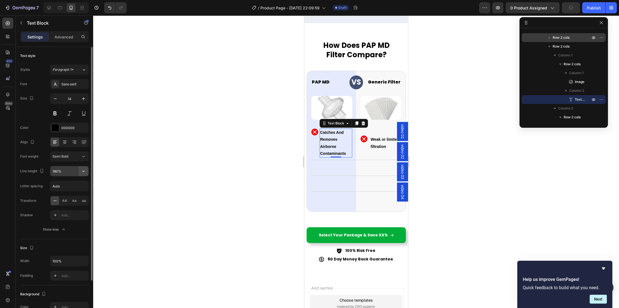
click at [83, 170] on icon "button" at bounding box center [84, 171] width 6 height 6
drag, startPoint x: 57, startPoint y: 204, endPoint x: 68, endPoint y: 200, distance: 12.4
click at [57, 204] on span "130%" at bounding box center [56, 206] width 9 height 5
type input "130%"
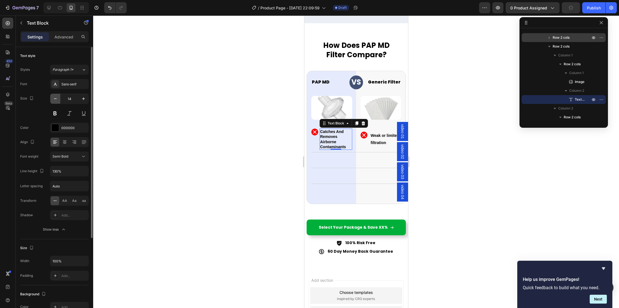
click at [57, 98] on icon "button" at bounding box center [56, 99] width 6 height 6
type input "13"
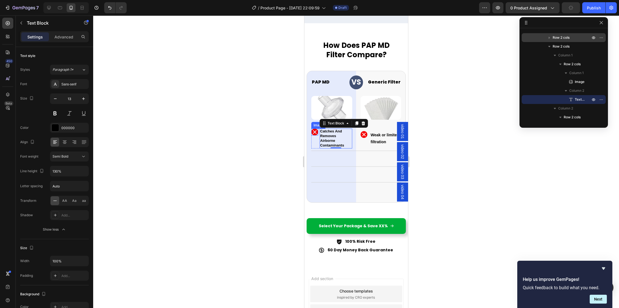
click at [313, 136] on img at bounding box center [314, 132] width 7 height 7
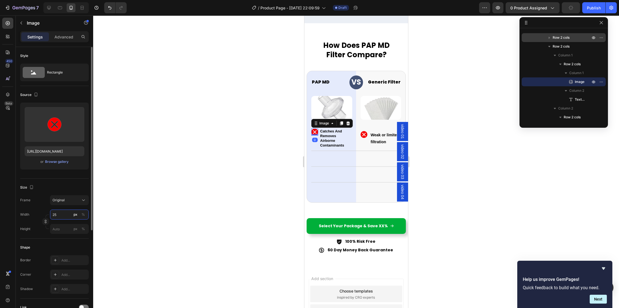
click at [59, 214] on input "25" at bounding box center [69, 215] width 39 height 10
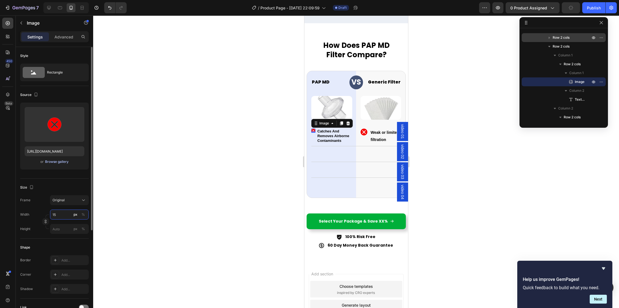
type input "15"
click at [52, 164] on div "Browse gallery" at bounding box center [57, 161] width 24 height 5
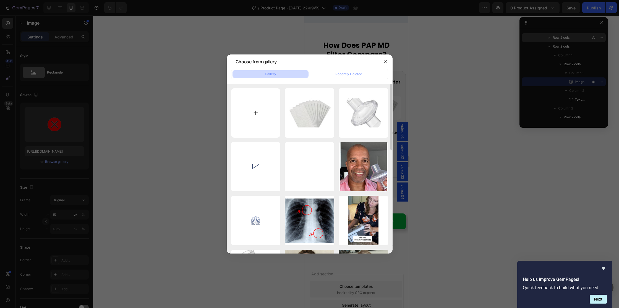
click at [258, 110] on input "file" at bounding box center [256, 113] width 50 height 50
type input "C:\fakepath\compare_tick.png"
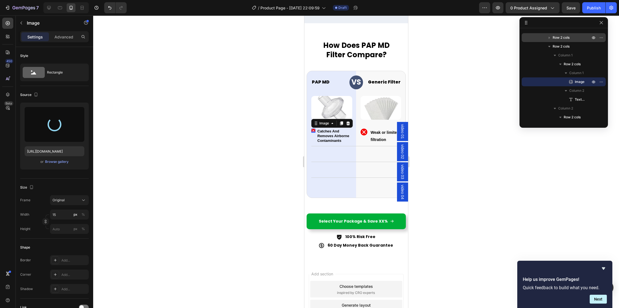
type input "[URL][DOMAIN_NAME]"
click at [383, 143] on p "Weak or limited filtration" at bounding box center [386, 136] width 30 height 14
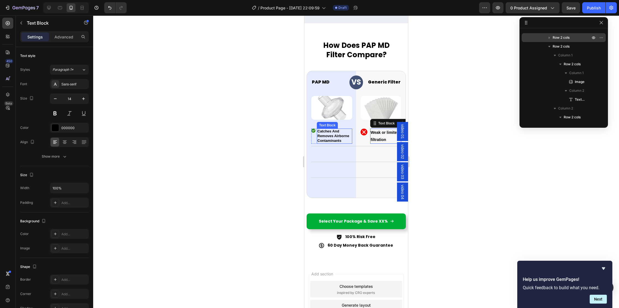
scroll to position [245, 0]
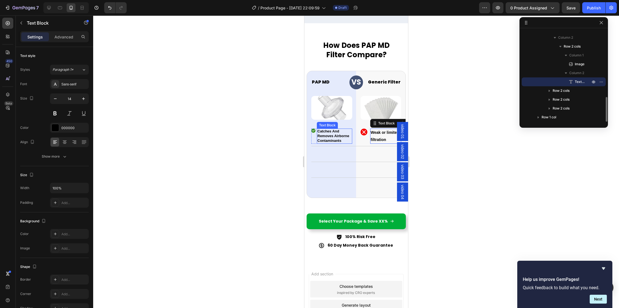
click at [327, 143] on p "Catches And Removes Airborne Contaminants" at bounding box center [334, 136] width 34 height 14
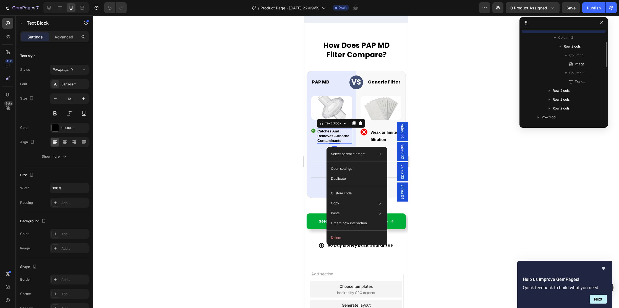
scroll to position [202, 0]
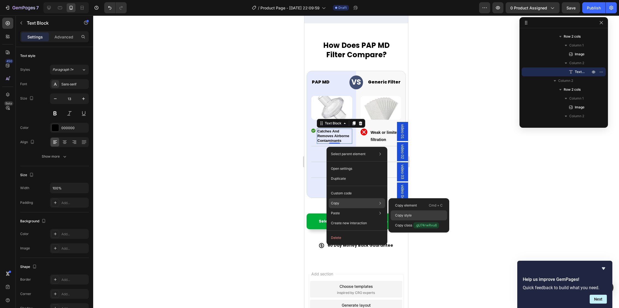
click at [405, 219] on div "Copy style" at bounding box center [419, 215] width 56 height 10
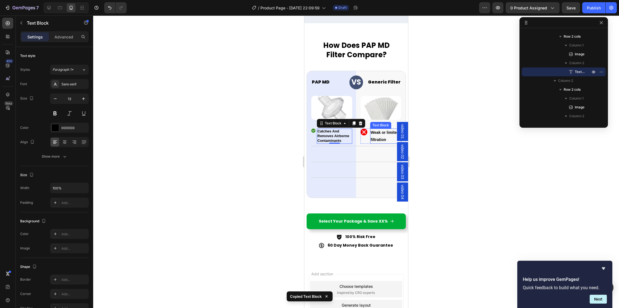
click at [378, 143] on p "Weak or limited filtration" at bounding box center [386, 136] width 30 height 14
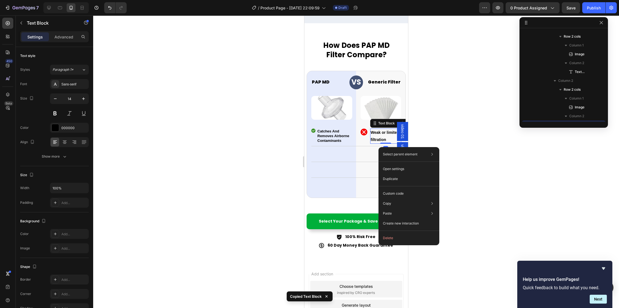
scroll to position [245, 0]
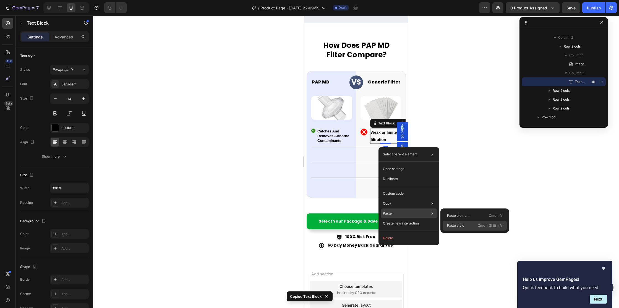
click at [454, 225] on p "Paste style" at bounding box center [455, 225] width 17 height 5
type input "13"
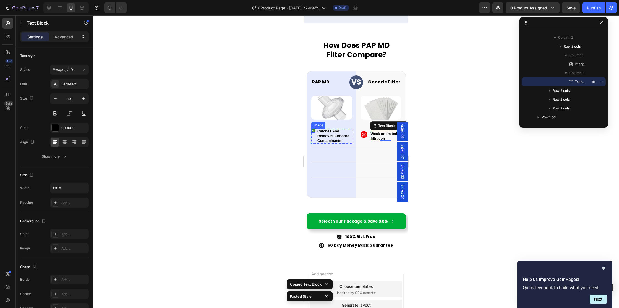
click at [312, 133] on img at bounding box center [313, 131] width 4 height 4
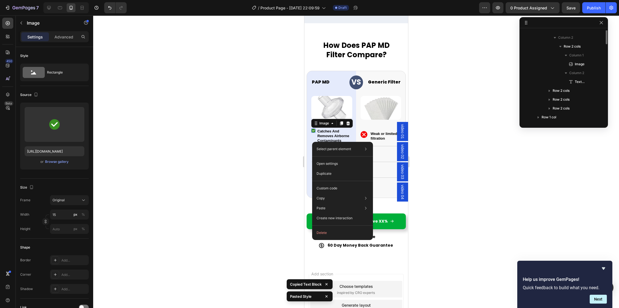
scroll to position [184, 0]
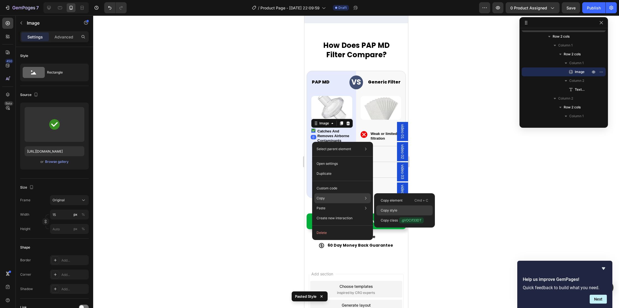
click at [386, 211] on p "Copy style" at bounding box center [389, 210] width 17 height 5
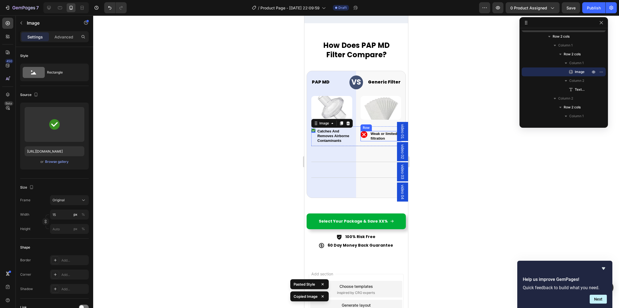
click at [365, 138] on img at bounding box center [363, 134] width 7 height 7
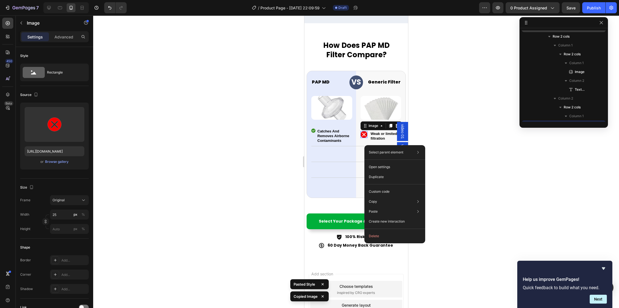
scroll to position [237, 0]
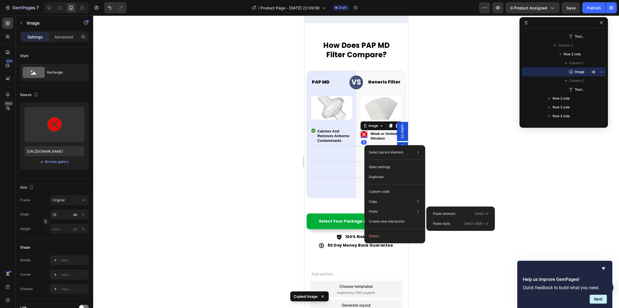
click at [443, 222] on p "Paste style" at bounding box center [441, 223] width 17 height 5
type input "15"
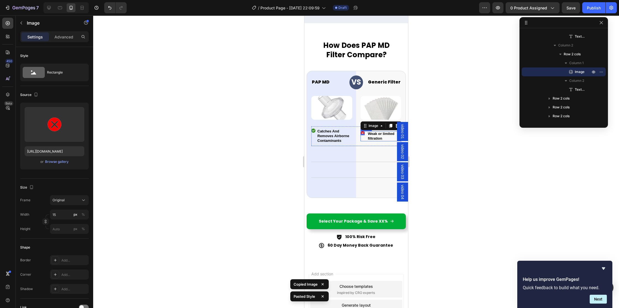
click at [365, 142] on div "Image 0 Weak or limited filtration Text Block Row" at bounding box center [380, 136] width 41 height 11
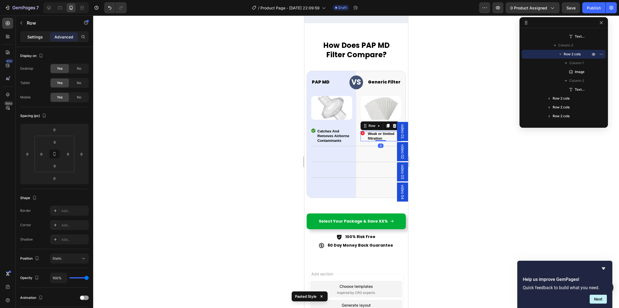
click at [36, 38] on p "Settings" at bounding box center [34, 37] width 15 height 6
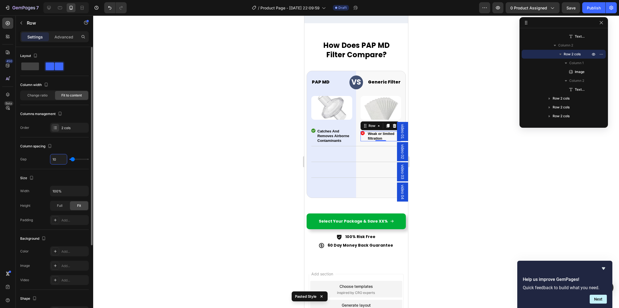
click at [57, 158] on input "10" at bounding box center [58, 159] width 17 height 10
type input "5"
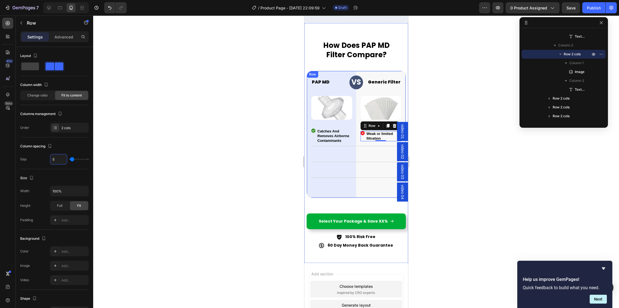
click at [309, 150] on div "PAP MD Heading VS Heading Row Generic Filter Heading Row Image Image Row Image …" at bounding box center [355, 134] width 99 height 127
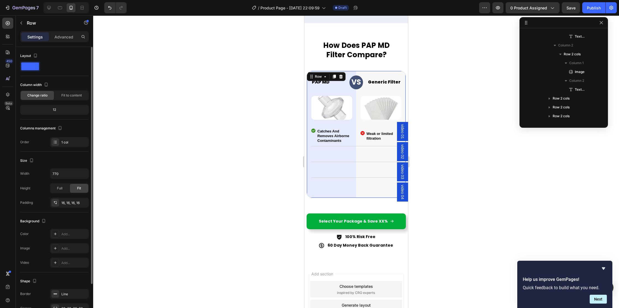
scroll to position [113, 0]
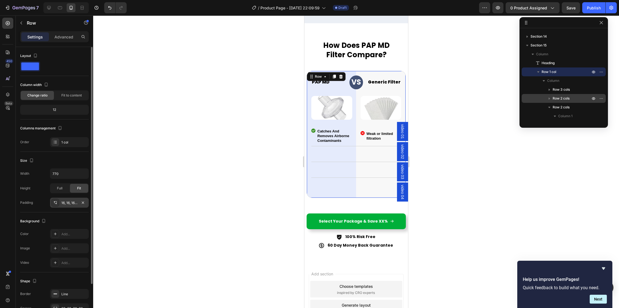
click at [68, 201] on div "16, 16, 16, 16" at bounding box center [69, 203] width 16 height 5
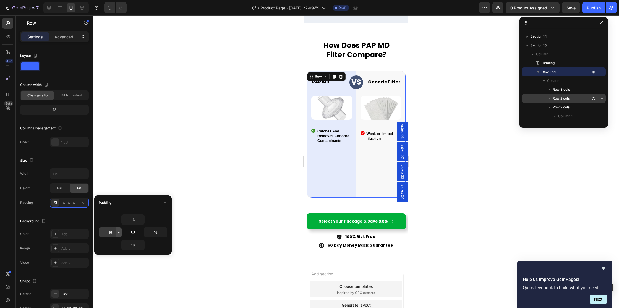
click at [117, 231] on icon "button" at bounding box center [119, 232] width 4 height 4
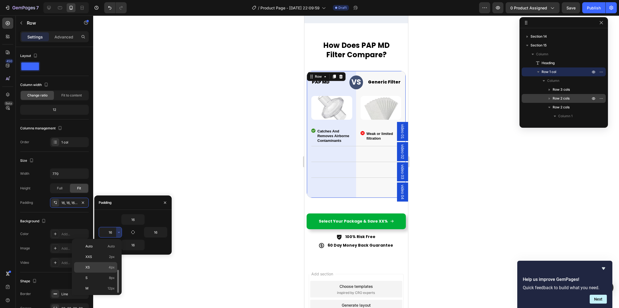
scroll to position [20, 0]
click at [107, 268] on p "M 12px" at bounding box center [99, 268] width 29 height 5
type input "12"
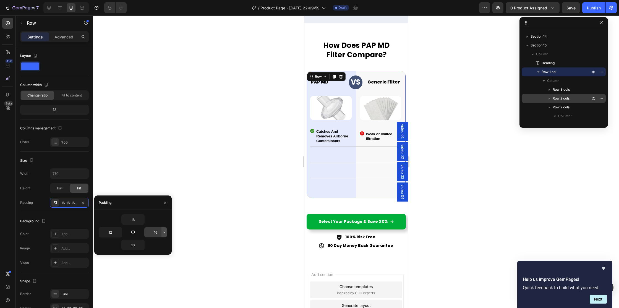
click at [166, 233] on icon "button" at bounding box center [164, 232] width 4 height 4
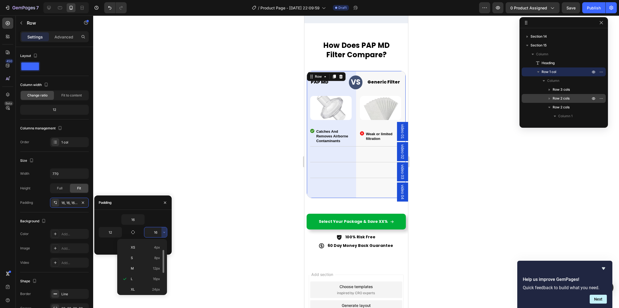
click at [146, 268] on p "M 12px" at bounding box center [145, 268] width 29 height 5
type input "12"
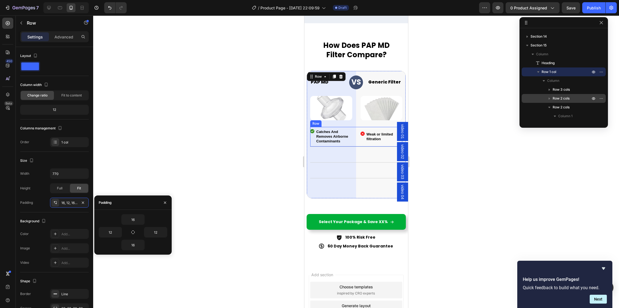
click at [356, 147] on div "Image Catches And Removes Airborne Contaminants Text Block Row Image Weak or li…" at bounding box center [356, 137] width 92 height 20
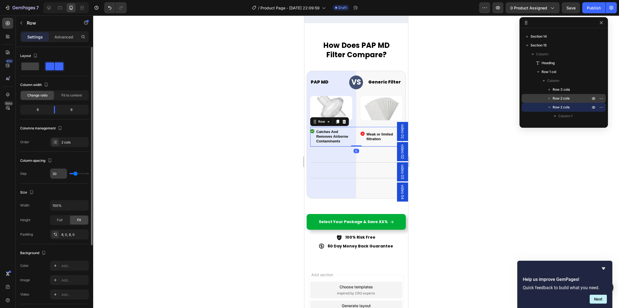
click at [54, 174] on input "30" at bounding box center [58, 174] width 17 height 10
type input "20"
click at [354, 87] on h2 "VS" at bounding box center [356, 82] width 14 height 9
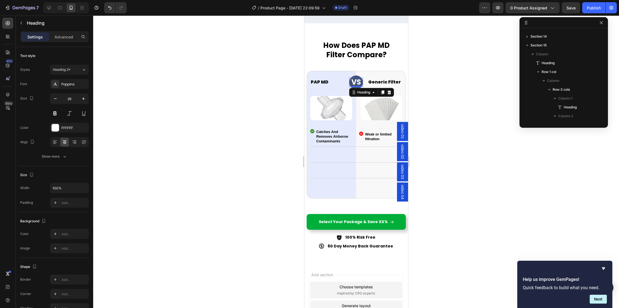
scroll to position [184, 0]
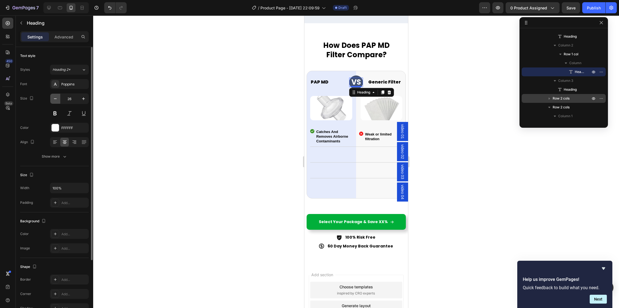
click at [53, 101] on icon "button" at bounding box center [56, 99] width 6 height 6
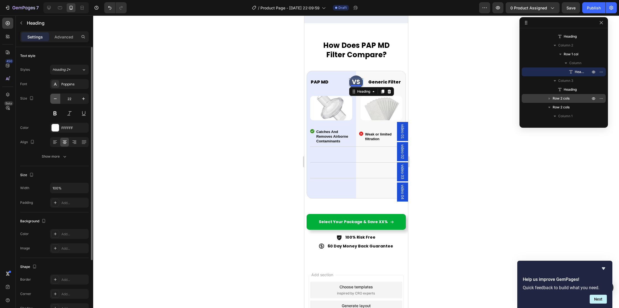
click at [53, 101] on icon "button" at bounding box center [56, 99] width 6 height 6
click at [50, 7] on icon at bounding box center [49, 8] width 6 height 6
type input "19"
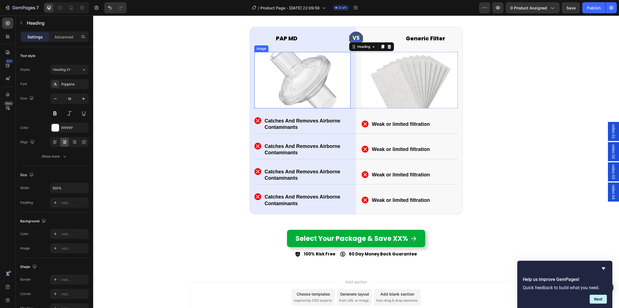
scroll to position [2546, 0]
click at [353, 151] on div "Image Catches And Removes Airborne Contaminants Text Block Row Image Weak or li…" at bounding box center [356, 149] width 204 height 19
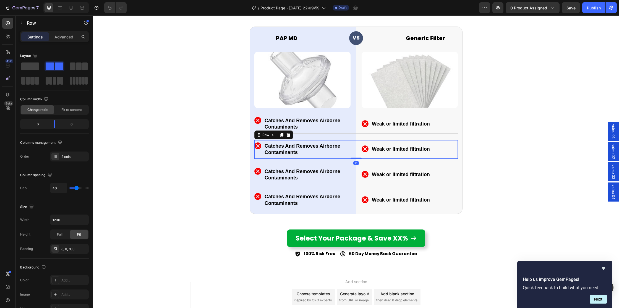
click at [289, 136] on icon at bounding box center [288, 135] width 4 height 4
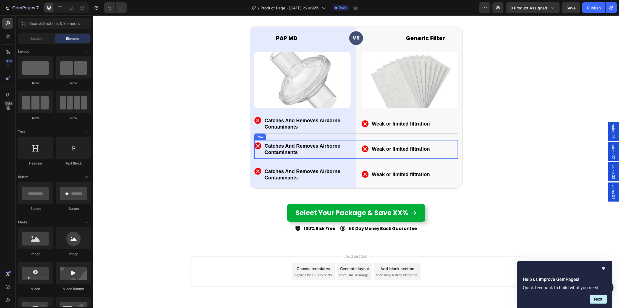
click at [354, 150] on div "Image Catches And Removes Airborne Contaminants Text Block Row Image Weak or li…" at bounding box center [356, 149] width 204 height 19
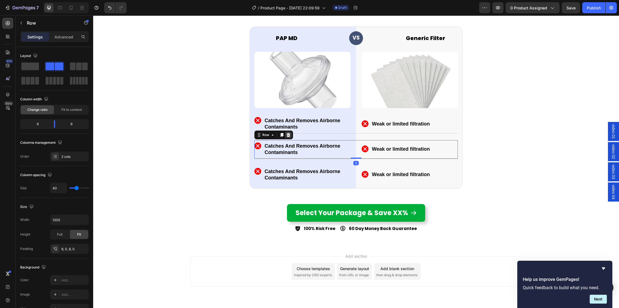
click at [288, 134] on icon at bounding box center [289, 135] width 4 height 4
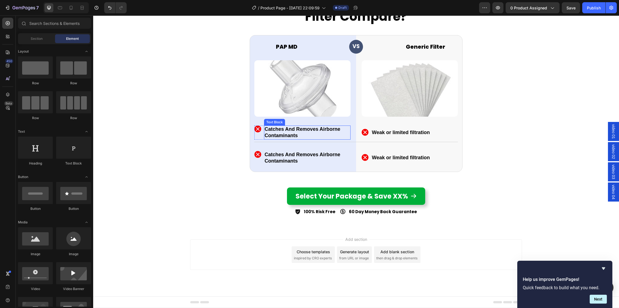
scroll to position [2538, 0]
click at [354, 159] on div "Image Catches And Removes Airborne Contaminants Text Block Row Image Weak or li…" at bounding box center [356, 158] width 204 height 19
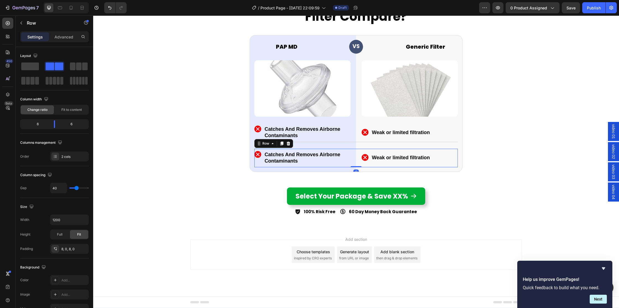
click at [290, 142] on icon at bounding box center [288, 143] width 4 height 4
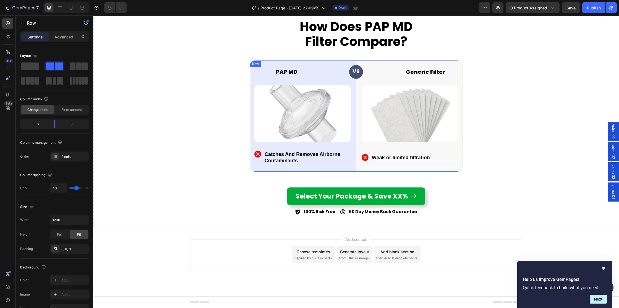
scroll to position [2513, 0]
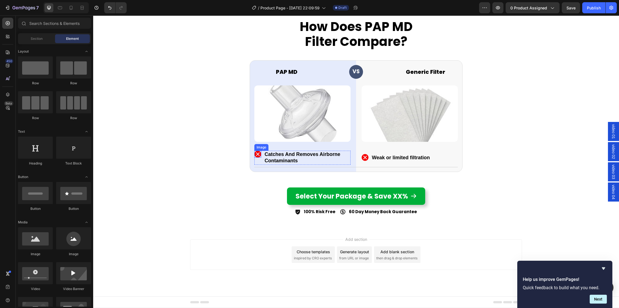
click at [258, 155] on img at bounding box center [257, 154] width 7 height 7
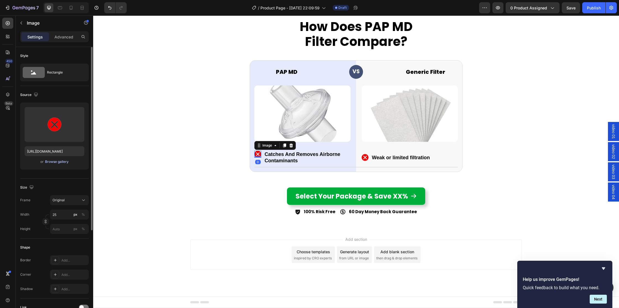
click at [52, 161] on div "Browse gallery" at bounding box center [57, 161] width 24 height 5
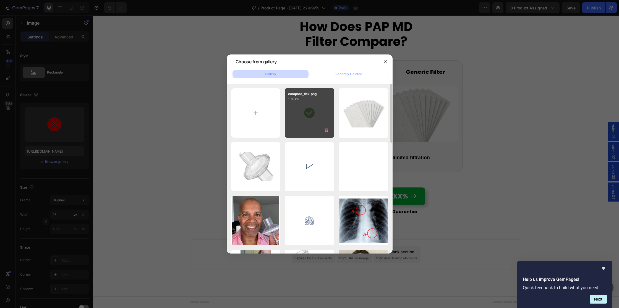
click at [301, 115] on div "compare_tick.png 1.76 kb" at bounding box center [310, 113] width 50 height 50
type input "[URL][DOMAIN_NAME]"
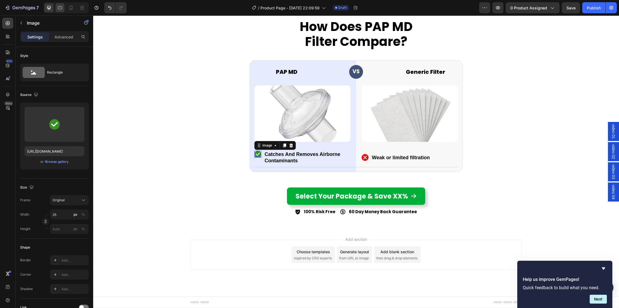
click at [55, 7] on div at bounding box center [65, 7] width 45 height 11
click at [62, 8] on icon at bounding box center [60, 8] width 6 height 6
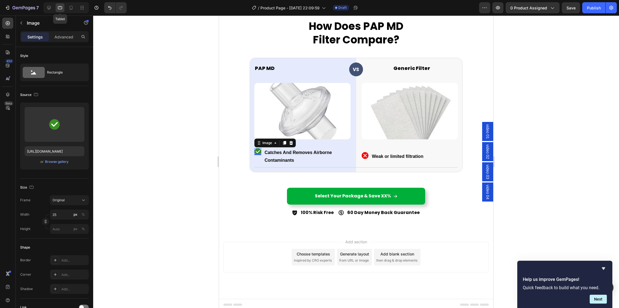
scroll to position [2515, 0]
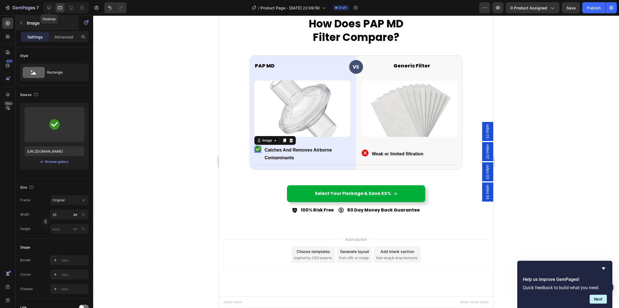
drag, startPoint x: 48, startPoint y: 6, endPoint x: 74, endPoint y: 29, distance: 35.3
click at [48, 6] on icon at bounding box center [49, 8] width 4 height 4
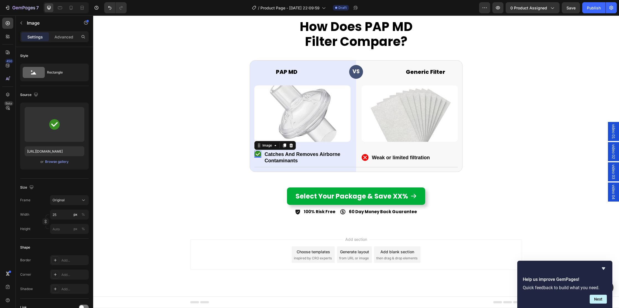
scroll to position [2513, 0]
click at [358, 158] on div "Image 0 Catches And Removes Airborne Contaminants Text Block Row Image Weak or …" at bounding box center [356, 158] width 204 height 19
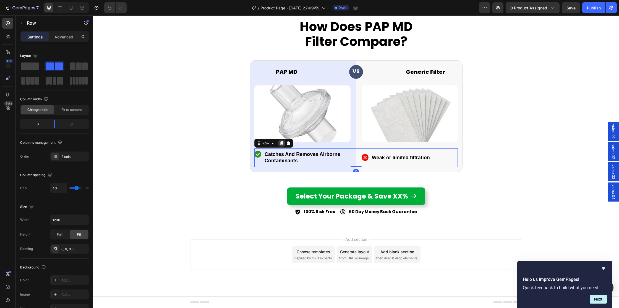
click at [280, 143] on icon at bounding box center [282, 143] width 4 height 4
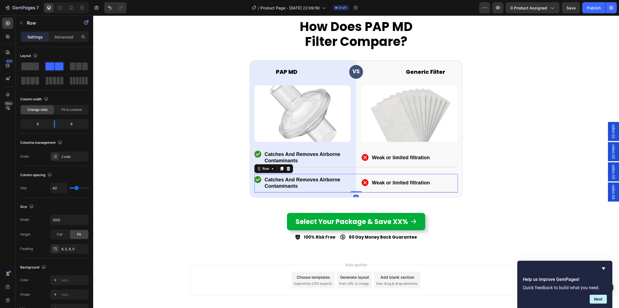
drag, startPoint x: 280, startPoint y: 166, endPoint x: 286, endPoint y: 192, distance: 26.3
click at [280, 166] on icon at bounding box center [282, 168] width 4 height 4
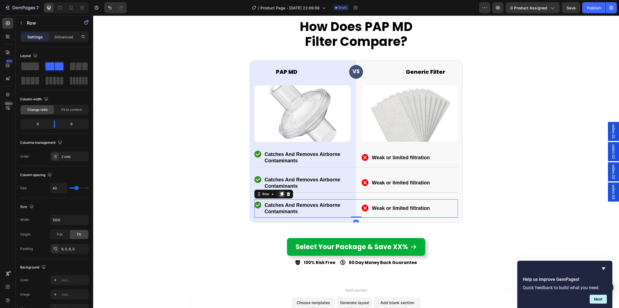
click at [282, 195] on icon at bounding box center [281, 194] width 3 height 4
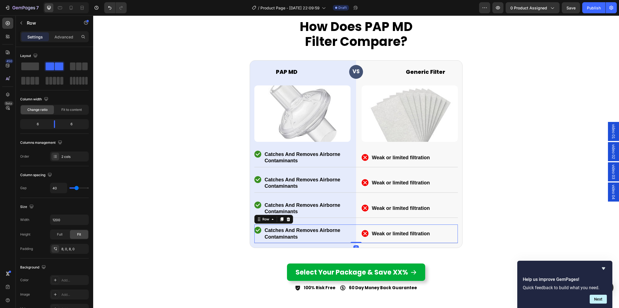
drag, startPoint x: 281, startPoint y: 219, endPoint x: 367, endPoint y: 239, distance: 87.8
click at [281, 219] on icon at bounding box center [281, 220] width 3 height 4
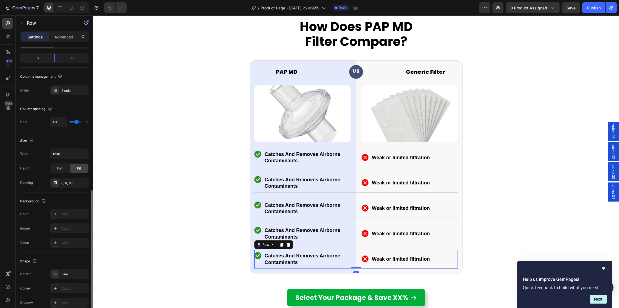
scroll to position [124, 0]
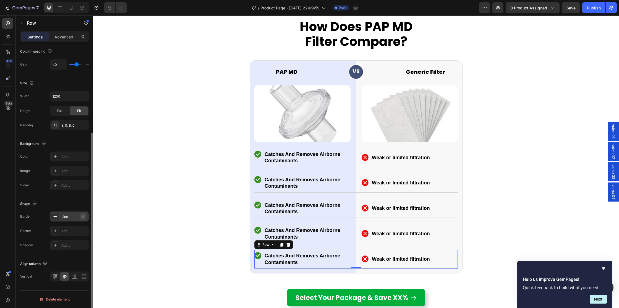
click at [84, 216] on icon "button" at bounding box center [83, 216] width 4 height 4
click at [507, 145] on div "How Does PAP MD Filter Compare? Heading PAP MD Heading VS Heading Row Generic F…" at bounding box center [356, 166] width 526 height 302
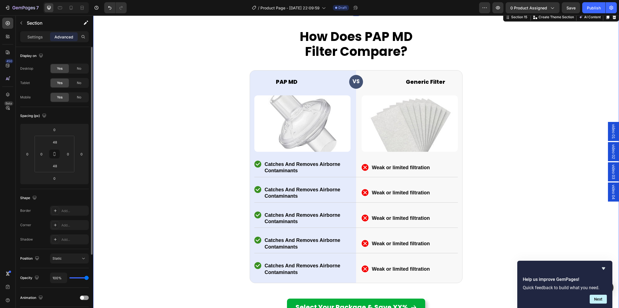
scroll to position [2501, 0]
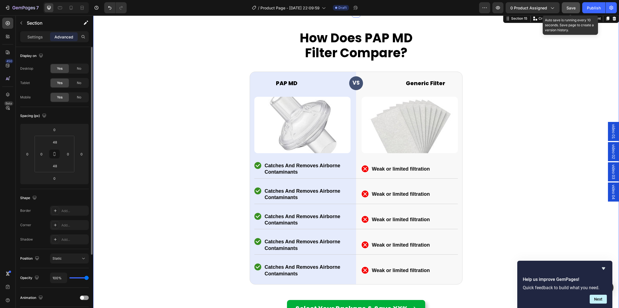
click at [565, 12] on button "Save" at bounding box center [571, 7] width 18 height 11
